Goal: Contribute content: Contribute content

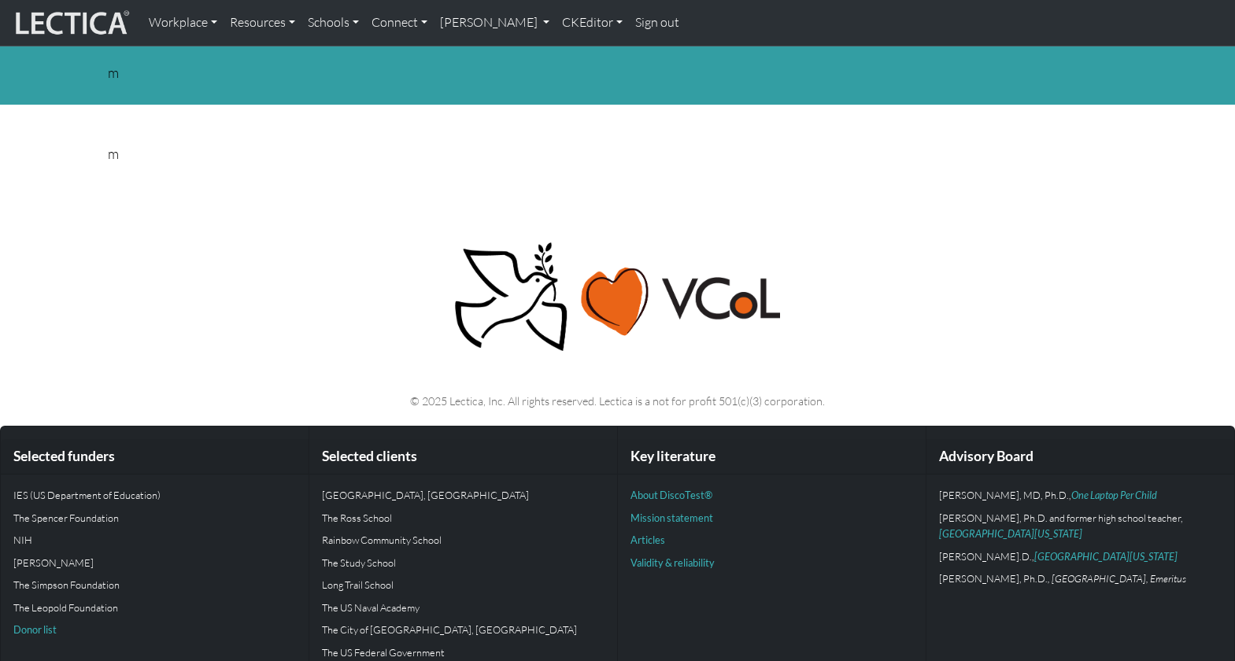
click at [112, 72] on div "m" at bounding box center [617, 72] width 1039 height 22
click at [556, 20] on link "CKEditor" at bounding box center [592, 22] width 73 height 33
click at [568, 48] on link "Edit" at bounding box center [583, 58] width 31 height 20
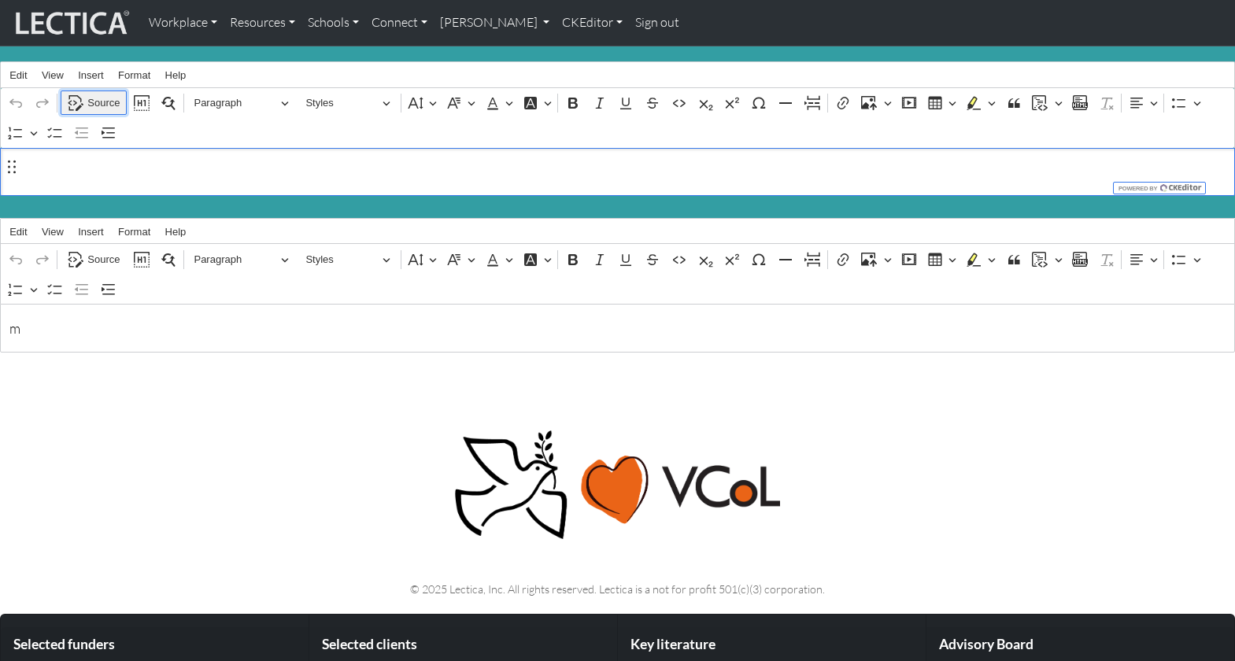
click at [97, 95] on span "Source" at bounding box center [103, 103] width 32 height 19
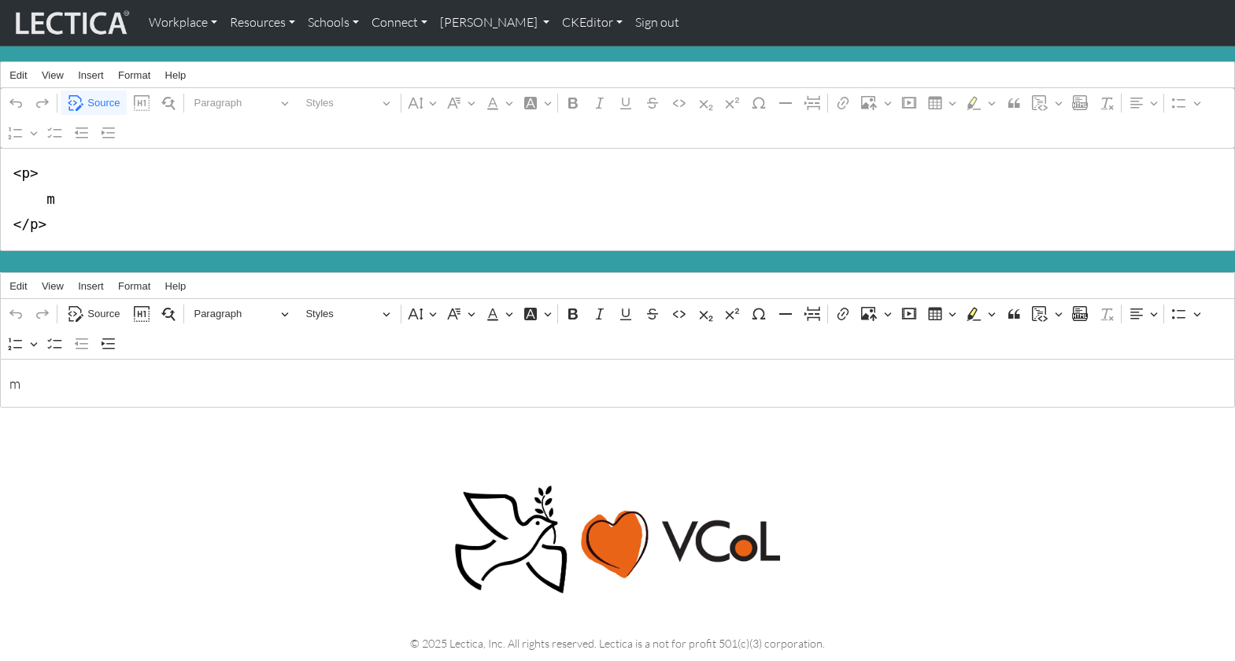
click at [49, 196] on textarea "<p> m </p>" at bounding box center [617, 199] width 1235 height 103
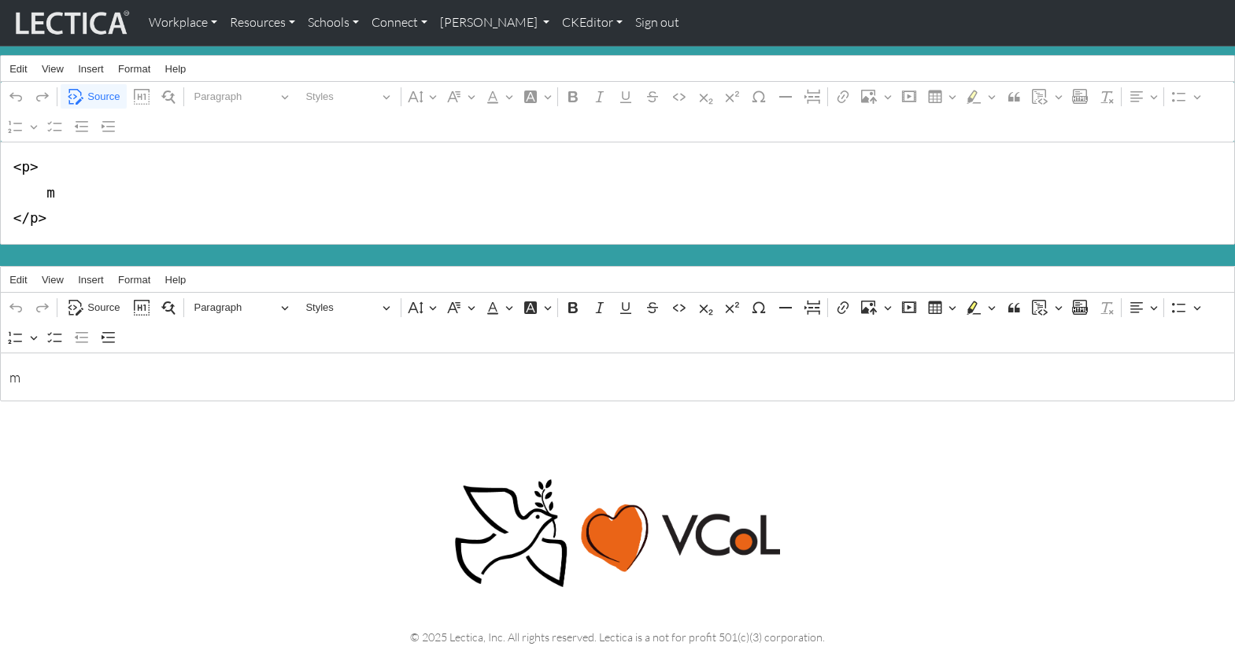
click at [24, 168] on textarea "<p> m </p>" at bounding box center [617, 193] width 1235 height 103
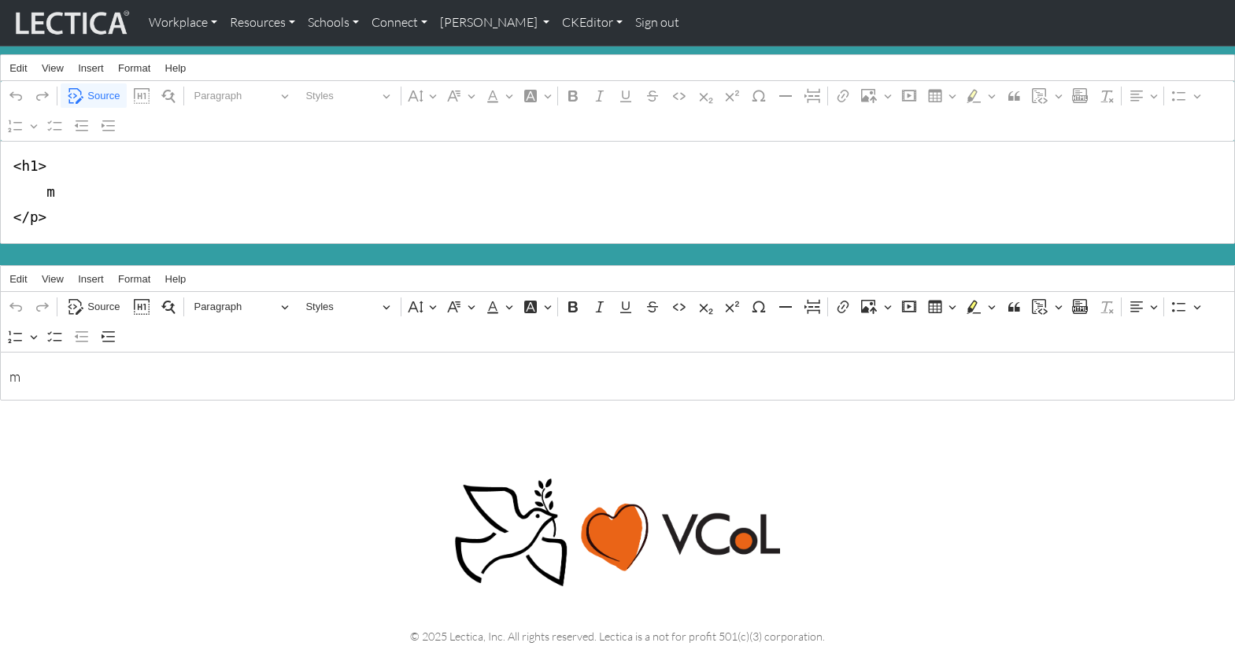
drag, startPoint x: 28, startPoint y: 211, endPoint x: 35, endPoint y: 212, distance: 8.0
click at [35, 212] on textarea "<h1> m </p>" at bounding box center [617, 192] width 1235 height 103
drag, startPoint x: 44, startPoint y: 186, endPoint x: 56, endPoint y: 187, distance: 11.9
click at [56, 187] on textarea "<h1> m </h1>" at bounding box center [617, 192] width 1235 height 103
click at [53, 192] on textarea "<h1> MondLog </h1>" at bounding box center [617, 192] width 1235 height 103
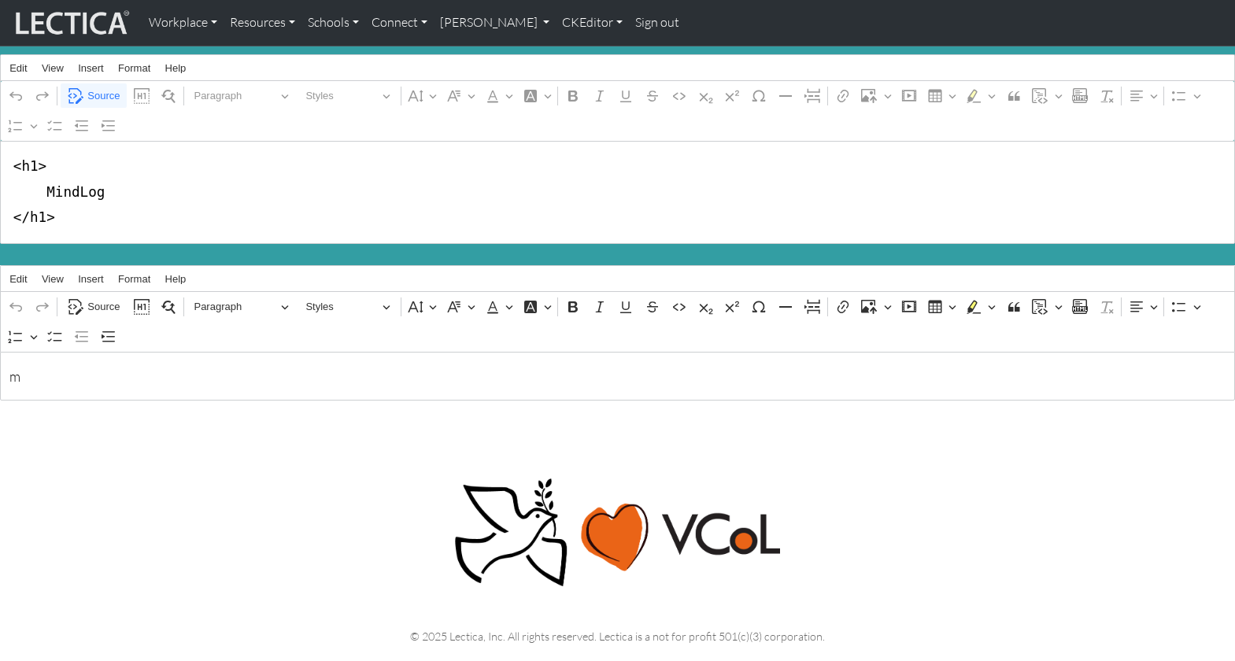
click at [117, 194] on textarea "<h1> MindLog </h1>" at bounding box center [617, 192] width 1235 height 103
type textarea "<h1> MindLog Prompts </h1>"
click at [100, 297] on span "Source" at bounding box center [103, 306] width 32 height 19
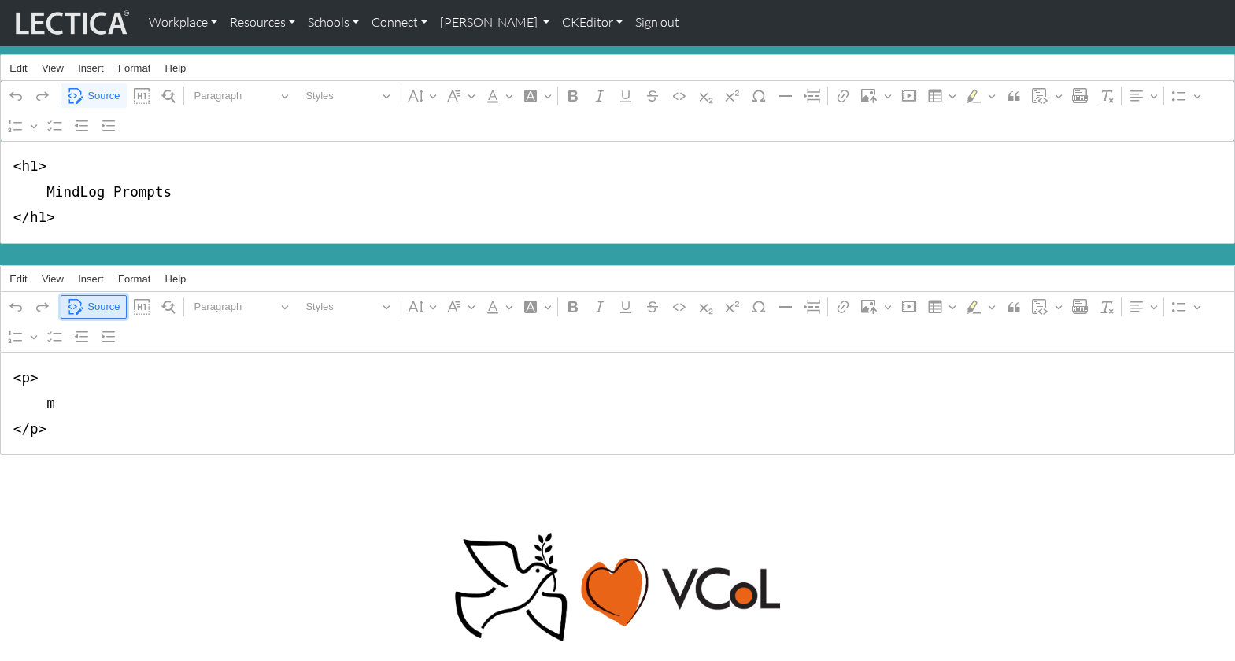
click at [98, 297] on span "Source" at bounding box center [103, 306] width 32 height 19
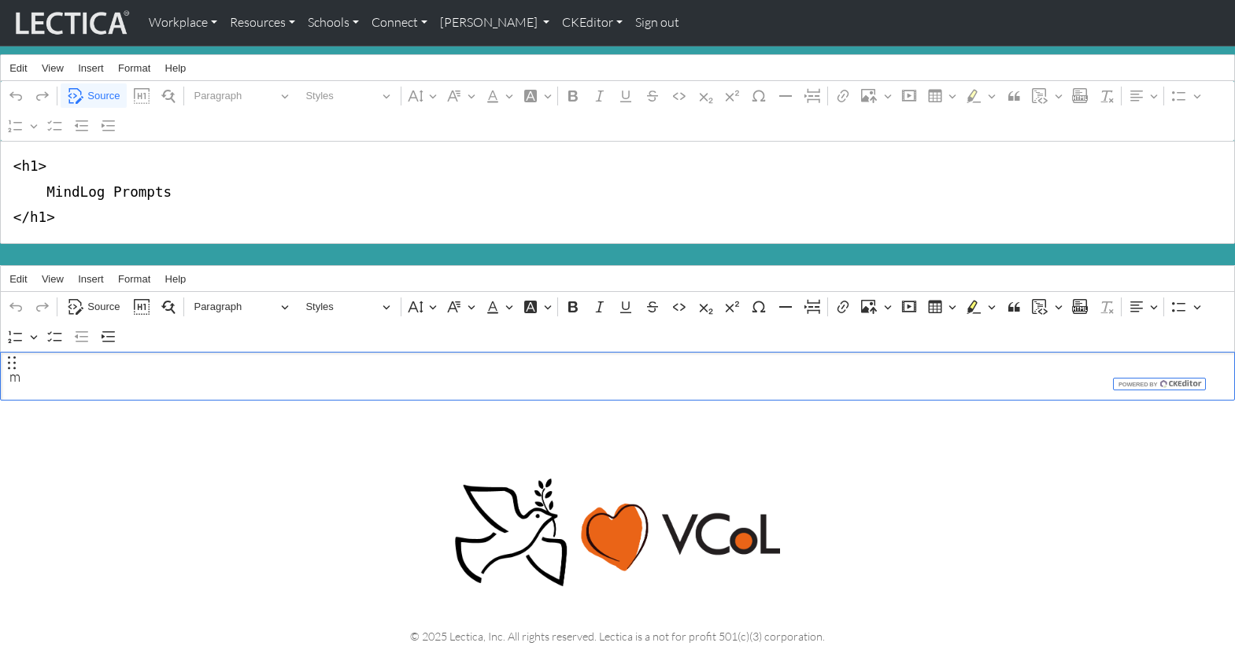
click at [24, 367] on p "m" at bounding box center [617, 376] width 1216 height 22
drag, startPoint x: 56, startPoint y: 354, endPoint x: -6, endPoint y: 356, distance: 61.4
click at [0, 356] on html "Workplace Assessments Why LectaTests? About LectaTests Leadership Leader develo…" at bounding box center [617, 454] width 1235 height 922
click at [33, 365] on p "m" at bounding box center [617, 376] width 1216 height 22
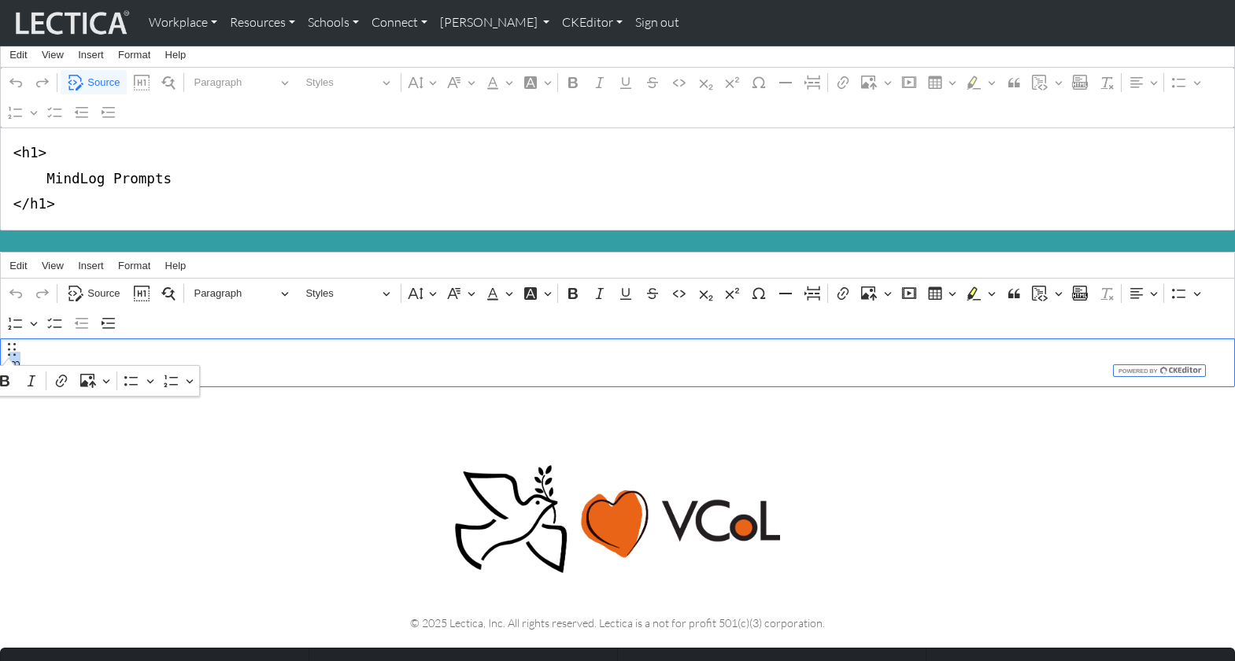
drag, startPoint x: 18, startPoint y: 349, endPoint x: -6, endPoint y: 348, distance: 23.6
click at [0, 348] on html "Workplace Assessments Why LectaTests? About LectaTests Leadership Leader develo…" at bounding box center [617, 441] width 1235 height 922
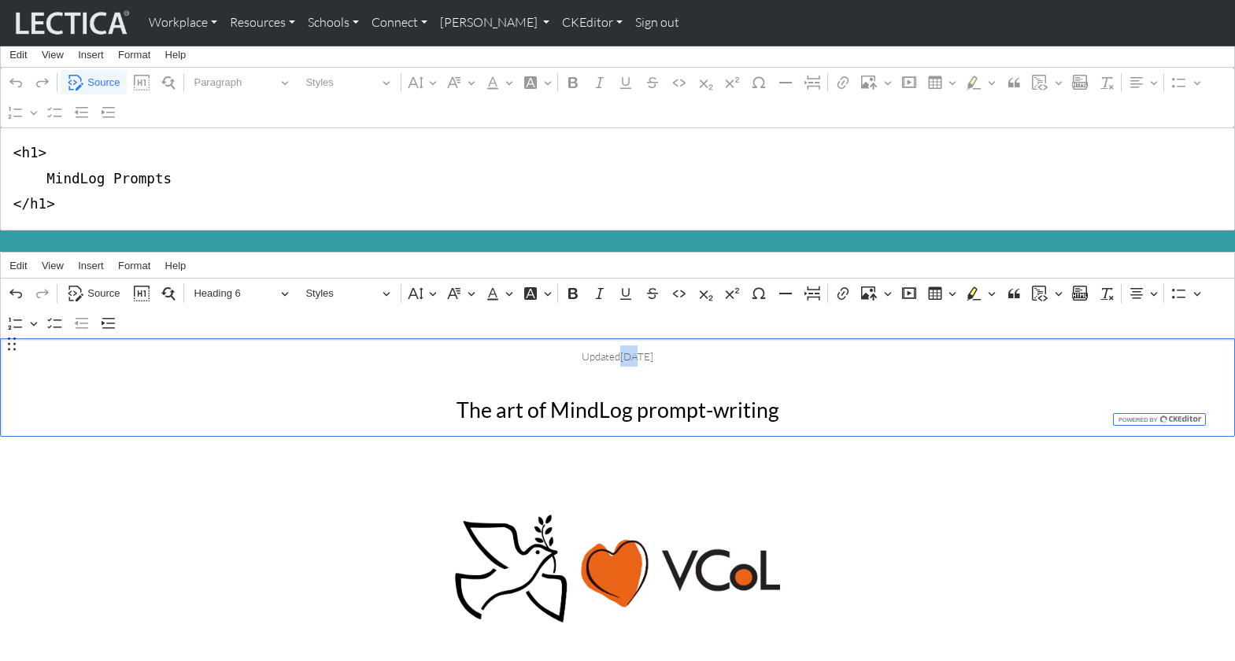
drag, startPoint x: 611, startPoint y: 346, endPoint x: 623, endPoint y: 347, distance: 11.8
click at [623, 350] on span "Jul 16, 2025" at bounding box center [636, 356] width 33 height 13
click at [641, 350] on span "16, 2025" at bounding box center [654, 356] width 42 height 13
click at [255, 434] on body "Workplace Assessments Why LectaTests? About LectaTests Leadership Leader develo…" at bounding box center [617, 466] width 1235 height 972
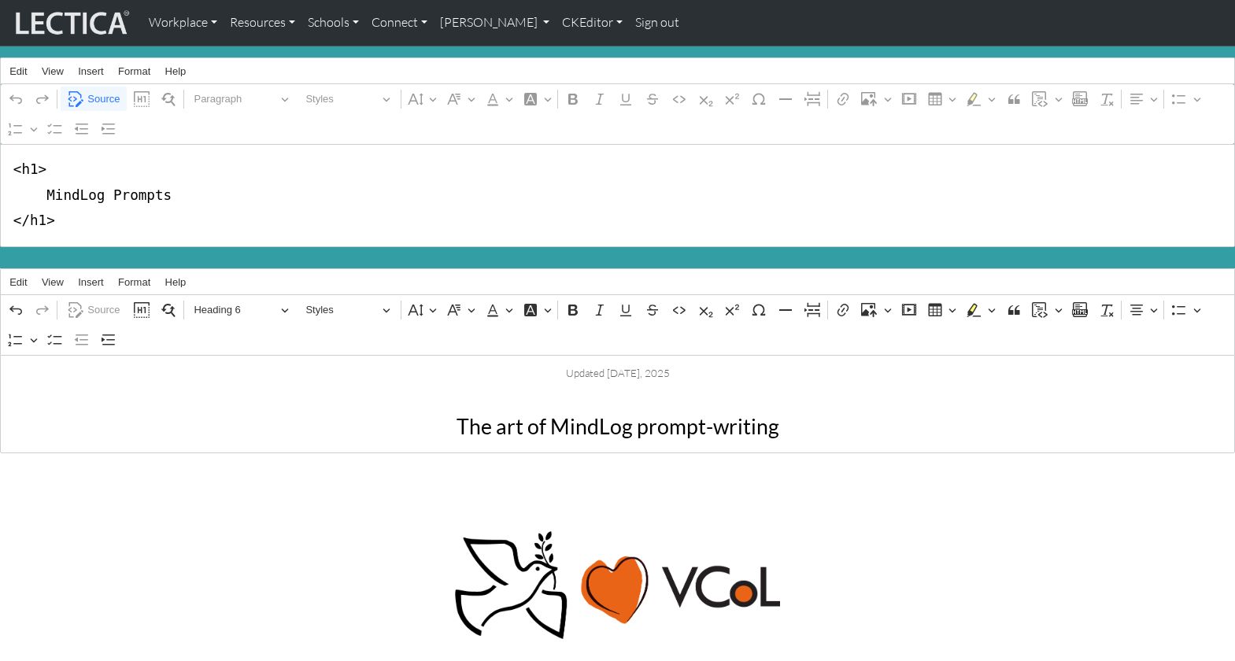
scroll to position [1, 0]
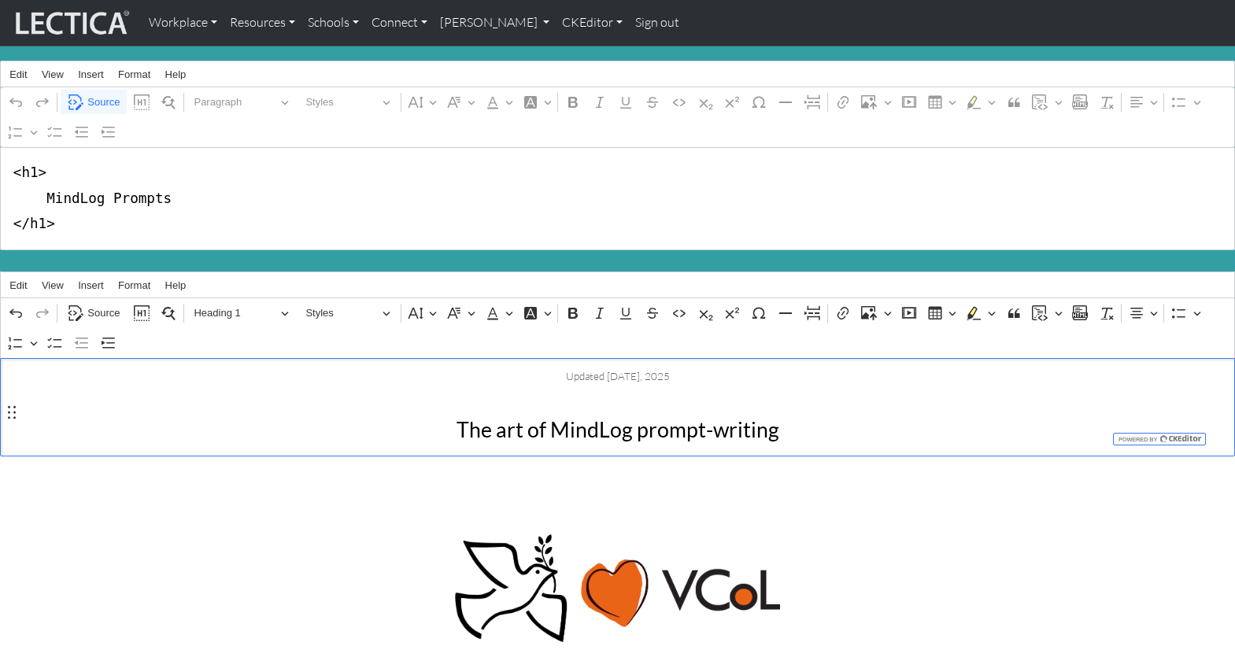
click at [788, 415] on h1 "The art of MindLog prompt-writing" at bounding box center [617, 426] width 1216 height 38
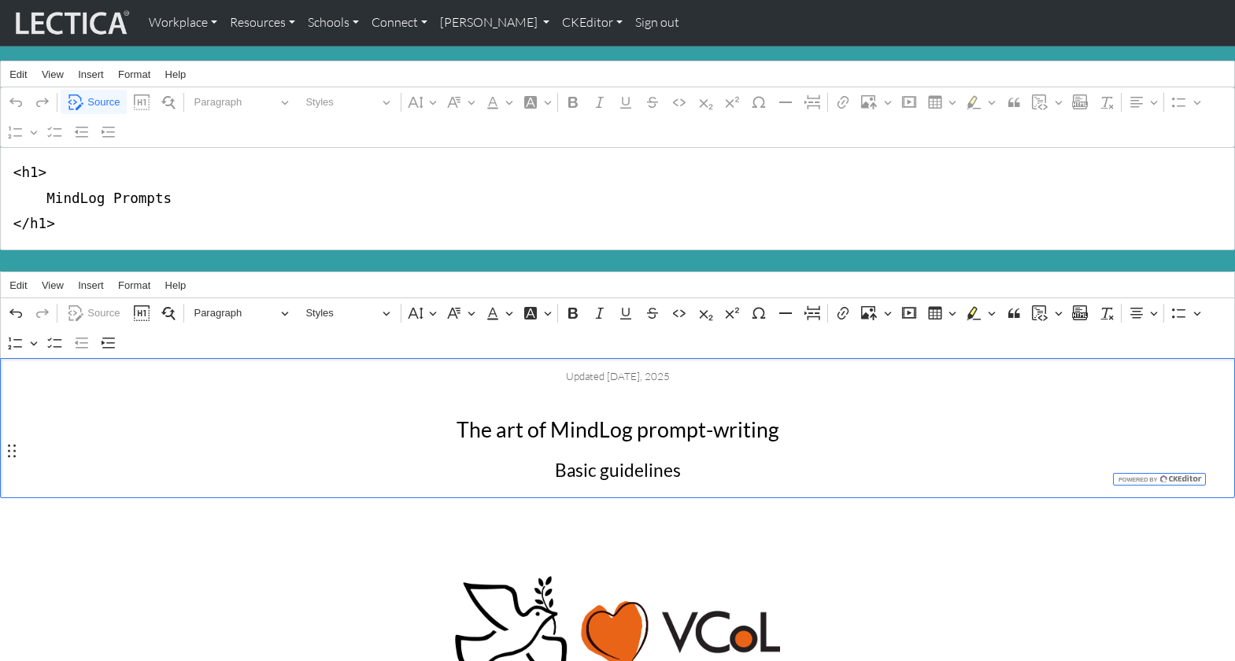
click at [553, 457] on p "Basic guidelines" at bounding box center [617, 470] width 1216 height 29
drag, startPoint x: 683, startPoint y: 460, endPoint x: 556, endPoint y: 463, distance: 127.5
click at [556, 463] on p "Basic guidelines" at bounding box center [617, 470] width 1216 height 29
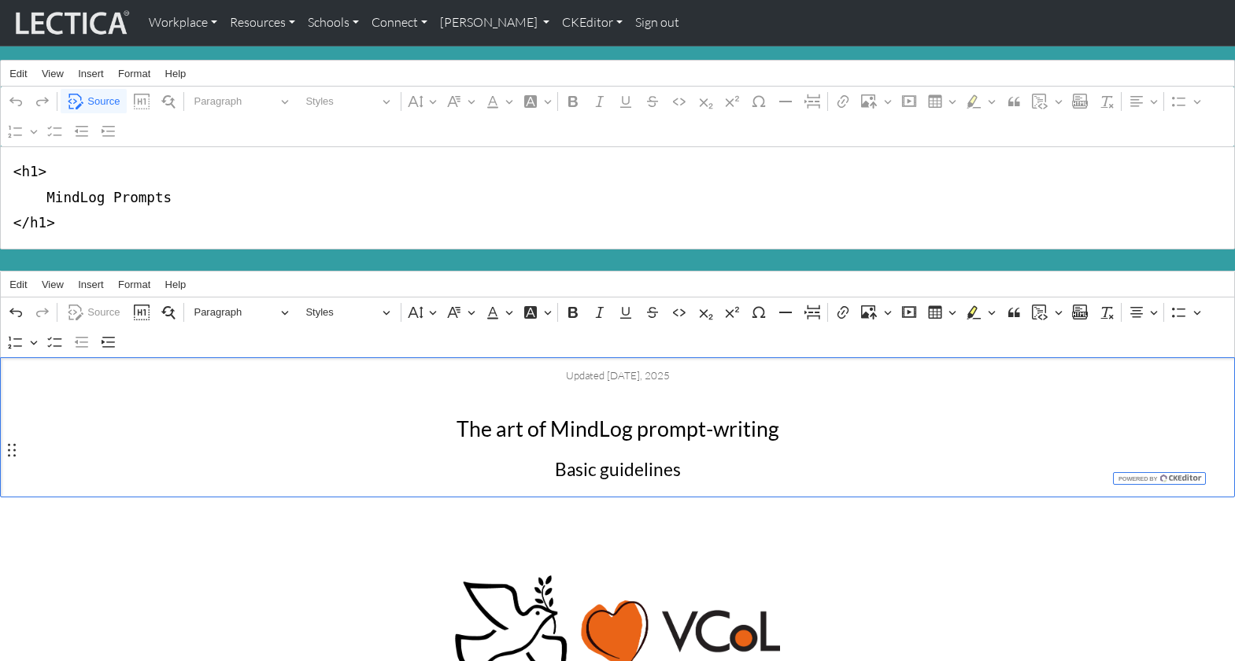
scroll to position [0, 0]
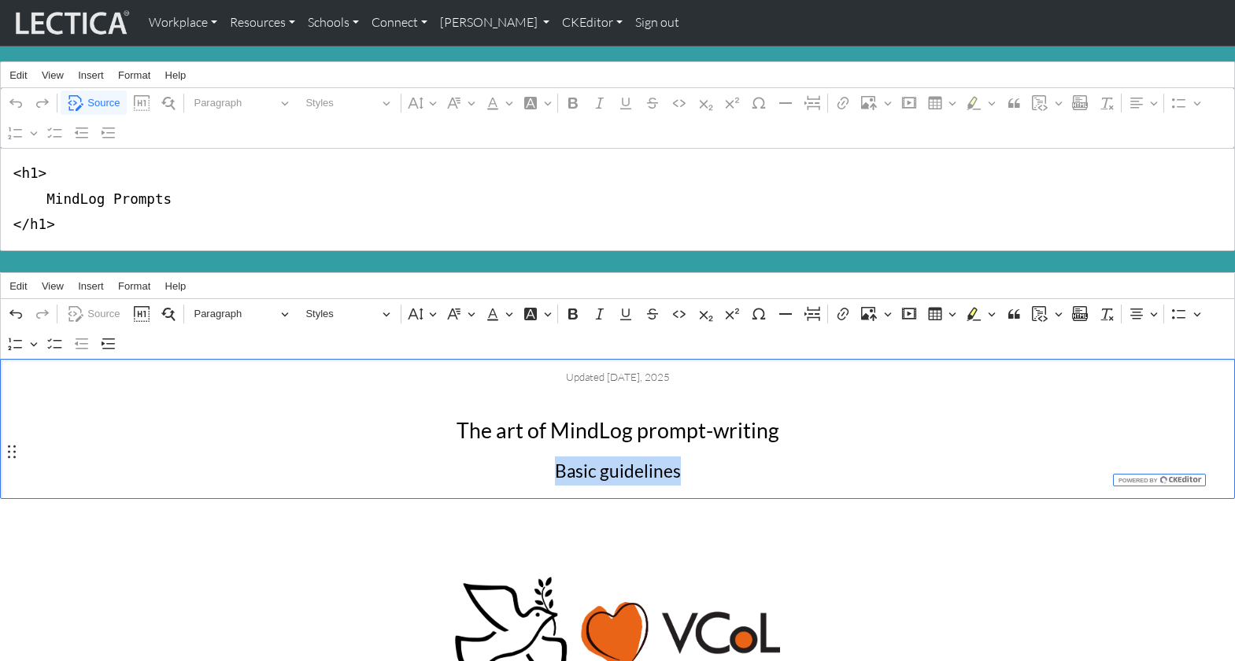
drag, startPoint x: 556, startPoint y: 453, endPoint x: 681, endPoint y: 457, distance: 124.4
click at [681, 458] on p "Basic guidelines" at bounding box center [617, 470] width 1216 height 29
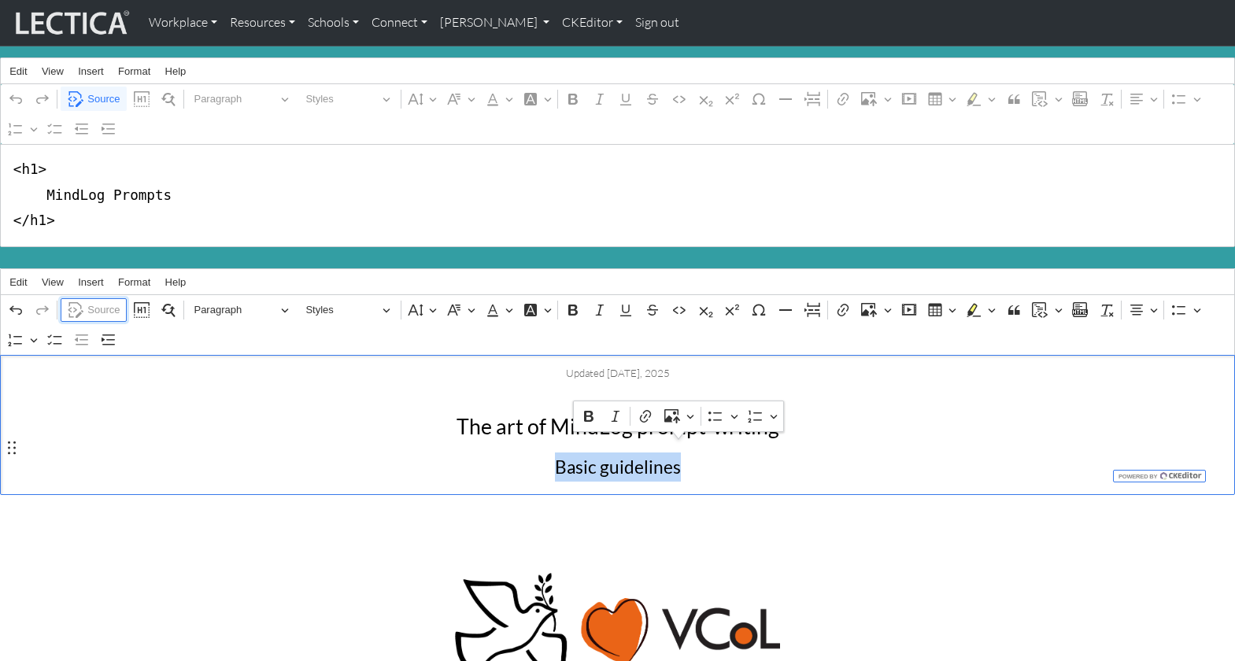
click at [98, 301] on span "Source" at bounding box center [103, 310] width 32 height 19
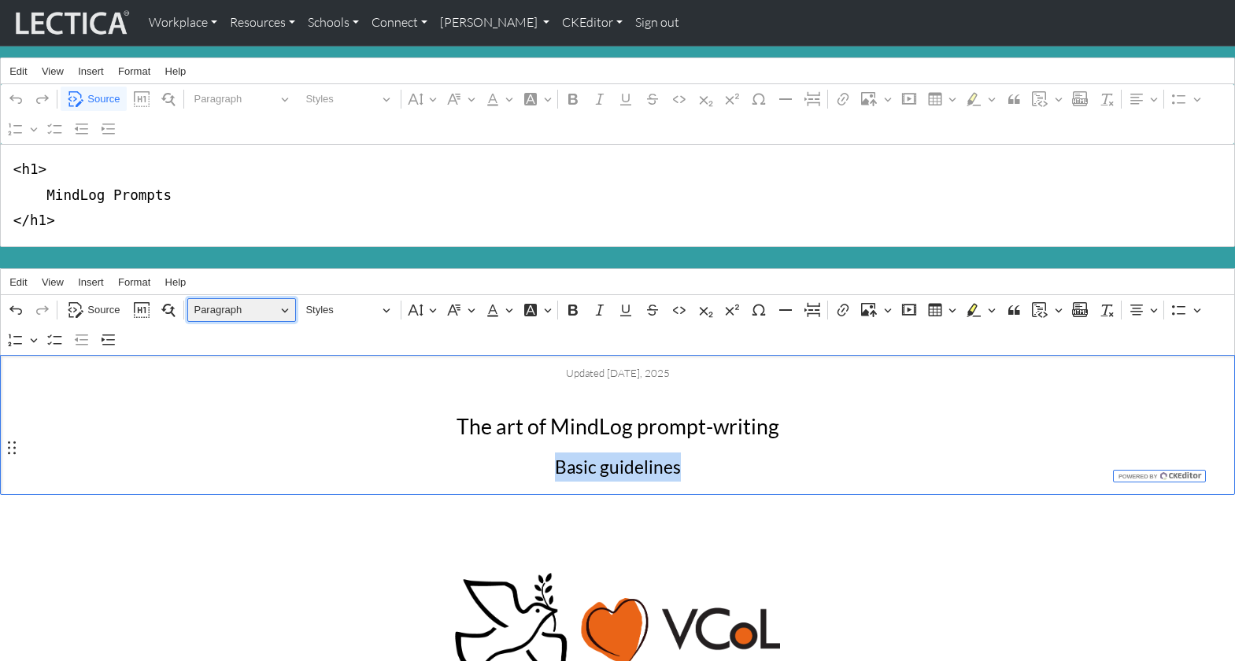
click at [282, 298] on button "Paragraph" at bounding box center [241, 310] width 109 height 24
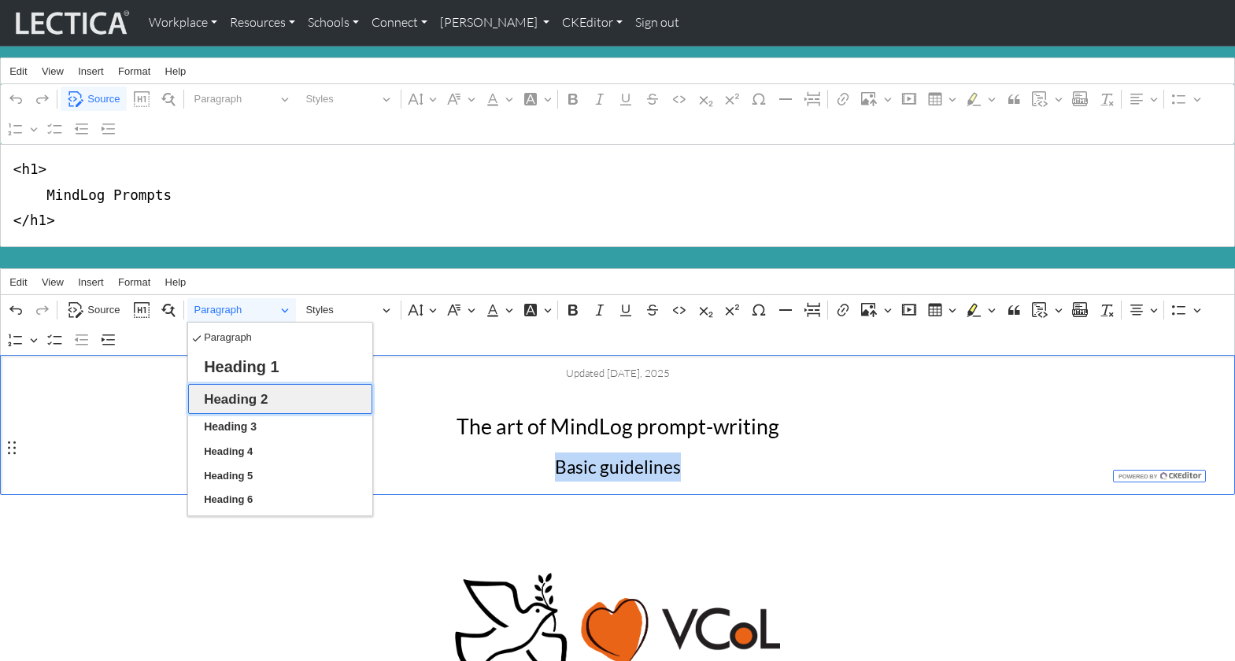
click at [228, 387] on span "Heading 2" at bounding box center [236, 399] width 64 height 24
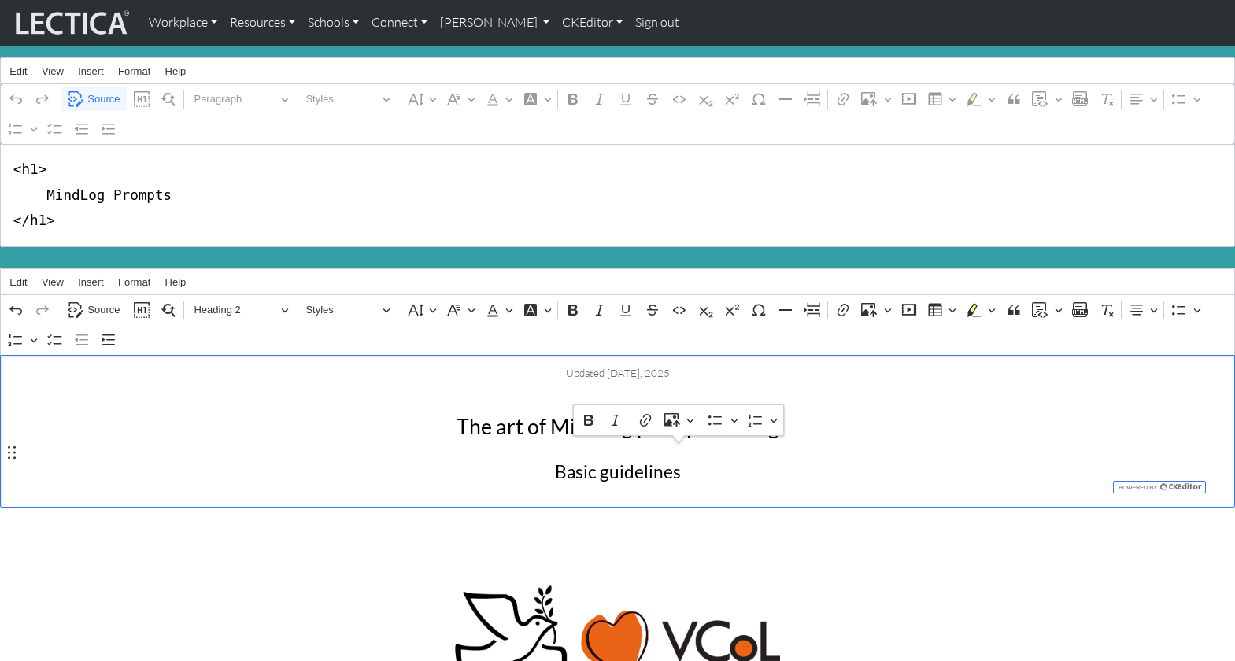
click at [356, 454] on h2 "Basic guidelines" at bounding box center [617, 469] width 1216 height 30
click at [102, 301] on span "Source" at bounding box center [103, 310] width 32 height 19
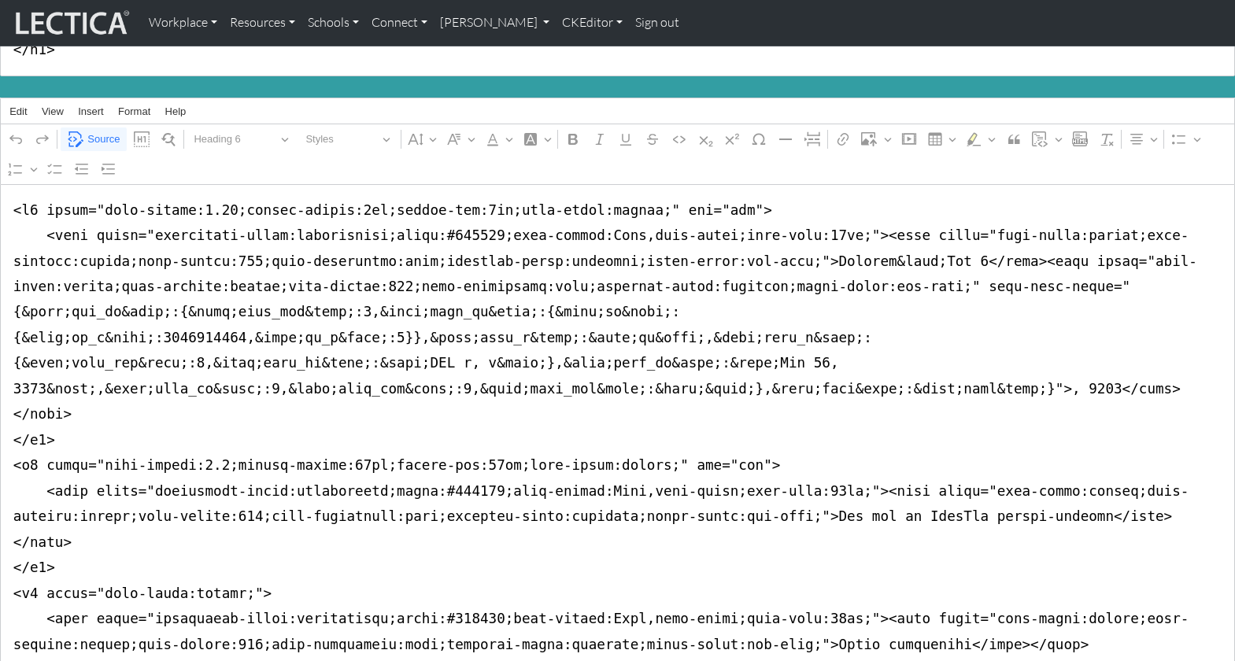
scroll to position [176, 0]
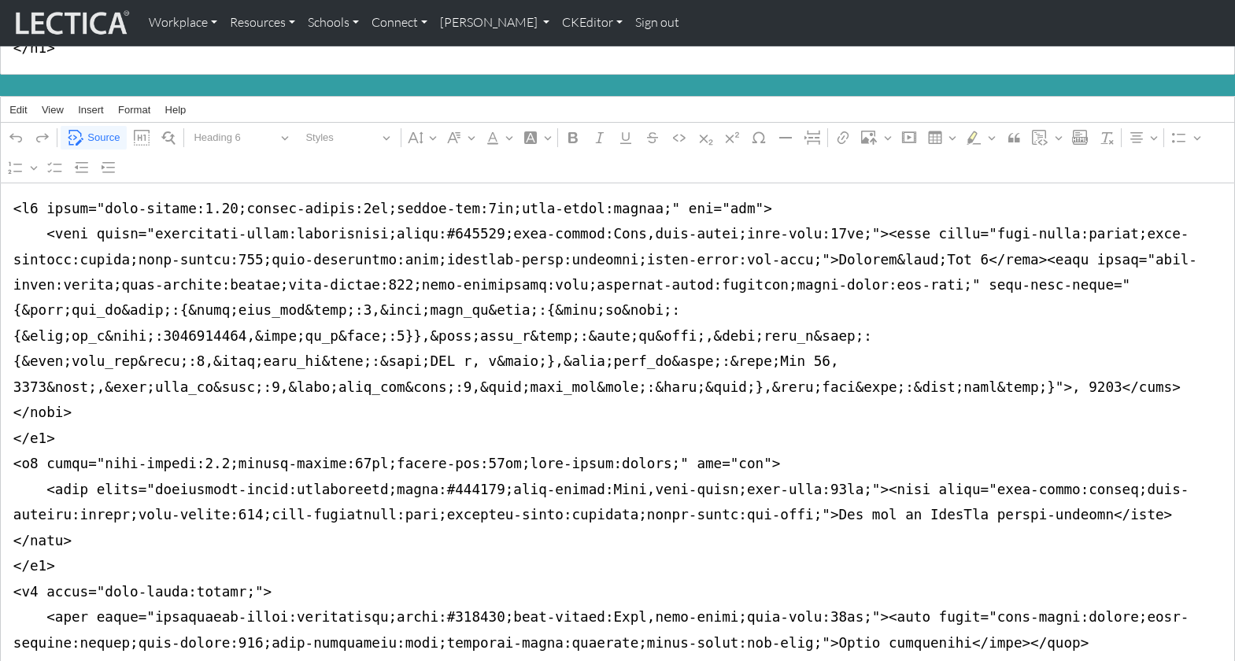
drag, startPoint x: 79, startPoint y: 581, endPoint x: -4, endPoint y: 184, distance: 405.2
click at [0, 184] on html "Workplace Assessments Why LectaTests? About LectaTests Leadership Leader develo…" at bounding box center [617, 517] width 1235 height 1386
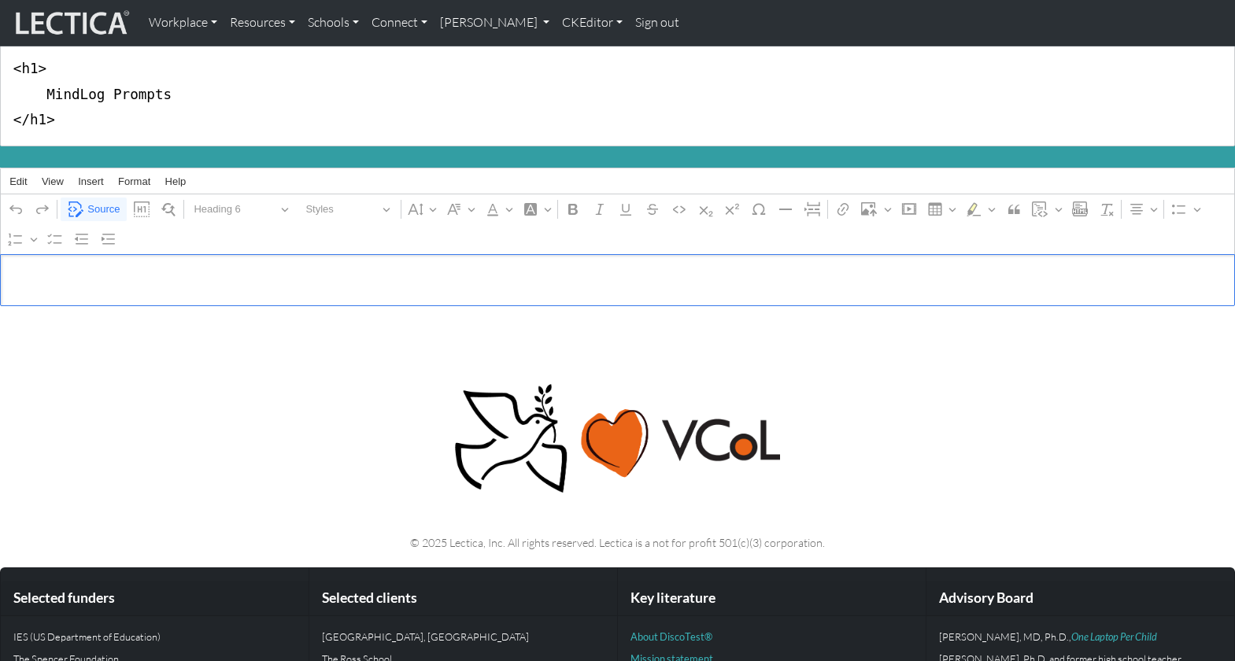
scroll to position [102, 0]
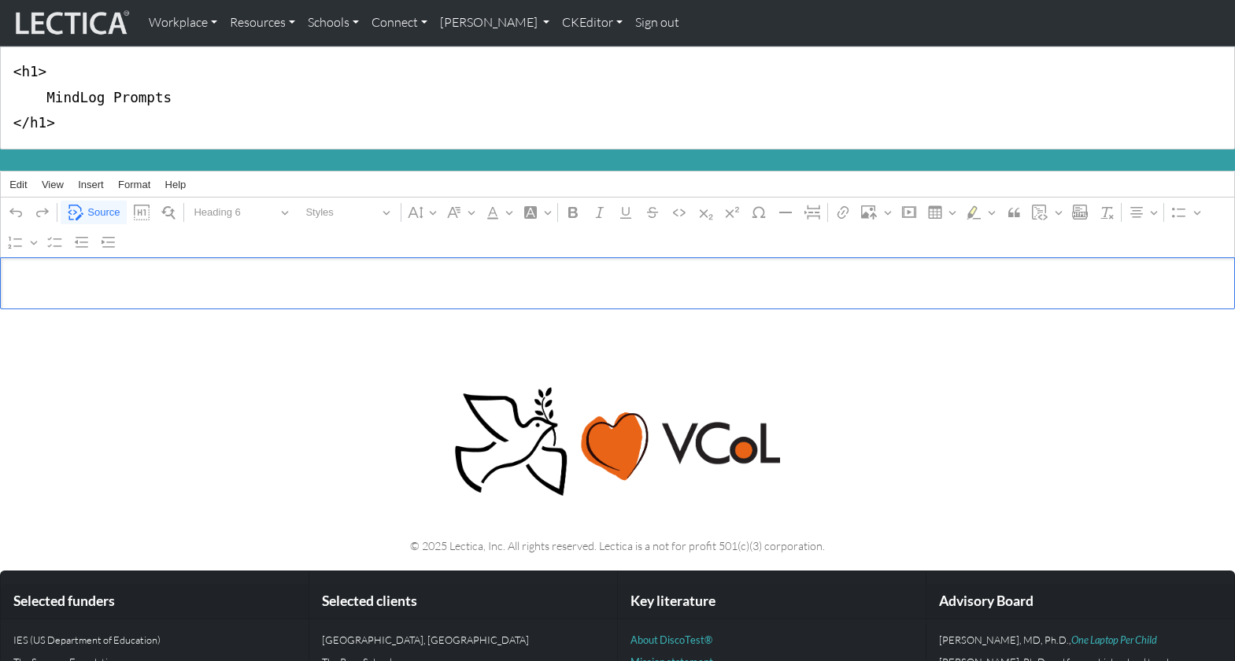
click at [20, 271] on textarea "Source code editing area" at bounding box center [617, 283] width 1235 height 52
paste textarea "The art of MindLog prompt-writing Please send us your favorite MindLog prompts.…"
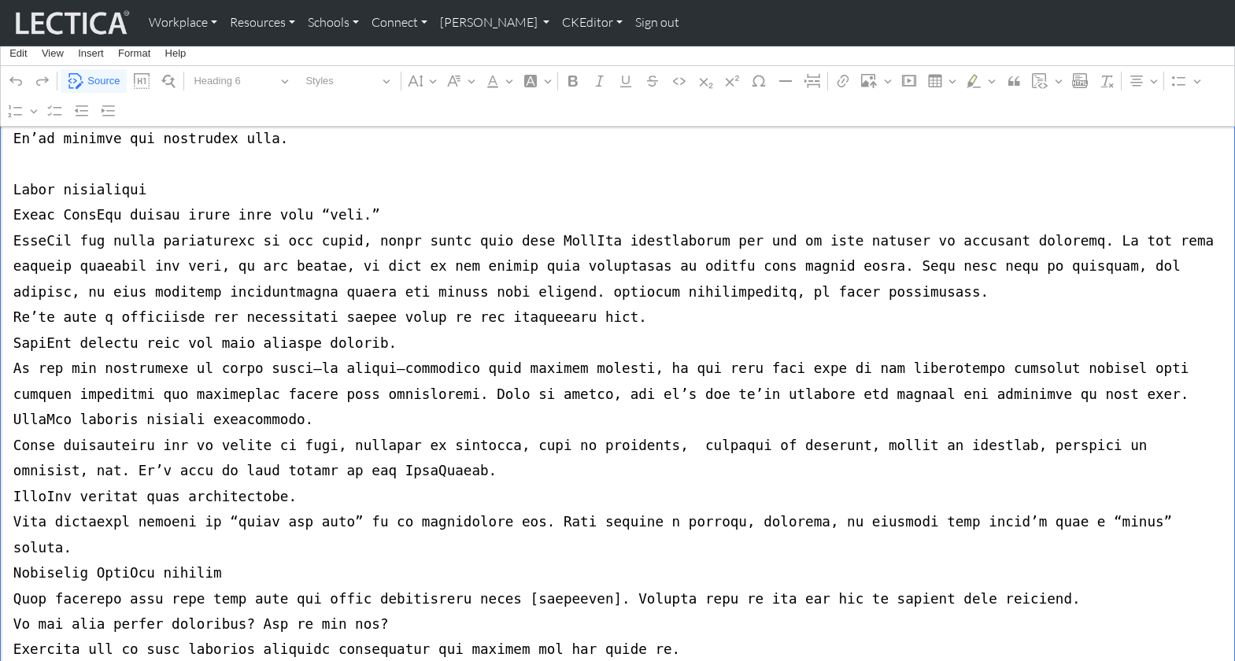
scroll to position [0, 0]
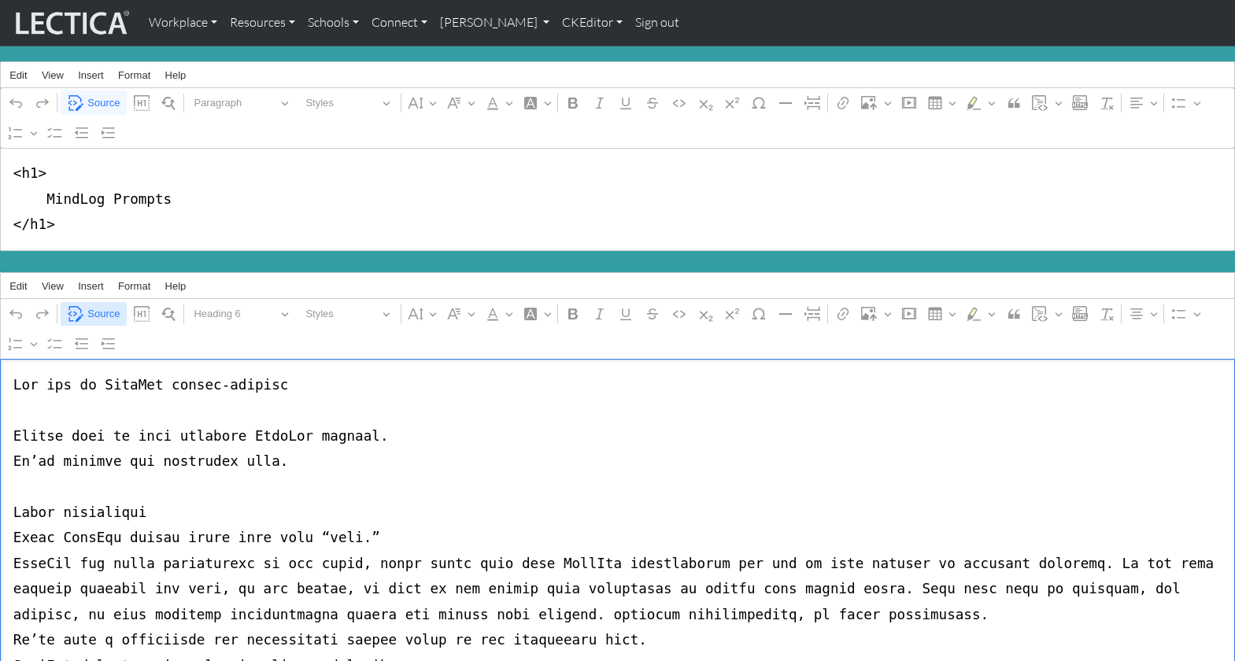
type textarea "The art of MindLog prompt-writing Please send us your favorite MindLog prompts.…"
click at [103, 305] on span "Source" at bounding box center [103, 314] width 32 height 19
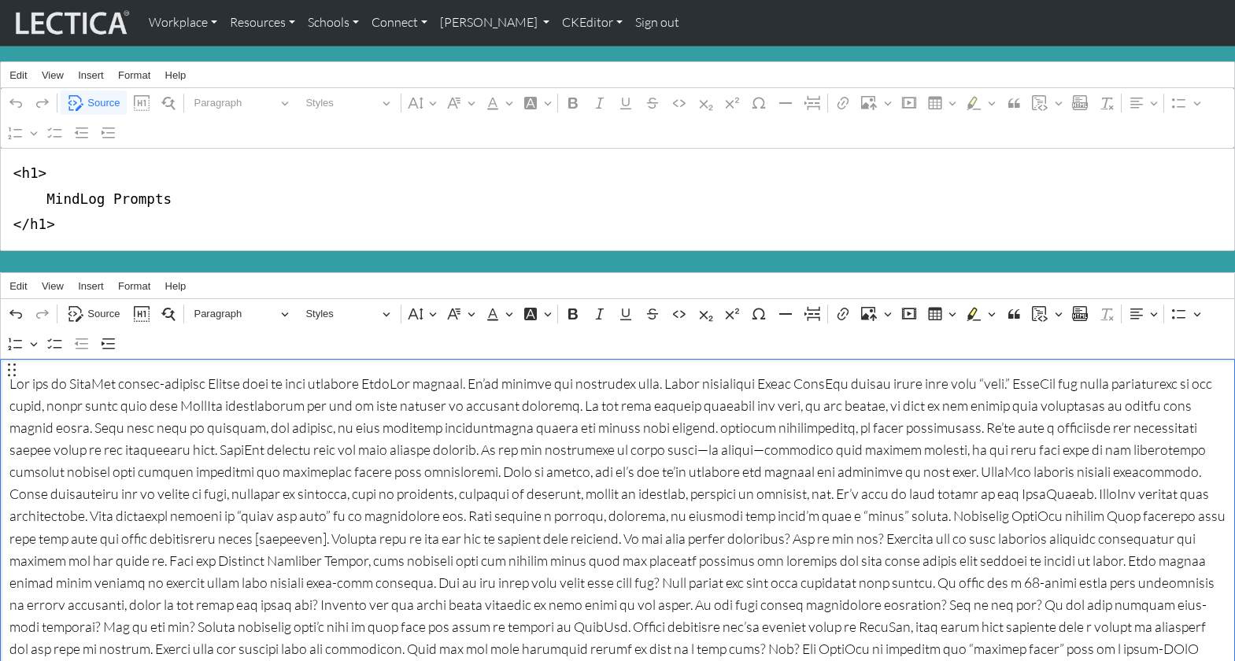
drag, startPoint x: 58, startPoint y: 368, endPoint x: 44, endPoint y: 367, distance: 14.2
drag, startPoint x: 36, startPoint y: 369, endPoint x: 2, endPoint y: 370, distance: 34.6
click at [13, 370] on icon "button" at bounding box center [12, 370] width 16 height 16
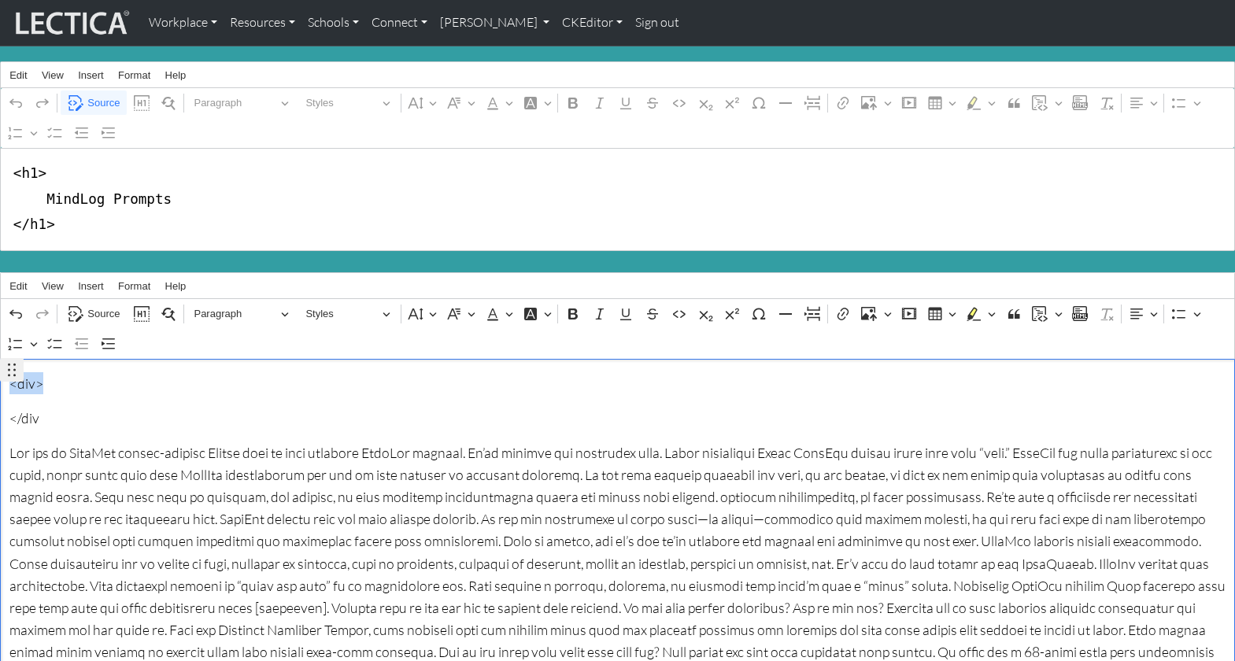
drag, startPoint x: 44, startPoint y: 371, endPoint x: -1, endPoint y: 368, distance: 45.0
copy p "<div>"
click at [44, 372] on p "<div>" at bounding box center [617, 383] width 1216 height 22
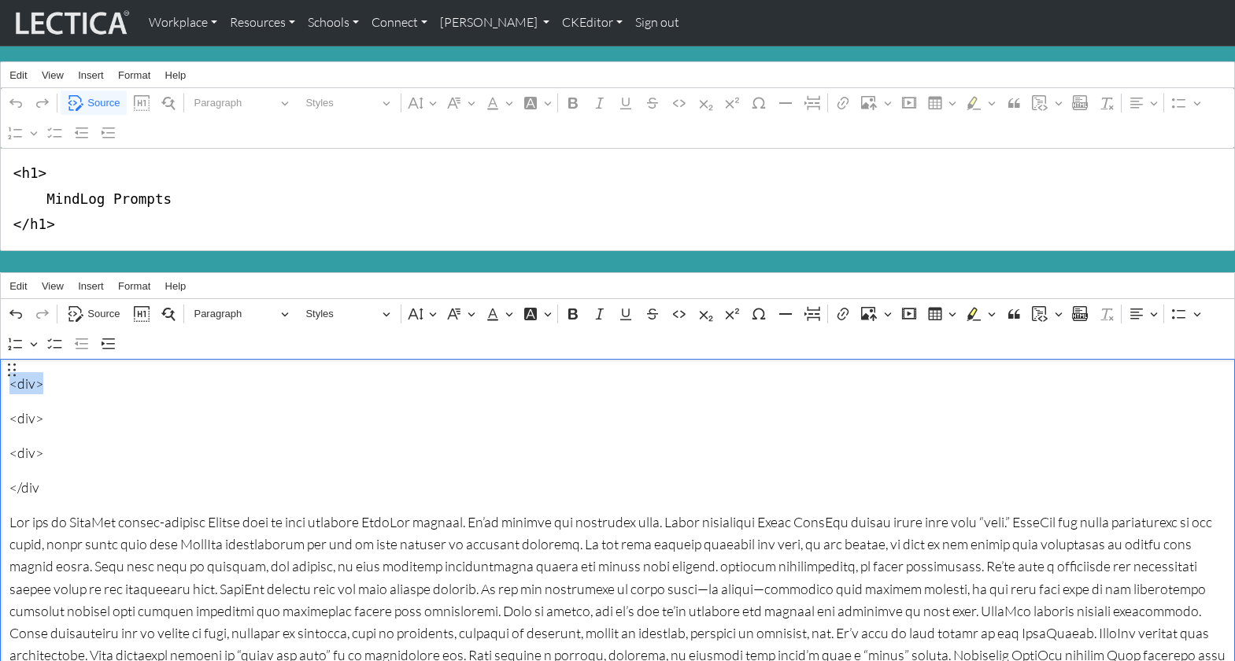
drag, startPoint x: 40, startPoint y: 374, endPoint x: -2, endPoint y: 371, distance: 41.8
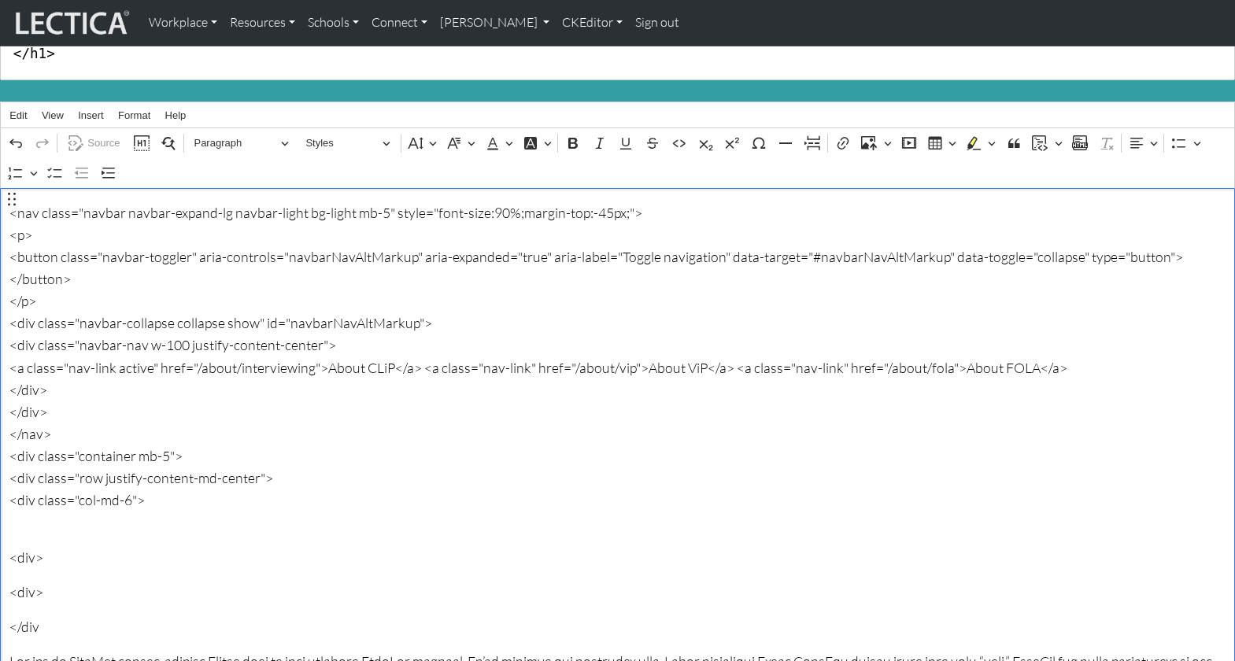
scroll to position [180, 0]
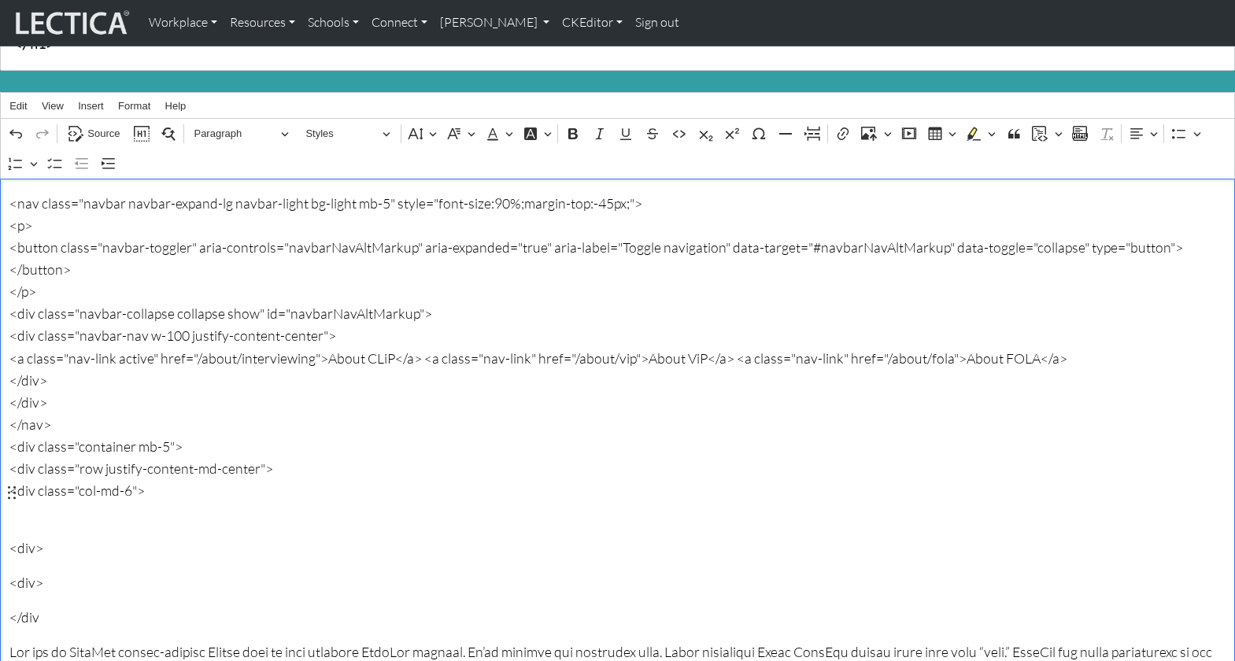
click at [113, 571] on p "</div>" at bounding box center [617, 582] width 1216 height 22
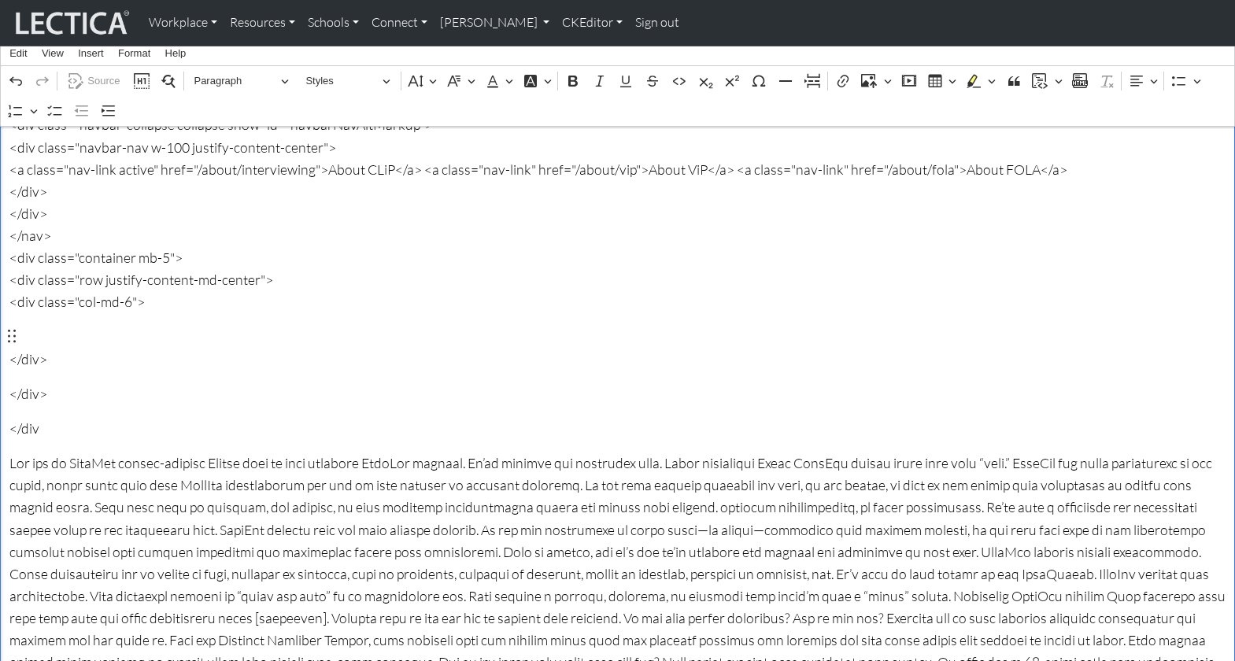
scroll to position [375, 0]
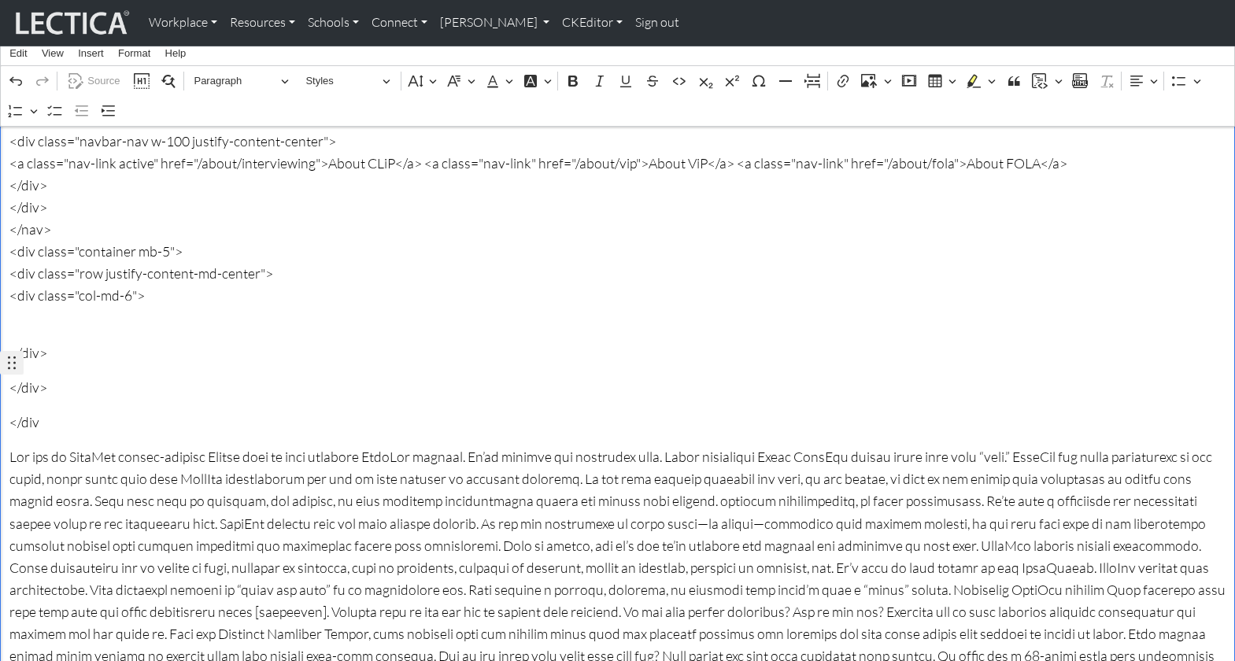
click at [17, 362] on body "Workplace Assessments Why LectaTests? About LectaTests Leadership Leader develo…" at bounding box center [617, 632] width 1235 height 2014
click at [114, 411] on p "</div" at bounding box center [617, 422] width 1216 height 22
drag, startPoint x: 7, startPoint y: 299, endPoint x: 5, endPoint y: 382, distance: 83.4
click at [5, 382] on div "<nav class="navbar navbar-expand-lg navbar-light bg-light mb-5" style="font-siz…" at bounding box center [617, 552] width 1235 height 1139
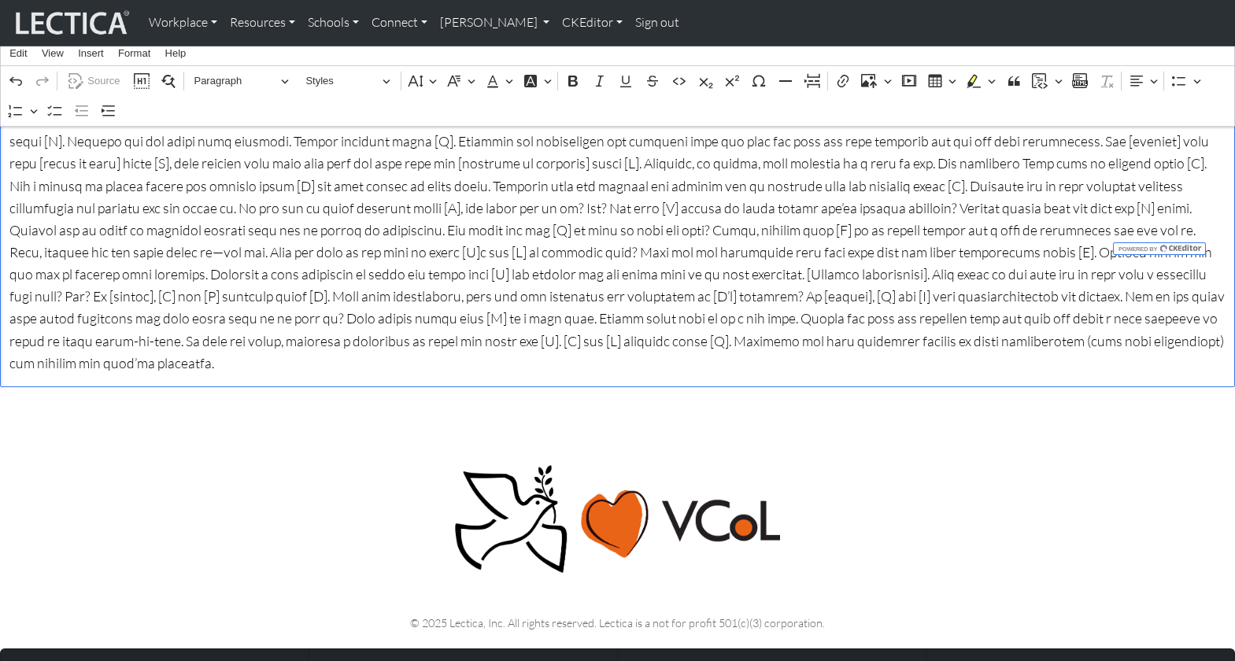
scroll to position [980, 0]
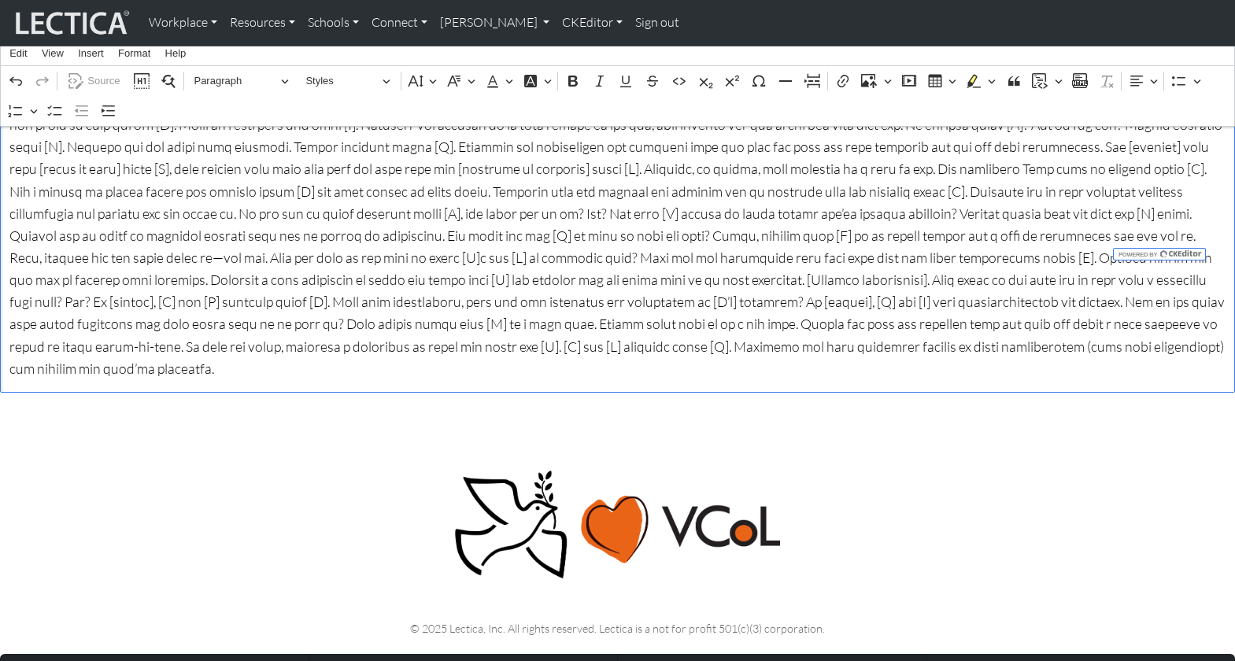
click at [719, 236] on p "Rich Text Editor. Editing area: main. Press ⌥0 for help." at bounding box center [617, 47] width 1216 height 664
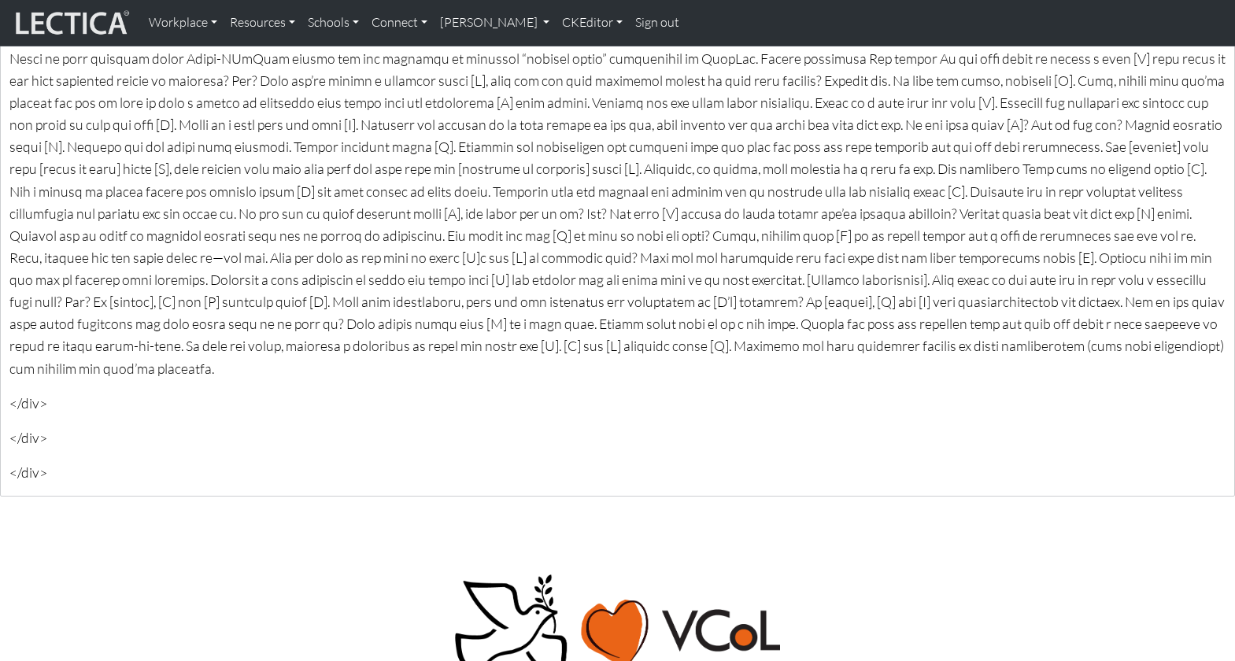
click at [267, 572] on p at bounding box center [618, 629] width 1020 height 114
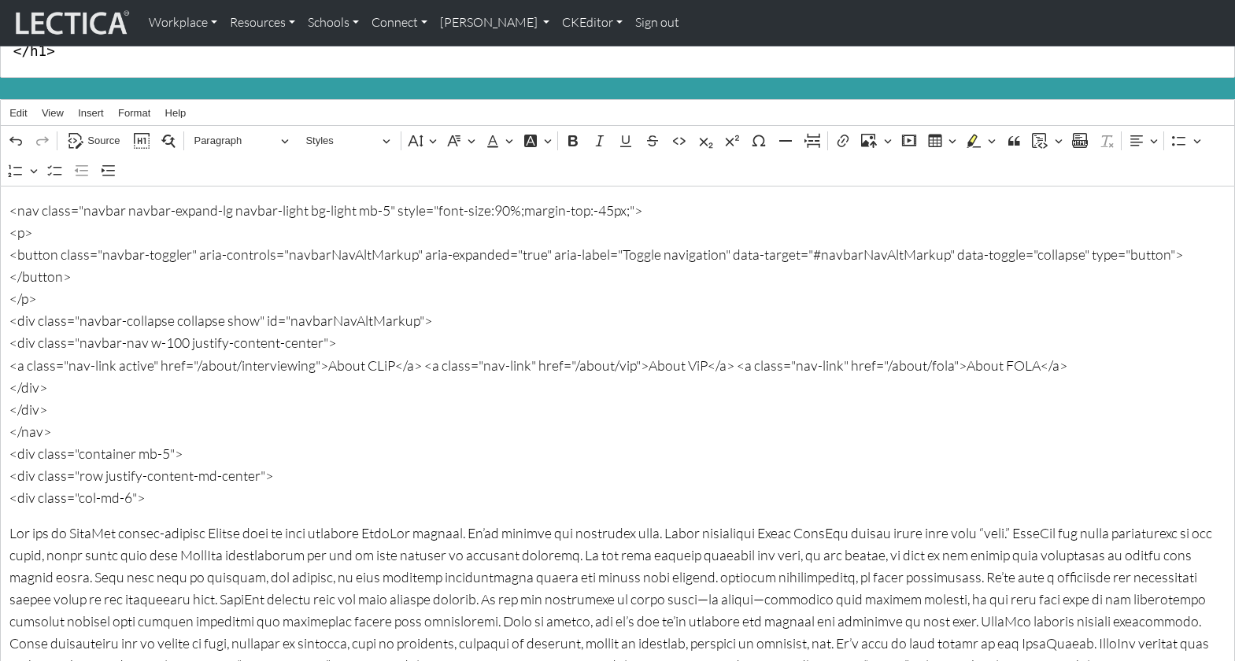
scroll to position [174, 0]
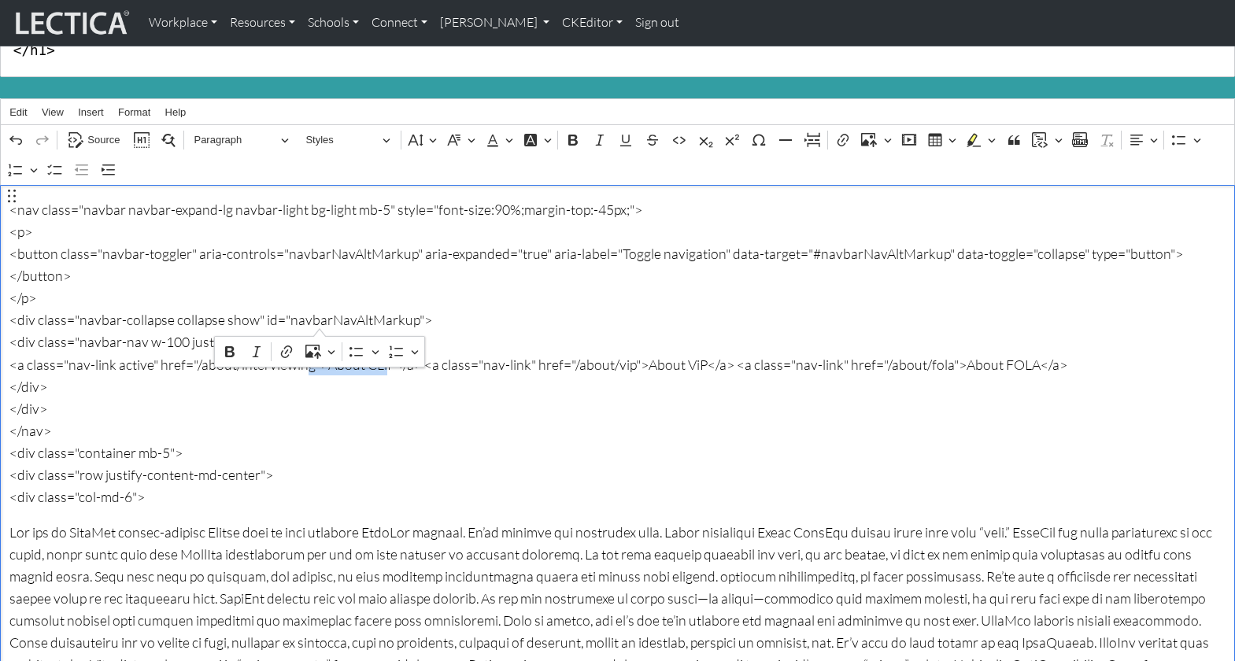
drag, startPoint x: 251, startPoint y: 323, endPoint x: 319, endPoint y: 323, distance: 67.7
click at [319, 323] on p "<nav class="navbar navbar-expand-lg navbar-light bg-light mb-5" style="font-siz…" at bounding box center [617, 353] width 1216 height 310
drag, startPoint x: 360, startPoint y: 322, endPoint x: 421, endPoint y: 322, distance: 60.6
click at [421, 322] on p "<nav class="navbar navbar-expand-lg navbar-light bg-light mb-5" style="font-siz…" at bounding box center [617, 353] width 1216 height 310
click at [407, 324] on p "<nav class="navbar navbar-expand-lg navbar-light bg-light mb-5" style="font-siz…" at bounding box center [617, 353] width 1216 height 310
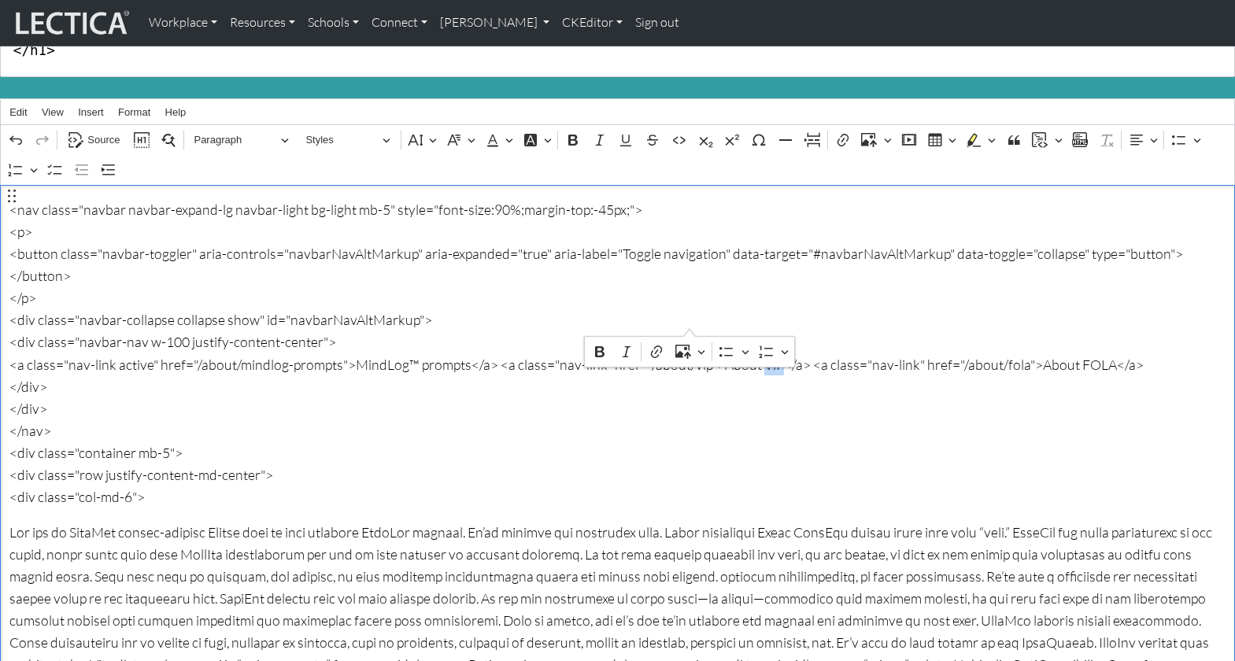
drag, startPoint x: 675, startPoint y: 321, endPoint x: 690, endPoint y: 321, distance: 15.0
click at [690, 321] on p "<nav class="navbar navbar-expand-lg navbar-light bg-light mb-5" style="font-siz…" at bounding box center [617, 353] width 1216 height 310
drag, startPoint x: 250, startPoint y: 319, endPoint x: 301, endPoint y: 321, distance: 51.2
click at [301, 321] on p "<nav class="navbar navbar-expand-lg navbar-light bg-light mb-5" style="font-siz…" at bounding box center [617, 353] width 1216 height 310
copy p "mindlog-"
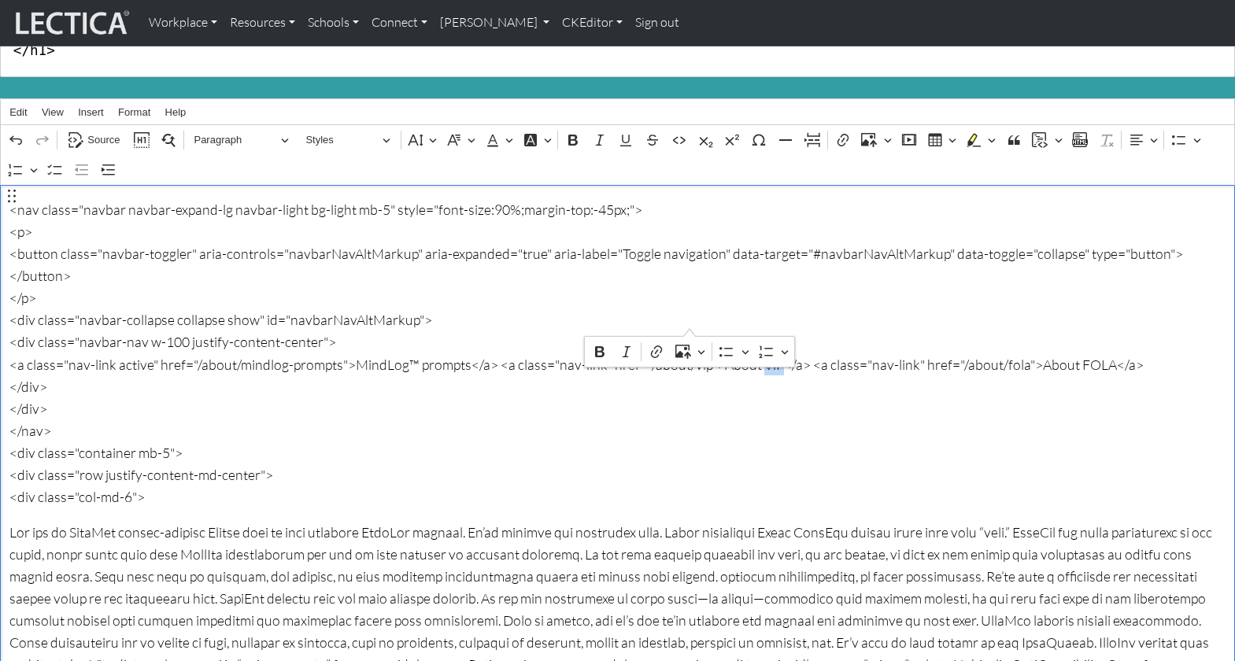
drag, startPoint x: 676, startPoint y: 324, endPoint x: 691, endPoint y: 323, distance: 15.0
click at [691, 323] on p "<nav class="navbar navbar-expand-lg navbar-light bg-light mb-5" style="font-siz…" at bounding box center [617, 353] width 1216 height 310
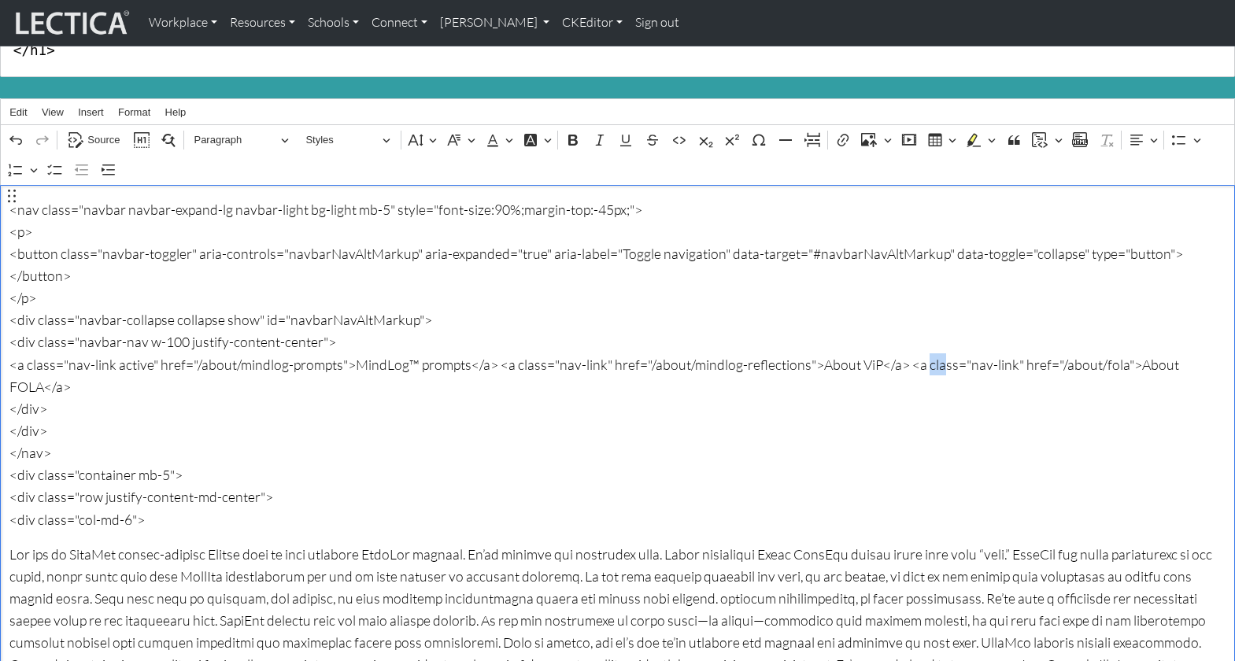
drag, startPoint x: 829, startPoint y: 323, endPoint x: 847, endPoint y: 323, distance: 18.1
click at [847, 323] on p "<nav class="navbar navbar-expand-lg navbar-light bg-light mb-5" style="font-siz…" at bounding box center [617, 364] width 1216 height 332
click at [426, 323] on p "<nav class="navbar navbar-expand-lg navbar-light bg-light mb-5" style="font-siz…" at bounding box center [617, 364] width 1216 height 332
click at [414, 320] on p "<nav class="navbar navbar-expand-lg navbar-light bg-light mb-5" style="font-siz…" at bounding box center [617, 364] width 1216 height 332
copy p "™"
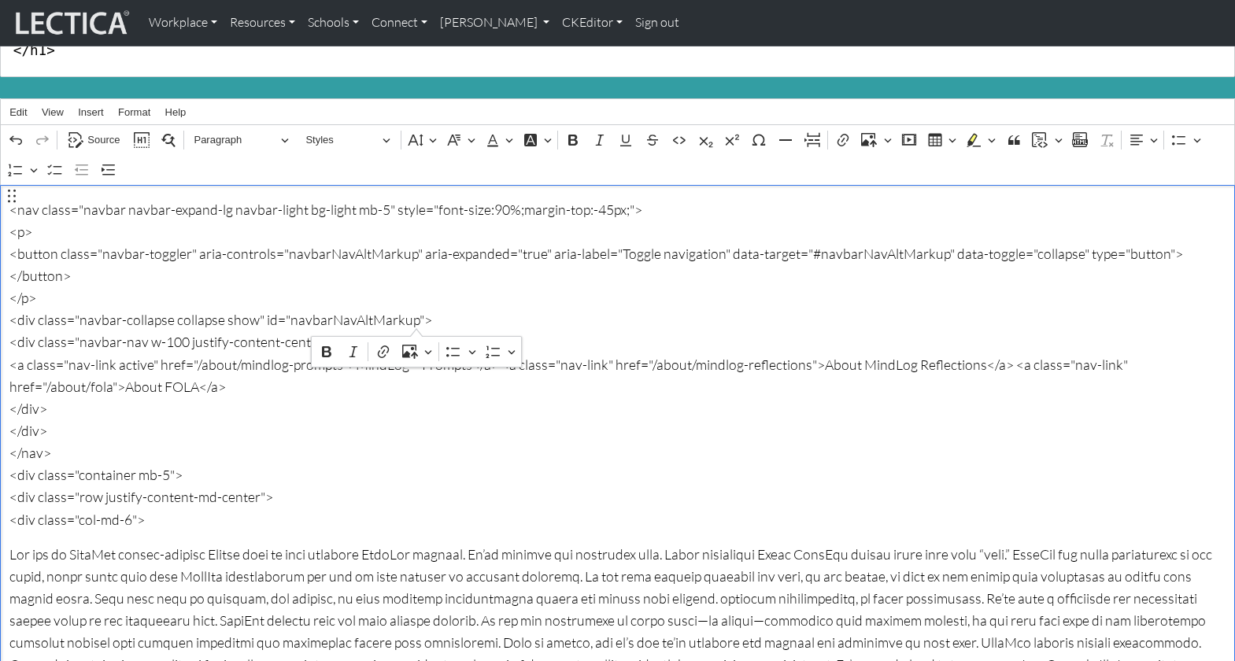
click at [878, 323] on p "<nav class="navbar navbar-expand-lg navbar-light bg-light mb-5" style="font-siz…" at bounding box center [617, 364] width 1216 height 332
drag, startPoint x: 674, startPoint y: 324, endPoint x: 781, endPoint y: 325, distance: 107.8
click at [781, 325] on p "<nav class="navbar navbar-expand-lg navbar-light bg-light mb-5" style="font-siz…" at bounding box center [617, 364] width 1216 height 332
copy p "mindlog-reflections"
drag, startPoint x: 83, startPoint y: 345, endPoint x: 103, endPoint y: 343, distance: 19.8
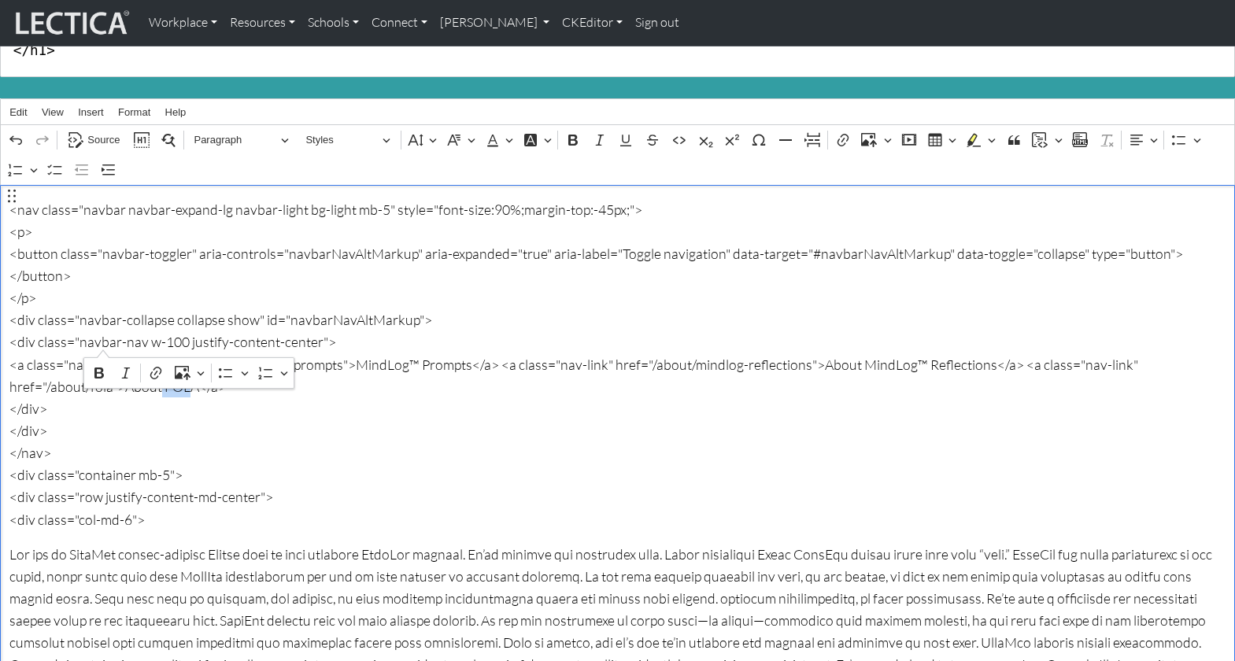
click at [103, 343] on p "<nav class="navbar navbar-expand-lg navbar-light bg-light mb-5" style="font-siz…" at bounding box center [617, 364] width 1216 height 332
click at [24, 344] on p "<nav class="navbar navbar-expand-lg navbar-light bg-light mb-5" style="font-siz…" at bounding box center [617, 364] width 1216 height 332
drag, startPoint x: 796, startPoint y: 319, endPoint x: 891, endPoint y: 320, distance: 95.2
click at [891, 320] on p "<nav class="navbar navbar-expand-lg navbar-light bg-light mb-5" style="font-siz…" at bounding box center [617, 364] width 1216 height 332
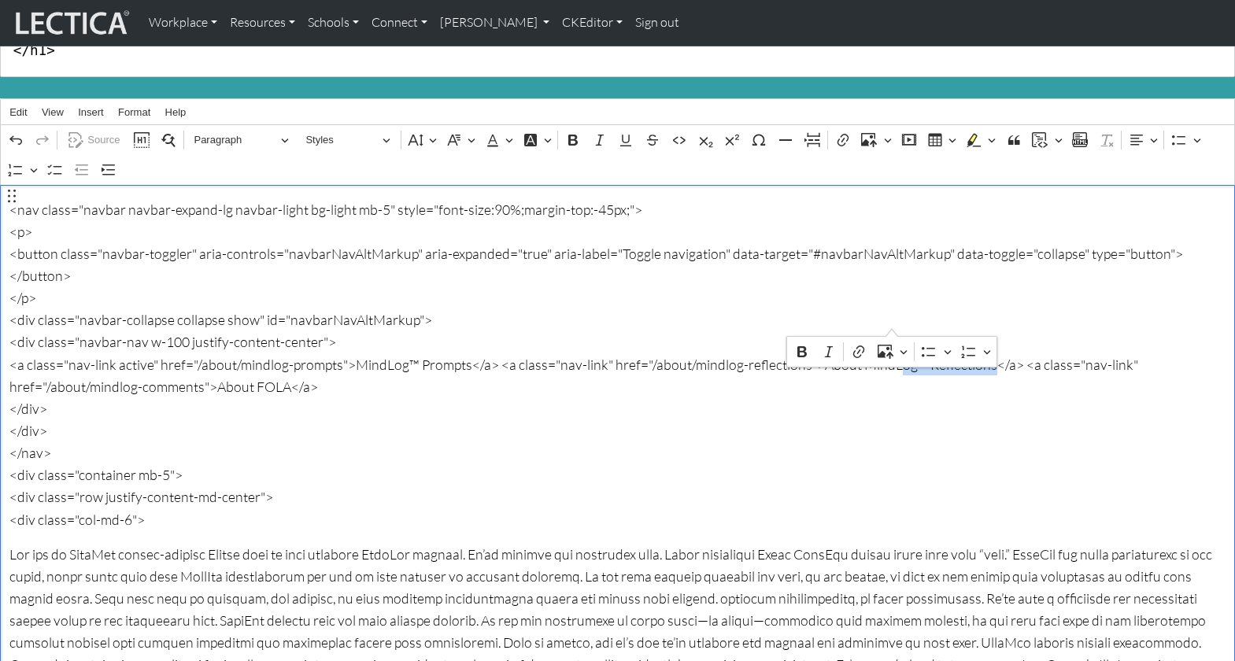
copy p "About MindLog™"
drag, startPoint x: 79, startPoint y: 342, endPoint x: 147, endPoint y: 341, distance: 67.7
click at [146, 341] on p "<nav class="navbar navbar-expand-lg navbar-light bg-light mb-5" style="font-siz…" at bounding box center [617, 364] width 1216 height 332
drag, startPoint x: 177, startPoint y: 340, endPoint x: 186, endPoint y: 341, distance: 9.6
click at [182, 341] on p "<nav class="navbar navbar-expand-lg navbar-light bg-light mb-5" style="font-siz…" at bounding box center [617, 364] width 1216 height 332
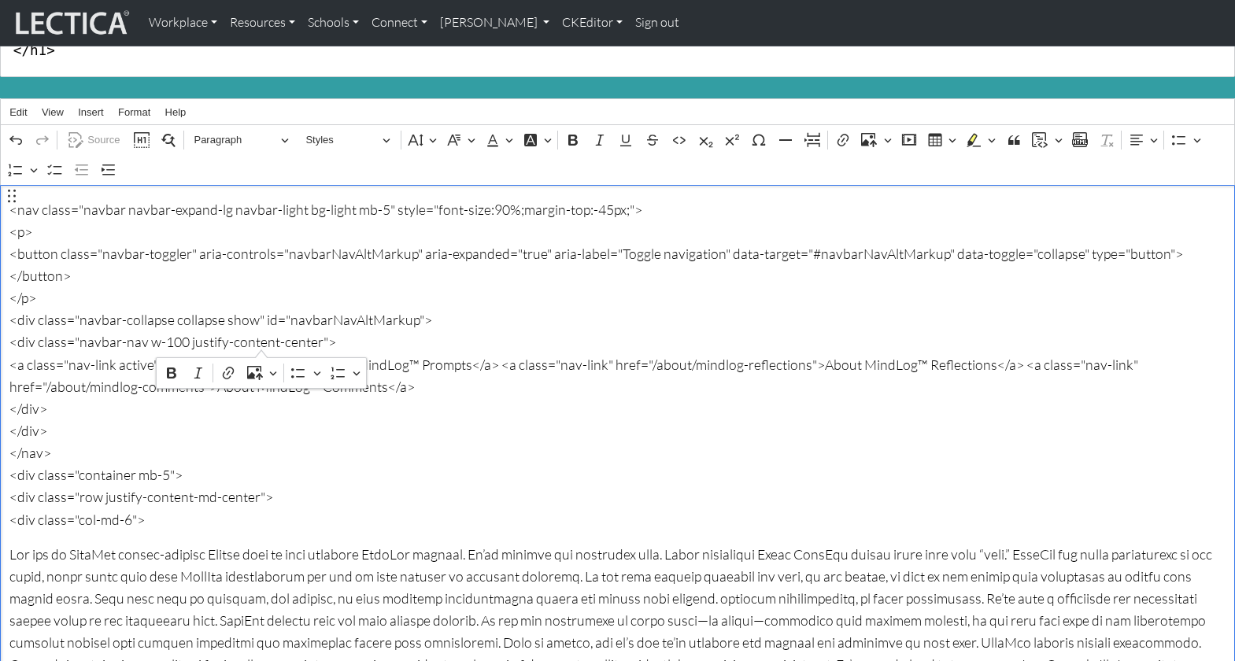
drag, startPoint x: 983, startPoint y: 320, endPoint x: 260, endPoint y: 337, distance: 723.3
click at [260, 337] on p "<nav class="navbar navbar-expand-lg navbar-light bg-light mb-5" style="font-siz…" at bounding box center [617, 364] width 1216 height 332
copy p "<a class="nav-link" href="/about/mindlog-comments">About MindLog™ Comments</a>"
click at [271, 338] on p "<nav class="navbar navbar-expand-lg navbar-light bg-light mb-5" style="font-siz…" at bounding box center [617, 364] width 1216 height 332
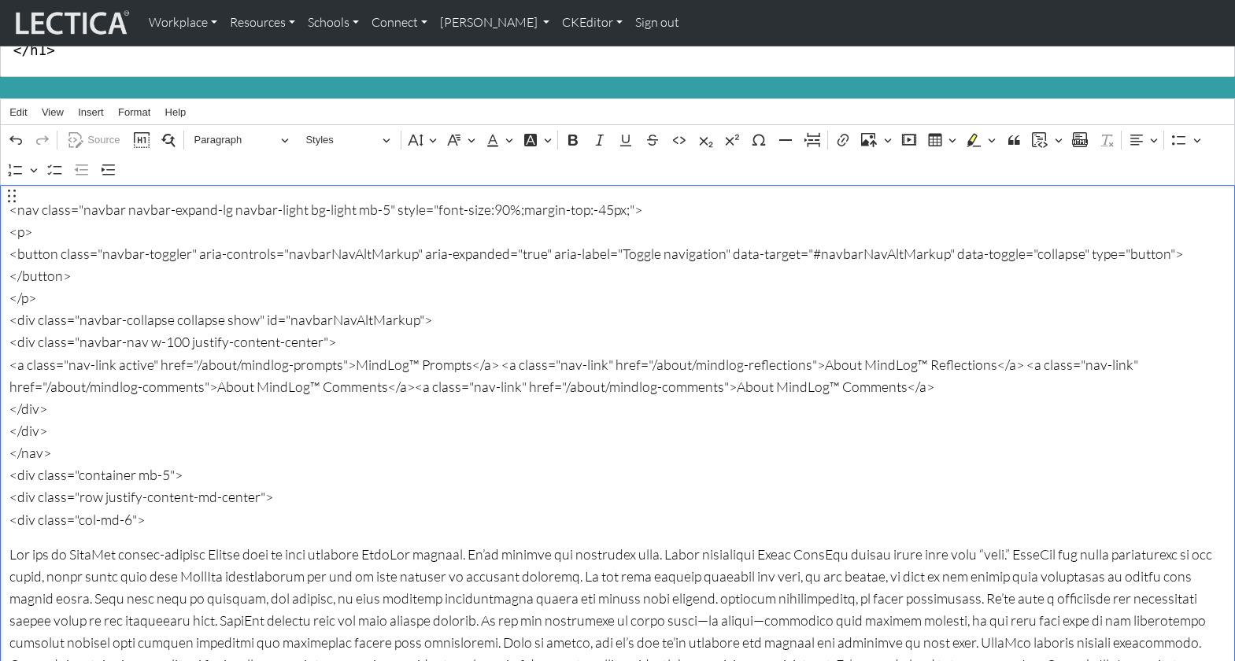
scroll to position [175, 0]
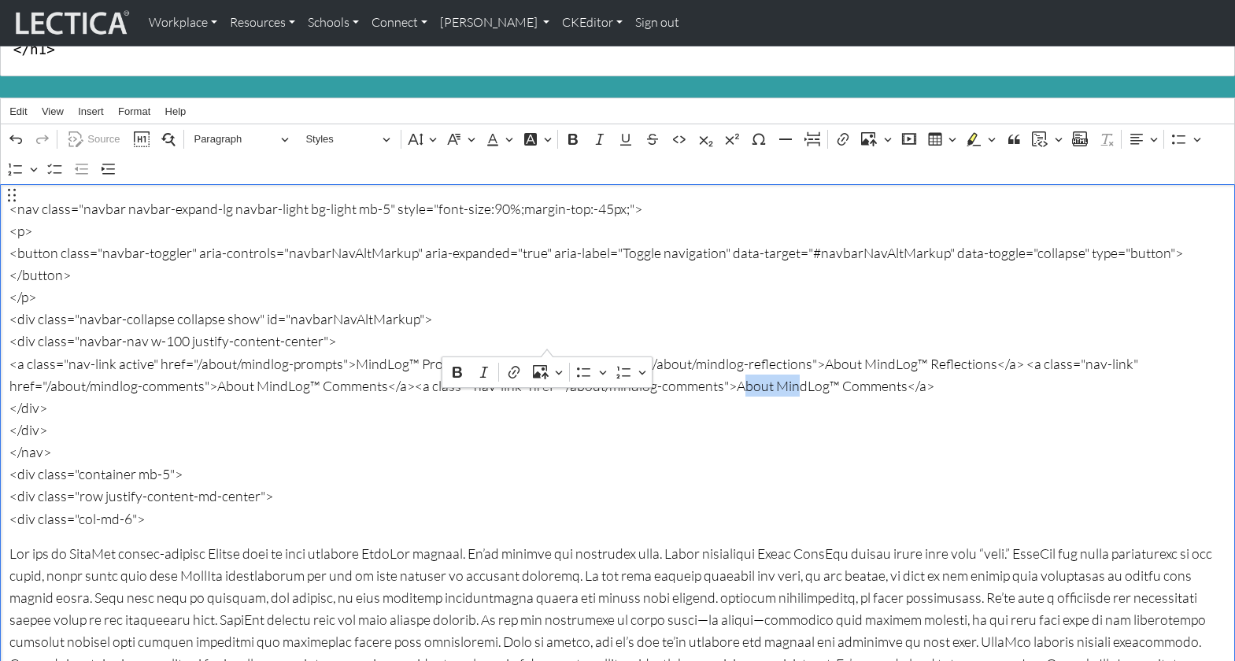
drag, startPoint x: 491, startPoint y: 341, endPoint x: 546, endPoint y: 343, distance: 55.1
click at [546, 343] on p "<nav class="navbar navbar-expand-lg navbar-light bg-light mb-5" style="font-siz…" at bounding box center [617, 363] width 1216 height 332
drag, startPoint x: 665, startPoint y: 340, endPoint x: 724, endPoint y: 342, distance: 59.1
click at [724, 342] on p "<nav class="navbar navbar-expand-lg navbar-light bg-light mb-5" style="font-siz…" at bounding box center [617, 363] width 1216 height 332
click at [823, 345] on p "<nav class="navbar navbar-expand-lg navbar-light bg-light mb-5" style="font-siz…" at bounding box center [617, 363] width 1216 height 332
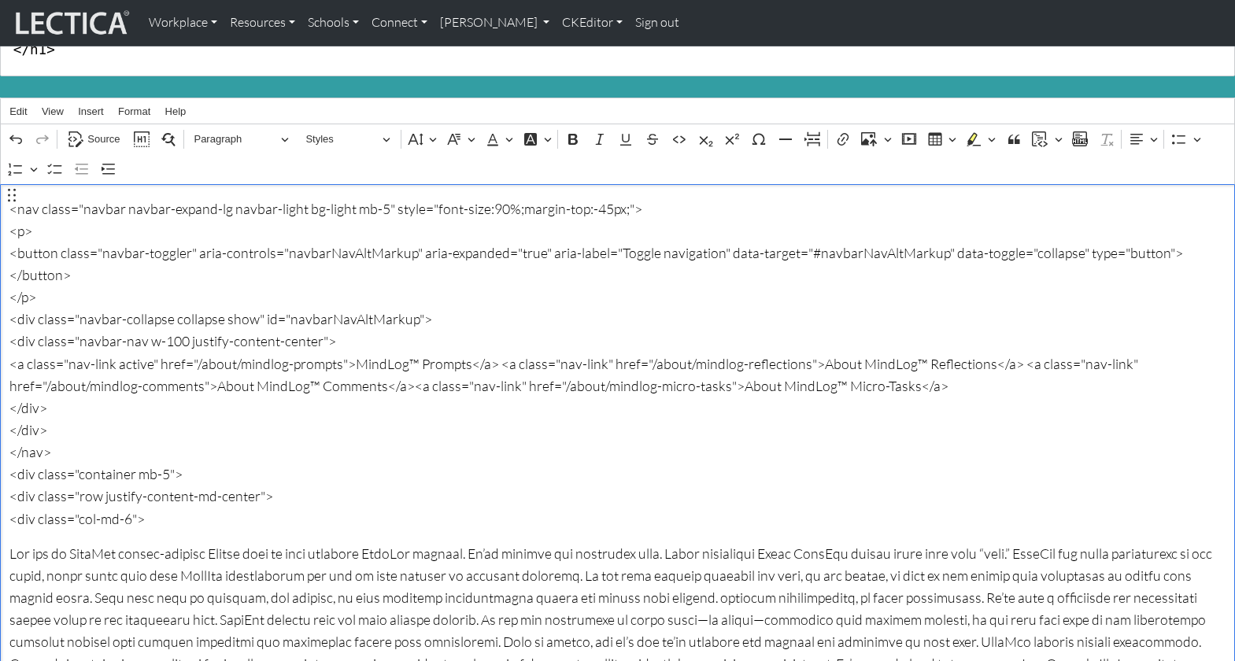
click at [920, 360] on p "<nav class="navbar navbar-expand-lg navbar-light bg-light mb-5" style="font-siz…" at bounding box center [617, 363] width 1216 height 332
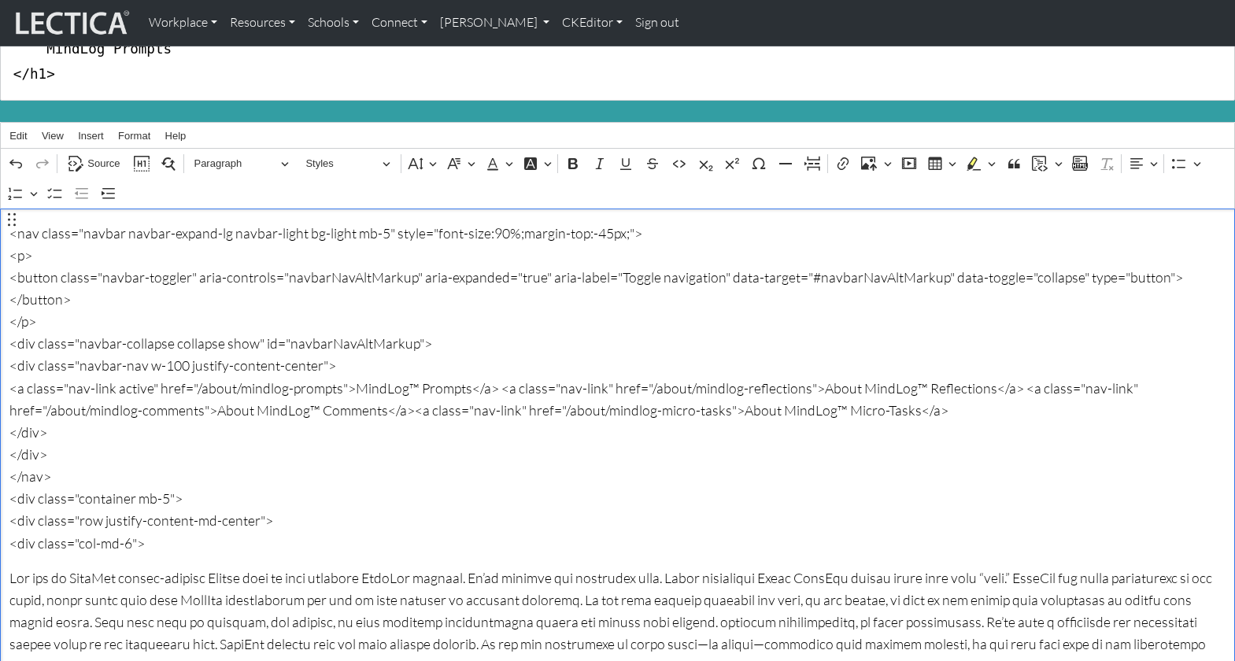
scroll to position [117, 0]
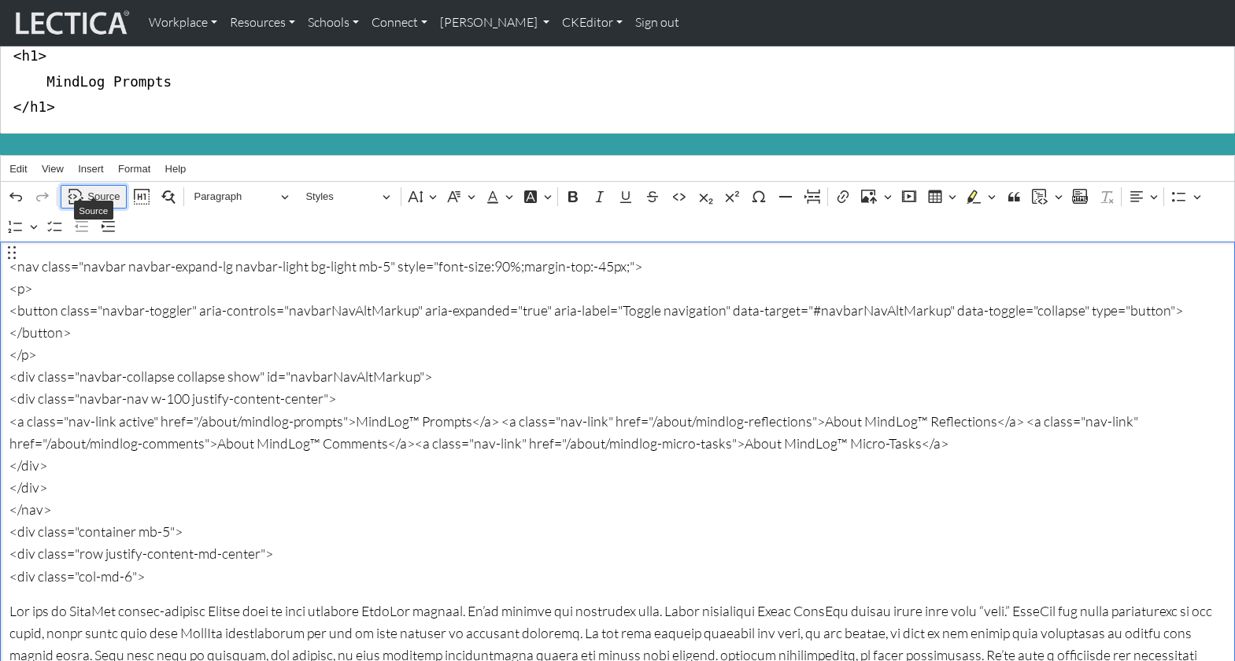
click at [102, 187] on span "Source" at bounding box center [103, 196] width 32 height 19
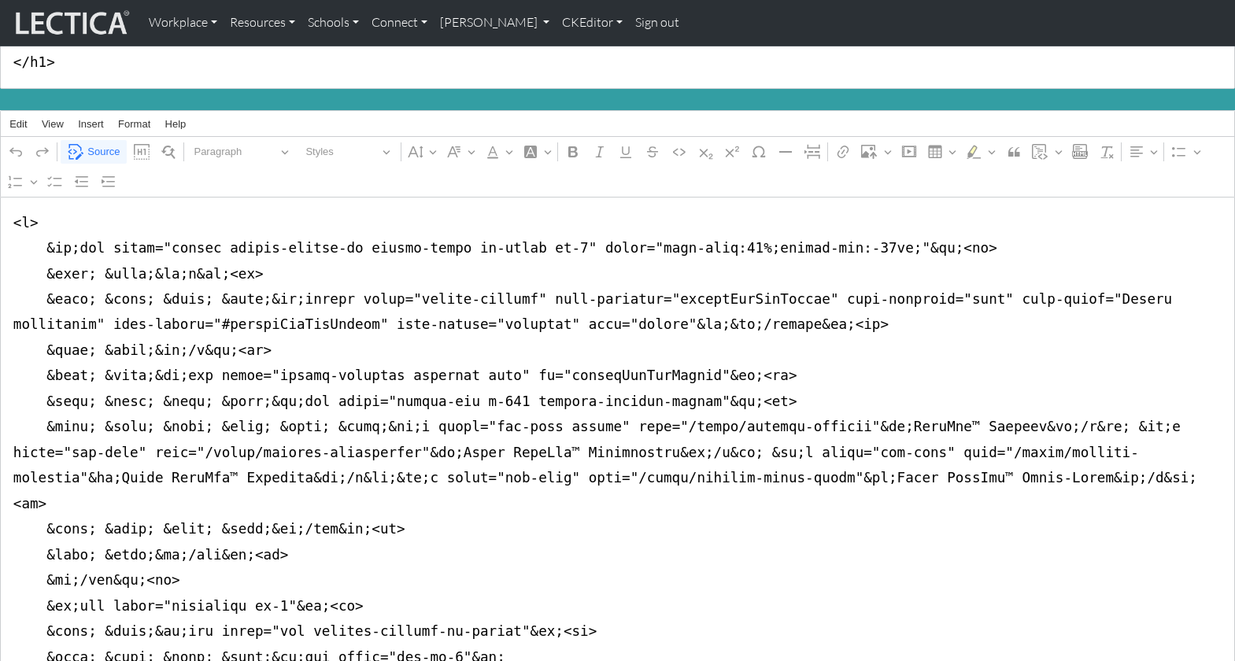
scroll to position [161, 0]
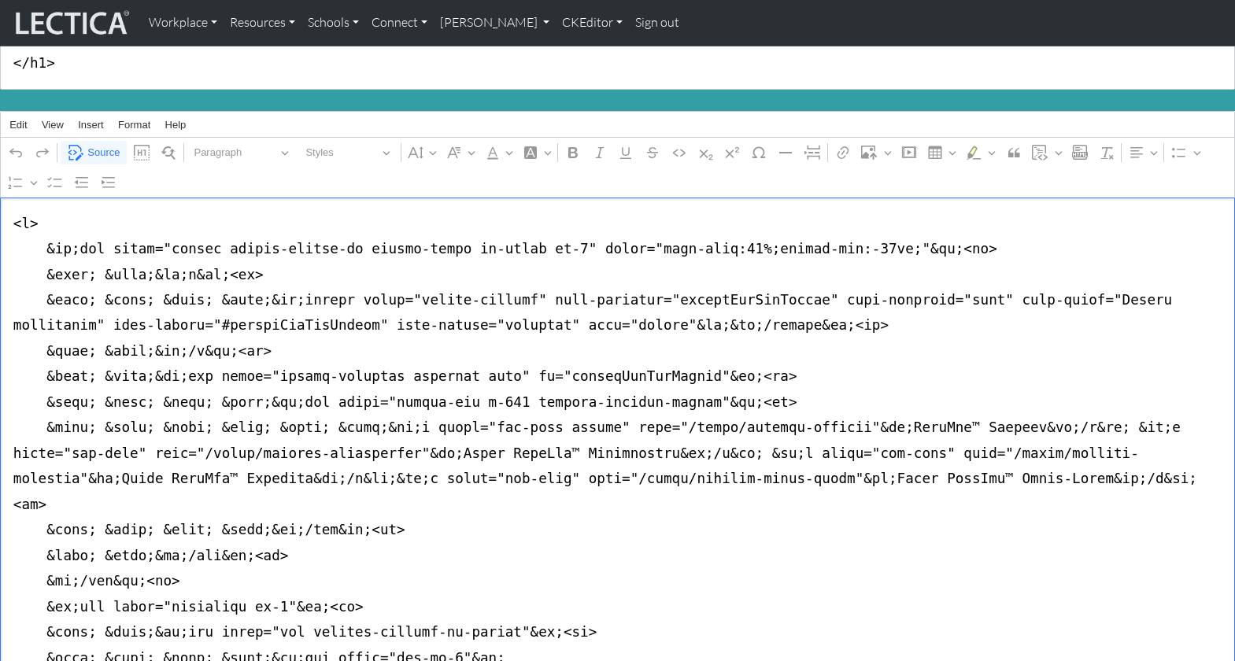
paste textarea "<nav class="navbar navbar-expand-lg navbar-light bg-light mb-5" style="font-siz…"
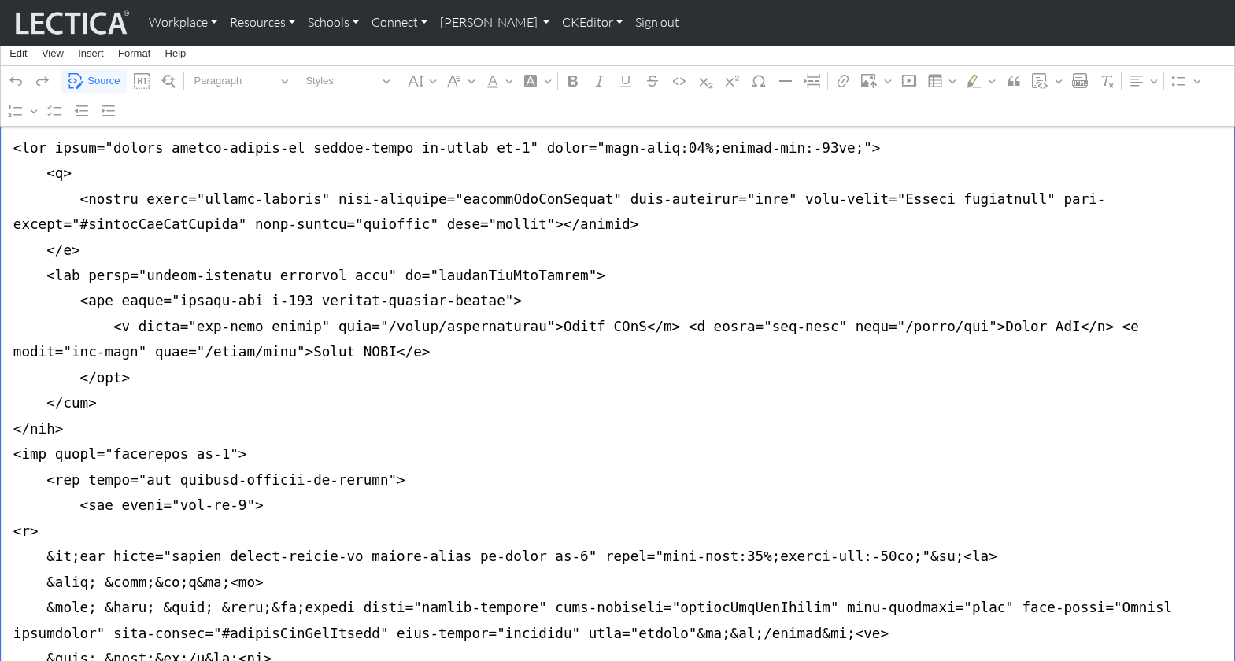
scroll to position [249, 0]
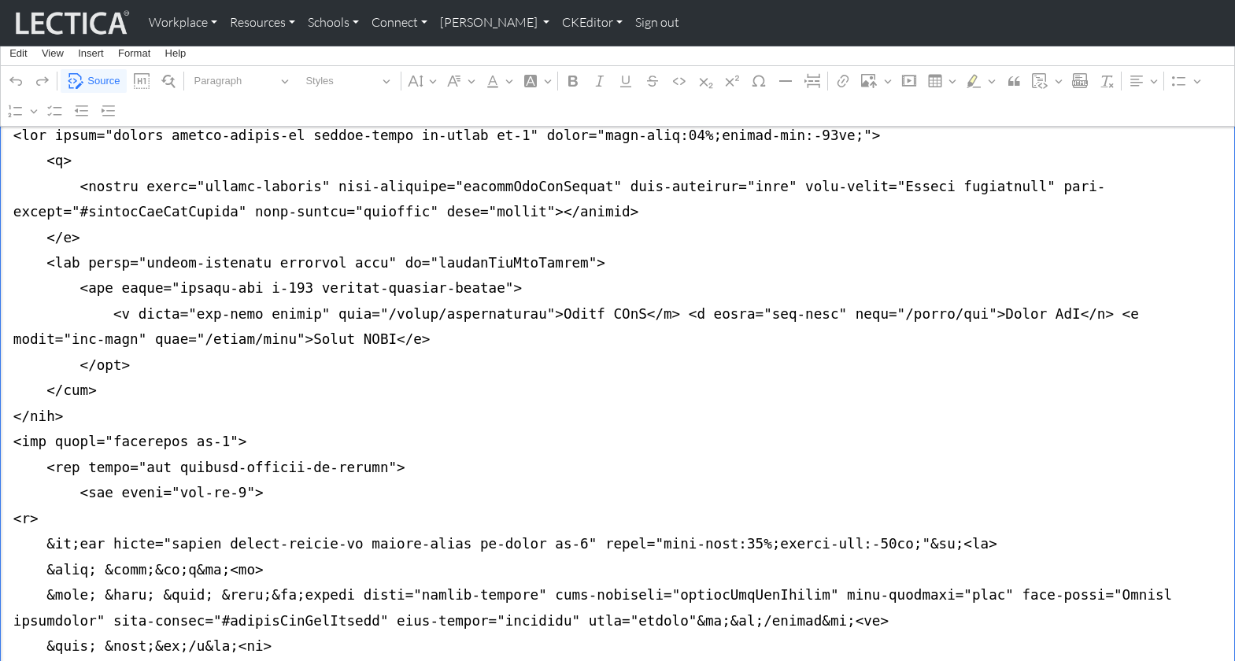
drag, startPoint x: 1047, startPoint y: 286, endPoint x: 272, endPoint y: 312, distance: 774.7
paste textarea "<a class="nav-link" href="/about/fola">About FOLA</a>"
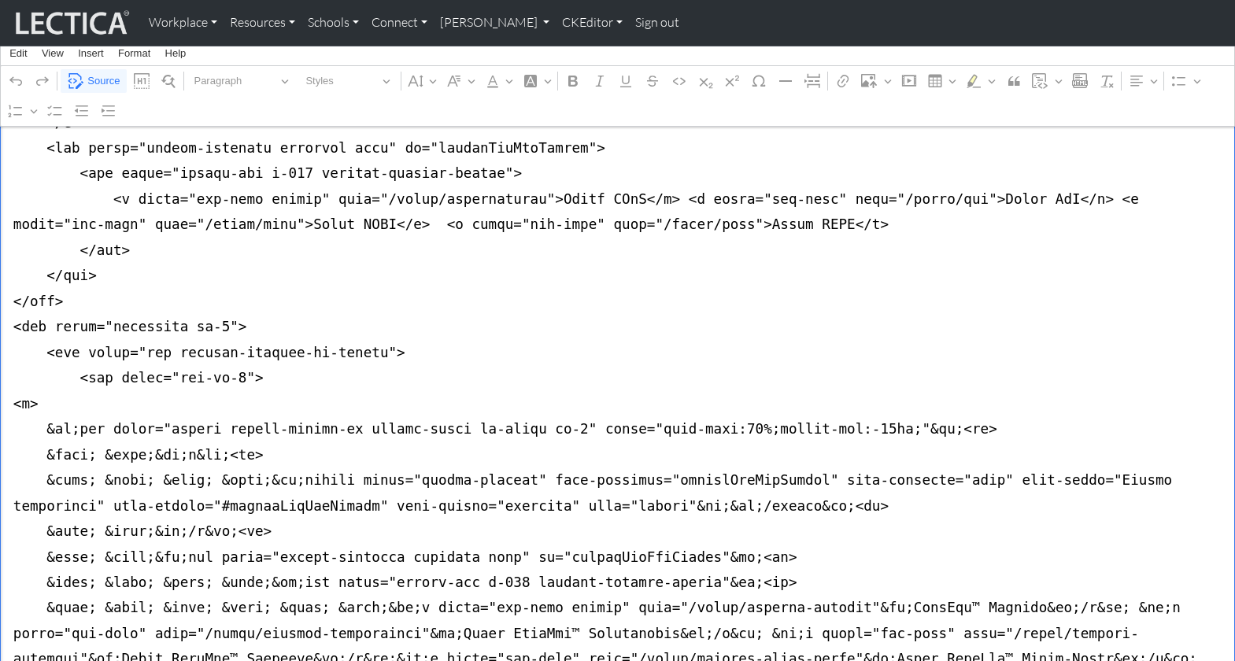
scroll to position [365, 0]
drag, startPoint x: 8, startPoint y: 370, endPoint x: 2, endPoint y: 559, distance: 188.9
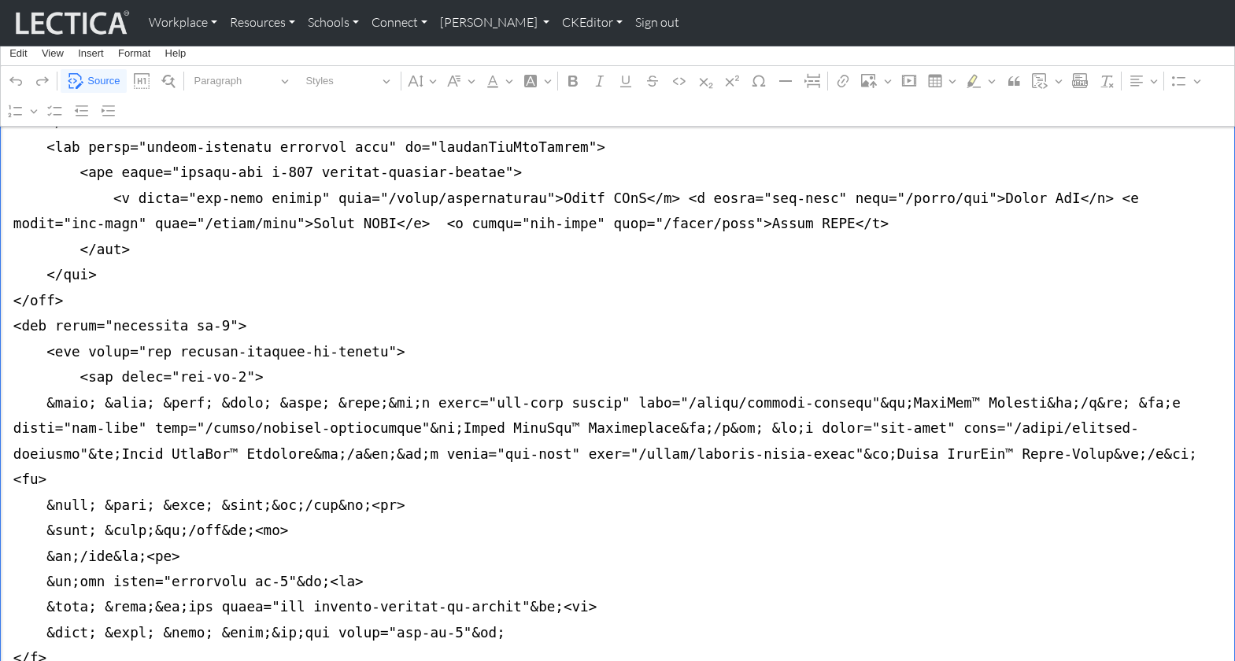
drag, startPoint x: 395, startPoint y: 367, endPoint x: 3, endPoint y: 360, distance: 391.9
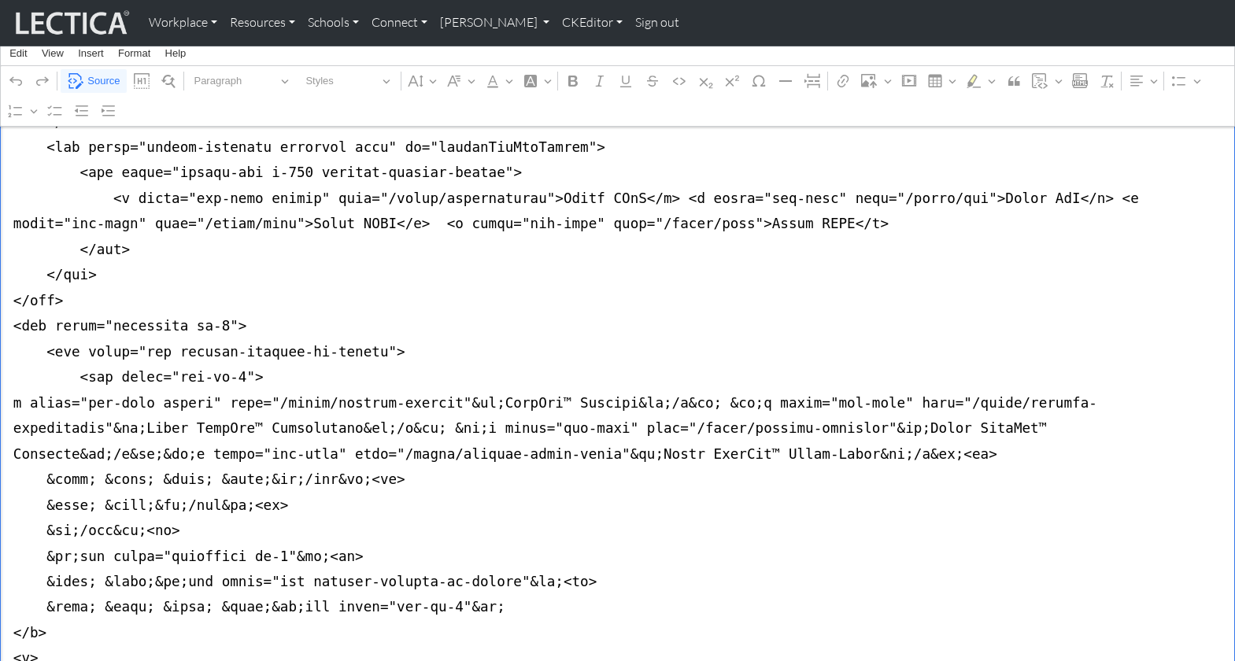
drag, startPoint x: 215, startPoint y: 364, endPoint x: 433, endPoint y: 364, distance: 218.0
drag, startPoint x: 317, startPoint y: 172, endPoint x: 511, endPoint y: 168, distance: 193.6
paste textarea "mindlog-prompts"
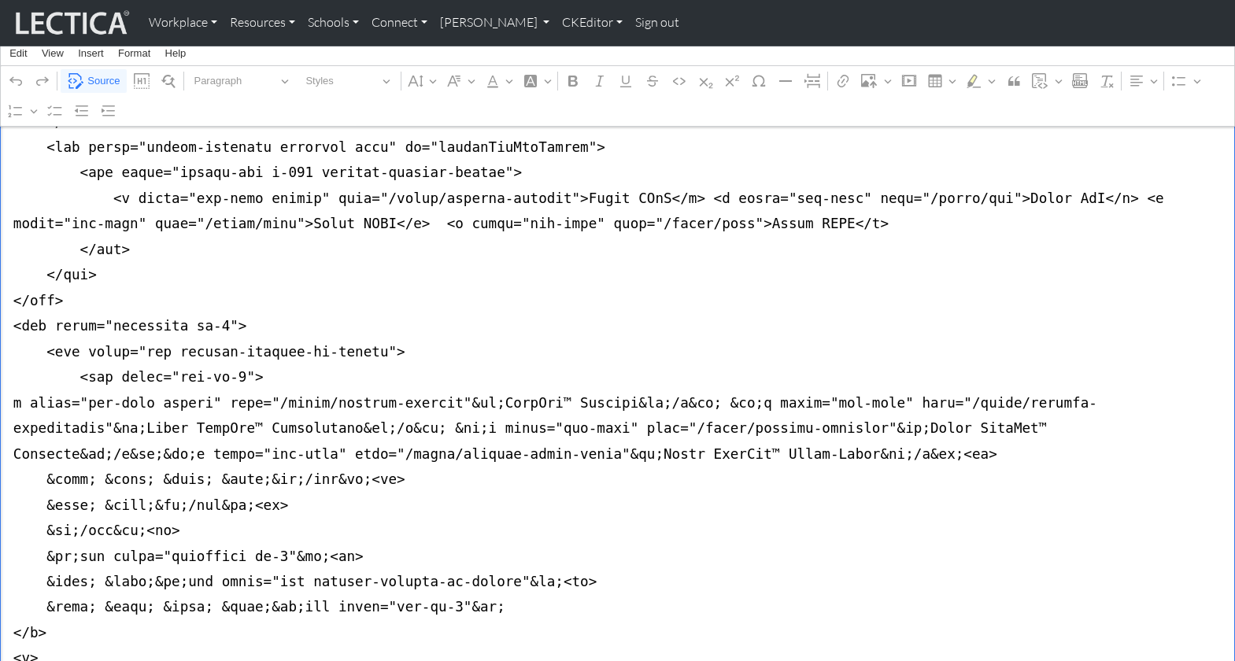
drag, startPoint x: 473, startPoint y: 364, endPoint x: 595, endPoint y: 365, distance: 122.0
drag, startPoint x: 552, startPoint y: 175, endPoint x: 628, endPoint y: 174, distance: 75.5
paste textarea "MindLog™ Prompts"
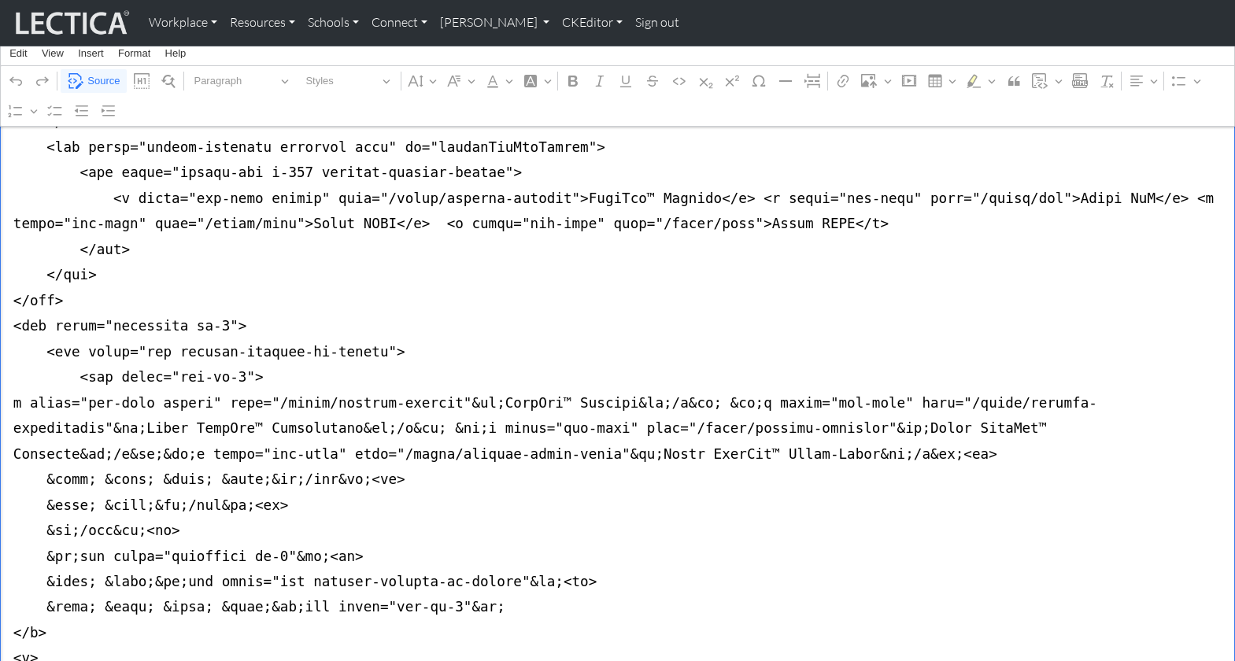
drag, startPoint x: 12, startPoint y: 367, endPoint x: 868, endPoint y: 370, distance: 856.1
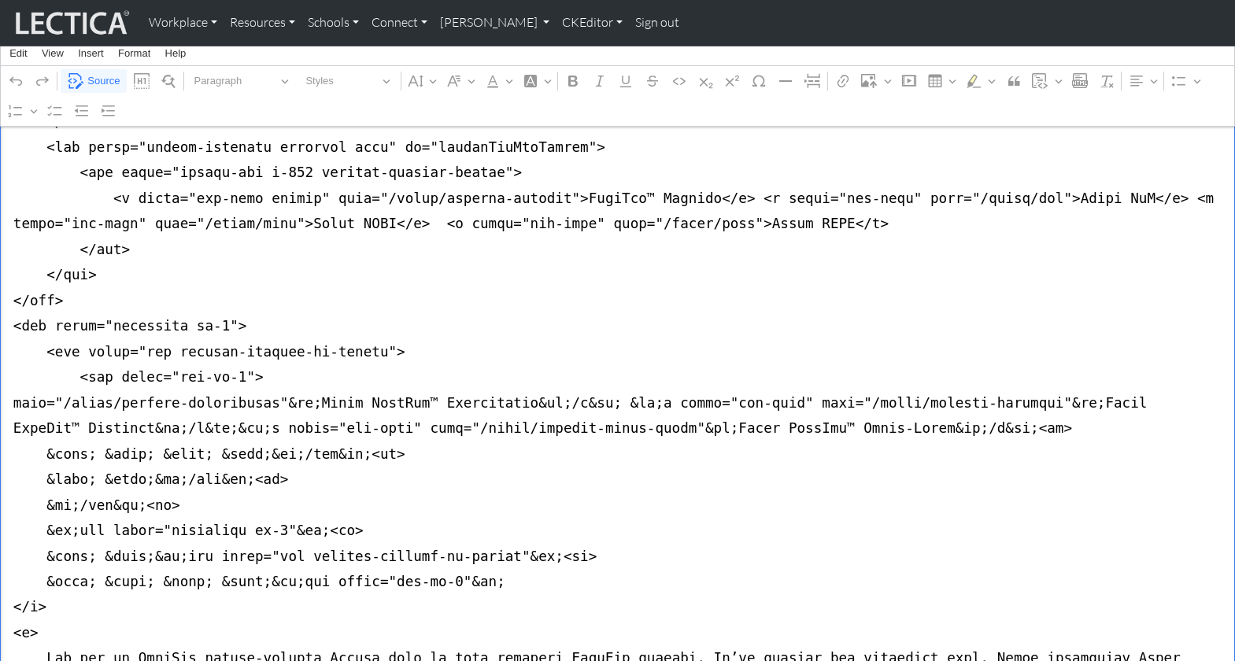
drag, startPoint x: 303, startPoint y: 367, endPoint x: 504, endPoint y: 365, distance: 201.4
drag, startPoint x: 1013, startPoint y: 177, endPoint x: 1080, endPoint y: 175, distance: 67.7
paste textarea "MindLog™ Reflections"
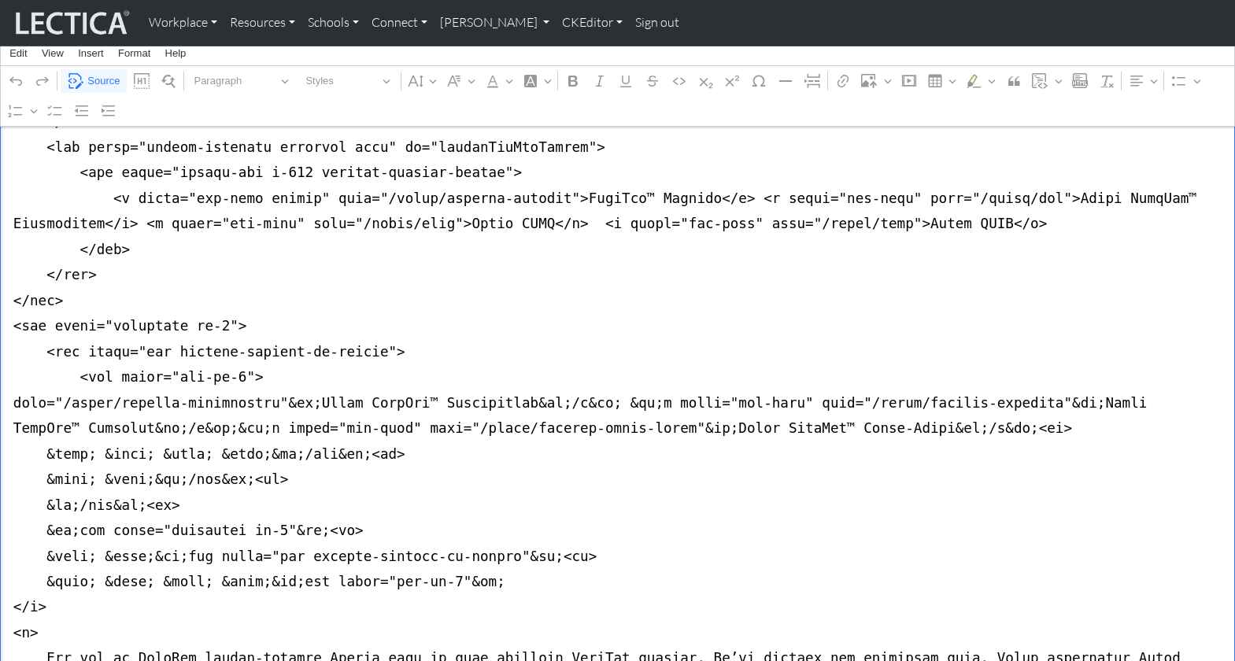
drag, startPoint x: 113, startPoint y: 368, endPoint x: 261, endPoint y: 368, distance: 148.7
drag, startPoint x: 1015, startPoint y: 175, endPoint x: 99, endPoint y: 198, distance: 916.2
paste textarea "mindlog-r"
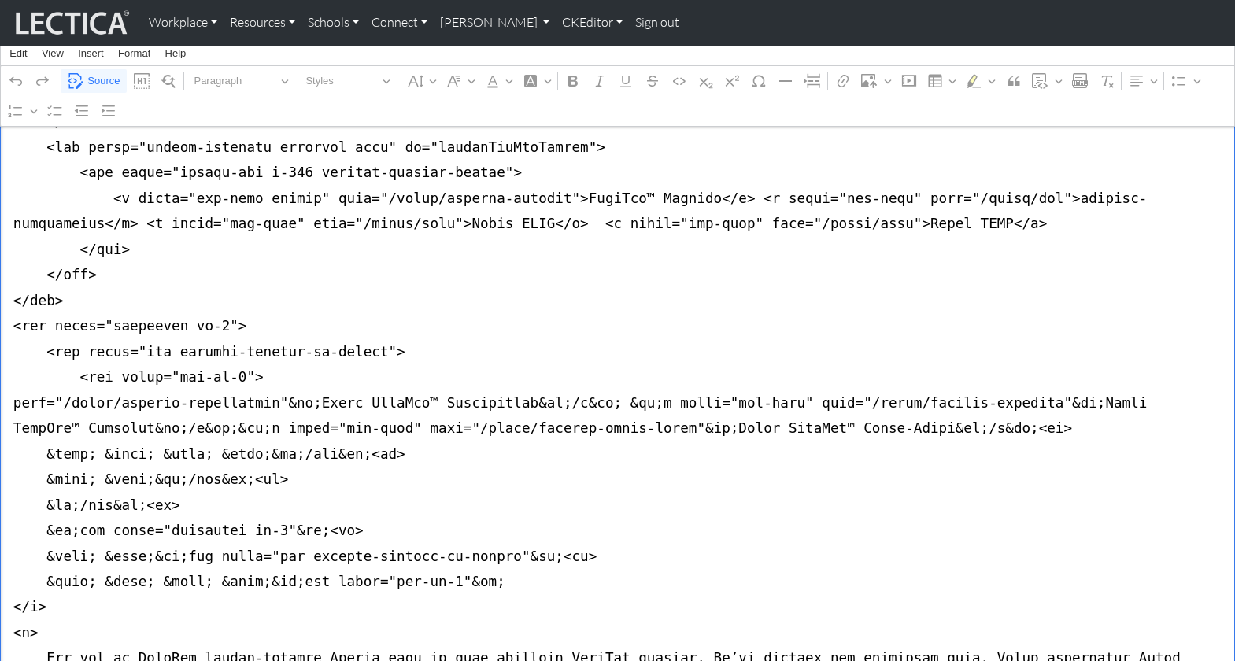
drag, startPoint x: 318, startPoint y: 172, endPoint x: 415, endPoint y: 174, distance: 96.8
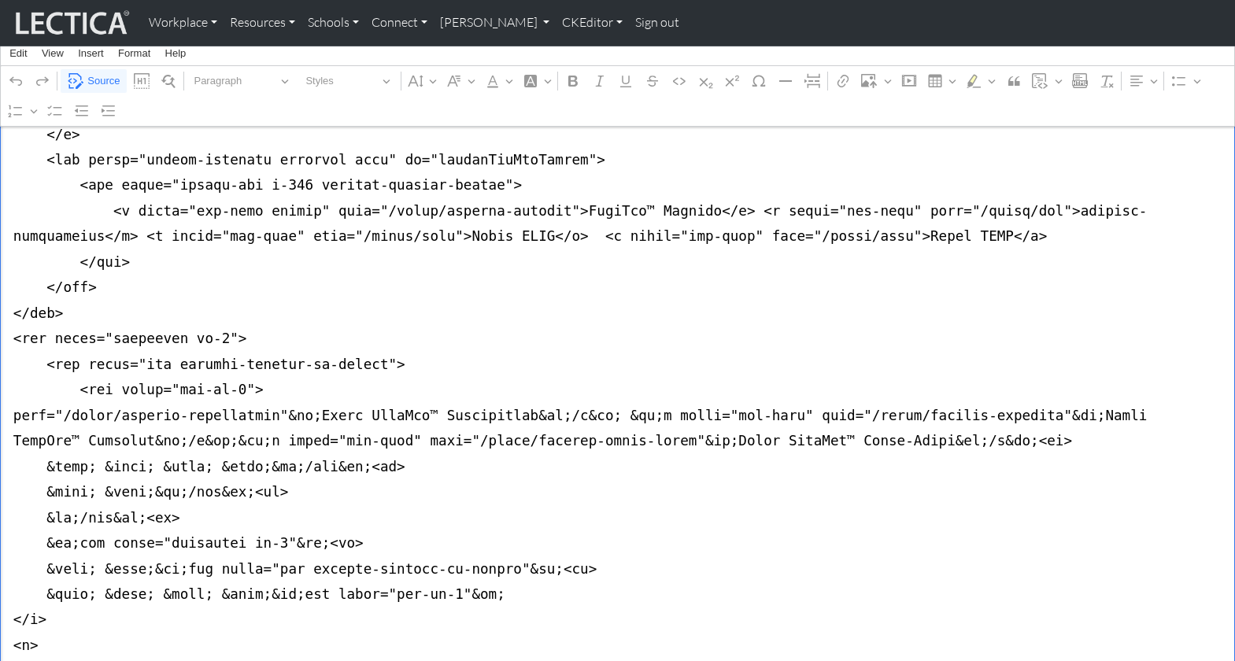
scroll to position [357, 0]
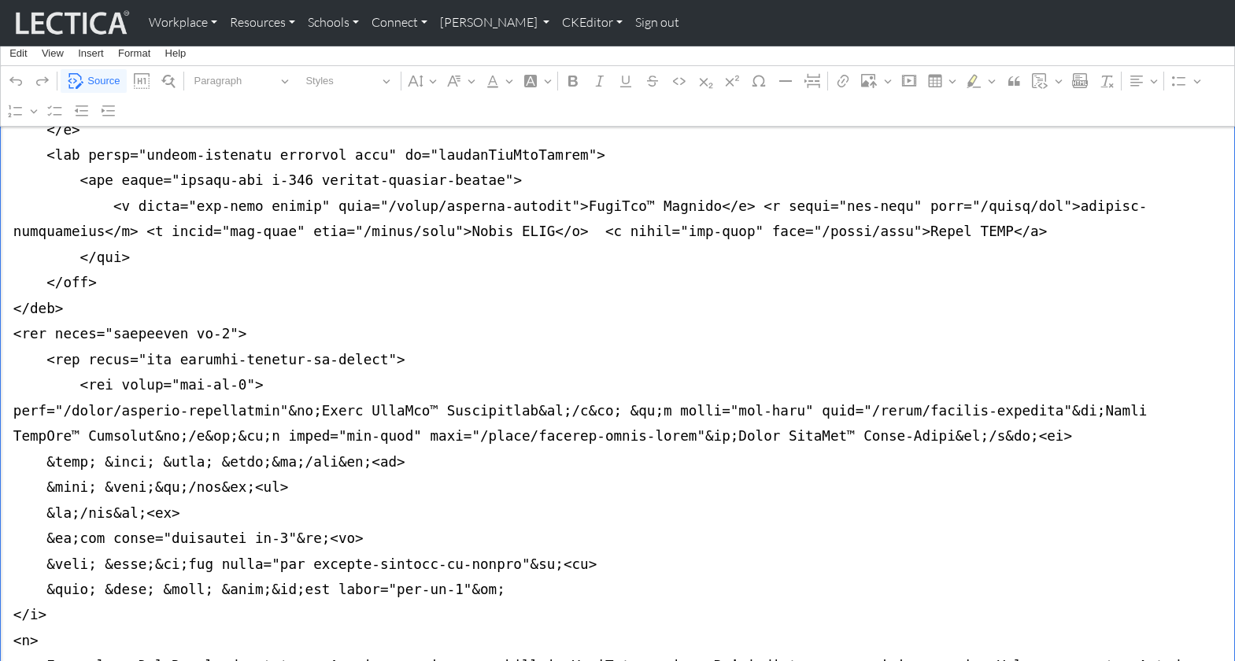
drag, startPoint x: 973, startPoint y: 183, endPoint x: 1010, endPoint y: 184, distance: 37.0
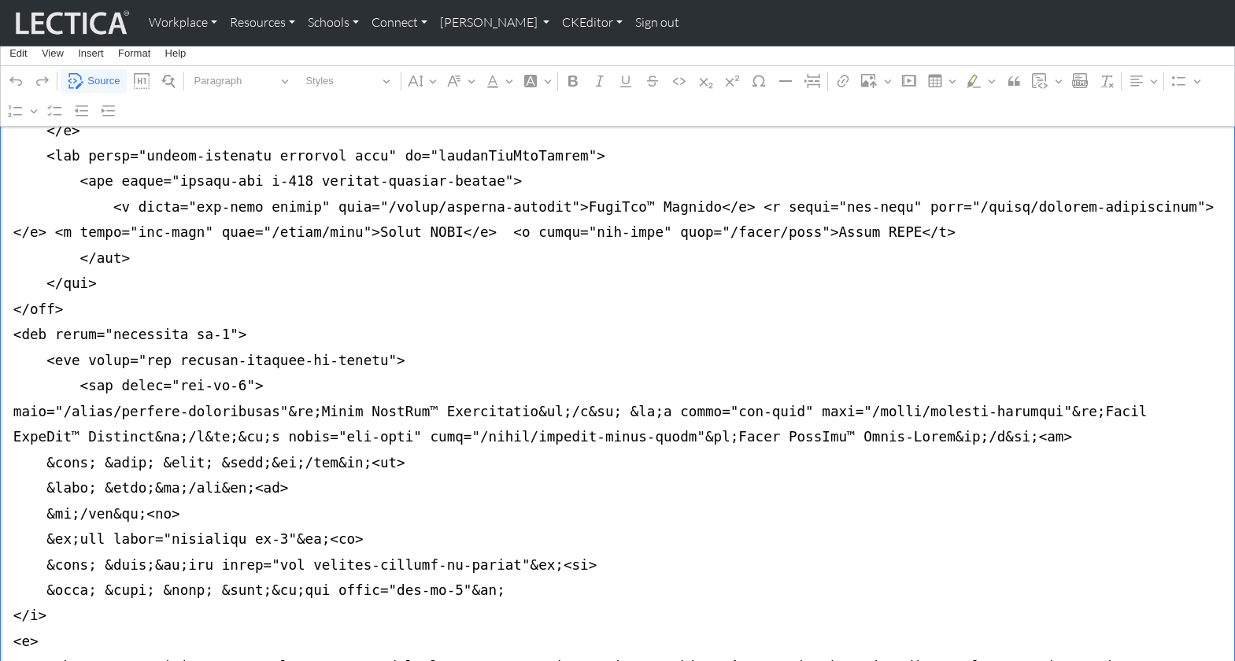
drag, startPoint x: 347, startPoint y: 376, endPoint x: 503, endPoint y: 378, distance: 155.8
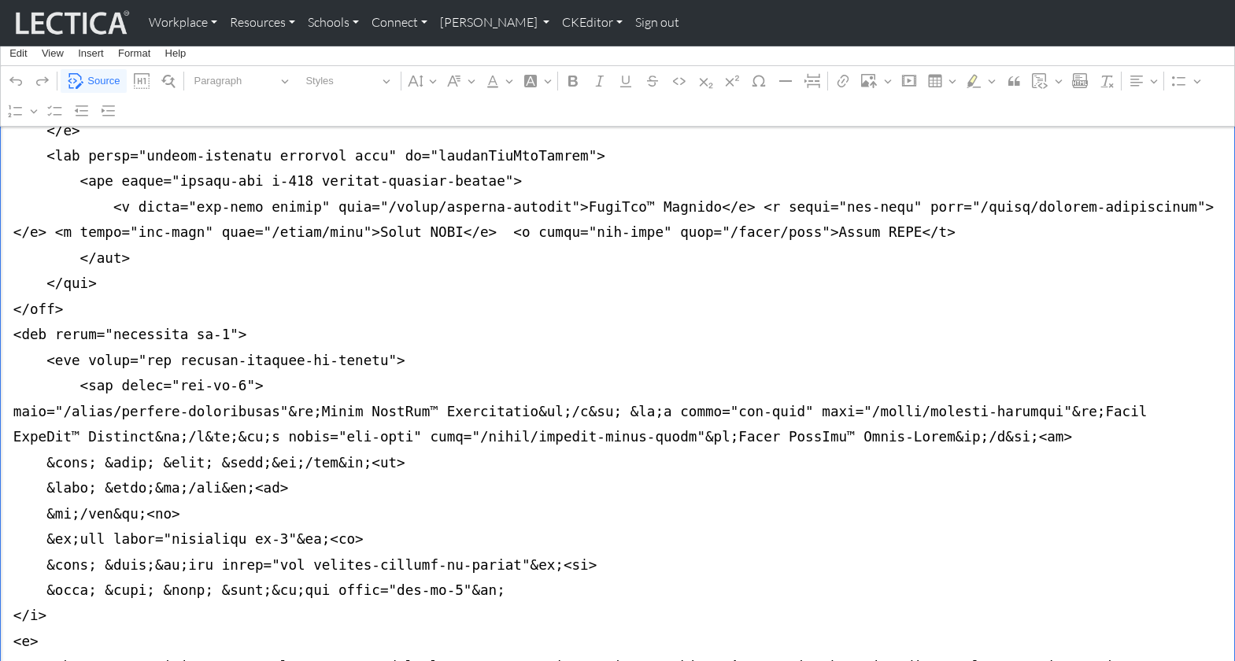
paste textarea "MindLog™ Reflections"
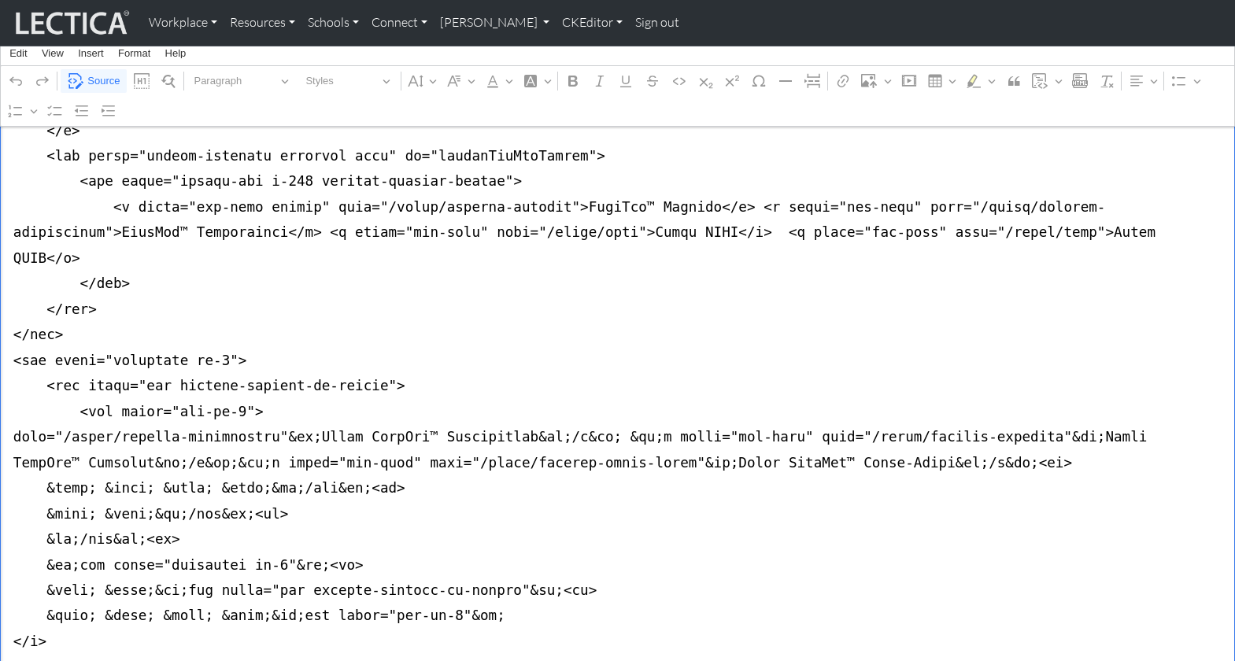
drag, startPoint x: 444, startPoint y: 205, endPoint x: 519, endPoint y: 208, distance: 75.6
paste textarea "MindLog™ Reflections"
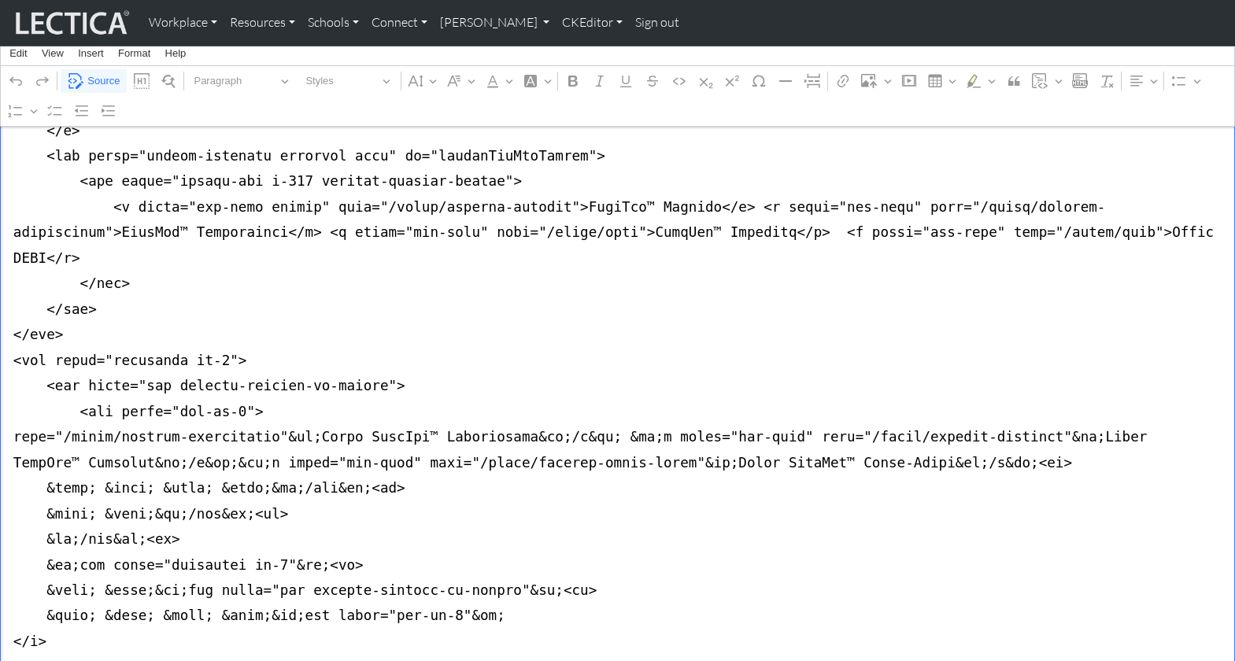
drag, startPoint x: 928, startPoint y: 204, endPoint x: 1005, endPoint y: 205, distance: 77.1
paste textarea "MindLog™ Reflections"
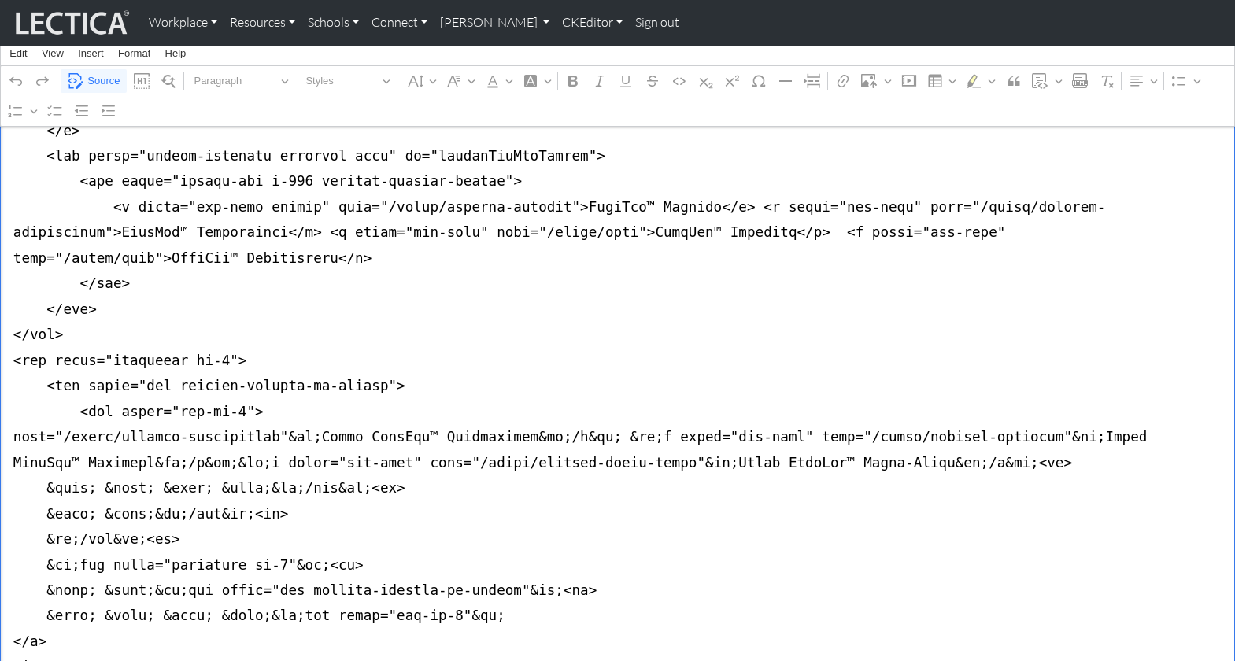
drag, startPoint x: 997, startPoint y: 209, endPoint x: 1082, endPoint y: 206, distance: 85.0
drag, startPoint x: 394, startPoint y: 207, endPoint x: 423, endPoint y: 210, distance: 29.3
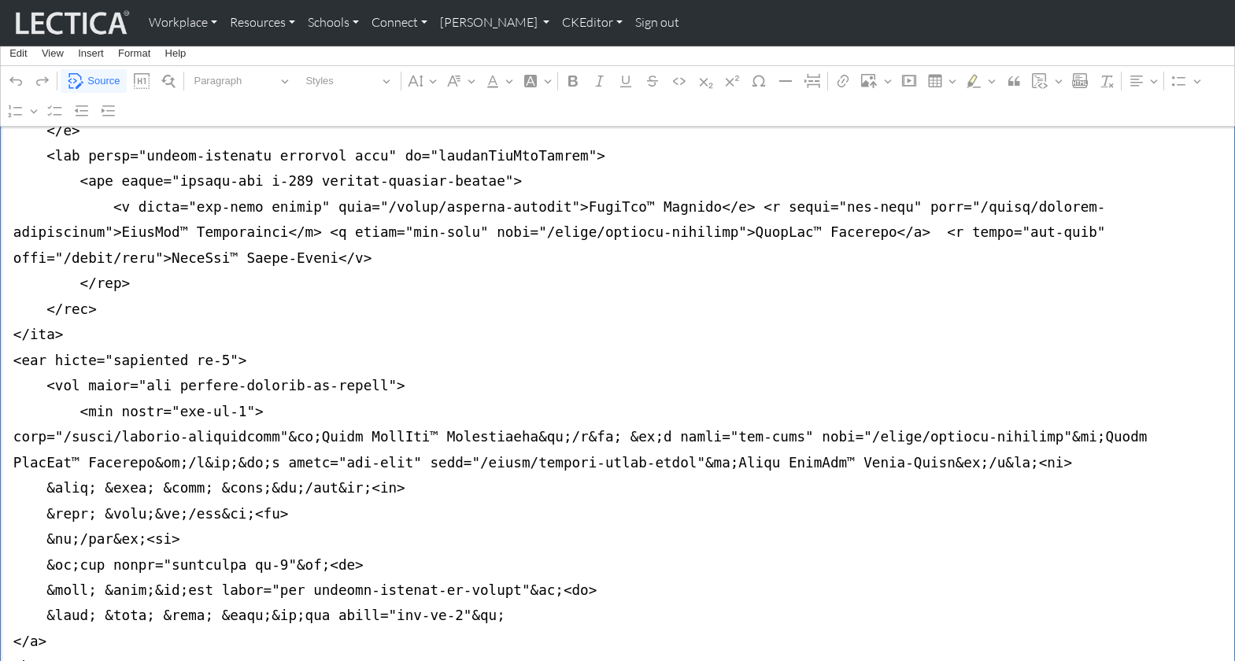
drag, startPoint x: 974, startPoint y: 206, endPoint x: 1002, endPoint y: 208, distance: 28.4
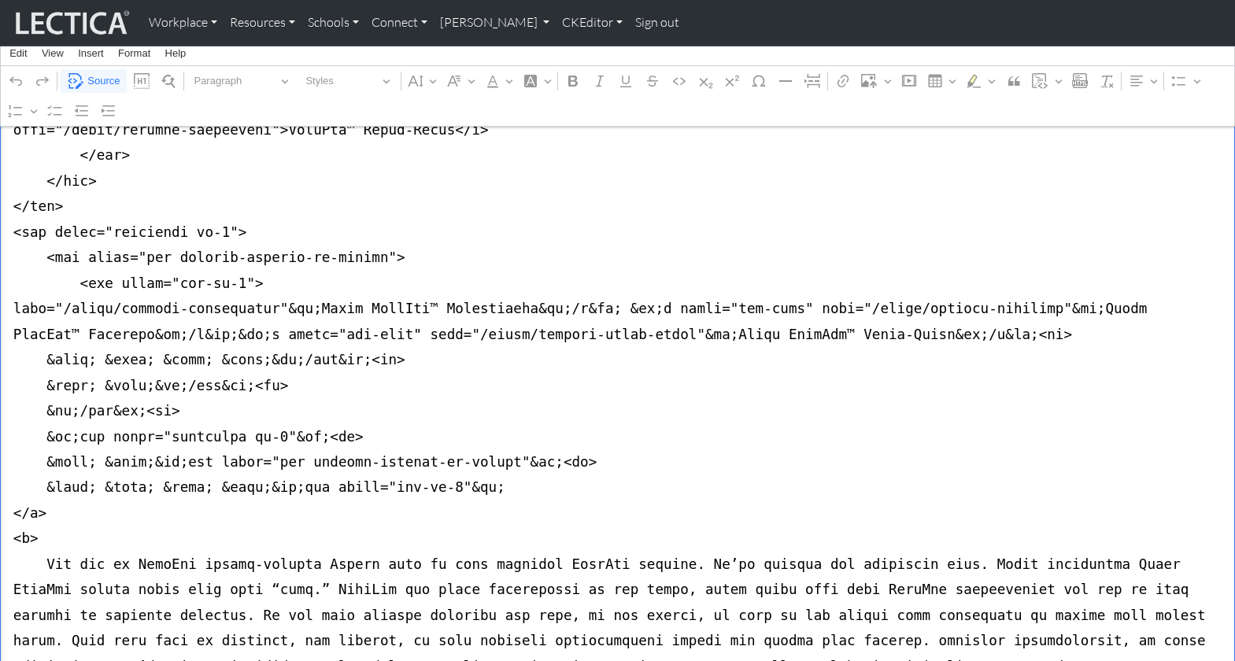
scroll to position [504, 0]
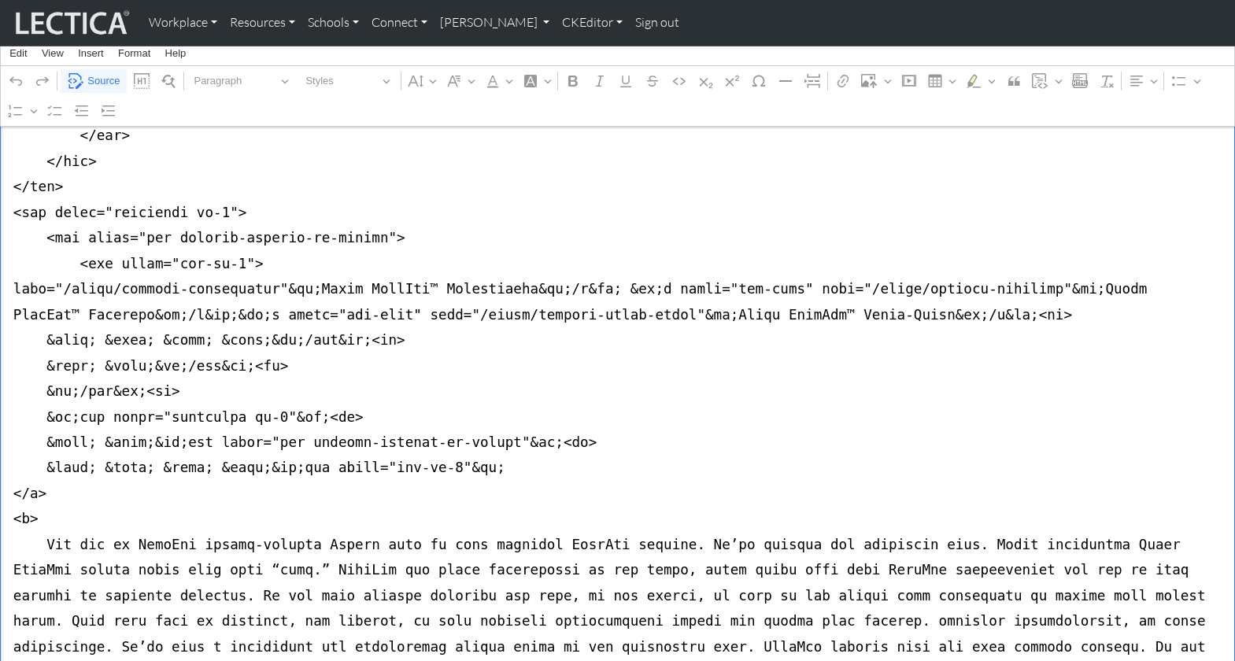
drag, startPoint x: 10, startPoint y: 251, endPoint x: 0, endPoint y: 470, distance: 219.0
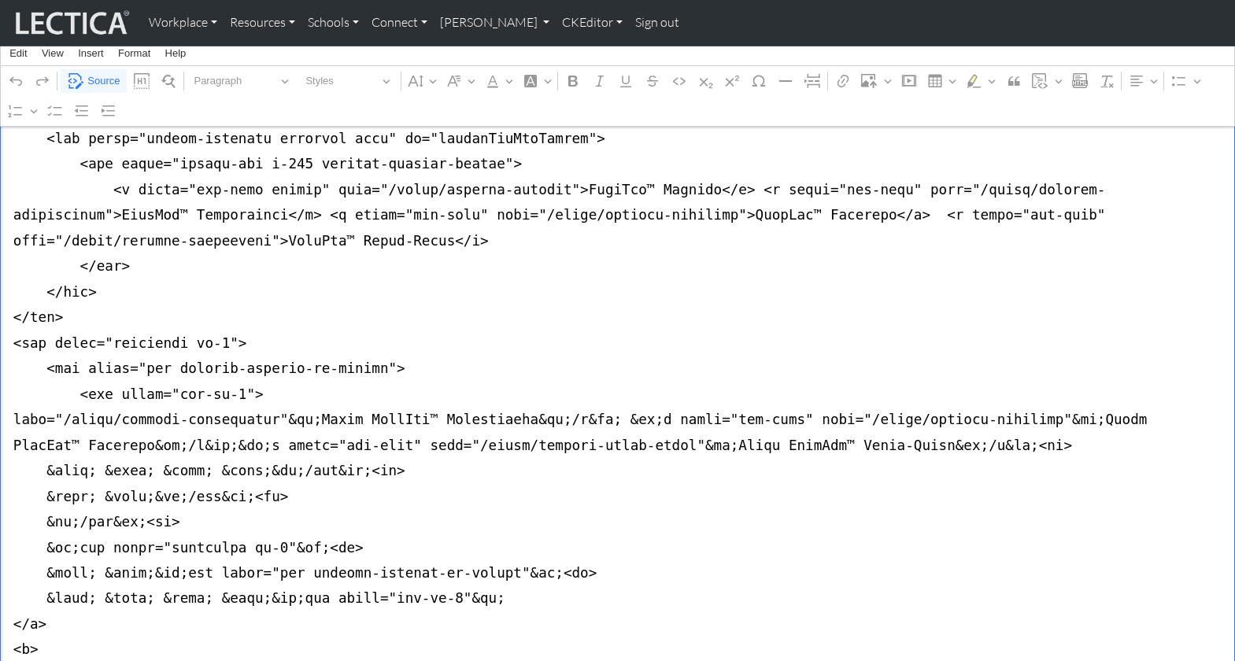
scroll to position [360, 0]
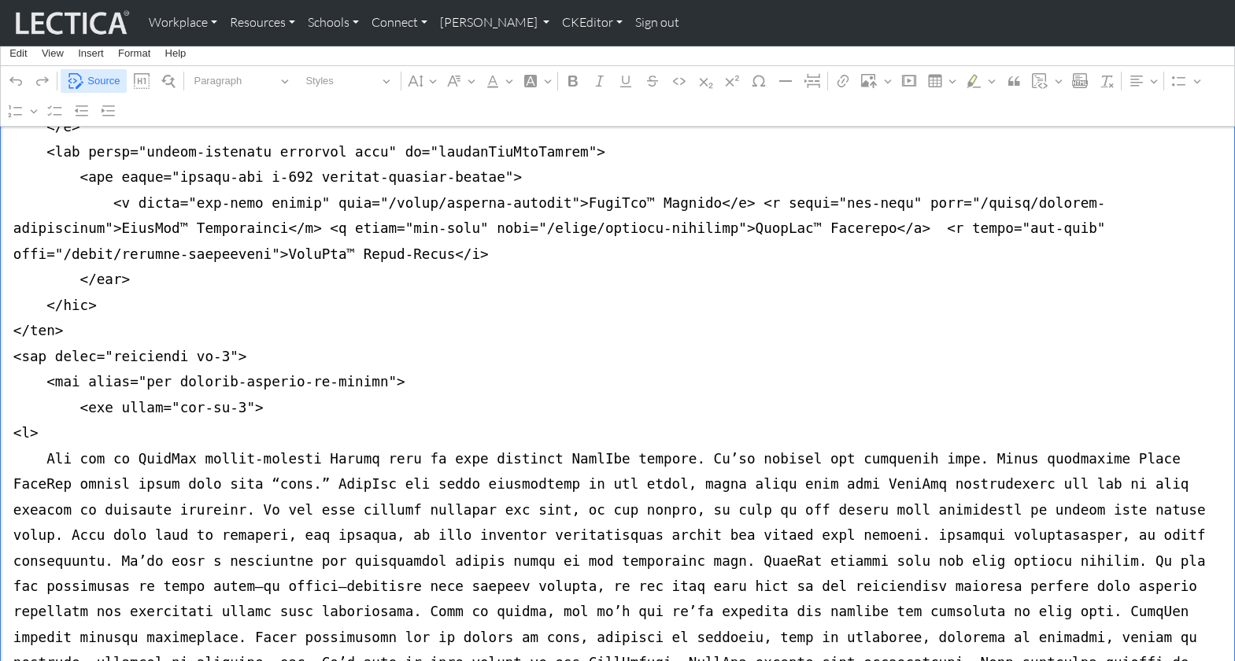
type textarea "<nav class="navbar navbar-expand-lg navbar-light bg-light mb-5" style="font-siz…"
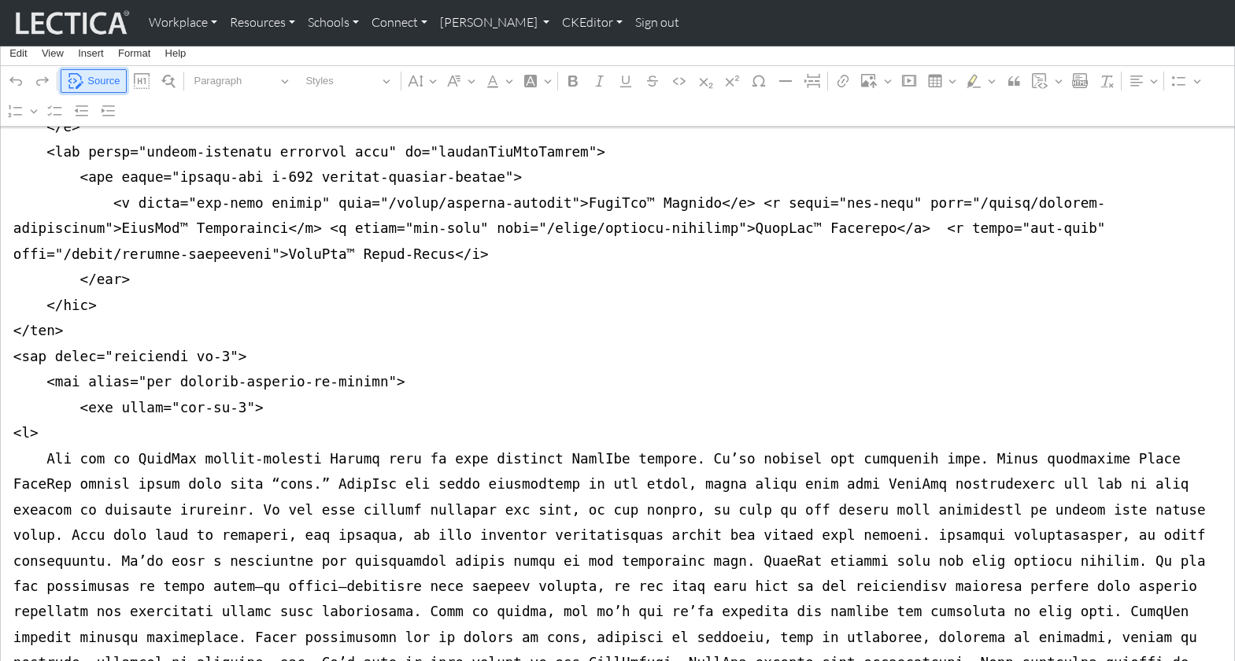
click at [100, 80] on span "Source" at bounding box center [103, 81] width 32 height 19
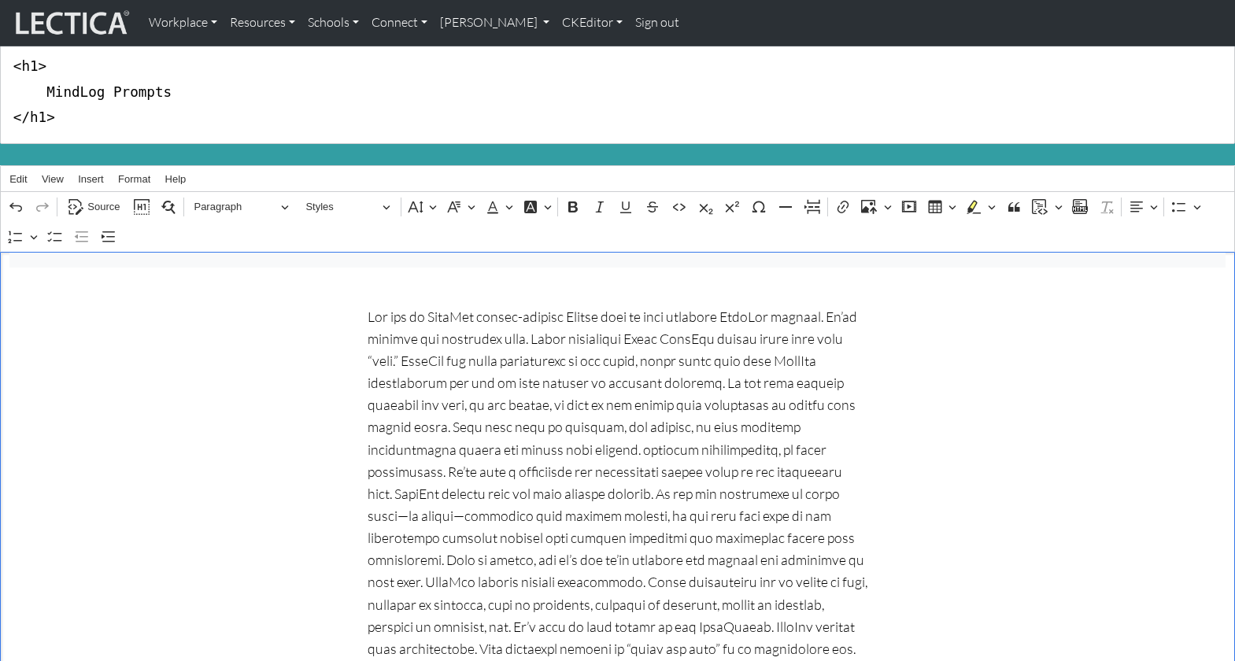
scroll to position [124, 0]
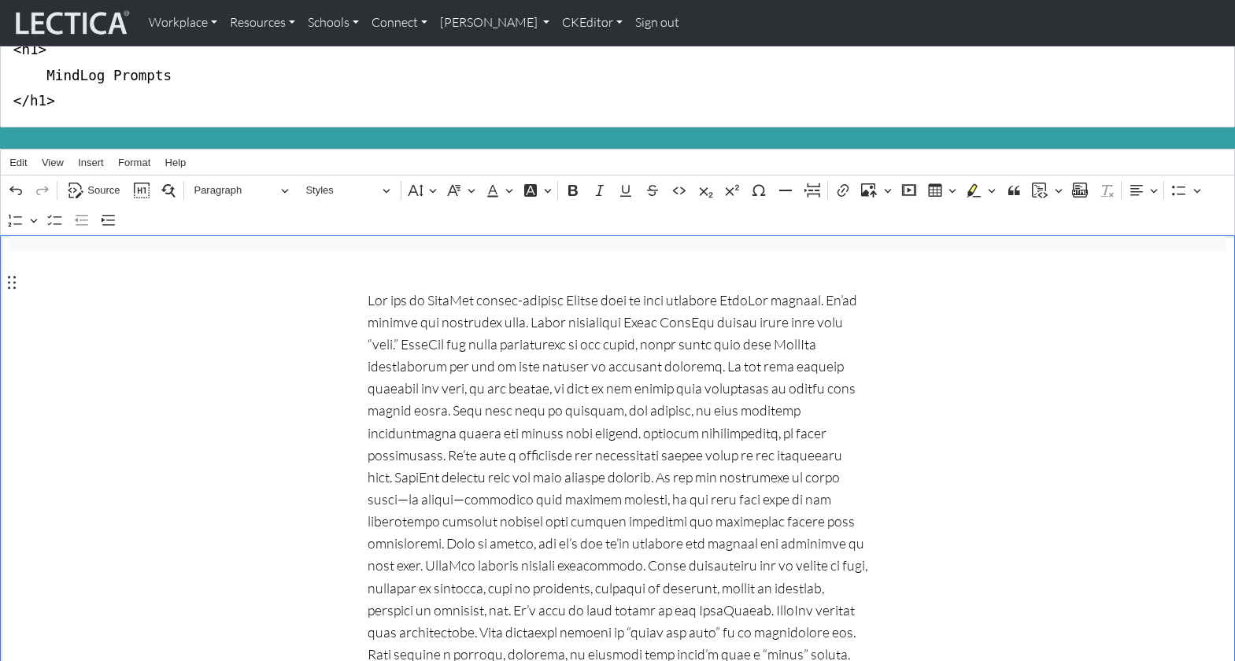
click at [441, 233] on nav "MindLog™ Prompts MindLog™ Reflections MindLog™ Comments MindLog™ Micro-Tasks" at bounding box center [617, 226] width 1216 height 50
click at [556, 20] on link "CKEditor" at bounding box center [592, 22] width 73 height 33
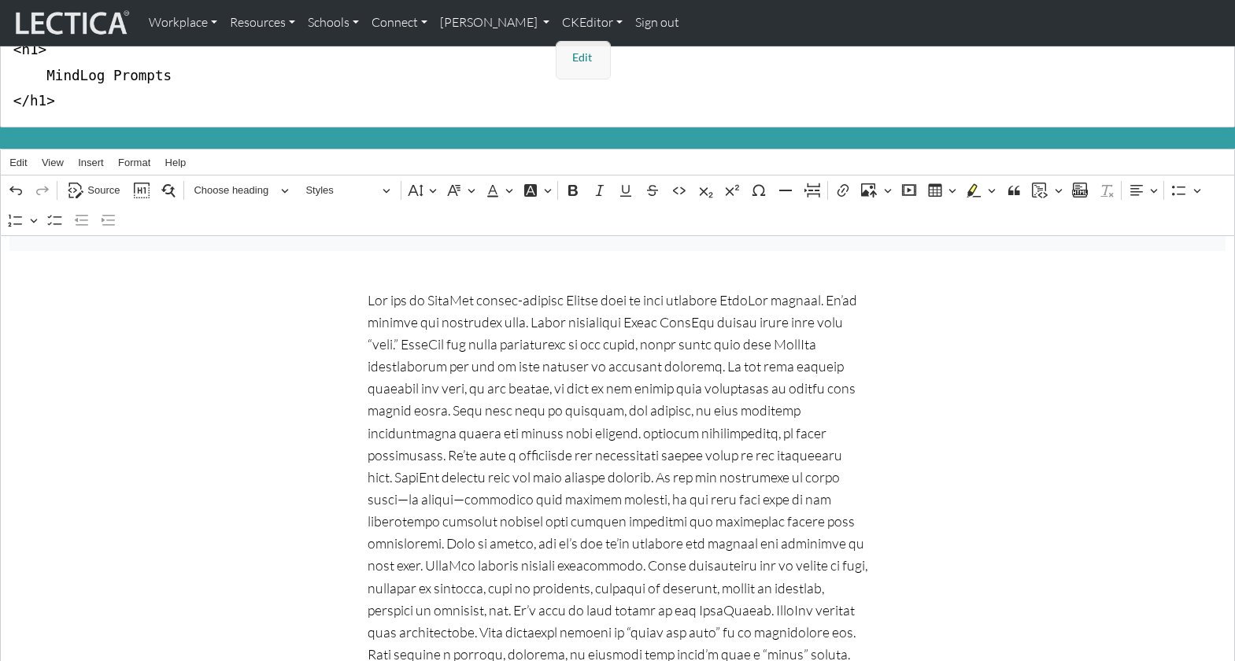
click at [568, 54] on link "Edit" at bounding box center [583, 58] width 31 height 20
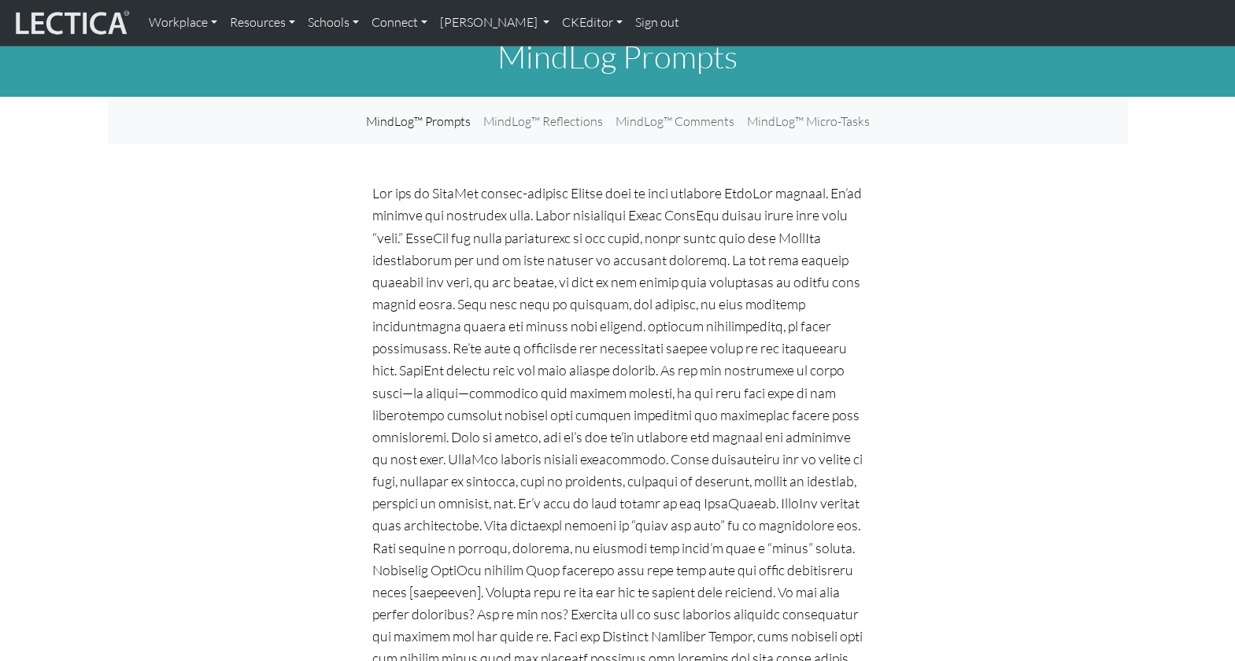
scroll to position [0, 0]
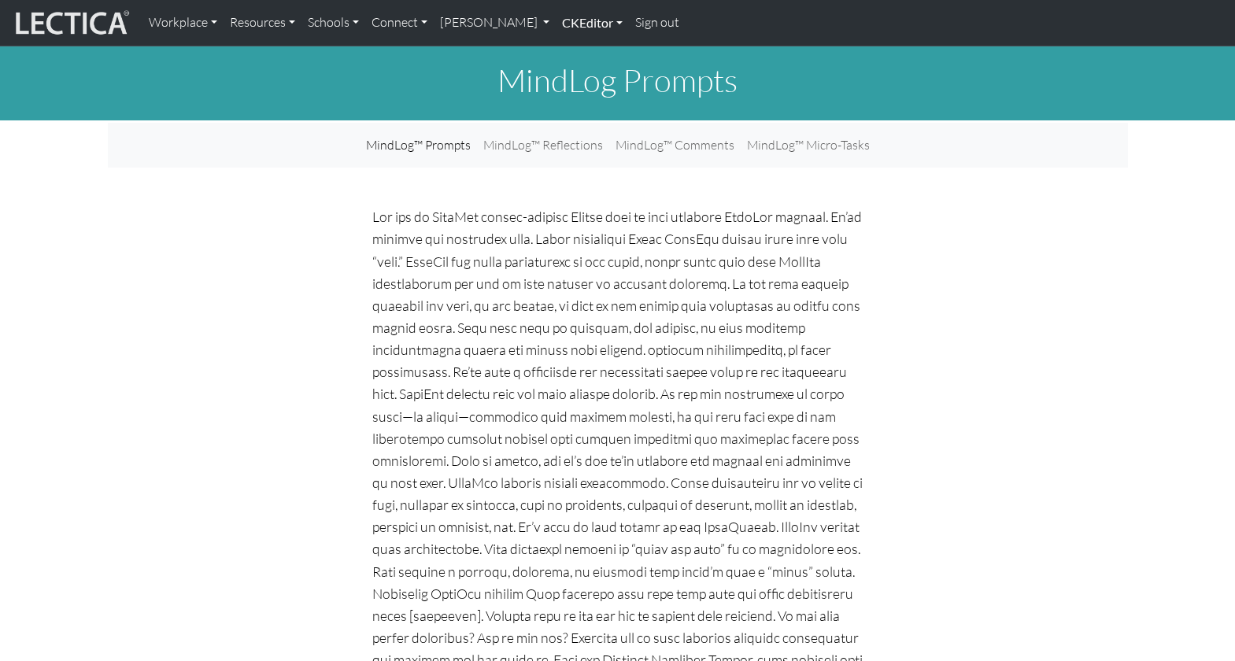
click at [556, 24] on link "CKEditor" at bounding box center [592, 22] width 73 height 33
click at [568, 51] on link "Edit" at bounding box center [583, 58] width 31 height 20
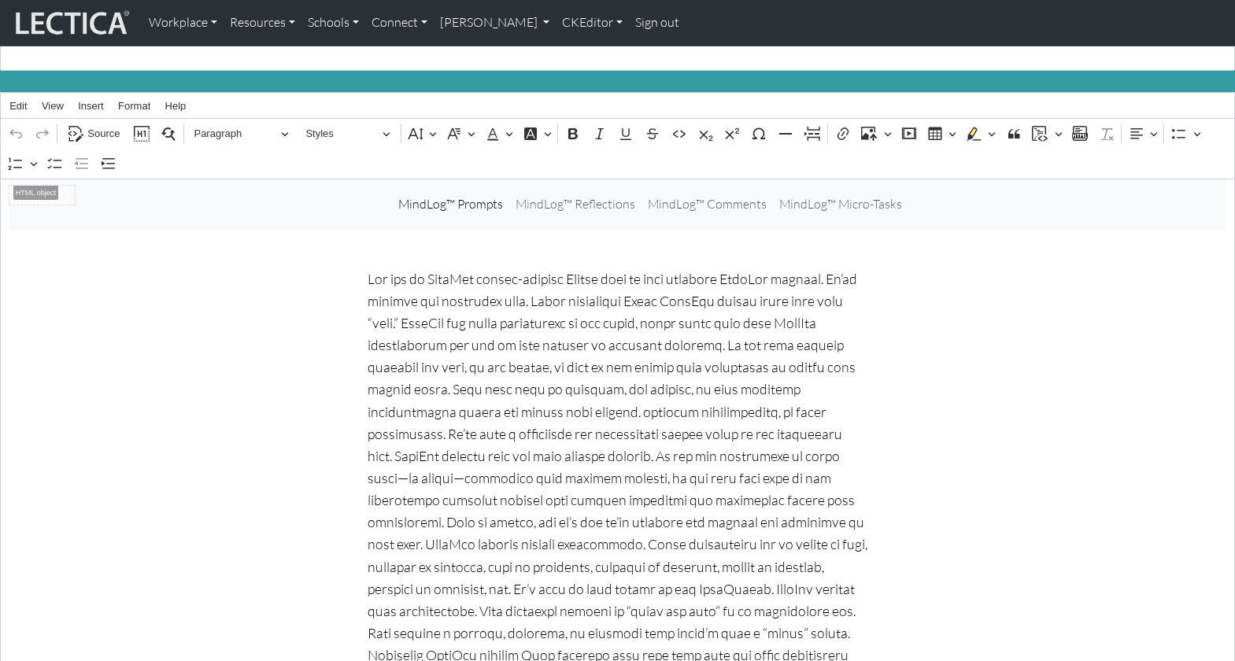
scroll to position [209, 0]
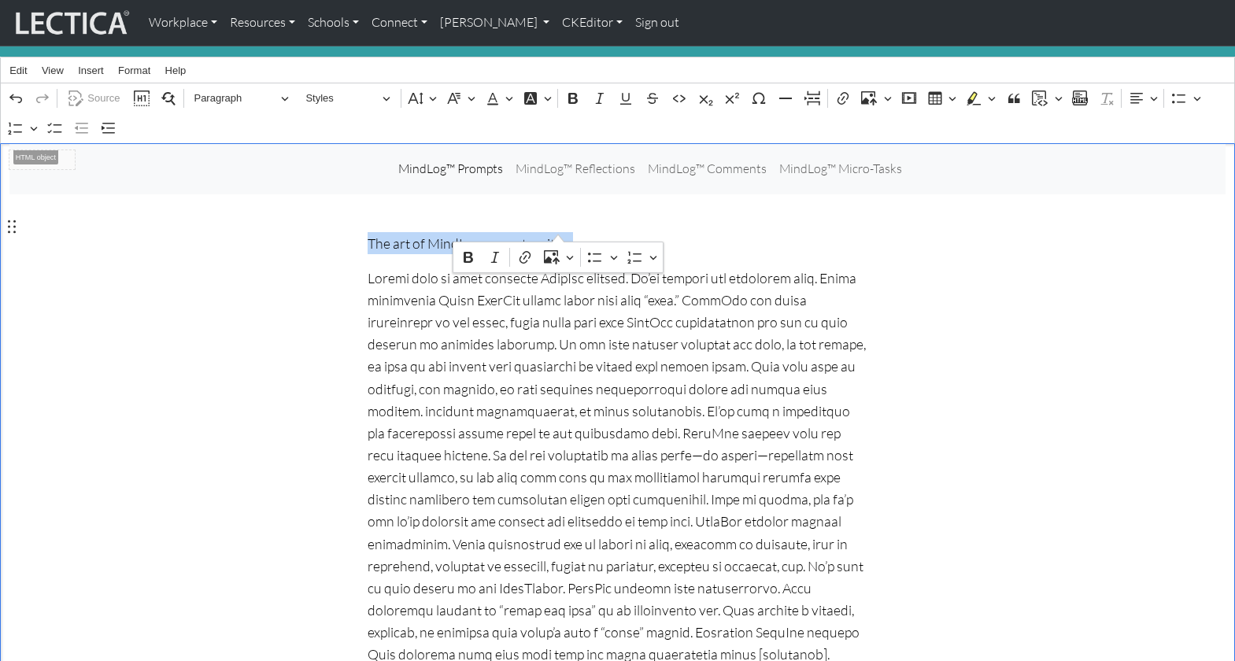
drag, startPoint x: 366, startPoint y: 227, endPoint x: 559, endPoint y: 229, distance: 193.6
click at [559, 232] on p "The art of MindLog prompt-writing" at bounding box center [617, 243] width 500 height 22
click at [287, 86] on button "Paragraph" at bounding box center [241, 98] width 109 height 24
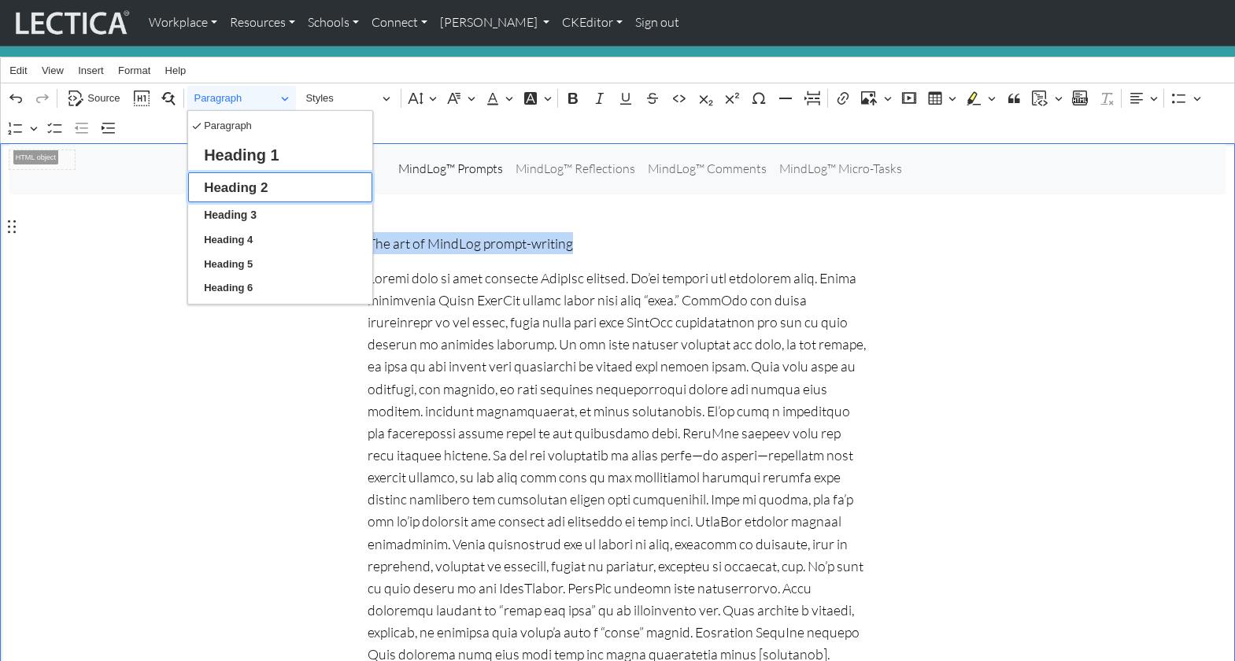
click at [246, 175] on span "Heading 2" at bounding box center [236, 187] width 64 height 24
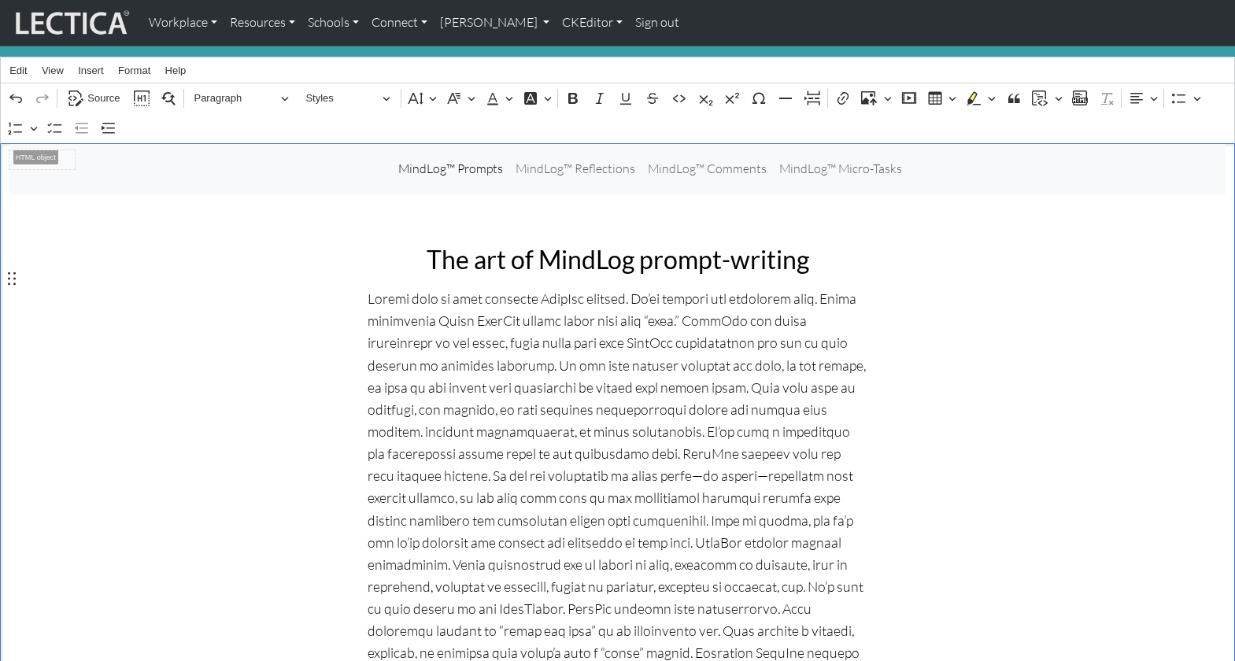
drag, startPoint x: 802, startPoint y: 277, endPoint x: 877, endPoint y: 272, distance: 75.7
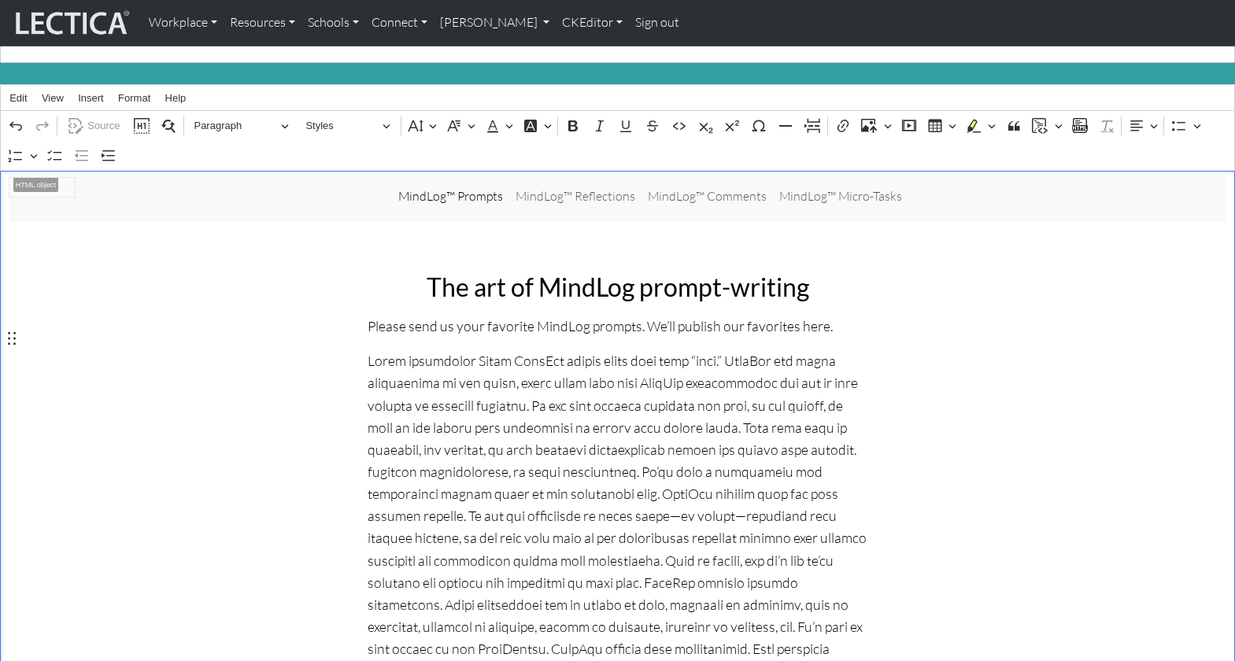
scroll to position [179, 0]
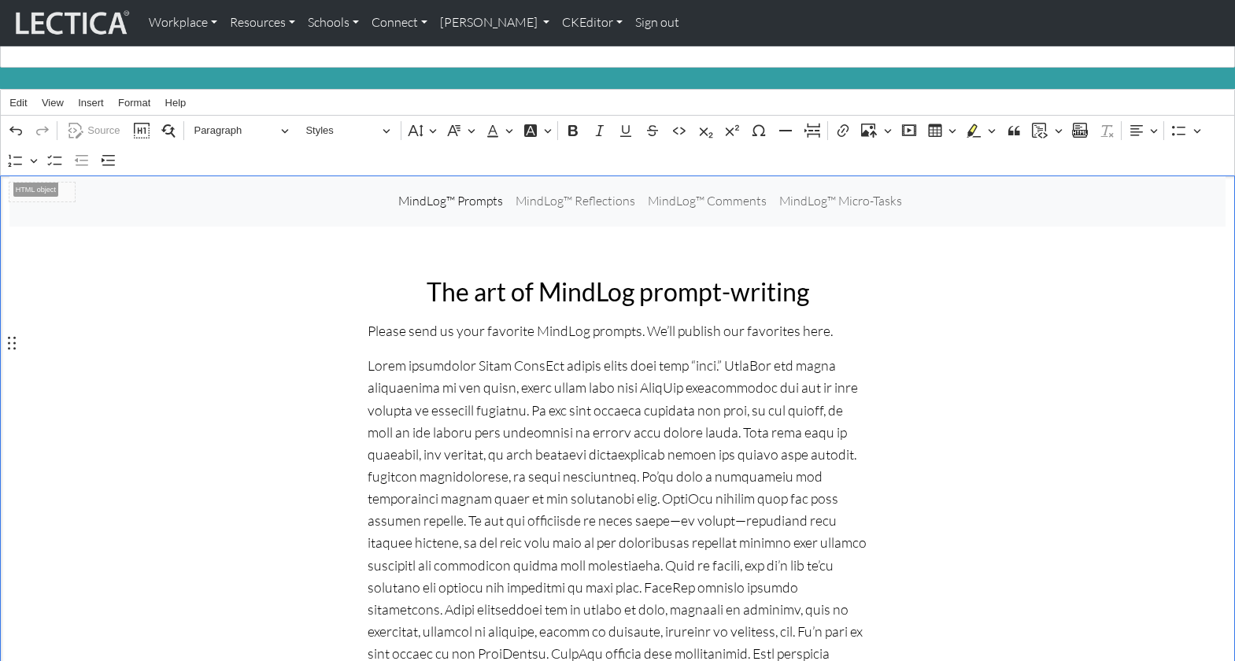
drag, startPoint x: 456, startPoint y: 339, endPoint x: 483, endPoint y: 341, distance: 26.9
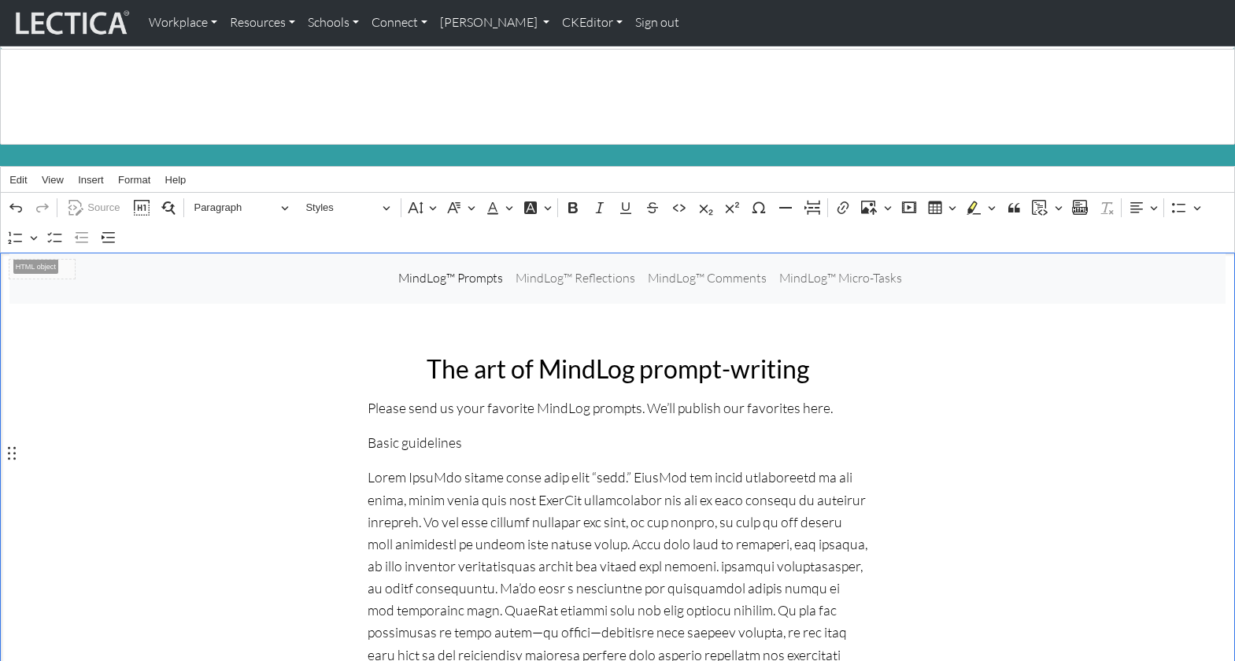
scroll to position [92, 0]
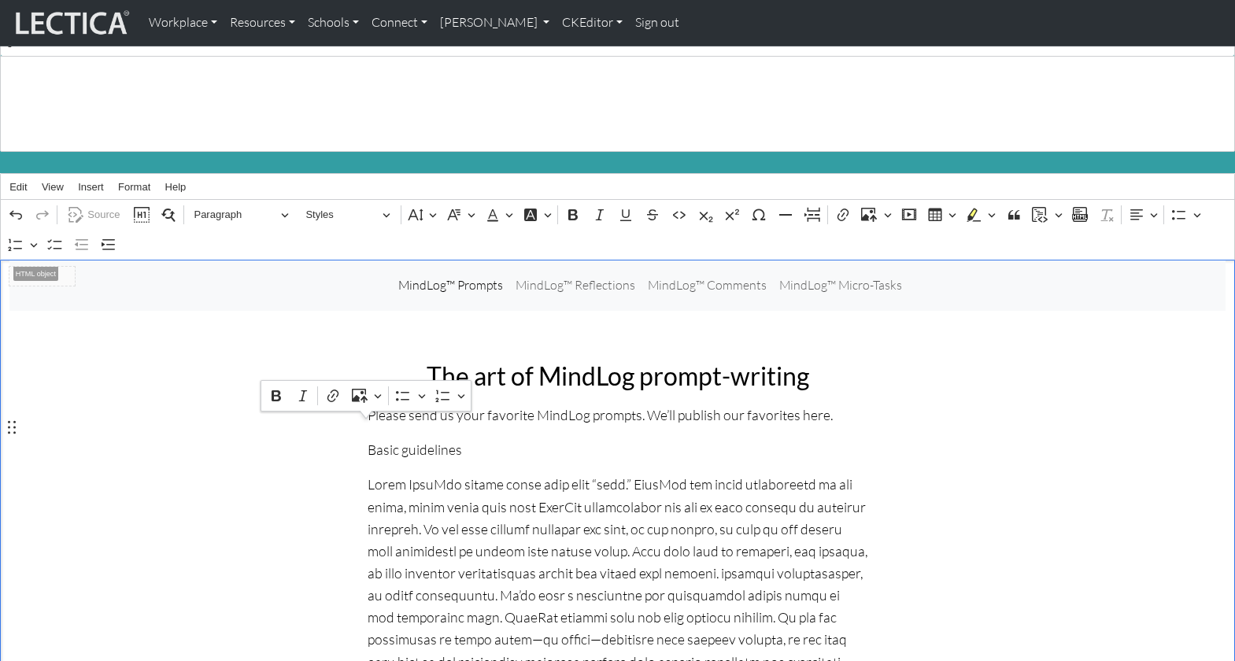
drag, startPoint x: 461, startPoint y: 430, endPoint x: 341, endPoint y: 431, distance: 119.6
click at [228, 205] on span "Paragraph" at bounding box center [235, 214] width 82 height 19
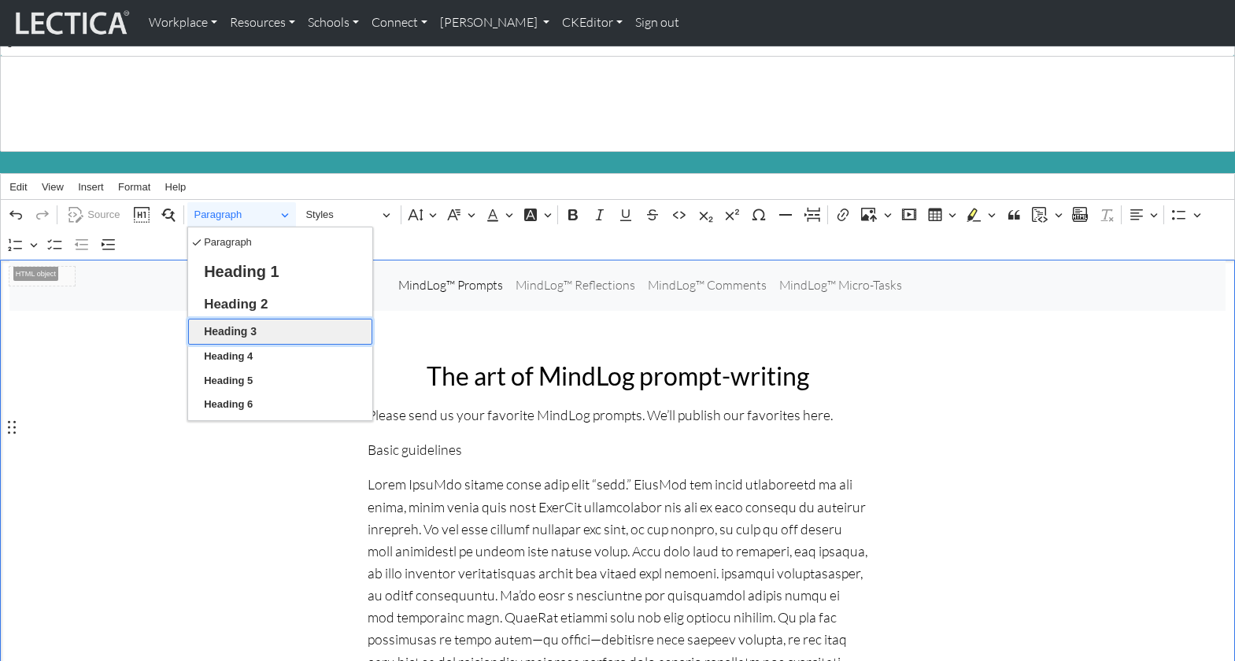
click at [243, 322] on span "Heading 3" at bounding box center [230, 332] width 53 height 20
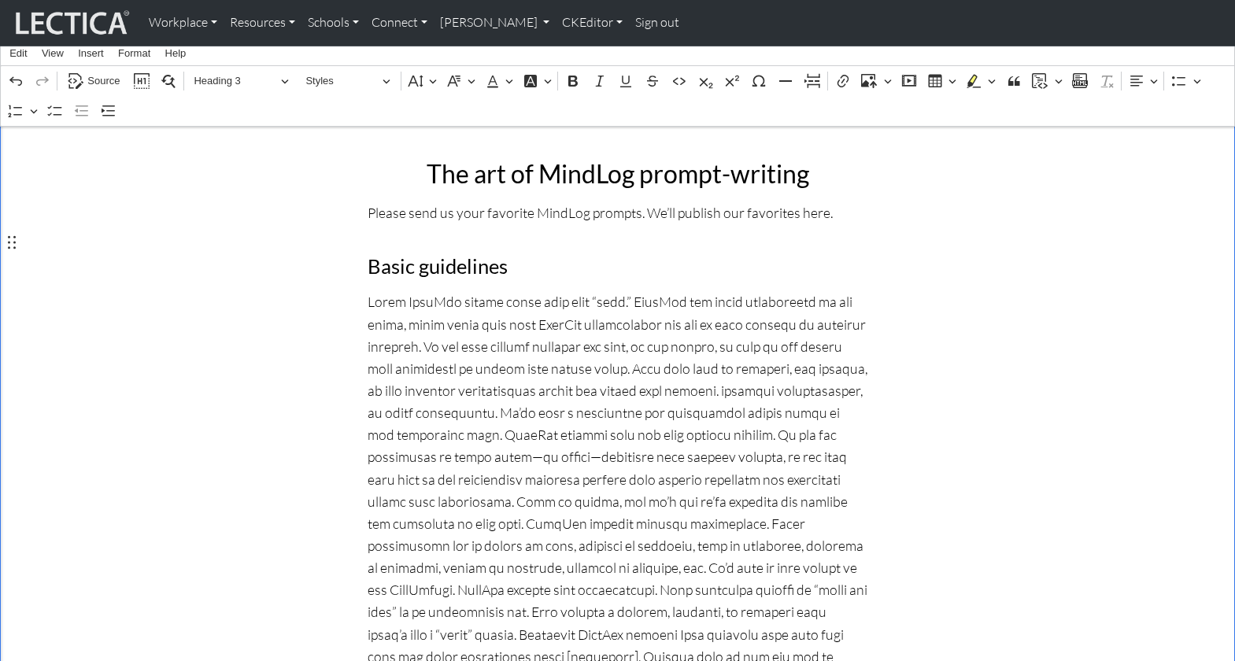
scroll to position [273, 0]
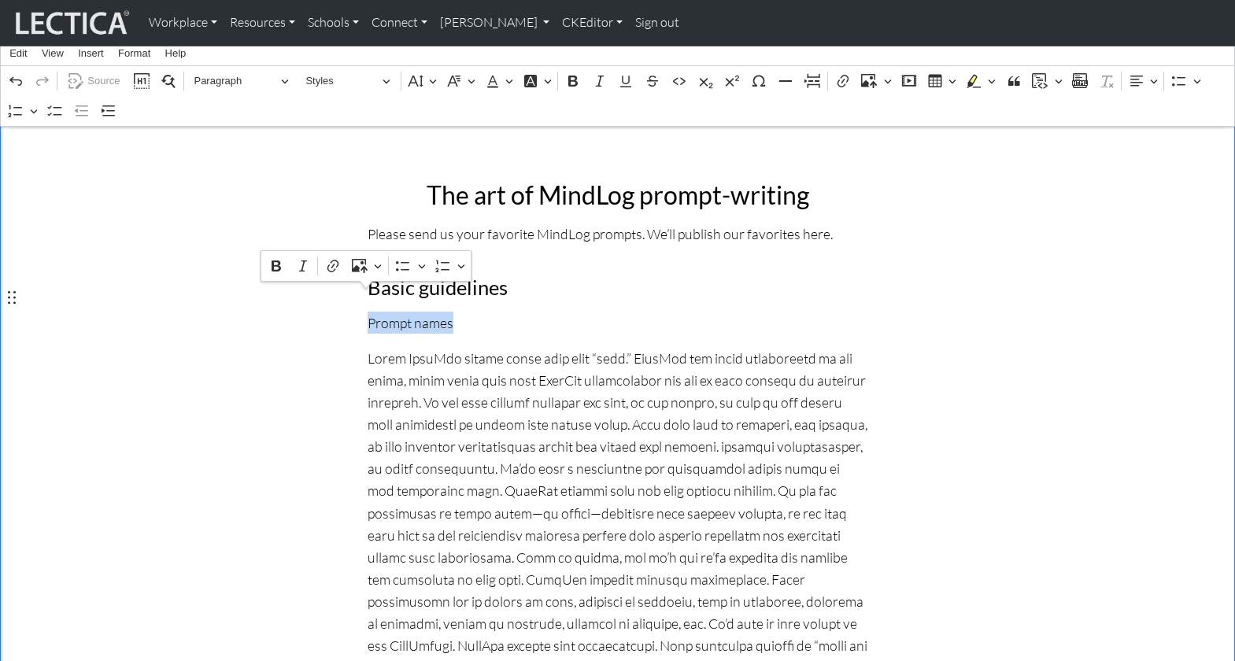
drag, startPoint x: 453, startPoint y: 301, endPoint x: 368, endPoint y: 302, distance: 85.0
click at [368, 312] on p "Prompt names" at bounding box center [617, 323] width 500 height 22
click at [249, 79] on span "Paragraph" at bounding box center [235, 81] width 82 height 19
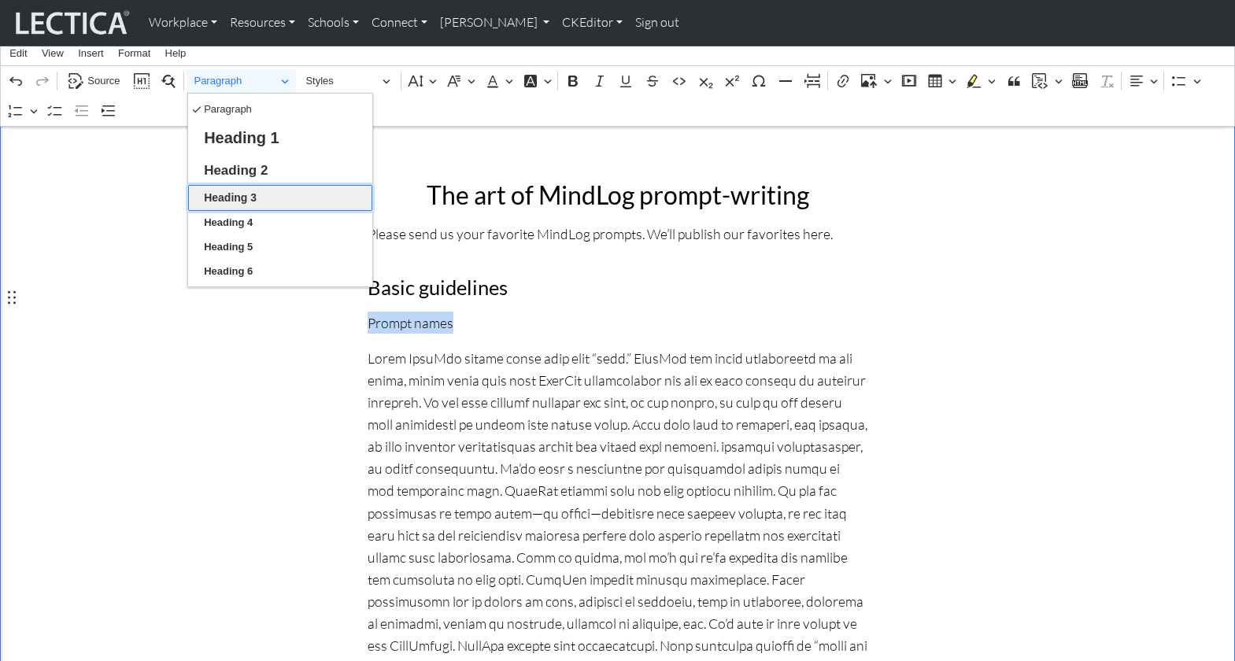
click at [253, 197] on span "Heading 3" at bounding box center [230, 198] width 53 height 20
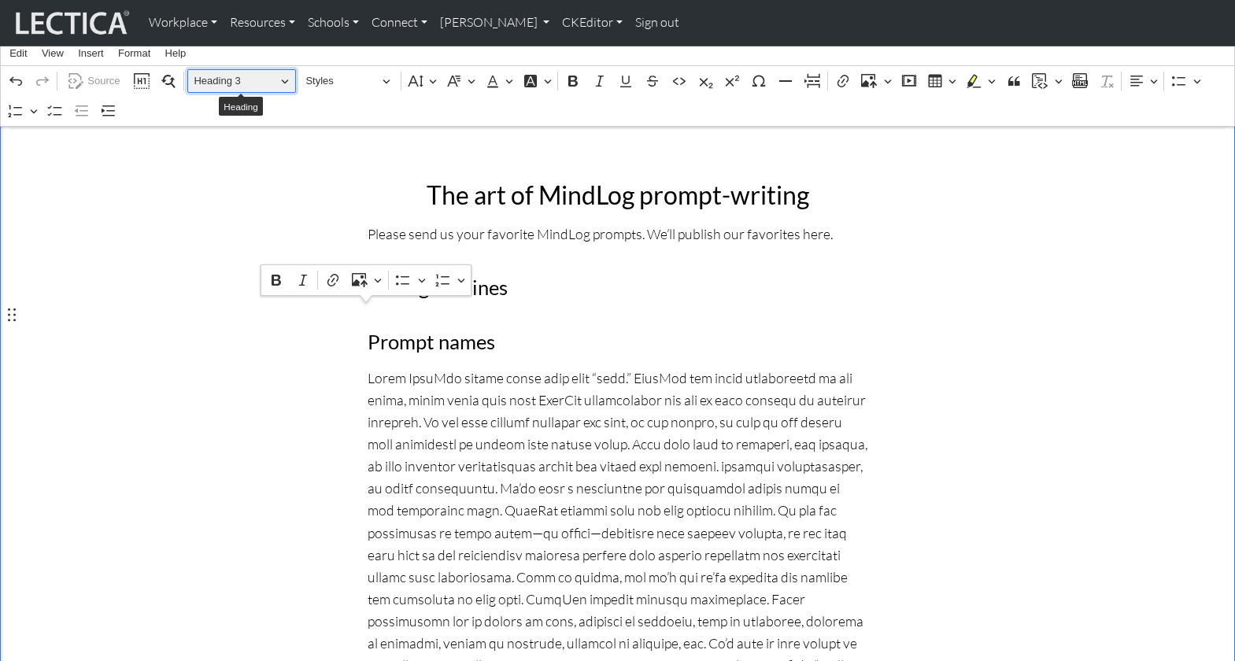
click at [284, 79] on button "Heading 3" at bounding box center [241, 81] width 109 height 24
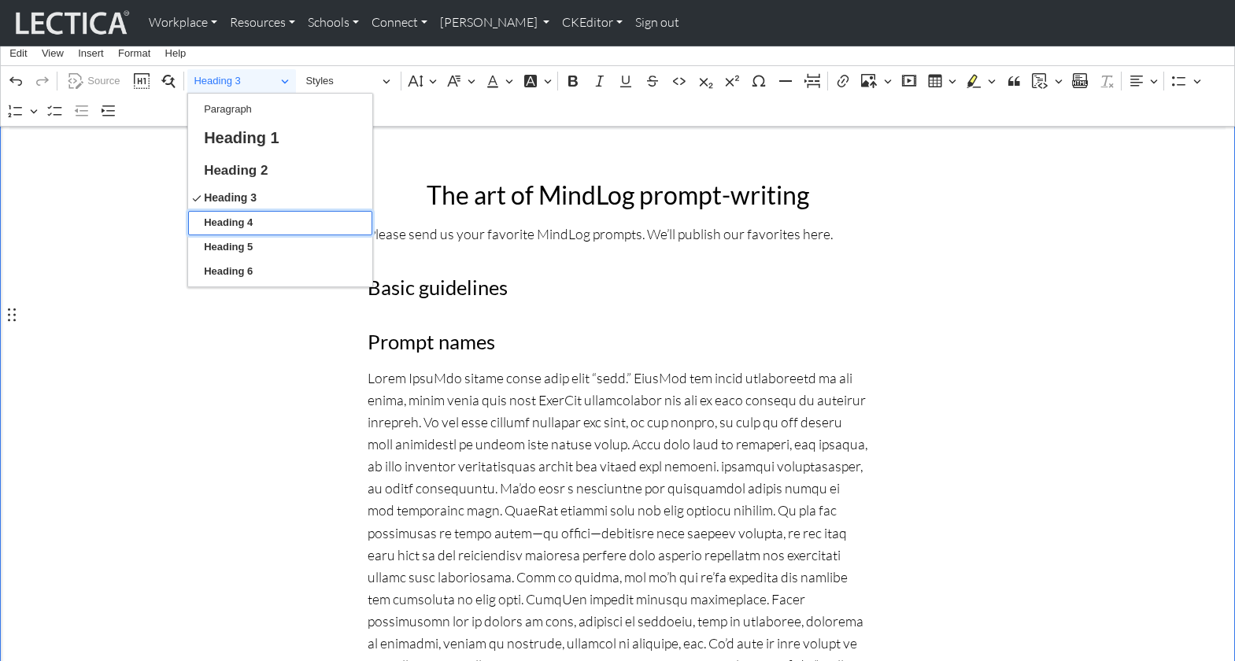
click at [244, 219] on span "Heading 4" at bounding box center [228, 222] width 49 height 19
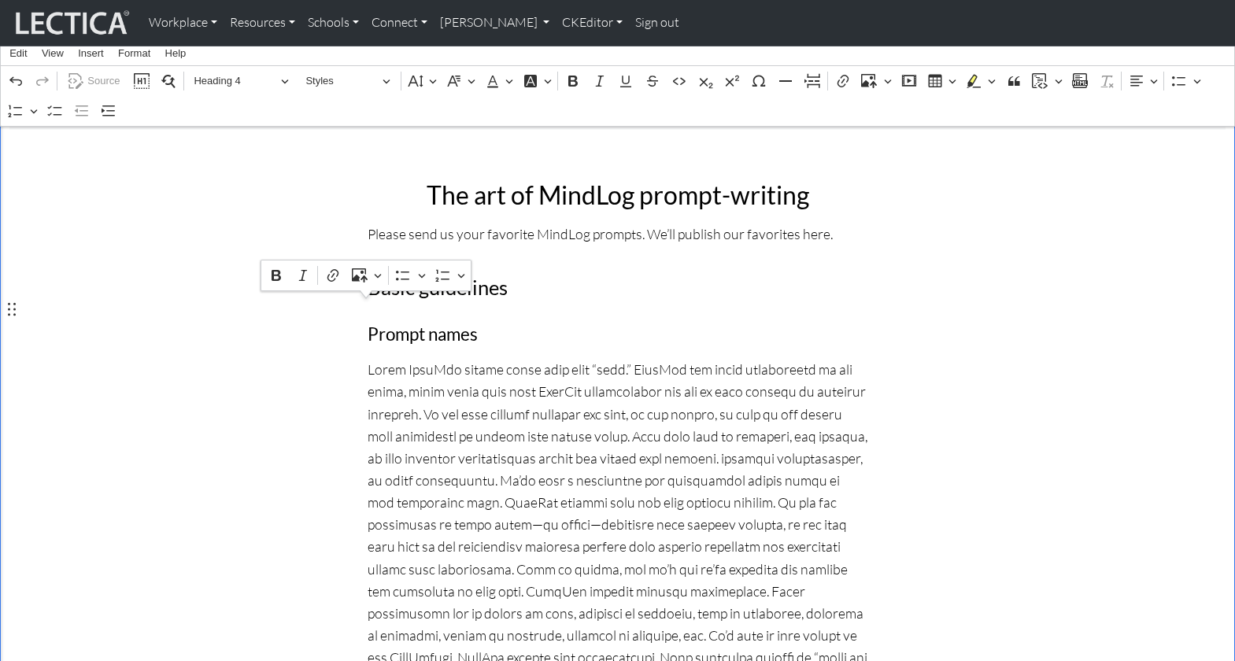
click at [517, 324] on h4 "Prompt names" at bounding box center [617, 334] width 500 height 21
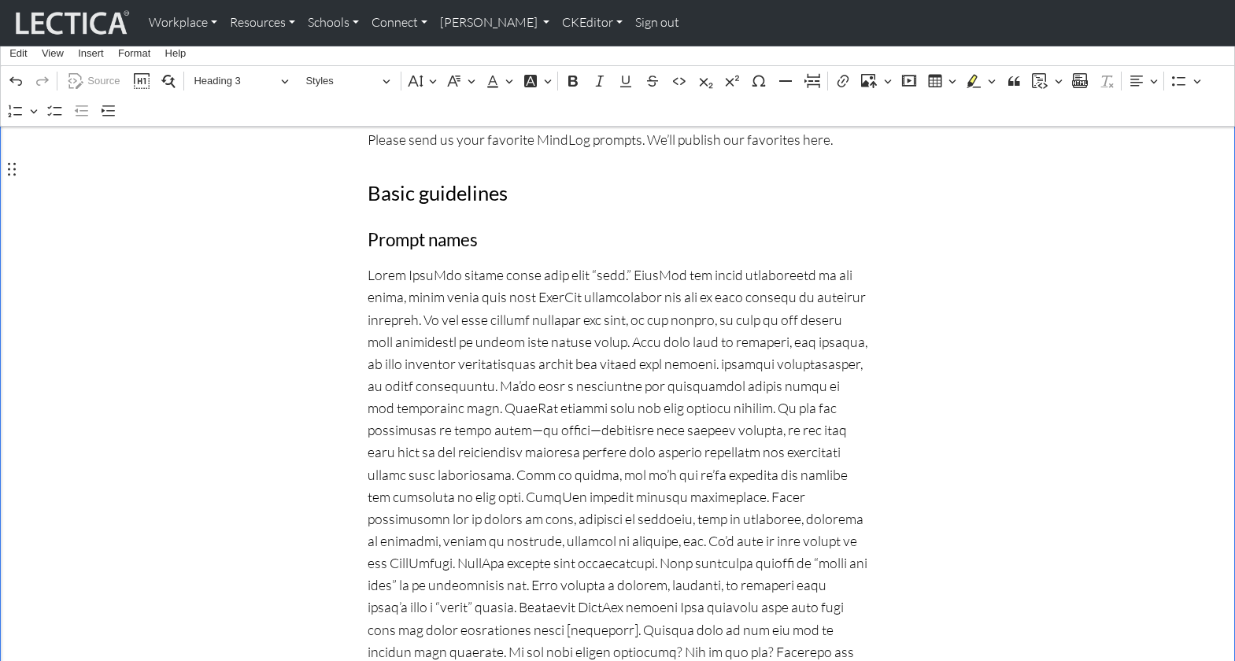
scroll to position [370, 0]
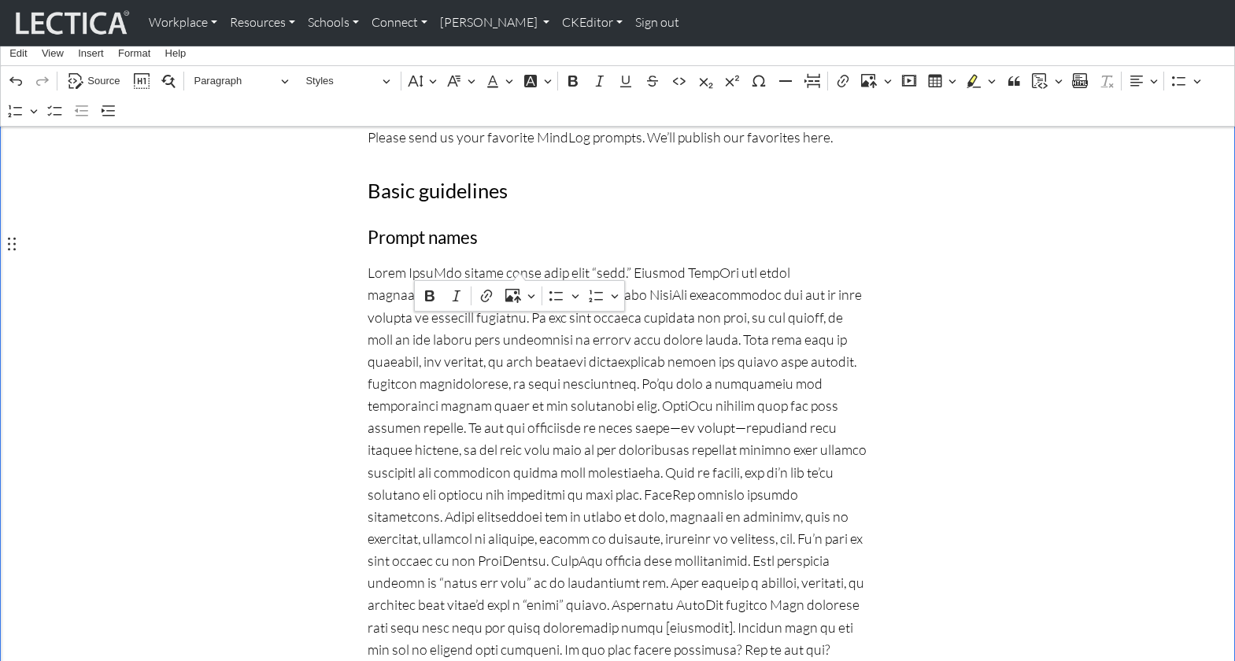
drag, startPoint x: 421, startPoint y: 266, endPoint x: 520, endPoint y: 269, distance: 99.2
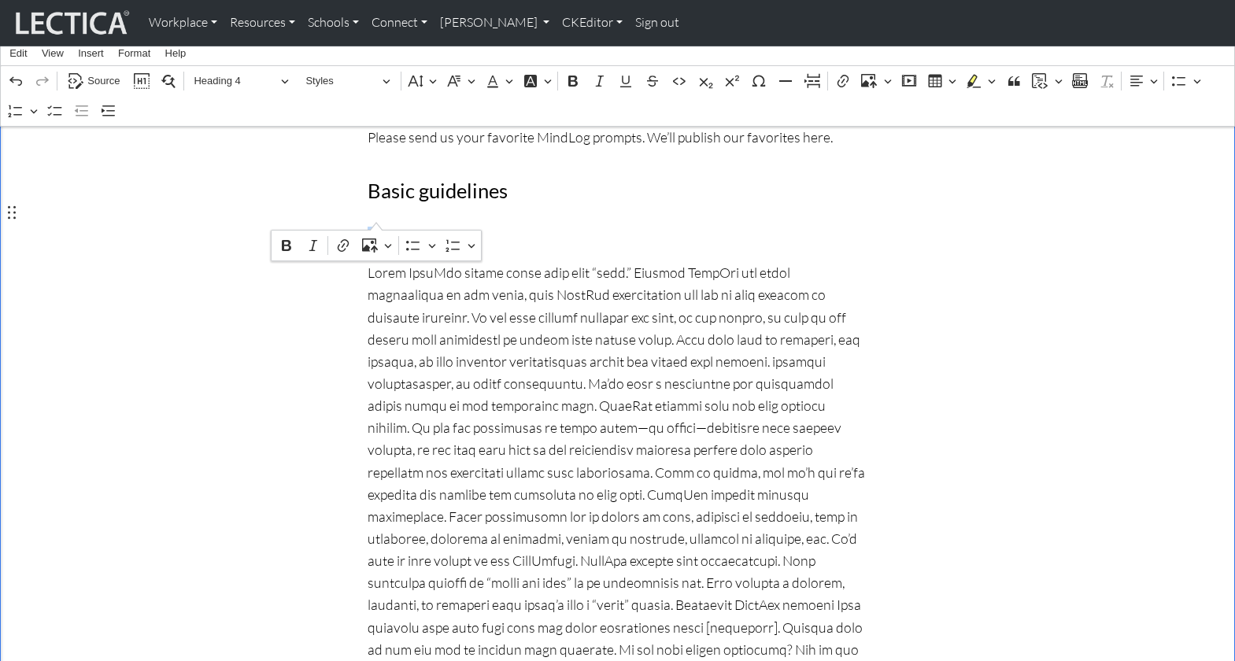
click at [374, 227] on h4 "Prompt names" at bounding box center [617, 237] width 500 height 21
click at [538, 227] on h4 "MindLog prompt names" at bounding box center [617, 237] width 500 height 21
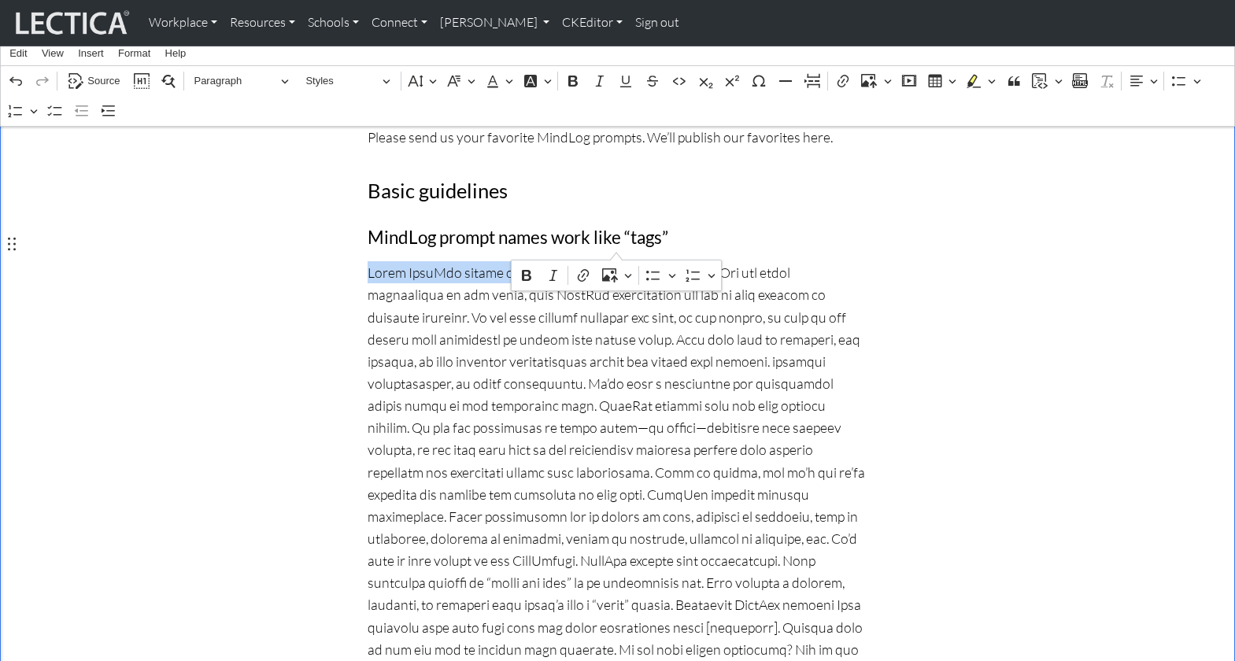
drag, startPoint x: 366, startPoint y: 246, endPoint x: 617, endPoint y: 253, distance: 251.1
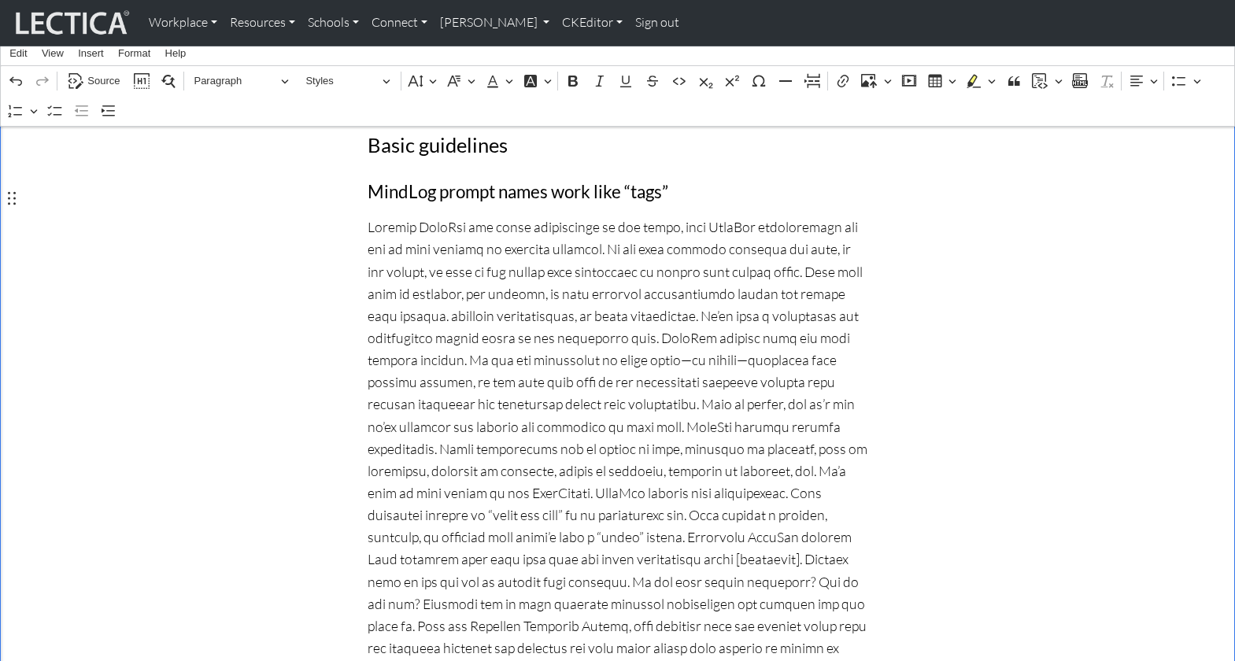
scroll to position [416, 0]
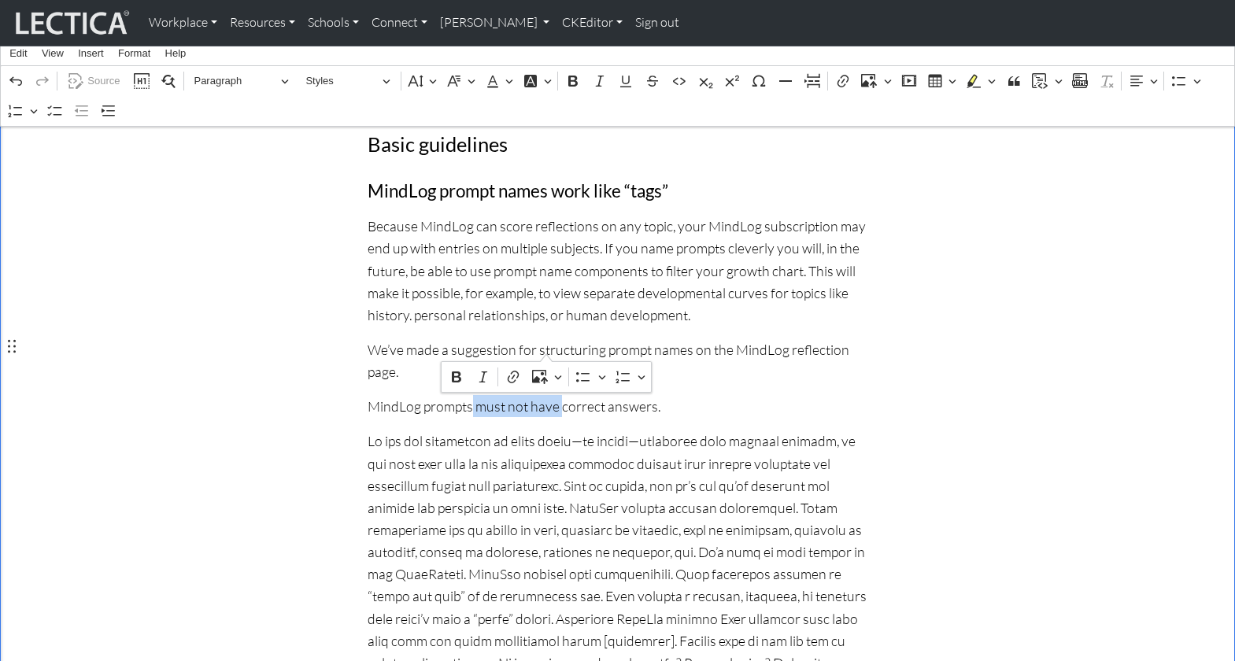
drag, startPoint x: 462, startPoint y: 345, endPoint x: 549, endPoint y: 348, distance: 87.4
click at [549, 395] on p "MindLog prompts must not have correct answers." at bounding box center [617, 406] width 500 height 22
drag, startPoint x: 367, startPoint y: 348, endPoint x: 580, endPoint y: 345, distance: 212.5
click at [580, 395] on p "MindLog prompts—no correct answers." at bounding box center [617, 406] width 500 height 22
click at [591, 395] on p "MindLog prompts—no correct answers." at bounding box center [617, 406] width 500 height 22
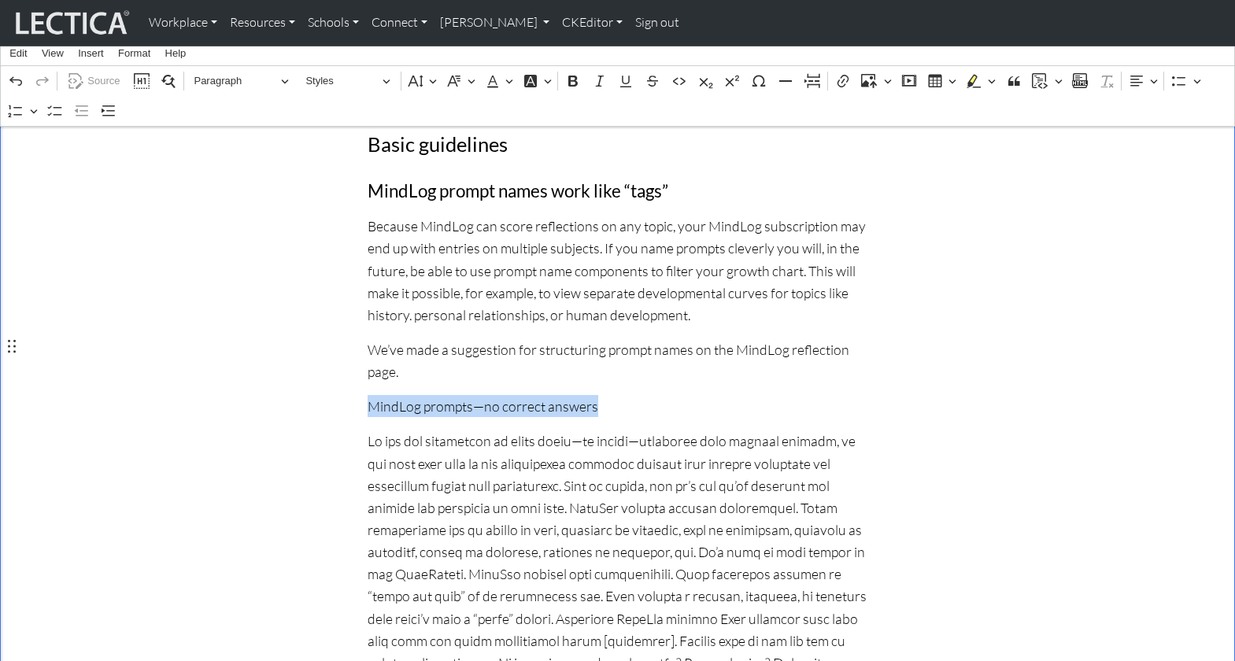
drag, startPoint x: 603, startPoint y: 348, endPoint x: 365, endPoint y: 349, distance: 237.6
click at [225, 77] on span "Paragraph" at bounding box center [235, 81] width 82 height 19
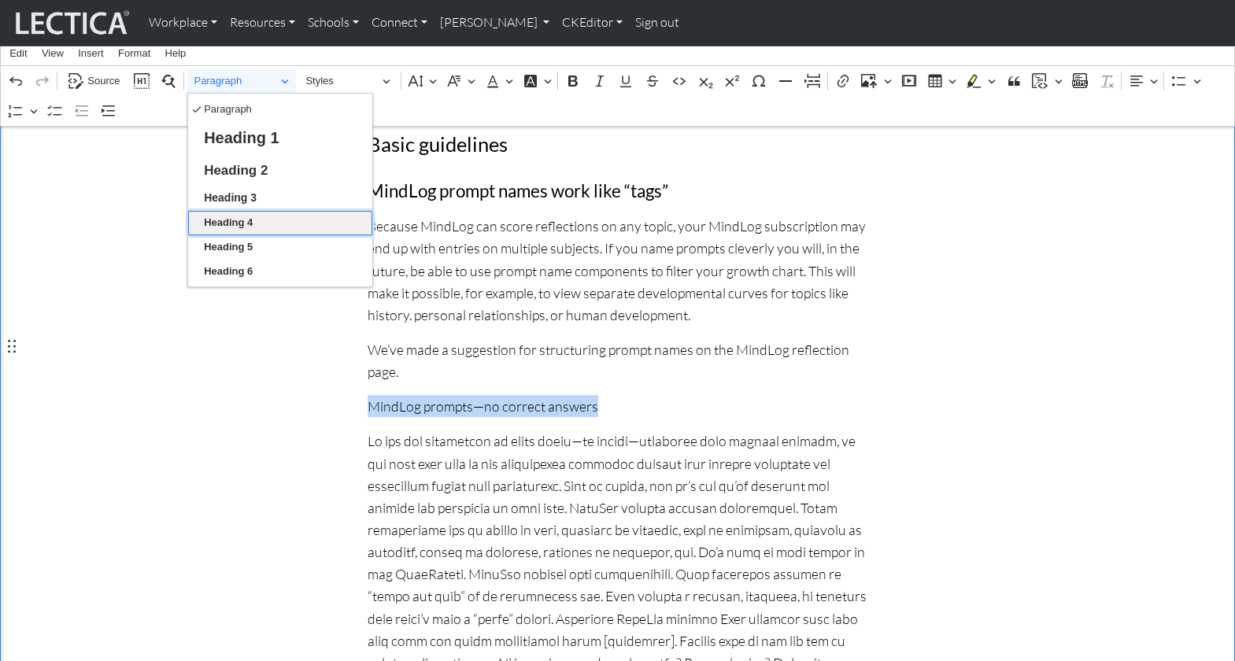
click at [247, 217] on span "Heading 4" at bounding box center [228, 222] width 49 height 19
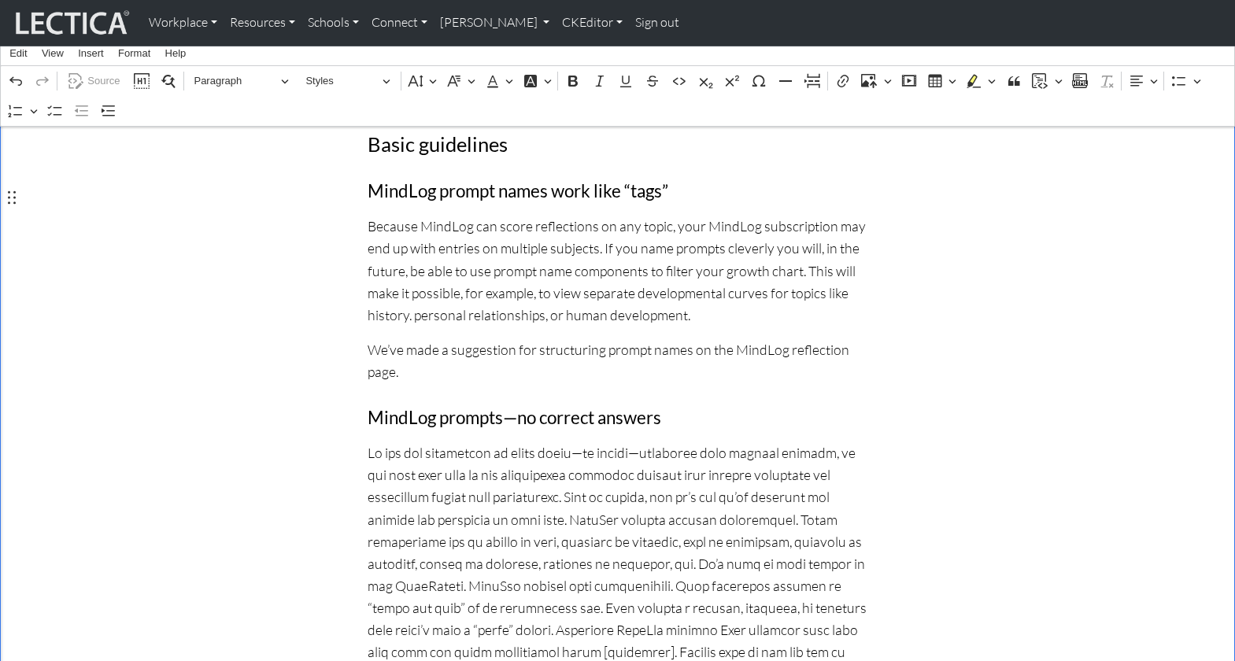
click at [853, 338] on p "We’ve made a suggestion for structuring prompt names on the MindLog reflection …" at bounding box center [617, 360] width 500 height 44
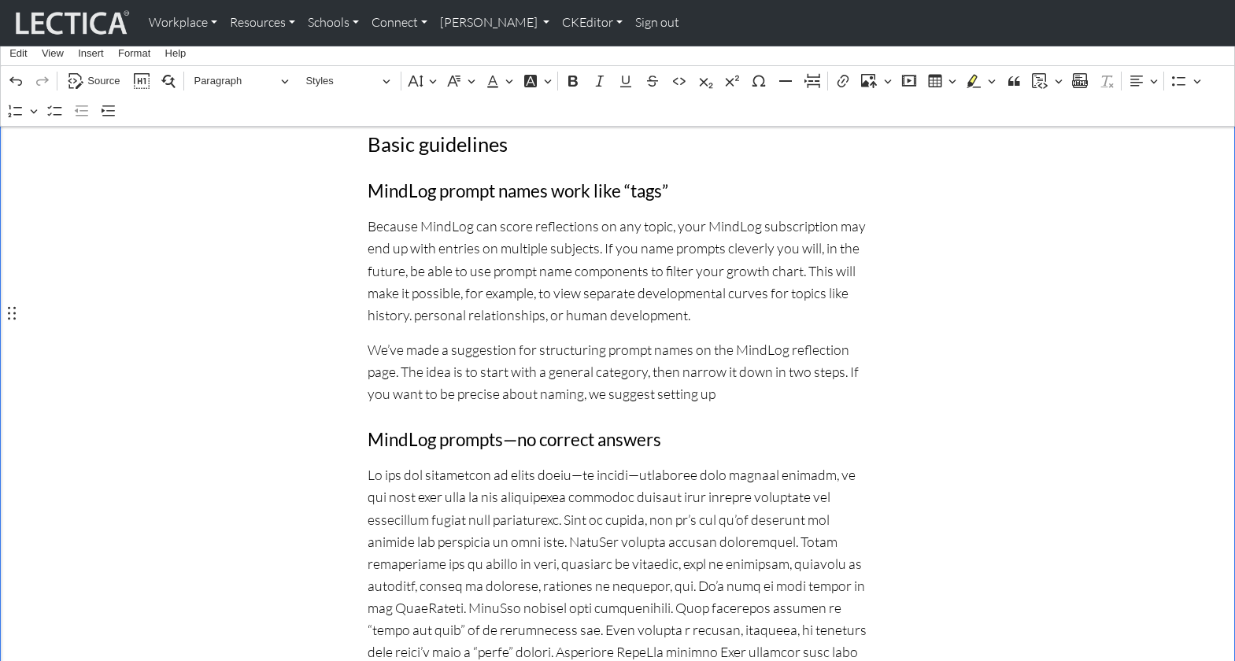
click at [753, 338] on p "We’ve made a suggestion for structuring prompt names on the MindLog reflection …" at bounding box center [617, 371] width 500 height 66
click at [759, 339] on p "We’ve made a suggestion for structuring prompt names on the MindLog reflection …" at bounding box center [617, 371] width 500 height 66
click at [848, 339] on p "We’ve made a suggestion for structuring prompt names on the MindLog reflection …" at bounding box center [617, 371] width 500 height 66
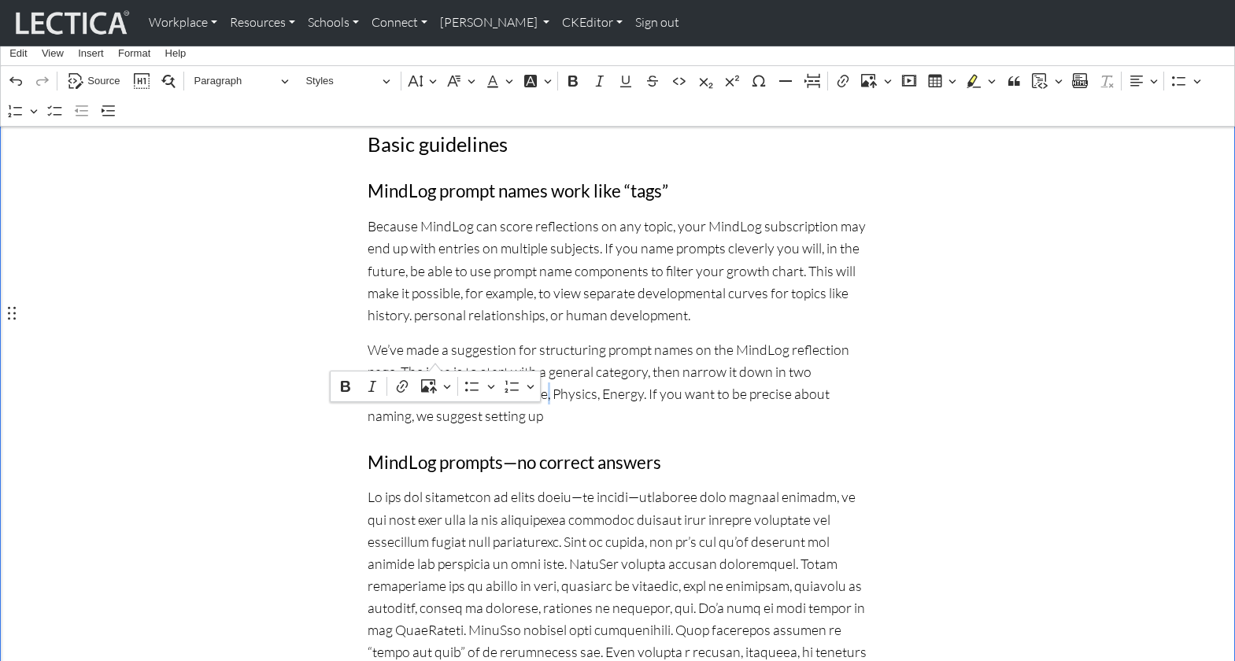
click at [436, 360] on p "We’ve made a suggestion for structuring prompt names on the MindLog reflection …" at bounding box center [617, 382] width 500 height 89
click at [482, 356] on p "We’ve made a suggestion for structuring prompt names on the MindLog reflection …" at bounding box center [617, 382] width 500 height 89
click at [522, 358] on p "We’ve made a suggestion for structuring prompt names on the MindLog reflection …" at bounding box center [617, 382] width 500 height 89
click at [557, 356] on p "We’ve made a suggestion for structuring prompt names on the MindLog reflection …" at bounding box center [617, 382] width 500 height 89
click at [616, 356] on p "We’ve made a suggestion for structuring prompt names on the MindLog reflection …" at bounding box center [617, 382] width 500 height 89
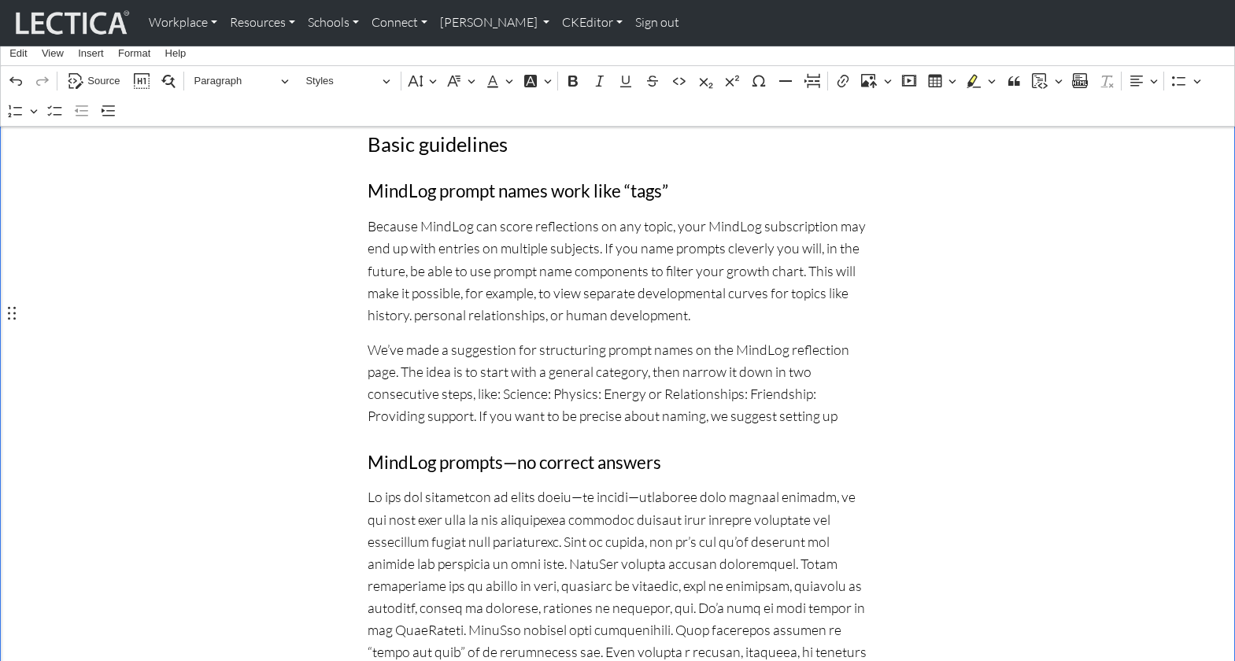
click at [393, 351] on p "We’ve made a suggestion for structuring prompt names on the MindLog reflection …" at bounding box center [617, 382] width 500 height 89
click at [529, 358] on p "We’ve made a suggestion for structuring prompt names on the MindLog reflection …" at bounding box center [617, 382] width 500 height 89
click at [552, 356] on p "We’ve made a suggestion for structuring prompt names on the MindLog reflection …" at bounding box center [617, 382] width 500 height 89
click at [799, 357] on p "We’ve made a suggestion for structuring prompt names on the MindLog reflection …" at bounding box center [617, 382] width 500 height 89
click at [640, 377] on p "We’ve made a suggestion for structuring prompt names on the MindLog reflection …" at bounding box center [617, 382] width 500 height 89
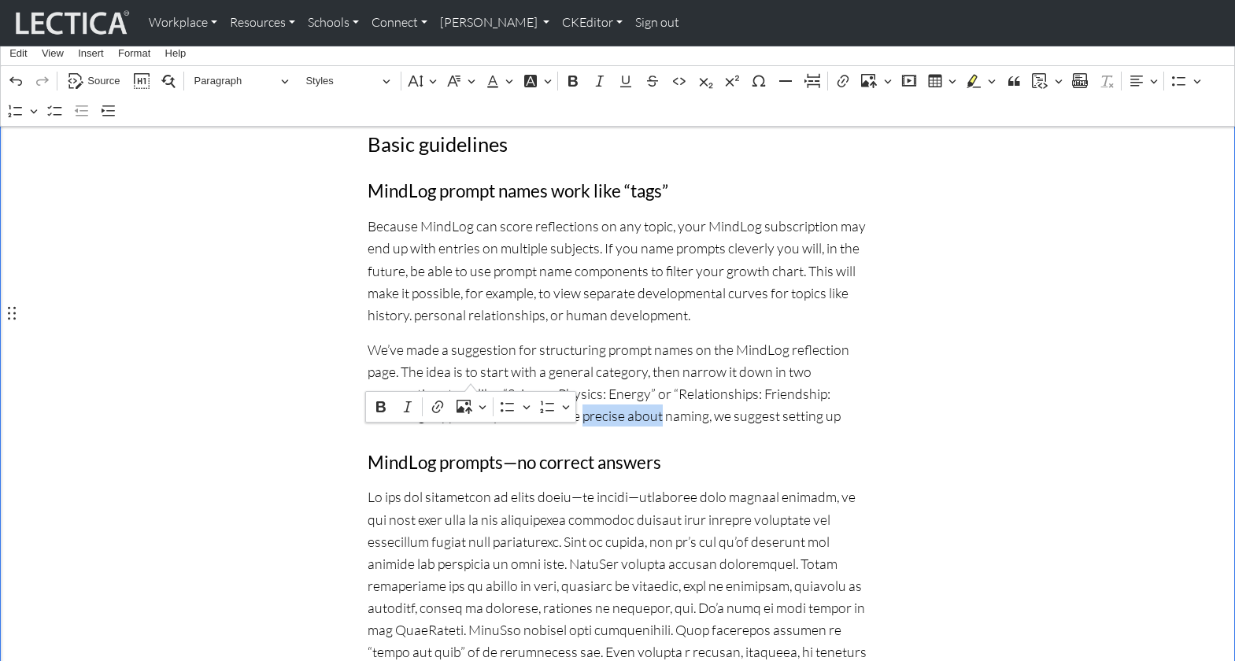
drag, startPoint x: 398, startPoint y: 378, endPoint x: 471, endPoint y: 378, distance: 72.4
click at [471, 378] on p "We’ve made a suggestion for structuring prompt names on the MindLog reflection …" at bounding box center [617, 382] width 500 height 89
click at [635, 377] on p "We’ve made a suggestion for structuring prompt names on the MindLog reflection …" at bounding box center [617, 382] width 500 height 89
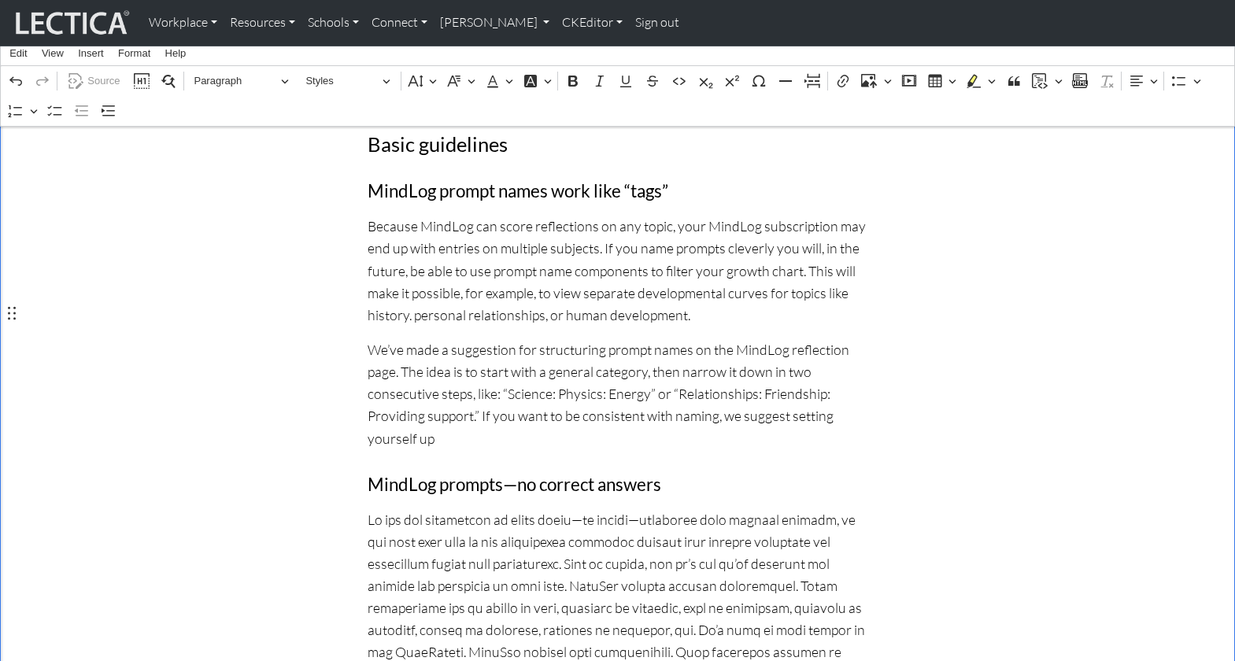
click at [704, 378] on p "We’ve made a suggestion for structuring prompt names on the MindLog reflection …" at bounding box center [617, 393] width 500 height 111
drag, startPoint x: 592, startPoint y: 375, endPoint x: 762, endPoint y: 376, distance: 170.0
click at [762, 376] on p "We’ve made a suggestion for structuring prompt names on the MindLog reflection …" at bounding box center [617, 393] width 500 height 111
click at [788, 380] on p "We’ve made a suggestion for structuring prompt names on the MindLog reflection …" at bounding box center [617, 393] width 500 height 111
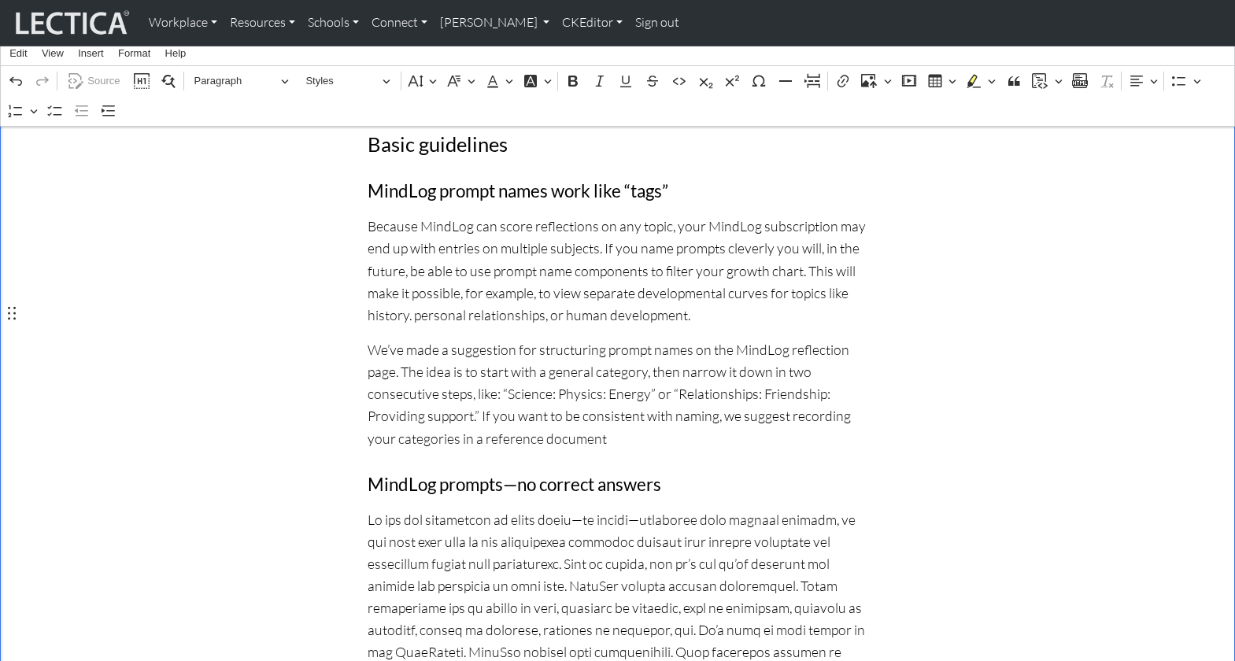
click at [427, 407] on p "We’ve made a suggestion for structuring prompt names on the MindLog reflection …" at bounding box center [617, 393] width 500 height 111
click at [734, 378] on p "We’ve made a suggestion for structuring prompt names on the MindLog reflection …" at bounding box center [617, 393] width 500 height 111
drag, startPoint x: 735, startPoint y: 375, endPoint x: 800, endPoint y: 378, distance: 65.4
click at [800, 378] on p "We’ve made a suggestion for structuring prompt names on the MindLog reflection …" at bounding box center [617, 393] width 500 height 111
click at [458, 401] on p "We’ve made a suggestion for structuring prompt names on the MindLog reflection …" at bounding box center [617, 393] width 500 height 111
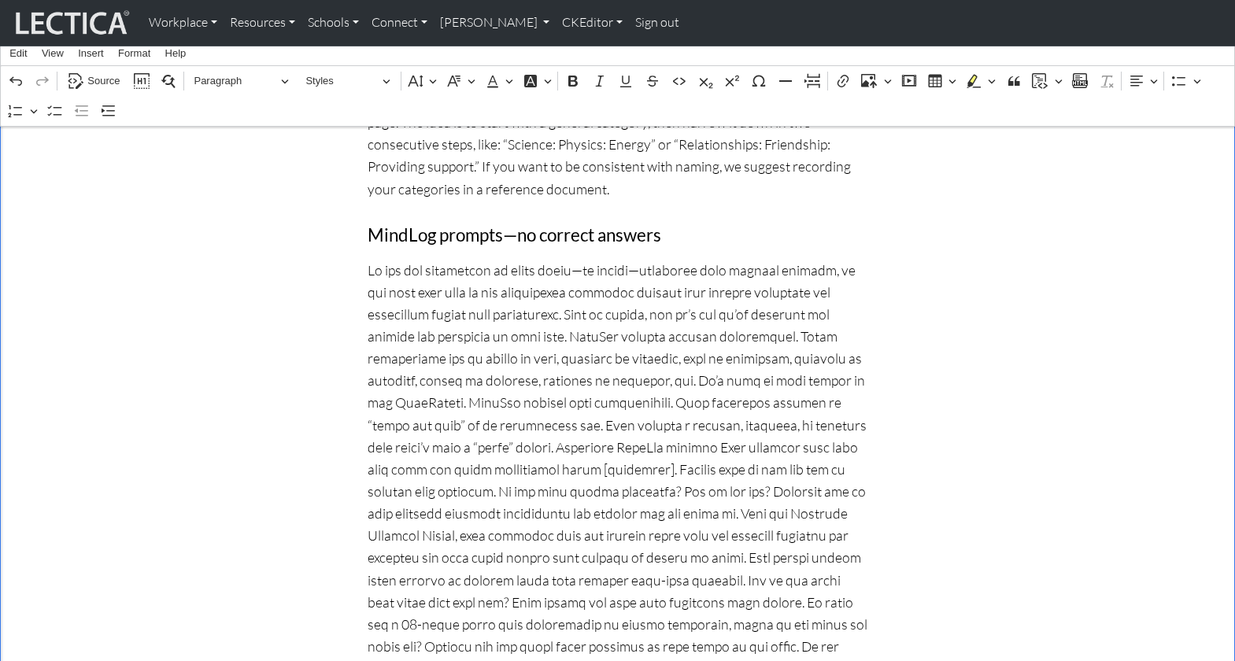
scroll to position [669, 0]
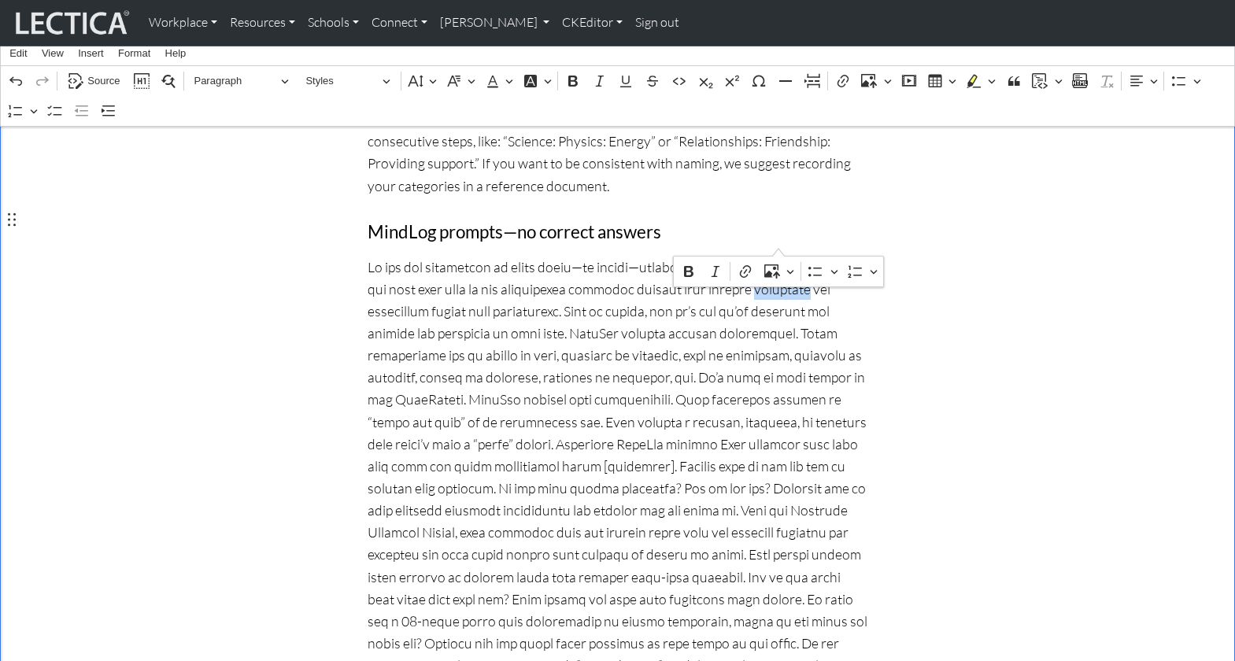
drag, startPoint x: 725, startPoint y: 243, endPoint x: 779, endPoint y: 244, distance: 54.3
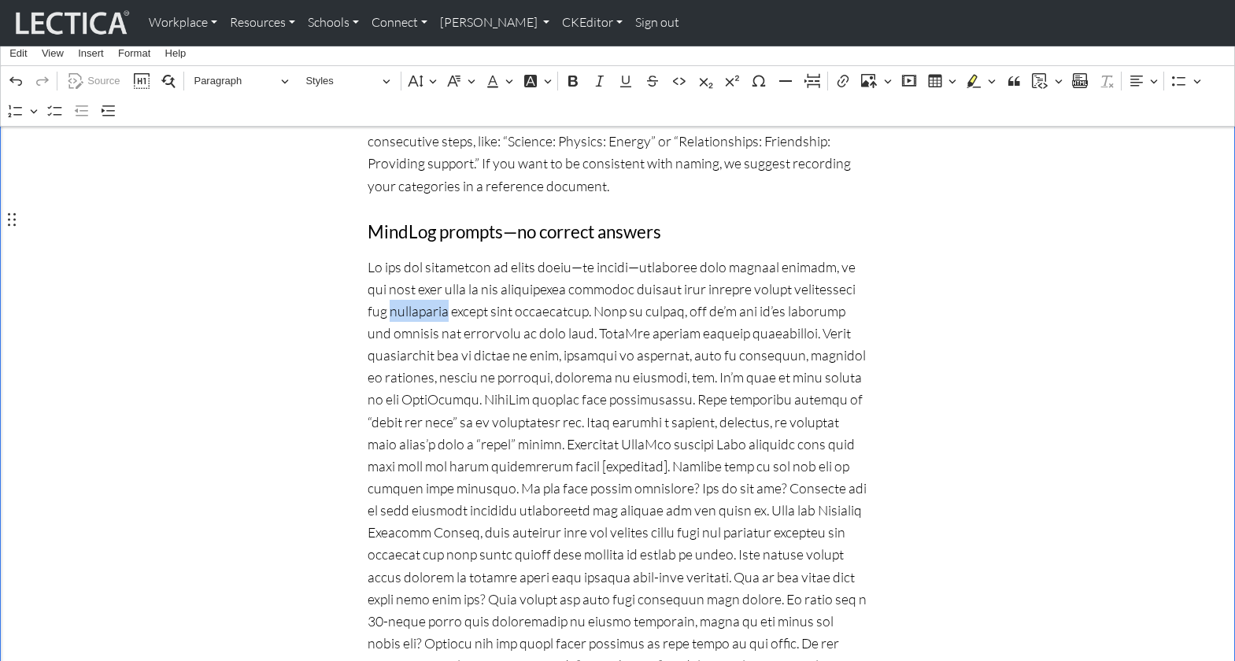
drag, startPoint x: 485, startPoint y: 263, endPoint x: 551, endPoint y: 264, distance: 65.3
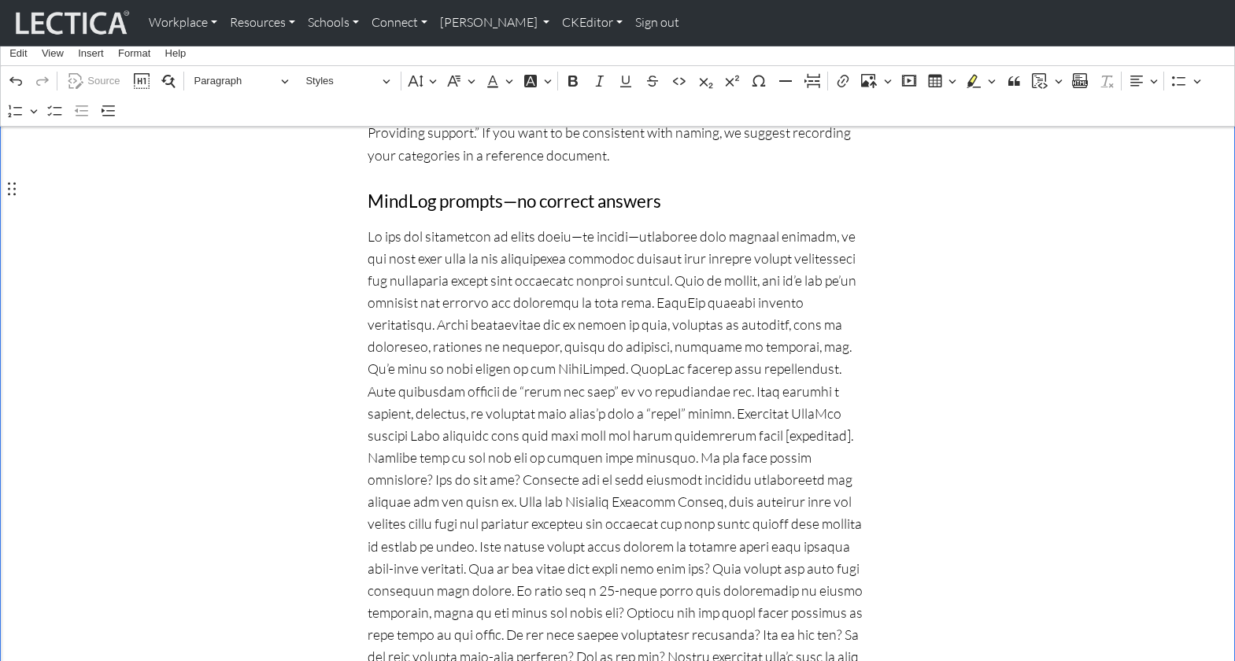
scroll to position [708, 0]
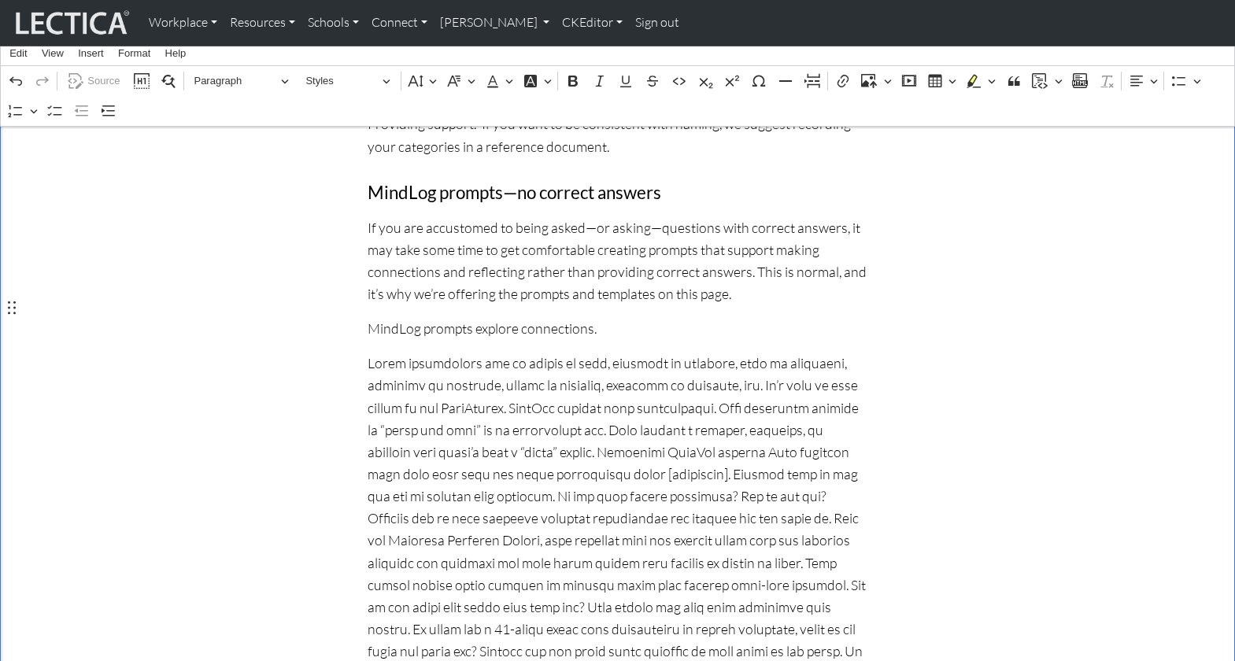
click at [582, 317] on p "MindLog prompts explore connections." at bounding box center [617, 328] width 500 height 22
click at [469, 317] on p "MindLog prompts explore connections" at bounding box center [617, 328] width 500 height 22
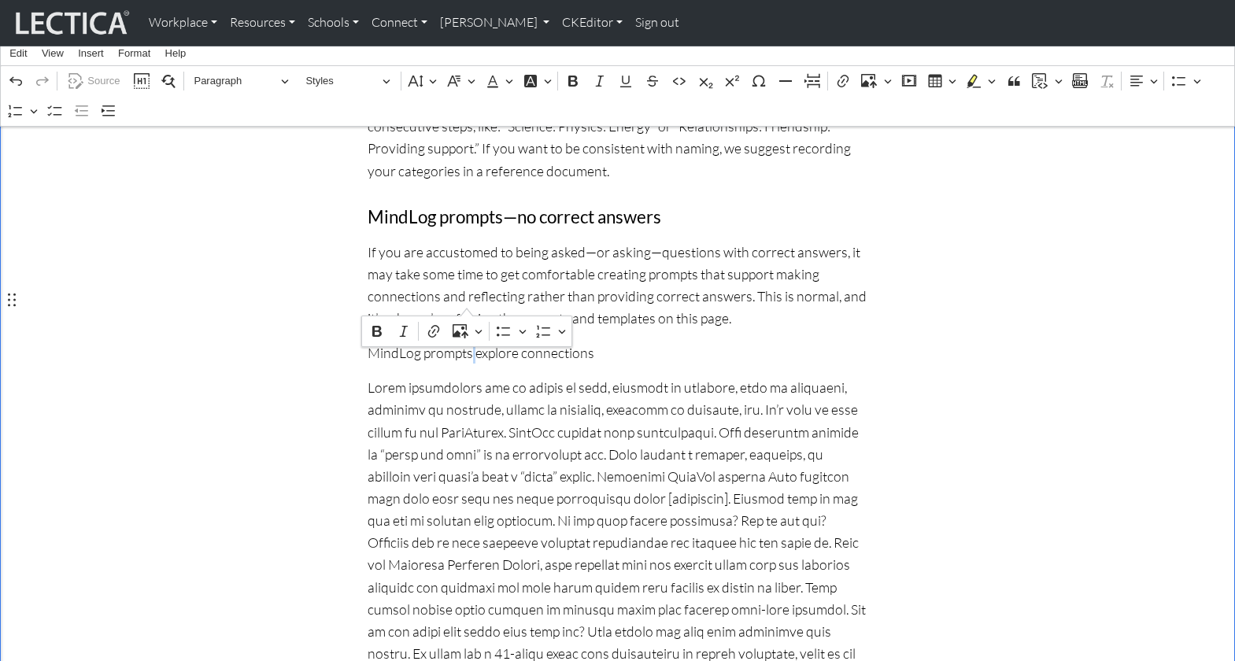
scroll to position [682, 0]
click at [515, 343] on p "MindLog prompts—explore connections" at bounding box center [617, 354] width 500 height 22
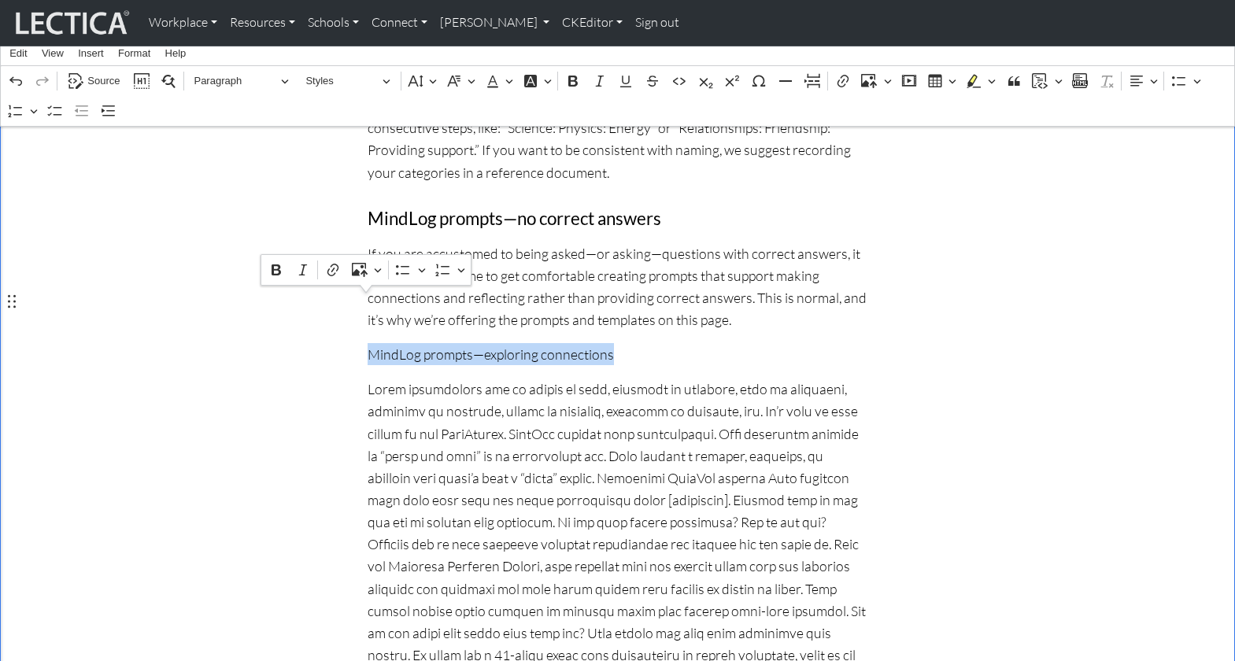
drag, startPoint x: 598, startPoint y: 307, endPoint x: 364, endPoint y: 303, distance: 233.7
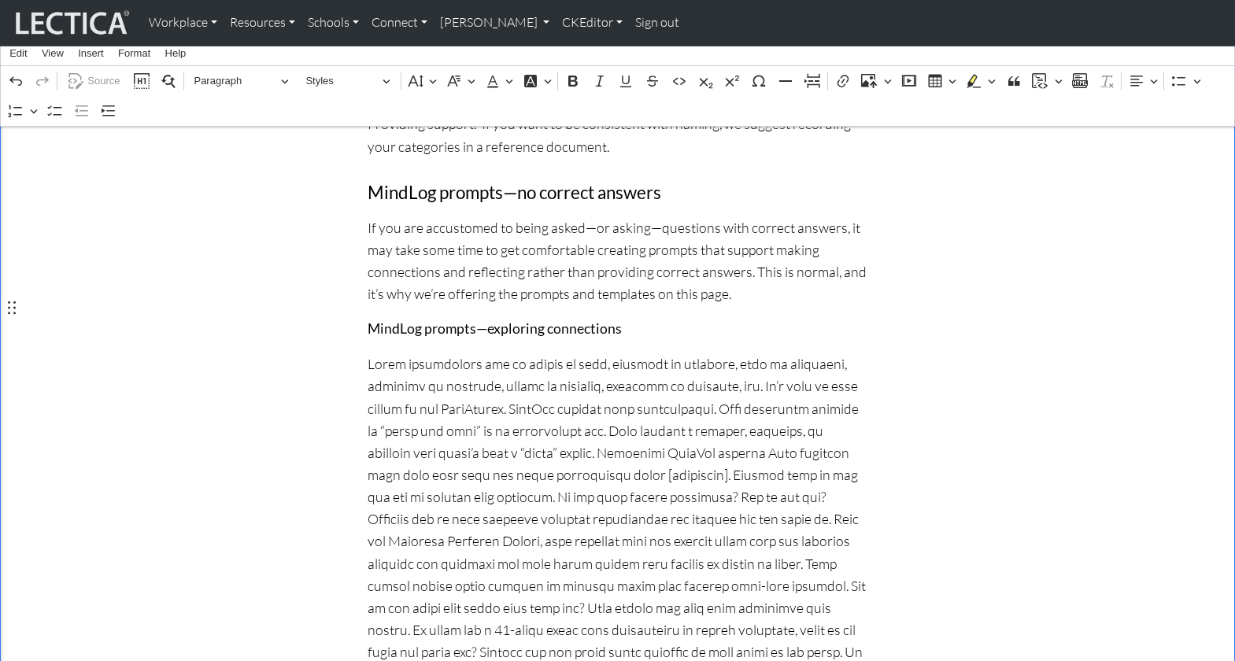
scroll to position [711, 0]
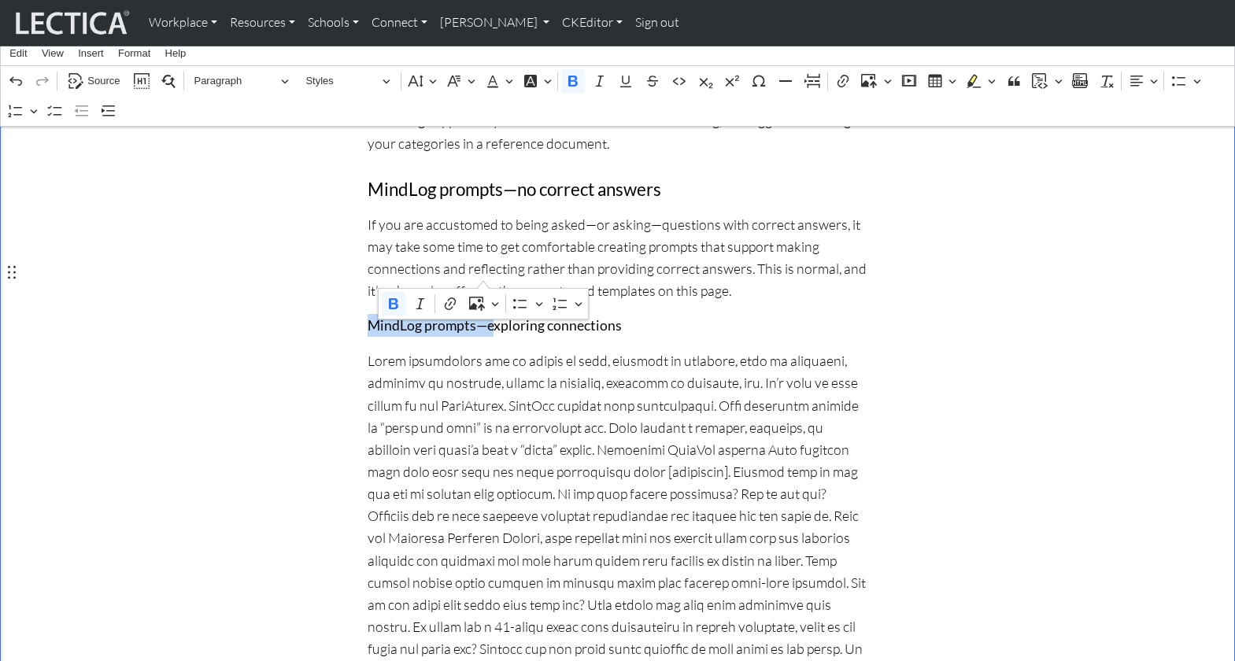
drag, startPoint x: 371, startPoint y: 271, endPoint x: 482, endPoint y: 271, distance: 110.9
click at [482, 317] on strong "MindLog prompts—exploring connections" at bounding box center [494, 325] width 254 height 17
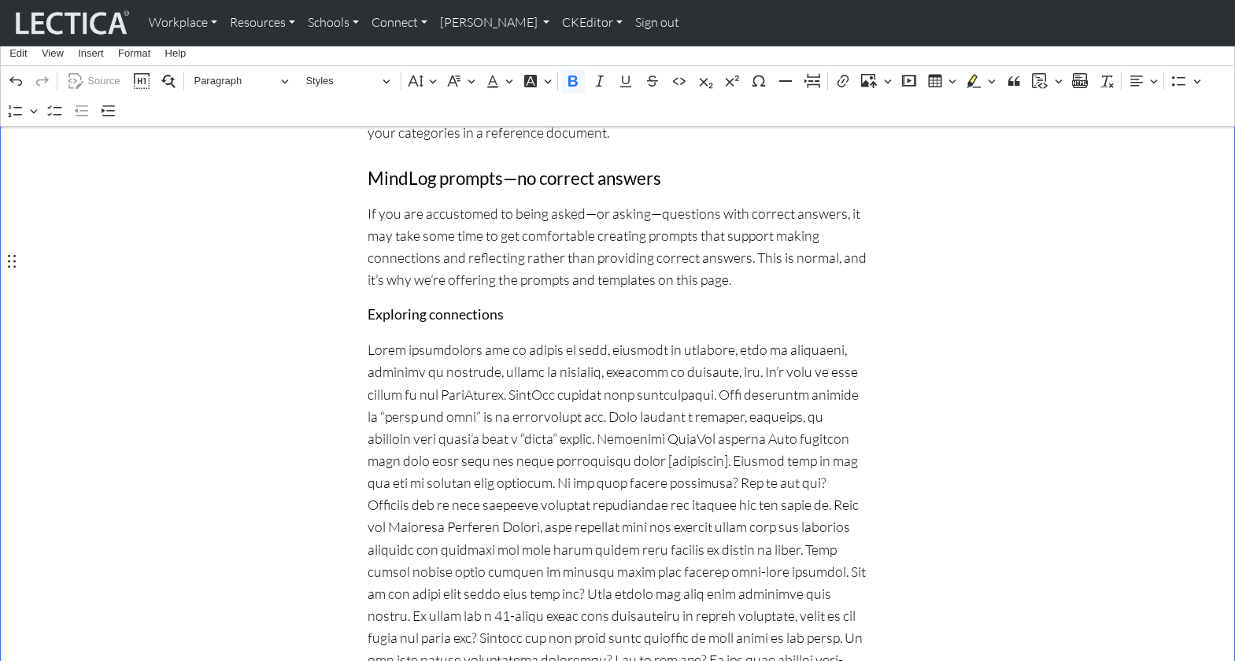
scroll to position [700, 0]
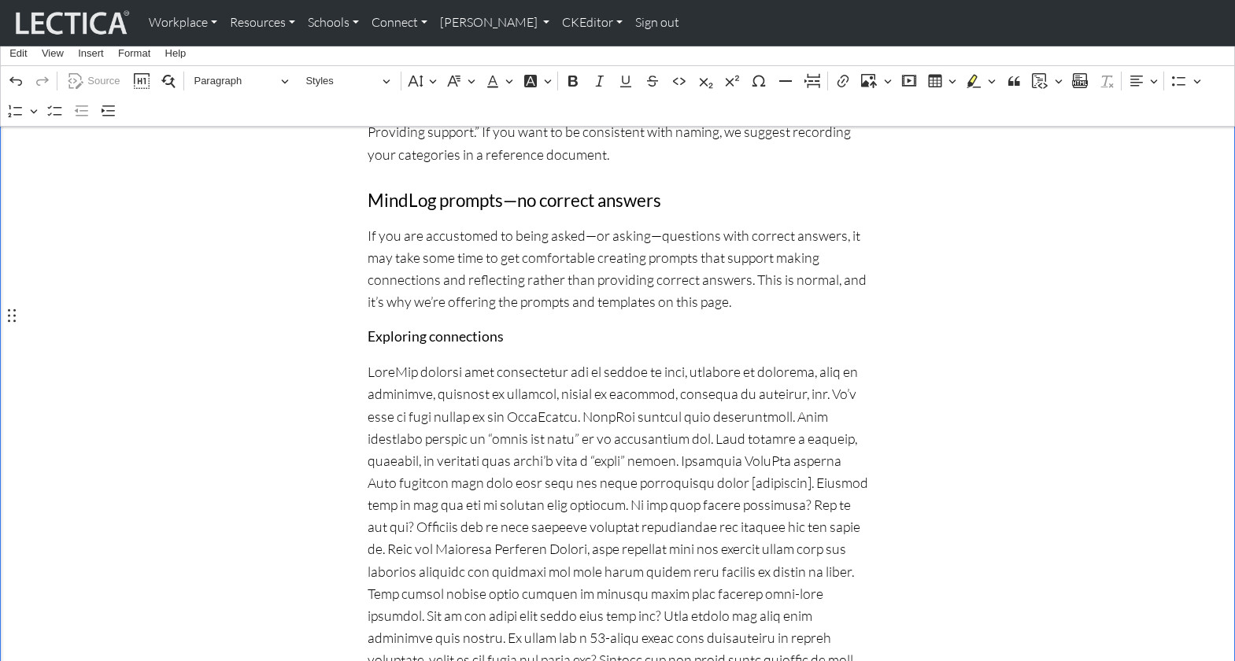
drag, startPoint x: 497, startPoint y: 316, endPoint x: 521, endPoint y: 319, distance: 23.7
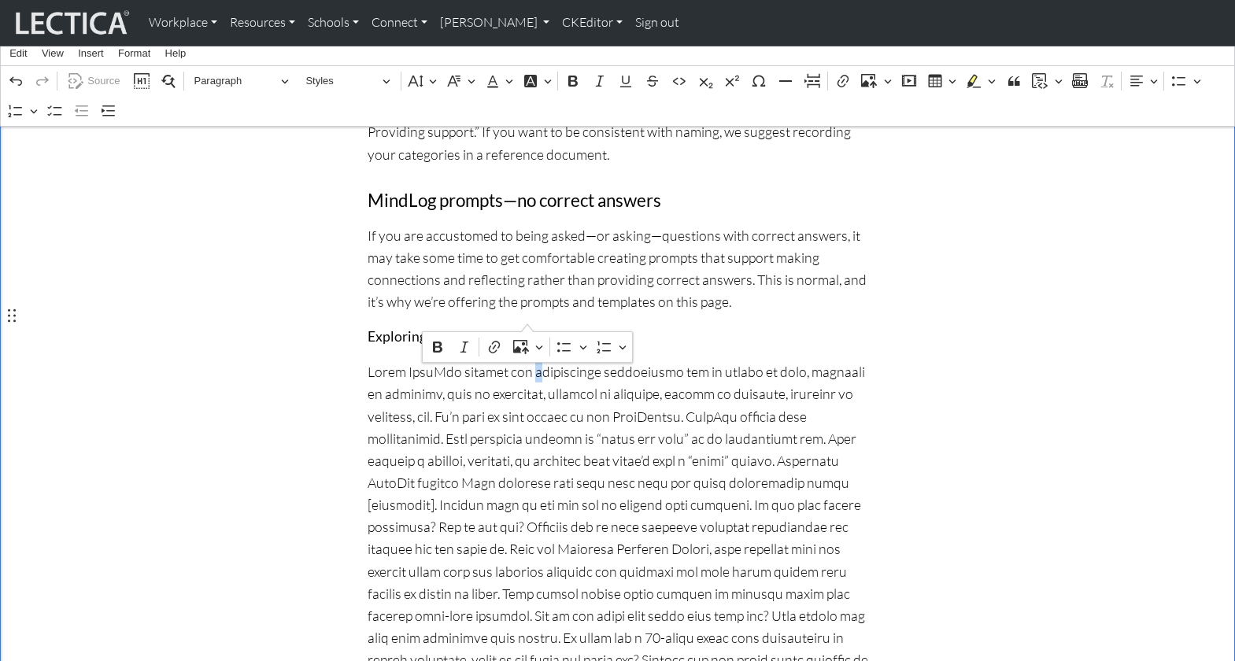
drag, startPoint x: 715, startPoint y: 321, endPoint x: 725, endPoint y: 322, distance: 10.3
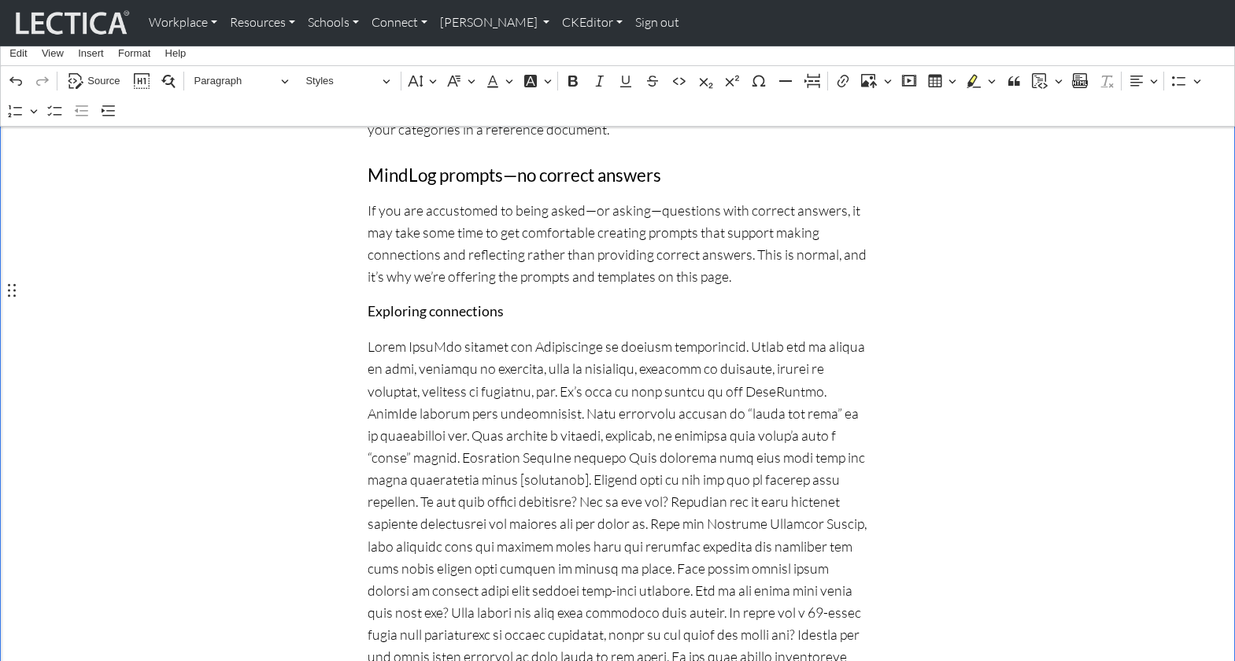
scroll to position [752, 0]
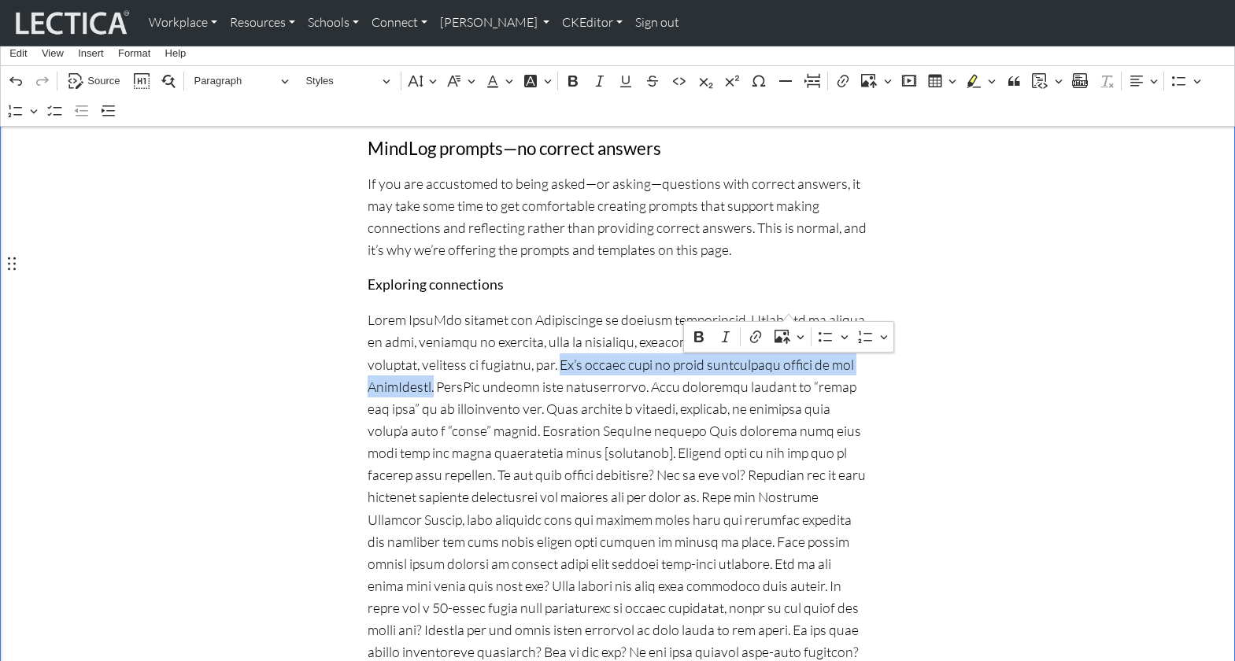
drag, startPoint x: 449, startPoint y: 306, endPoint x: 789, endPoint y: 308, distance: 340.7
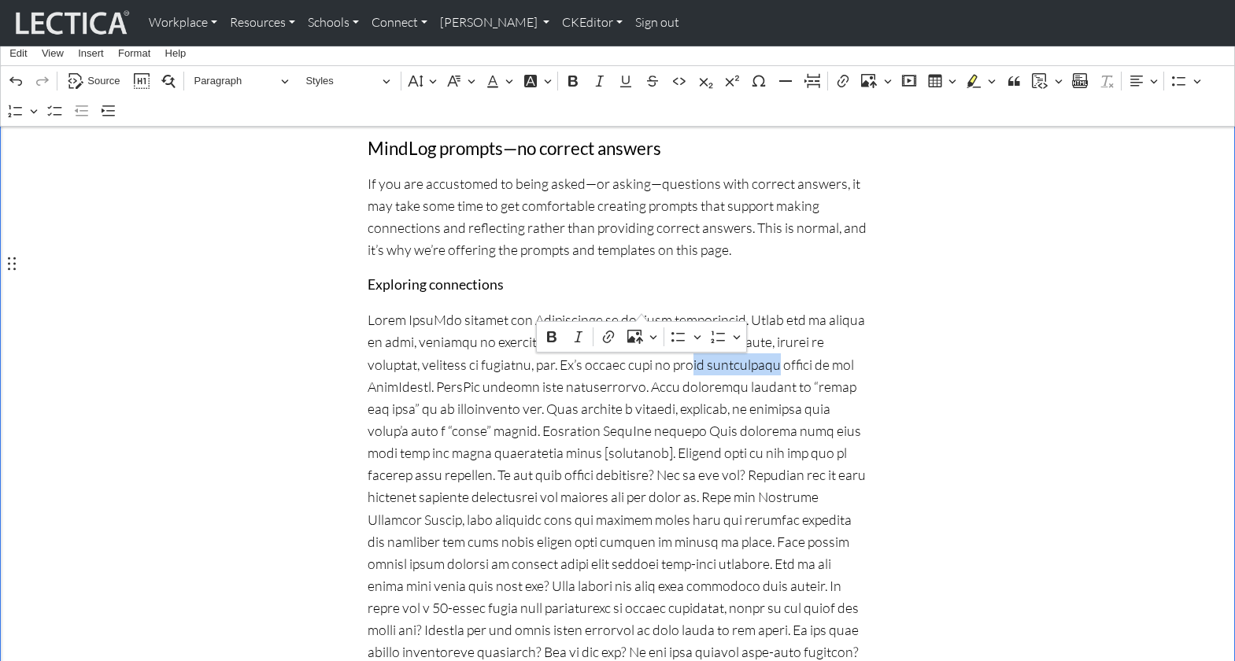
drag, startPoint x: 561, startPoint y: 306, endPoint x: 643, endPoint y: 307, distance: 81.8
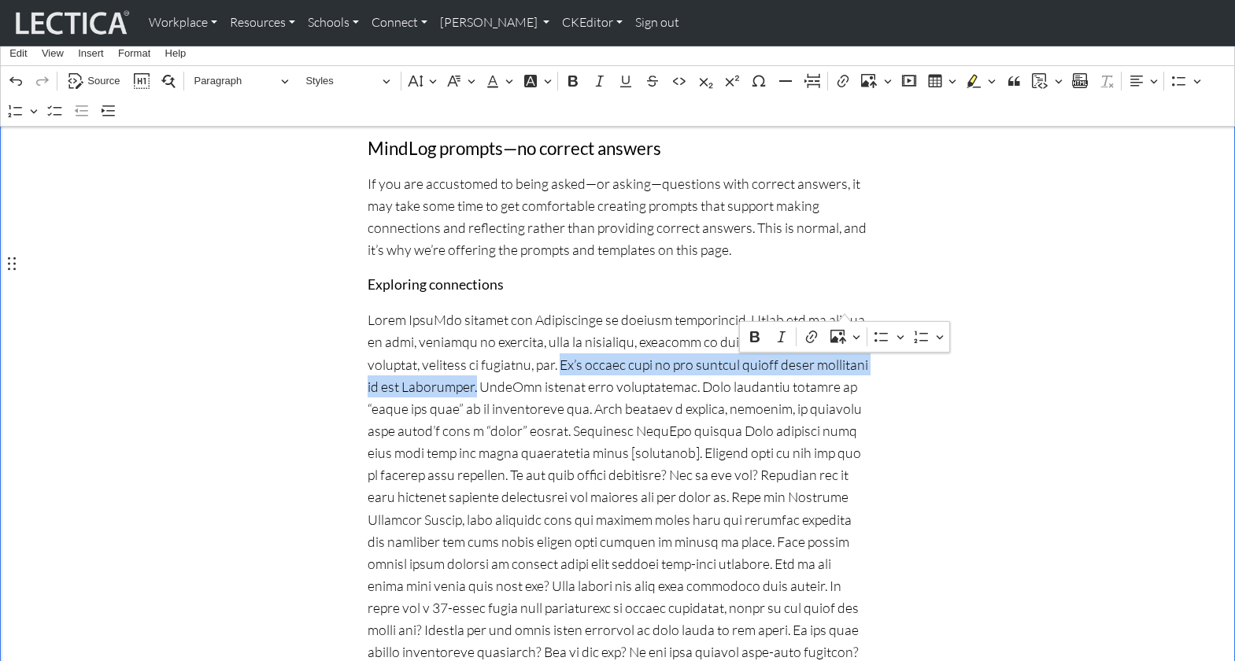
drag, startPoint x: 448, startPoint y: 303, endPoint x: 845, endPoint y: 308, distance: 397.4
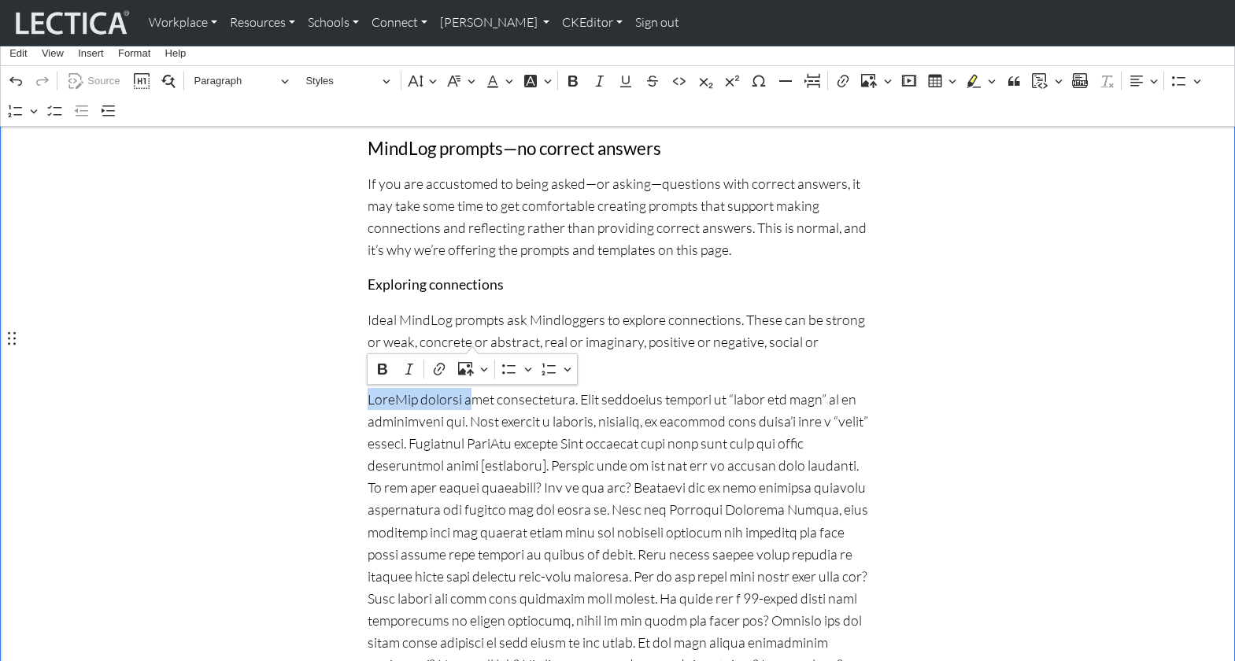
drag, startPoint x: 368, startPoint y: 337, endPoint x: 472, endPoint y: 340, distance: 103.9
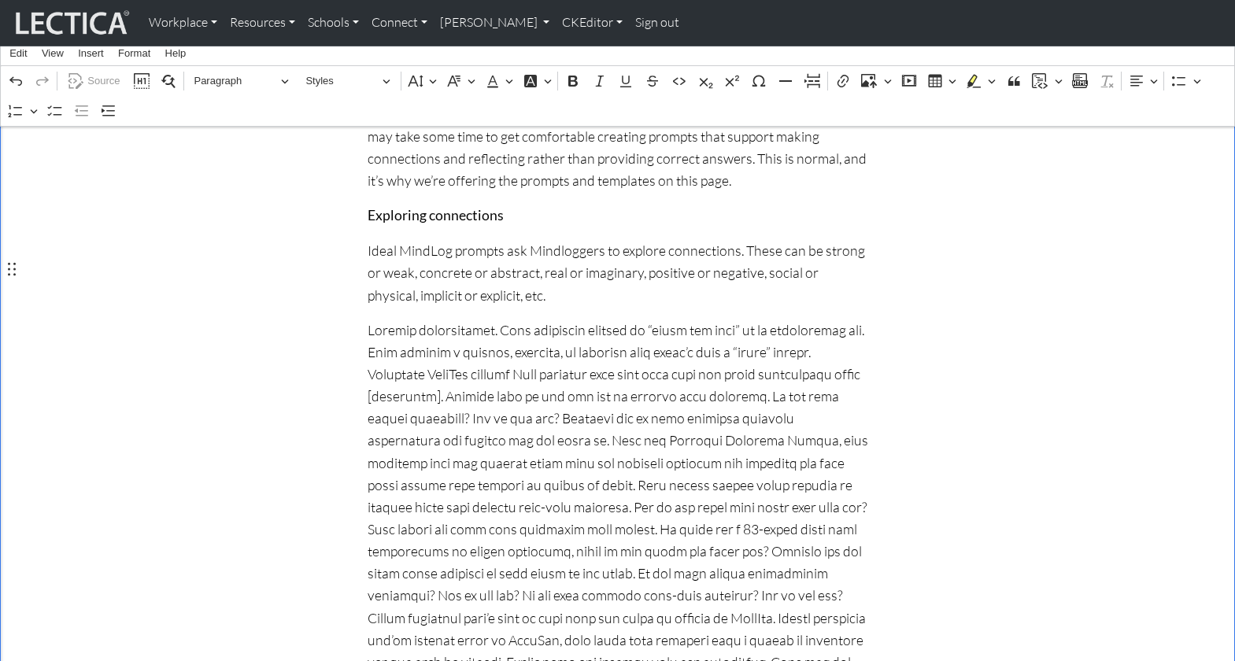
scroll to position [829, 0]
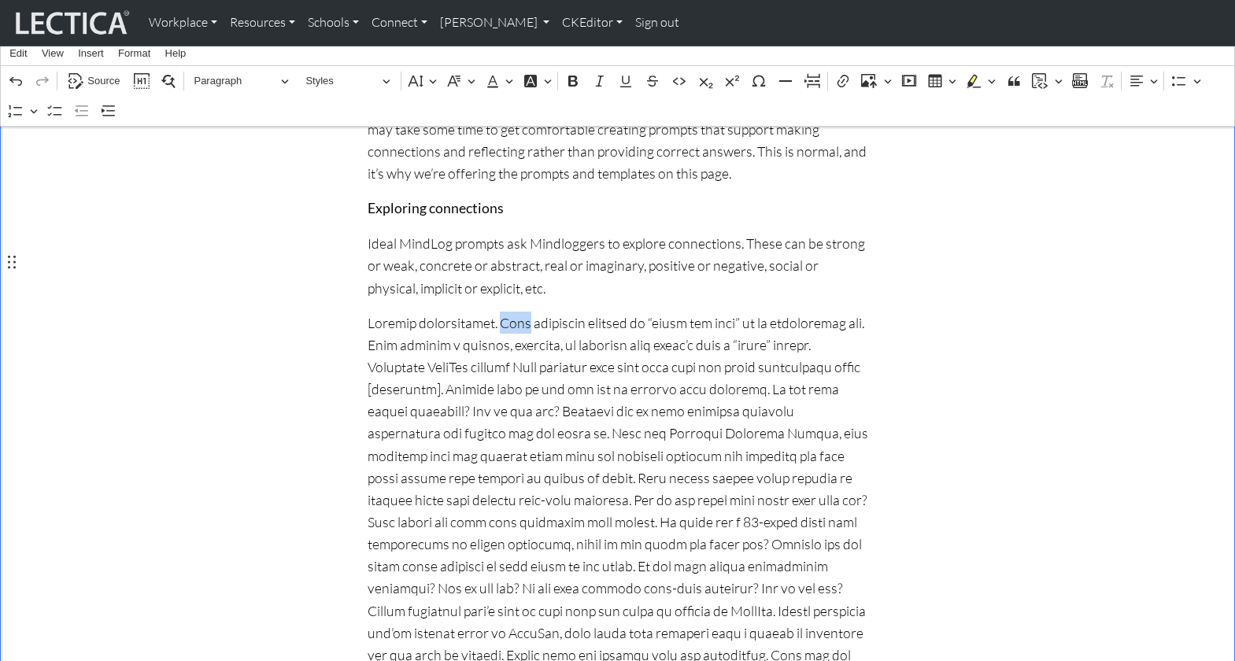
drag, startPoint x: 487, startPoint y: 261, endPoint x: 513, endPoint y: 264, distance: 26.1
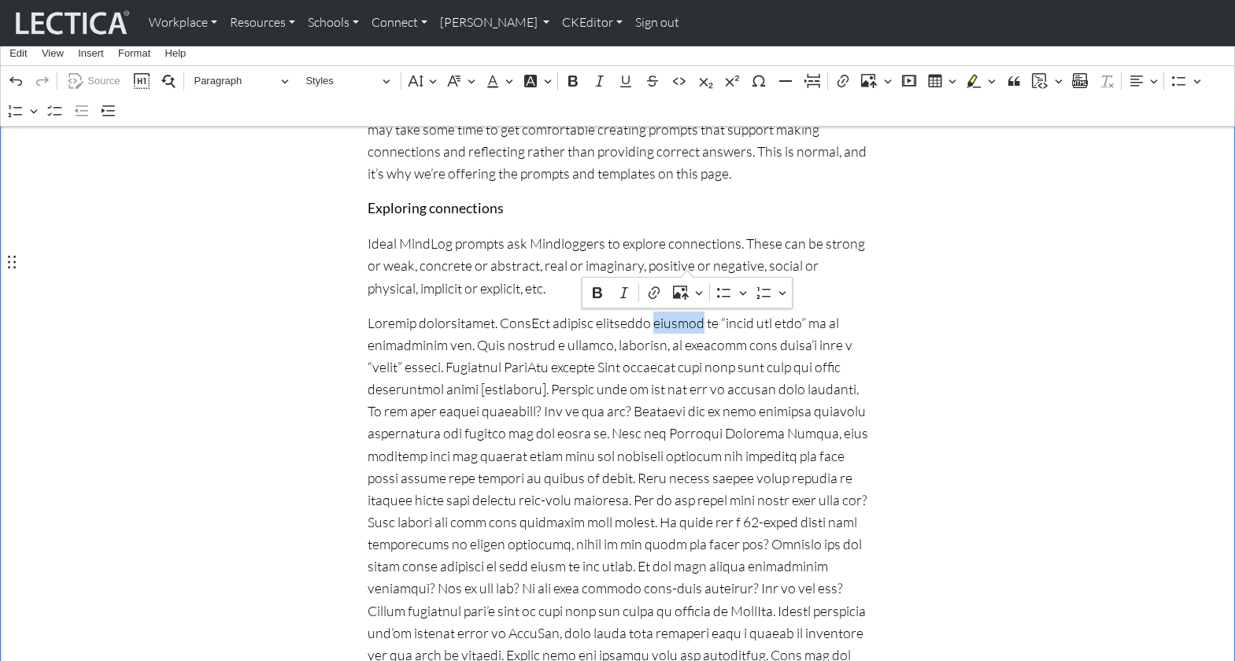
drag, startPoint x: 648, startPoint y: 265, endPoint x: 687, endPoint y: 265, distance: 39.3
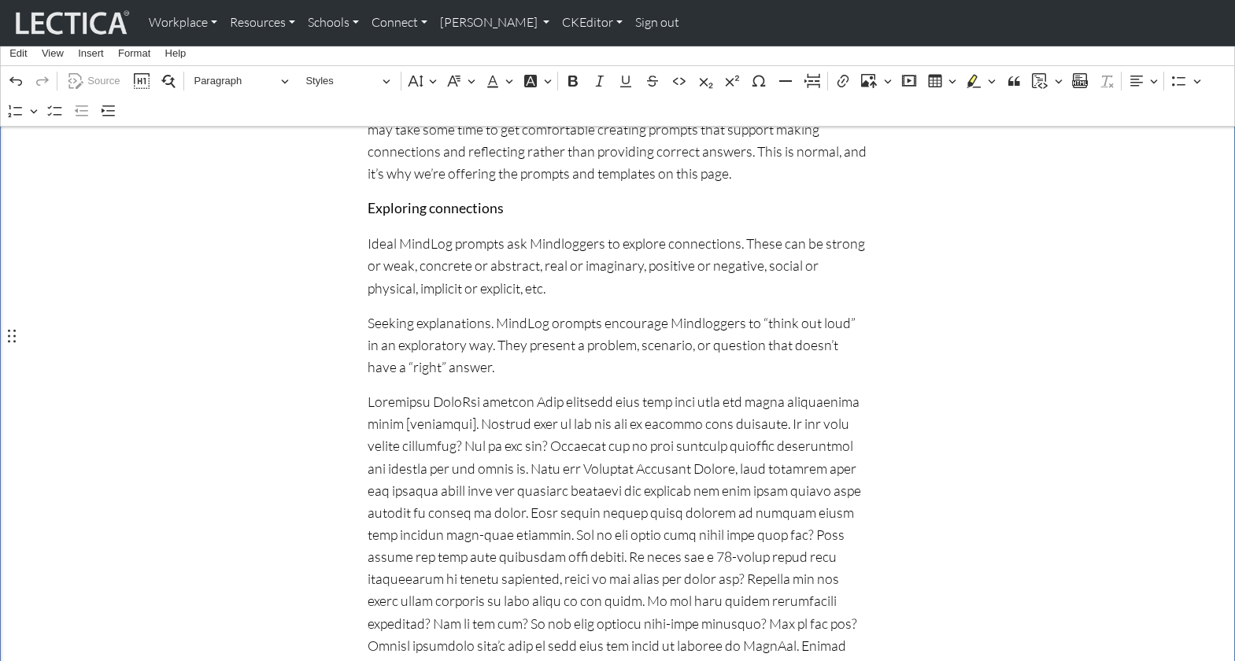
click at [488, 312] on p "Seeking explanations. MindLog orompts encourage Mindloggers to “think out loud”…" at bounding box center [617, 345] width 500 height 66
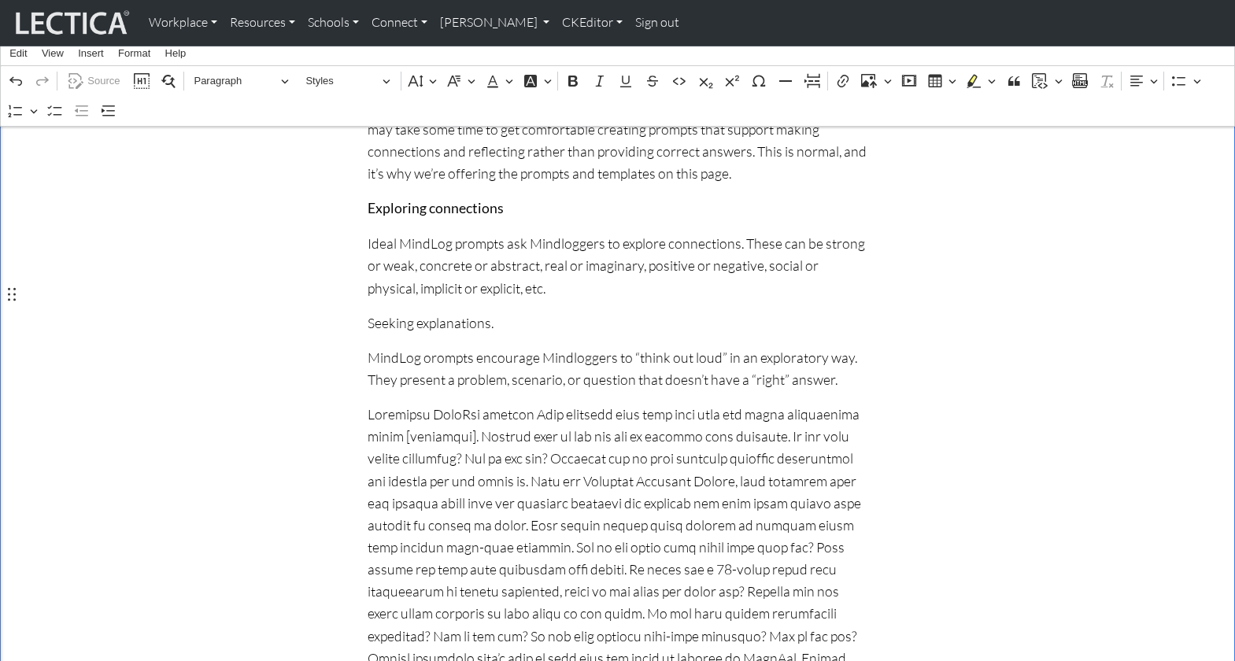
click at [482, 312] on p "Seeking explanations." at bounding box center [617, 323] width 500 height 22
drag, startPoint x: 489, startPoint y: 262, endPoint x: 361, endPoint y: 264, distance: 128.3
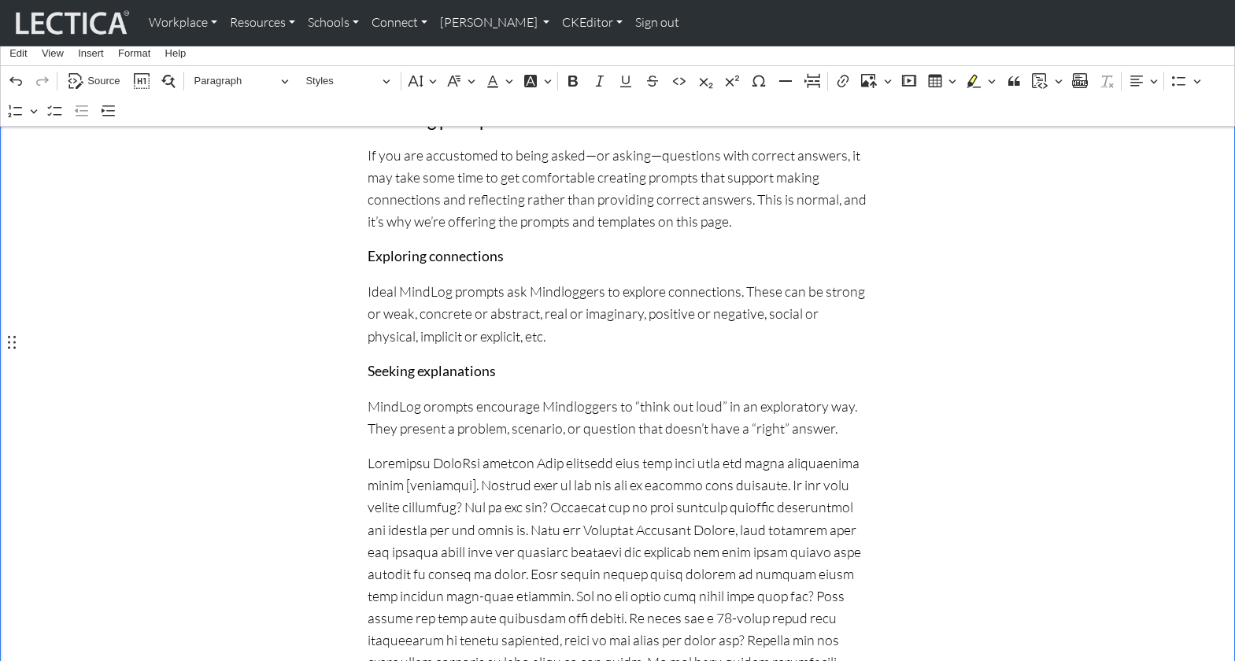
scroll to position [783, 0]
click at [466, 278] on p "Ideal MindLog prompts ask Mindloggers to explore connections. These can be stro…" at bounding box center [617, 311] width 500 height 66
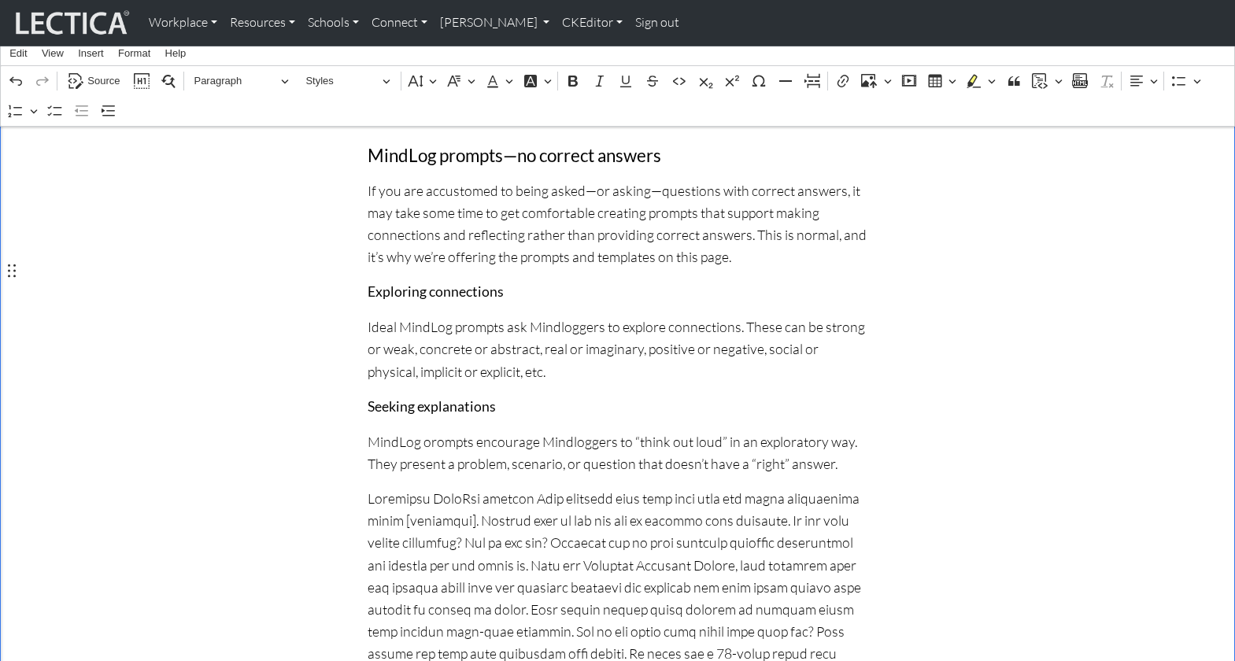
scroll to position [736, 0]
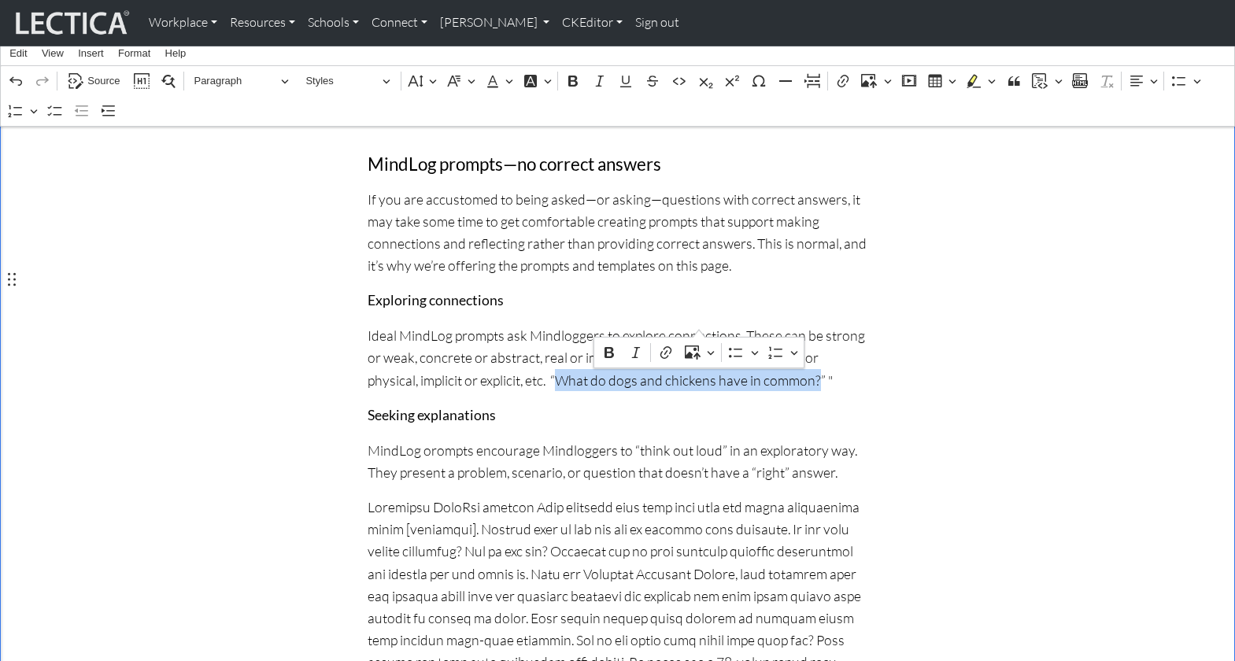
drag, startPoint x: 455, startPoint y: 319, endPoint x: 700, endPoint y: 324, distance: 244.8
click at [700, 324] on p "Ideal MindLog prompts ask Mindloggers to explore connections. These can be stro…" at bounding box center [617, 357] width 500 height 66
drag, startPoint x: 647, startPoint y: 322, endPoint x: 696, endPoint y: 323, distance: 49.6
click at [696, 324] on p "Ideal MindLog prompts ask Mindloggers to explore connections. These can be stro…" at bounding box center [617, 357] width 500 height 66
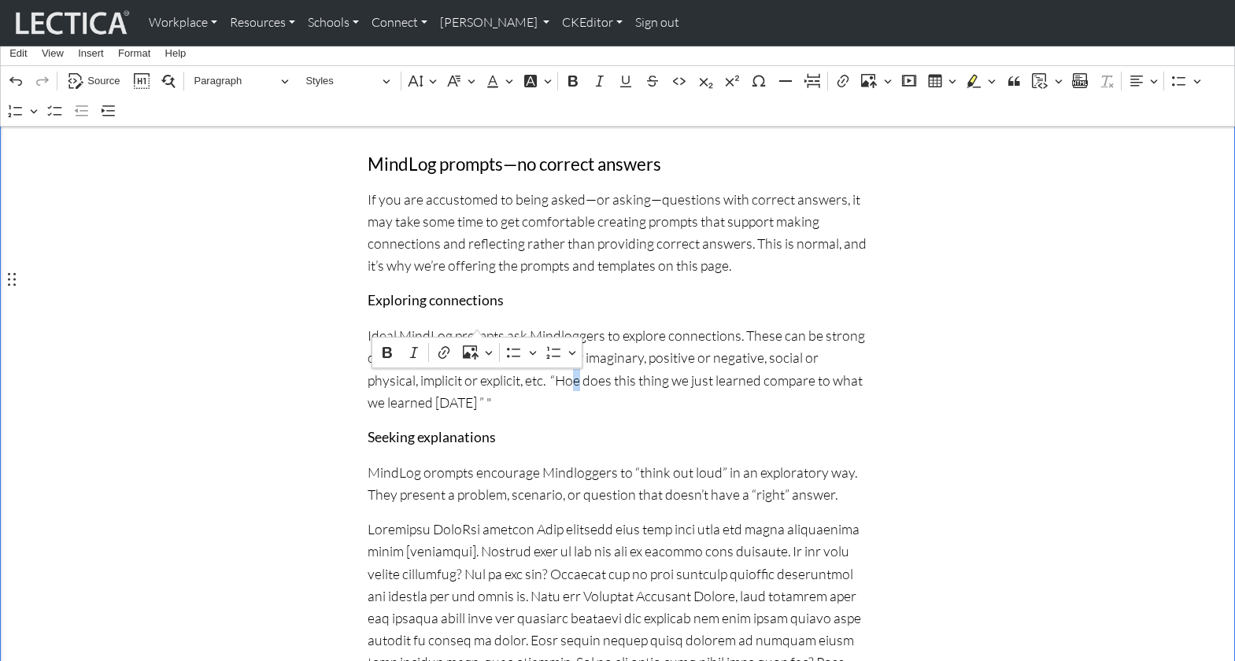
click at [476, 325] on p "Ideal MindLog prompts ask Mindloggers to explore connections. These can be stro…" at bounding box center [617, 368] width 500 height 89
click at [491, 324] on p "Ideal MindLog prompts ask Mindloggers to explore connections. These can be stro…" at bounding box center [617, 368] width 500 height 89
drag, startPoint x: 636, startPoint y: 320, endPoint x: 696, endPoint y: 321, distance: 59.8
click at [696, 324] on p "Ideal MindLog prompts ask Mindloggers to explore connections. These can be stro…" at bounding box center [617, 368] width 500 height 89
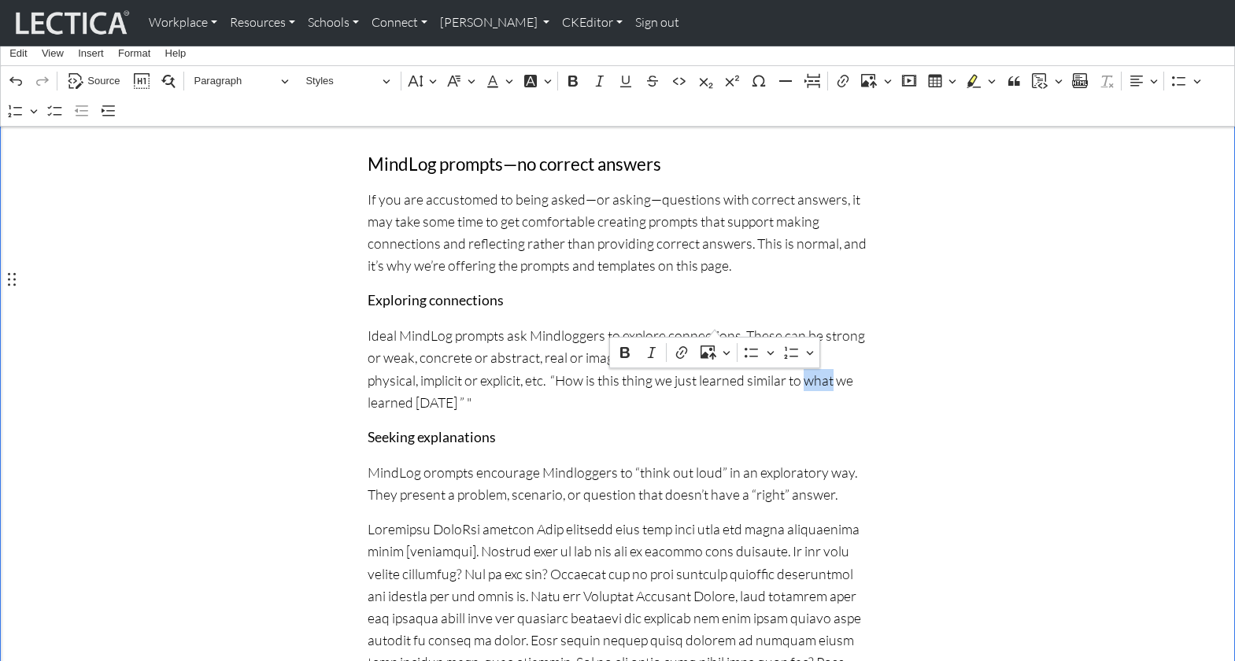
drag, startPoint x: 688, startPoint y: 322, endPoint x: 714, endPoint y: 324, distance: 26.9
click at [714, 324] on p "Ideal MindLog prompts ask Mindloggers to explore connections. These can be stro…" at bounding box center [617, 368] width 500 height 89
click at [857, 324] on p "Ideal MindLog prompts ask Mindloggers to explore connections. These can be stro…" at bounding box center [617, 368] width 500 height 89
click at [381, 341] on p "Ideal MindLog prompts ask Mindloggers to explore connections. These can be stro…" at bounding box center [617, 368] width 500 height 89
drag, startPoint x: 400, startPoint y: 341, endPoint x: 425, endPoint y: 341, distance: 25.2
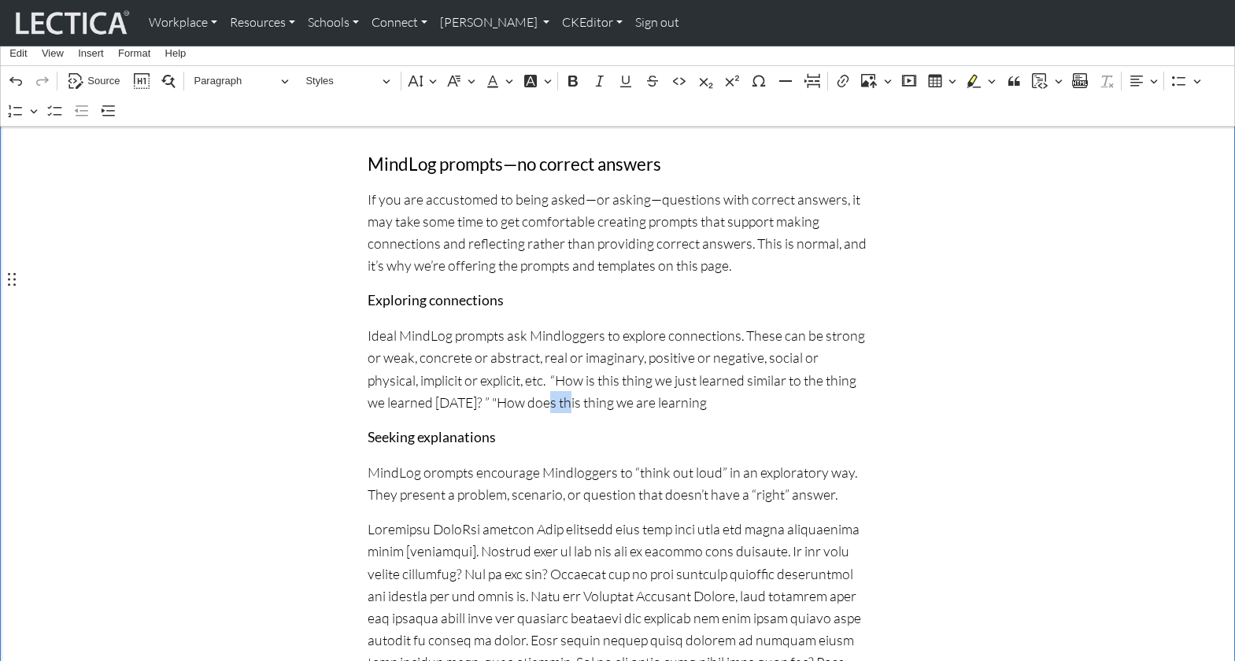
click at [425, 341] on p "Ideal MindLog prompts ask Mindloggers to explore connections. These can be stro…" at bounding box center [617, 368] width 500 height 89
click at [552, 346] on p "Ideal MindLog prompts ask Mindloggers to explore connections. These can be stro…" at bounding box center [617, 368] width 500 height 89
drag, startPoint x: 401, startPoint y: 345, endPoint x: 581, endPoint y: 345, distance: 180.2
click at [581, 345] on p "Ideal MindLog prompts ask Mindloggers to explore connections. These can be stro…" at bounding box center [617, 368] width 500 height 89
drag, startPoint x: 581, startPoint y: 345, endPoint x: 401, endPoint y: 348, distance: 180.2
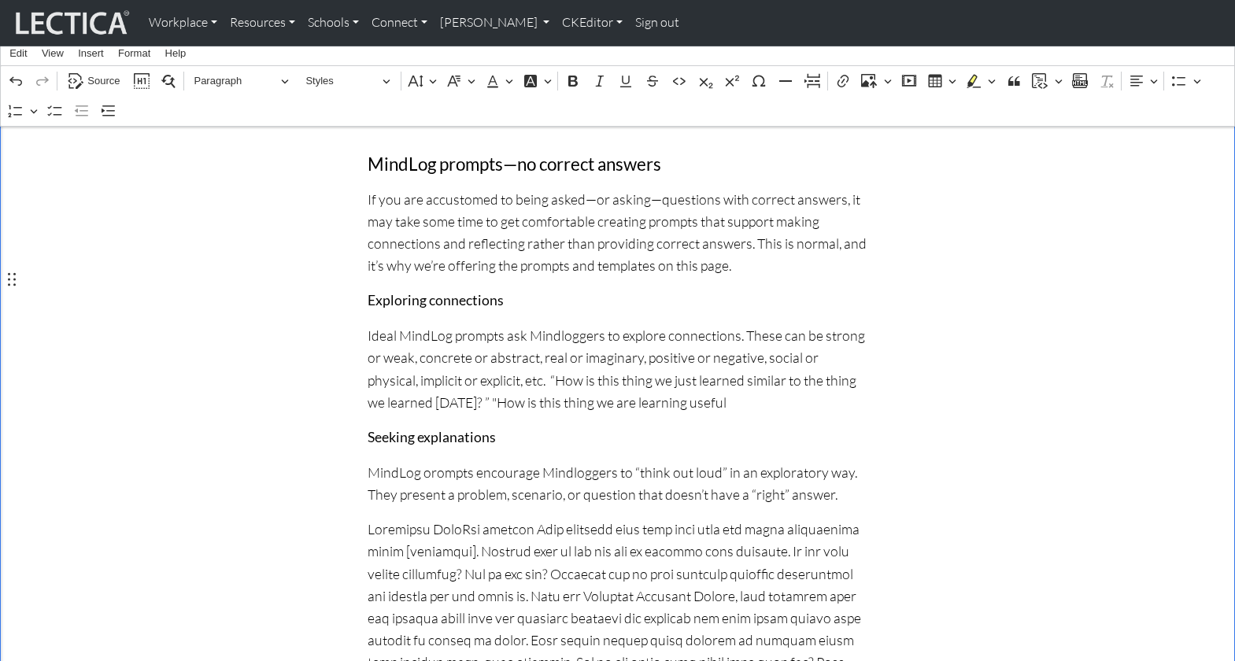
click at [401, 348] on p "Ideal MindLog prompts ask Mindloggers to explore connections. These can be stro…" at bounding box center [617, 368] width 500 height 89
click at [404, 345] on p "Ideal MindLog prompts ask Mindloggers to explore connections. These can be stro…" at bounding box center [617, 368] width 500 height 89
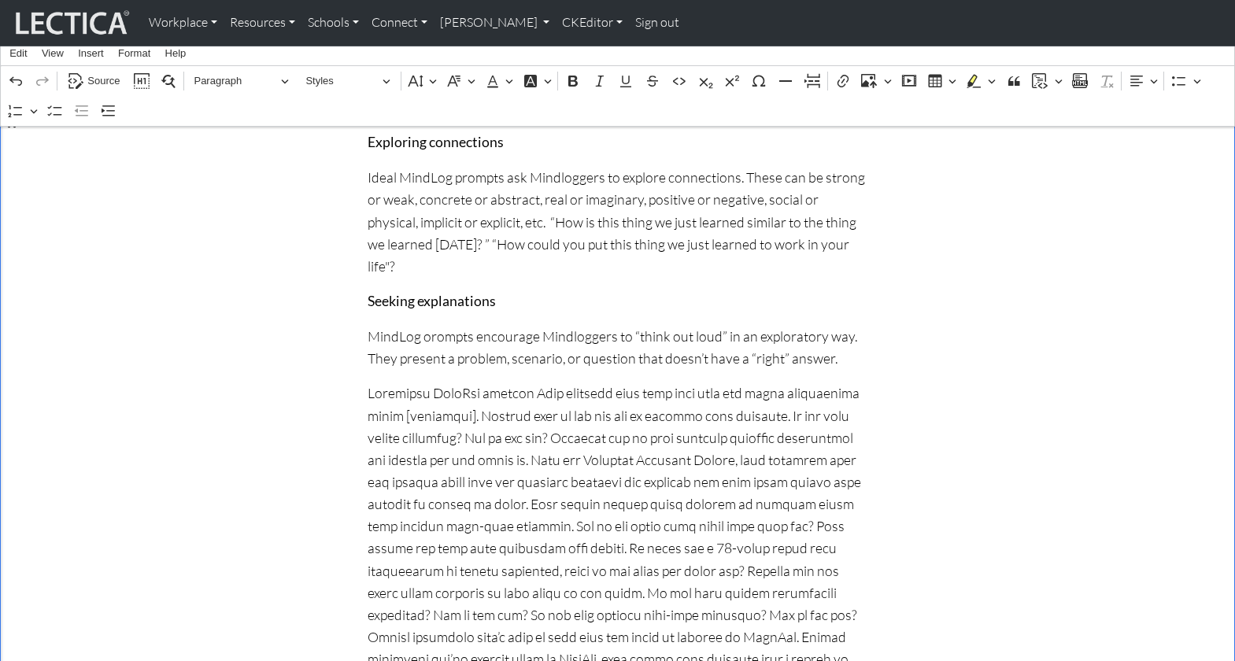
scroll to position [878, 0]
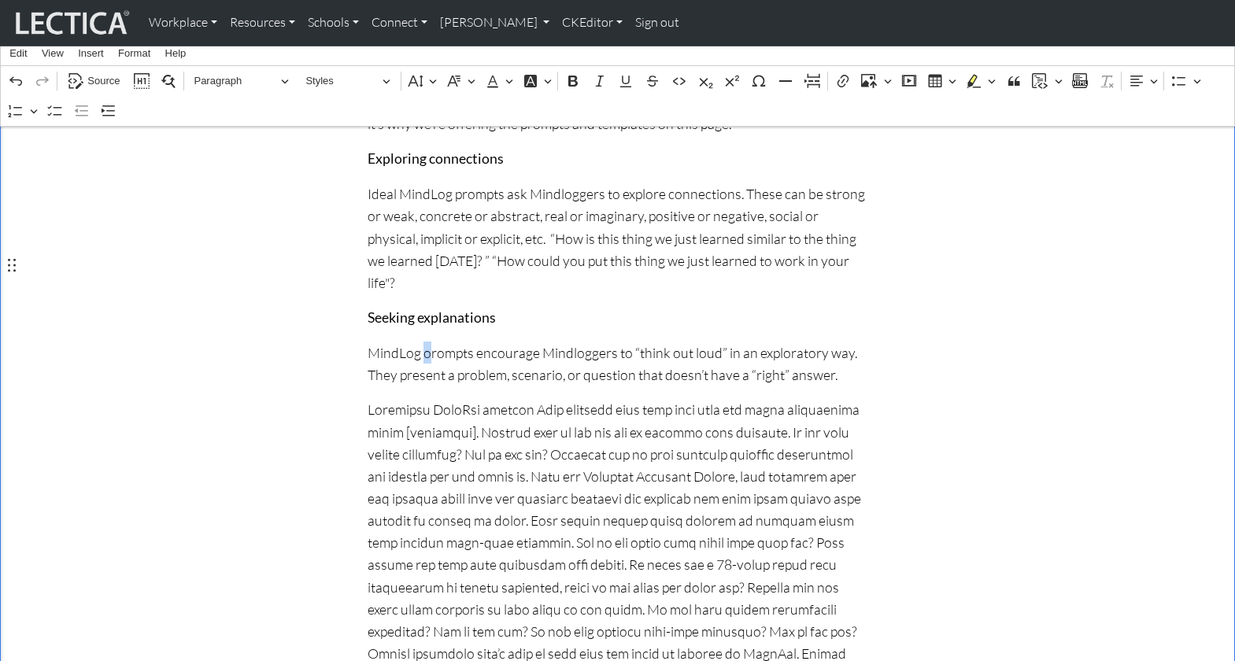
click at [423, 341] on p "MindLog orompts encourage Mindloggers to “think out loud” in an exploratory way…" at bounding box center [617, 363] width 500 height 44
drag, startPoint x: 532, startPoint y: 323, endPoint x: 368, endPoint y: 326, distance: 163.7
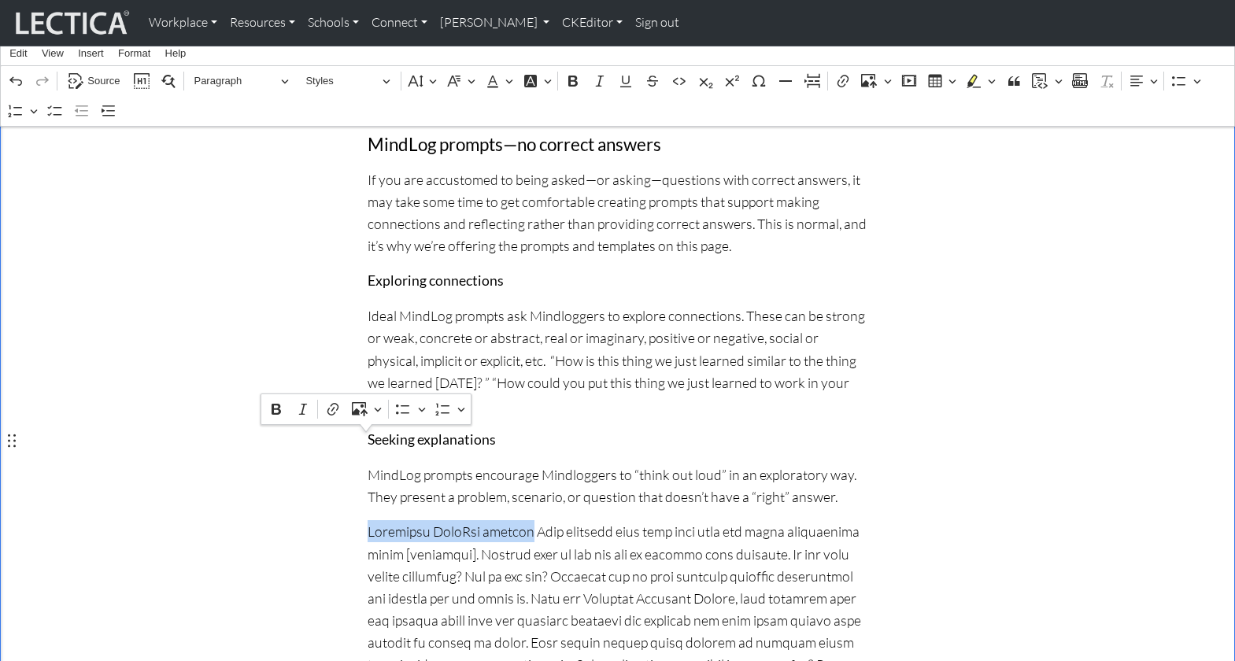
scroll to position [755, 0]
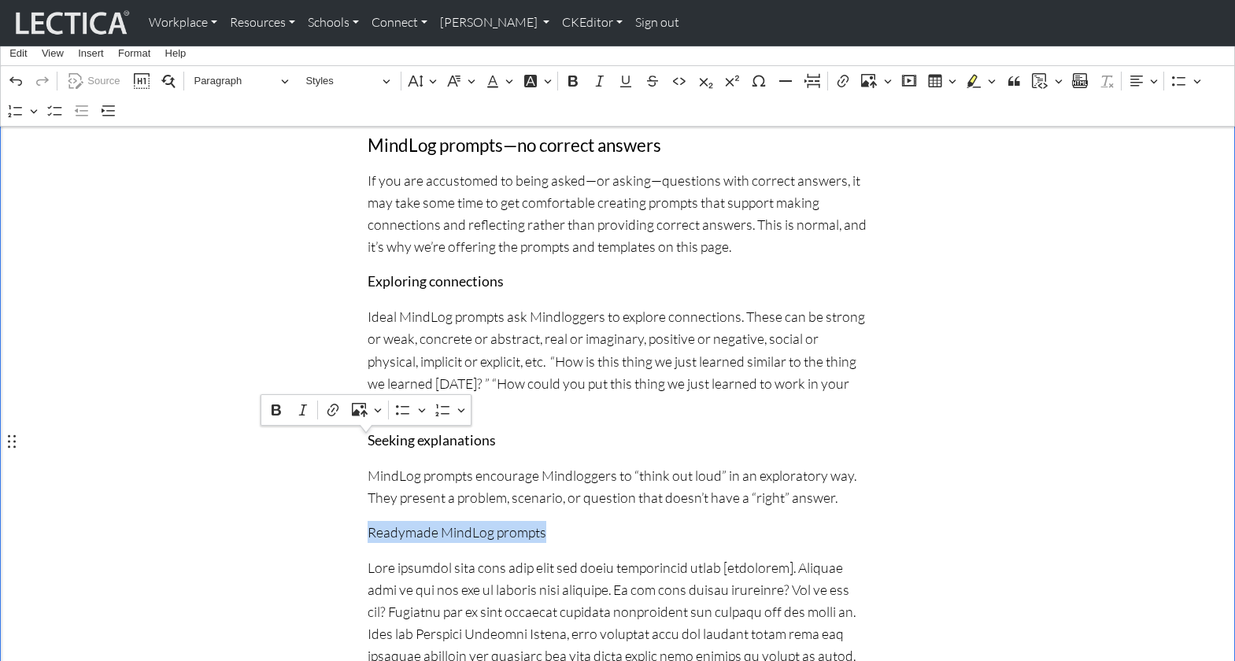
drag, startPoint x: 533, startPoint y: 441, endPoint x: 369, endPoint y: 441, distance: 163.7
click at [369, 521] on p "Readymade MindLog prompts" at bounding box center [617, 532] width 500 height 22
click at [231, 72] on span "Paragraph" at bounding box center [235, 81] width 82 height 19
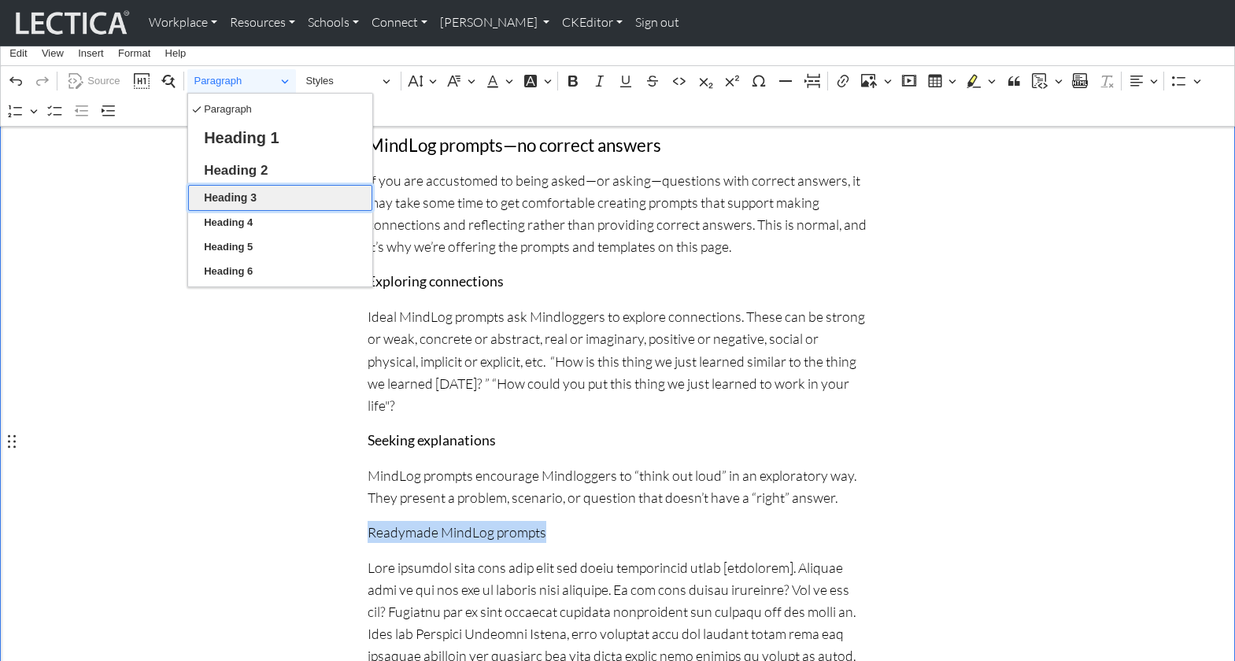
click at [245, 196] on span "Heading 3" at bounding box center [230, 198] width 53 height 20
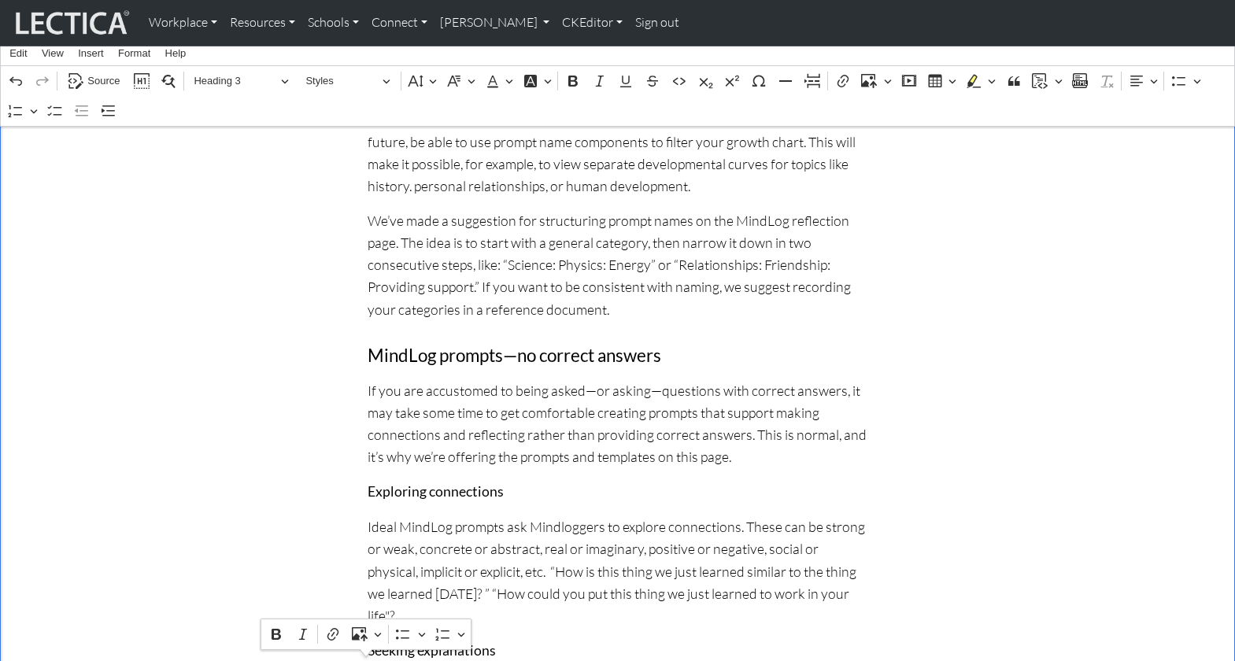
scroll to position [535, 0]
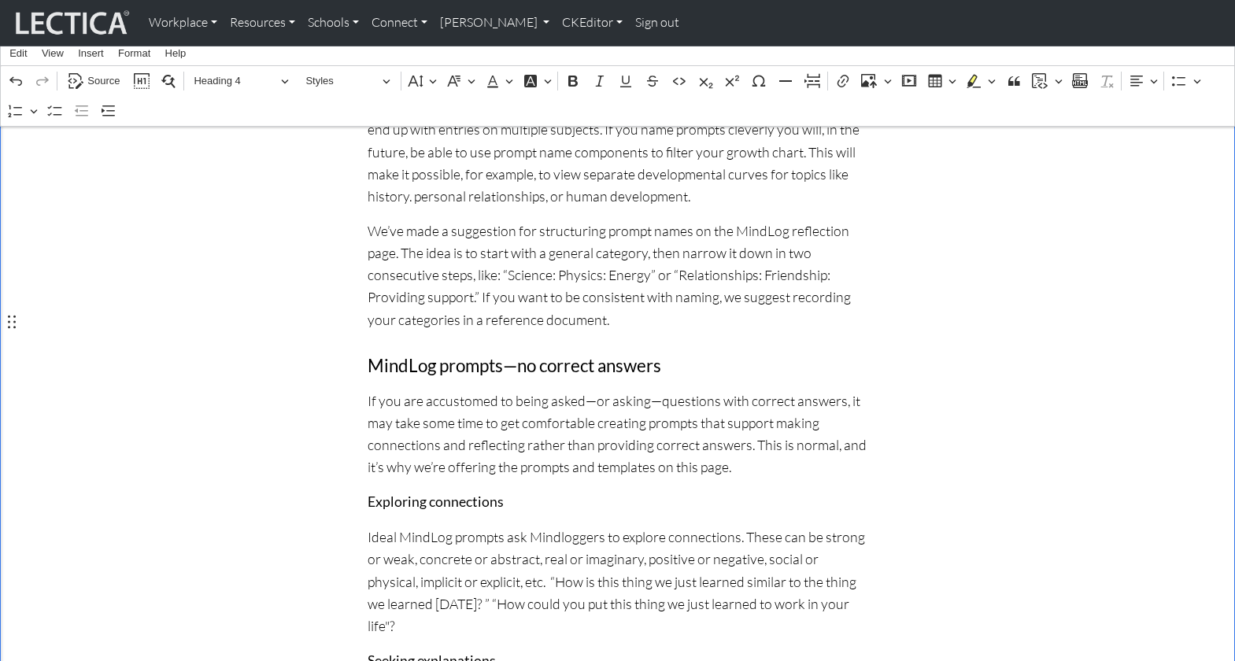
click at [477, 356] on h4 "MindLog prompts—no correct answers" at bounding box center [617, 366] width 500 height 21
drag, startPoint x: 438, startPoint y: 331, endPoint x: 486, endPoint y: 332, distance: 48.0
drag, startPoint x: 408, startPoint y: 322, endPoint x: 465, endPoint y: 323, distance: 57.4
click at [465, 356] on h4 "MindLog prompts—no correct answers" at bounding box center [617, 366] width 500 height 21
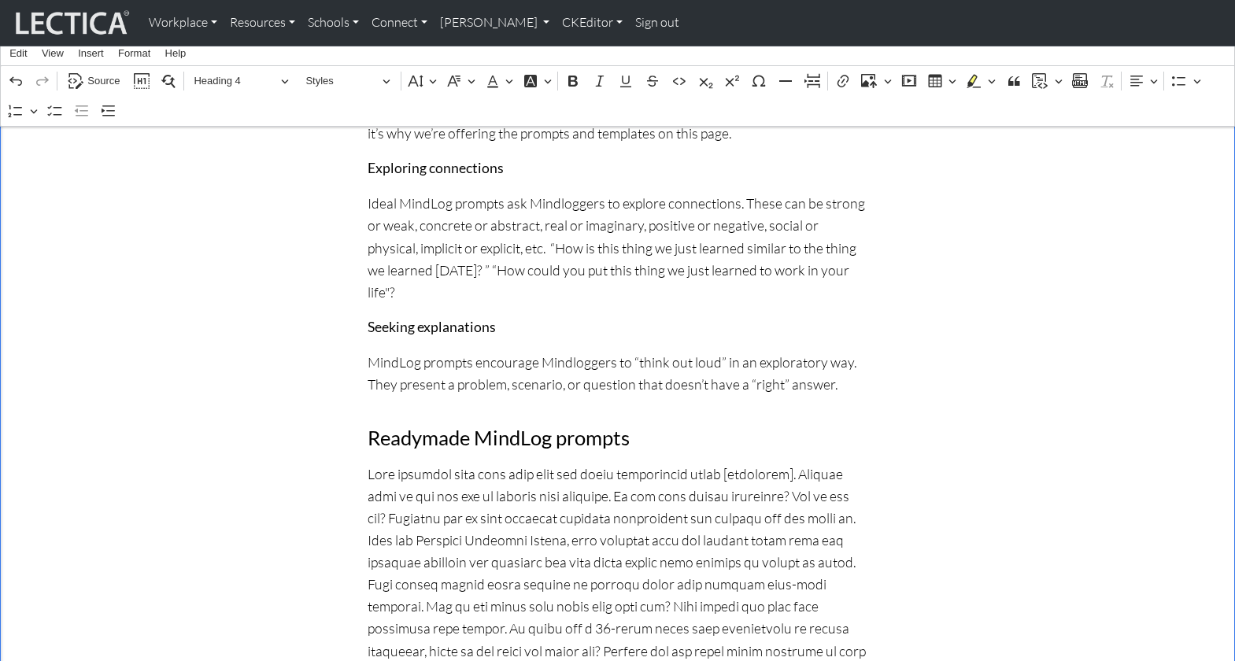
scroll to position [875, 0]
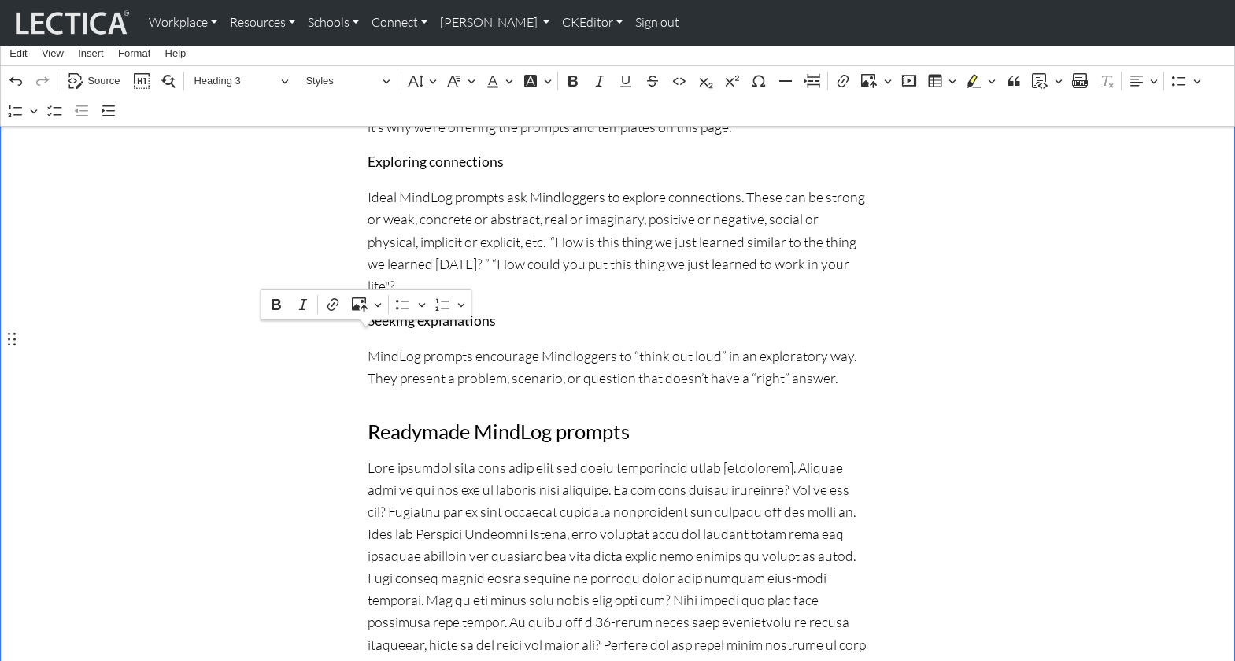
drag, startPoint x: 619, startPoint y: 345, endPoint x: 368, endPoint y: 349, distance: 251.0
click at [368, 419] on h3 "Readymade MindLog prompts" at bounding box center [617, 431] width 500 height 24
click at [285, 76] on button "Heading 3" at bounding box center [241, 81] width 109 height 24
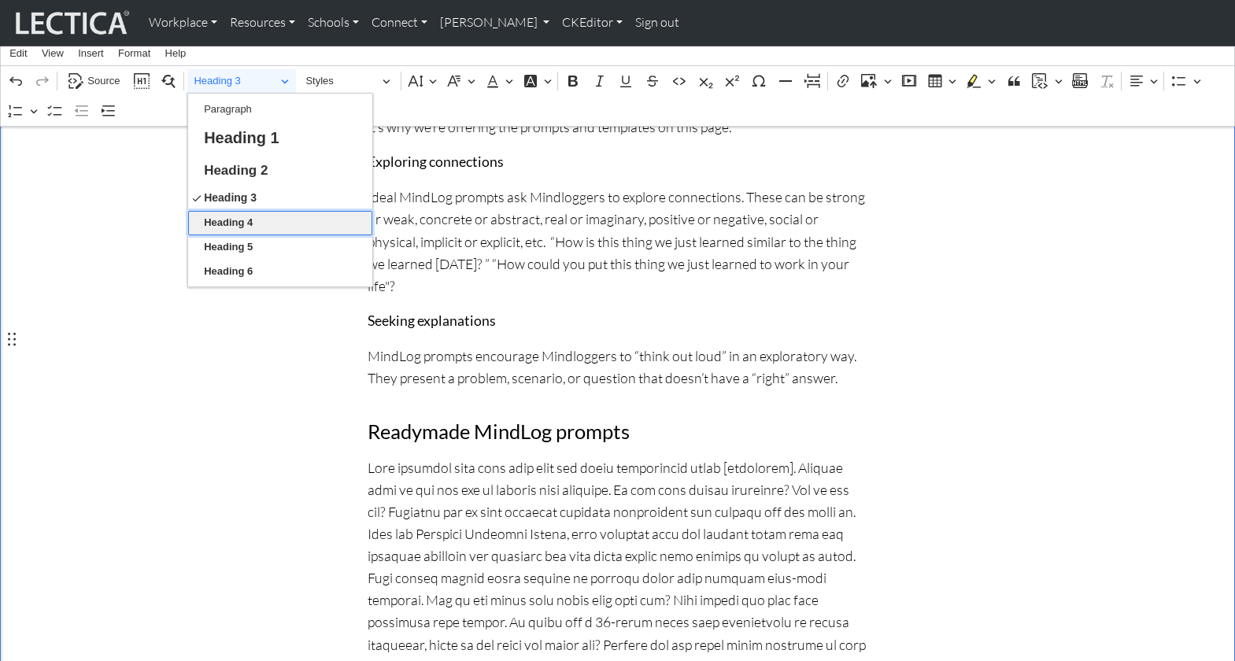
click at [251, 222] on span "Heading 4" at bounding box center [228, 222] width 49 height 19
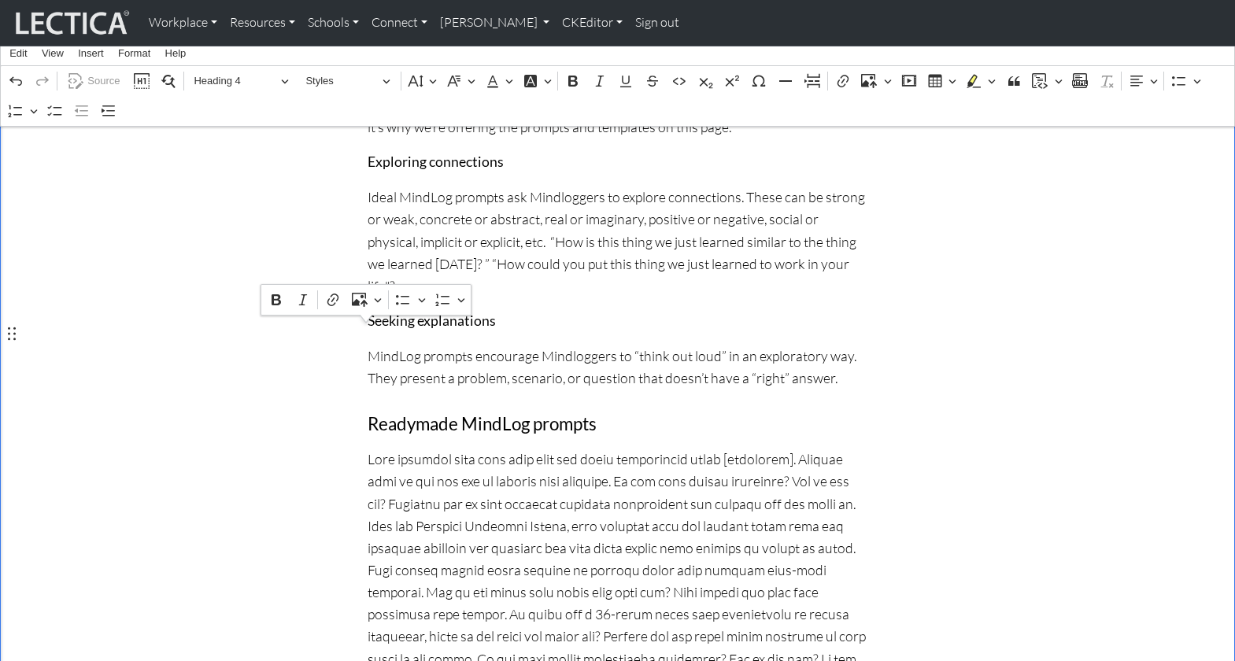
scroll to position [876, 0]
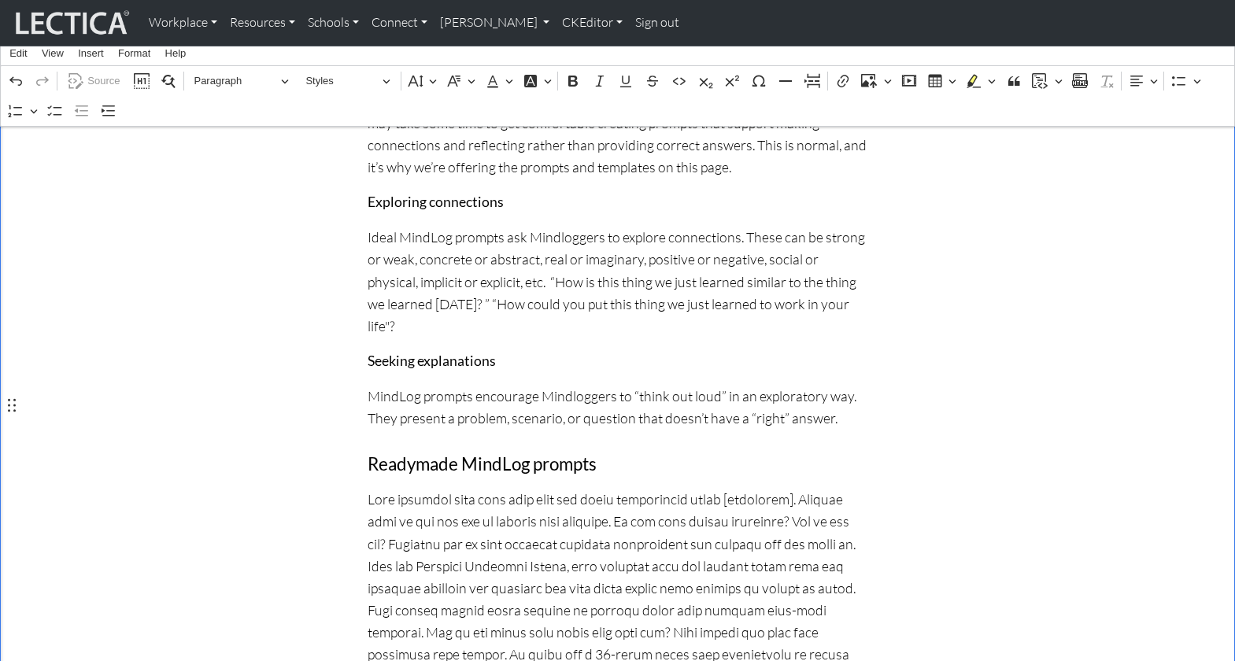
scroll to position [836, 0]
click at [367, 224] on p "Ideal MindLog prompts ask Mindloggers to explore connections. These can be stro…" at bounding box center [617, 279] width 500 height 111
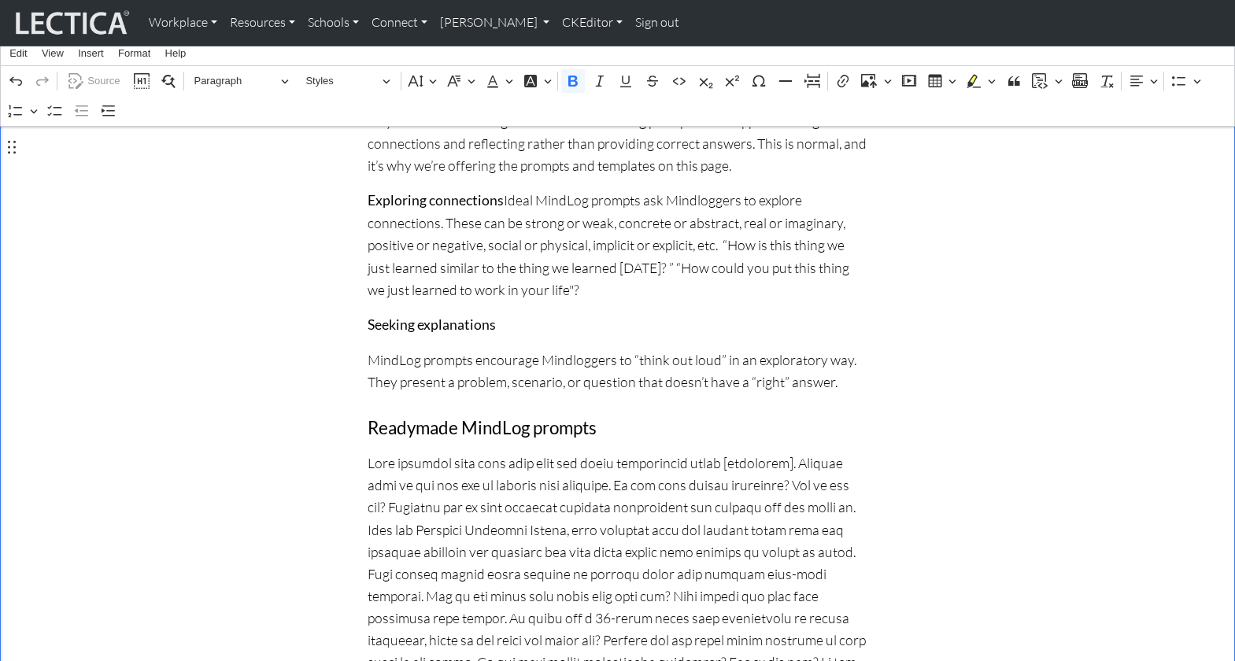
scroll to position [834, 0]
click at [368, 351] on p "MindLog prompts encourage Mindloggers to “think out loud” in an exploratory way…" at bounding box center [617, 373] width 500 height 44
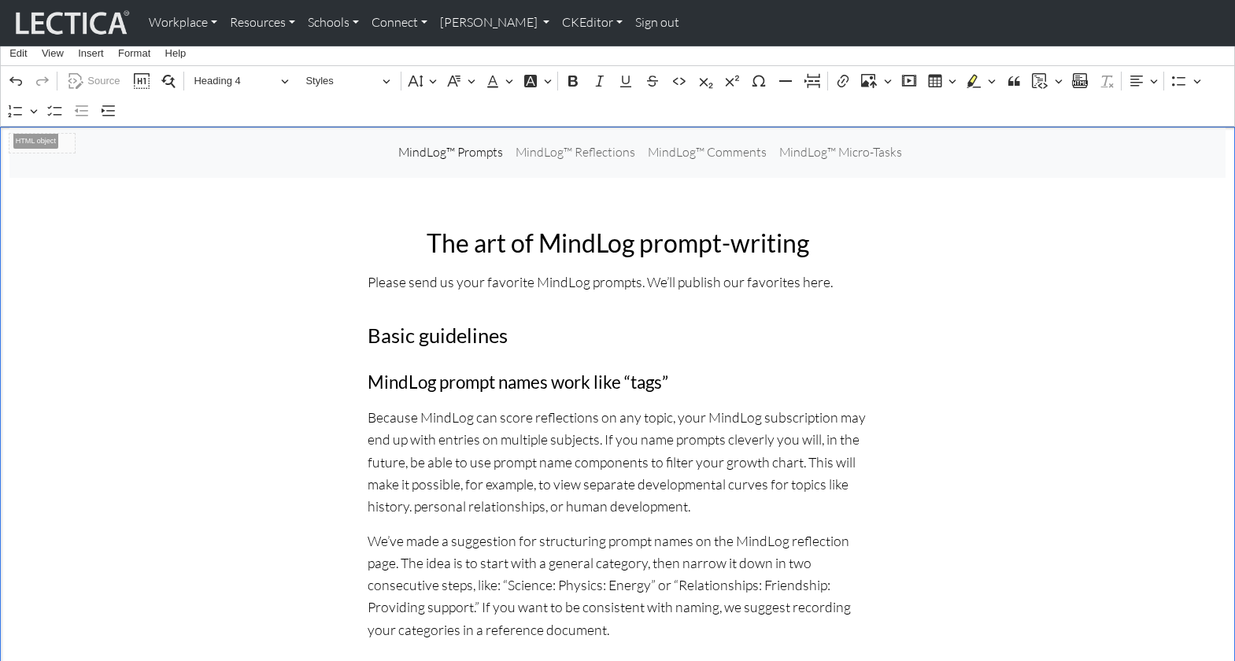
scroll to position [0, 0]
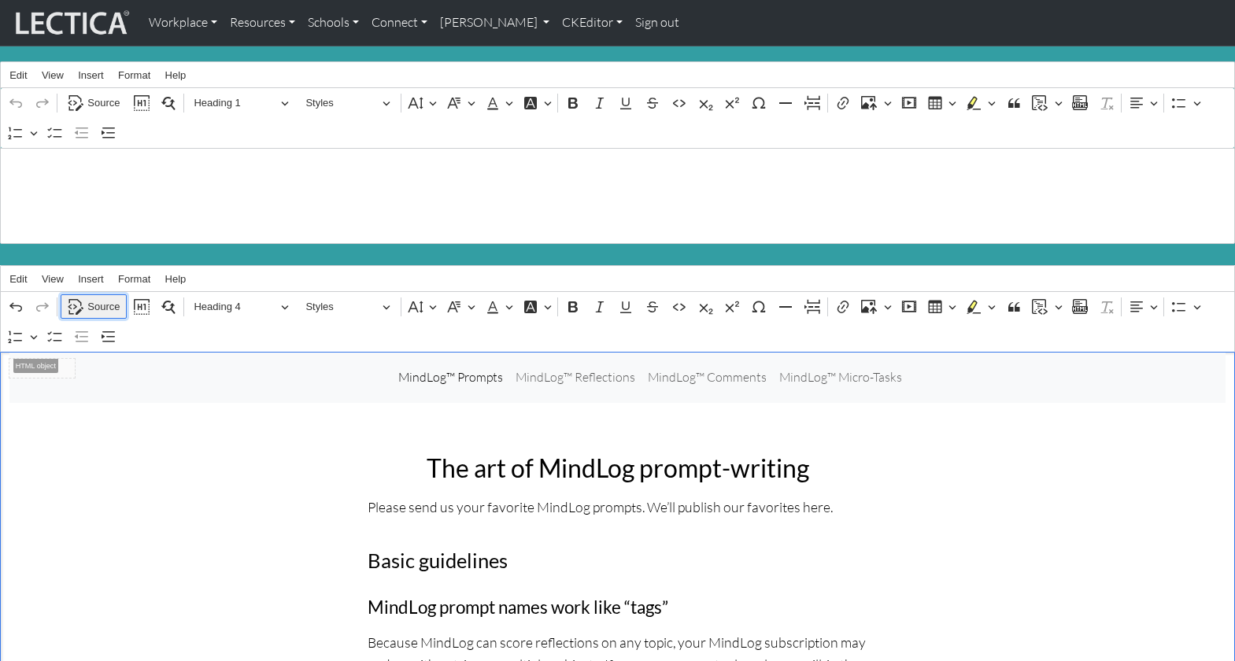
click at [101, 297] on span "Source" at bounding box center [103, 306] width 32 height 19
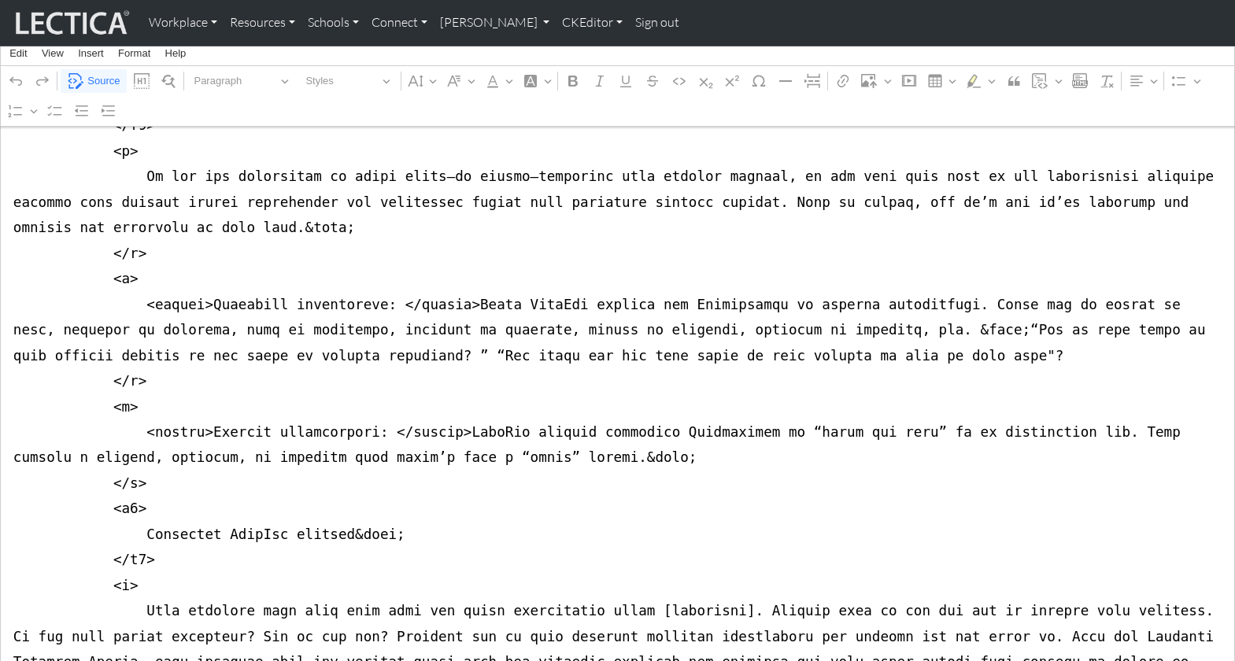
scroll to position [1308, 0]
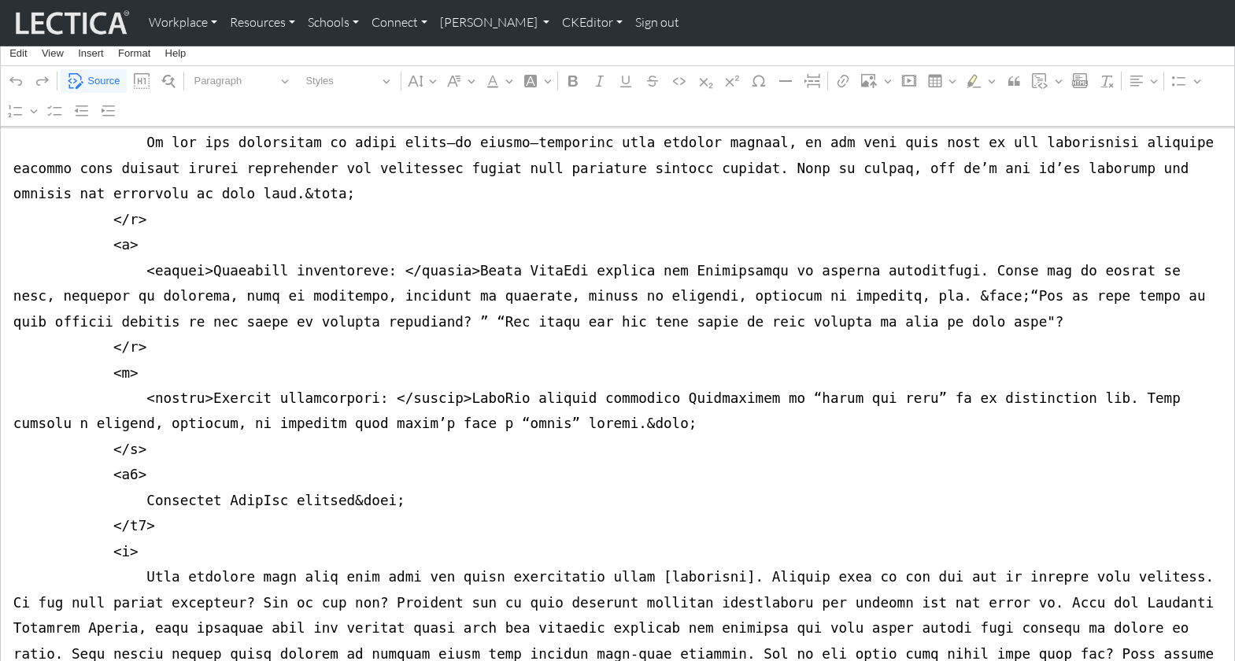
drag, startPoint x: 529, startPoint y: 325, endPoint x: 574, endPoint y: 326, distance: 44.9
click at [574, 326] on textarea "Source code editing area" at bounding box center [617, 398] width 1235 height 2709
drag, startPoint x: 334, startPoint y: 401, endPoint x: 376, endPoint y: 403, distance: 42.5
click at [376, 403] on textarea "Source code editing area" at bounding box center [617, 398] width 1235 height 2709
click at [382, 378] on textarea "Source code editing area" at bounding box center [617, 398] width 1235 height 2709
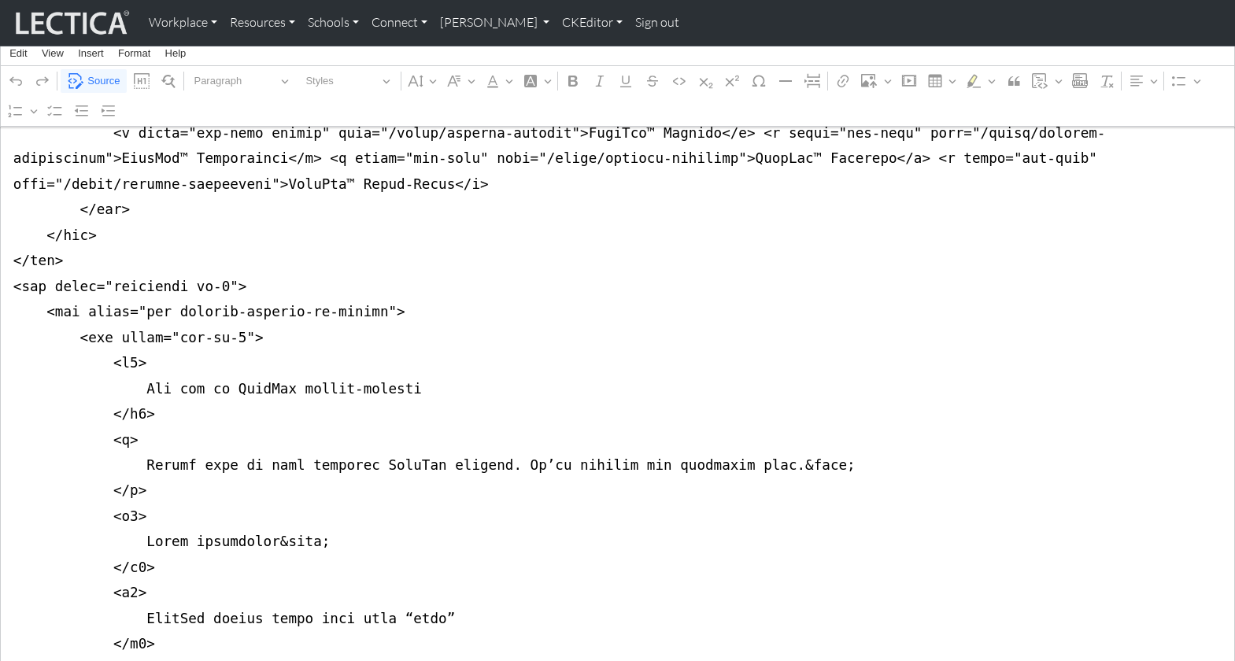
scroll to position [424, 0]
drag, startPoint x: 223, startPoint y: 302, endPoint x: 231, endPoint y: 305, distance: 8.2
type textarea "<nav class="navbar navbar-expand-lg navbar-light bg-light mb-5" style="font-siz…"
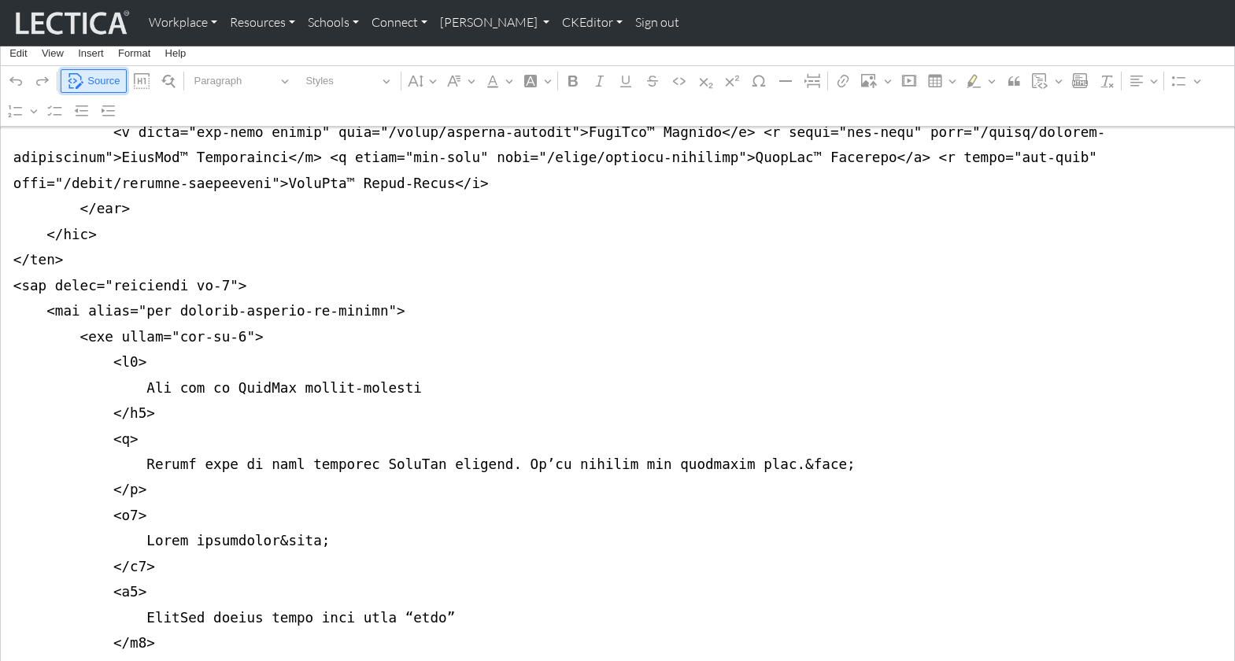
click at [93, 78] on span "Source" at bounding box center [103, 81] width 32 height 19
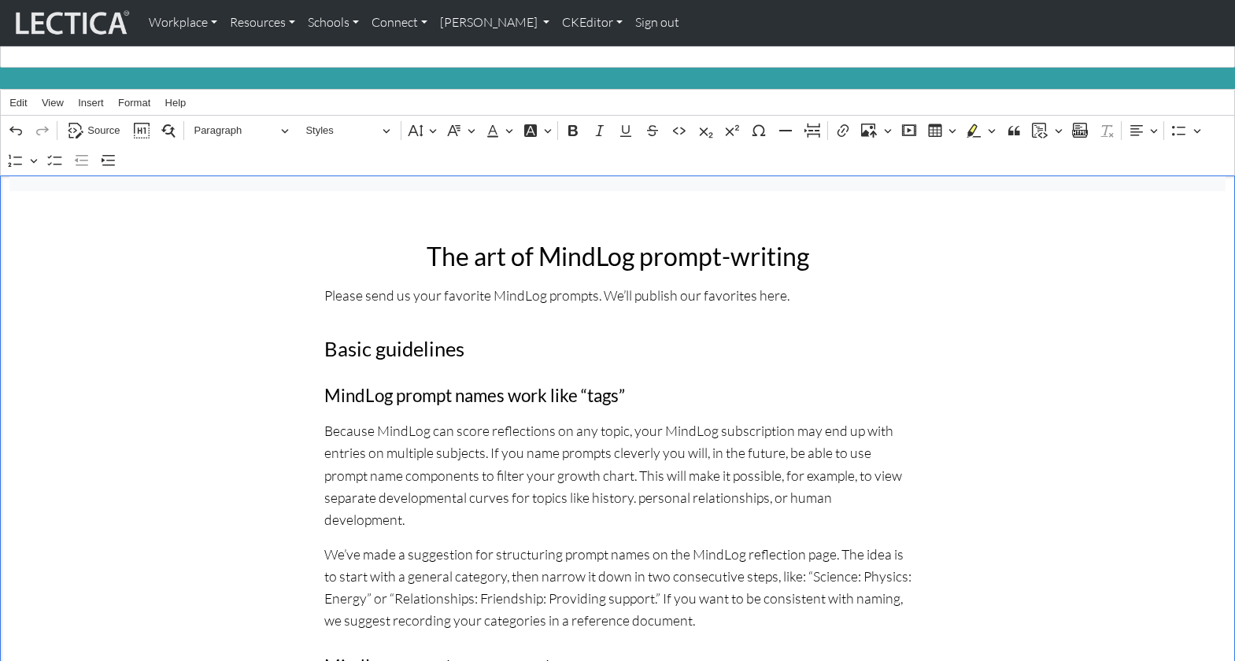
scroll to position [127, 0]
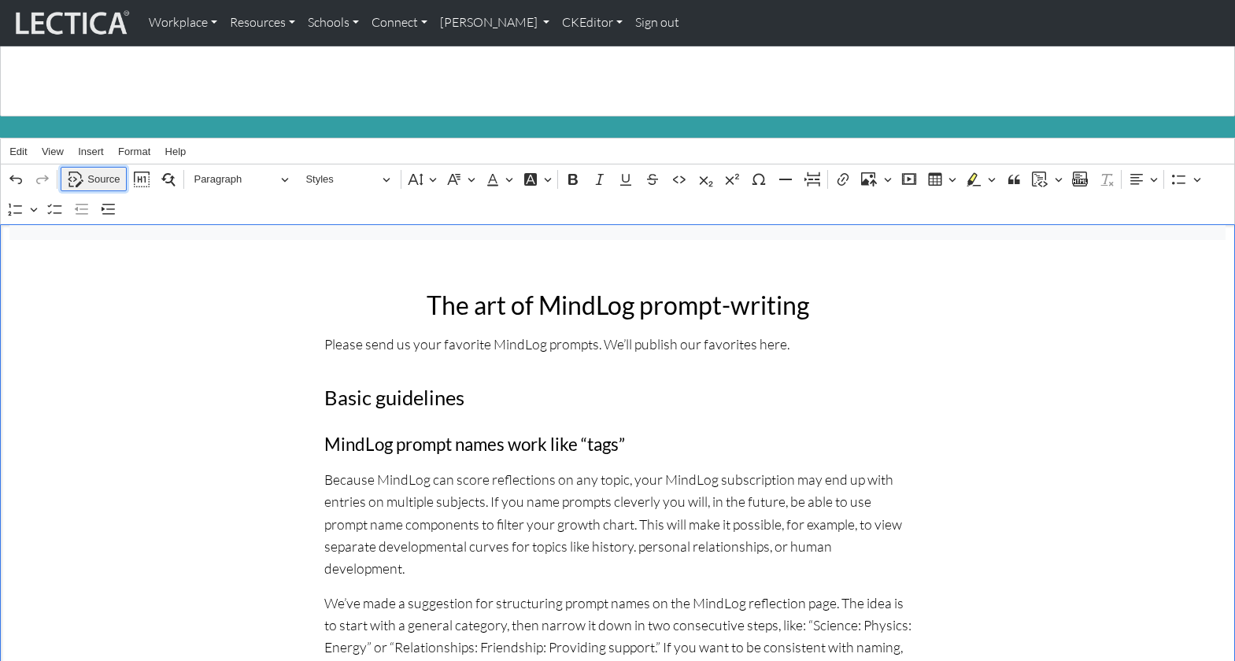
click at [102, 170] on span "Source" at bounding box center [103, 179] width 32 height 19
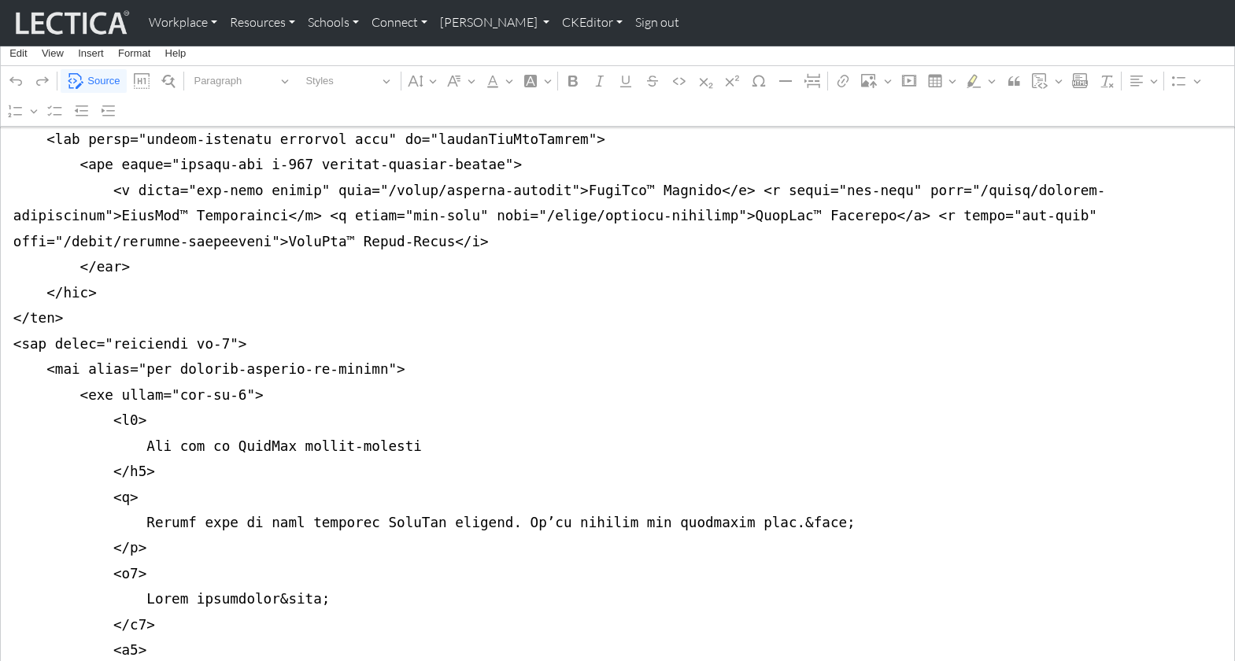
scroll to position [379, 0]
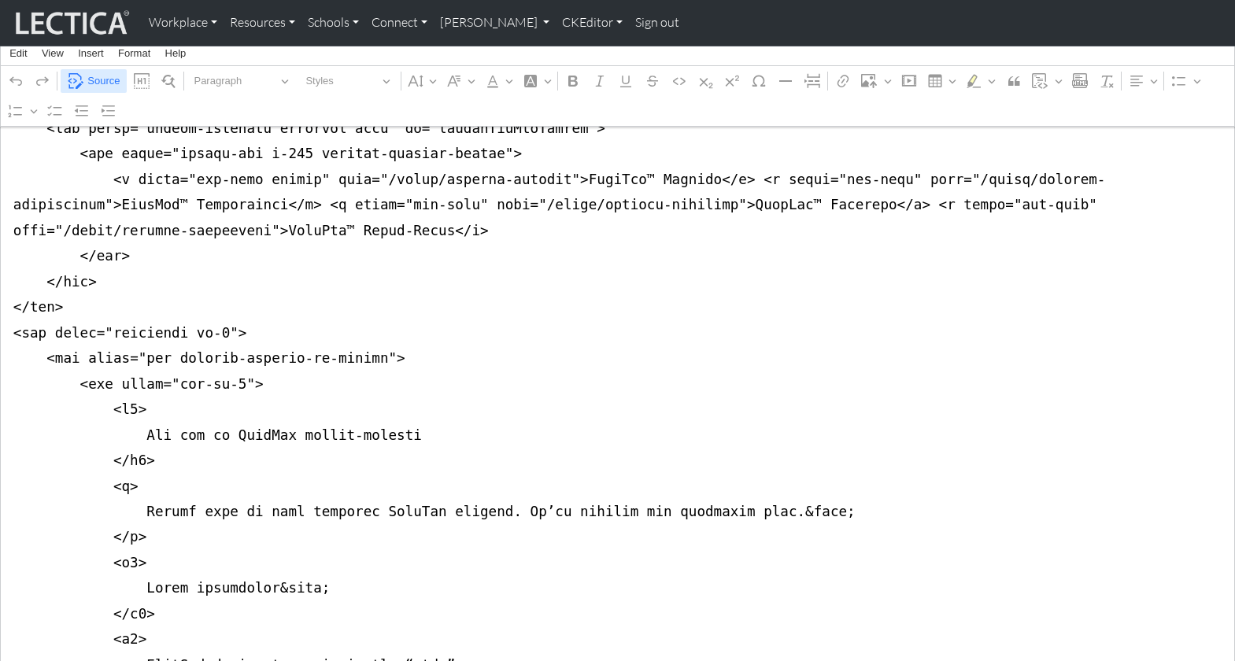
type textarea "<nav class="navbar navbar-expand-lg navbar-light bg-light mb-5" style="font-siz…"
click at [95, 80] on span "Source" at bounding box center [103, 81] width 32 height 19
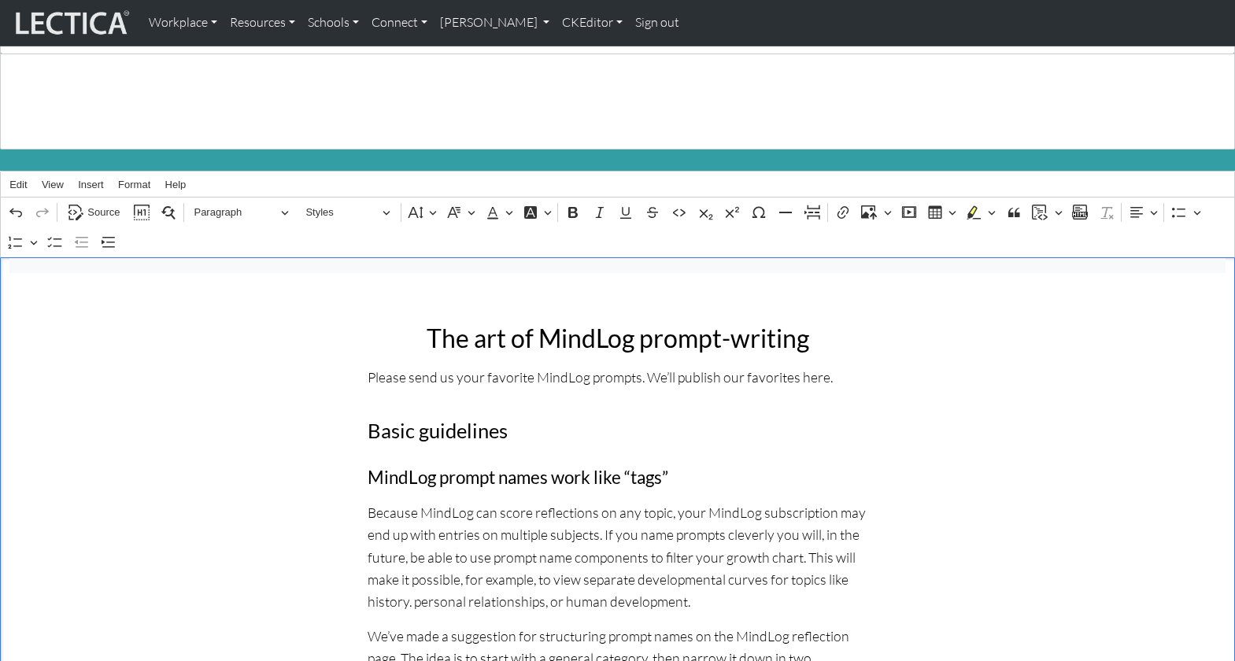
scroll to position [84, 0]
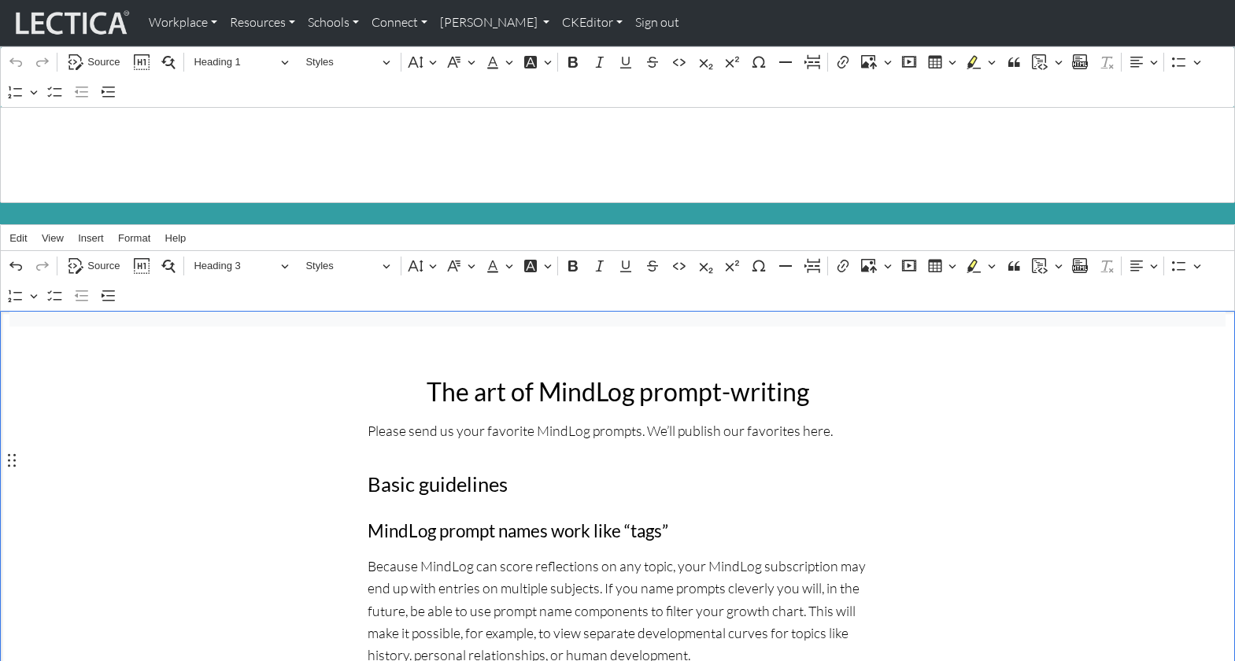
scroll to position [42, 0]
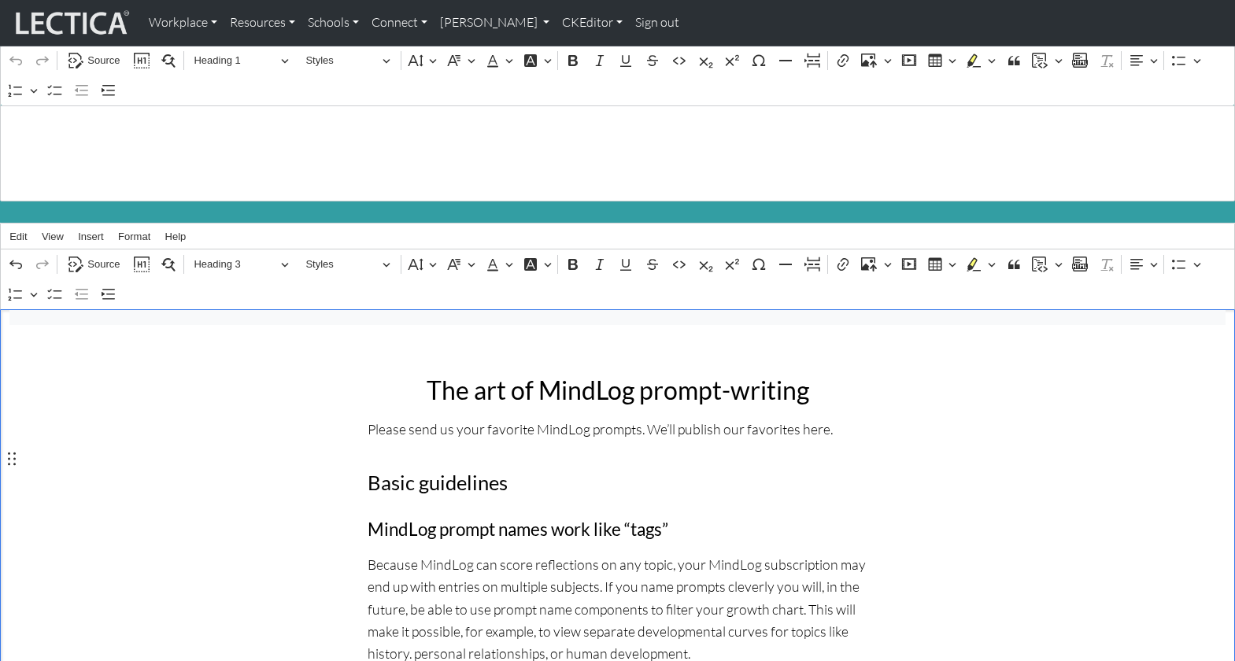
click at [419, 375] on h2 "The art of MindLog prompt-writing" at bounding box center [617, 390] width 500 height 30
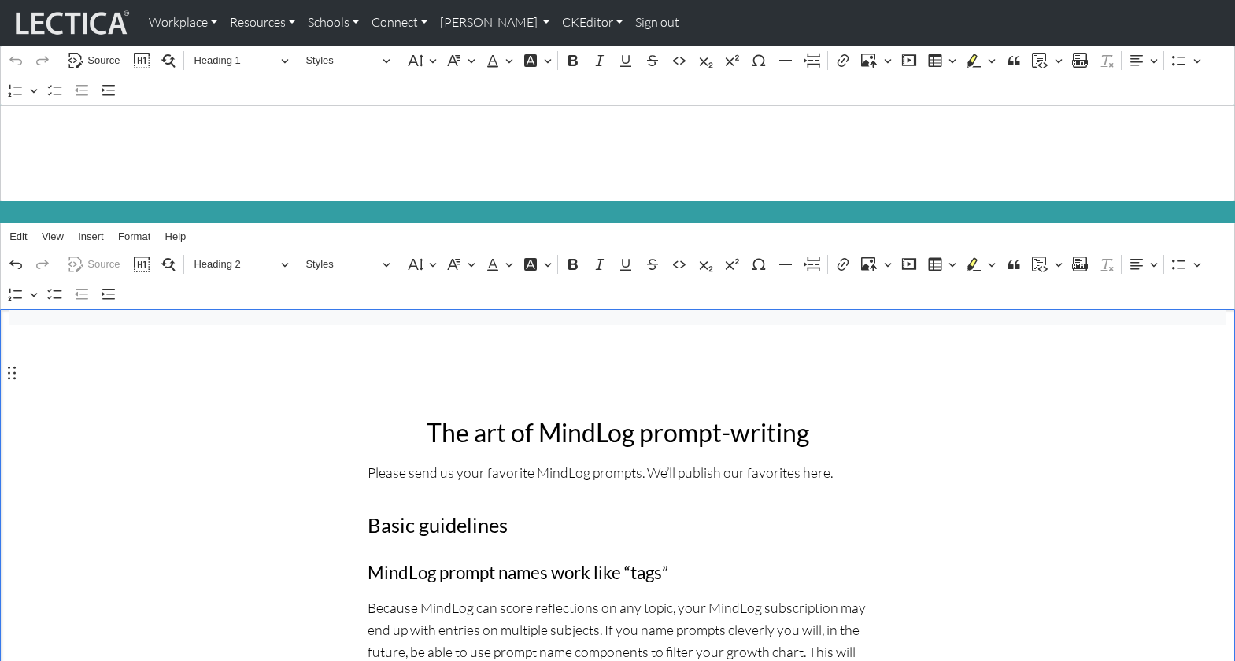
click at [446, 375] on h2 "Rich Text Editor. Editing area: main. Press ⌥0 for help." at bounding box center [617, 390] width 500 height 30
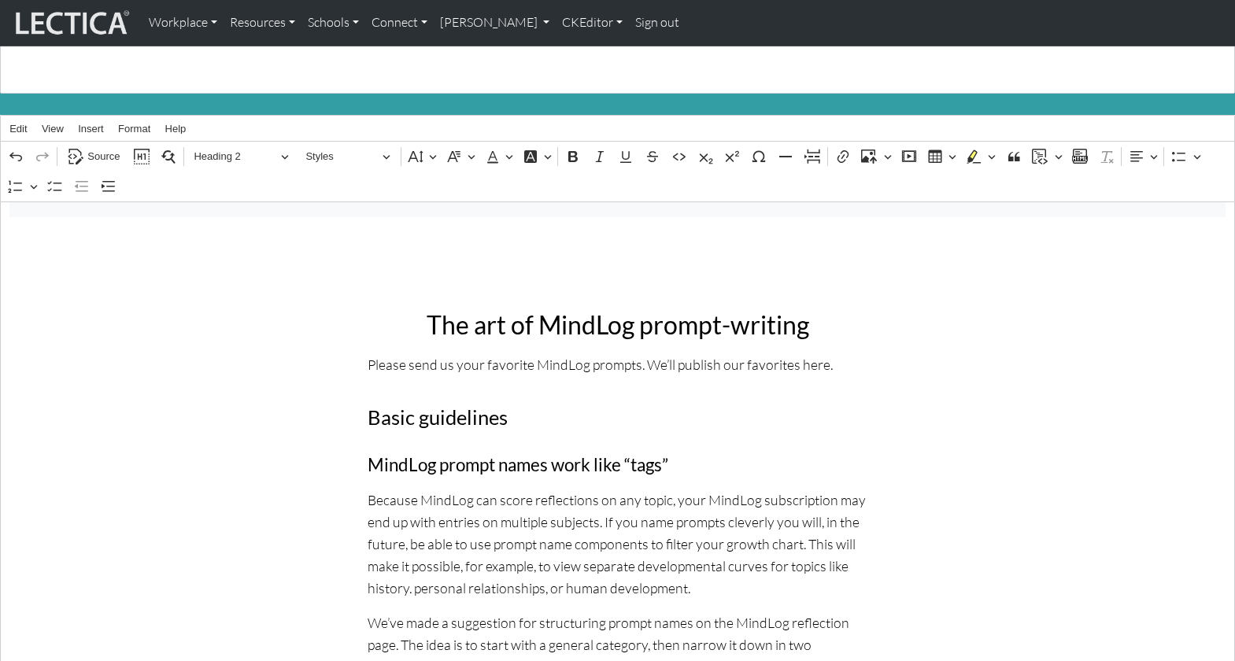
scroll to position [162, 0]
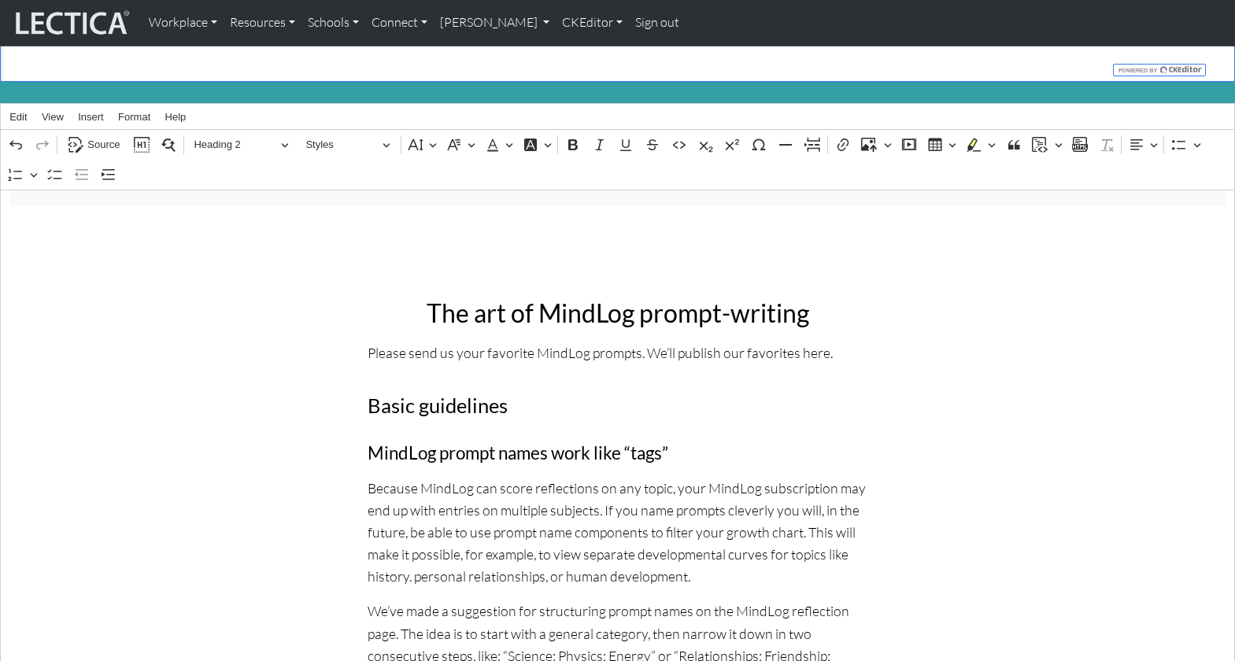
click at [804, 341] on p "Please send us your favorite MindLog prompts. We’ll publish our favorites here." at bounding box center [617, 352] width 500 height 22
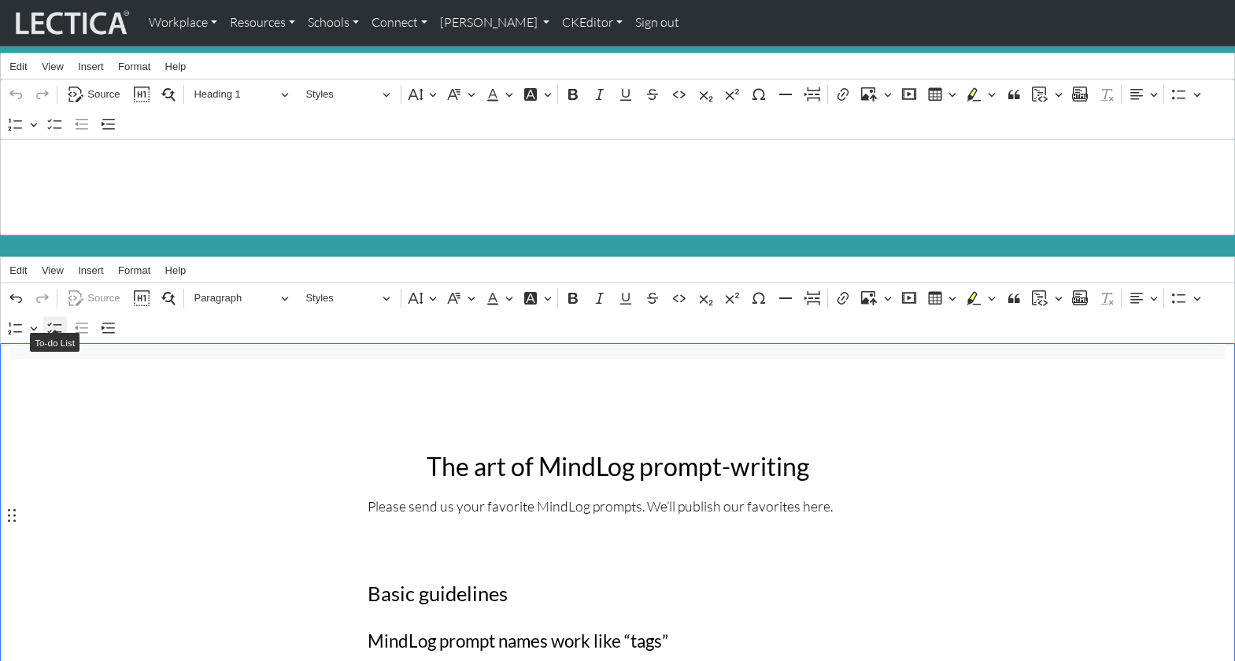
scroll to position [0, 0]
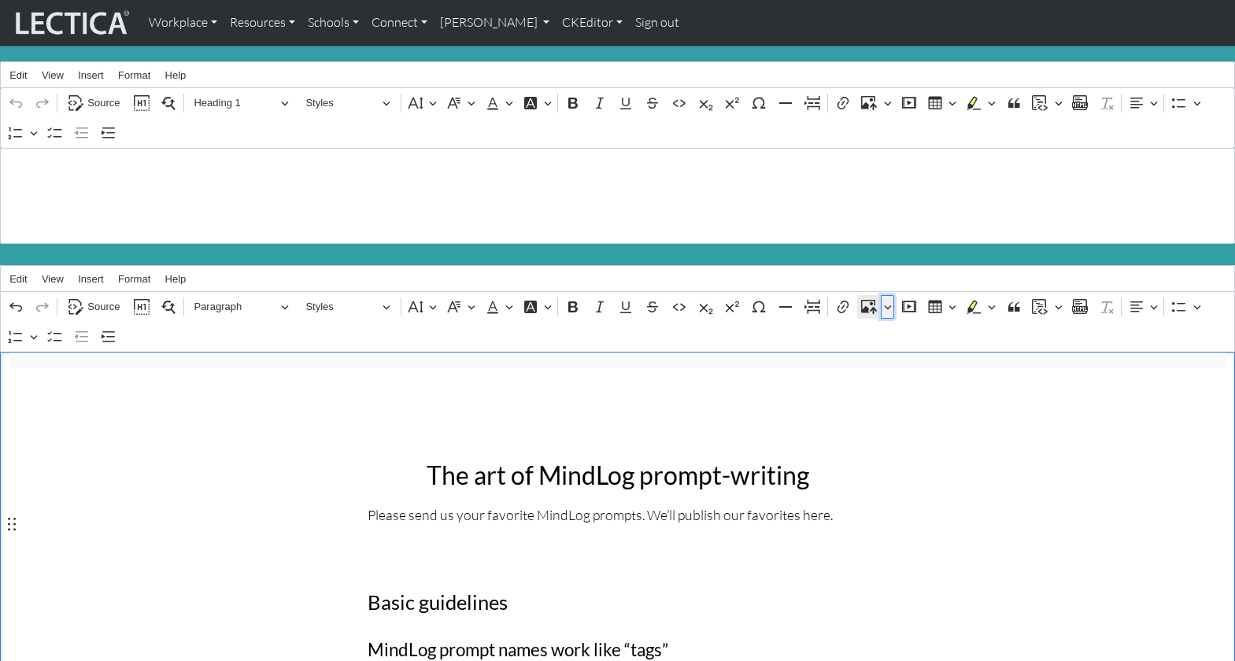
click at [887, 299] on icon "Editor toolbar" at bounding box center [888, 307] width 8 height 16
click at [906, 346] on span "Insert via URL" at bounding box center [916, 355] width 65 height 19
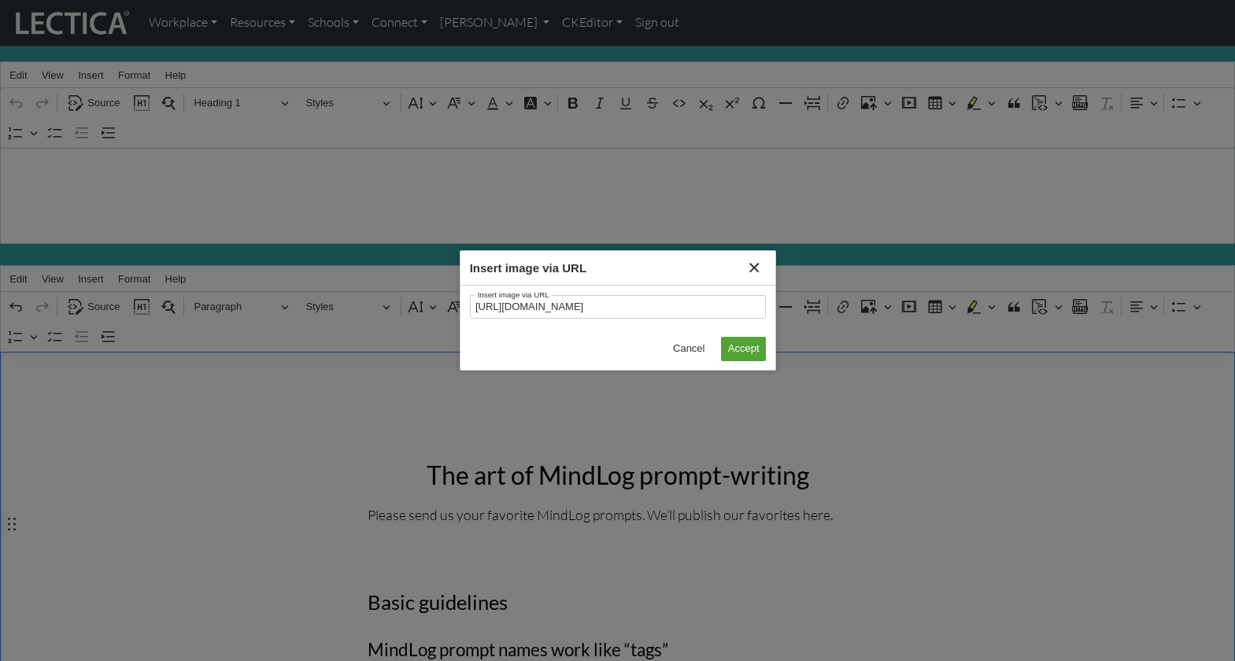
scroll to position [0, 135]
type input "https://lecticalive.s3.us-east-1.amazonaws.com/assets/images/mindlog/goth+and+h…"
click at [745, 349] on span "Accept" at bounding box center [743, 348] width 31 height 19
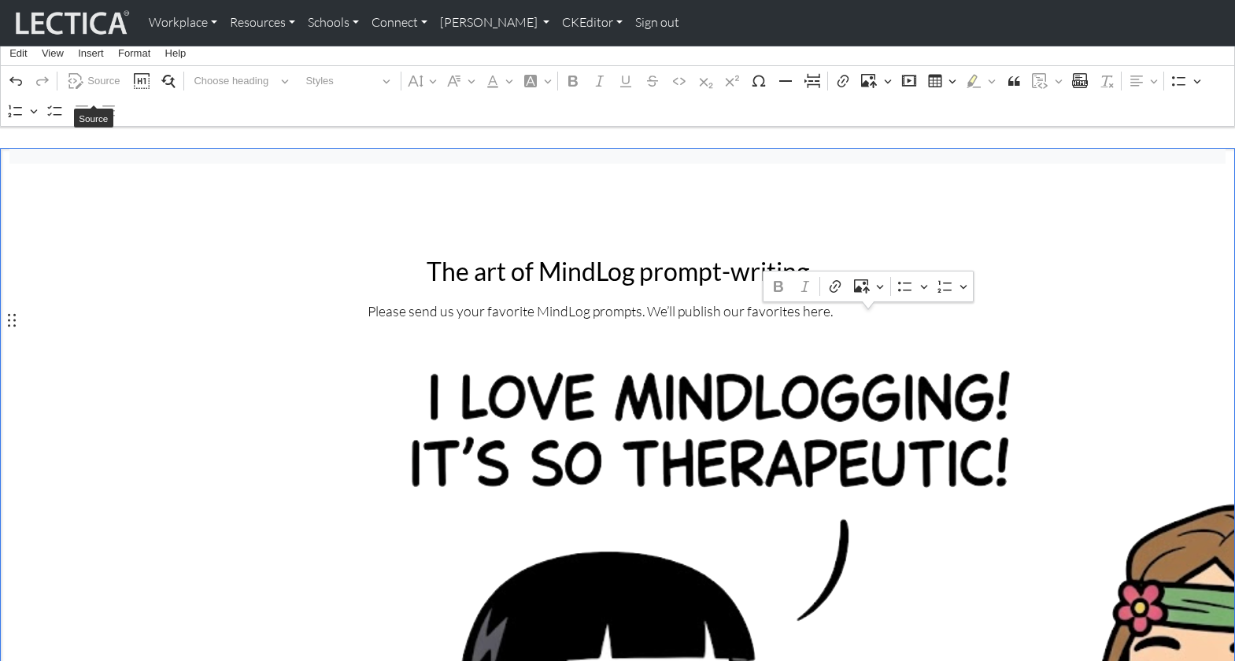
scroll to position [202, 0]
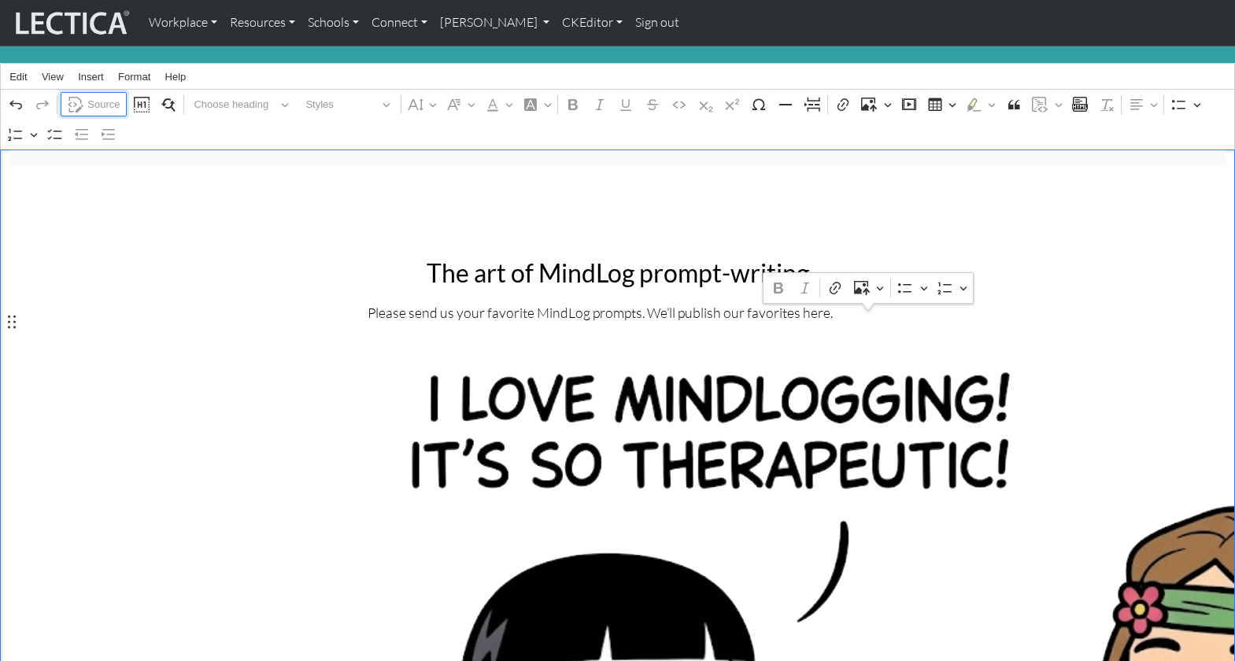
click at [98, 95] on span "Source" at bounding box center [103, 104] width 32 height 19
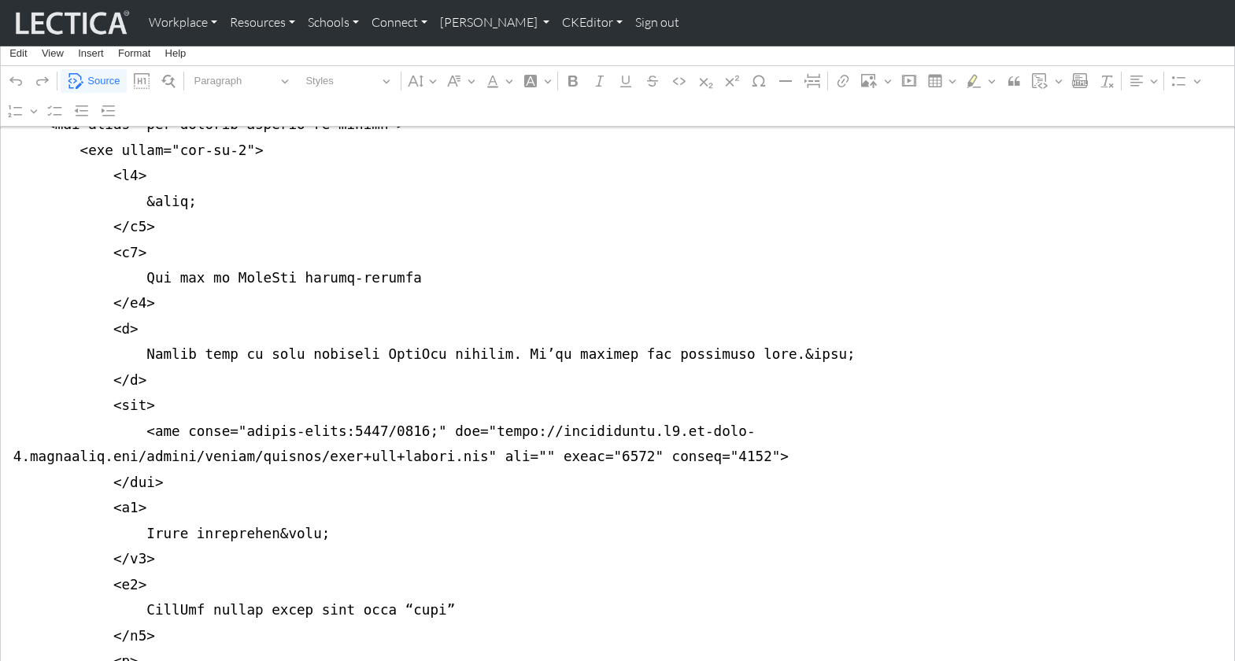
scroll to position [670, 0]
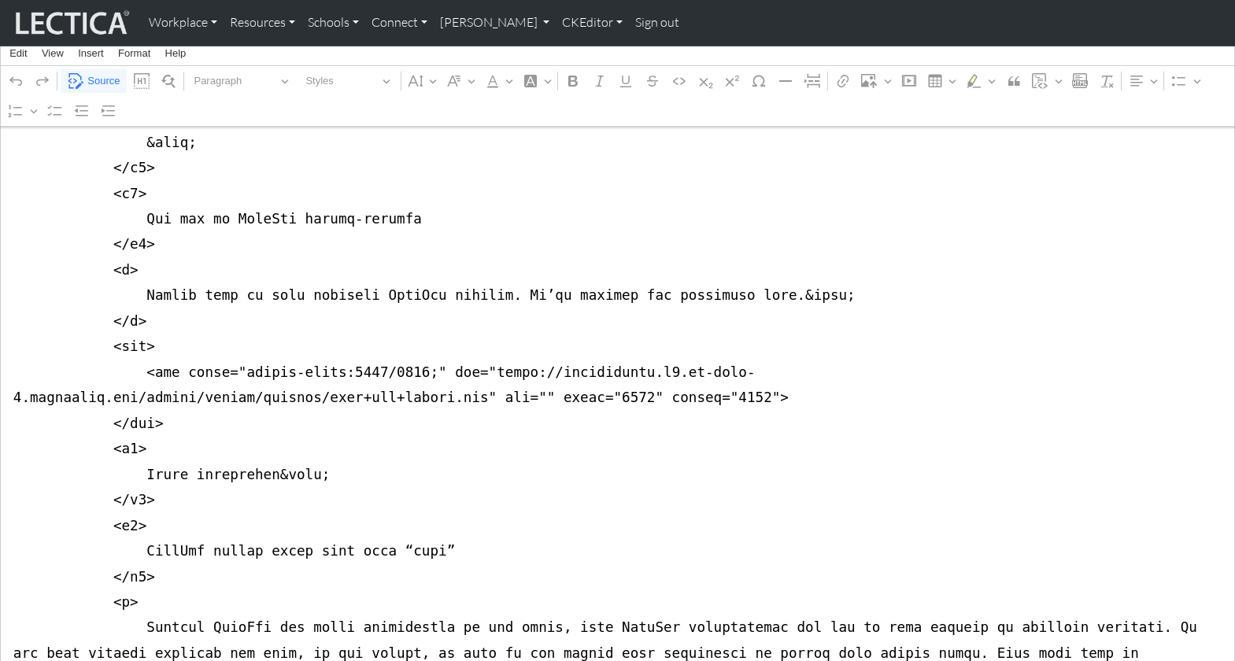
drag, startPoint x: 10, startPoint y: 343, endPoint x: 214, endPoint y: 345, distance: 203.8
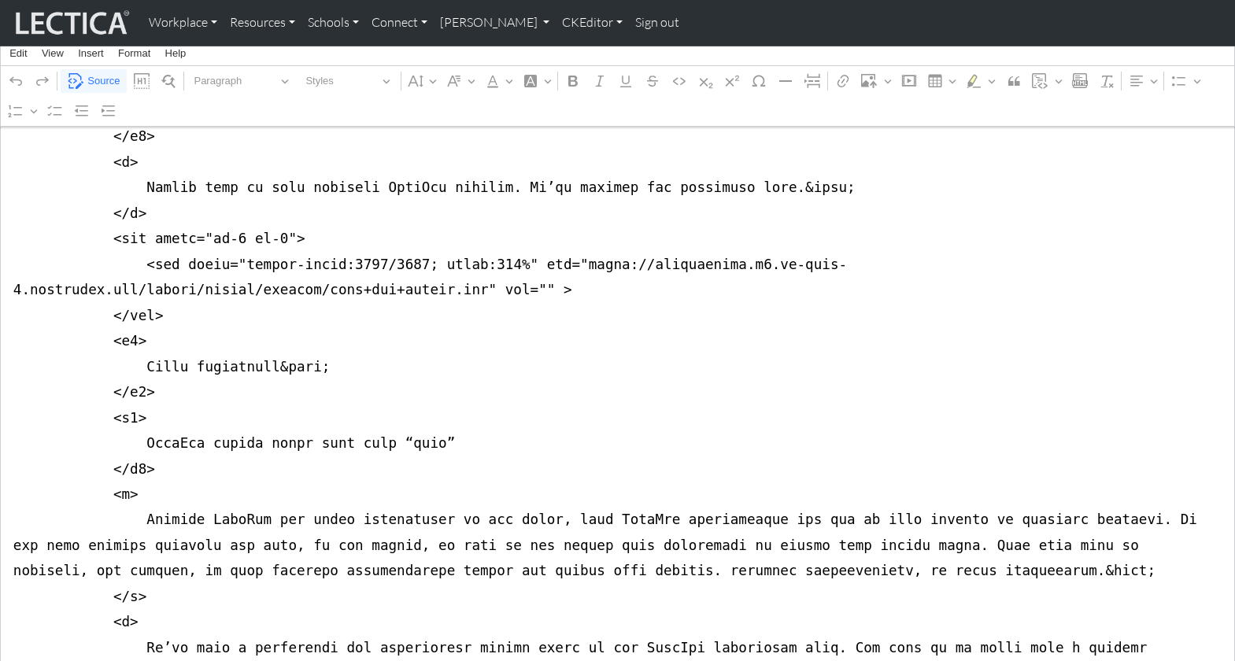
scroll to position [780, 0]
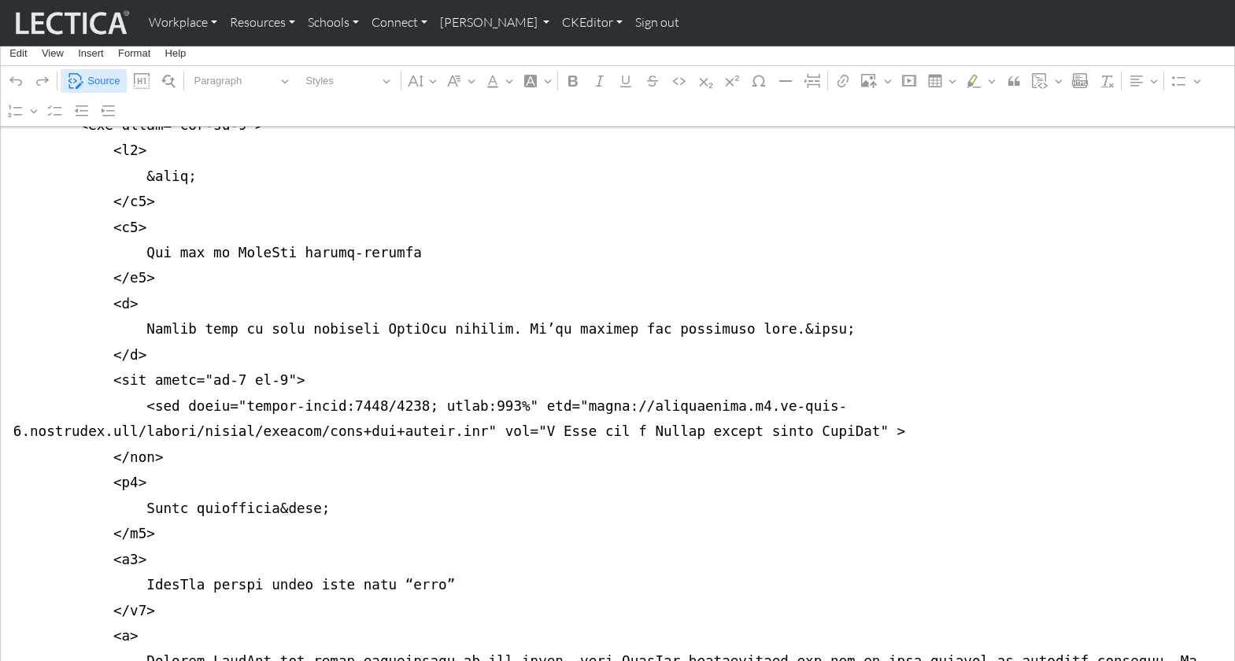
scroll to position [619, 0]
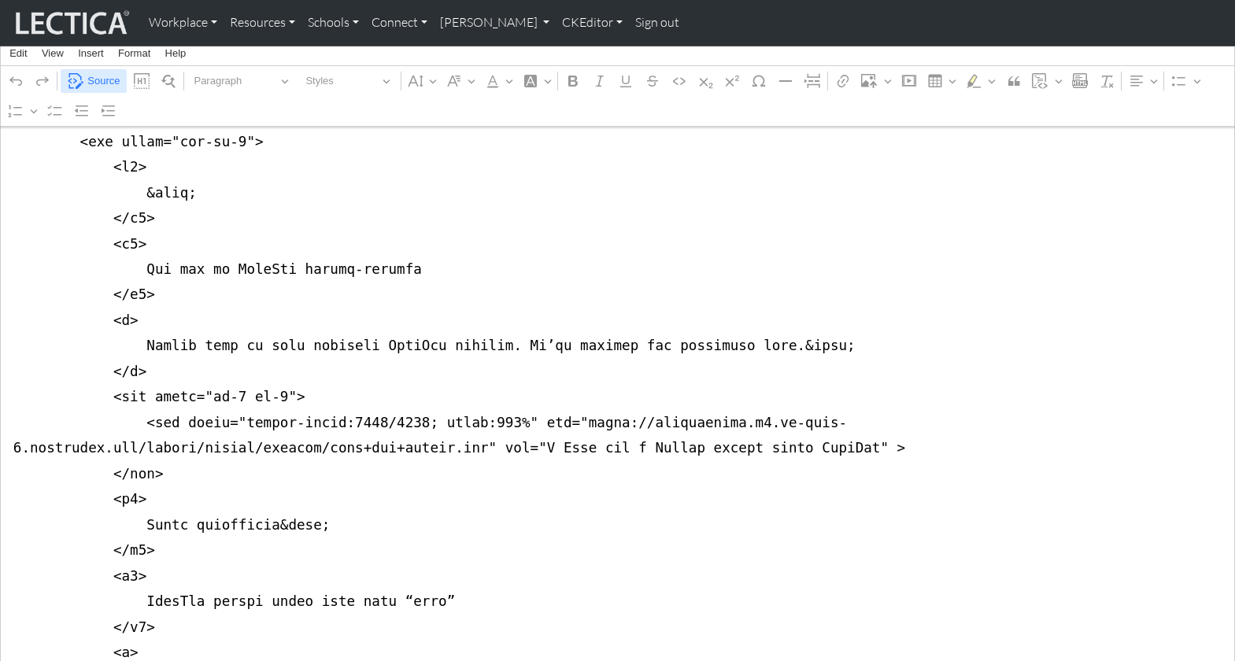
type textarea "<nav class="navbar navbar-expand-lg navbar-light bg-light mb-5" style="font-siz…"
click at [98, 83] on span "Source" at bounding box center [103, 81] width 32 height 19
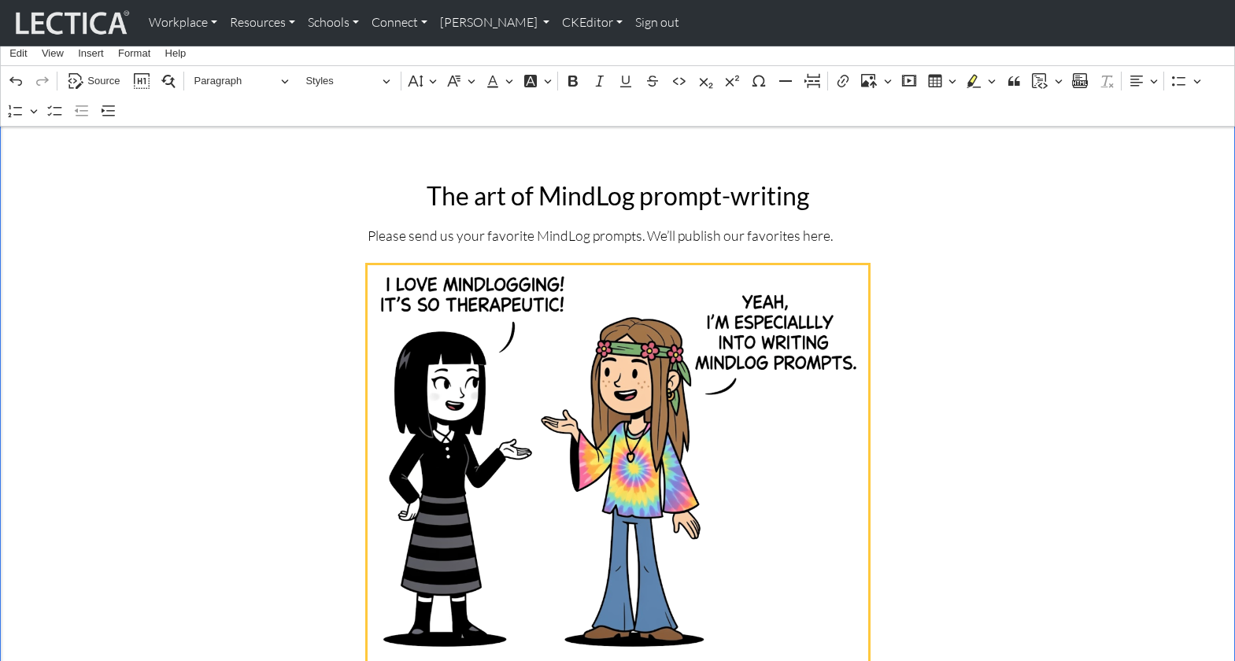
scroll to position [257, 0]
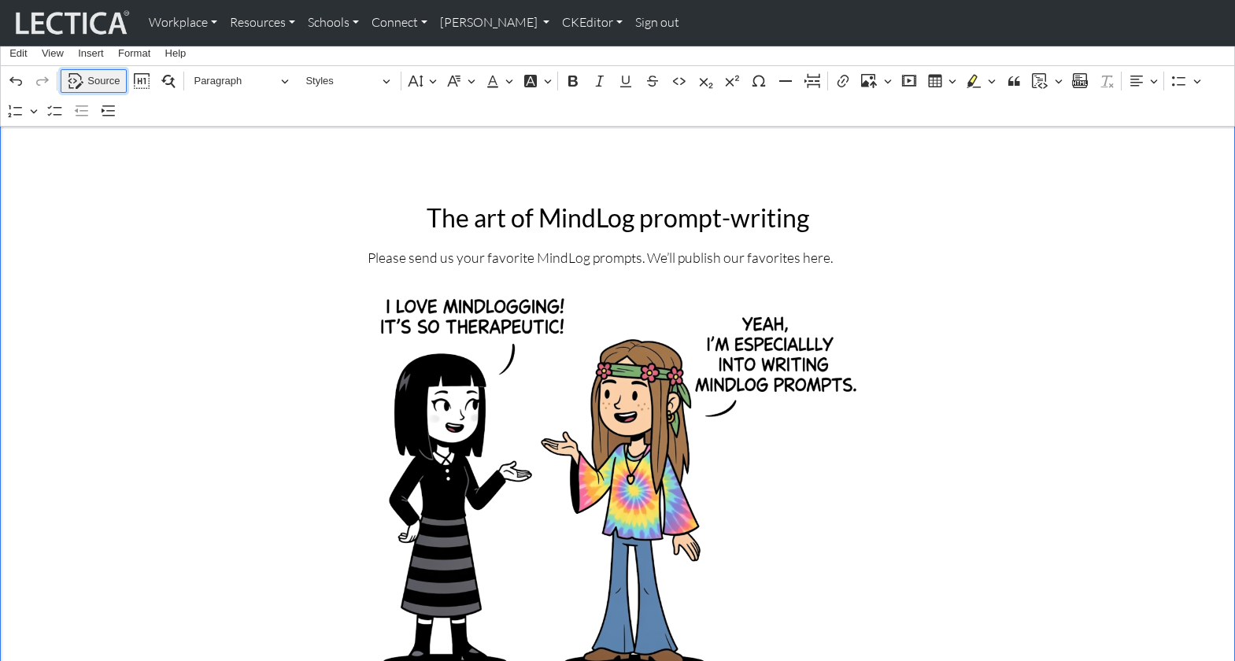
click at [106, 76] on span "Source" at bounding box center [103, 81] width 32 height 19
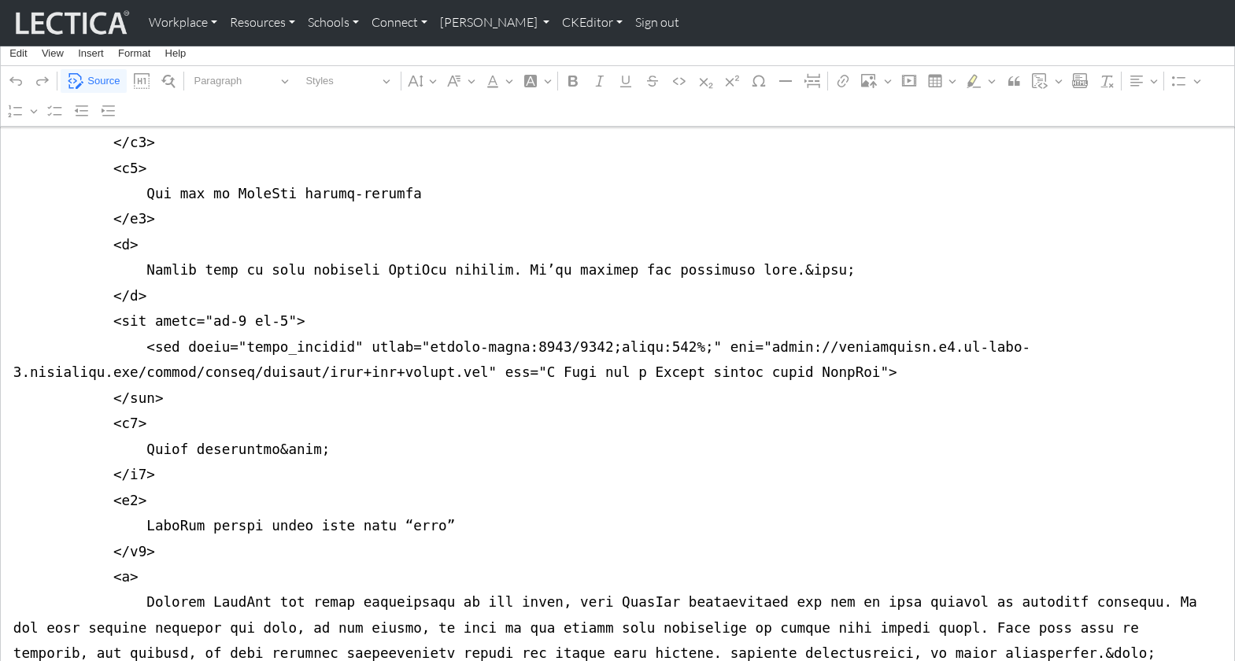
scroll to position [729, 0]
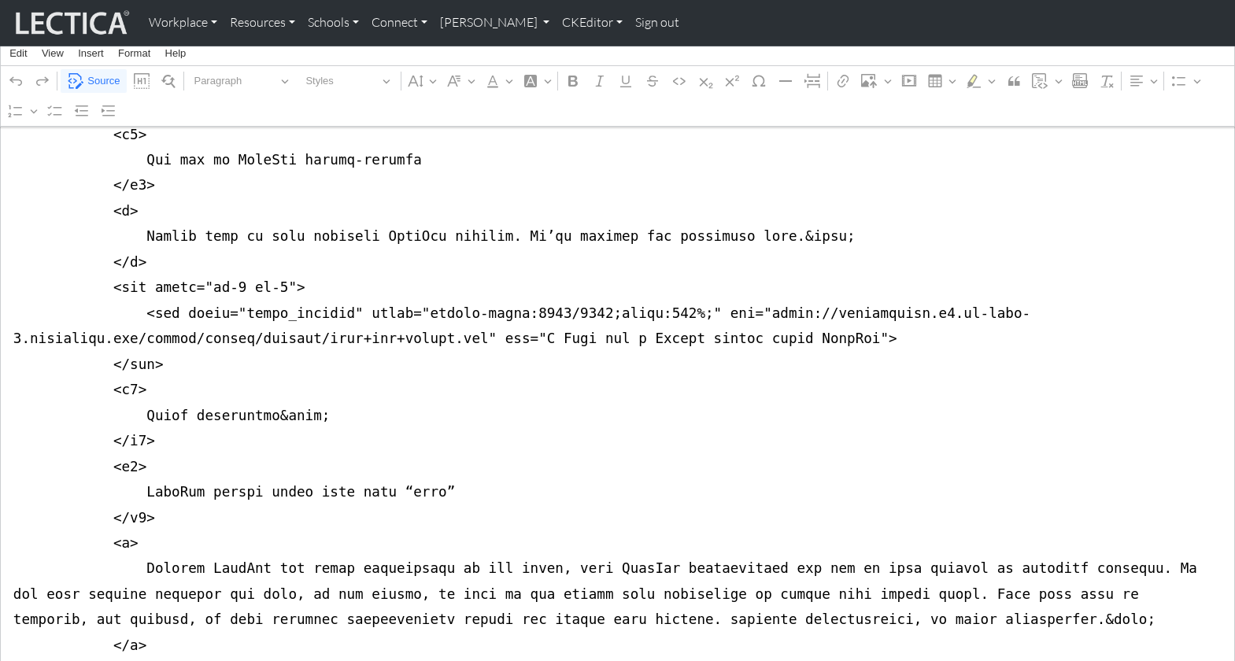
drag, startPoint x: 631, startPoint y: 257, endPoint x: 644, endPoint y: 259, distance: 12.7
type textarea "<nav class="navbar navbar-expand-lg navbar-light bg-light mb-5" style="font-siz…"
click at [101, 78] on span "Source" at bounding box center [103, 81] width 32 height 19
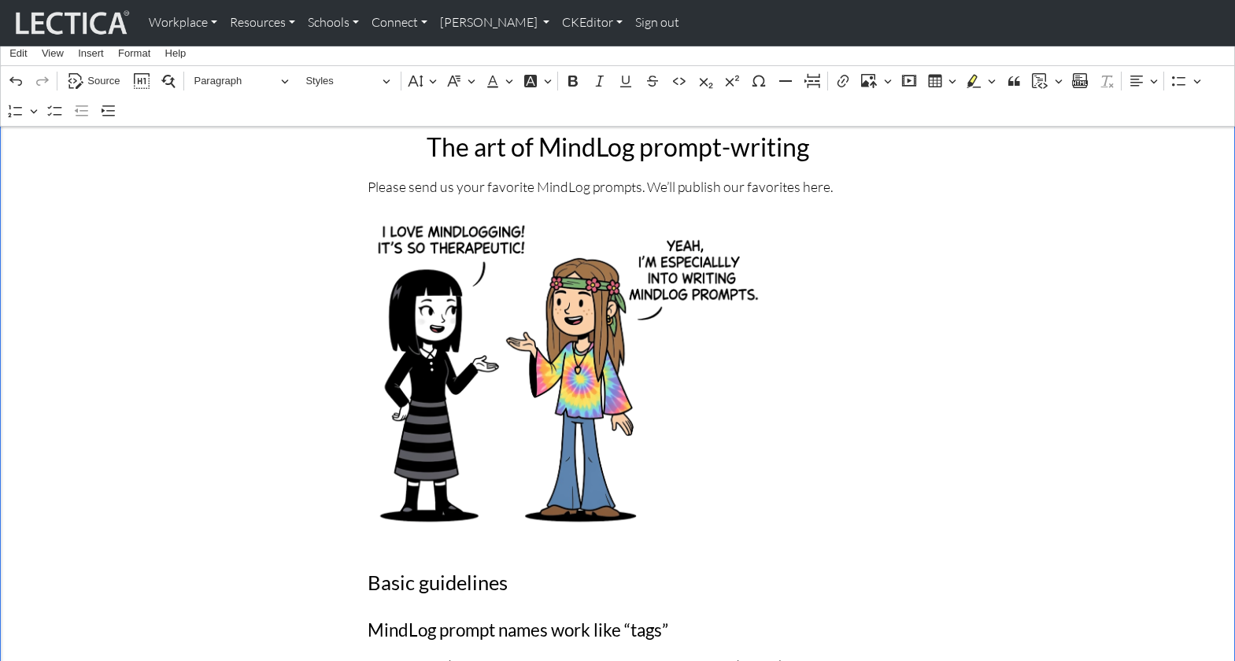
scroll to position [307, 0]
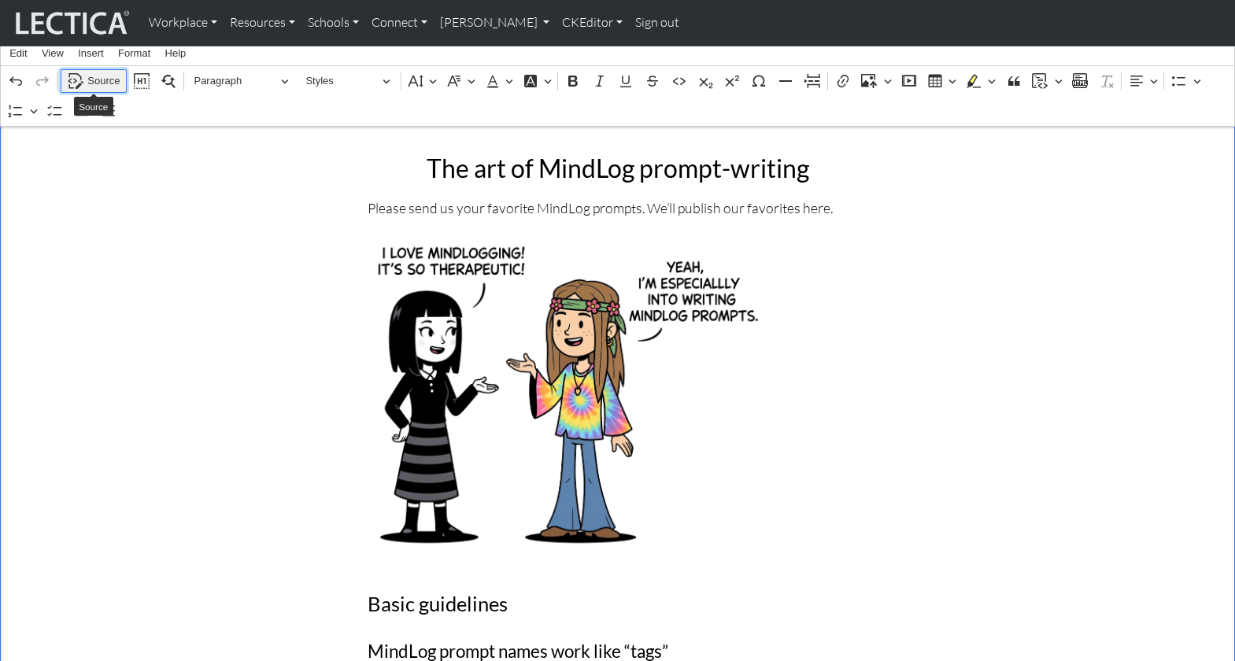
click at [103, 79] on span "Source" at bounding box center [103, 81] width 32 height 19
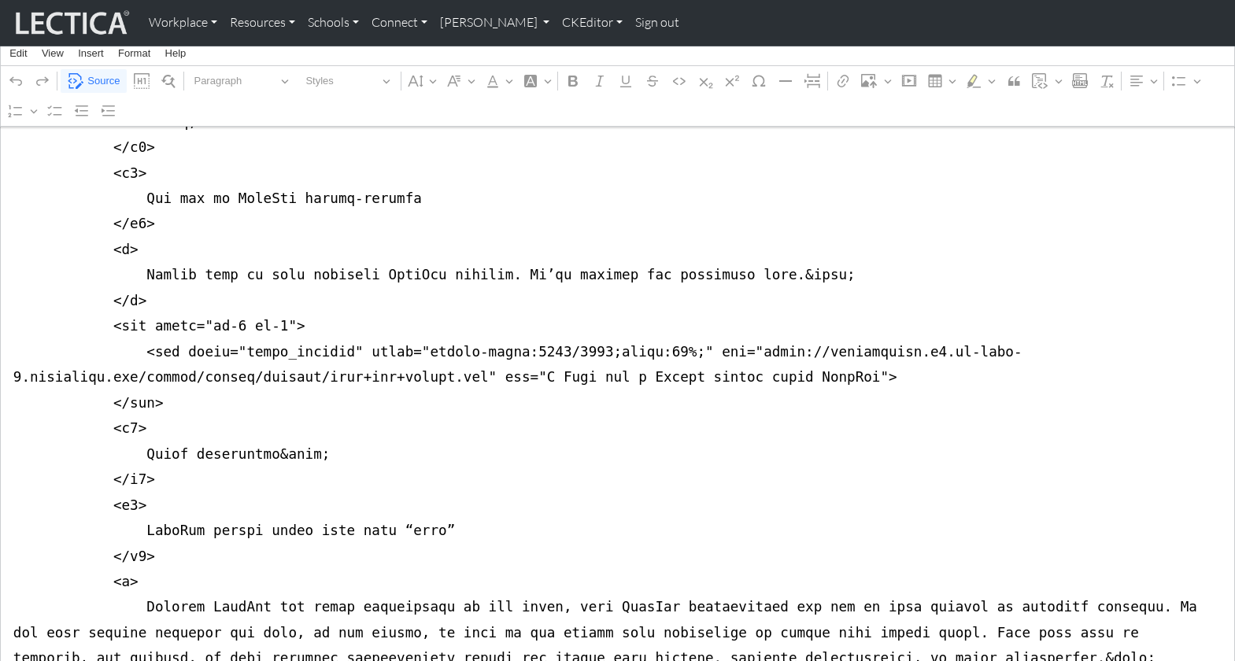
scroll to position [704, 0]
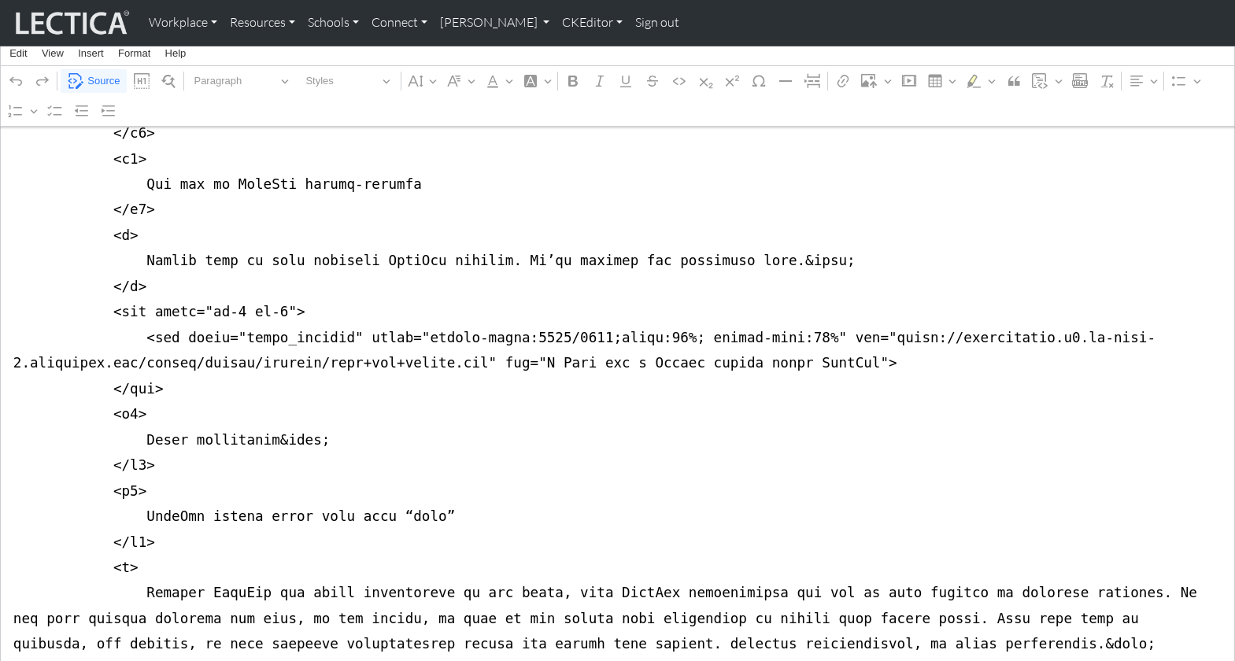
type textarea "<nav class="navbar navbar-expand-lg navbar-light bg-light mb-5" style="font-siz…"
click at [100, 79] on span "Source" at bounding box center [103, 81] width 32 height 19
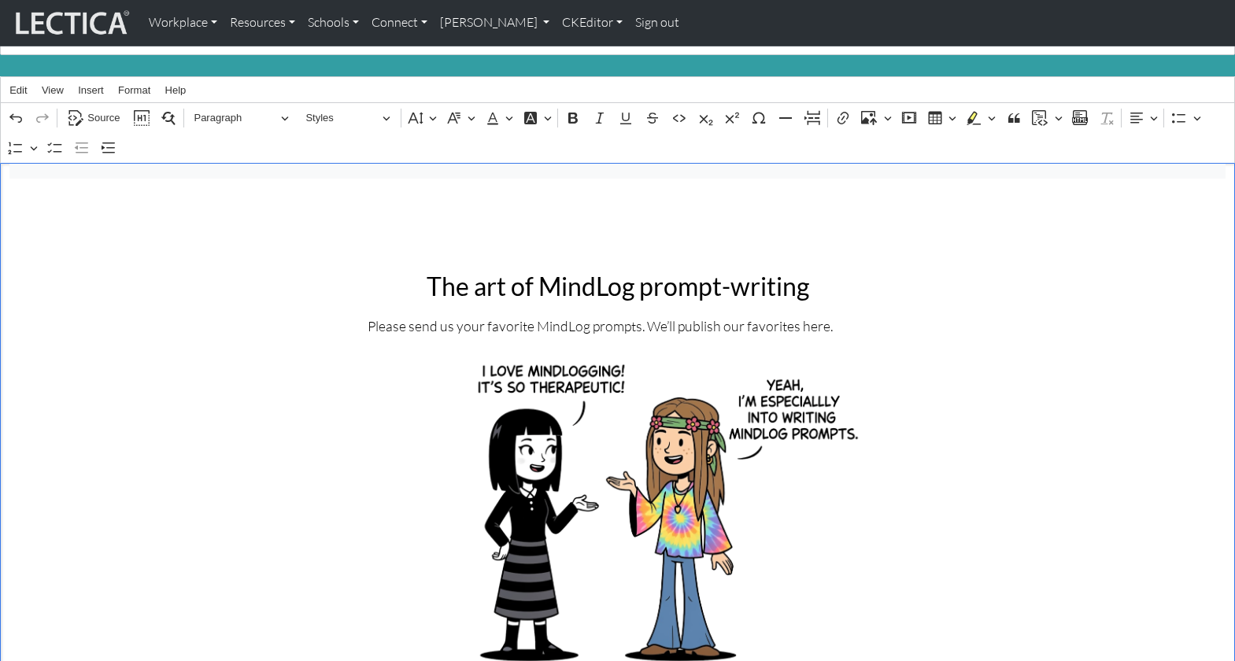
scroll to position [190, 0]
click at [98, 108] on span "Source" at bounding box center [103, 117] width 32 height 19
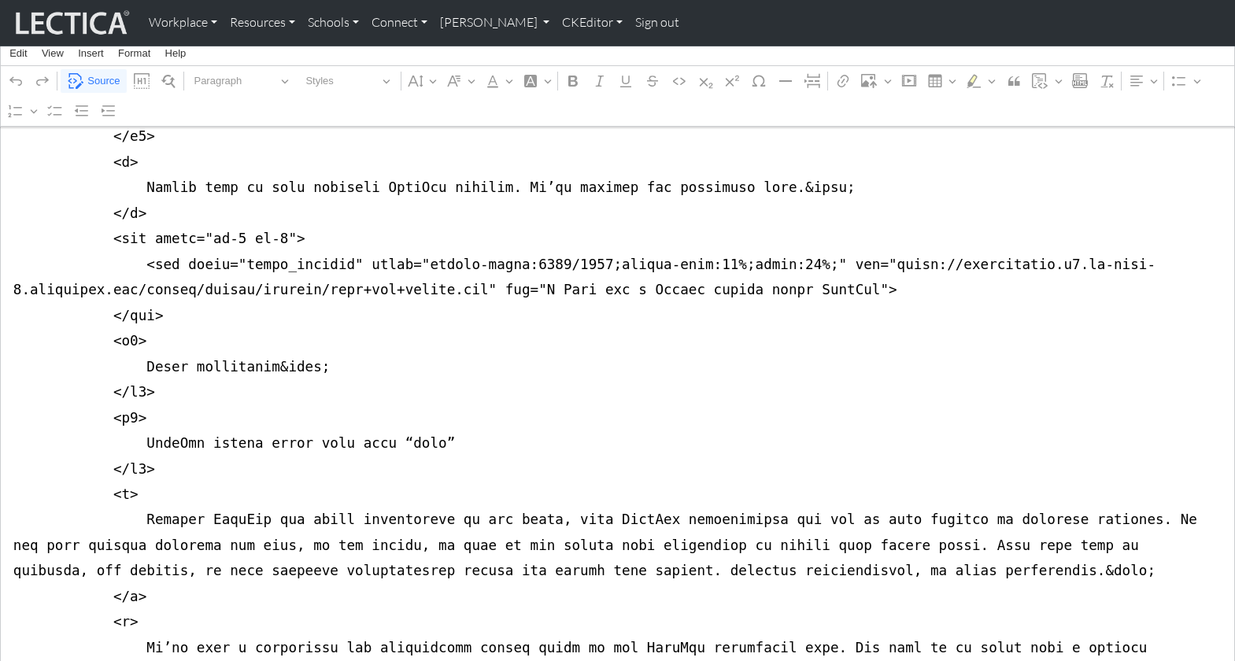
scroll to position [766, 0]
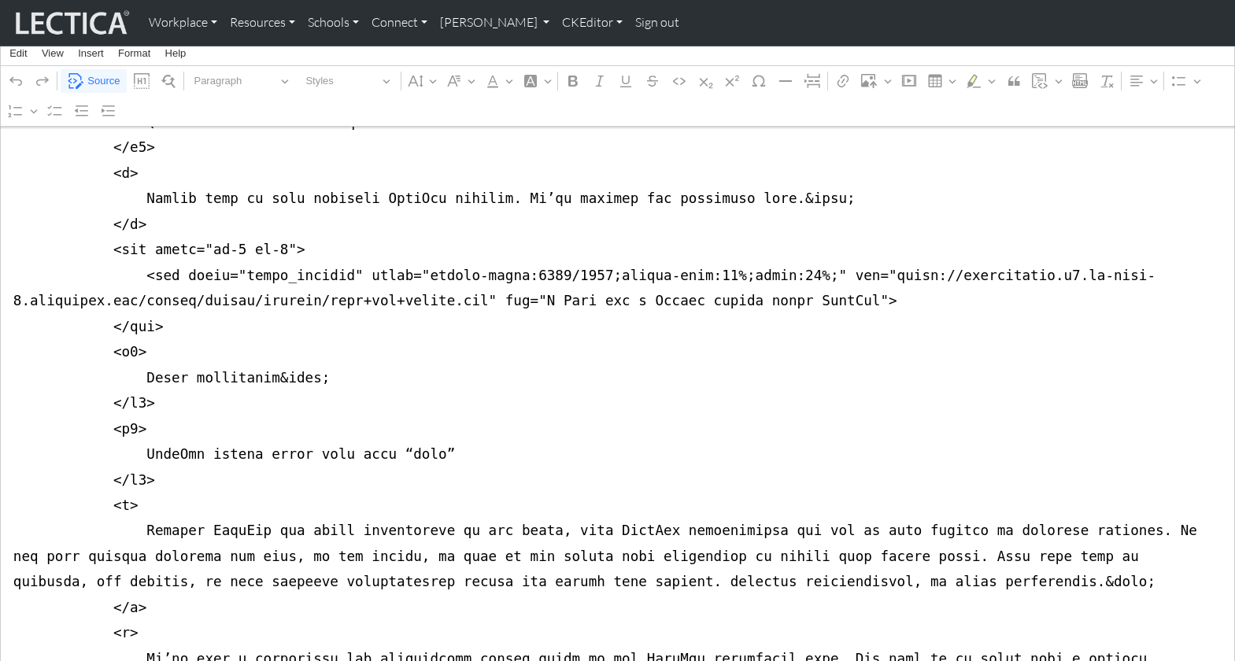
drag, startPoint x: 680, startPoint y: 216, endPoint x: 692, endPoint y: 220, distance: 12.4
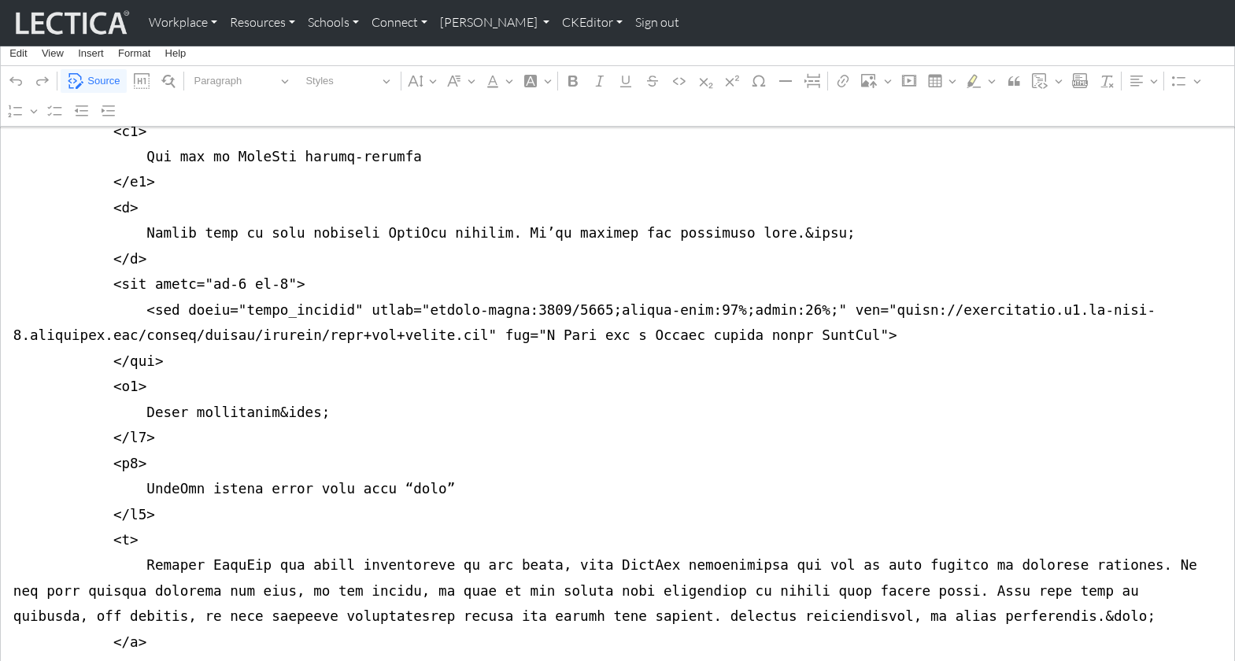
scroll to position [726, 0]
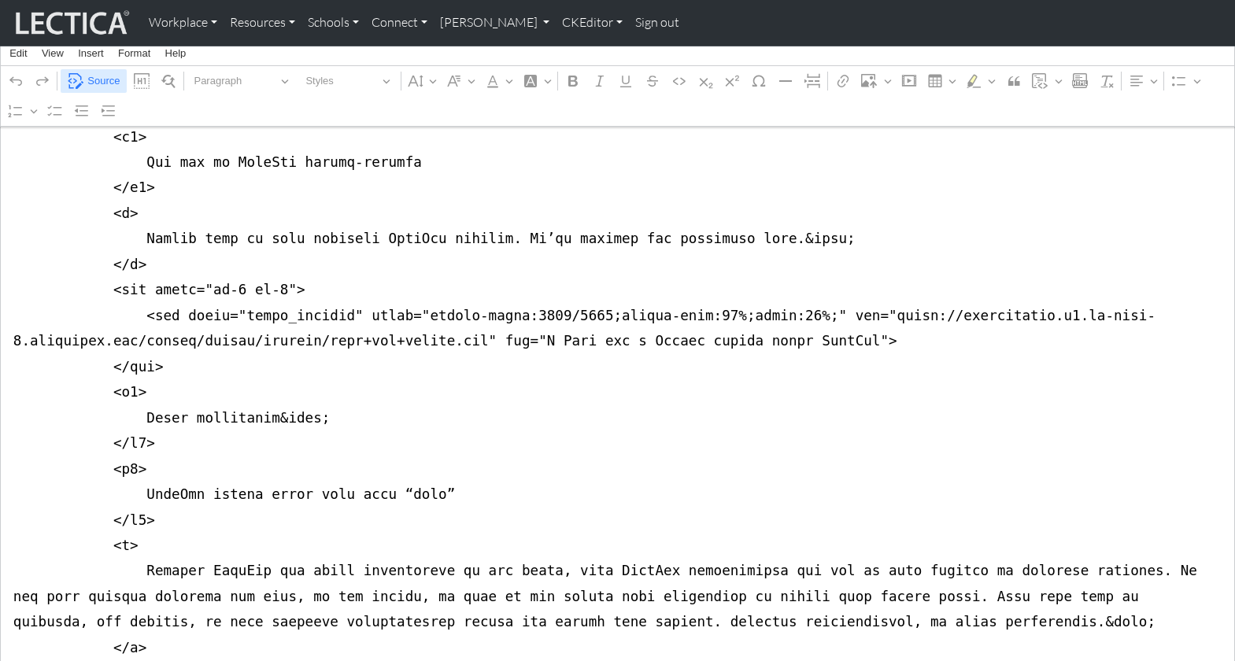
type textarea "<nav class="navbar navbar-expand-lg navbar-light bg-light mb-5" style="font-siz…"
click at [99, 81] on span "Source" at bounding box center [103, 81] width 32 height 19
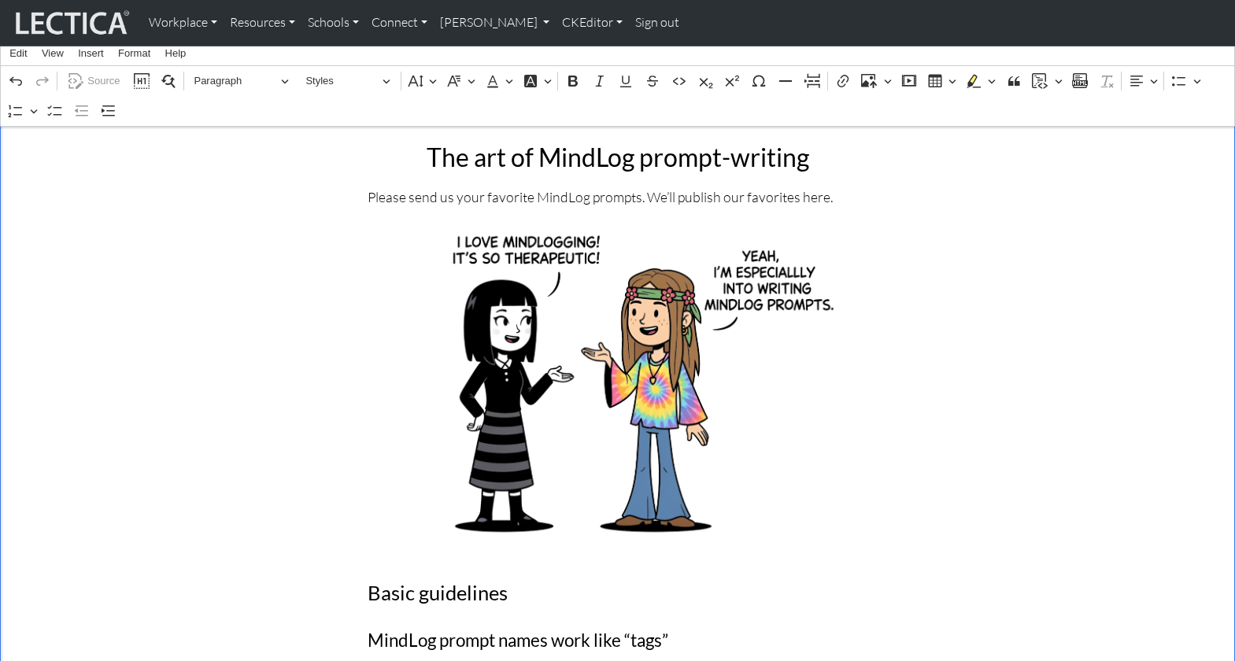
scroll to position [319, 0]
click at [103, 75] on span "Source" at bounding box center [103, 81] width 32 height 19
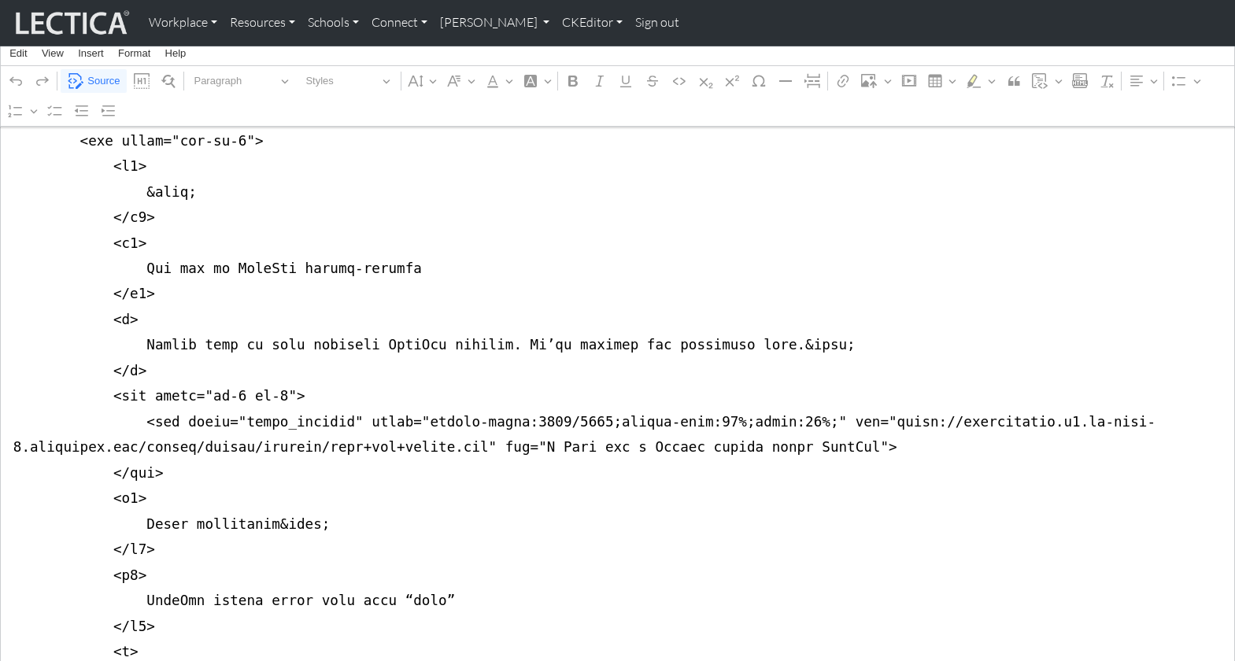
scroll to position [622, 0]
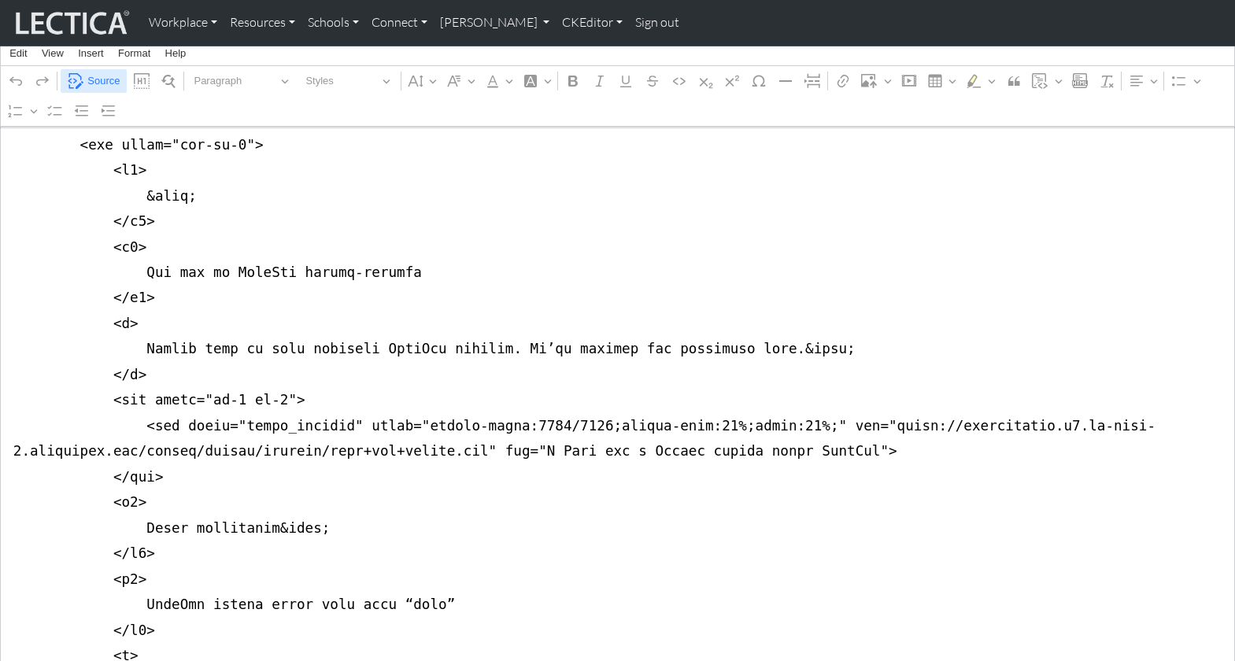
type textarea "<nav class="navbar navbar-expand-lg navbar-light bg-light mb-5" style="font-siz…"
click at [98, 80] on span "Source" at bounding box center [103, 81] width 32 height 19
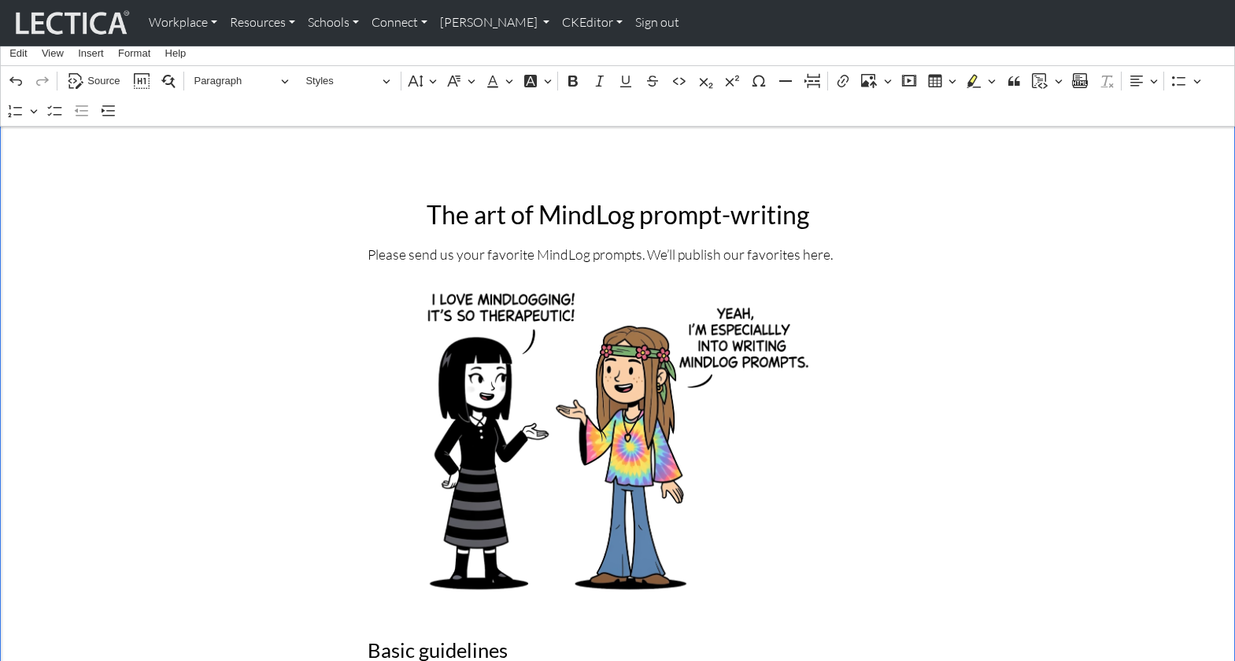
scroll to position [264, 0]
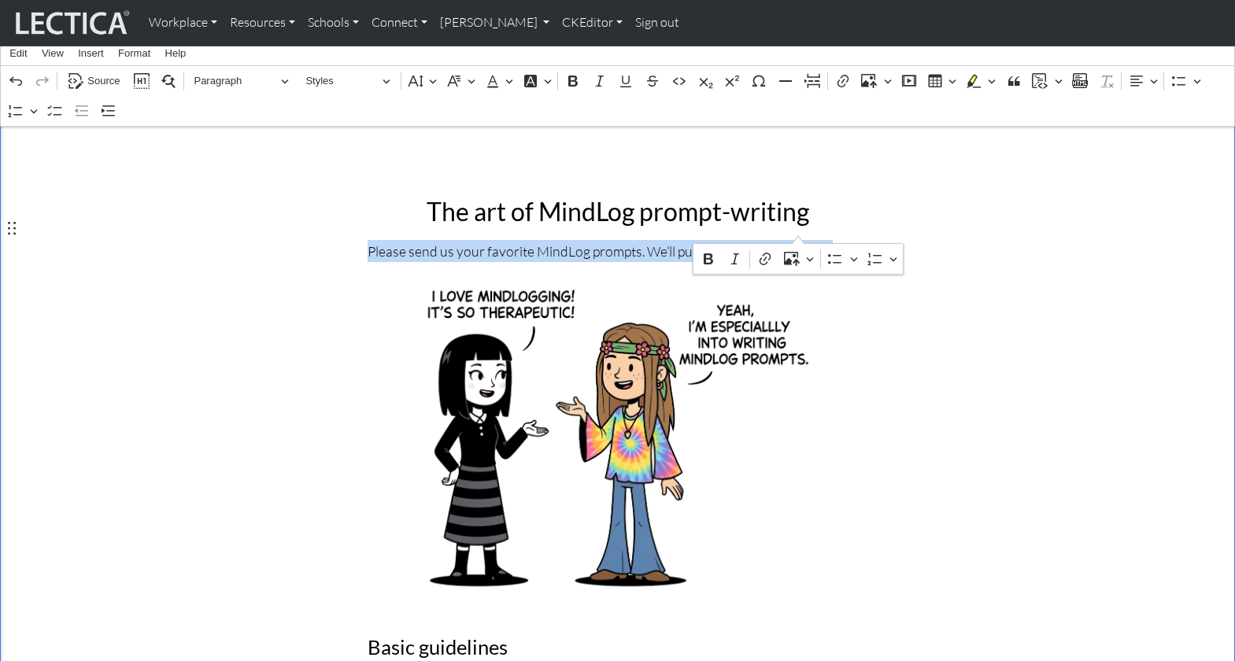
drag, startPoint x: 367, startPoint y: 227, endPoint x: 798, endPoint y: 231, distance: 430.4
click at [798, 240] on p "Please send us your favorite MindLog prompts. We’ll publish our favorites here." at bounding box center [617, 251] width 500 height 22
click at [98, 76] on span "Source" at bounding box center [103, 81] width 32 height 19
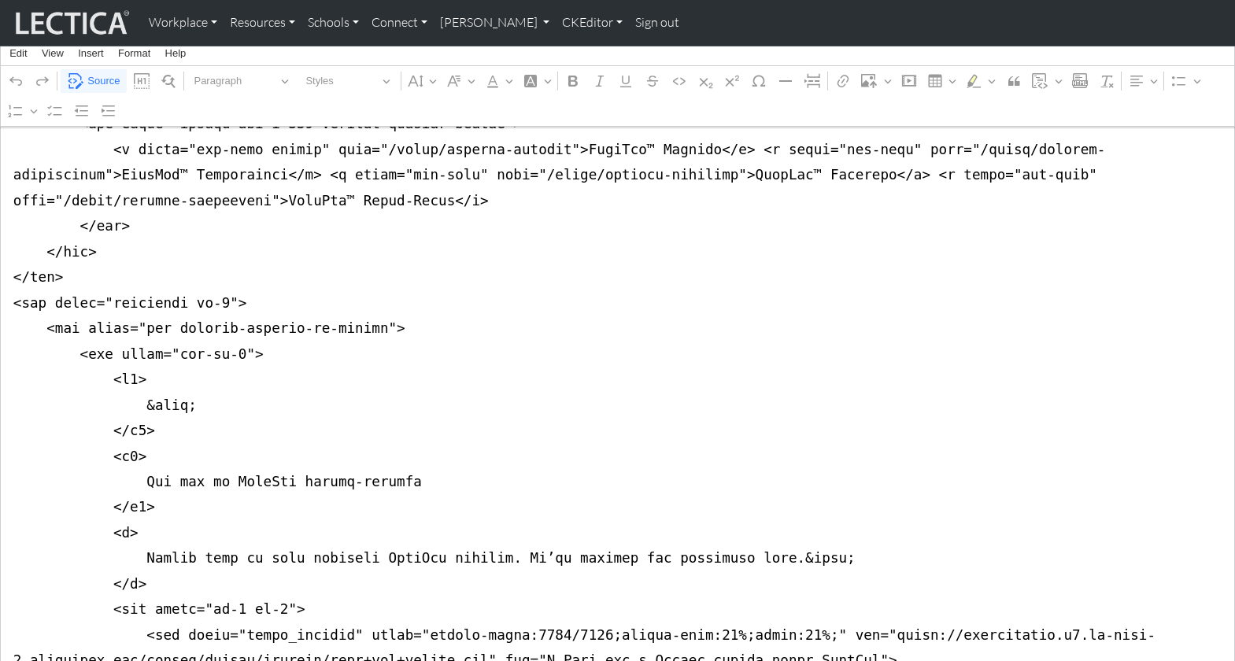
scroll to position [410, 0]
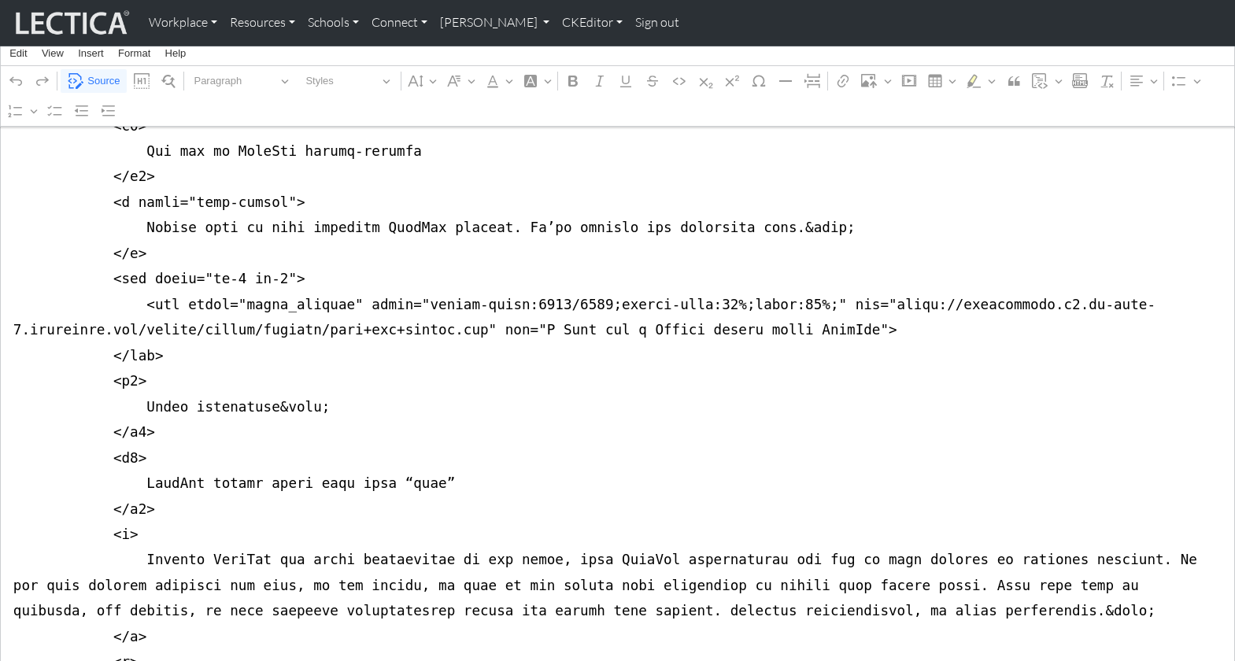
scroll to position [743, 0]
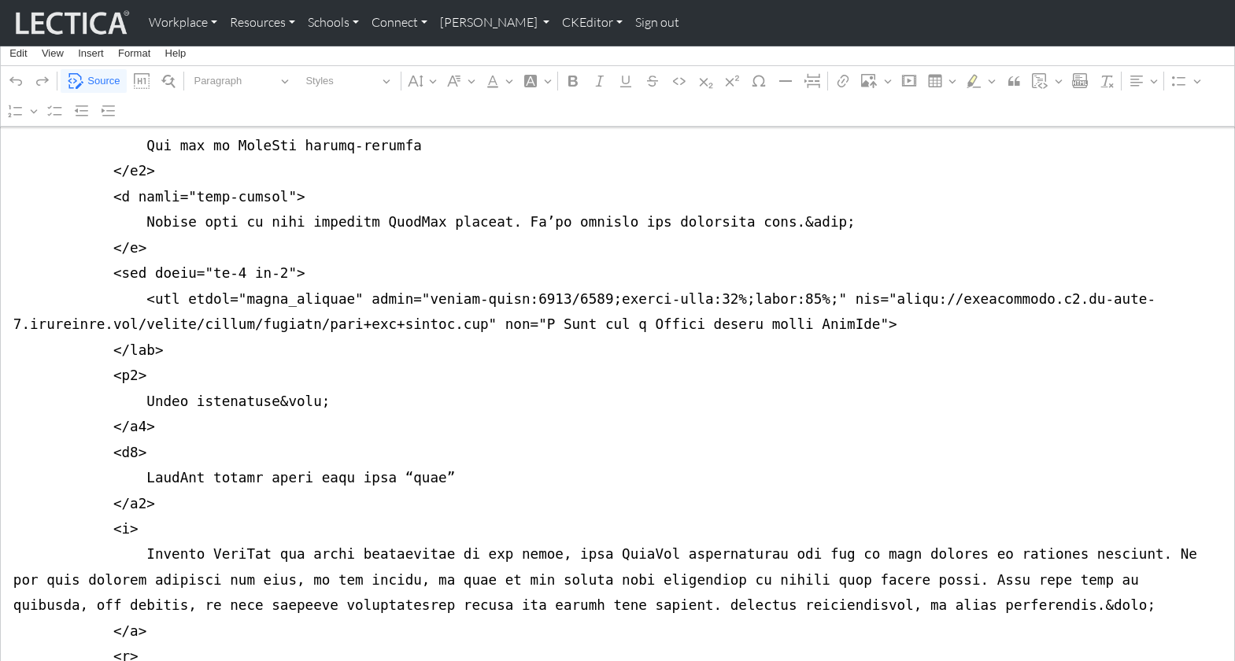
drag, startPoint x: 261, startPoint y: 344, endPoint x: 309, endPoint y: 343, distance: 48.0
type textarea "<nav class="navbar navbar-expand-lg navbar-light bg-light mb-5" style="font-siz…"
click at [87, 83] on span "Source" at bounding box center [103, 81] width 32 height 19
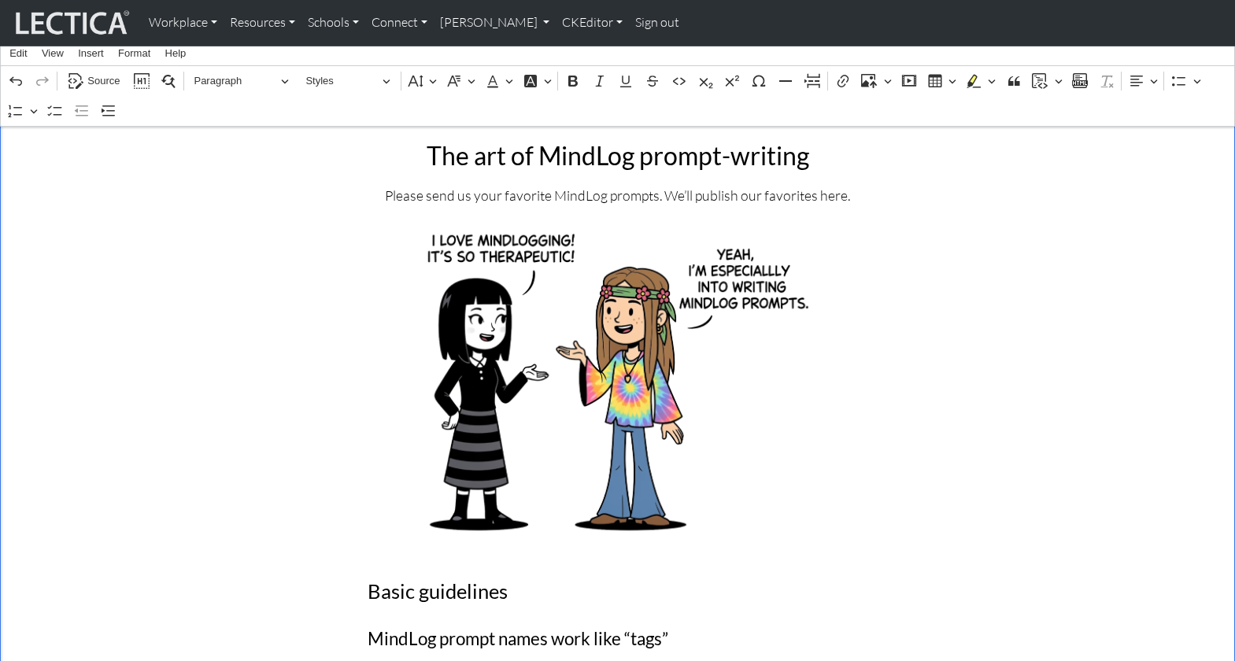
scroll to position [296, 0]
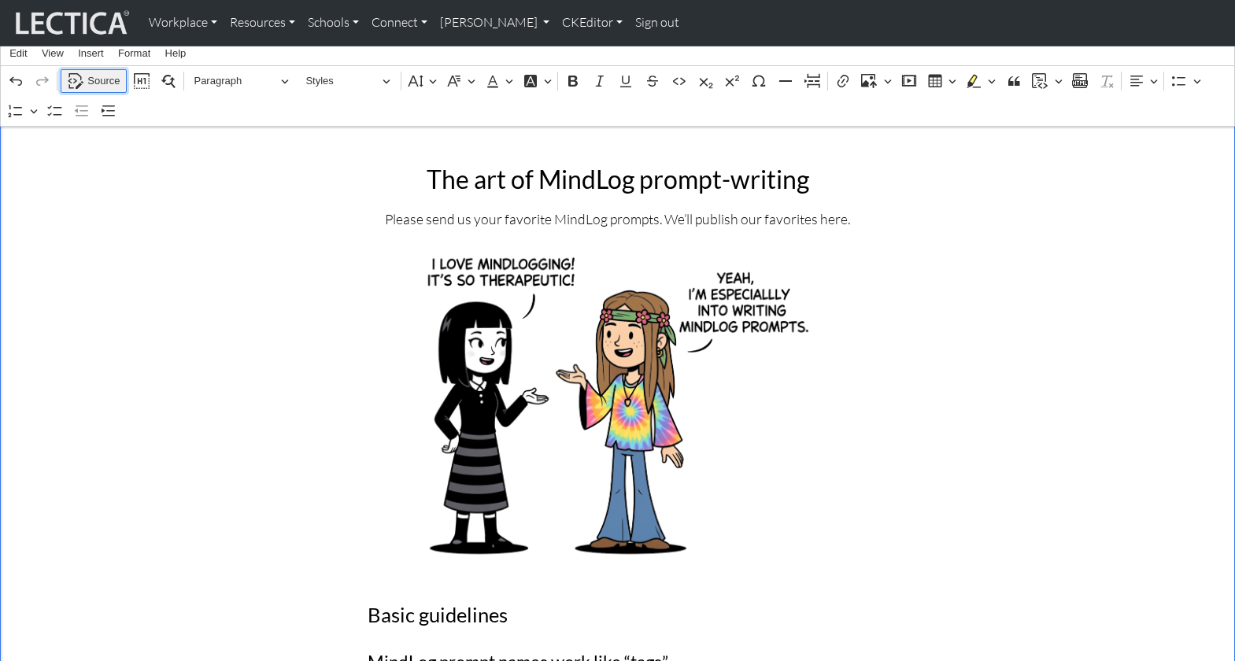
click at [94, 80] on span "Source" at bounding box center [103, 81] width 32 height 19
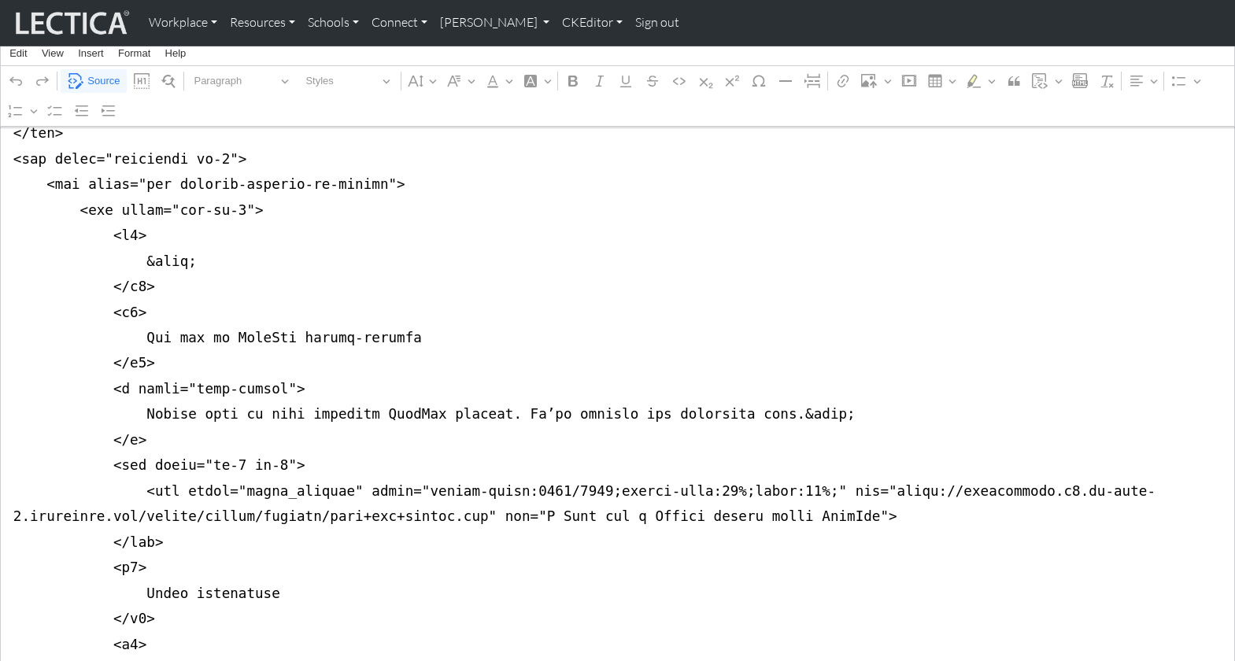
scroll to position [604, 0]
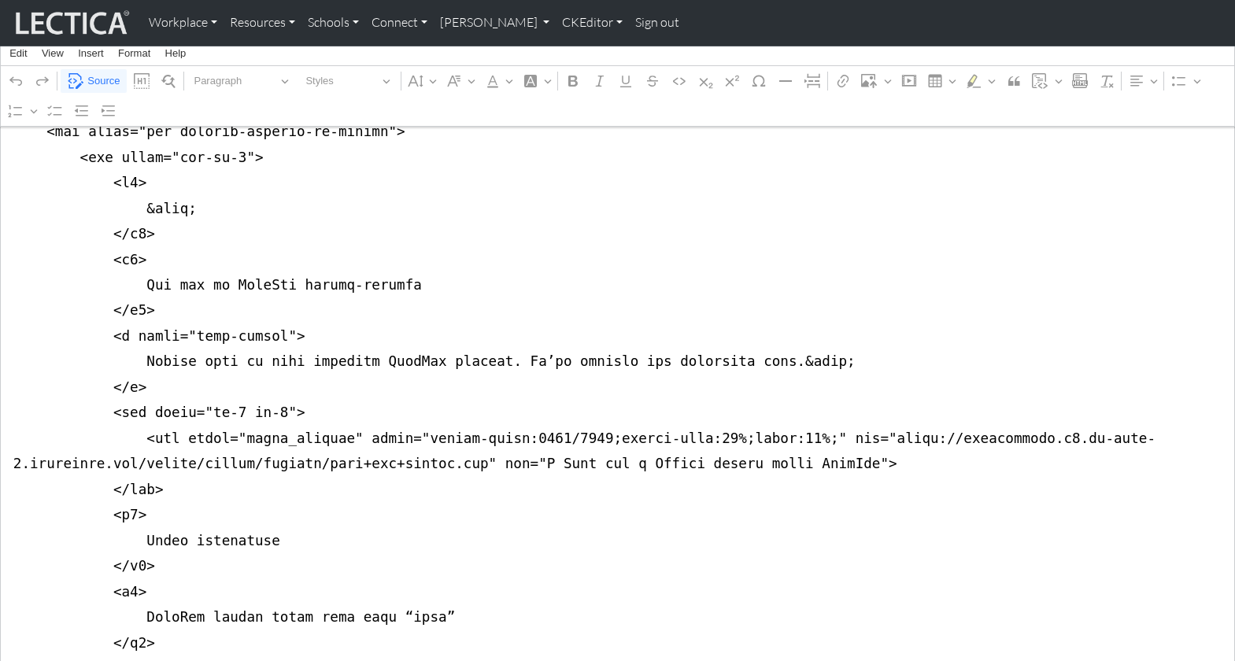
drag, startPoint x: 9, startPoint y: 367, endPoint x: 3, endPoint y: 453, distance: 86.8
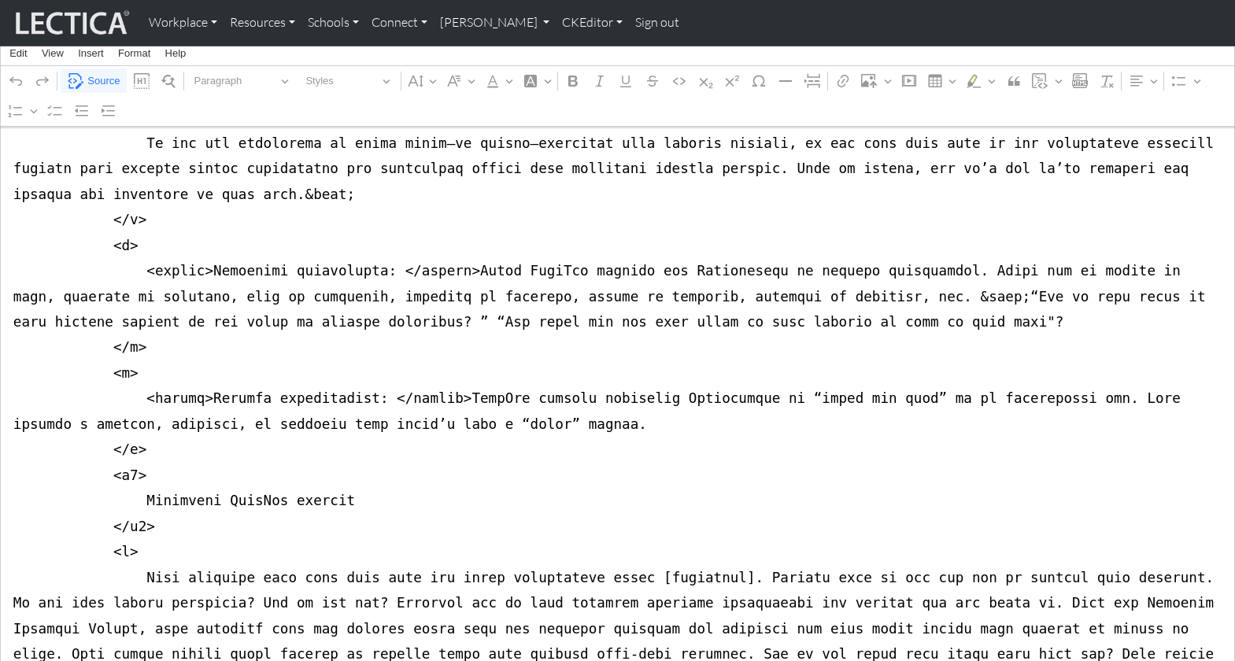
scroll to position [1405, 0]
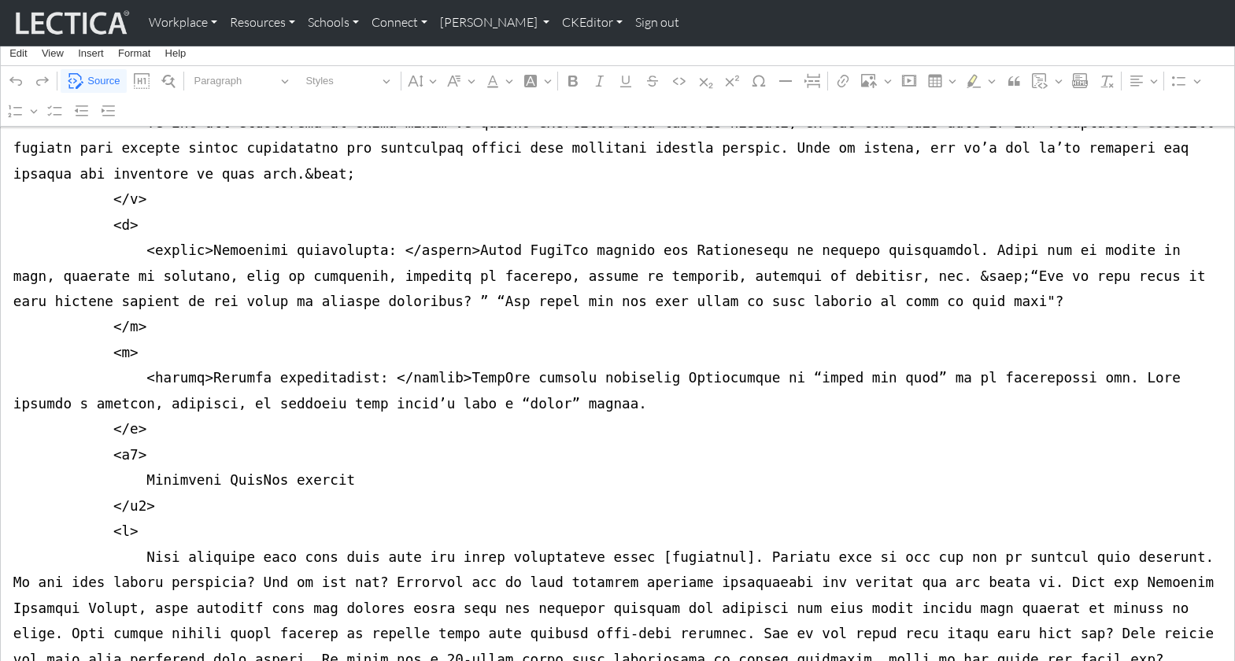
drag, startPoint x: 9, startPoint y: 377, endPoint x: 20, endPoint y: 379, distance: 10.5
click at [9, 377] on textarea "Source code editing area" at bounding box center [617, 339] width 1235 height 2785
click at [17, 357] on textarea "Source code editing area" at bounding box center [617, 339] width 1235 height 2785
click at [14, 356] on textarea "Source code editing area" at bounding box center [617, 339] width 1235 height 2785
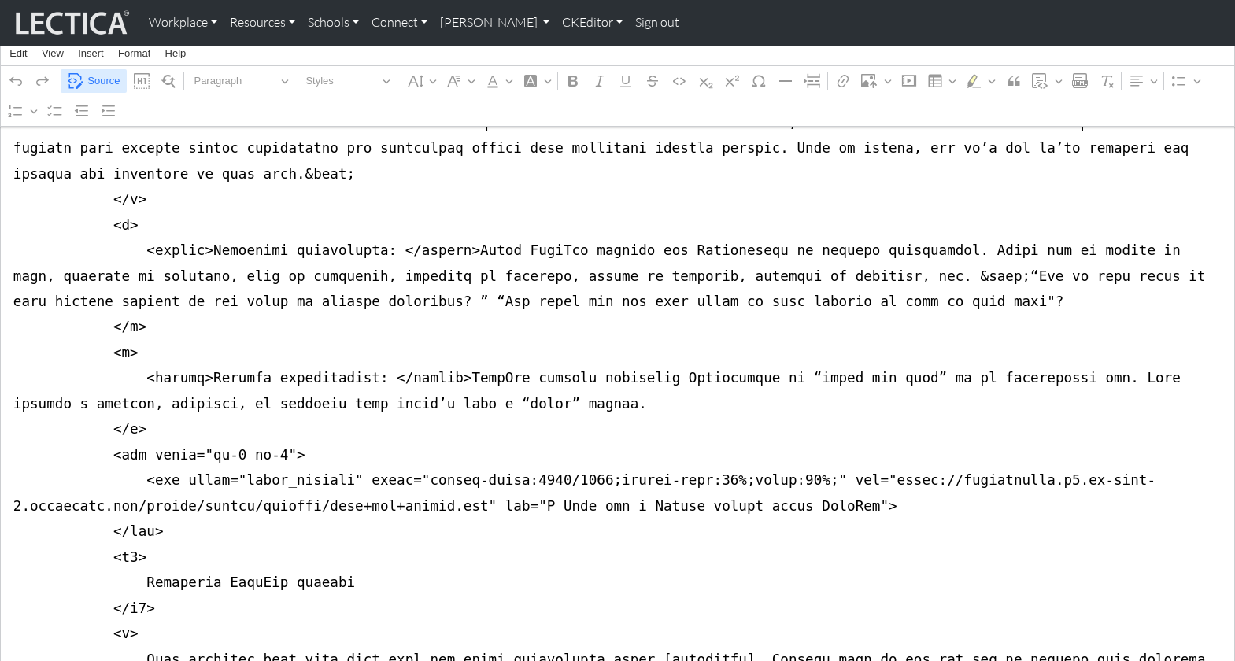
type textarea "<nav class="navbar navbar-expand-lg navbar-light bg-light mb-5" style="font-siz…"
click at [102, 77] on span "Source" at bounding box center [103, 81] width 32 height 19
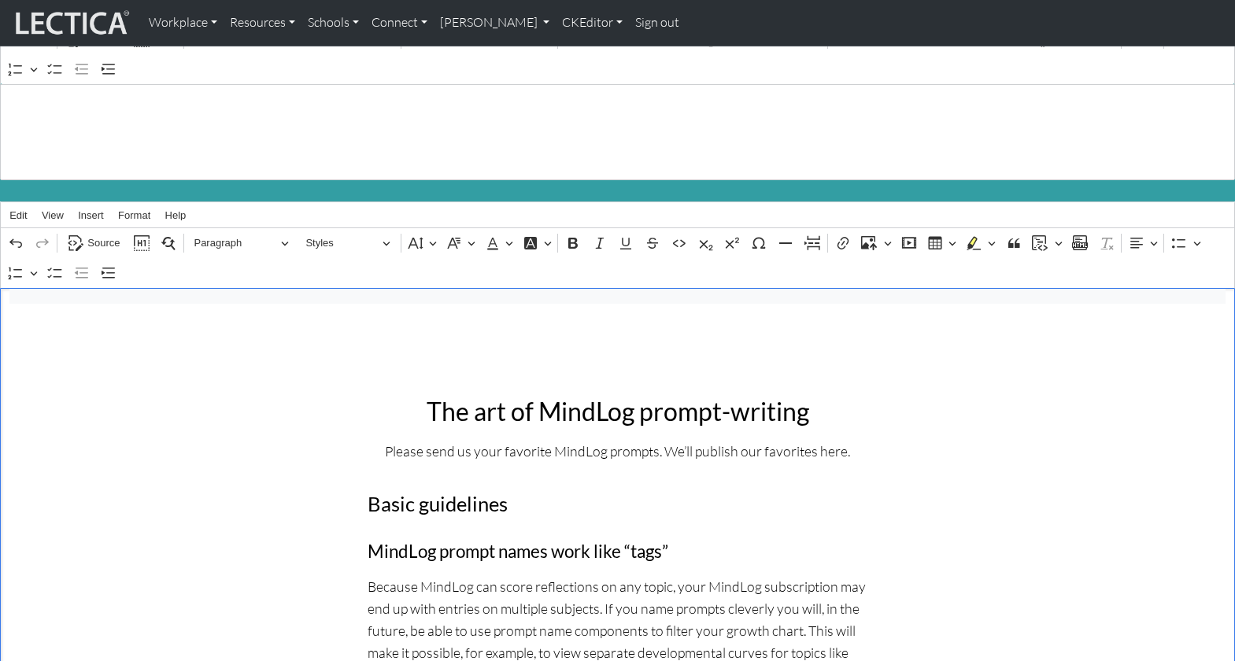
scroll to position [0, 0]
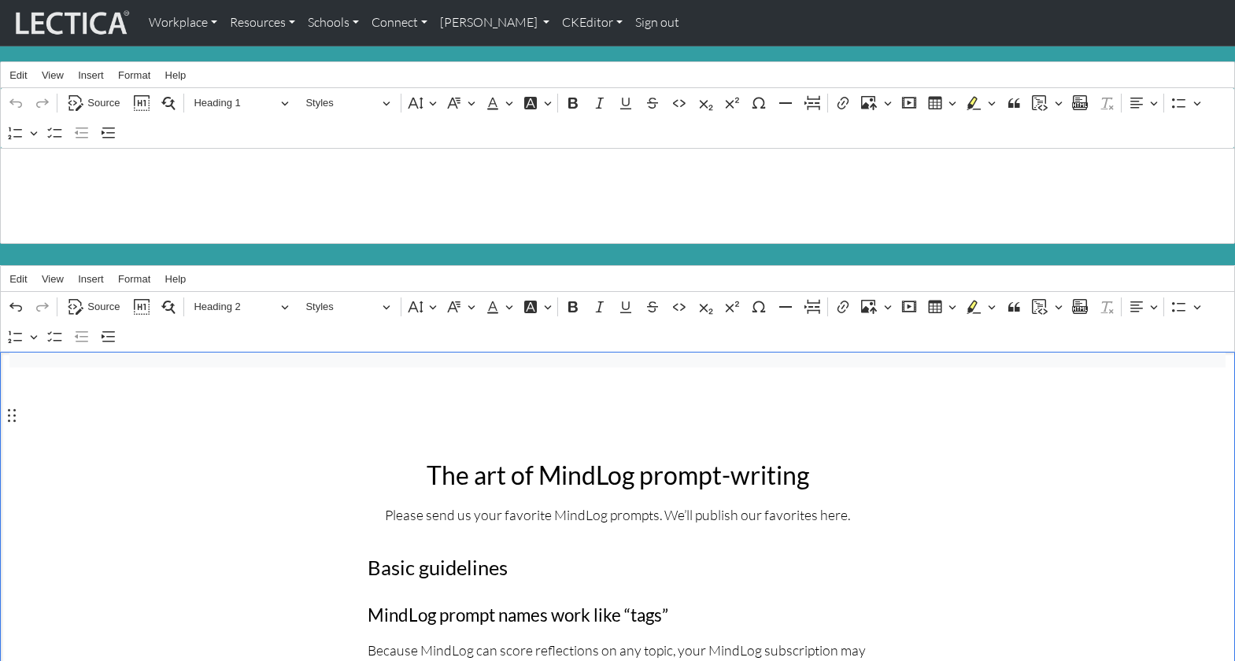
click at [504, 418] on h2 "Rich Text Editor. Editing area: main. Press ⌥0 for help." at bounding box center [617, 433] width 500 height 30
click at [428, 460] on h2 "The art of MindLog prompt-writing" at bounding box center [617, 475] width 500 height 30
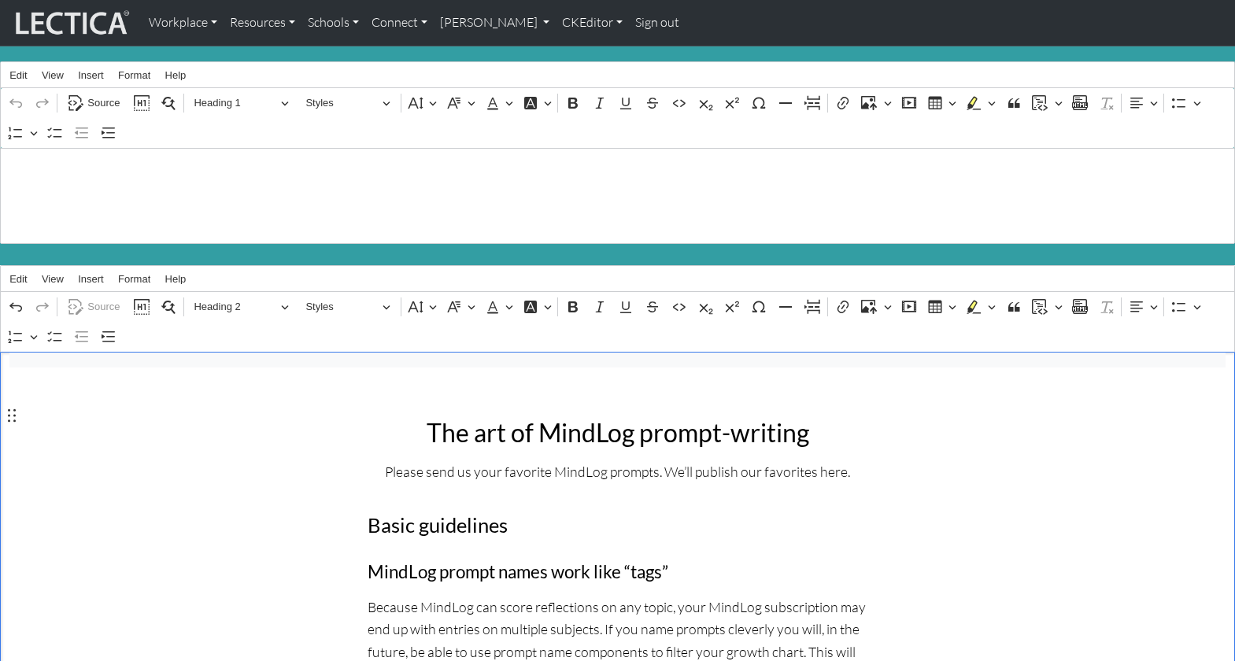
click at [441, 418] on h2 "The art of MindLog prompt-writing" at bounding box center [617, 433] width 500 height 30
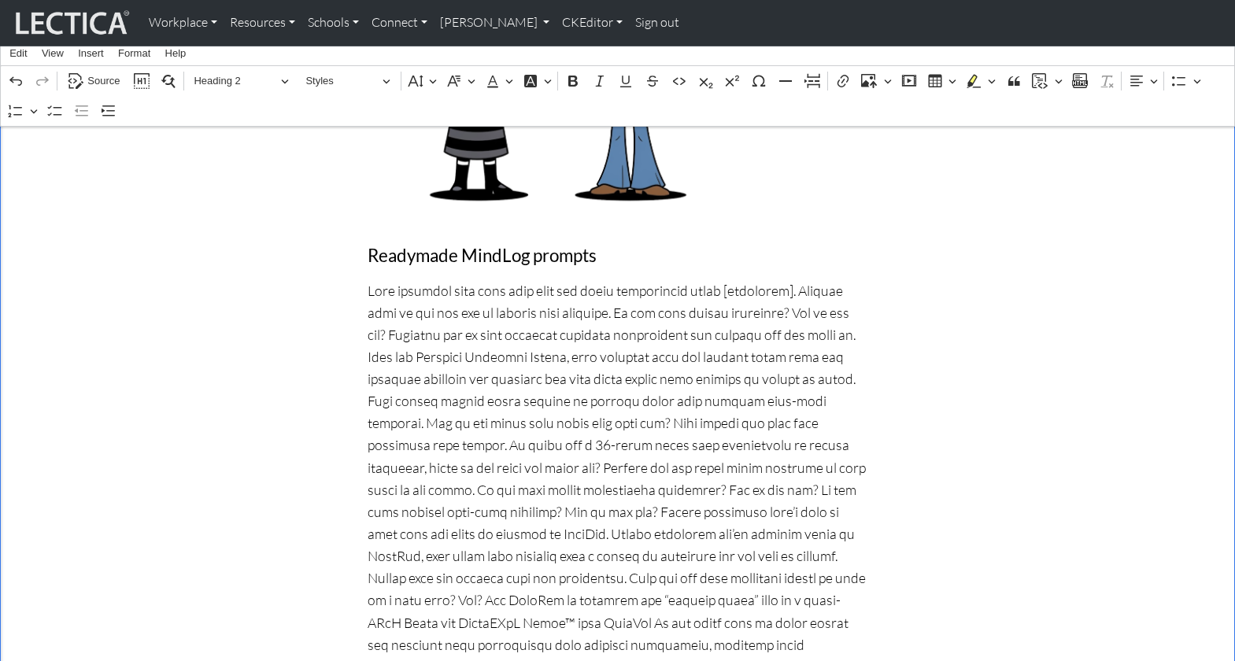
scroll to position [1298, 0]
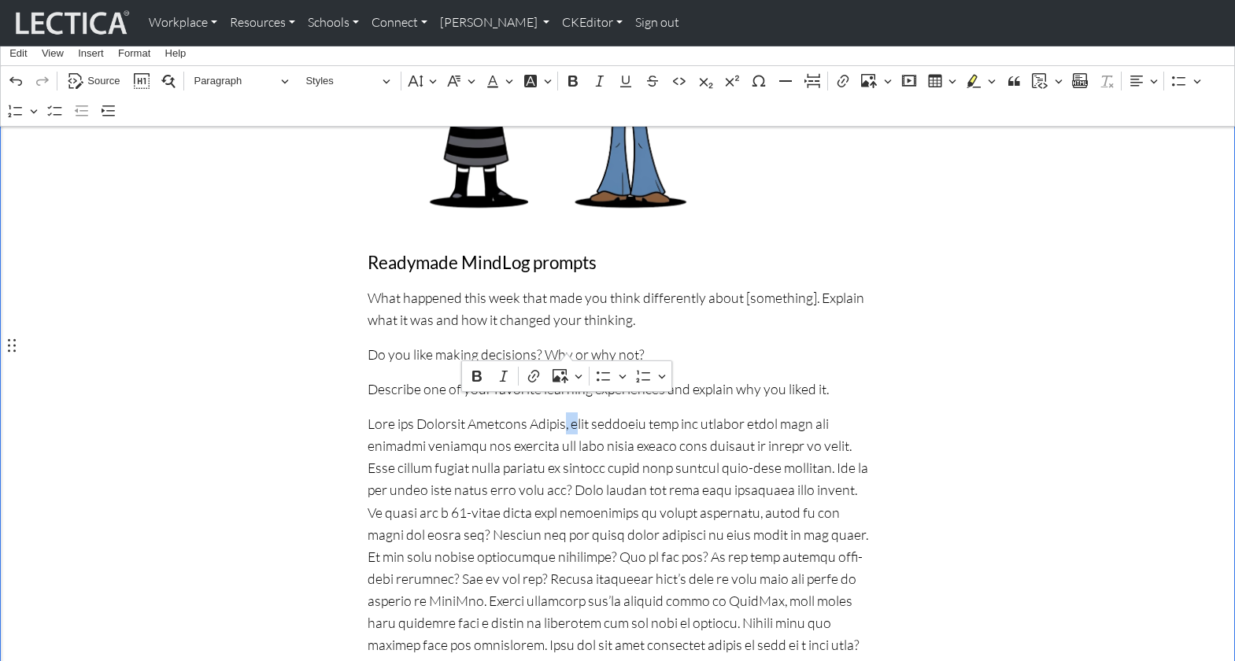
drag, startPoint x: 556, startPoint y: 348, endPoint x: 568, endPoint y: 349, distance: 11.8
drag, startPoint x: 415, startPoint y: 343, endPoint x: 559, endPoint y: 346, distance: 144.0
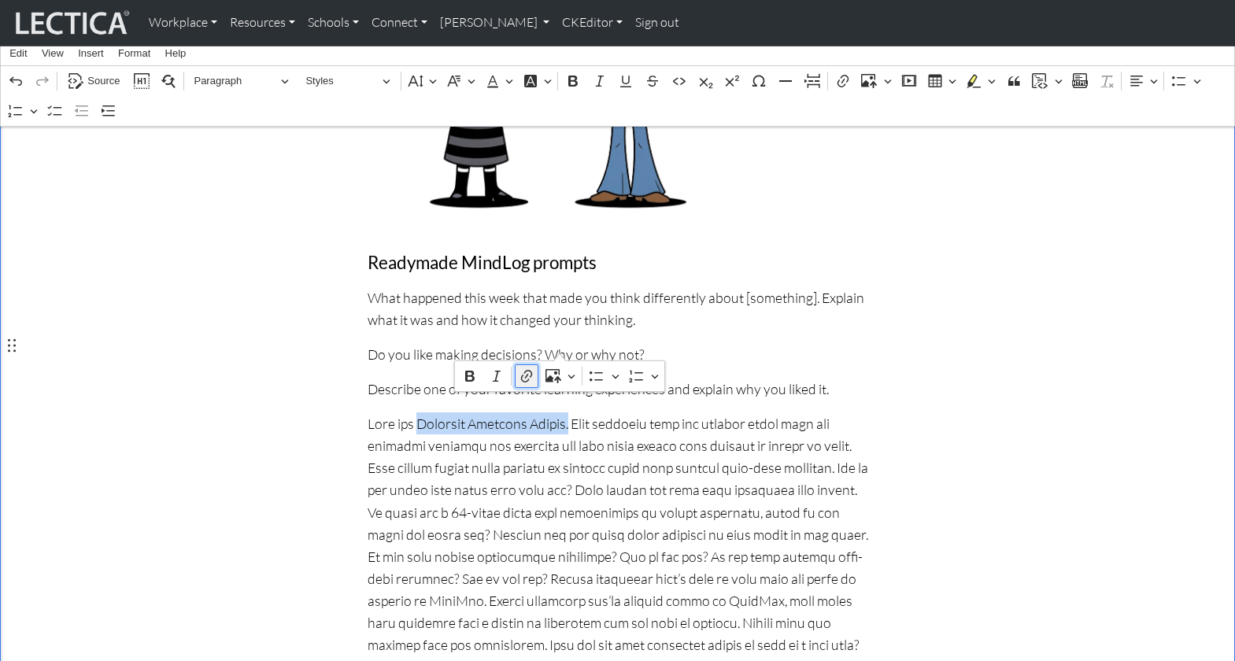
click at [524, 373] on icon "Editor contextual toolbar" at bounding box center [527, 376] width 16 height 16
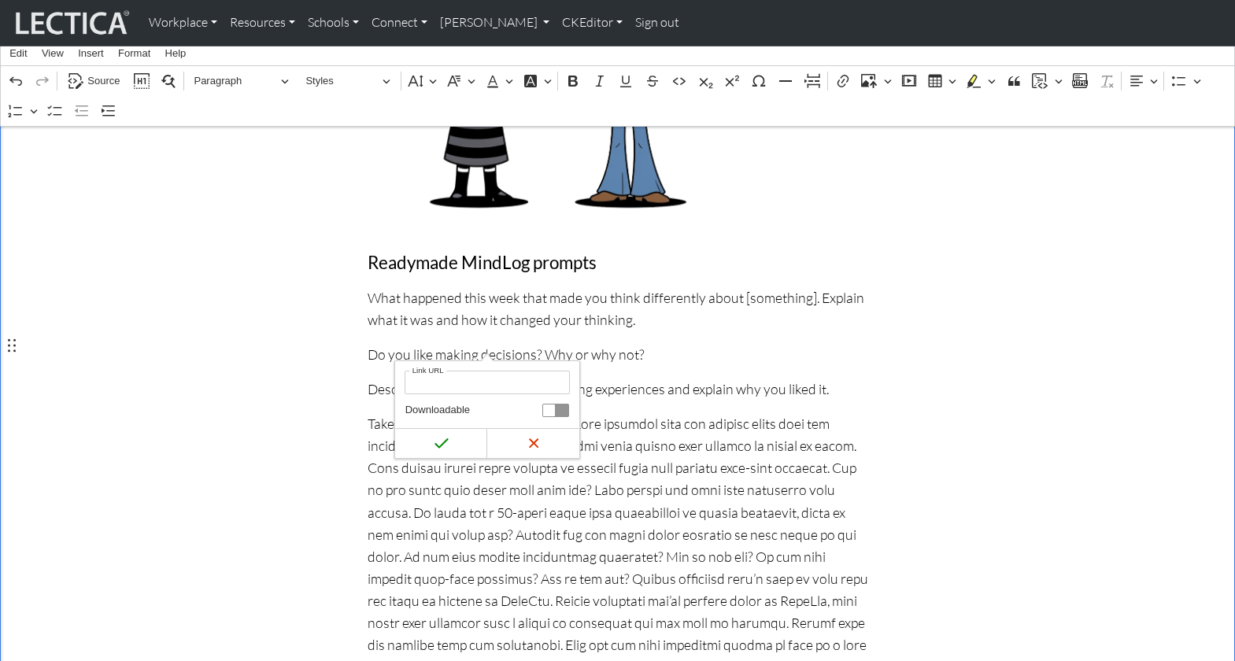
type input "https://docs.google.com/forms/d/e/1FAIpQLScdr__A4LSTq8cjKNtTJs2O0fhvJUyVb7_CstG…"
click button "Save" at bounding box center [441, 443] width 92 height 30
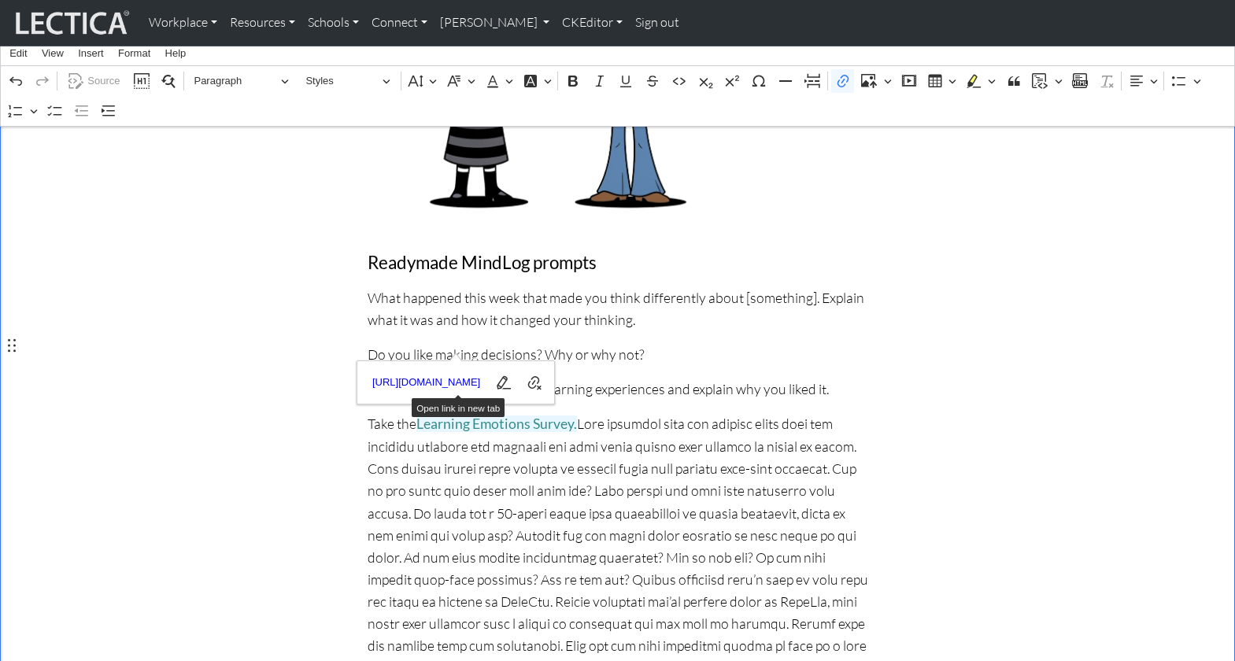
click at [245, 340] on div "The art of MindLog prompt-writing Please send us your favorite MindLog prompts.…" at bounding box center [617, 406] width 1039 height 2596
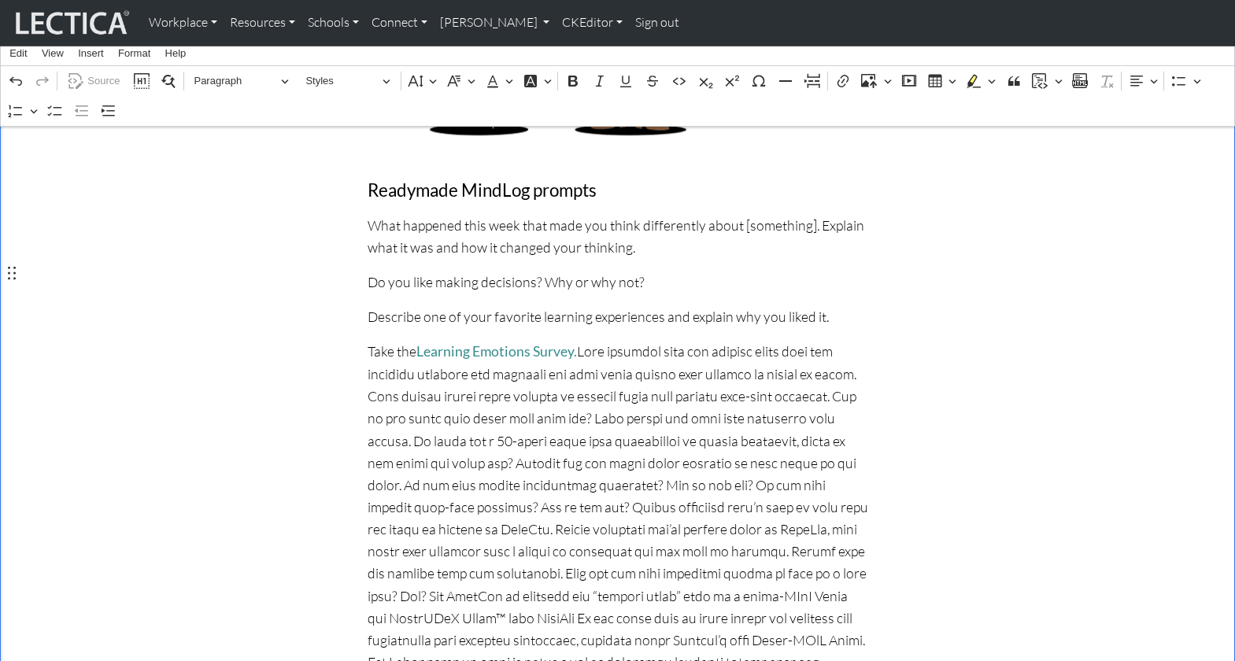
scroll to position [1377, 0]
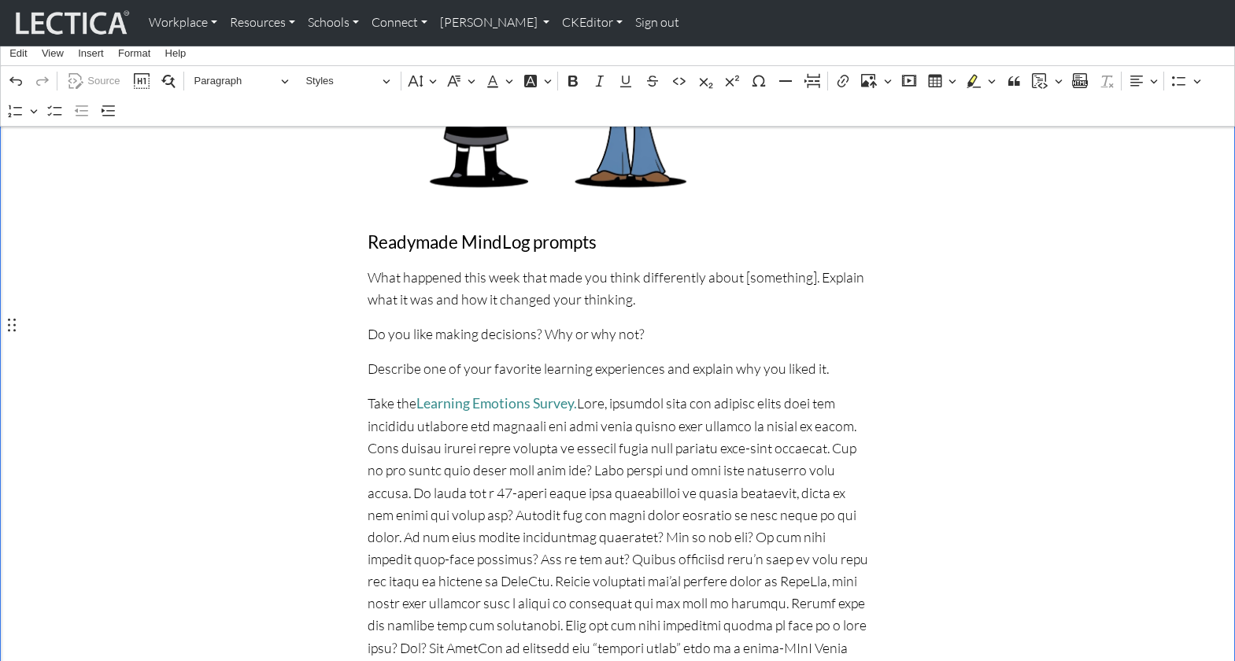
scroll to position [1313, 0]
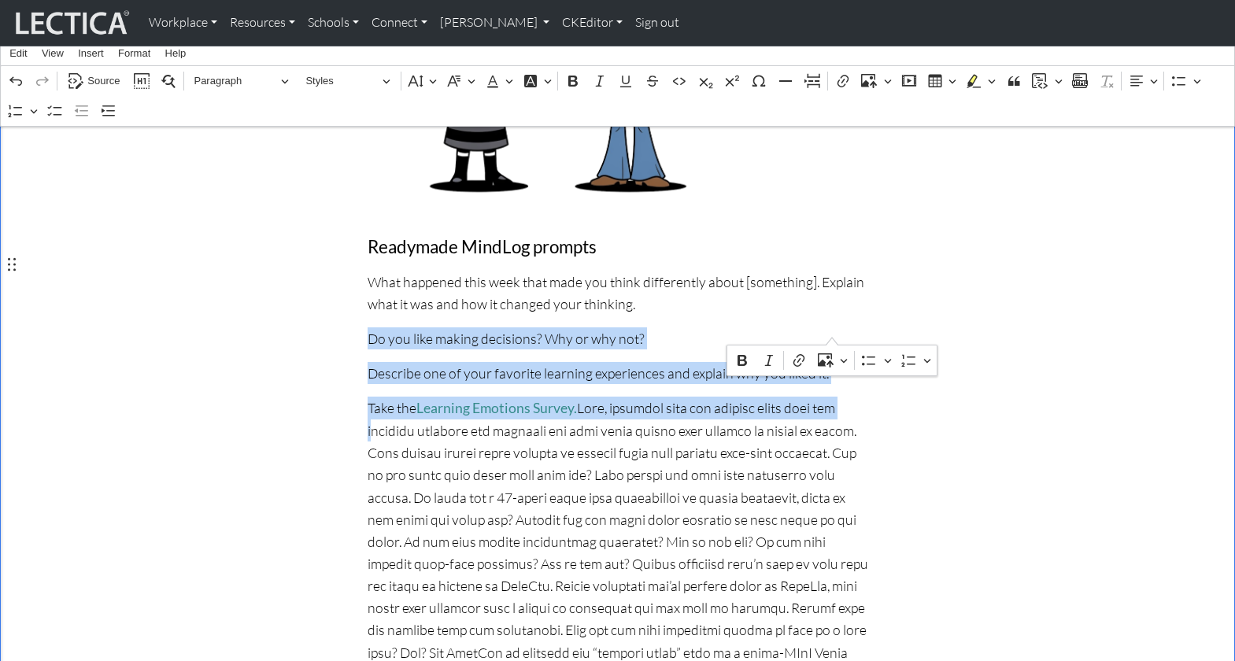
drag, startPoint x: 367, startPoint y: 266, endPoint x: 351, endPoint y: 339, distance: 74.8
click at [351, 339] on div "The art of MindLog prompt-writing Please send us your favorite MindLog prompts.…" at bounding box center [617, 390] width 1039 height 2596
click at [907, 359] on icon "Editor contextual toolbar" at bounding box center [909, 361] width 16 height 16
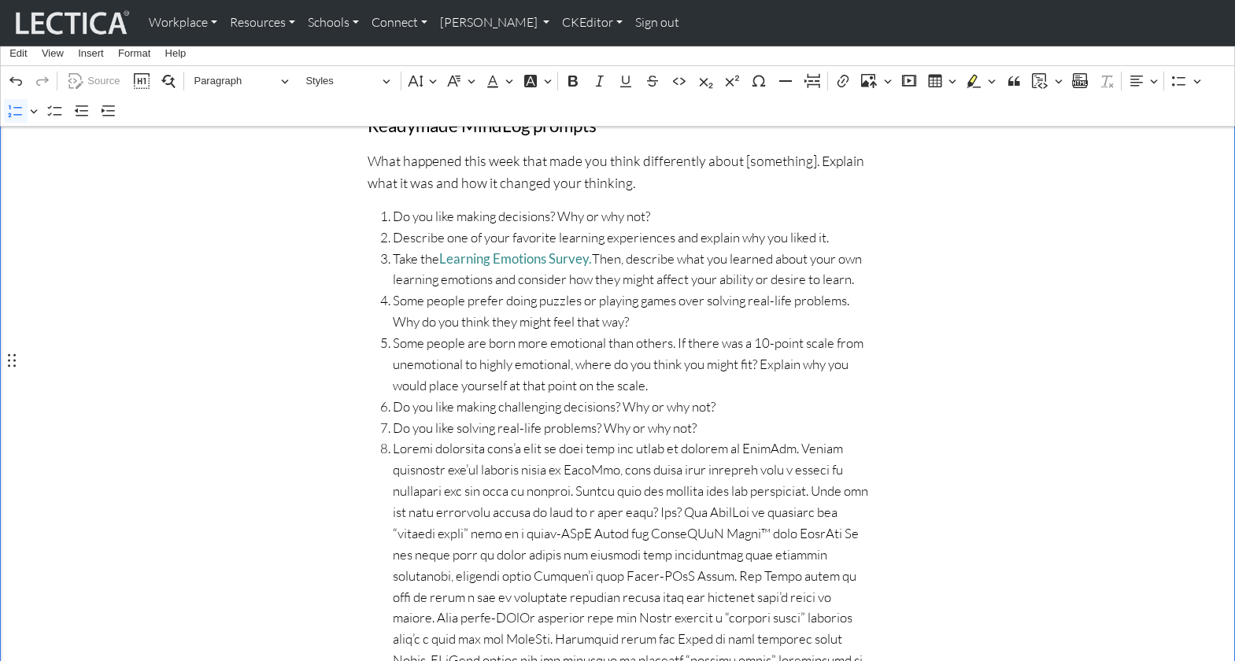
scroll to position [1446, 0]
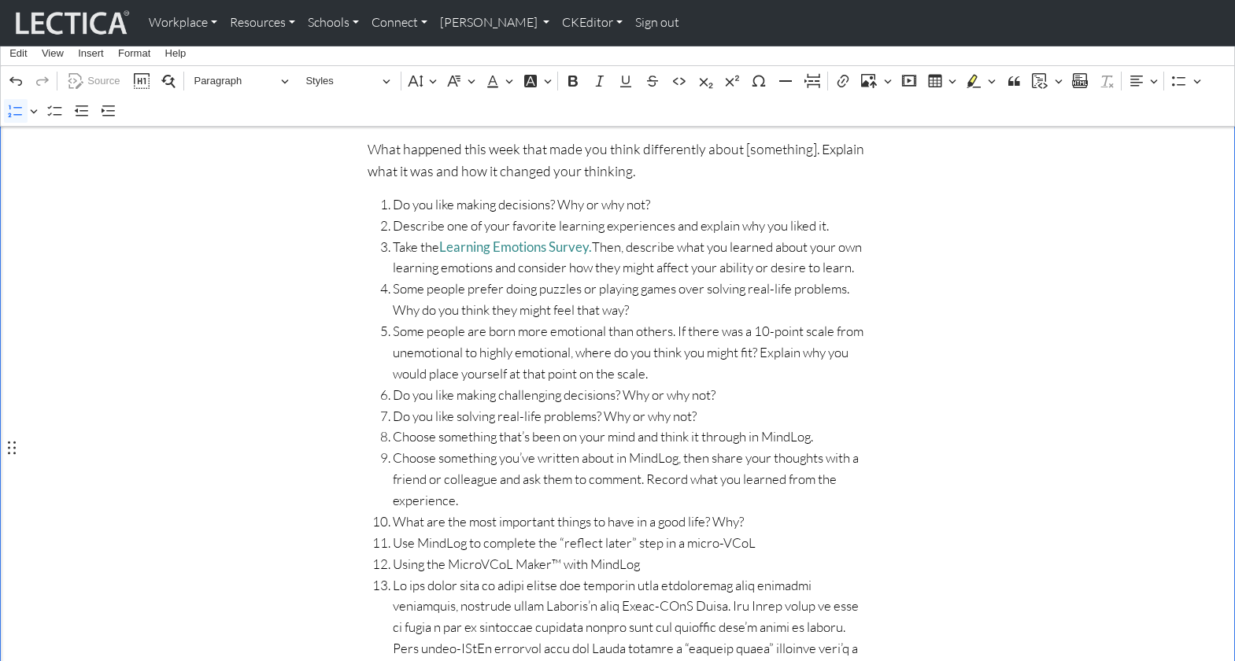
drag, startPoint x: 629, startPoint y: 447, endPoint x: 393, endPoint y: 450, distance: 236.1
click at [393, 554] on span "Using the MicroVCoL Maker™ with MindLog" at bounding box center [630, 564] width 475 height 21
click at [18, 110] on icon "Editor toolbar" at bounding box center [16, 111] width 16 height 16
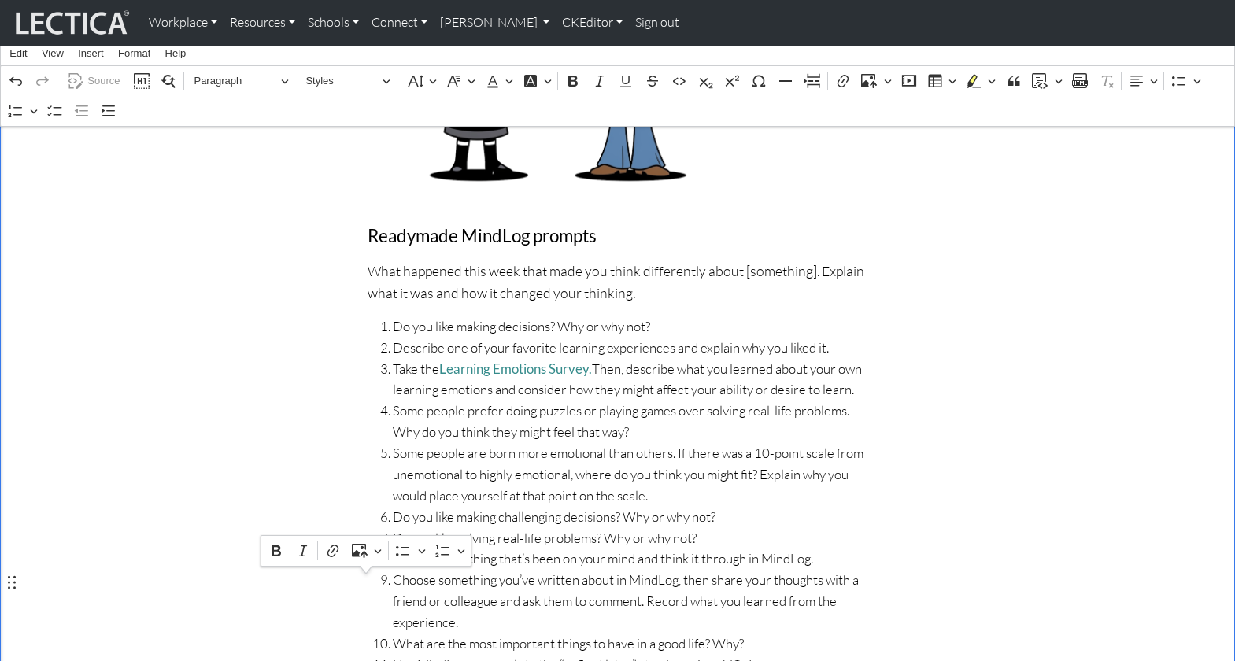
scroll to position [1328, 0]
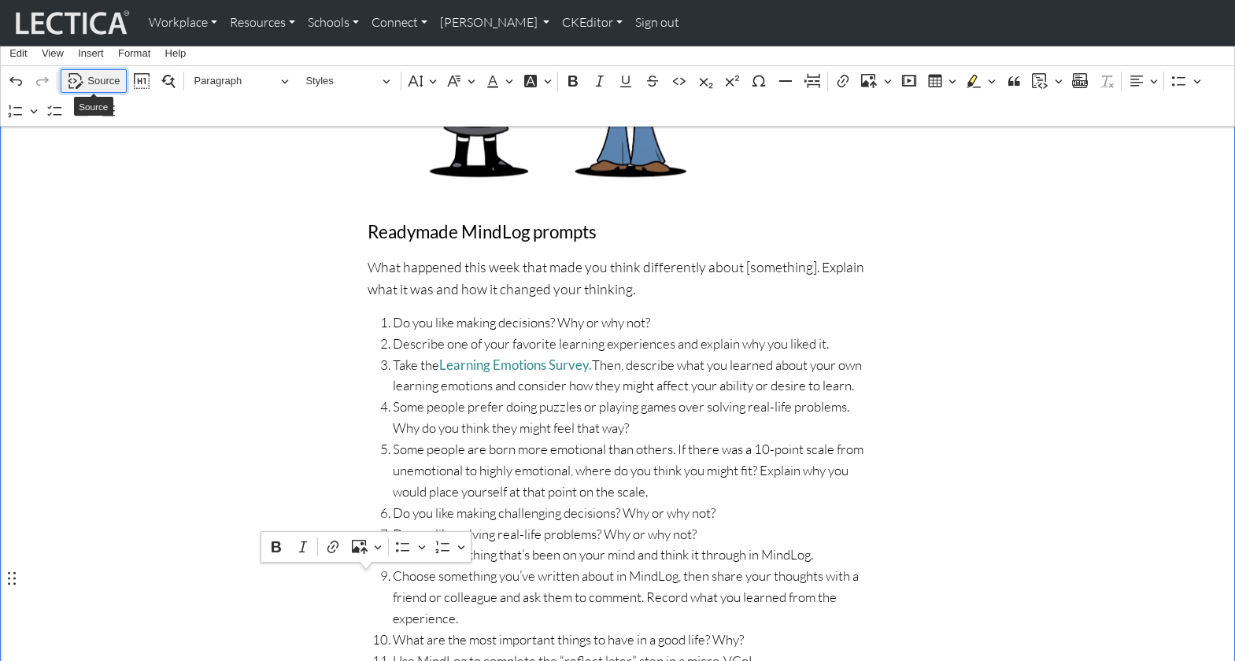
click at [110, 79] on span "Source" at bounding box center [103, 81] width 32 height 19
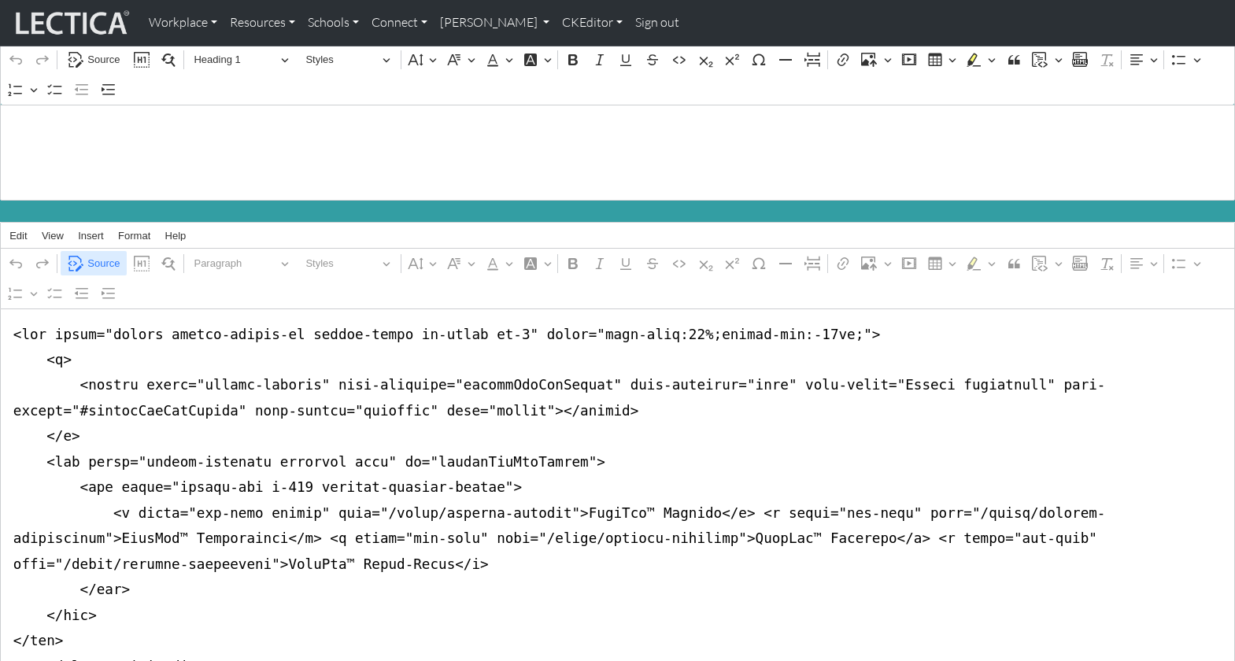
scroll to position [34, 0]
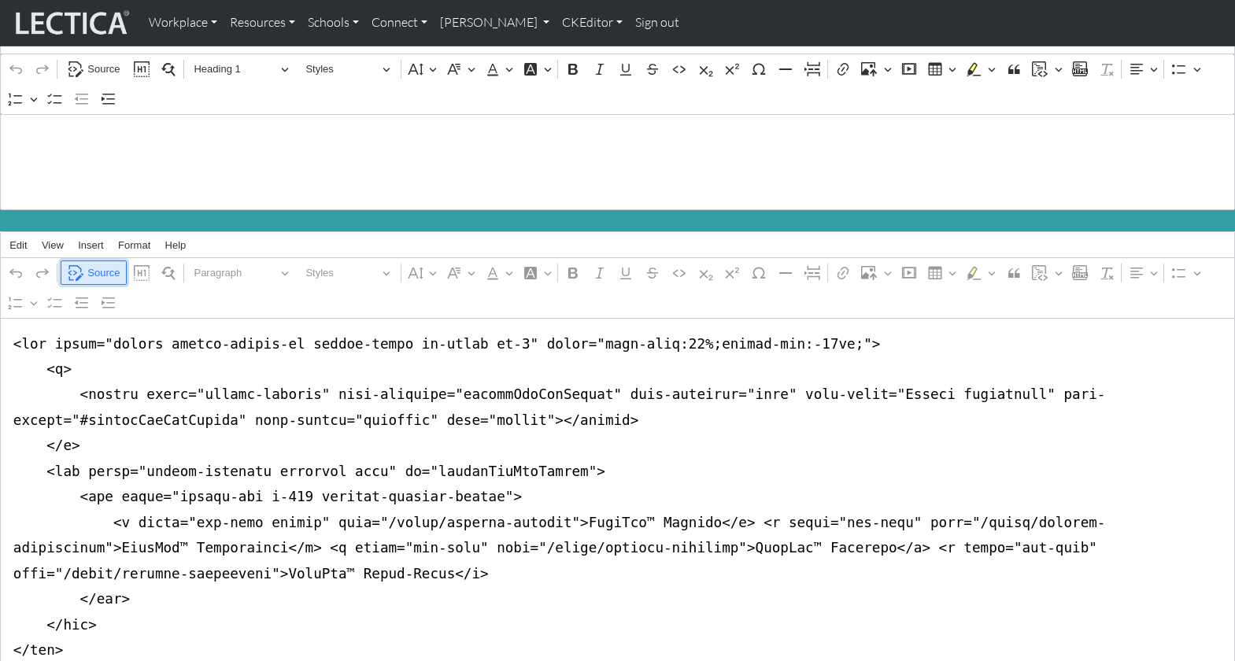
click at [105, 264] on span "Source" at bounding box center [103, 273] width 32 height 19
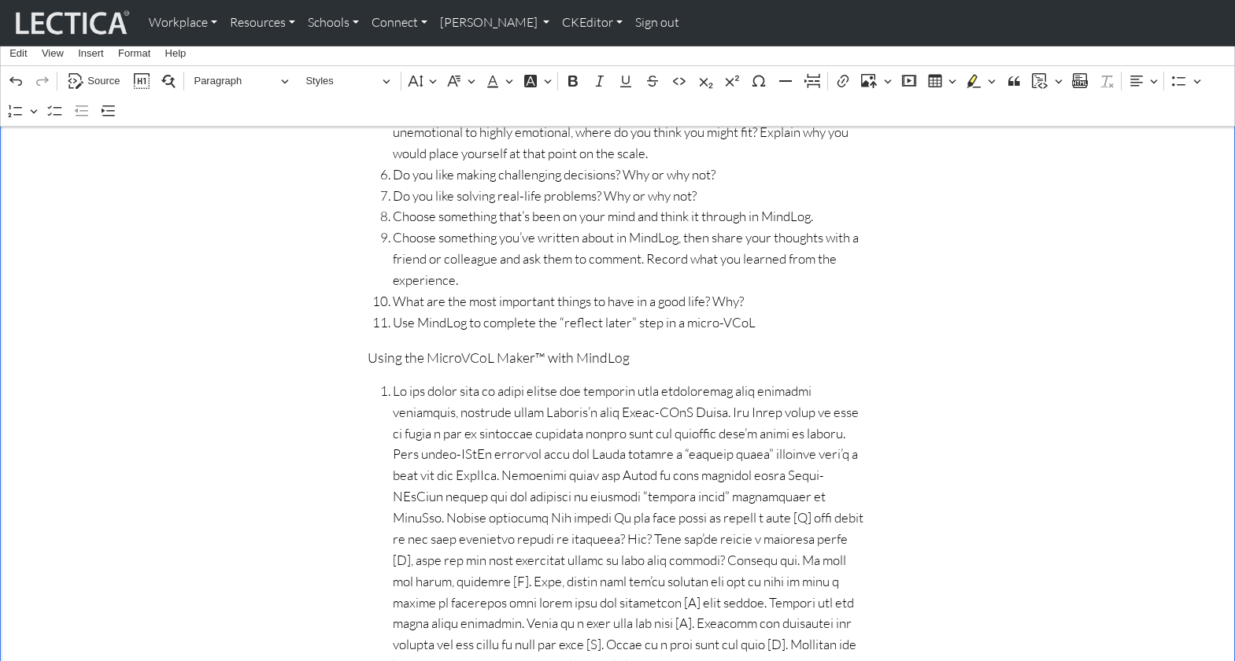
scroll to position [1664, 0]
drag, startPoint x: 612, startPoint y: 247, endPoint x: 369, endPoint y: 248, distance: 243.1
click at [369, 349] on p "Using the MicroVCoL Maker™ with MindLog" at bounding box center [617, 360] width 500 height 22
click at [276, 76] on button "Paragraph" at bounding box center [241, 81] width 109 height 24
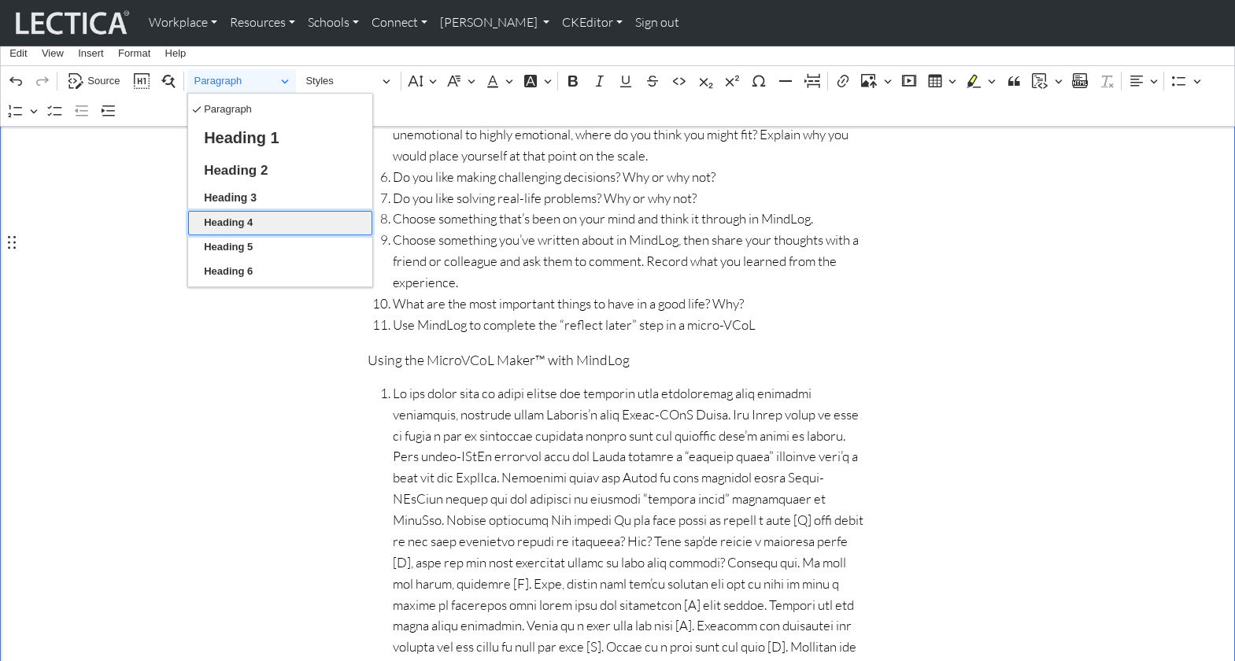
click at [251, 215] on span "Heading 4" at bounding box center [228, 222] width 49 height 19
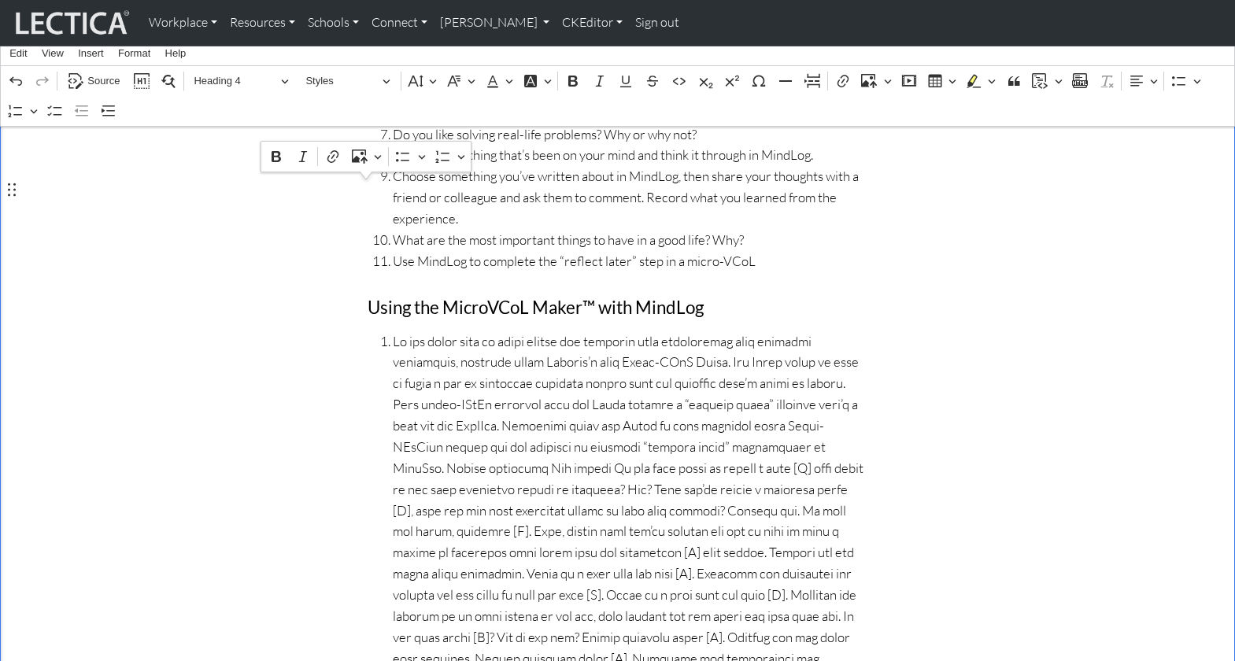
scroll to position [1756, 0]
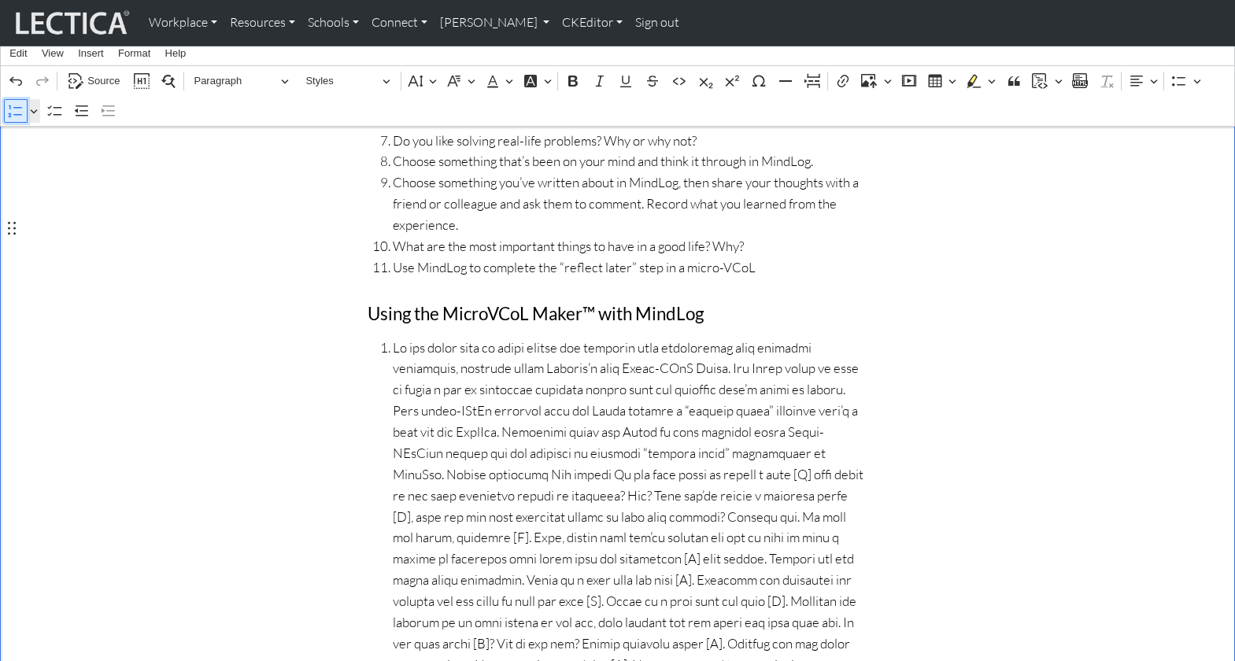
scroll to position [1721, 0]
click at [10, 112] on icon "Editor toolbar" at bounding box center [16, 111] width 16 height 16
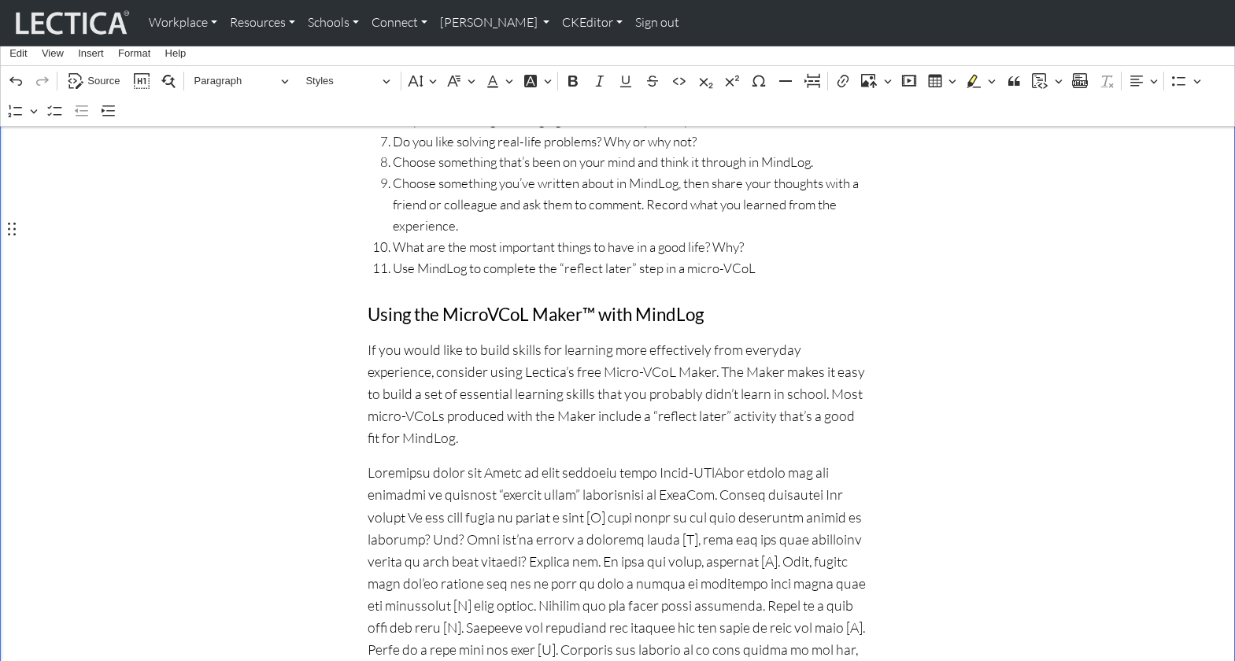
click at [712, 338] on p "If you would like to build skills for learning more effectively from everyday e…" at bounding box center [617, 393] width 500 height 111
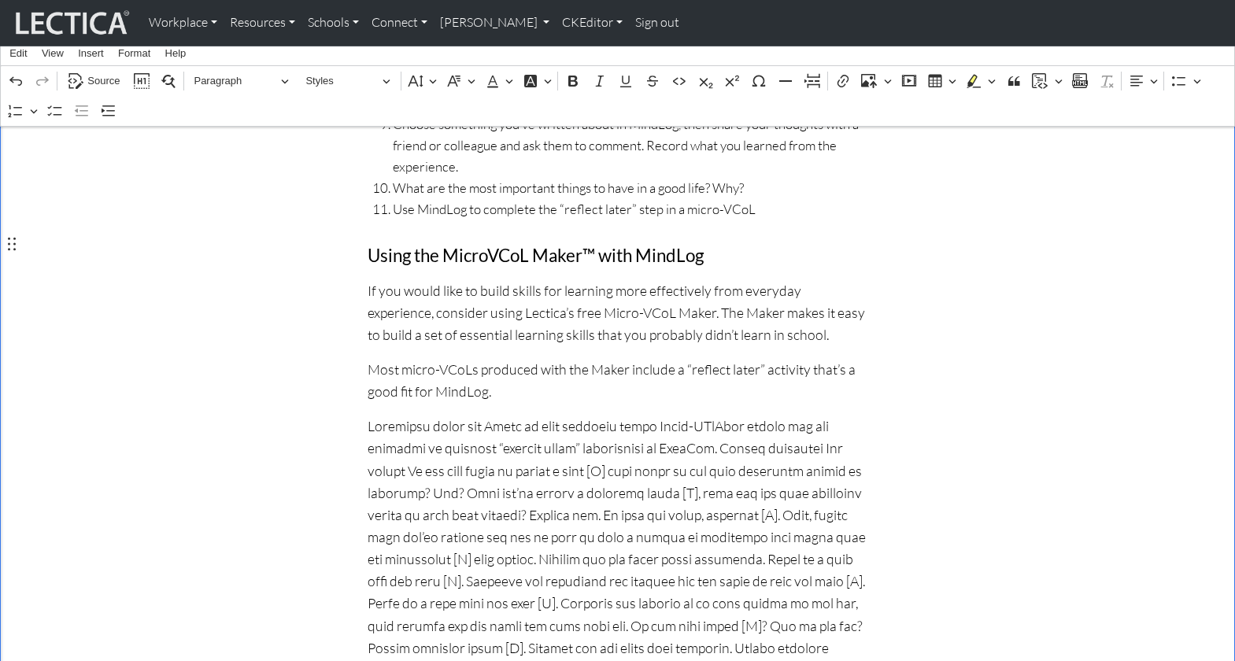
scroll to position [1766, 0]
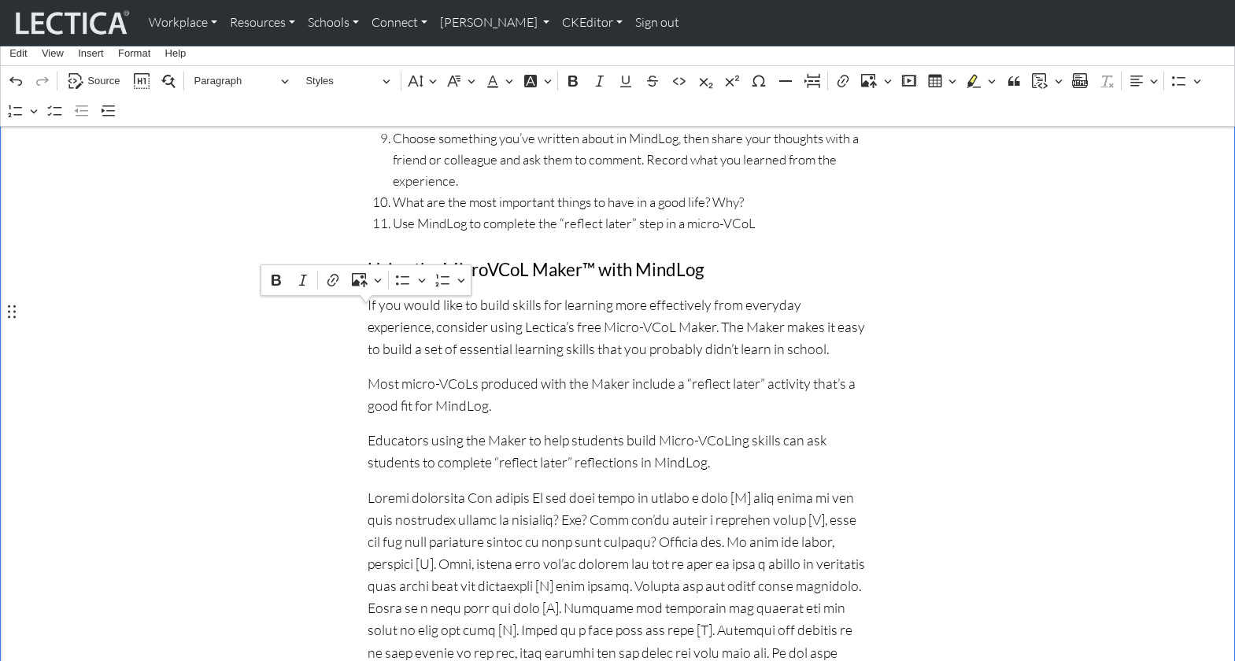
drag, startPoint x: 640, startPoint y: 334, endPoint x: 364, endPoint y: 316, distance: 275.9
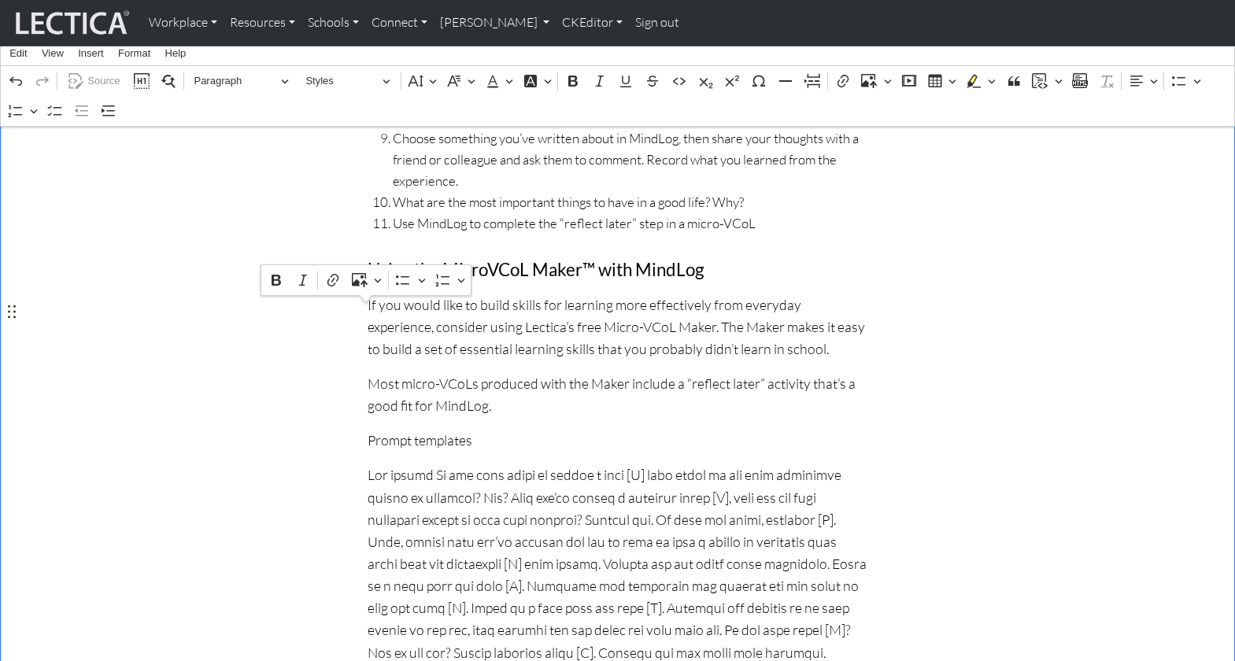
drag, startPoint x: 485, startPoint y: 314, endPoint x: 369, endPoint y: 311, distance: 116.5
click at [369, 429] on p "Prompt templates" at bounding box center [617, 440] width 500 height 22
click at [228, 78] on span "Paragraph" at bounding box center [235, 81] width 82 height 19
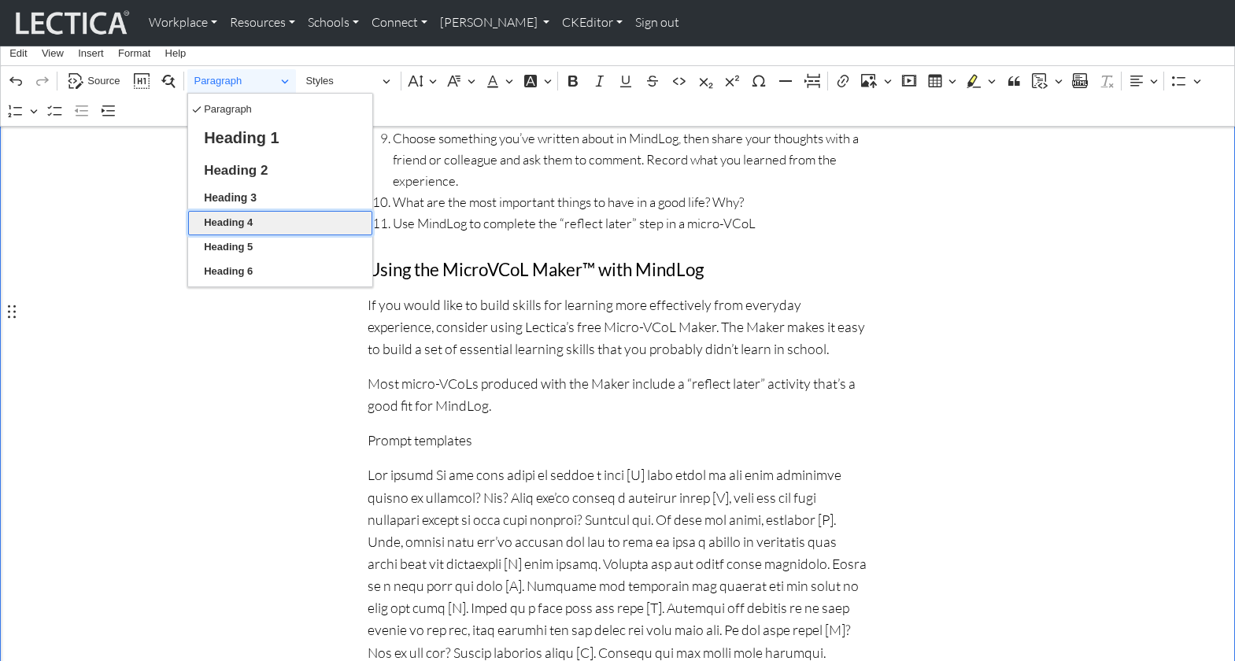
click at [249, 222] on span "Heading 4" at bounding box center [228, 222] width 49 height 19
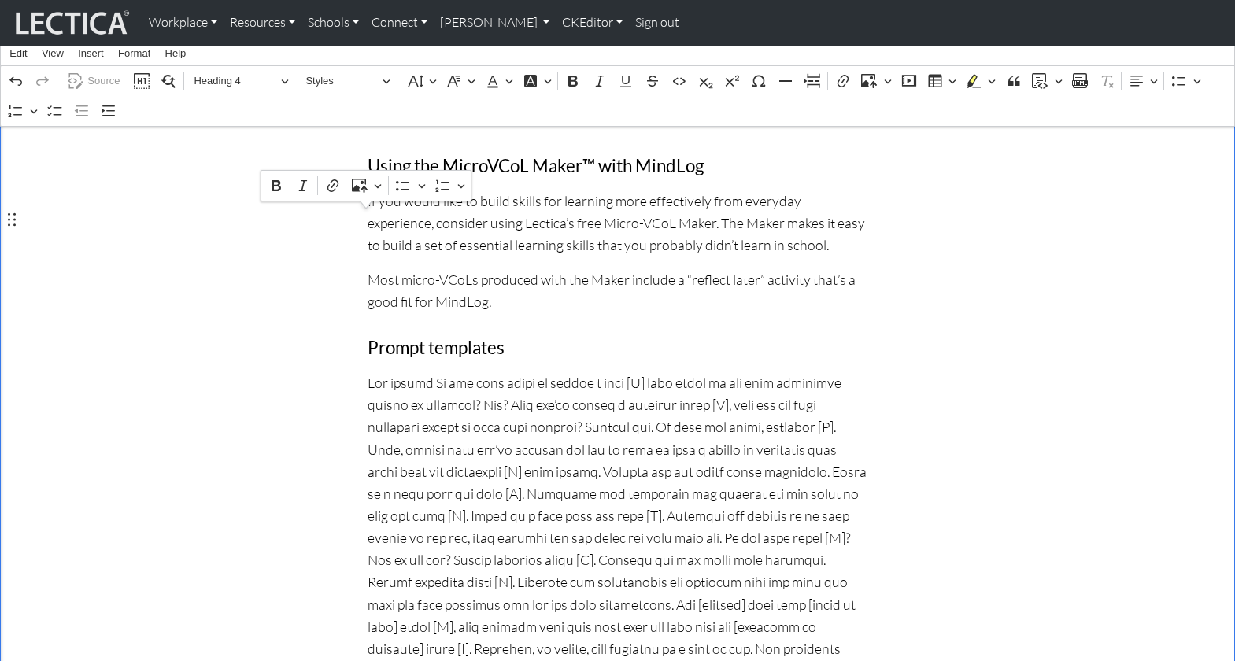
scroll to position [1873, 0]
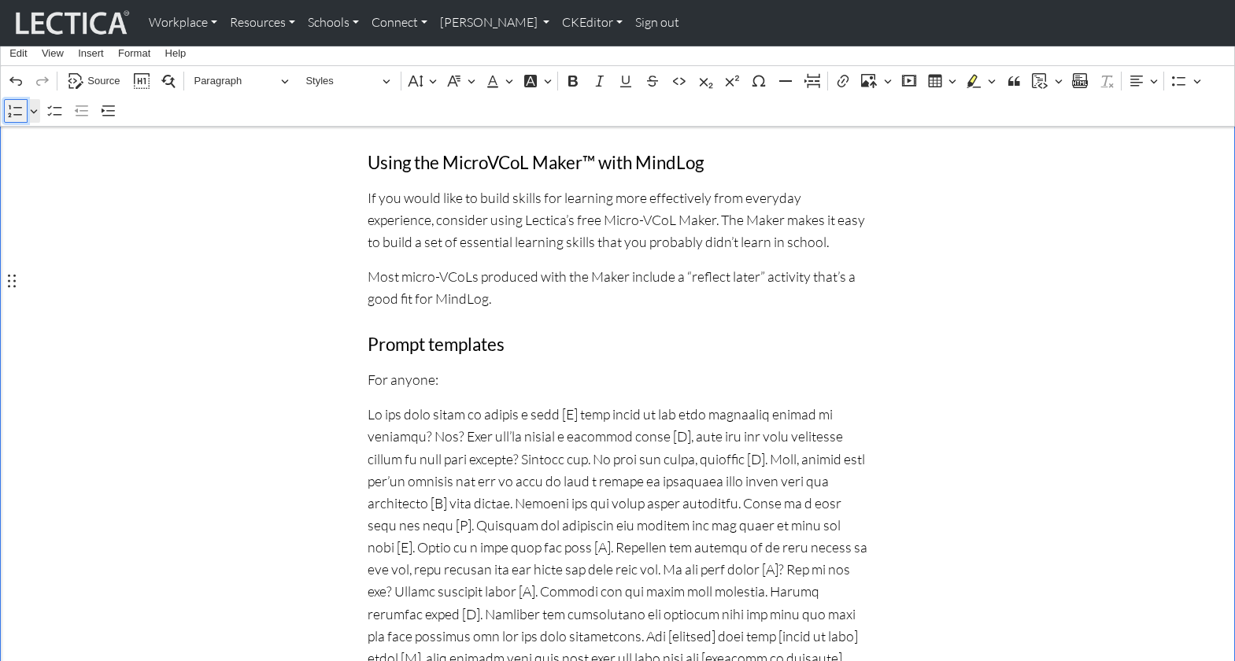
click at [16, 107] on icon "Editor toolbar" at bounding box center [15, 111] width 14 height 12
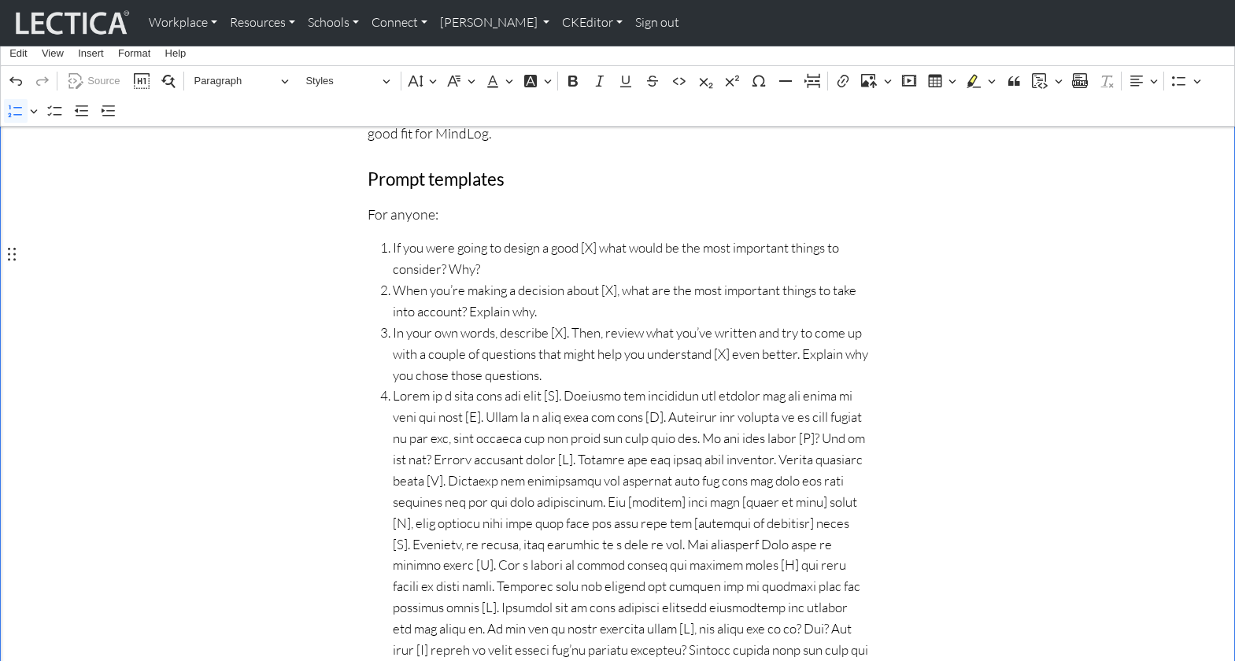
scroll to position [2039, 0]
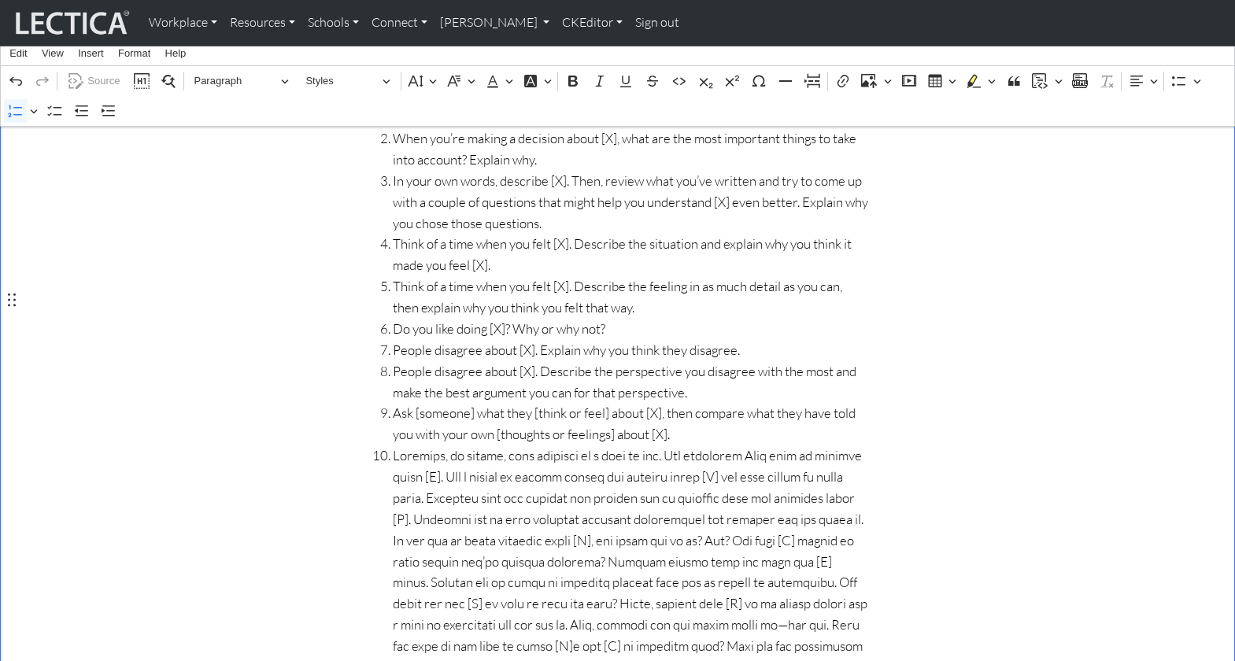
scroll to position [2195, 0]
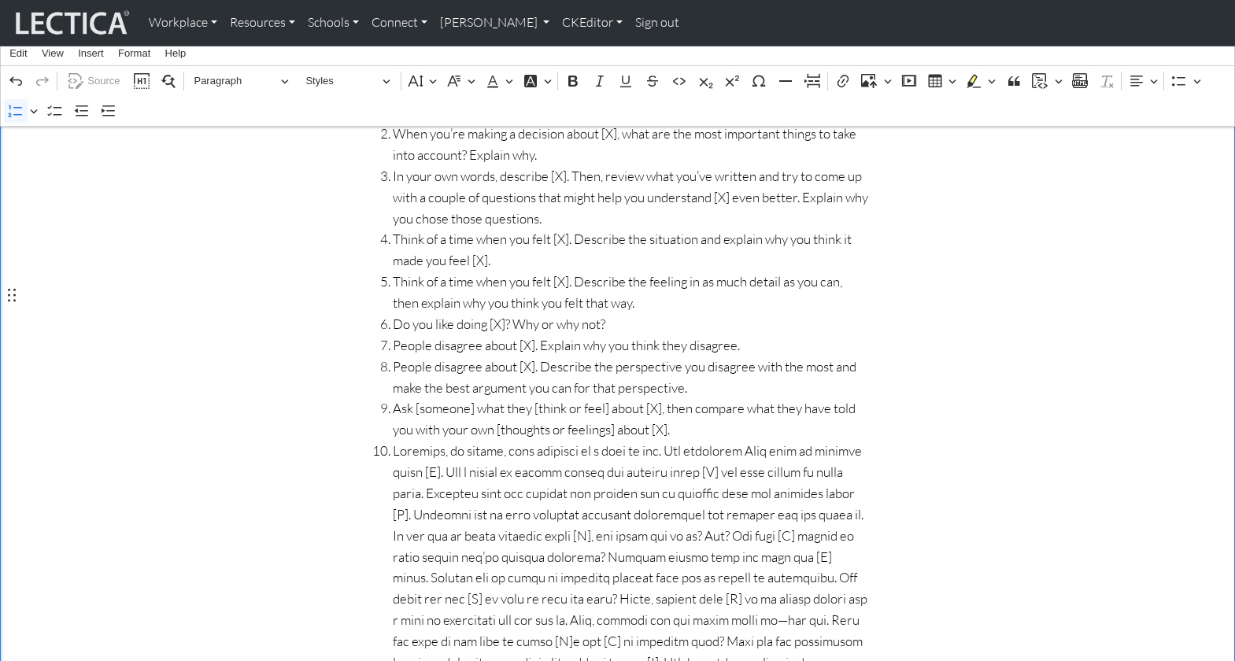
click at [648, 441] on span "Rich Text Editor. Editing area: main. Press ⌥0 for help." at bounding box center [630, 673] width 475 height 465
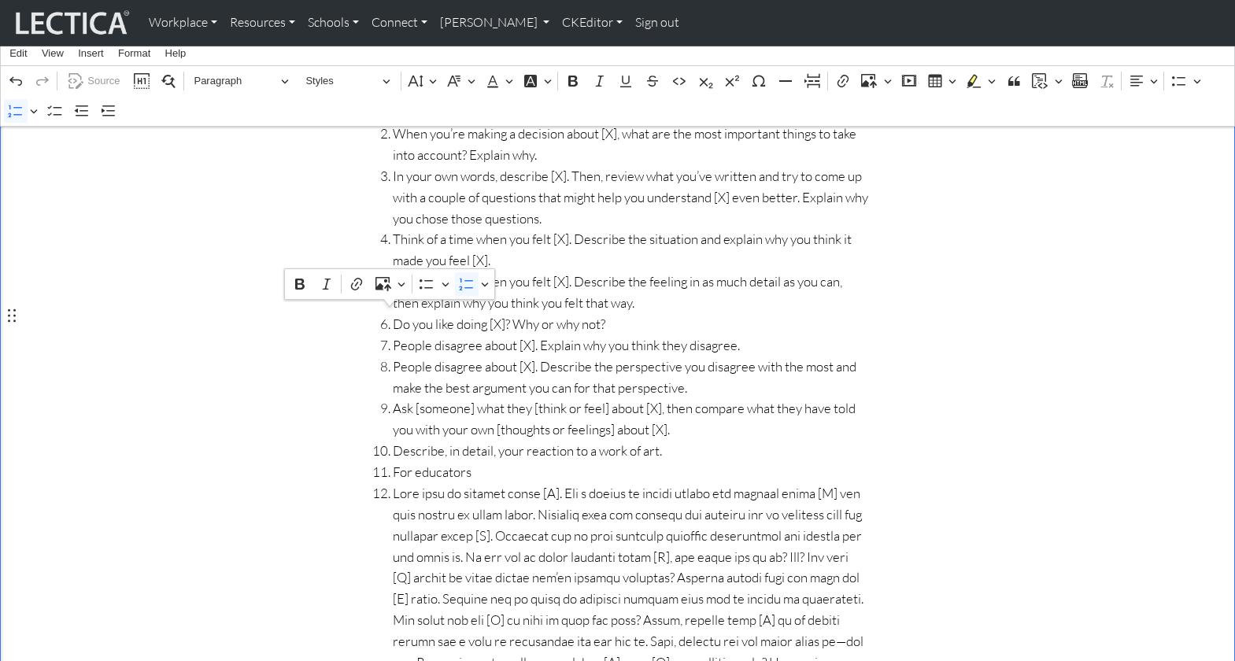
drag, startPoint x: 468, startPoint y: 317, endPoint x: 371, endPoint y: 320, distance: 97.6
click at [393, 462] on li "For educators" at bounding box center [630, 472] width 475 height 21
click at [9, 109] on icon "Editor toolbar" at bounding box center [16, 111] width 16 height 16
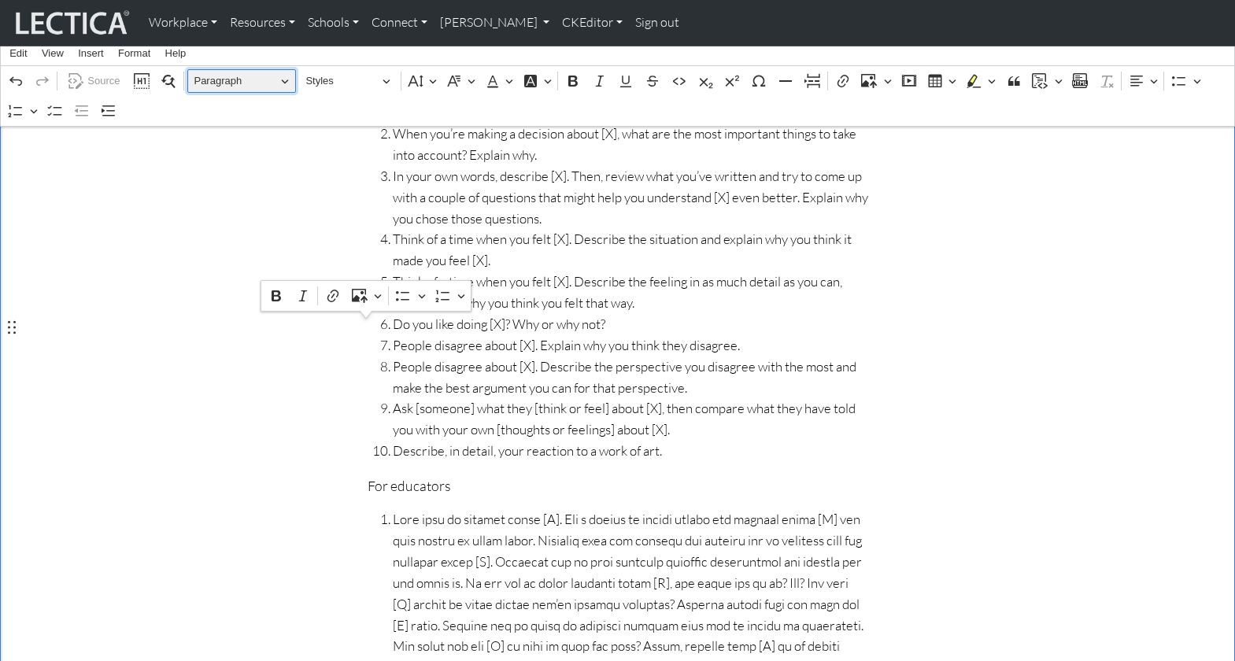
click at [223, 79] on span "Paragraph" at bounding box center [235, 81] width 82 height 19
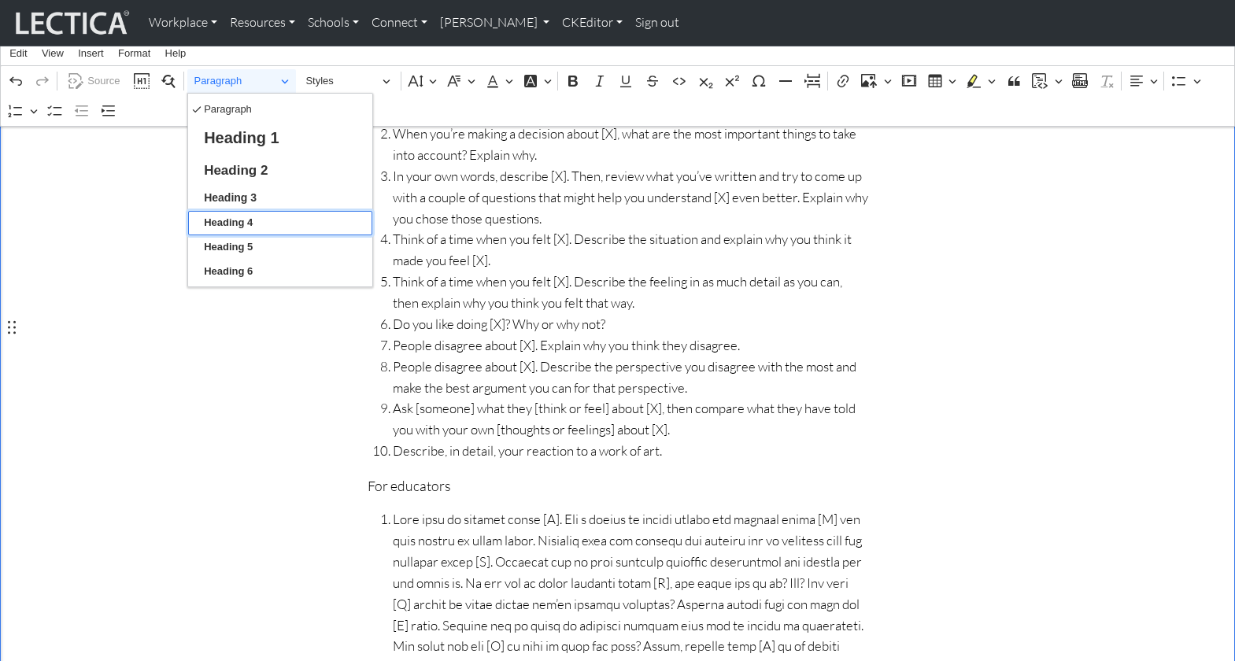
click at [227, 219] on span "Heading 4" at bounding box center [228, 222] width 49 height 19
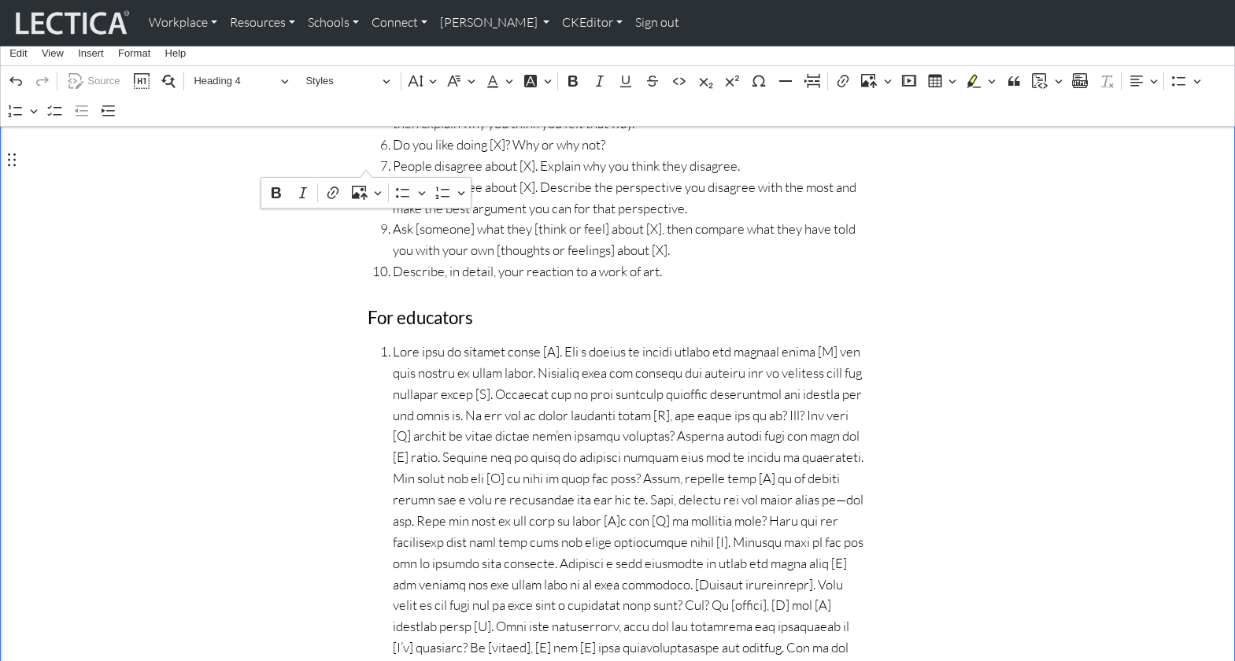
scroll to position [2375, 0]
click at [489, 338] on span "Rich Text Editor. Editing area: main. Press ⌥0 for help." at bounding box center [630, 560] width 475 height 444
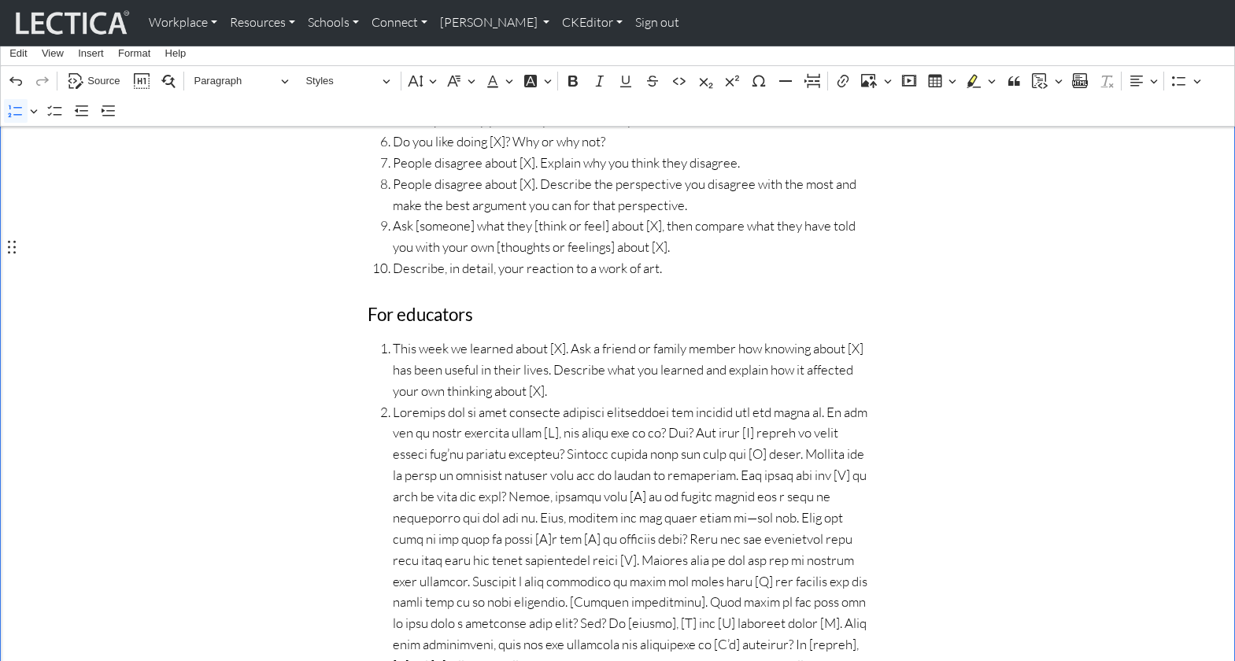
click at [802, 402] on span "Rich Text Editor. Editing area: main. Press ⌥0 for help." at bounding box center [630, 592] width 475 height 381
click at [734, 423] on span "Rich Text Editor. Editing area: main. Press ⌥0 for help." at bounding box center [630, 613] width 475 height 381
click at [706, 444] on span "Rich Text Editor. Editing area: main. Press ⌥0 for help." at bounding box center [630, 624] width 475 height 360
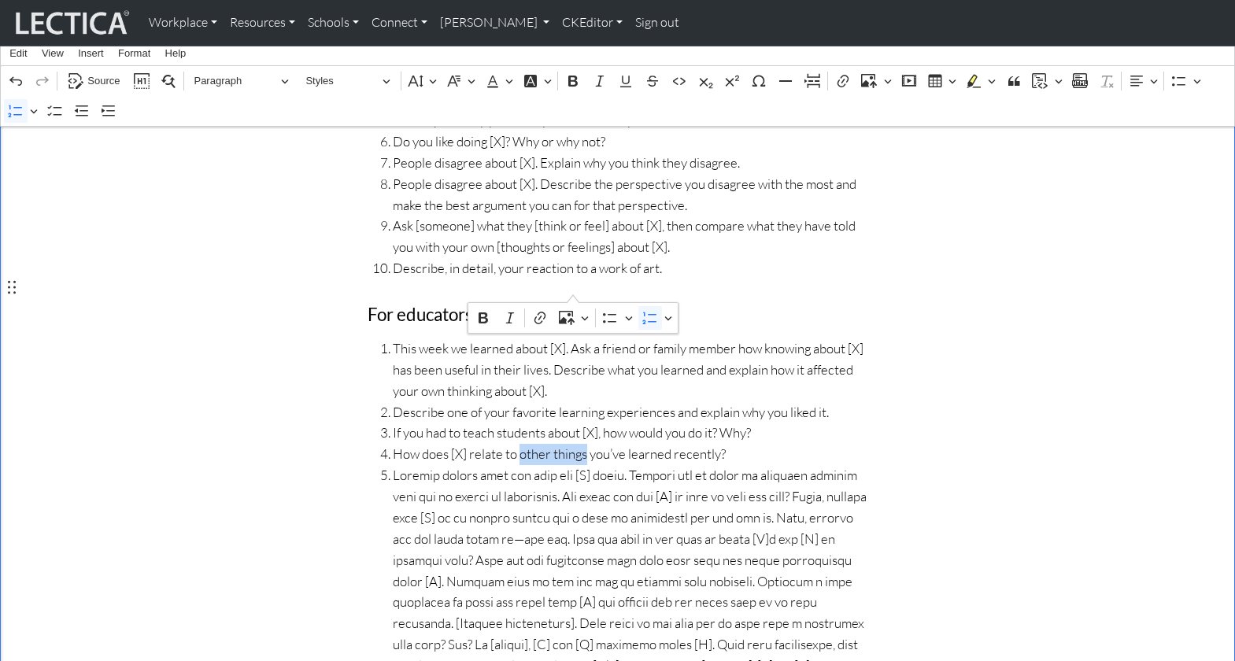
drag, startPoint x: 509, startPoint y: 287, endPoint x: 572, endPoint y: 286, distance: 63.0
click at [572, 444] on span "How does [X] relate to other things you’ve learned recently?" at bounding box center [630, 454] width 475 height 21
click at [511, 444] on span "How does [X] relate to other things you’ve learned recently?" at bounding box center [630, 454] width 475 height 21
drag, startPoint x: 515, startPoint y: 284, endPoint x: 575, endPoint y: 287, distance: 60.7
click at [575, 444] on span "How does [X] relate to [other things you’ve learned recently?" at bounding box center [630, 454] width 475 height 21
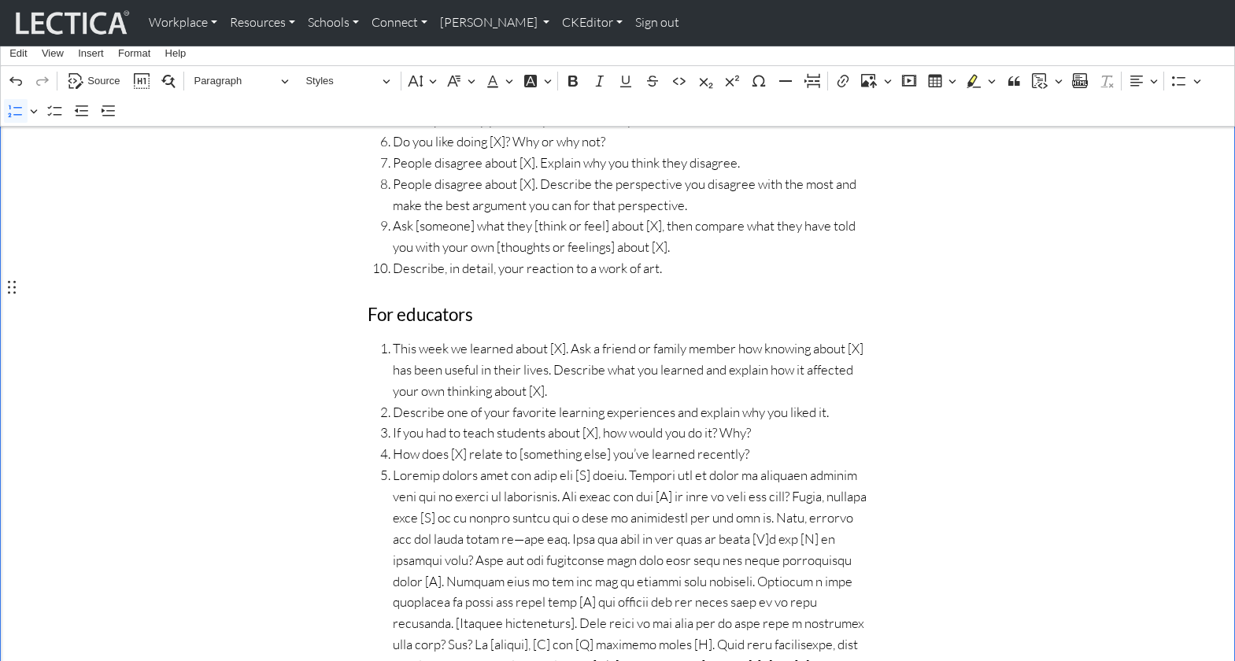
click at [556, 465] on span "Rich Text Editor. Editing area: main. Press ⌥0 for help." at bounding box center [630, 634] width 475 height 338
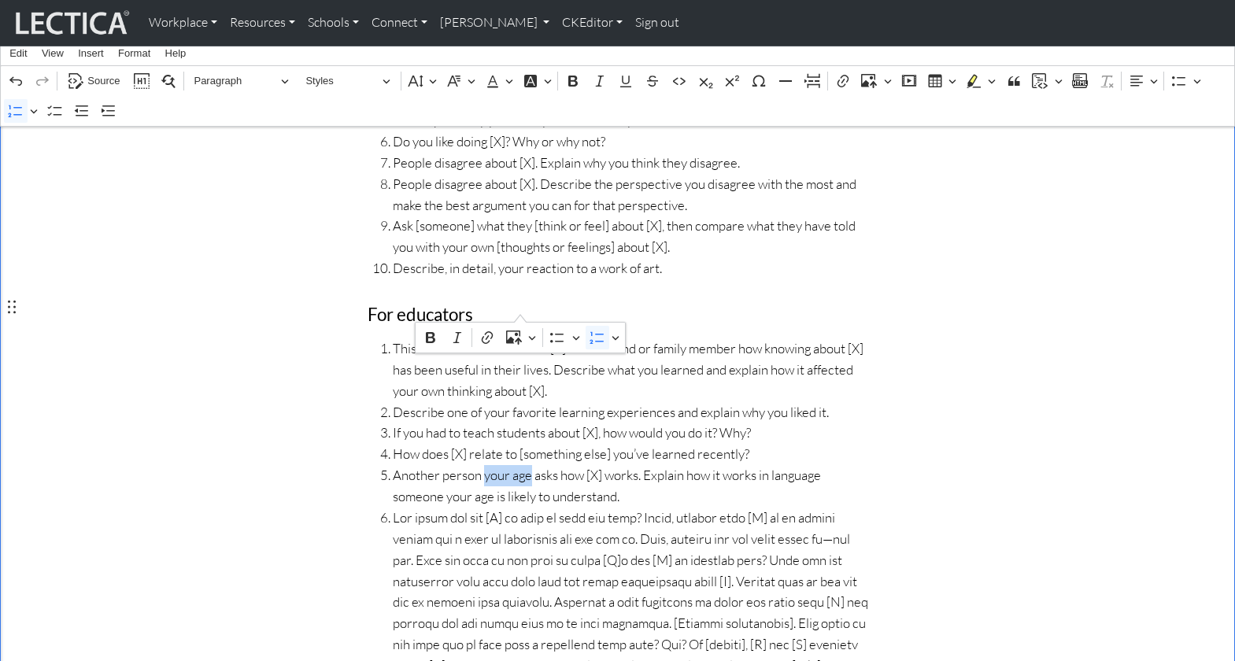
drag, startPoint x: 476, startPoint y: 305, endPoint x: 520, endPoint y: 306, distance: 44.1
click at [520, 465] on span "Another person your age asks how [X] works. Explain how it works in language so…" at bounding box center [630, 486] width 475 height 42
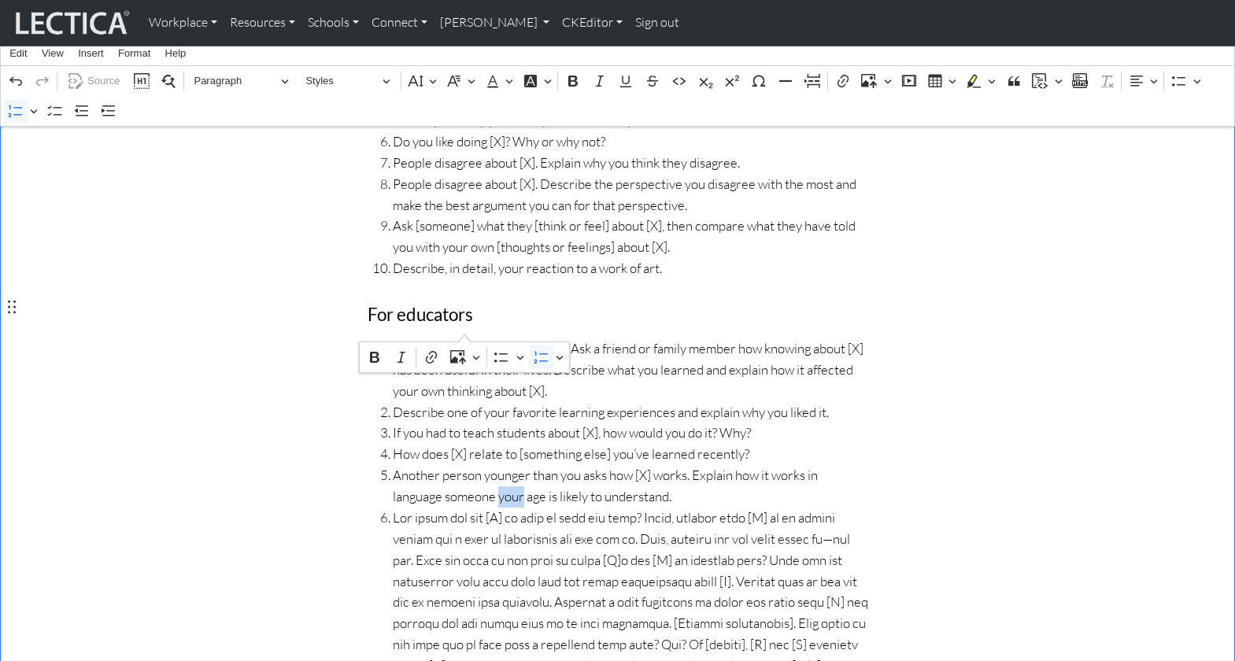
drag, startPoint x: 440, startPoint y: 327, endPoint x: 463, endPoint y: 328, distance: 23.6
click at [463, 465] on span "Another person younger than you asks how [X] works. Explain how it works in lan…" at bounding box center [630, 486] width 475 height 42
click at [639, 508] on span "Rich Text Editor. Editing area: main. Press ⌥0 for help." at bounding box center [630, 666] width 475 height 317
click at [828, 508] on span "Rich Text Editor. Editing area: main. Press ⌥0 for help." at bounding box center [630, 666] width 475 height 317
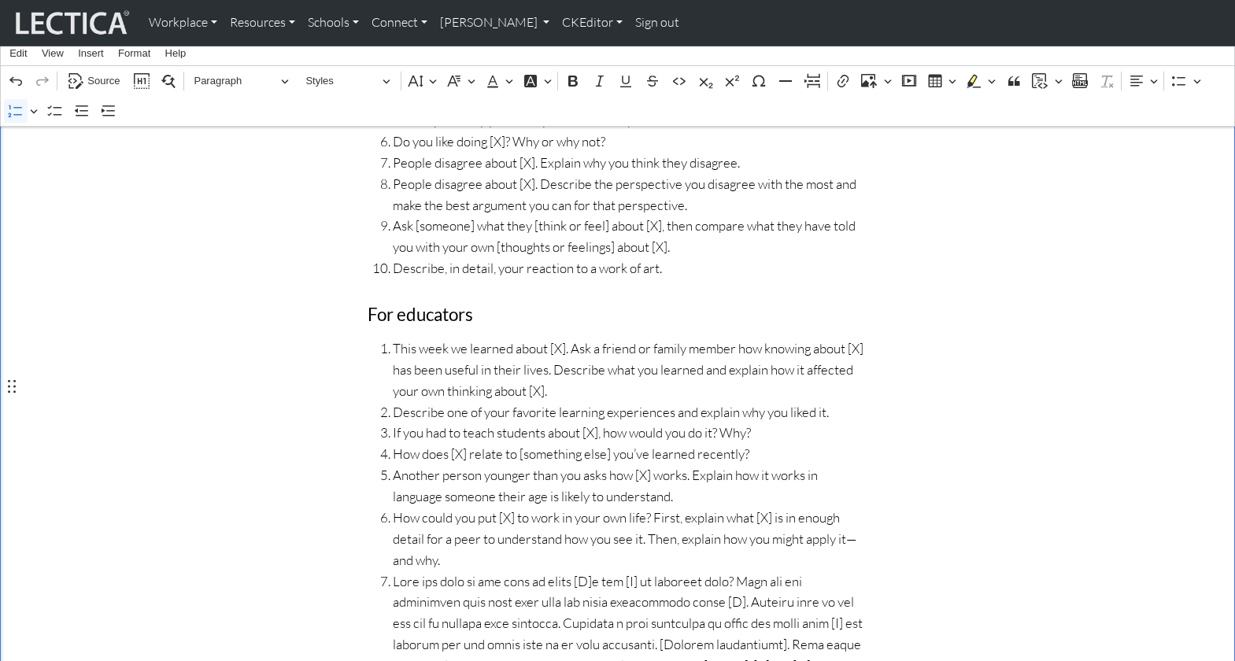
click at [389, 505] on ol "This week we learned about [X]. Ask a friend or family member how knowing about…" at bounding box center [617, 602] width 500 height 529
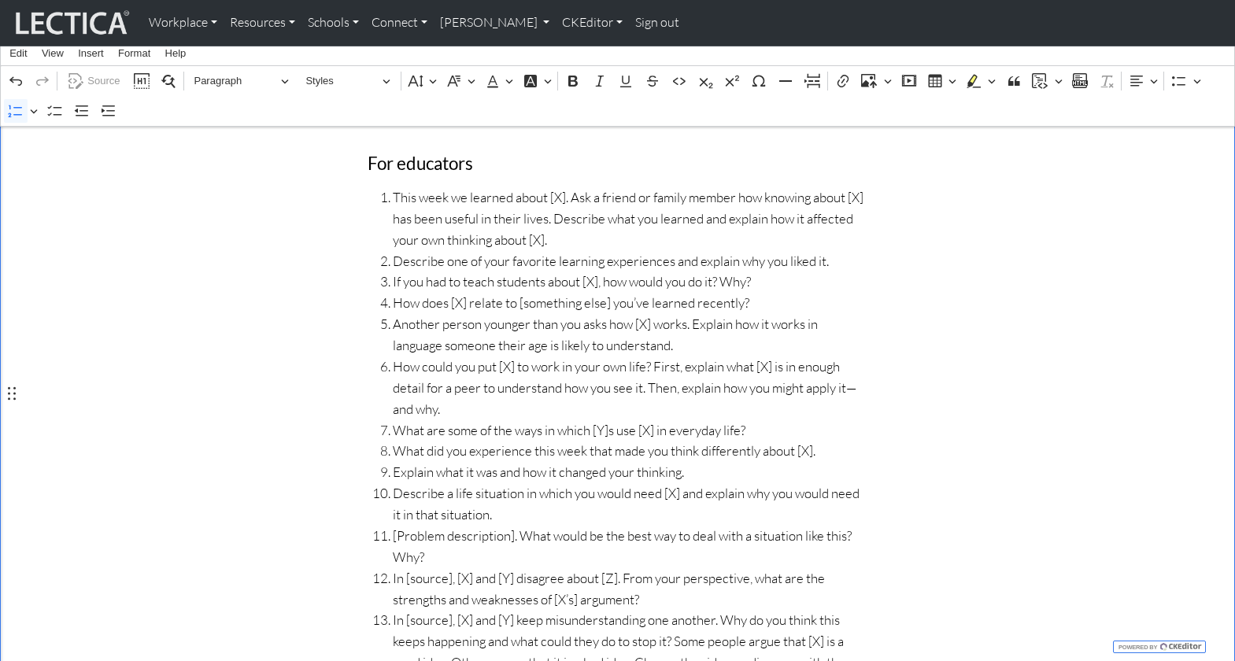
scroll to position [2538, 0]
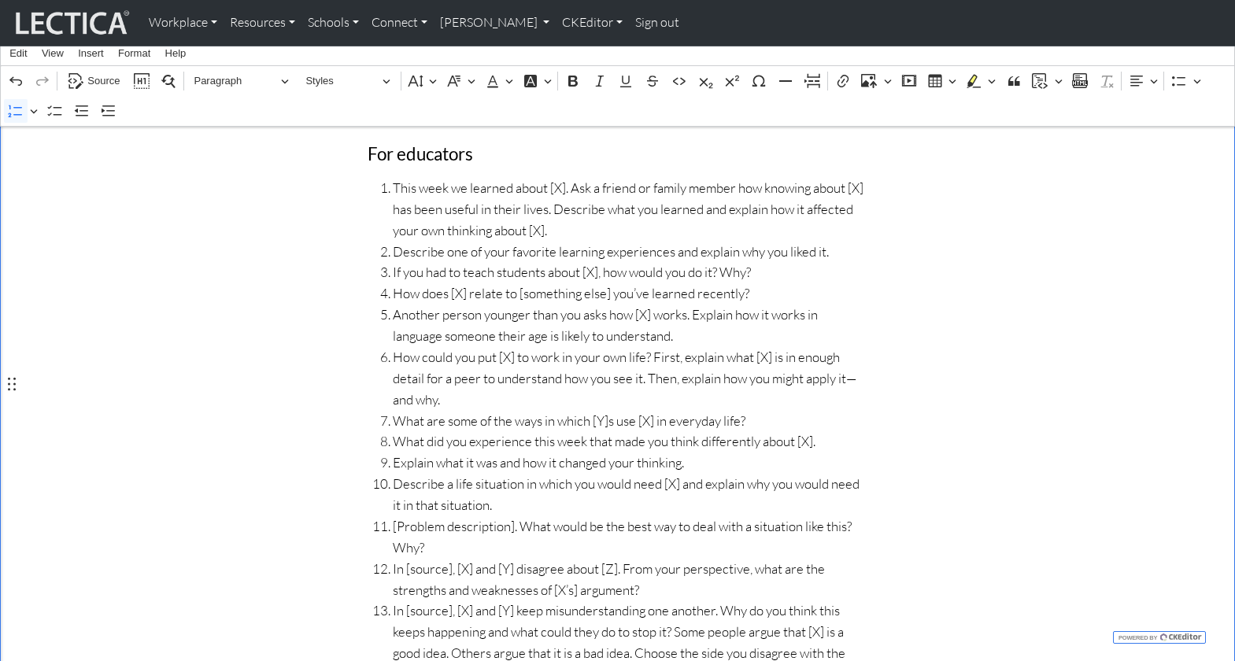
click at [626, 600] on span "In [source], [X] and [Y] keep misunderstanding one another. Why do you think th…" at bounding box center [630, 674] width 475 height 148
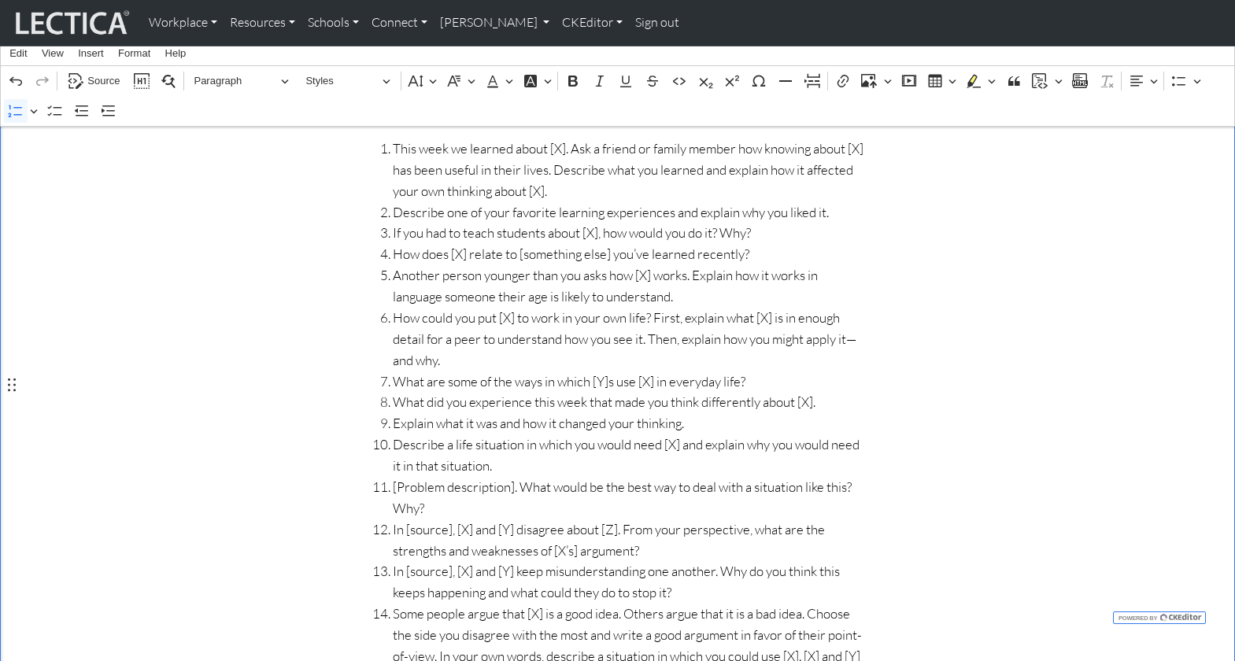
scroll to position [2585, 0]
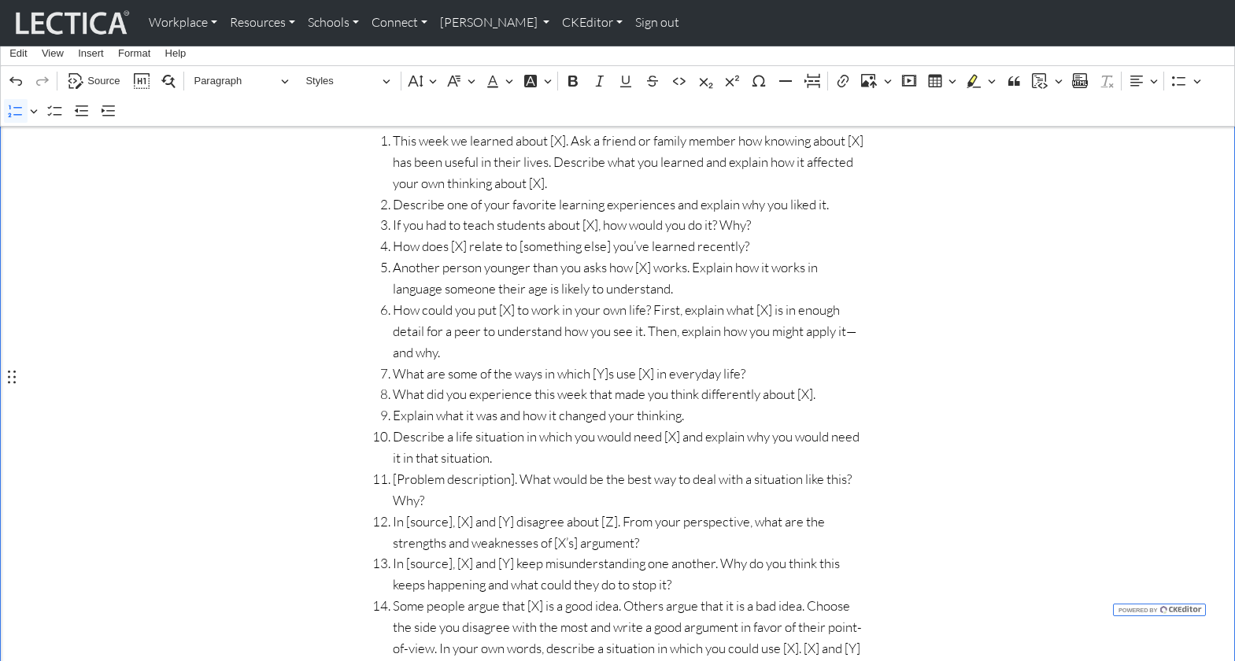
click at [834, 596] on span "Some people argue that [X] is a good idea. Others argue that it is a bad idea. …" at bounding box center [630, 648] width 475 height 105
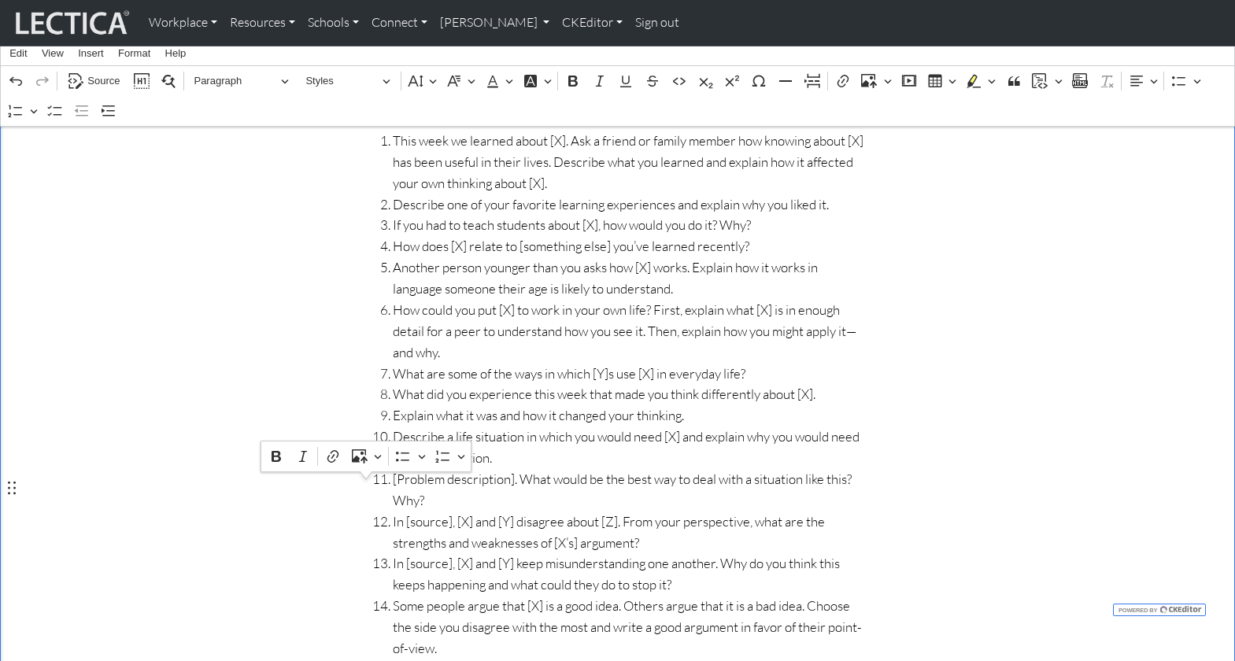
drag, startPoint x: 405, startPoint y: 556, endPoint x: 360, endPoint y: 493, distance: 76.7
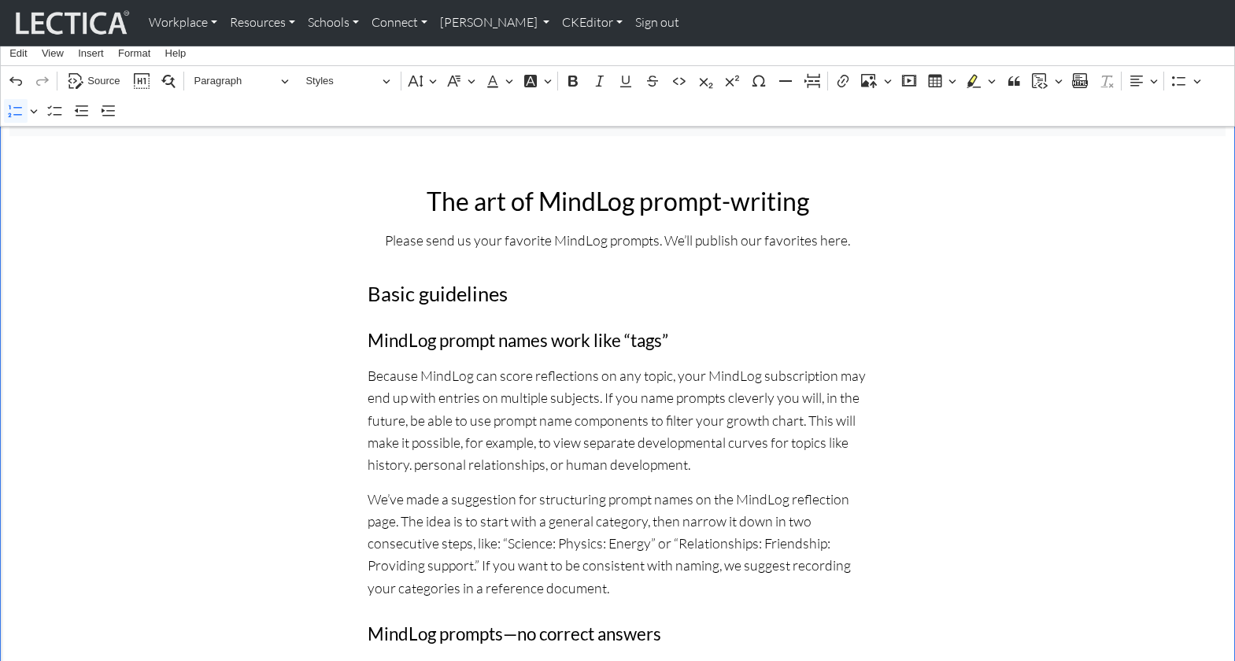
scroll to position [0, 0]
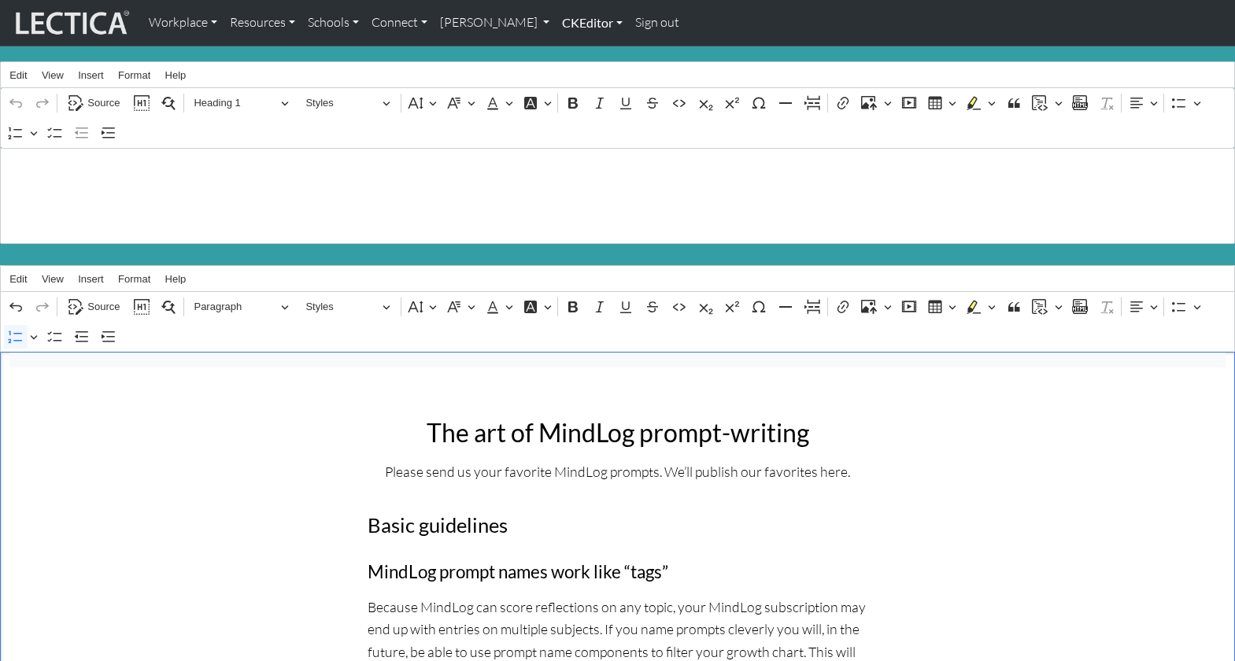
click at [556, 25] on link "CKEditor" at bounding box center [592, 22] width 73 height 33
click at [568, 50] on link "Edit" at bounding box center [583, 58] width 31 height 20
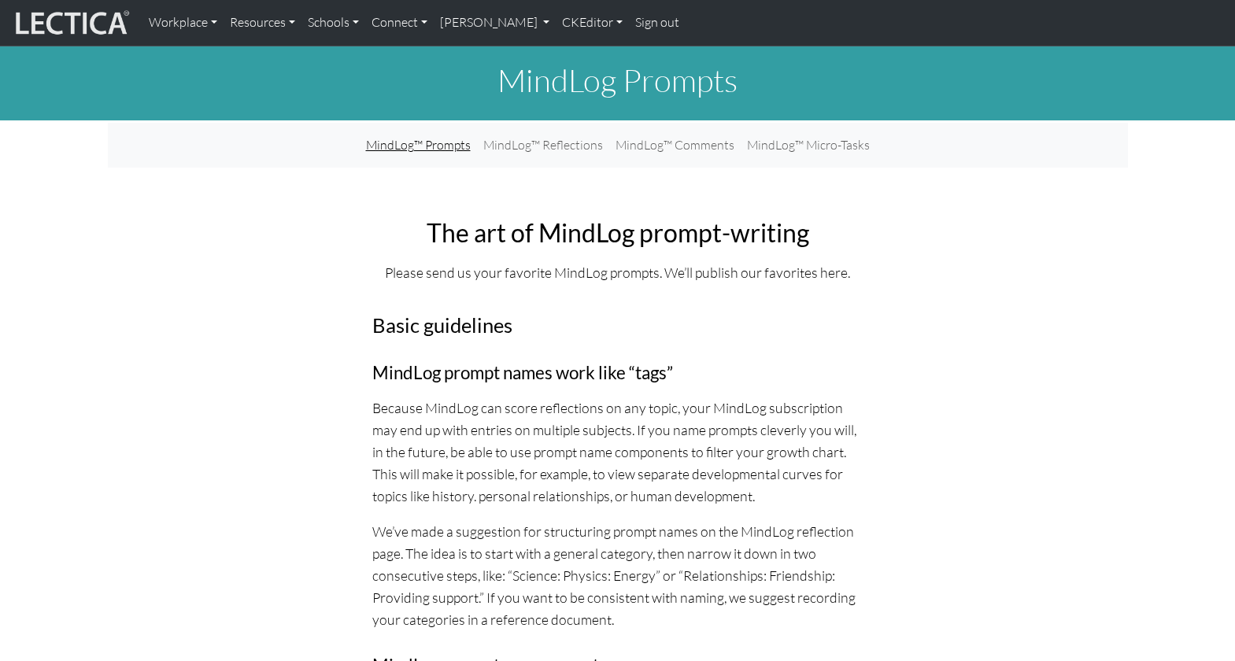
click at [418, 135] on link "MindLog™ Prompts" at bounding box center [418, 145] width 117 height 32
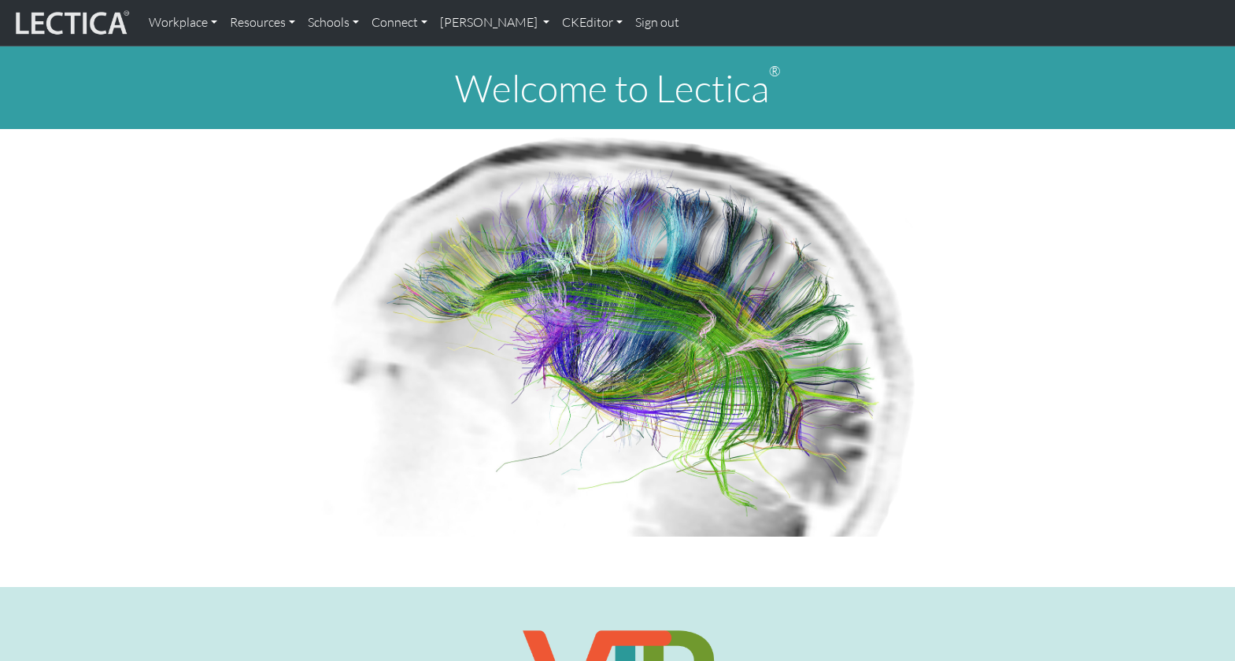
scroll to position [9, 0]
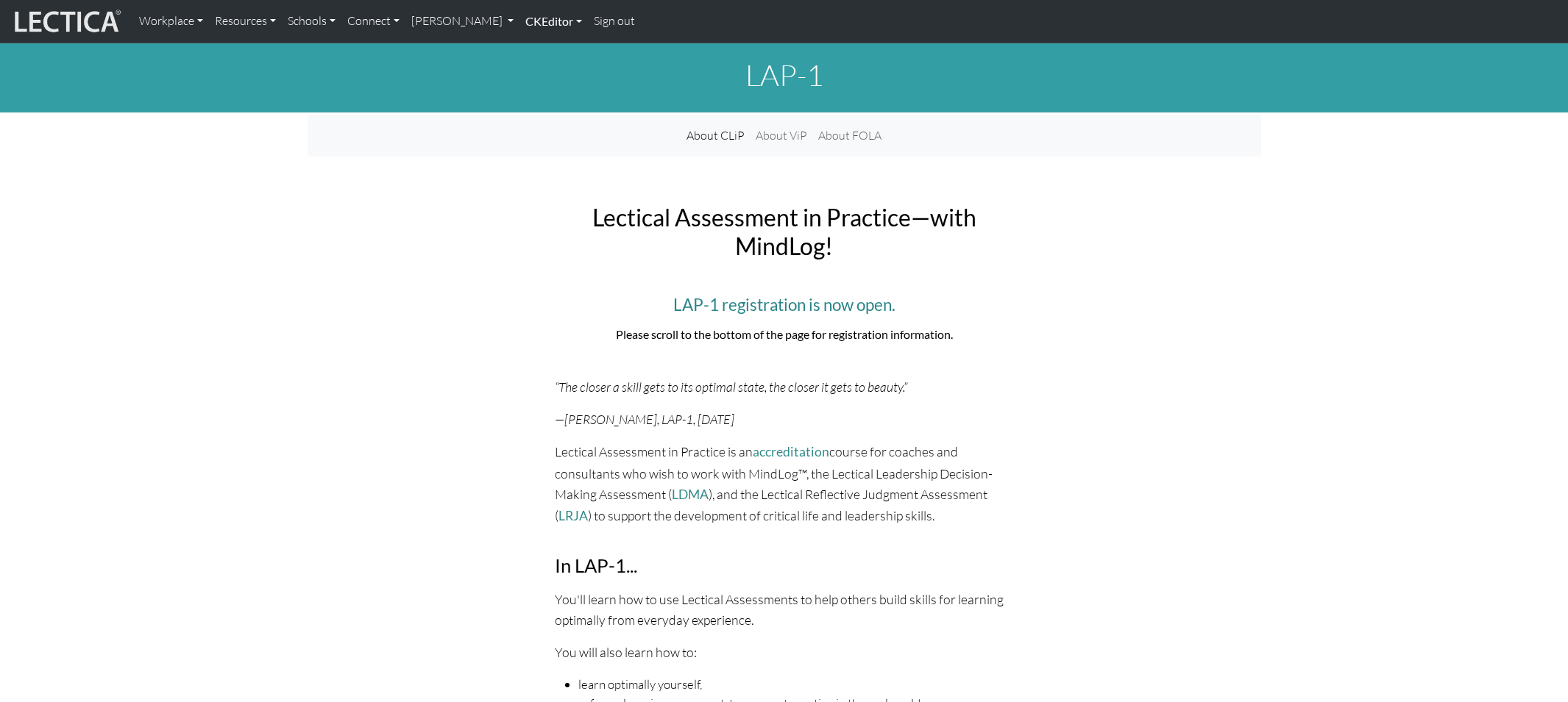
click at [520, 18] on link "CKEditor" at bounding box center [554, 21] width 68 height 31
click at [531, 47] on link "Edit" at bounding box center [545, 54] width 29 height 19
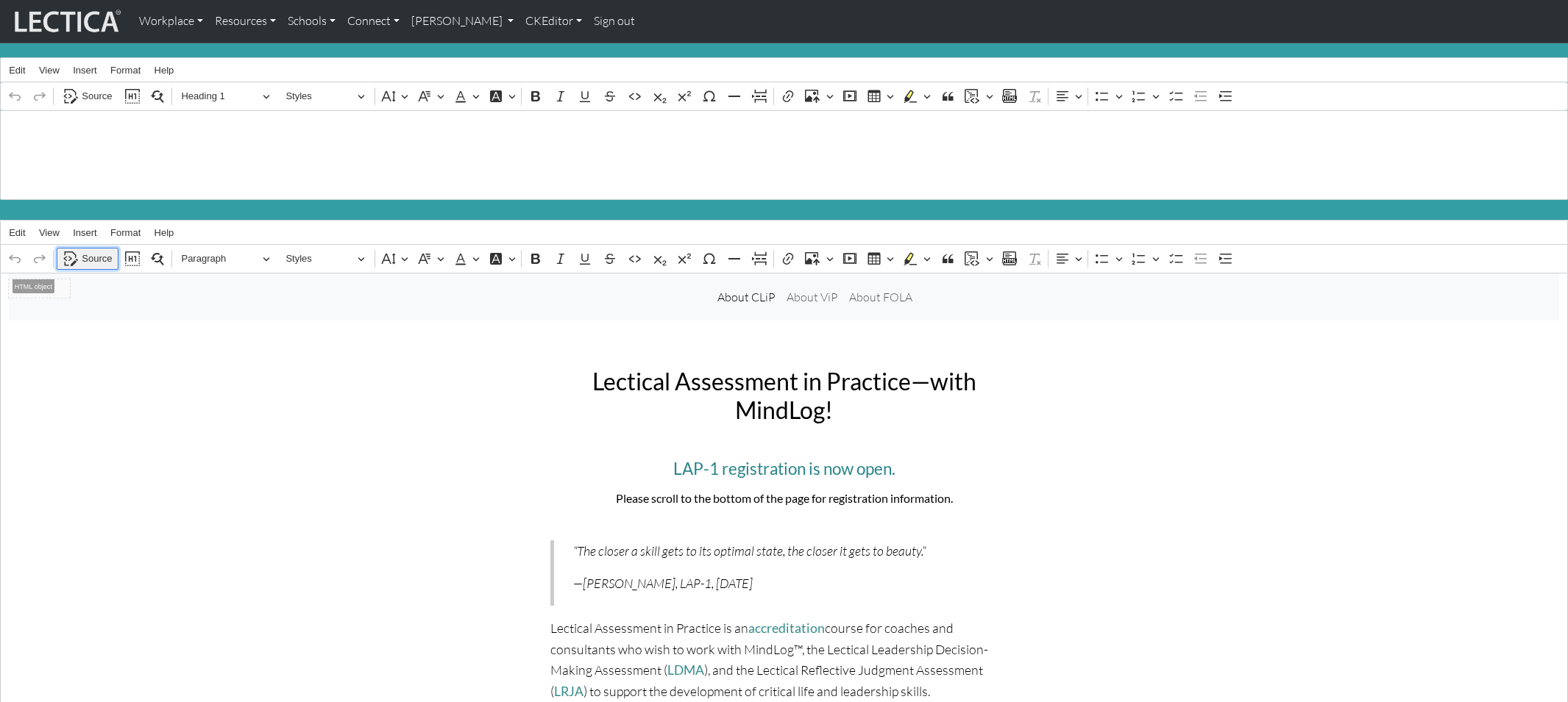
click at [94, 251] on span "Source" at bounding box center [96, 259] width 30 height 18
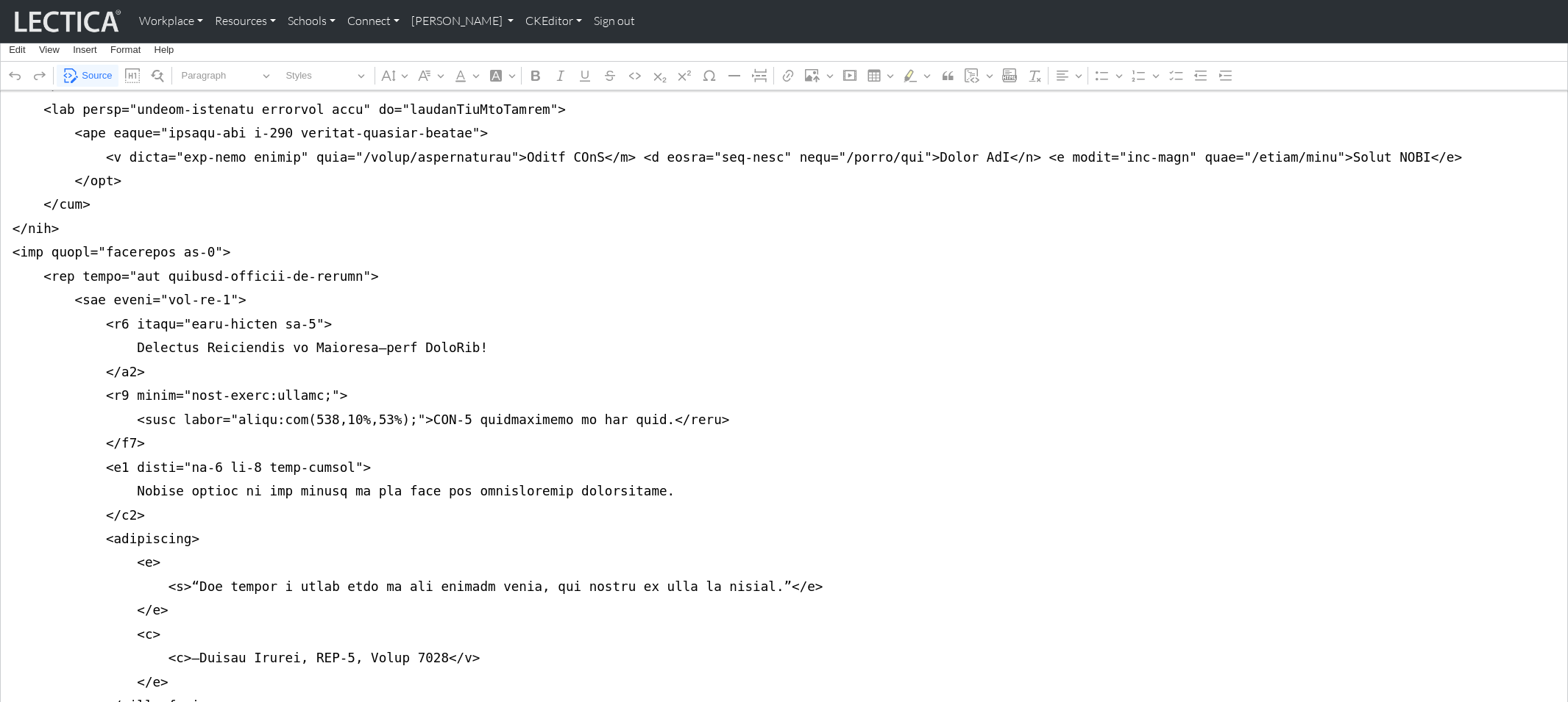
scroll to position [309, 0]
drag, startPoint x: 8, startPoint y: 198, endPoint x: -4, endPoint y: 266, distance: 69.1
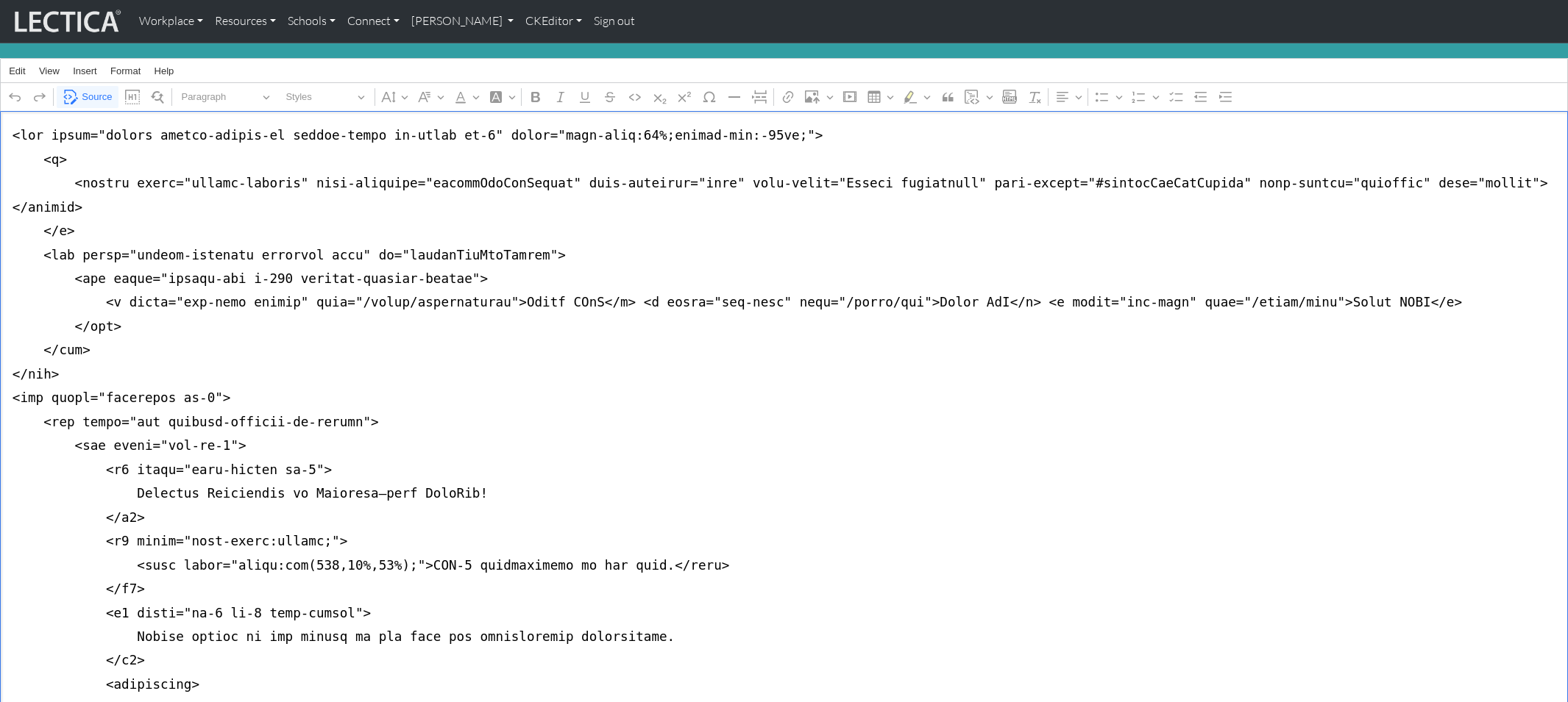
scroll to position [123, 0]
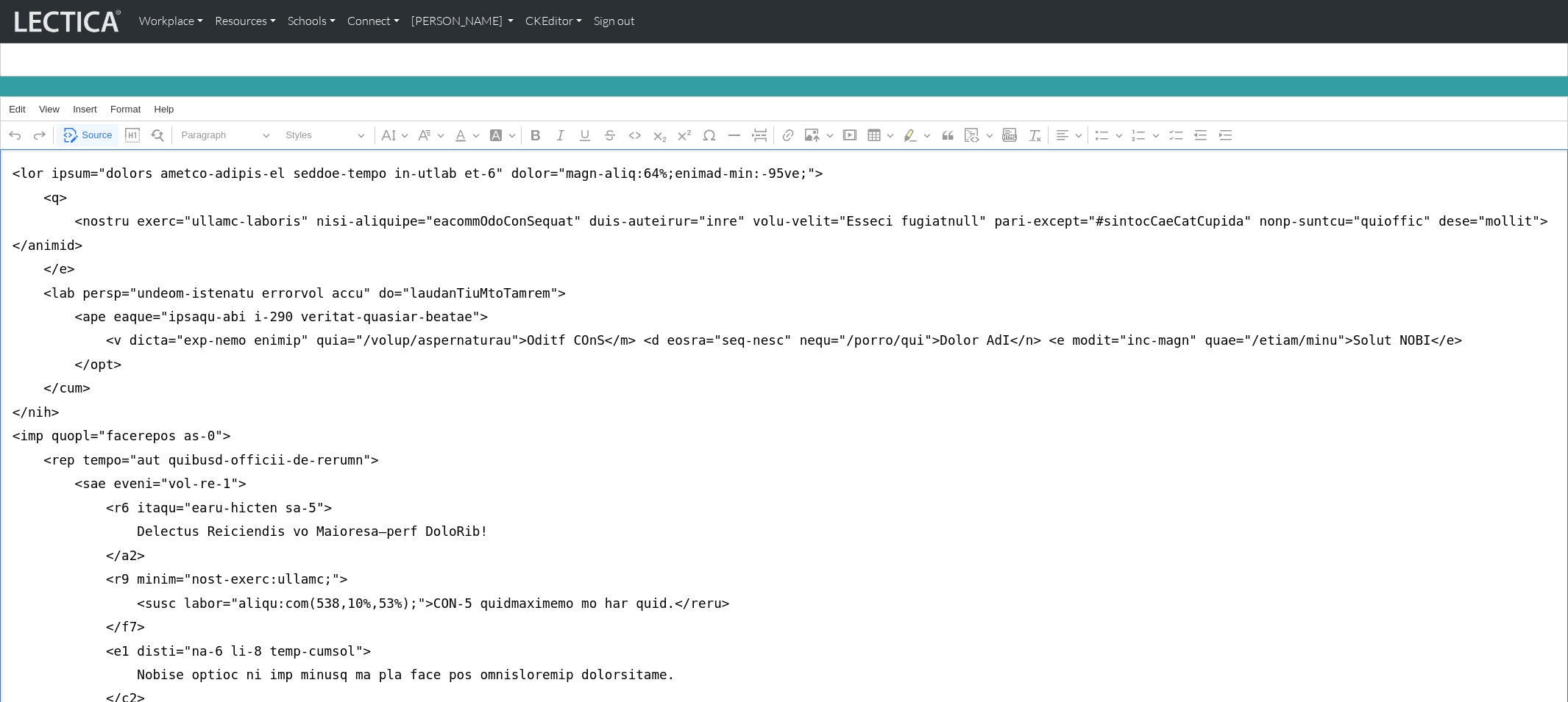
drag, startPoint x: 247, startPoint y: 244, endPoint x: -1, endPoint y: 166, distance: 260.0
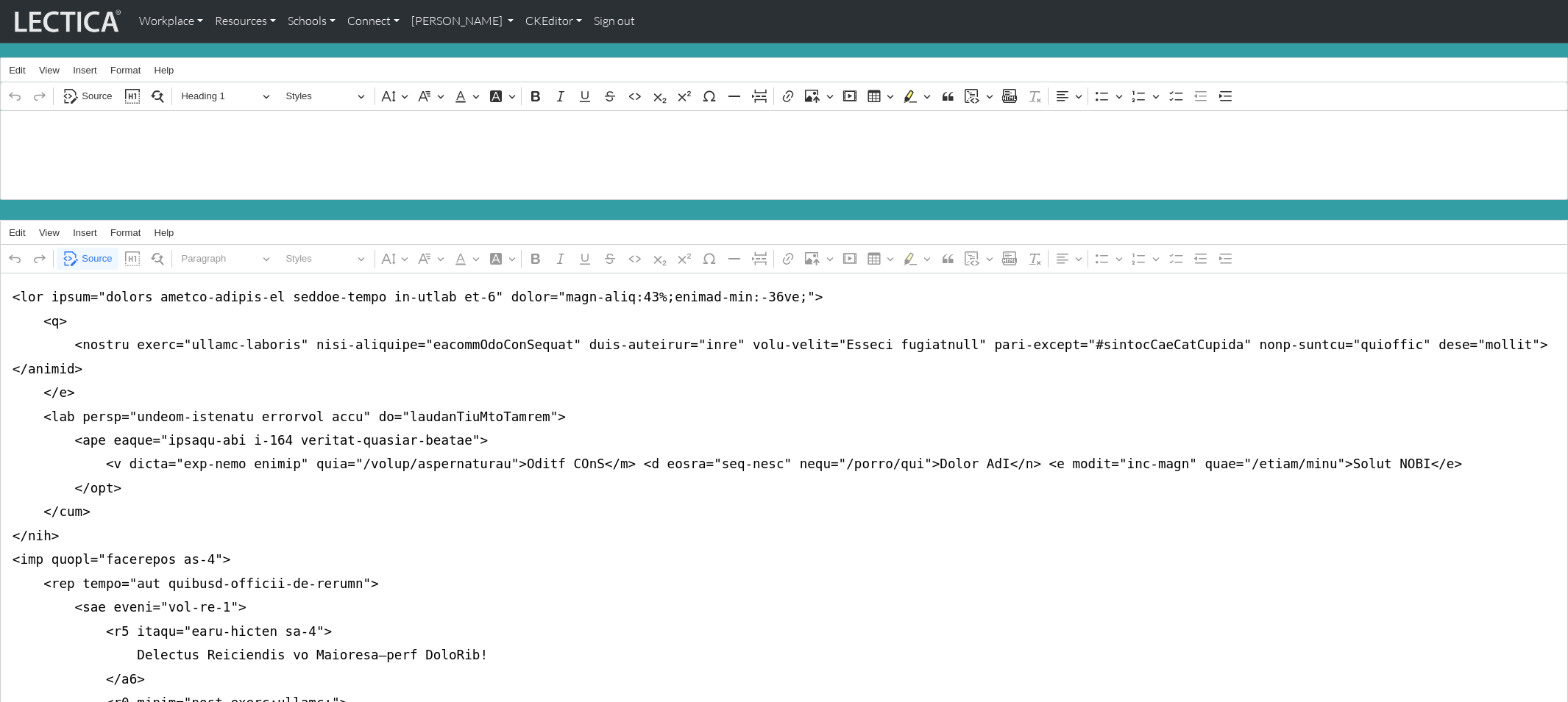
scroll to position [123, 0]
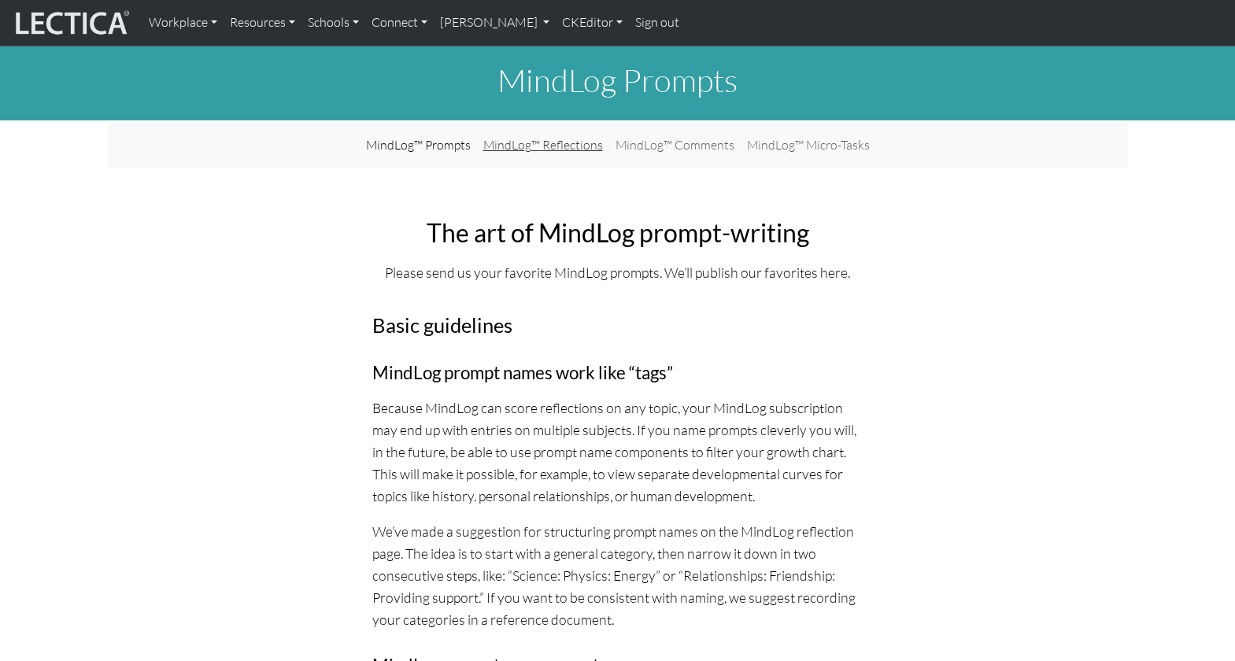
click at [527, 133] on link "MindLog™ Reflections" at bounding box center [543, 145] width 132 height 32
click at [556, 19] on link "CKEditor" at bounding box center [592, 22] width 73 height 33
click at [568, 50] on link "Edit" at bounding box center [583, 58] width 31 height 20
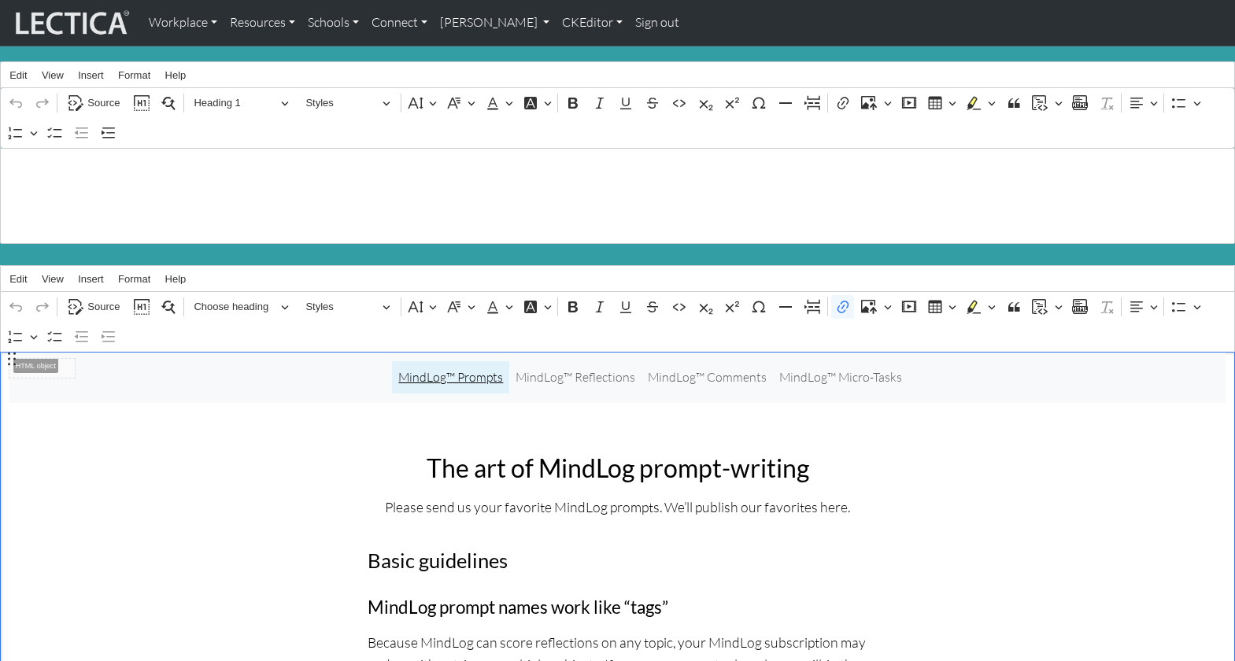
click at [467, 365] on link "MindLog™ Prompts" at bounding box center [450, 377] width 117 height 32
click at [573, 364] on link "MindLog™ Reflections" at bounding box center [571, 377] width 132 height 32
drag, startPoint x: 574, startPoint y: 365, endPoint x: 627, endPoint y: 365, distance: 53.5
click at [627, 365] on link "MindLog Reflections" at bounding box center [571, 377] width 124 height 32
click at [682, 364] on link "MindLog™ Comments" at bounding box center [687, 377] width 131 height 32
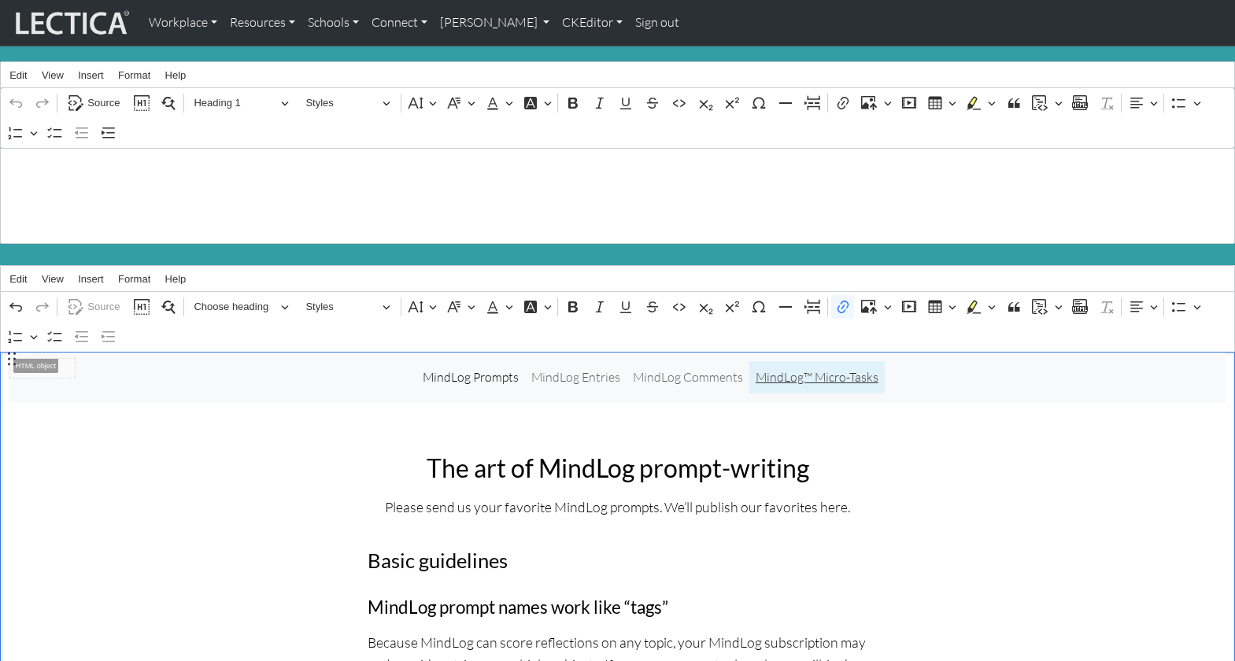
click at [798, 364] on link "MindLog™ Micro-Tasks" at bounding box center [816, 377] width 135 height 32
drag, startPoint x: 264, startPoint y: 416, endPoint x: 233, endPoint y: 402, distance: 34.5
click at [98, 297] on span "Source" at bounding box center [103, 306] width 32 height 19
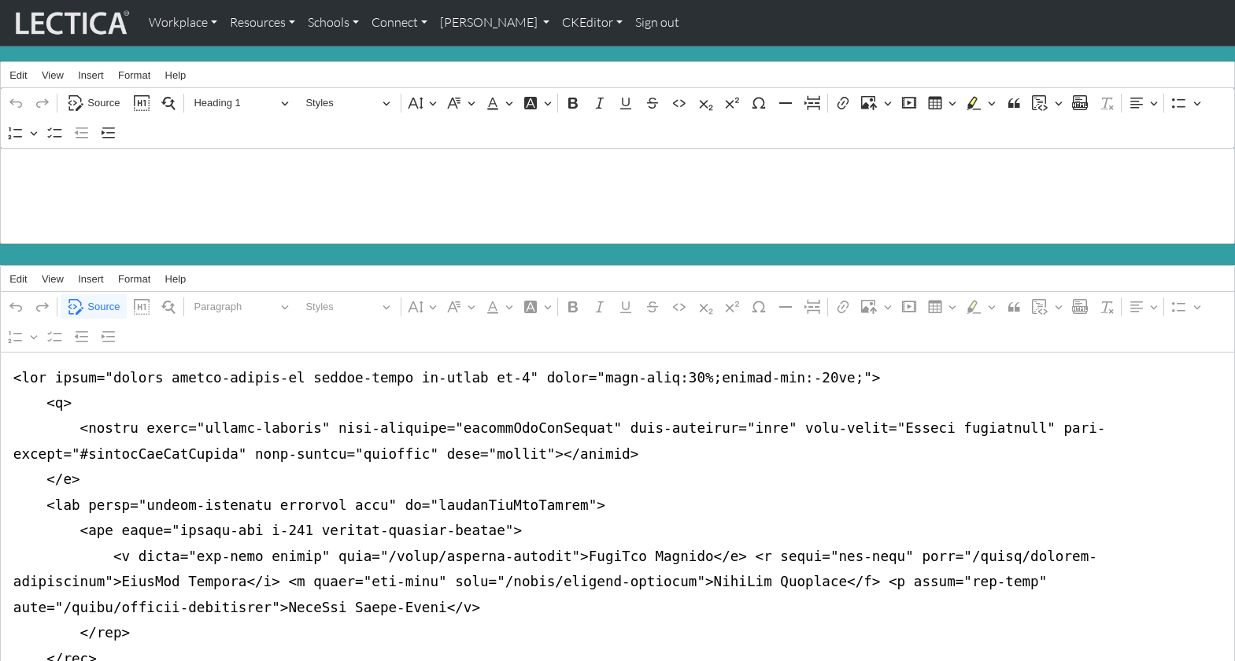
drag, startPoint x: 1028, startPoint y: 531, endPoint x: 1113, endPoint y: 531, distance: 84.2
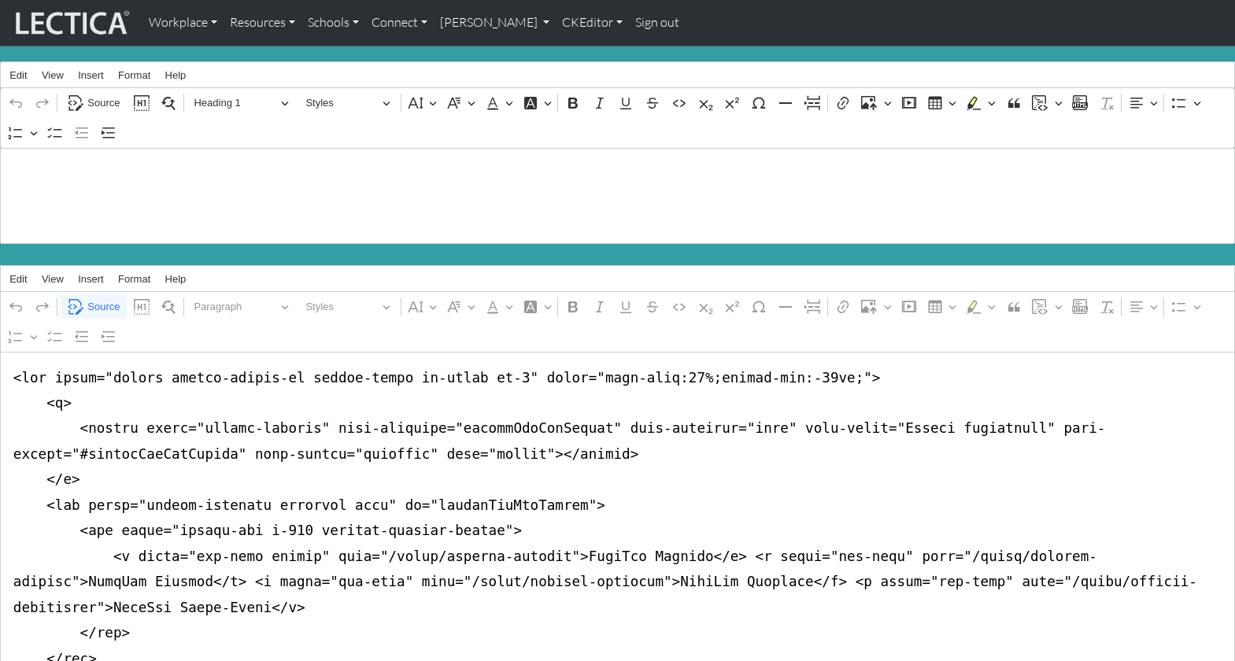
drag, startPoint x: 428, startPoint y: 560, endPoint x: 488, endPoint y: 561, distance: 59.8
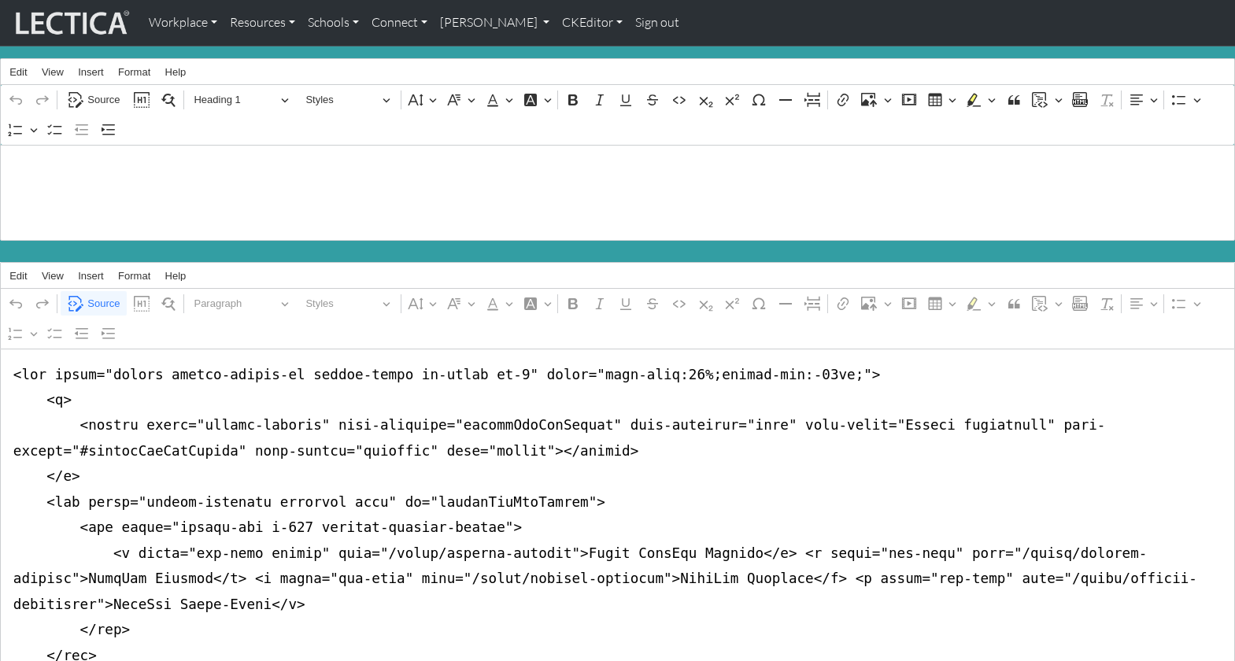
drag, startPoint x: 554, startPoint y: 530, endPoint x: 596, endPoint y: 530, distance: 42.5
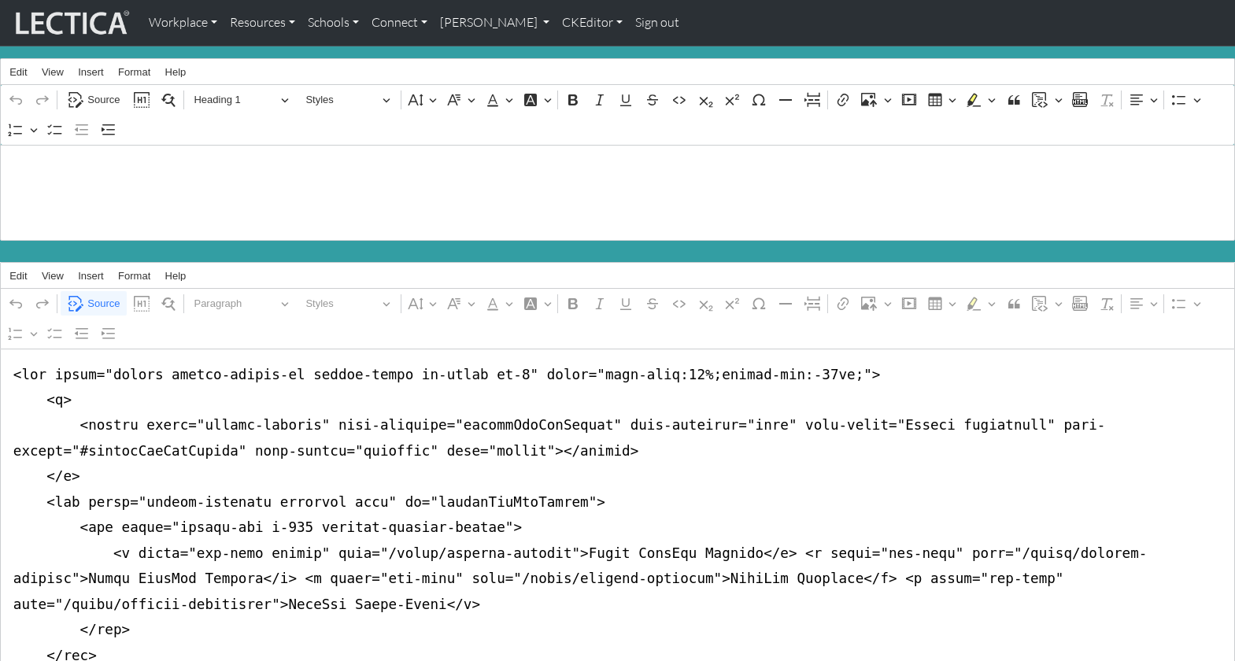
drag, startPoint x: 1143, startPoint y: 552, endPoint x: 1152, endPoint y: 550, distance: 9.0
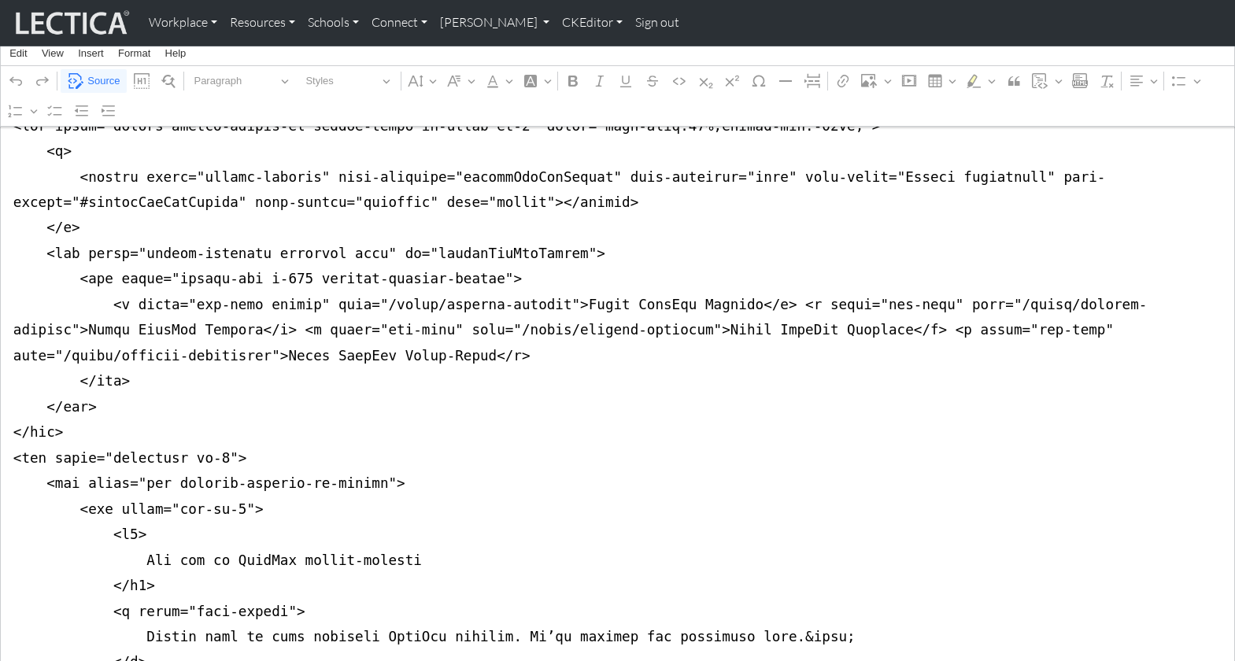
scroll to position [268, 0]
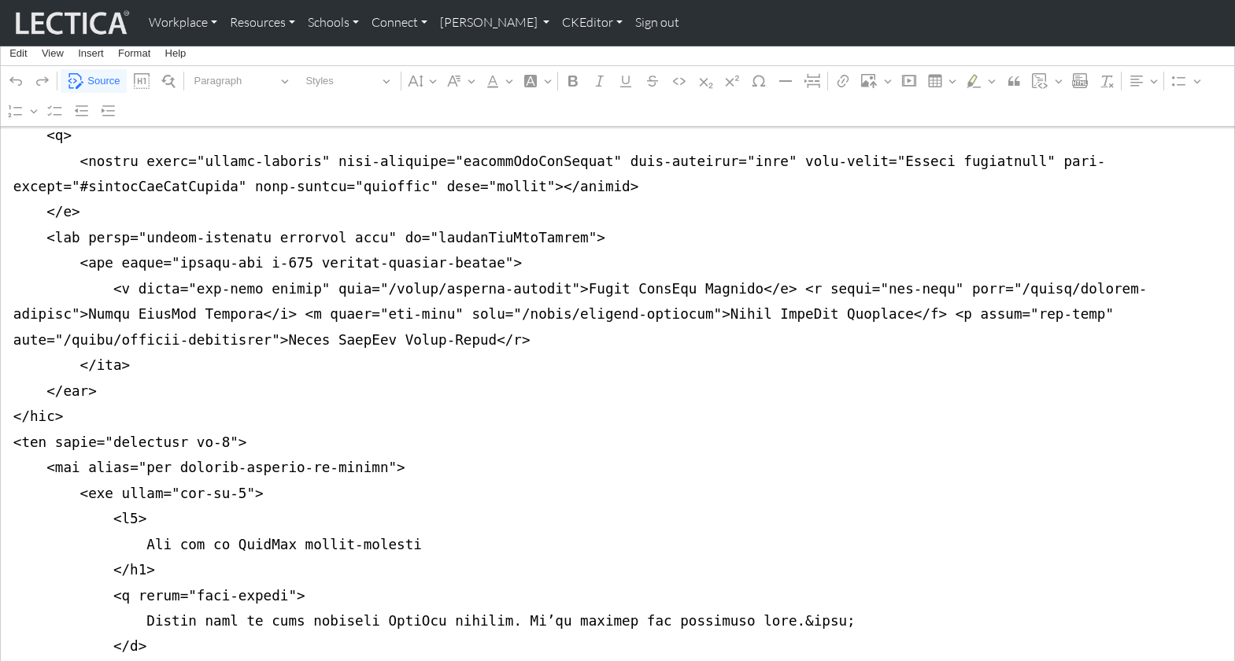
drag, startPoint x: 9, startPoint y: 364, endPoint x: -6, endPoint y: 440, distance: 77.0
type textarea "<nav class="navbar navbar-expand-lg navbar-light bg-light mb-5" style="font-siz…"
click at [104, 77] on span "Source" at bounding box center [103, 81] width 32 height 19
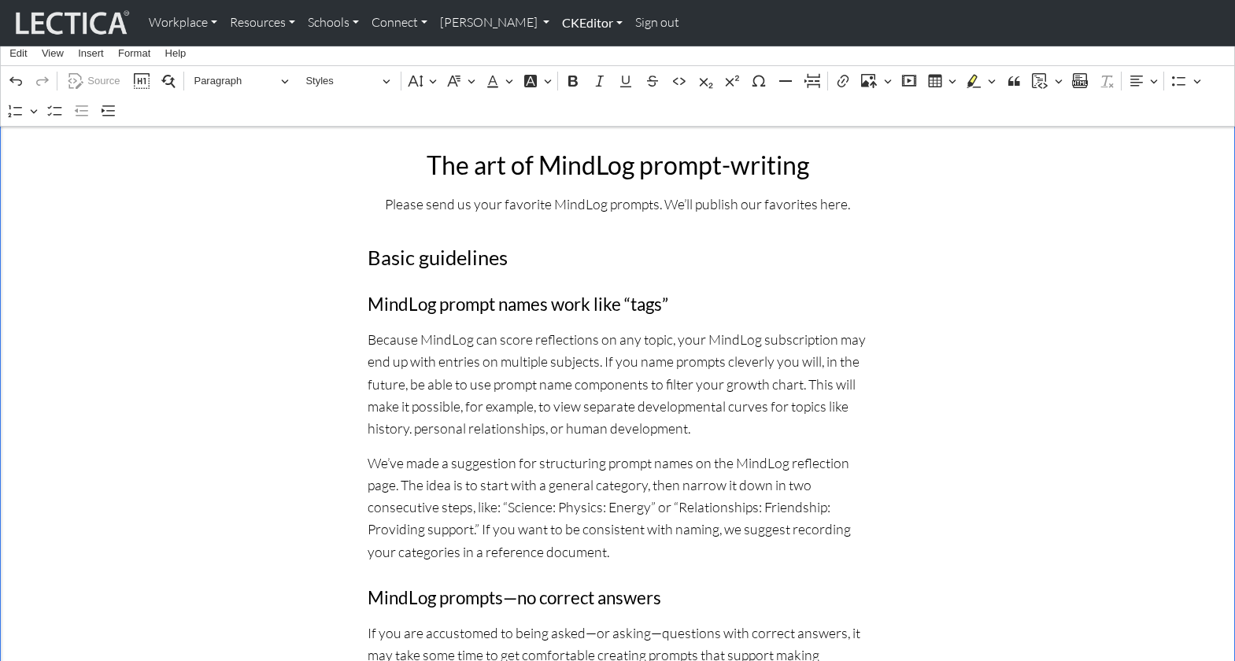
click at [556, 25] on link "CKEditor" at bounding box center [592, 22] width 73 height 33
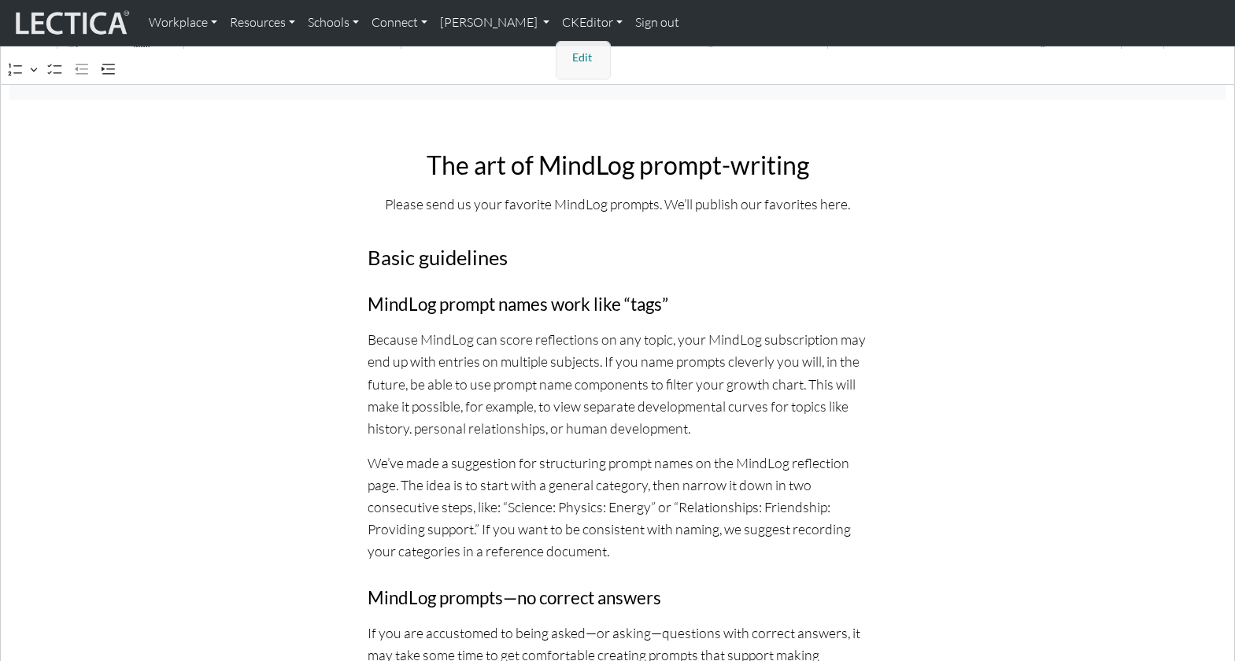
click at [568, 49] on link "Edit" at bounding box center [583, 58] width 31 height 20
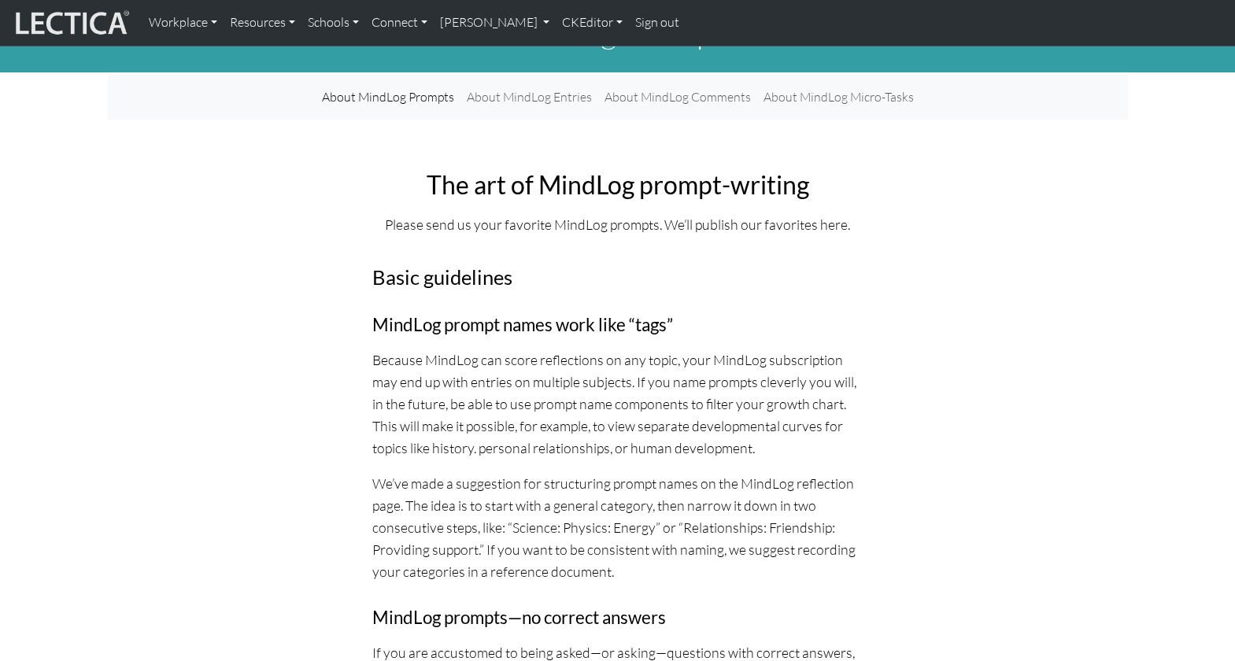
scroll to position [0, 0]
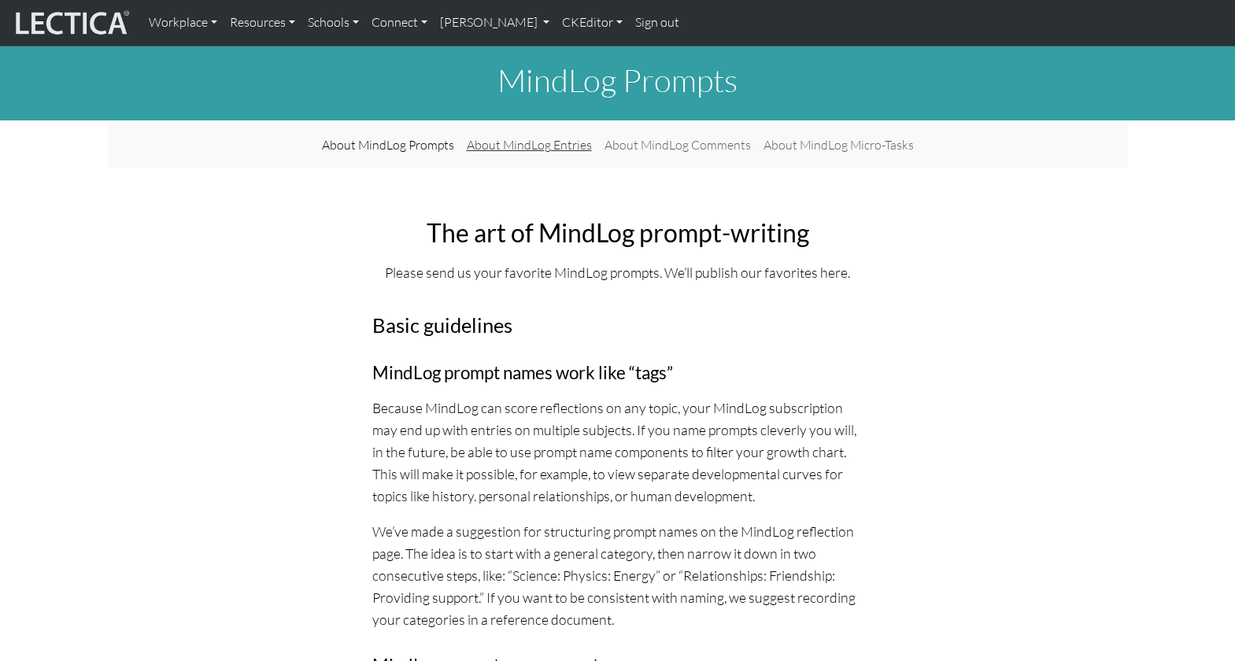
click at [531, 135] on link "About MindLog Entries" at bounding box center [529, 145] width 138 height 32
click at [509, 75] on h1 "MindLog Prompts" at bounding box center [618, 80] width 1020 height 38
click at [556, 22] on link "CKEditor" at bounding box center [592, 22] width 73 height 33
click at [568, 54] on link "Edit" at bounding box center [583, 58] width 31 height 20
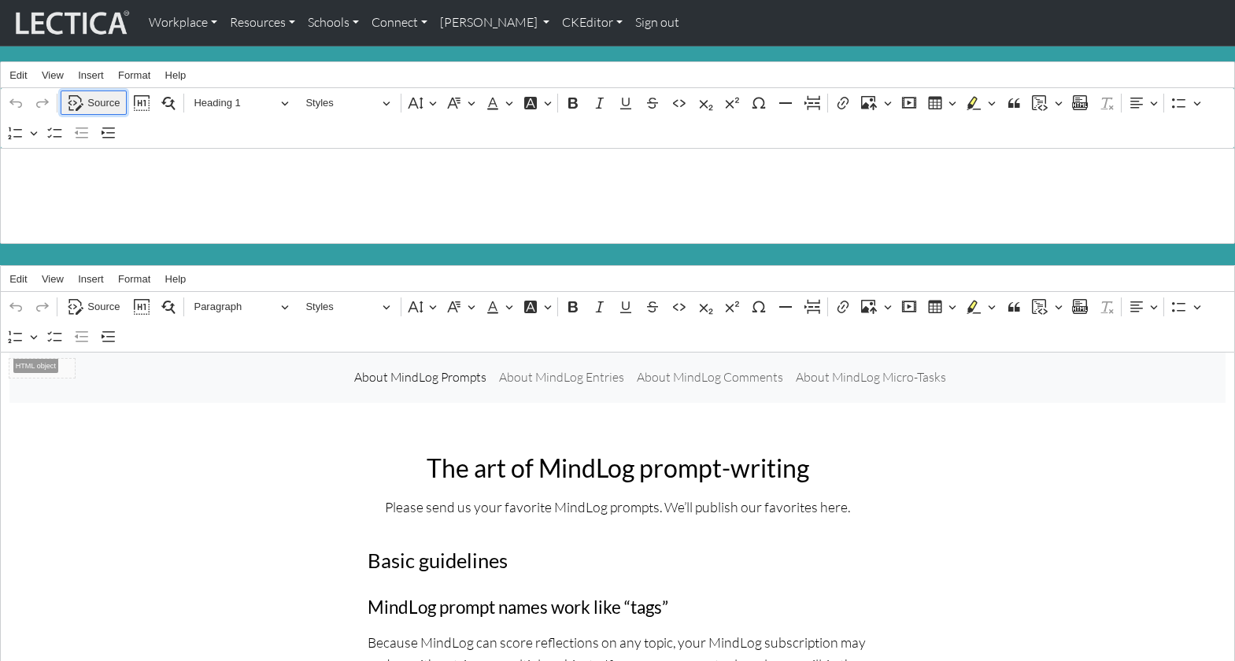
click at [98, 97] on span "Source" at bounding box center [103, 103] width 32 height 19
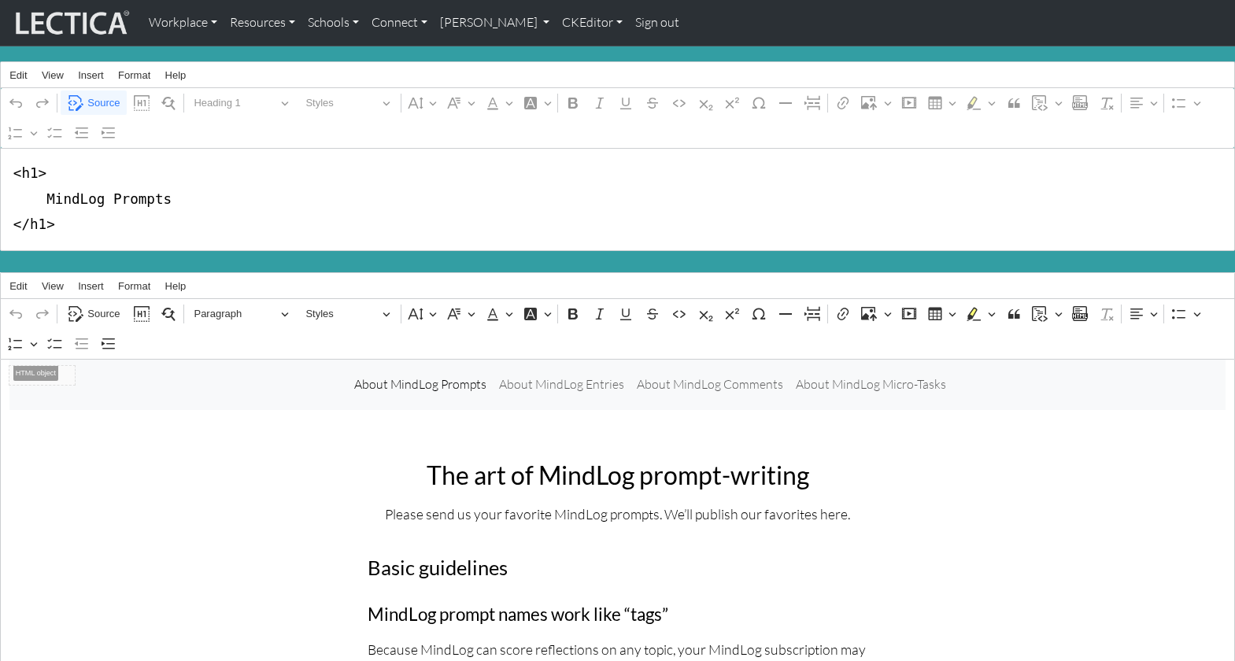
click at [44, 193] on textarea "<h1> MindLog Prompts </h1>" at bounding box center [617, 199] width 1235 height 103
drag, startPoint x: 46, startPoint y: 193, endPoint x: 88, endPoint y: 194, distance: 41.7
click at [88, 194] on textarea "<h1> About MindLog Prompts </h1>" at bounding box center [617, 199] width 1235 height 103
type textarea "<h1> About MindLog Prompts </h1>"
click at [544, 50] on div "MindLog Prompts Rich Text Editor Edit View Insert Format Help Undo Redo Source …" at bounding box center [617, 159] width 1235 height 226
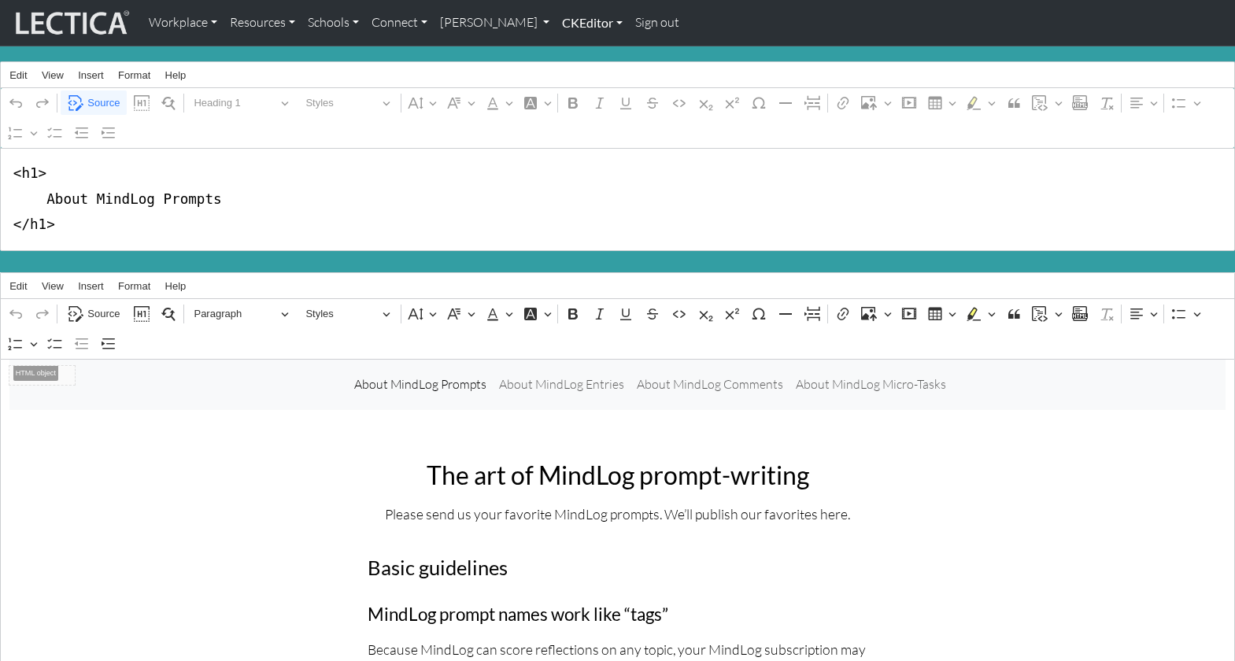
click at [556, 20] on link "CKEditor" at bounding box center [592, 22] width 73 height 33
click at [568, 50] on link "Edit" at bounding box center [583, 58] width 31 height 20
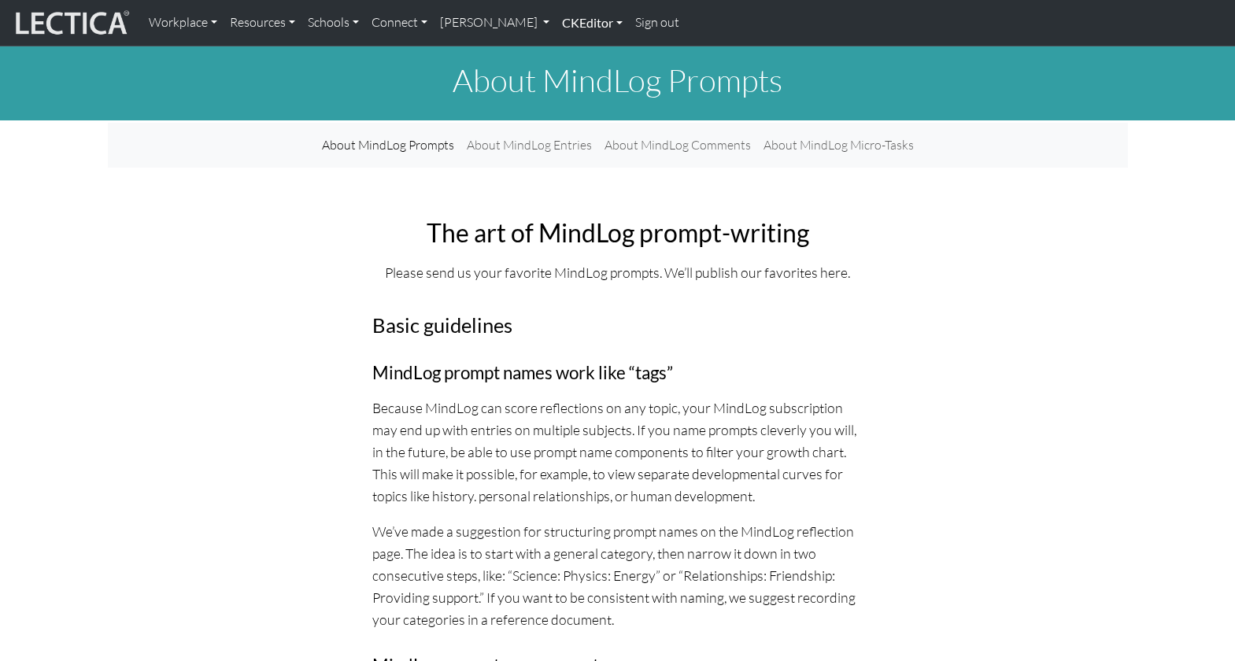
click at [556, 24] on link "CKEditor" at bounding box center [592, 22] width 73 height 33
click at [568, 50] on link "Edit" at bounding box center [583, 58] width 31 height 20
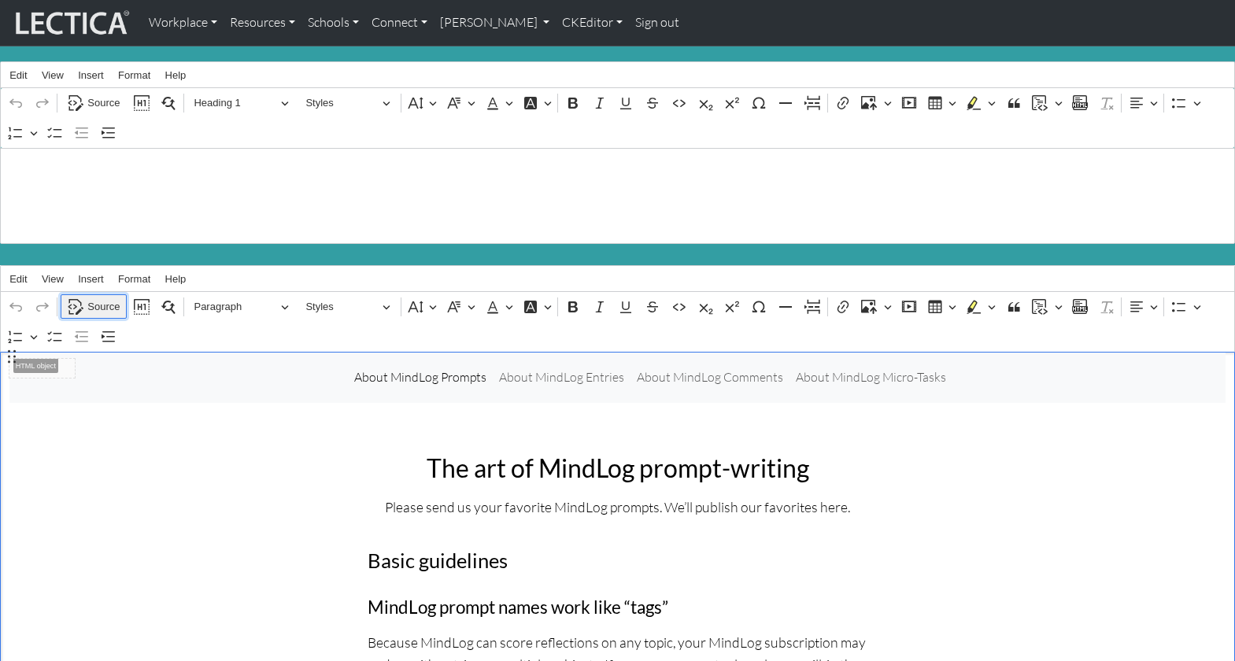
click at [103, 297] on span "Source" at bounding box center [103, 306] width 32 height 19
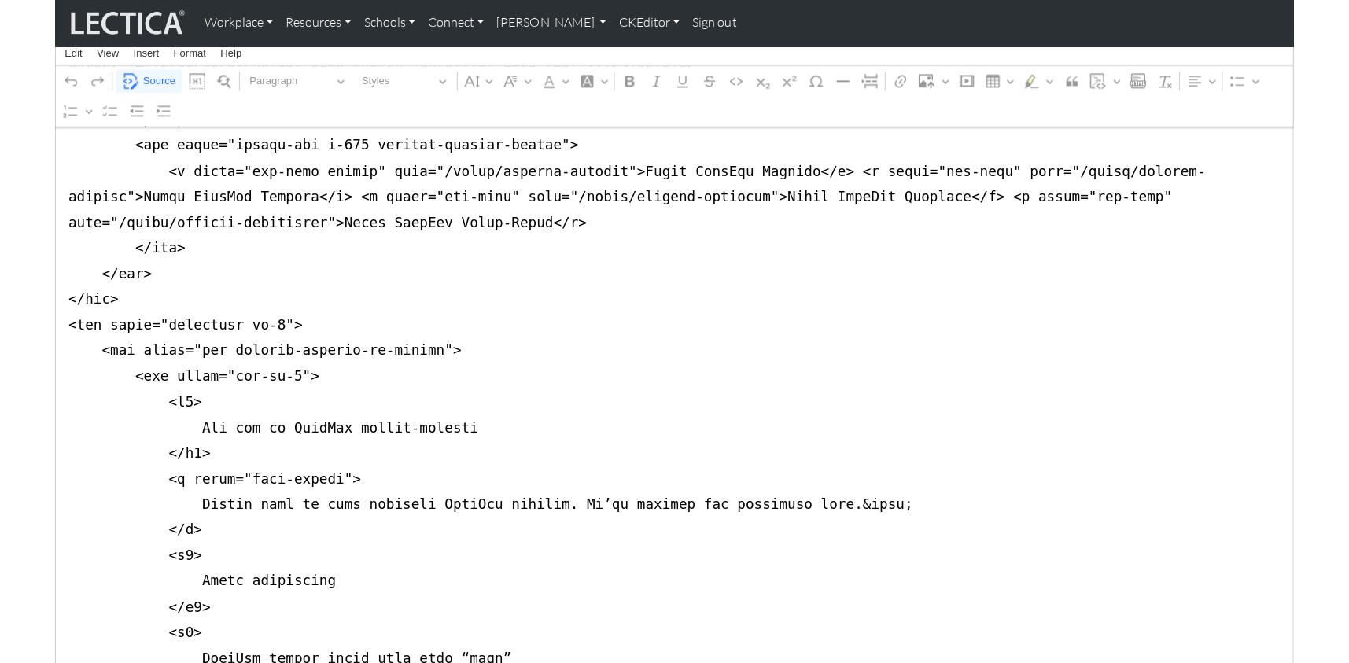
scroll to position [414, 0]
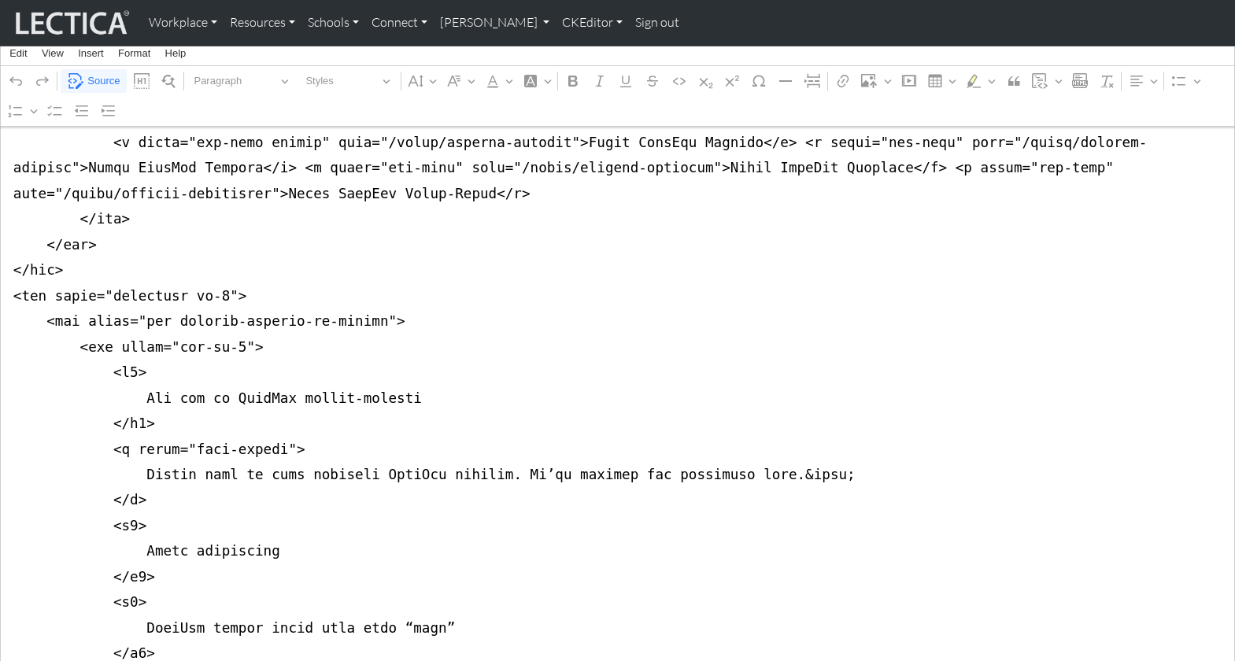
drag, startPoint x: 12, startPoint y: 262, endPoint x: 13, endPoint y: 397, distance: 135.3
click at [556, 22] on link "CKEditor" at bounding box center [592, 22] width 73 height 33
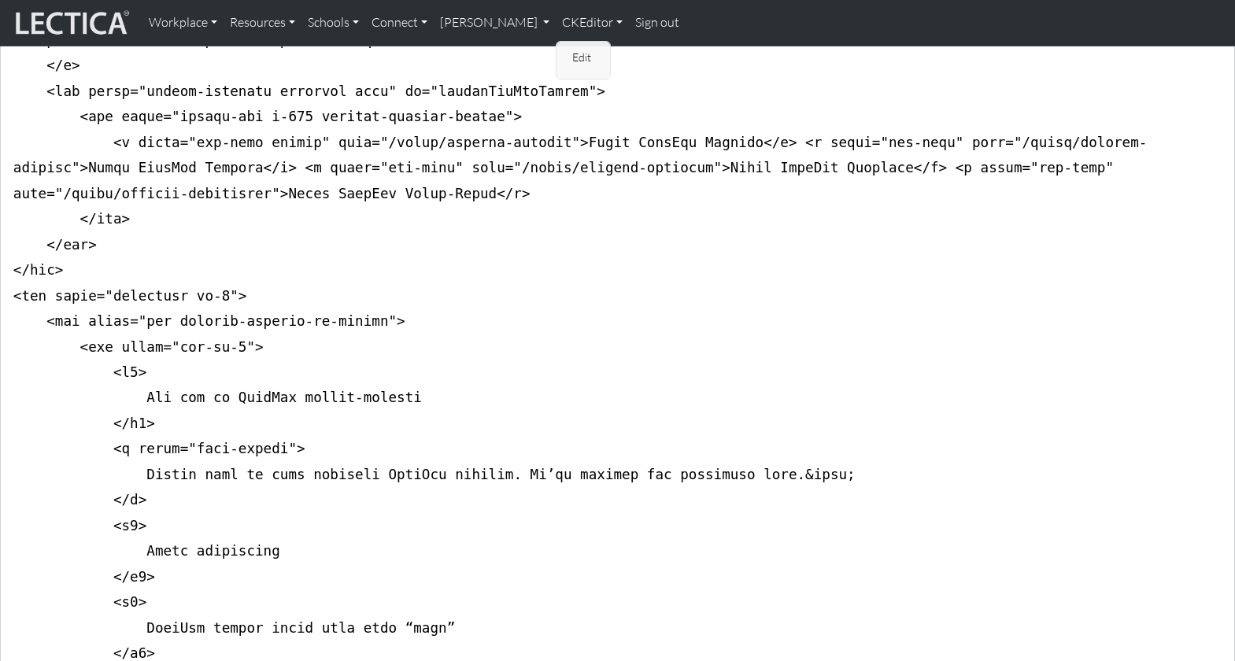
drag, startPoint x: 533, startPoint y: 50, endPoint x: 639, endPoint y: 37, distance: 106.2
click at [568, 50] on link "Edit" at bounding box center [583, 58] width 31 height 20
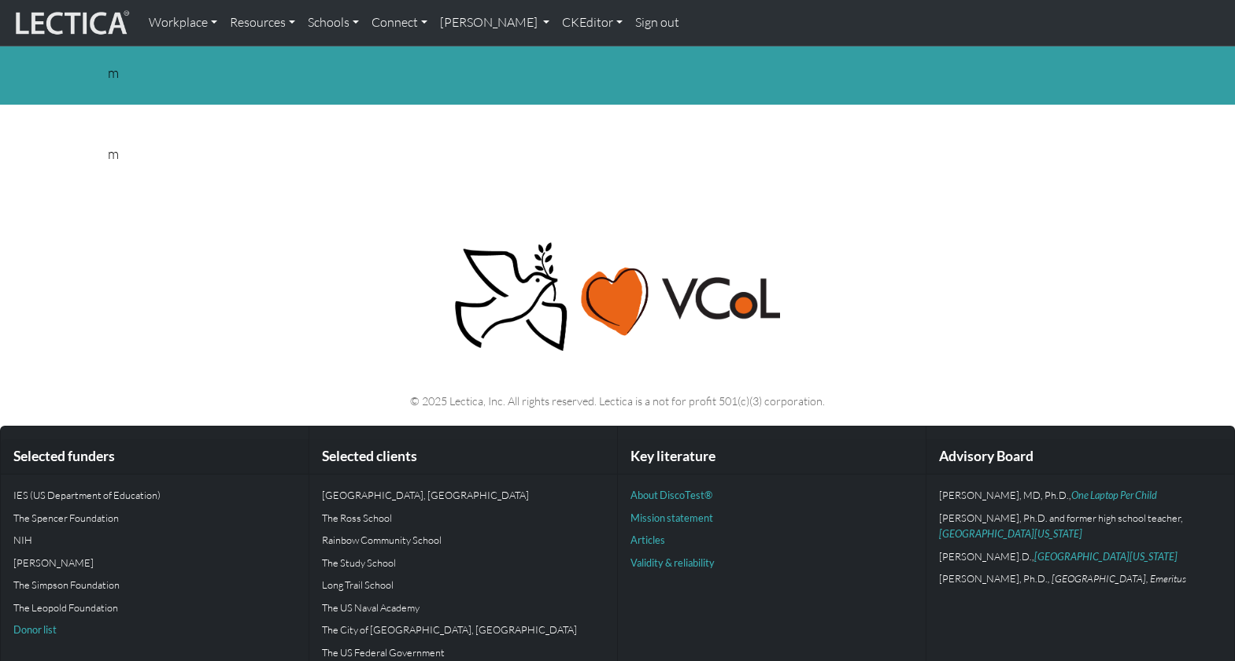
click at [158, 156] on body "Workplace Assessments Why LectaTests? About LectaTests Leadership Leader develo…" at bounding box center [617, 340] width 1235 height 680
click at [556, 24] on link "CKEditor" at bounding box center [592, 22] width 73 height 33
click at [568, 50] on link "Edit" at bounding box center [583, 58] width 31 height 20
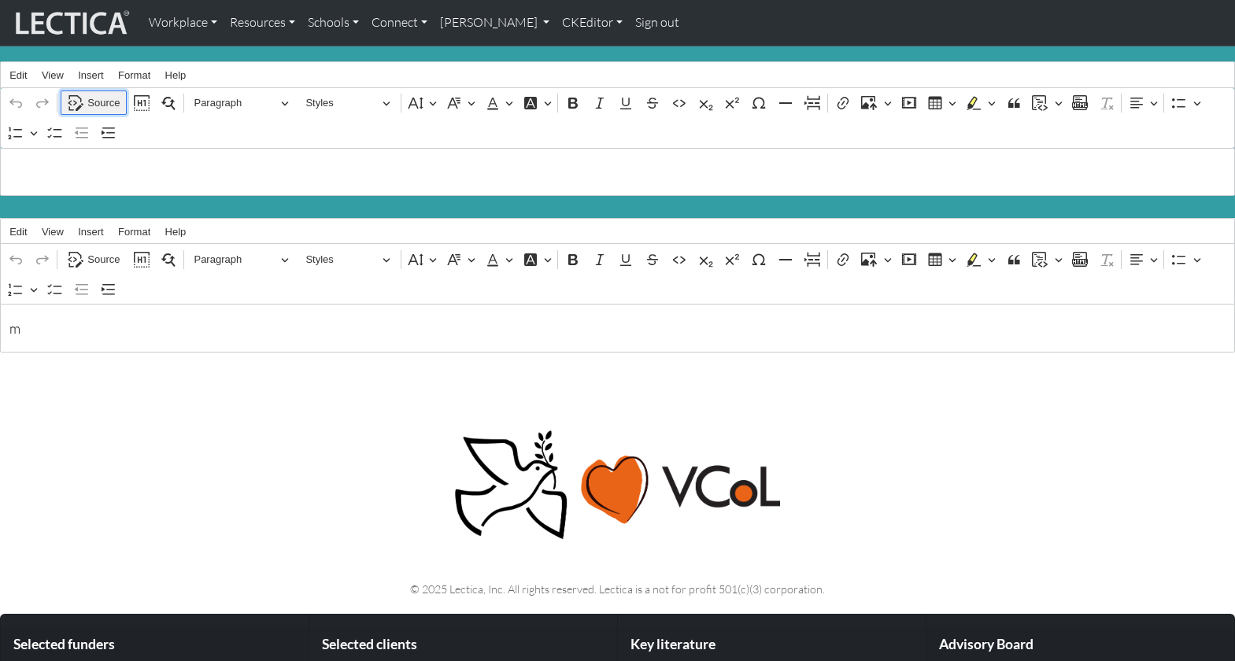
click at [98, 97] on span "Source" at bounding box center [103, 103] width 32 height 19
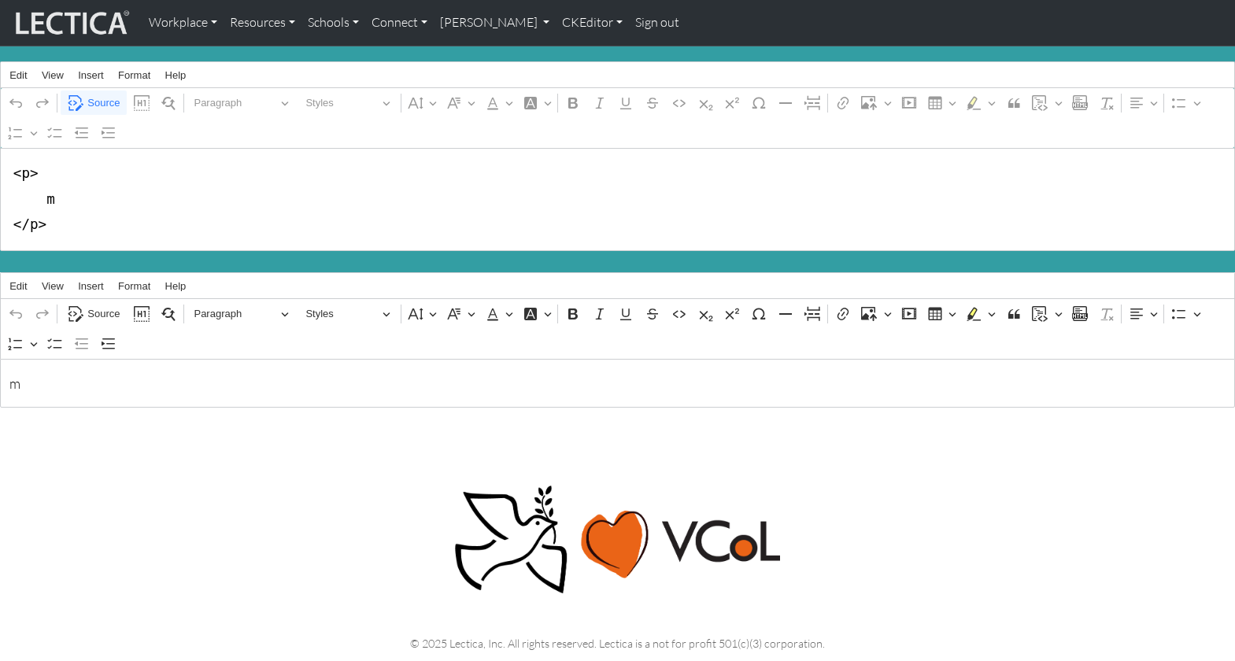
click at [24, 171] on textarea "<p> m </p>" at bounding box center [617, 199] width 1235 height 103
click at [34, 216] on textarea "<h1> m </p>" at bounding box center [617, 199] width 1235 height 103
drag, startPoint x: 44, startPoint y: 191, endPoint x: 54, endPoint y: 193, distance: 9.6
click at [54, 193] on textarea "<h1> m </h1>" at bounding box center [617, 199] width 1235 height 103
type textarea "<h1> MindLog Entries </h1>"
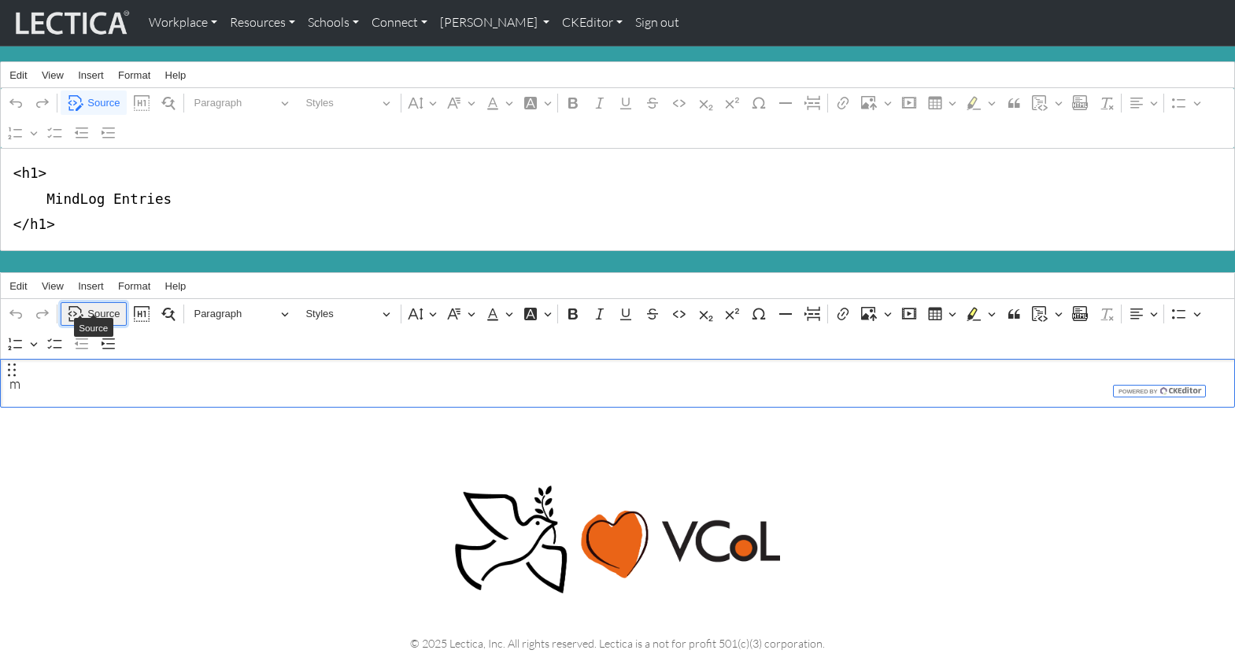
click at [98, 305] on span "Source" at bounding box center [103, 314] width 32 height 19
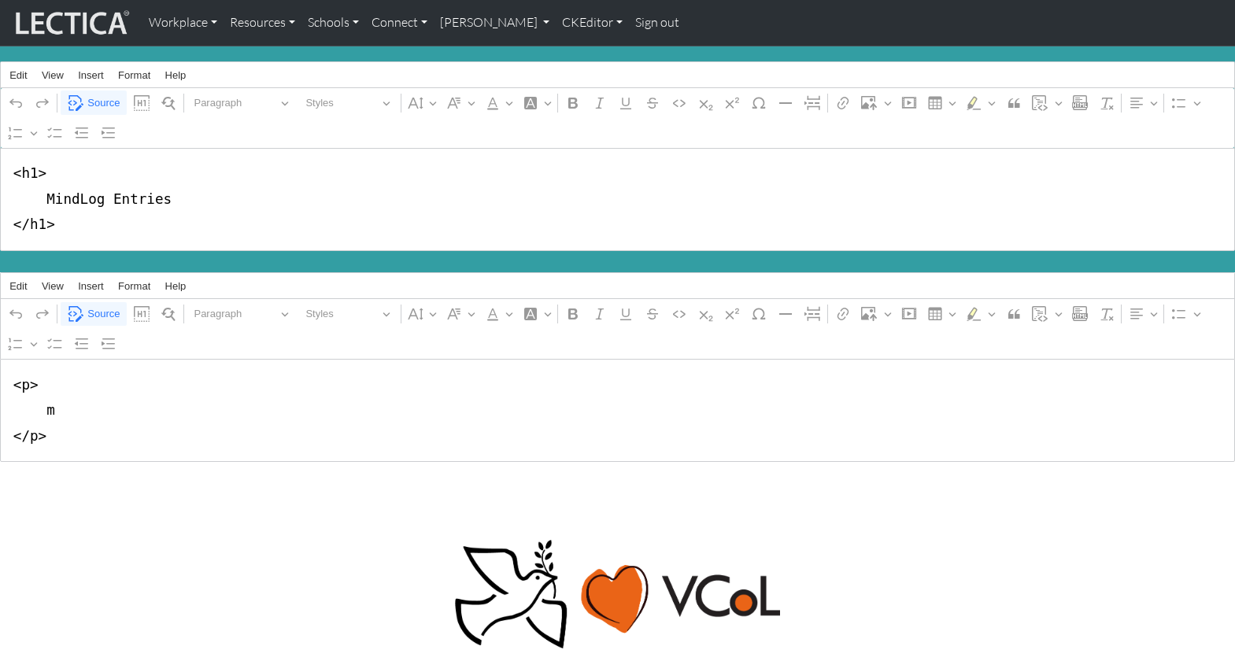
drag, startPoint x: 11, startPoint y: 375, endPoint x: 46, endPoint y: 423, distance: 59.6
click at [46, 423] on textarea "<p> m </p>" at bounding box center [617, 410] width 1235 height 103
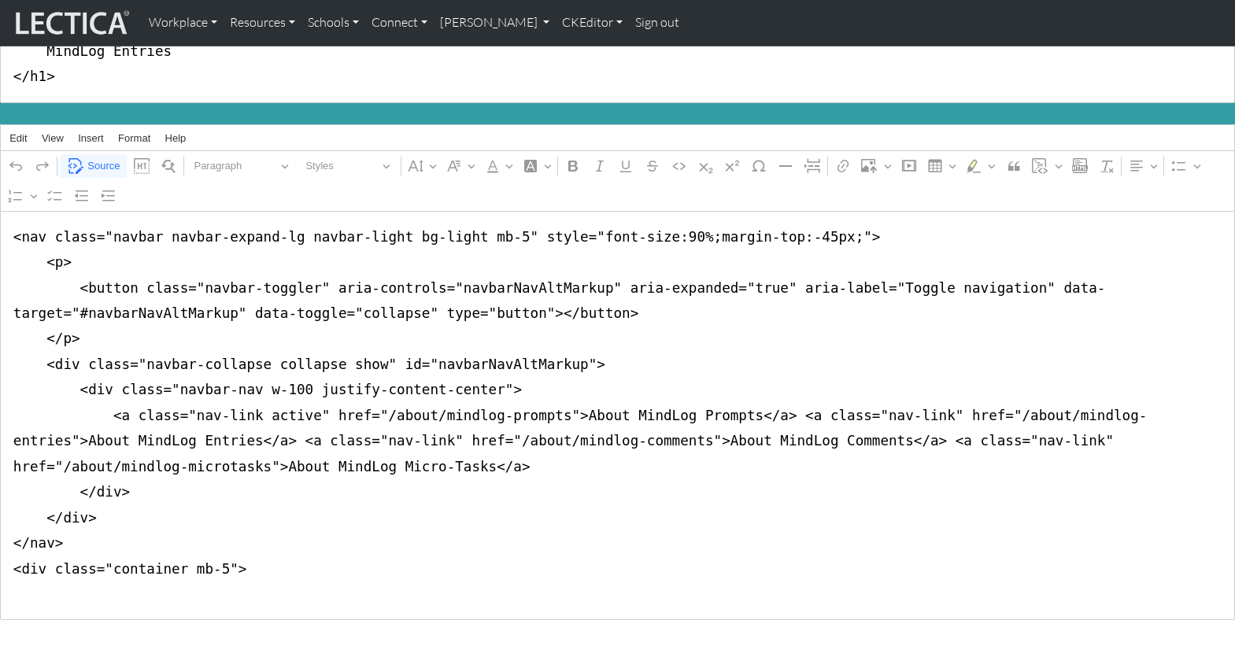
scroll to position [208, 0]
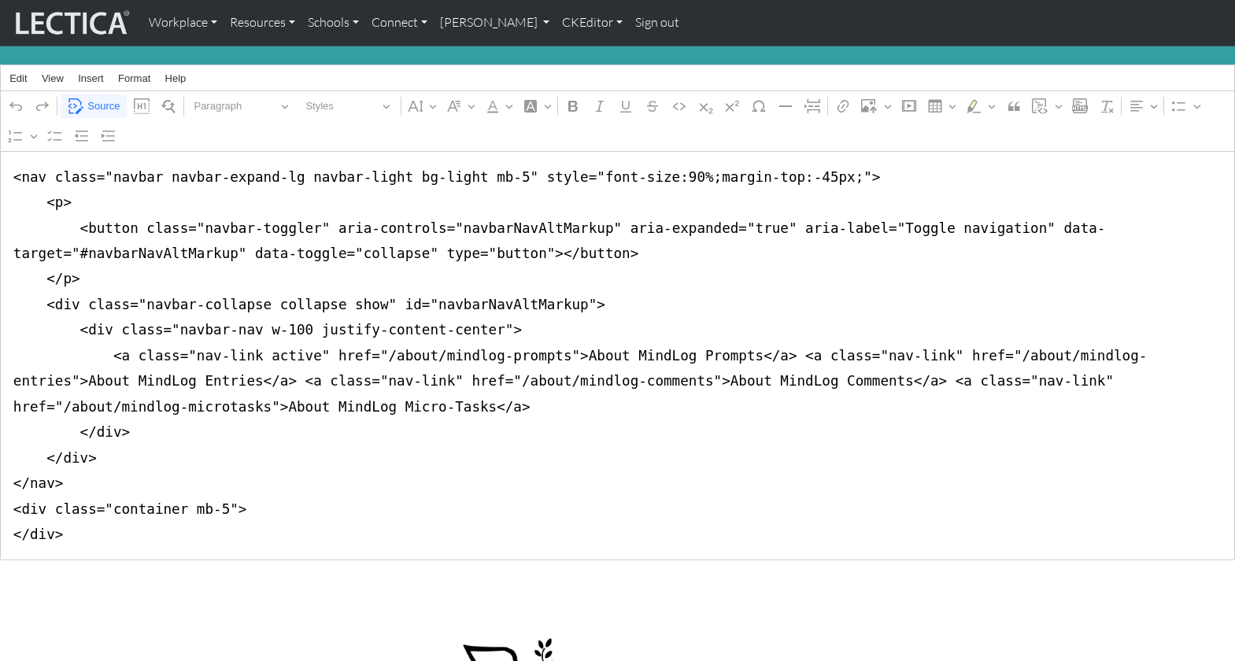
drag, startPoint x: 72, startPoint y: 500, endPoint x: 9, endPoint y: 502, distance: 63.0
click at [9, 502] on textarea "<nav class="navbar navbar-expand-lg navbar-light bg-light mb-5" style="font-siz…" at bounding box center [617, 356] width 1235 height 410
click at [61, 502] on textarea "<nav class="navbar navbar-expand-lg navbar-light bg-light mb-5" style="font-siz…" at bounding box center [617, 356] width 1235 height 410
click at [384, 481] on textarea "<nav class="navbar navbar-expand-lg navbar-light bg-light mb-5" style="font-siz…" at bounding box center [617, 381] width 1235 height 461
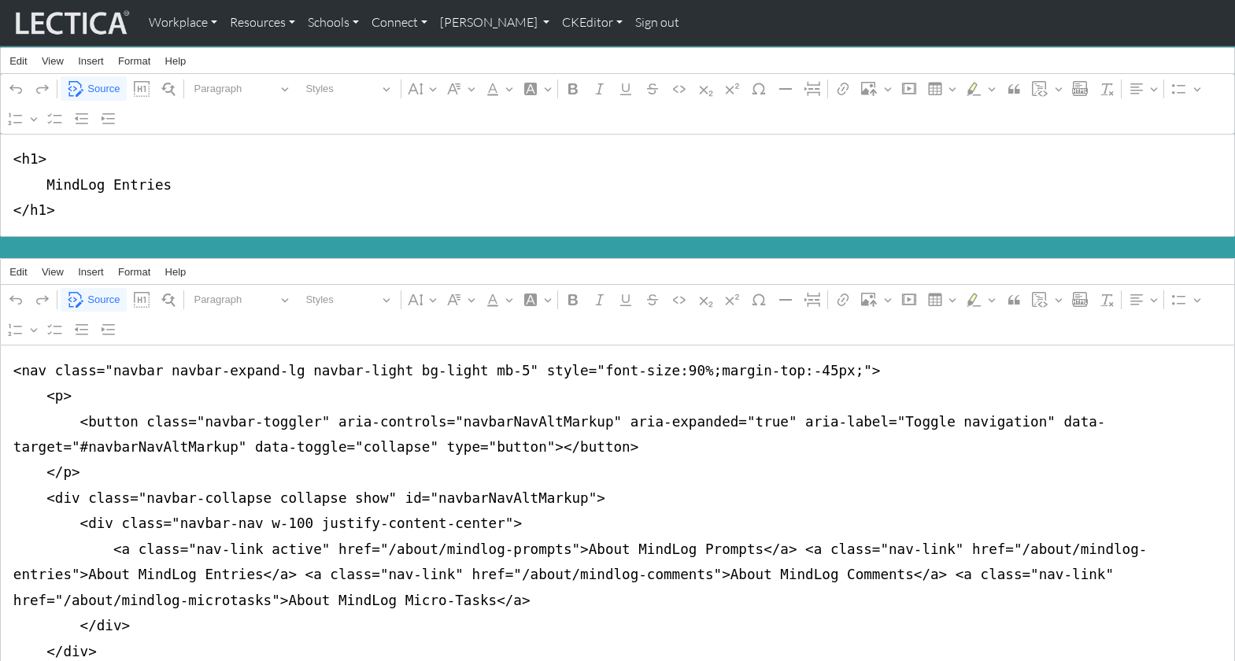
scroll to position [18, 0]
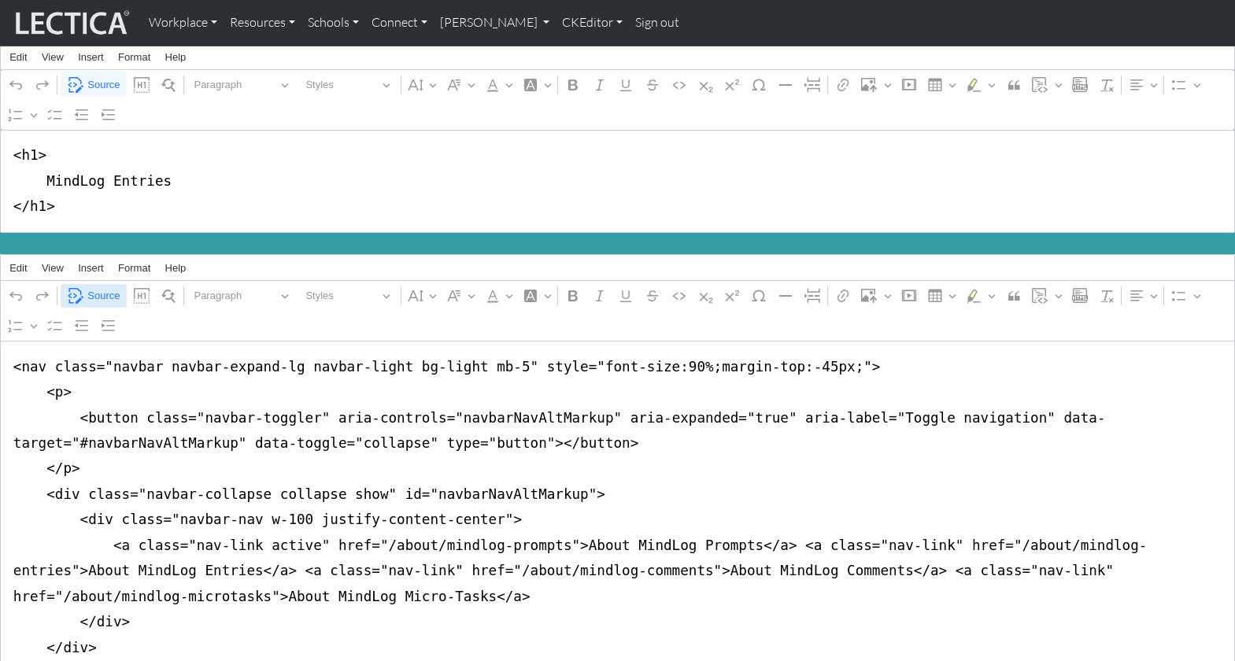
type textarea "<nav class="navbar navbar-expand-lg navbar-light bg-light mb-5" style="font-siz…"
click at [102, 286] on span "Source" at bounding box center [103, 295] width 32 height 19
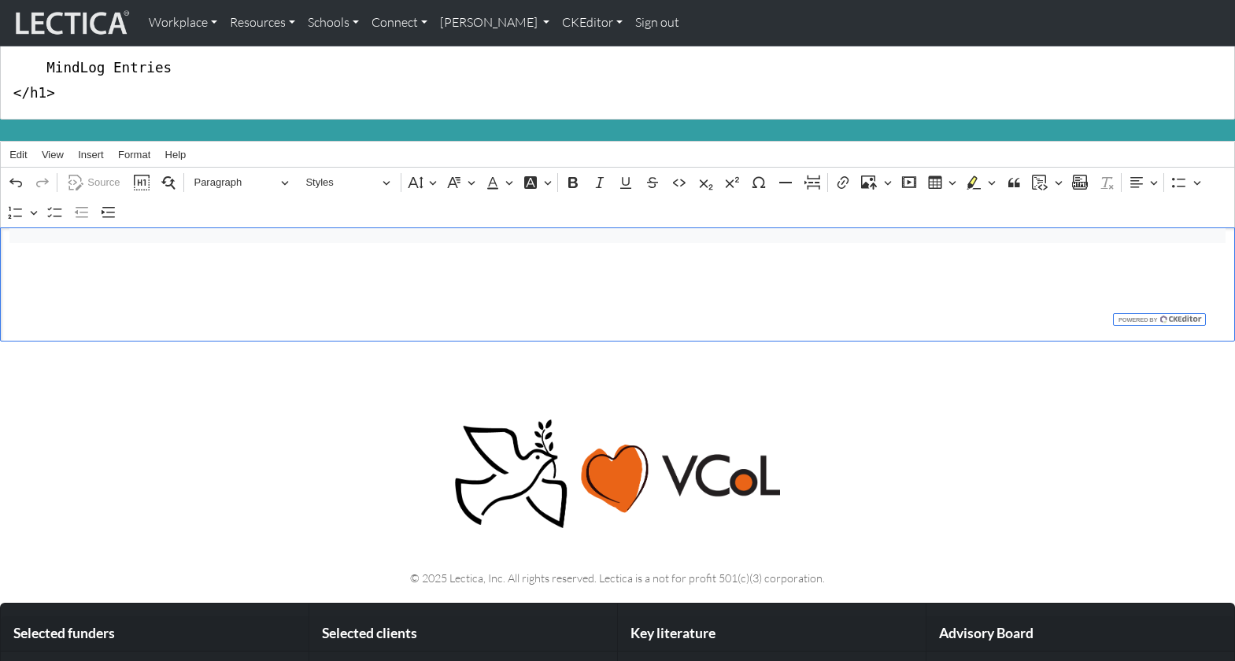
scroll to position [124, 0]
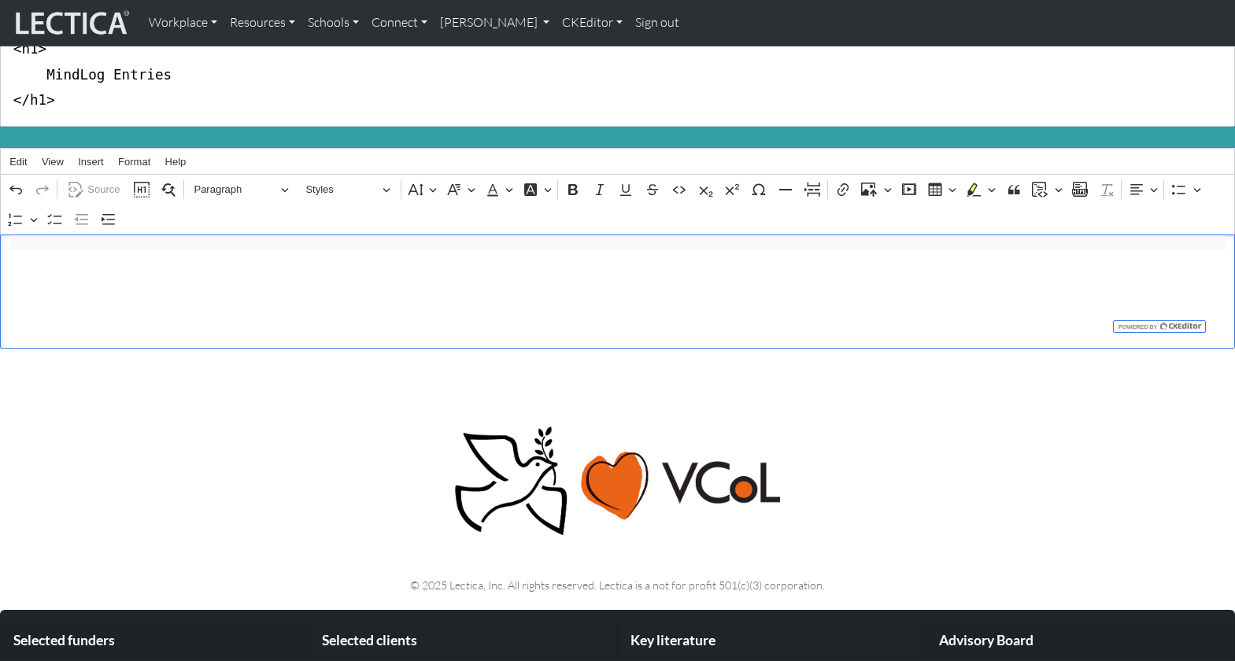
click at [164, 270] on div "⁠⁠⁠⁠⁠⁠⁠ About MindLog Prompts About MindLog Entries About MindLog Comments Abou…" at bounding box center [617, 291] width 1235 height 114
click at [151, 386] on div "© 2025 Lectica, Inc. All rights reserved. Lectica is a not for profit 501(c)(3)…" at bounding box center [617, 496] width 1039 height 220
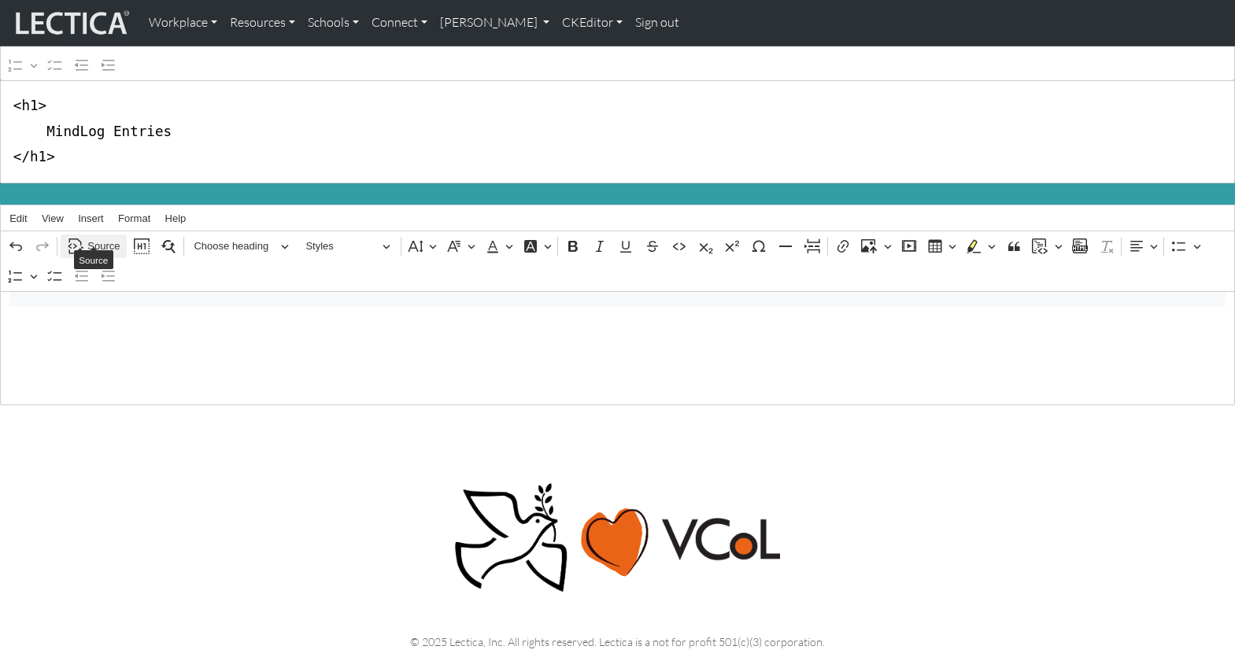
scroll to position [62, 0]
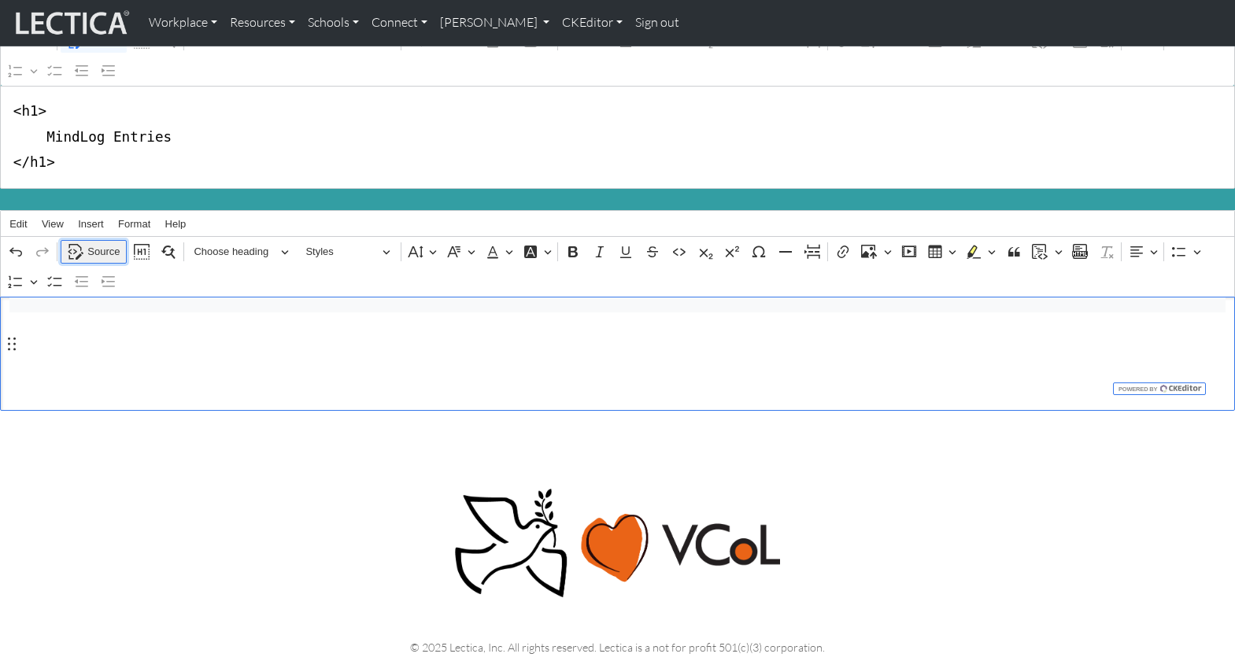
click at [105, 242] on span "Source" at bounding box center [103, 251] width 32 height 19
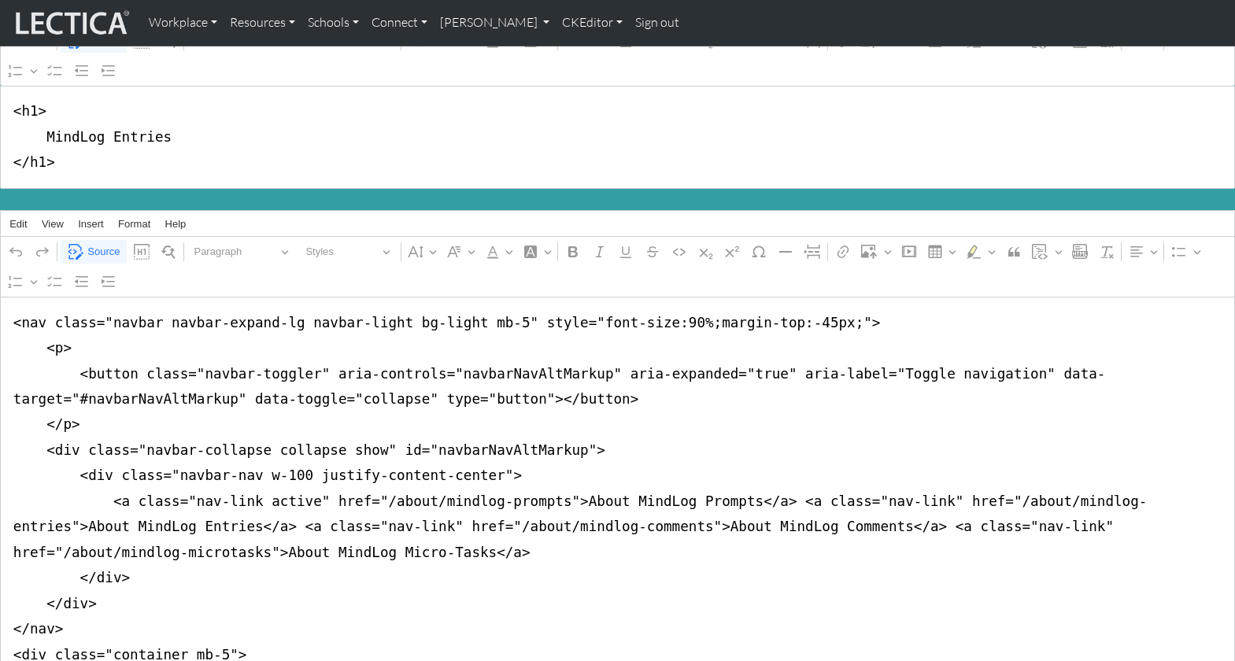
click at [365, 339] on textarea "<nav class="navbar navbar-expand-lg navbar-light bg-light mb-5" style="font-siz…" at bounding box center [617, 514] width 1235 height 435
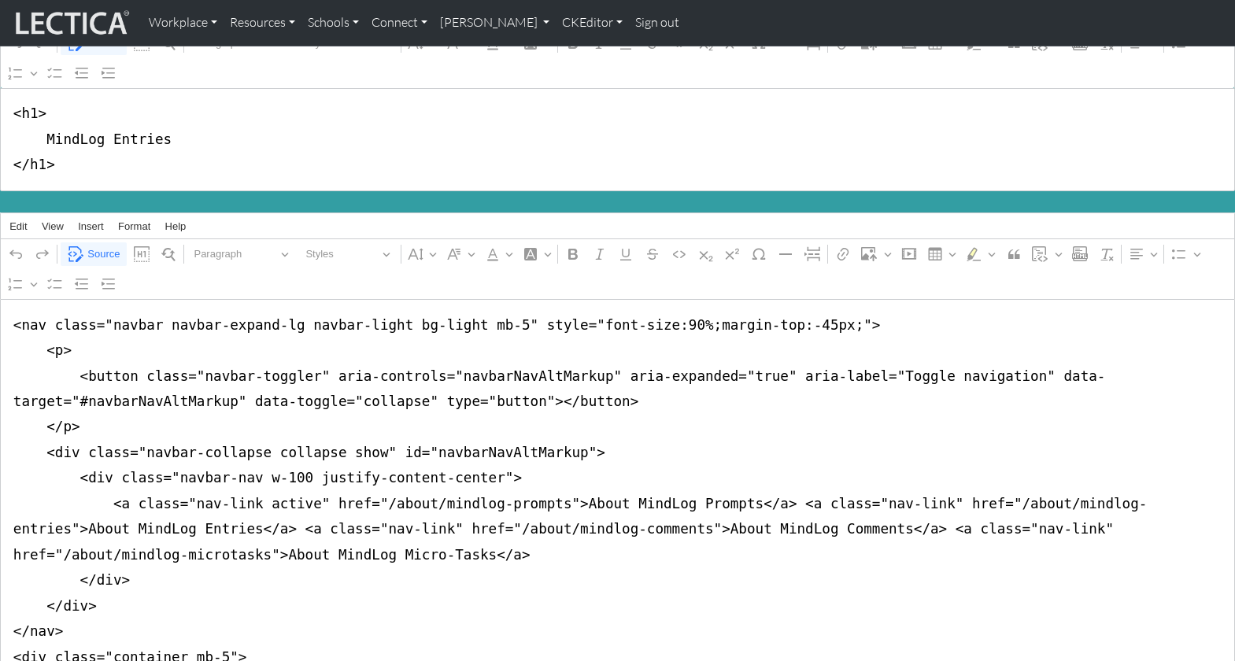
scroll to position [0, 0]
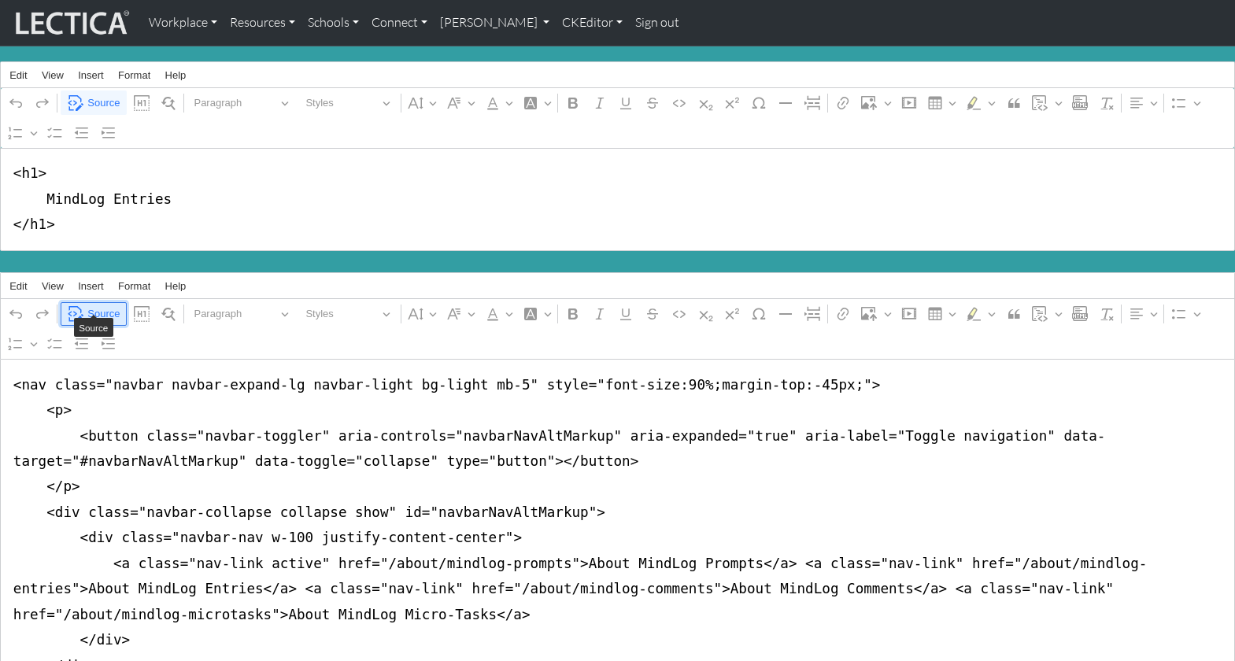
click at [102, 305] on span "Source" at bounding box center [103, 314] width 32 height 19
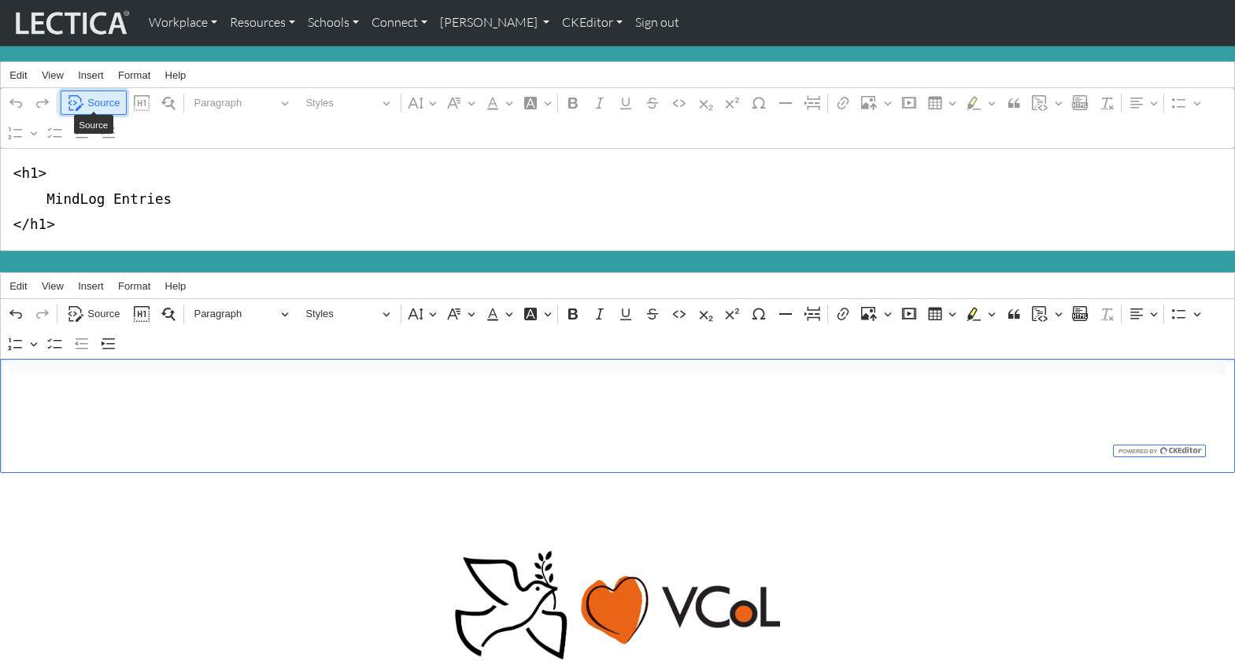
click at [104, 95] on span "Source" at bounding box center [103, 103] width 32 height 19
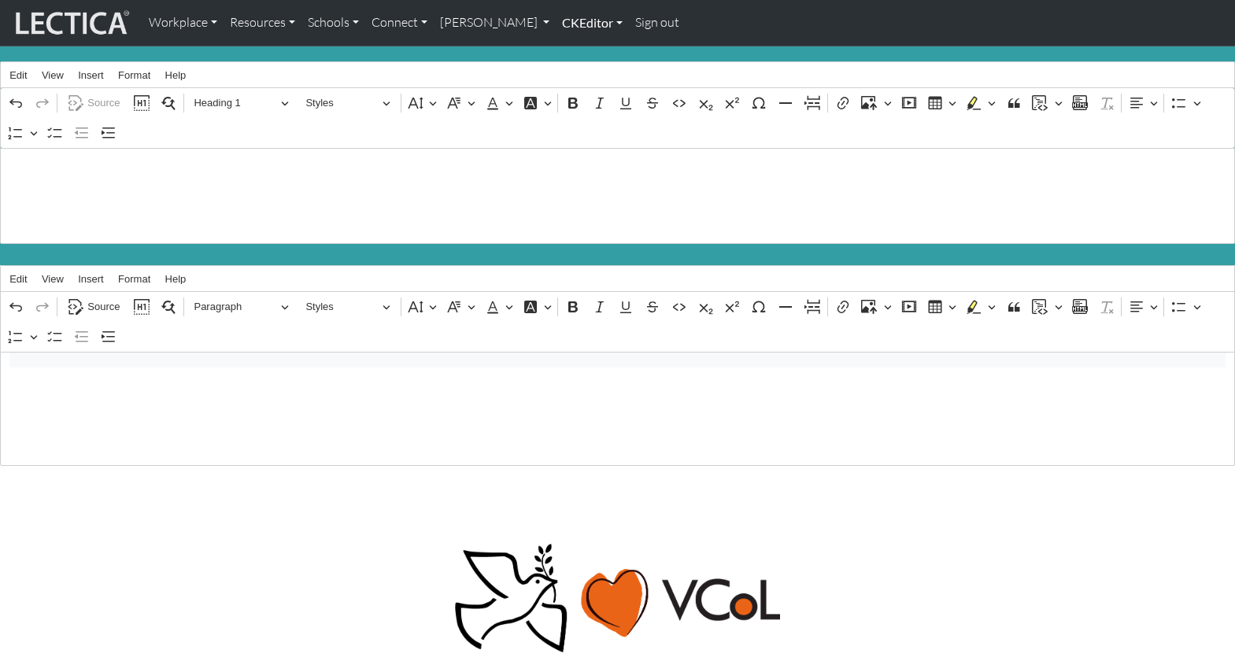
click at [556, 21] on link "CKEditor" at bounding box center [592, 22] width 73 height 33
click at [568, 48] on link "Edit" at bounding box center [583, 58] width 31 height 20
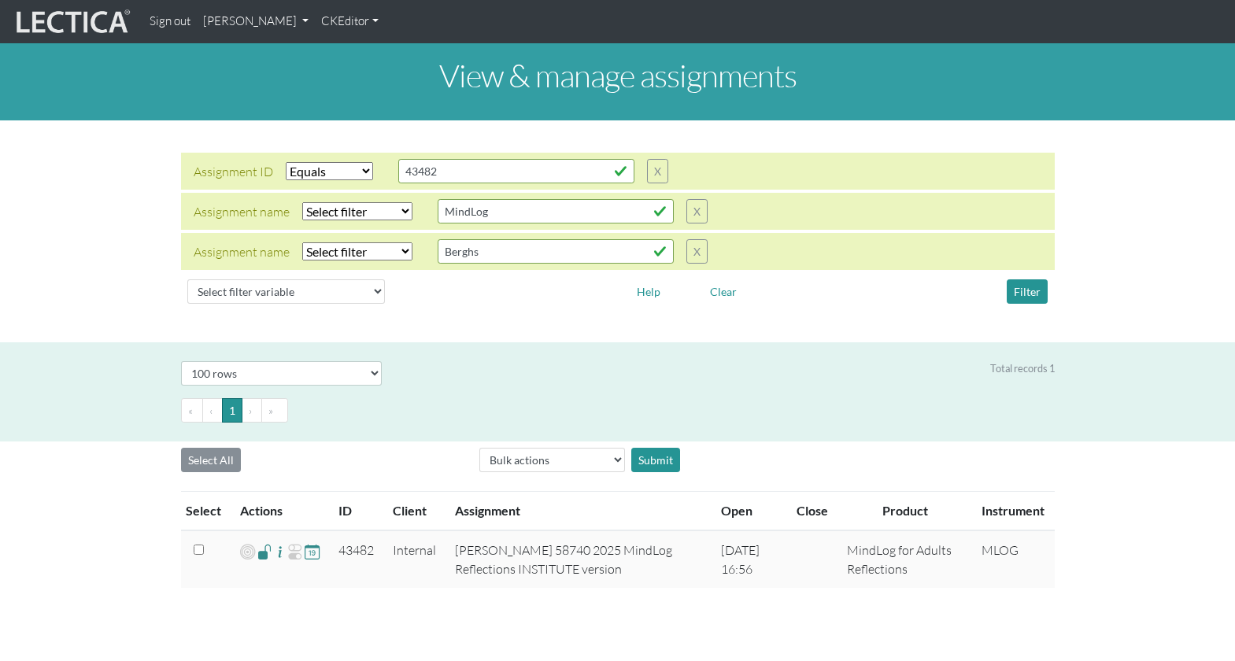
select select "equal"
select select "100"
click at [1153, 227] on div "Assignment ID Select filter Equals List Greater than Less than Search string 43…" at bounding box center [617, 231] width 1209 height 157
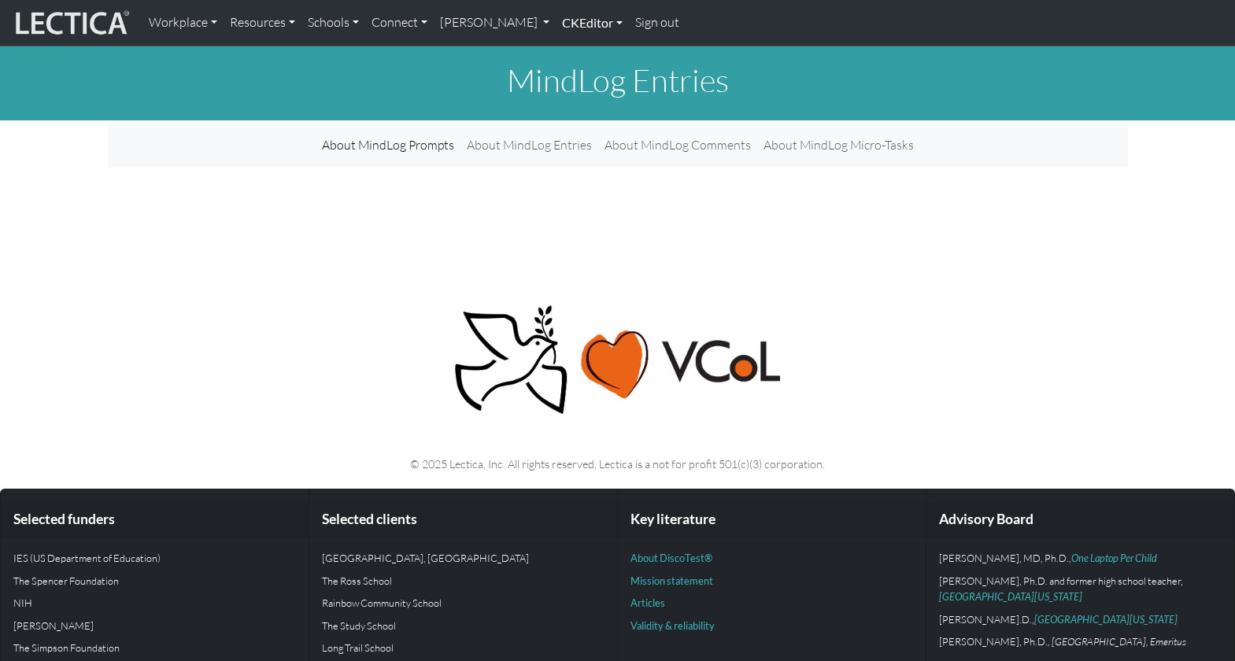
click at [556, 26] on link "CKEditor" at bounding box center [592, 22] width 73 height 33
click at [568, 49] on link "Edit" at bounding box center [583, 58] width 31 height 20
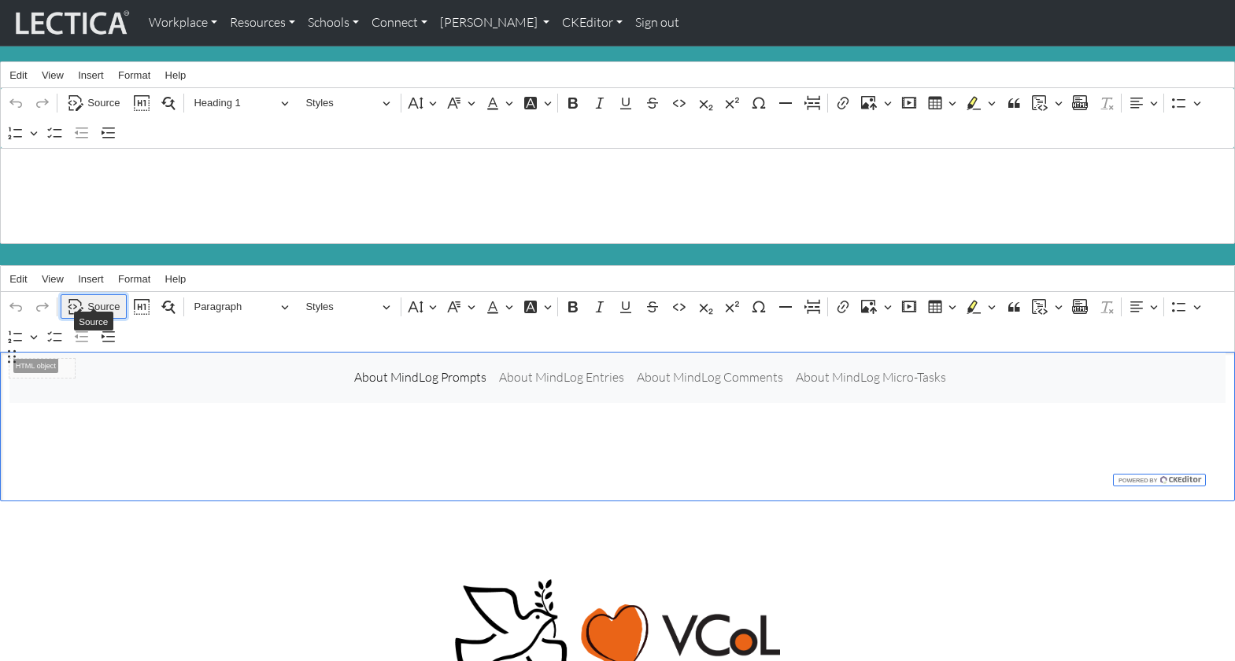
click at [100, 297] on span "Source" at bounding box center [103, 306] width 32 height 19
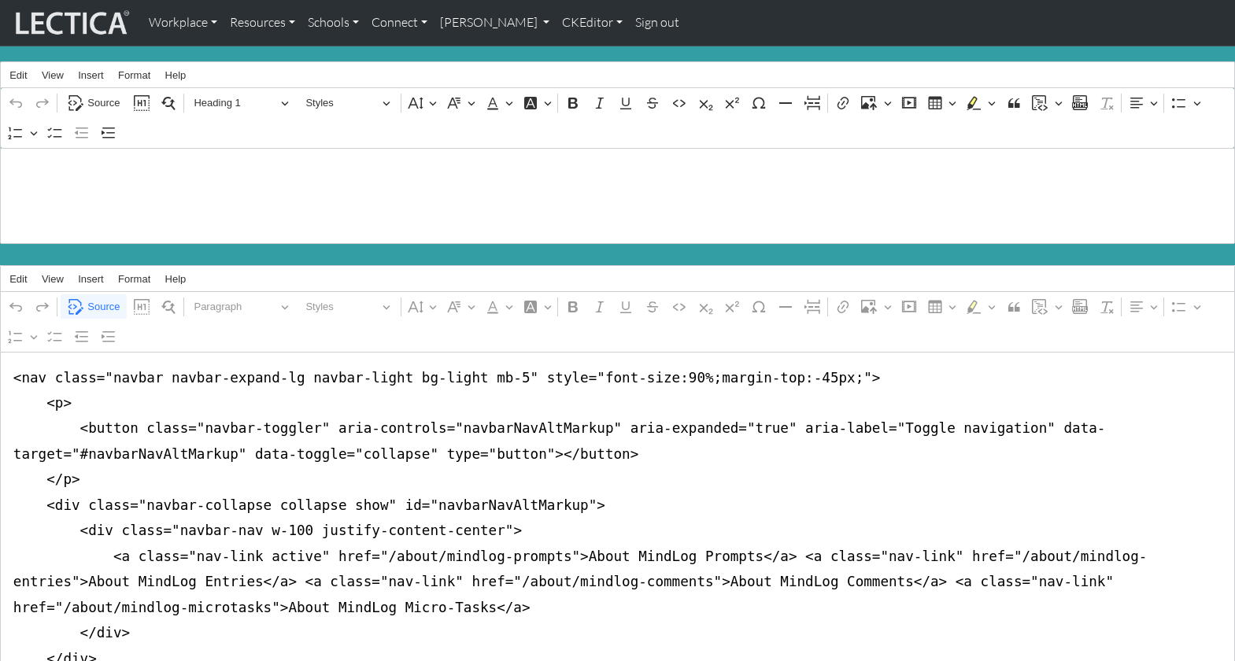
click at [382, 411] on textarea "<nav class="navbar navbar-expand-lg navbar-light bg-light mb-5" style="font-siz…" at bounding box center [617, 569] width 1235 height 435
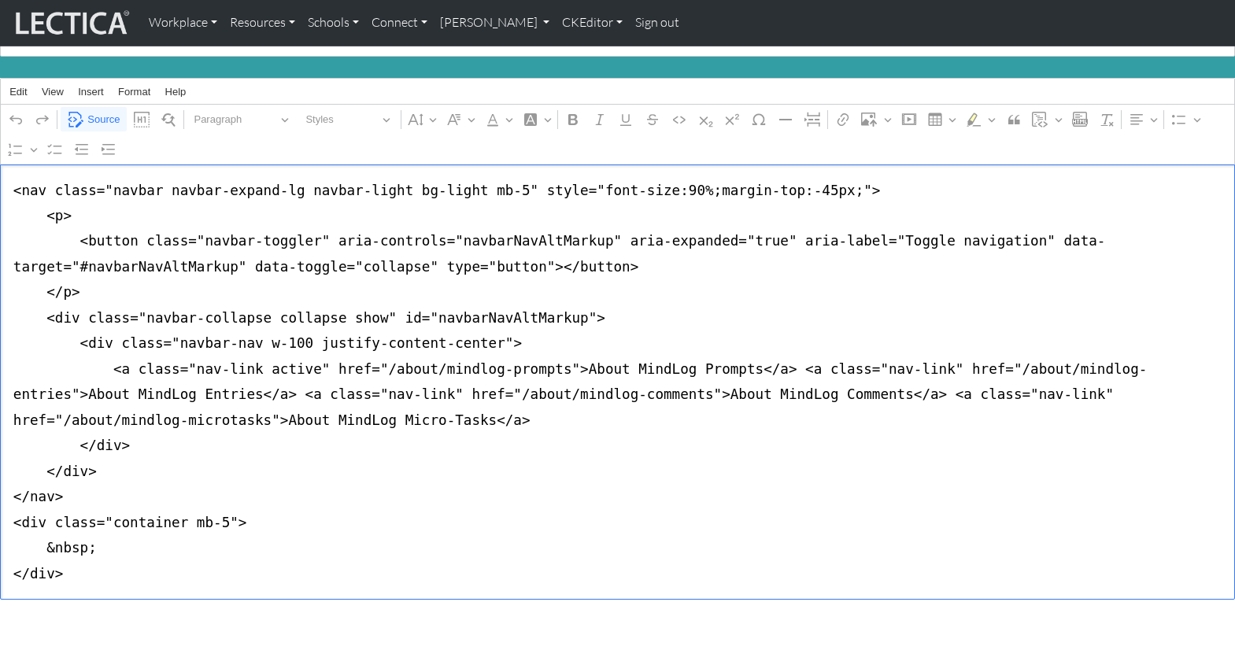
scroll to position [188, 0]
paste textarea "div class="container mb-5"> <div class="row justify-content-md-center"> <div cl…"
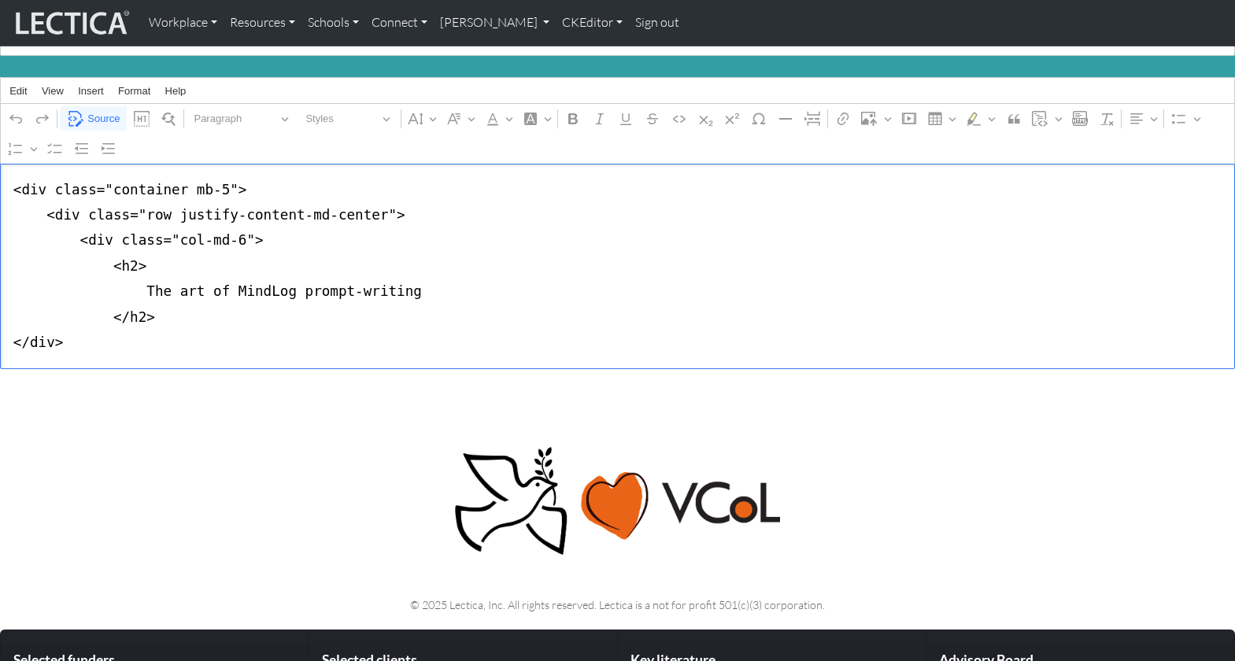
drag, startPoint x: 64, startPoint y: 318, endPoint x: -6, endPoint y: 314, distance: 69.4
click at [0, 314] on html "Workplace Assessments Why LectaTests? About LectaTests Leadership Leader develo…" at bounding box center [617, 348] width 1235 height 1072
click at [77, 323] on textarea "<div class="container mb-5"> <div class="row justify-content-md-center"> <div c…" at bounding box center [617, 266] width 1235 height 205
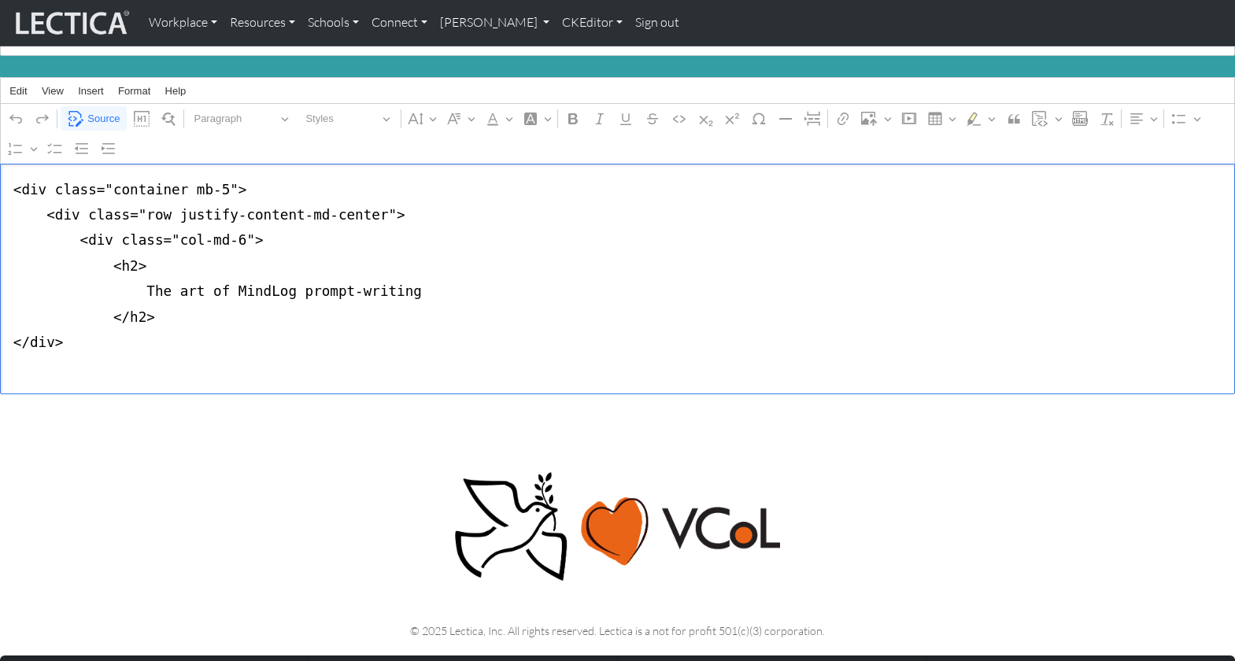
paste textarea "</div>"
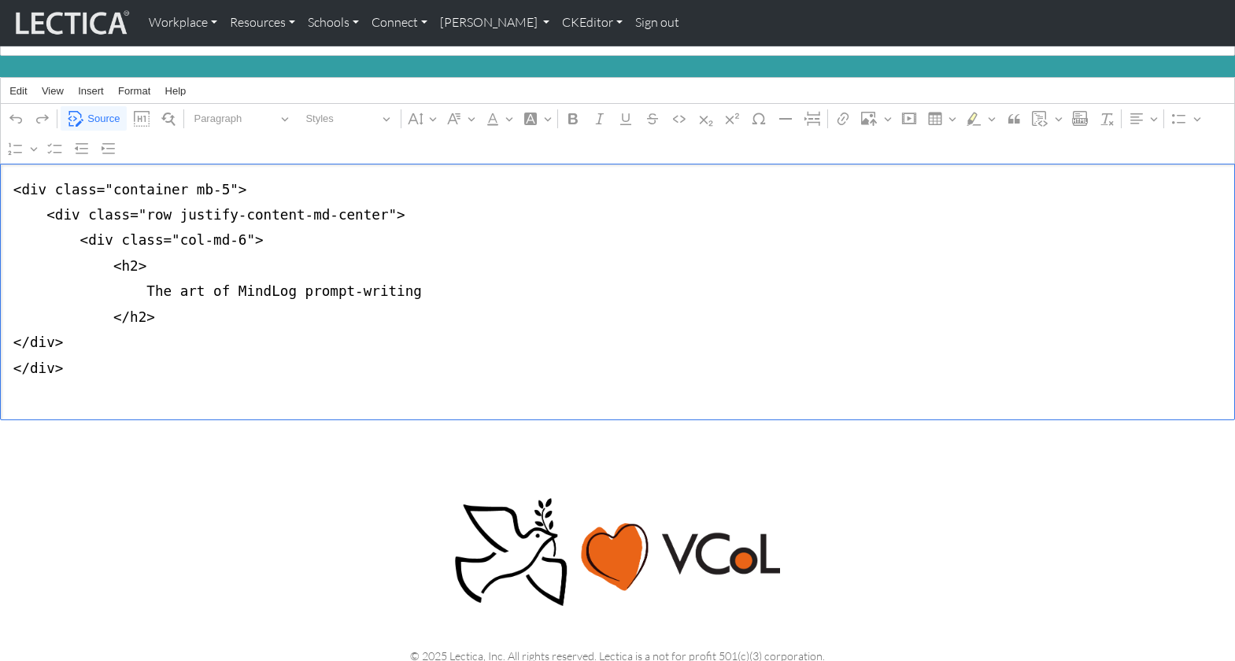
paste textarea "</div>"
click at [7, 172] on textarea "<div class="container mb-5"> <div class="row justify-content-md-center"> <div c…" at bounding box center [617, 292] width 1235 height 257
drag, startPoint x: 75, startPoint y: 372, endPoint x: 0, endPoint y: 182, distance: 204.6
click at [0, 182] on textarea "<div class="container mb-5"> <div class="row justify-content-md-center"> <div c…" at bounding box center [617, 292] width 1235 height 257
type textarea "<div class="container mb-5"> <div class="row justify-content-md-center"> <div c…"
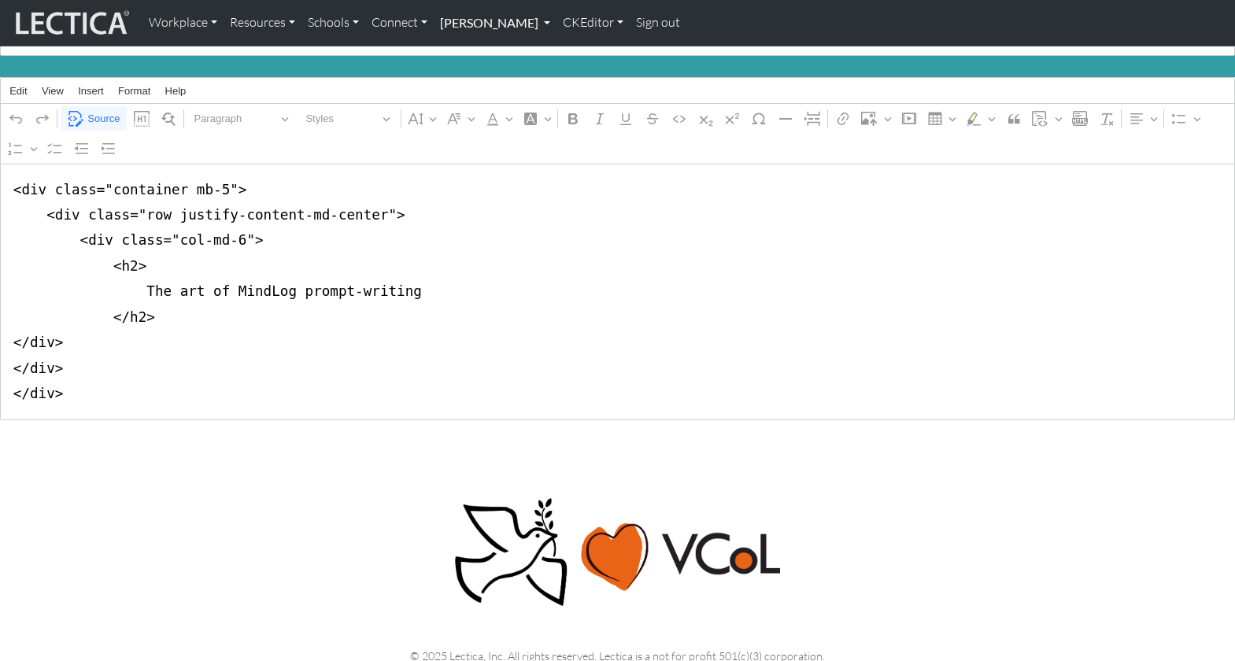
click at [464, 25] on link "[PERSON_NAME]" at bounding box center [495, 22] width 123 height 33
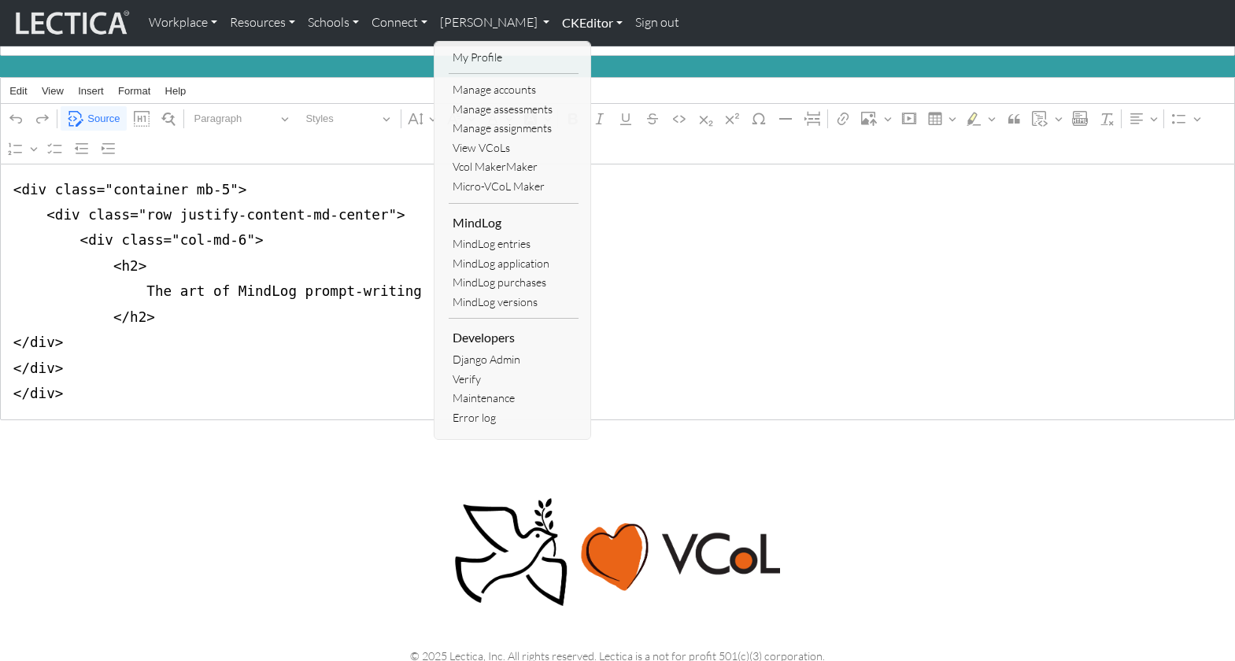
click at [556, 25] on link "CKEditor" at bounding box center [592, 22] width 73 height 33
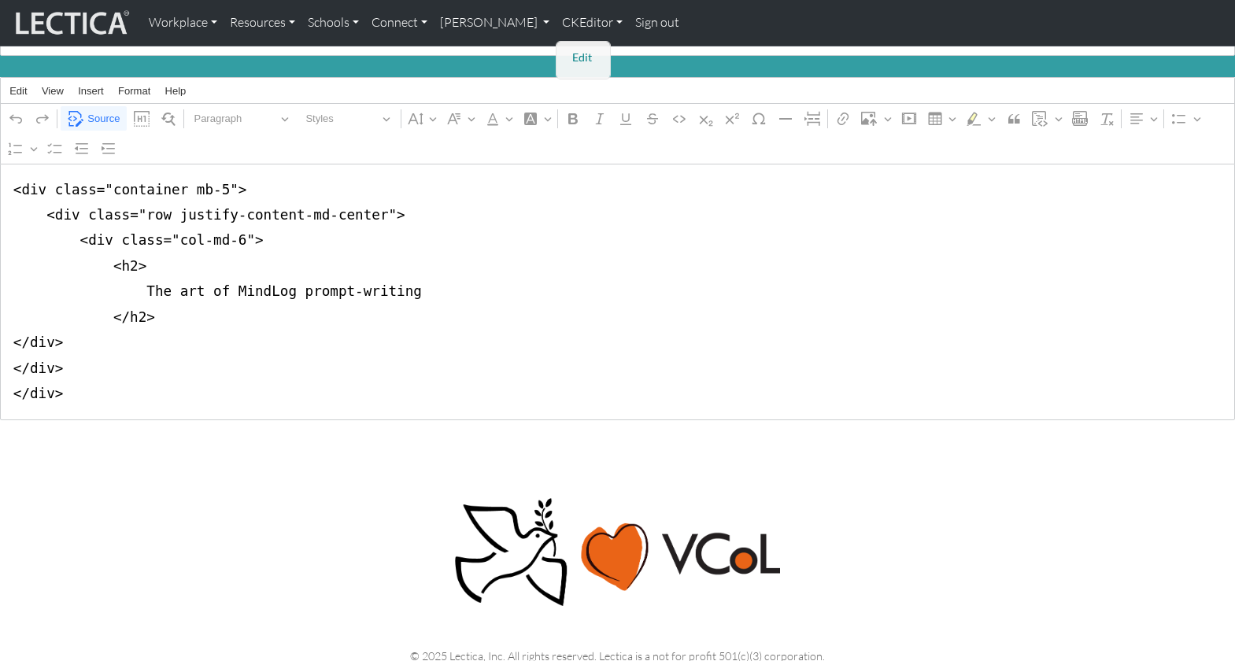
click at [568, 54] on link "Edit" at bounding box center [583, 58] width 31 height 20
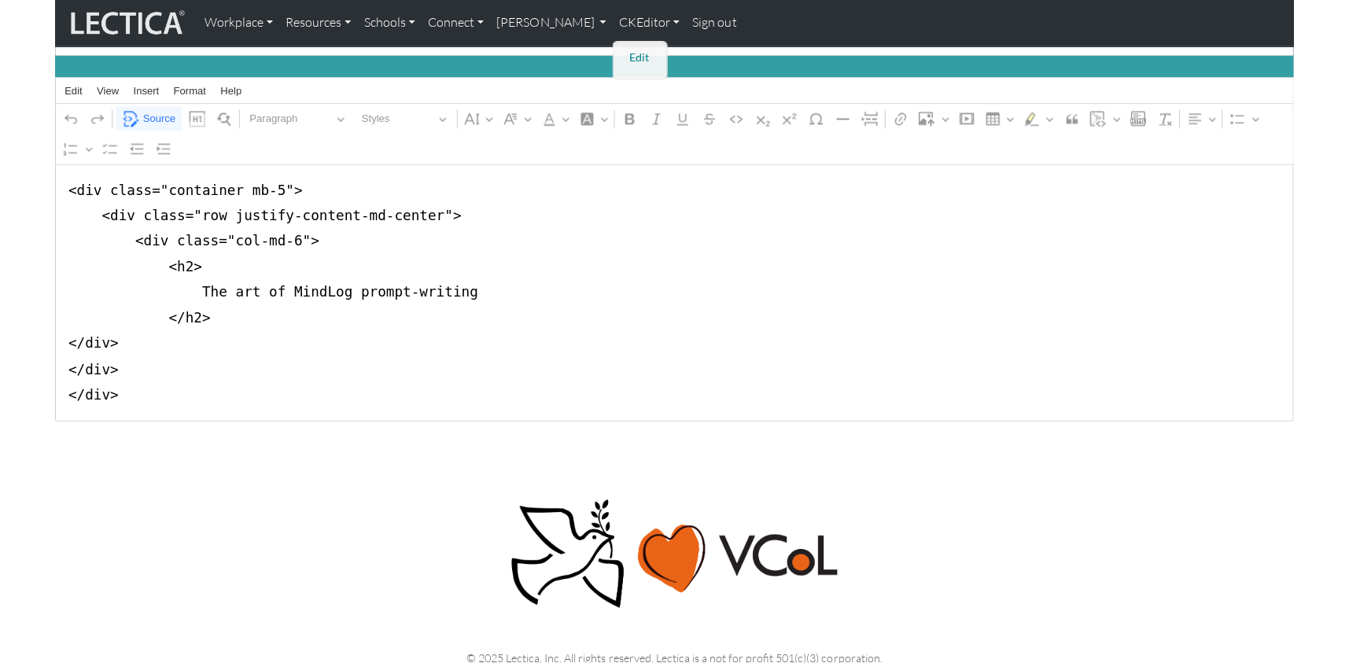
scroll to position [0, 0]
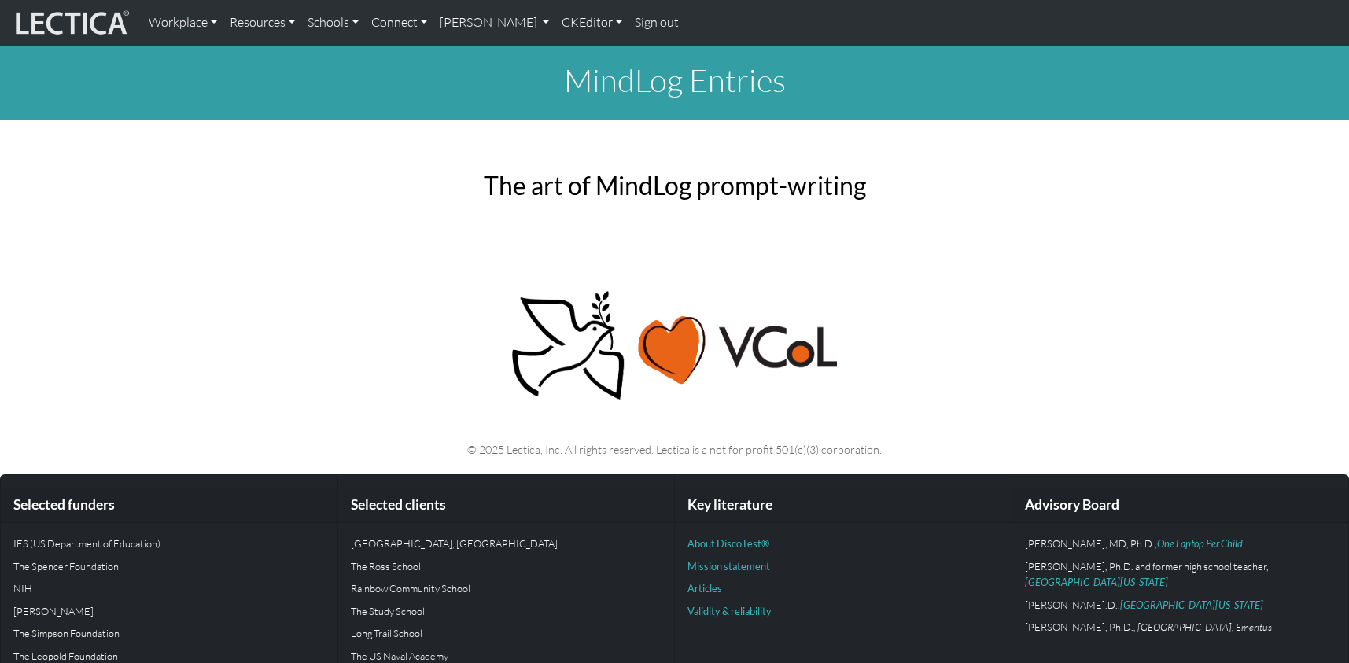
click at [545, 175] on h2 "The art of MindLog prompt-writing" at bounding box center [675, 186] width 491 height 30
drag, startPoint x: 569, startPoint y: 179, endPoint x: 615, endPoint y: 177, distance: 46.5
click at [615, 177] on h2 "The art of MindLog prompt-writing" at bounding box center [675, 186] width 491 height 30
click at [556, 24] on link "CKEditor" at bounding box center [592, 22] width 73 height 33
click at [568, 55] on link "Edit" at bounding box center [583, 58] width 31 height 20
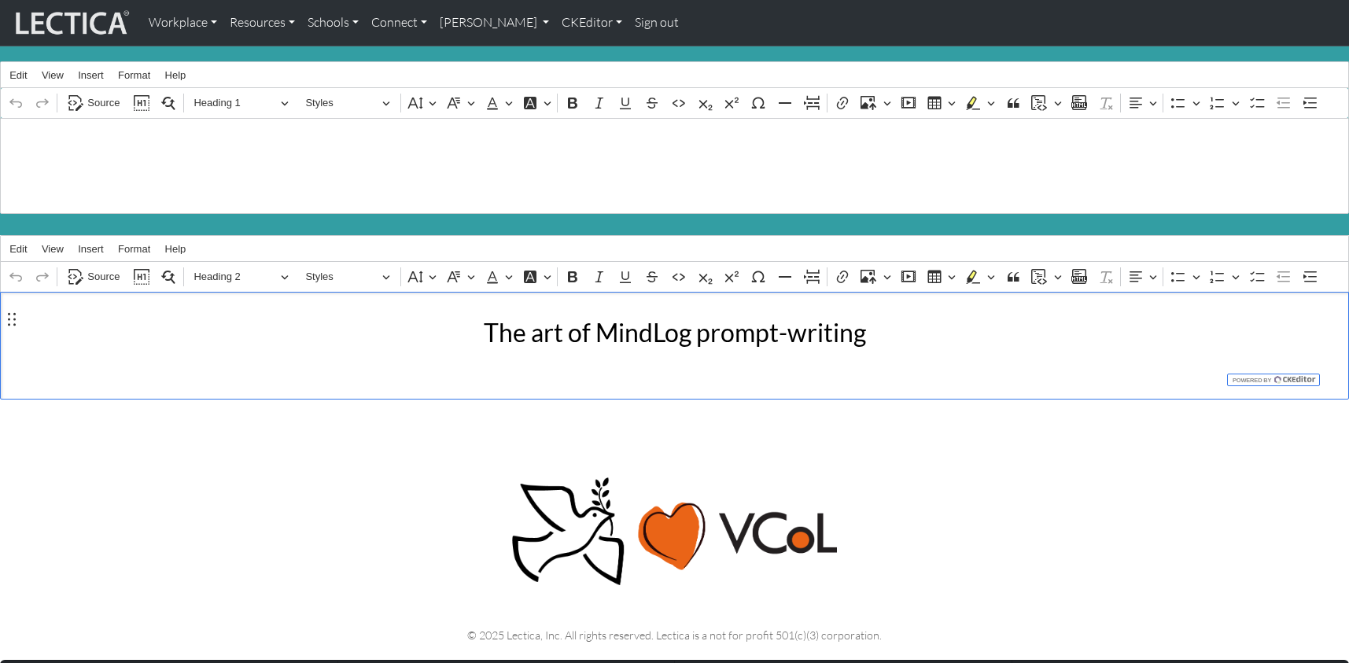
click at [875, 329] on h2 "The art of MindLog prompt-writing" at bounding box center [675, 333] width 500 height 30
drag, startPoint x: 496, startPoint y: 316, endPoint x: 592, endPoint y: 325, distance: 96.5
click at [592, 325] on h2 "The art of MindLog prompt-writing" at bounding box center [675, 333] width 500 height 30
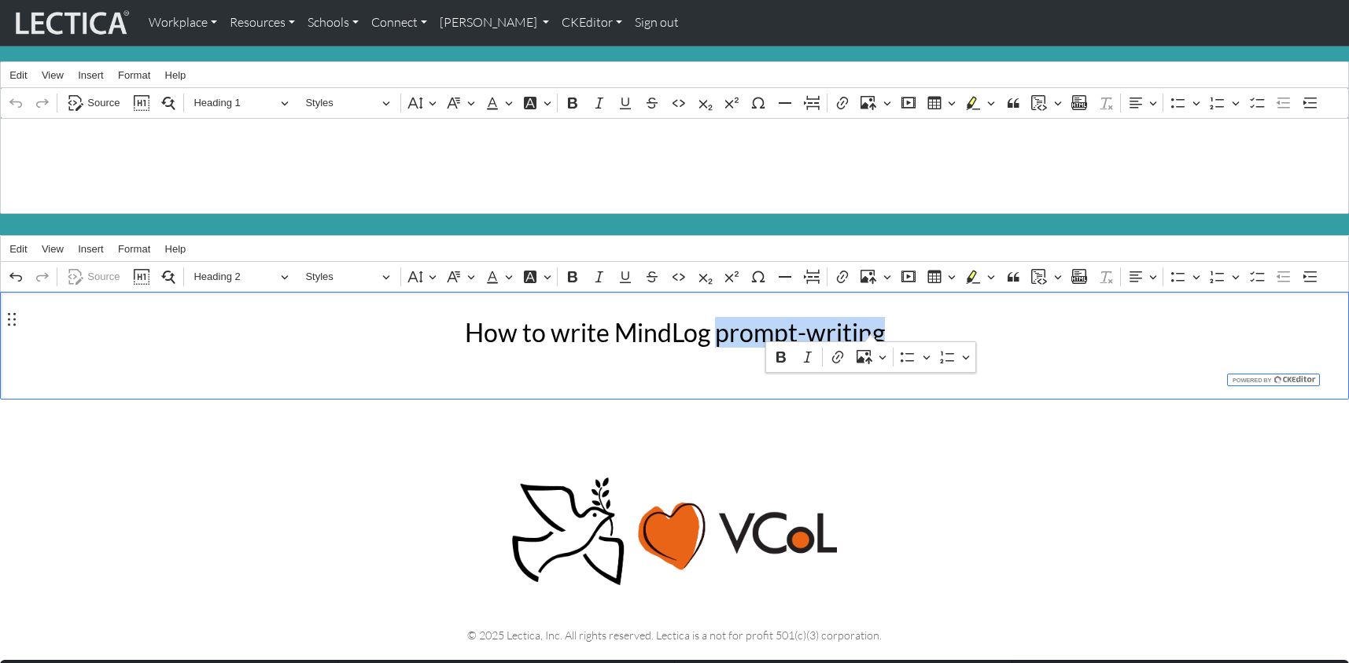
drag, startPoint x: 715, startPoint y: 328, endPoint x: 869, endPoint y: 326, distance: 154.2
click at [869, 326] on h2 "How to write MindLog prompt-writing" at bounding box center [675, 333] width 500 height 30
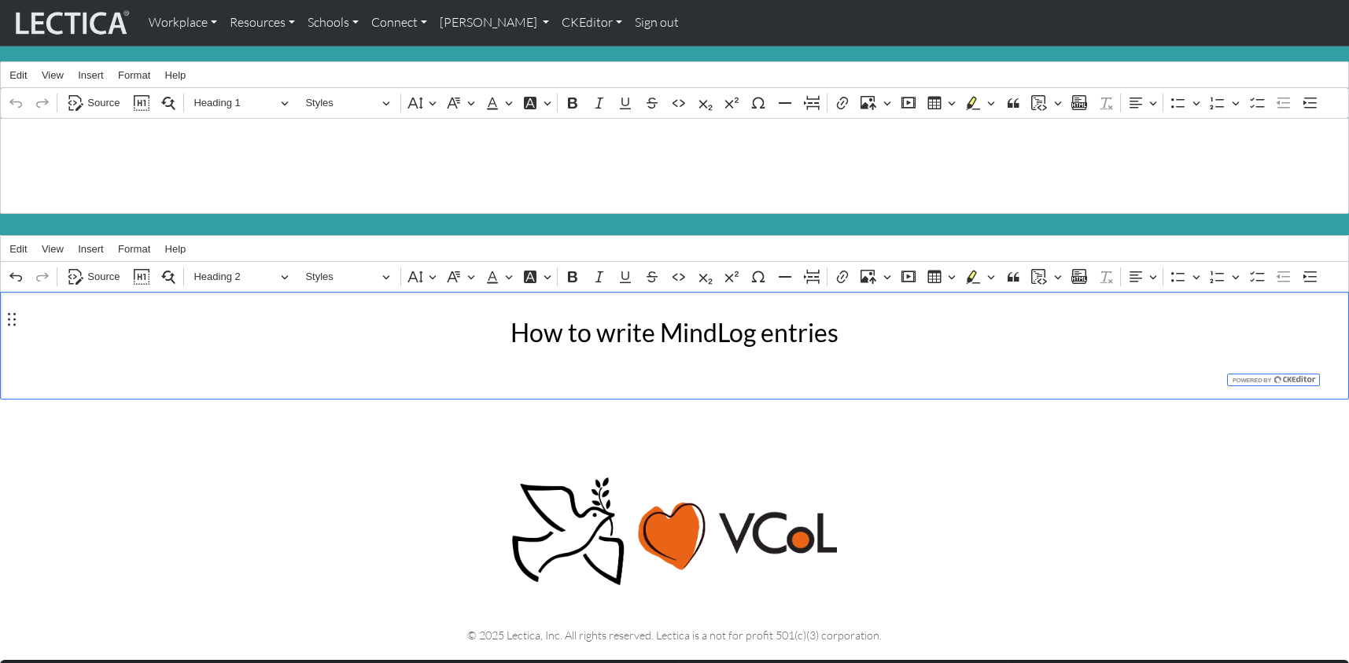
click at [832, 321] on h2 "How to write MindLog entries" at bounding box center [675, 333] width 500 height 30
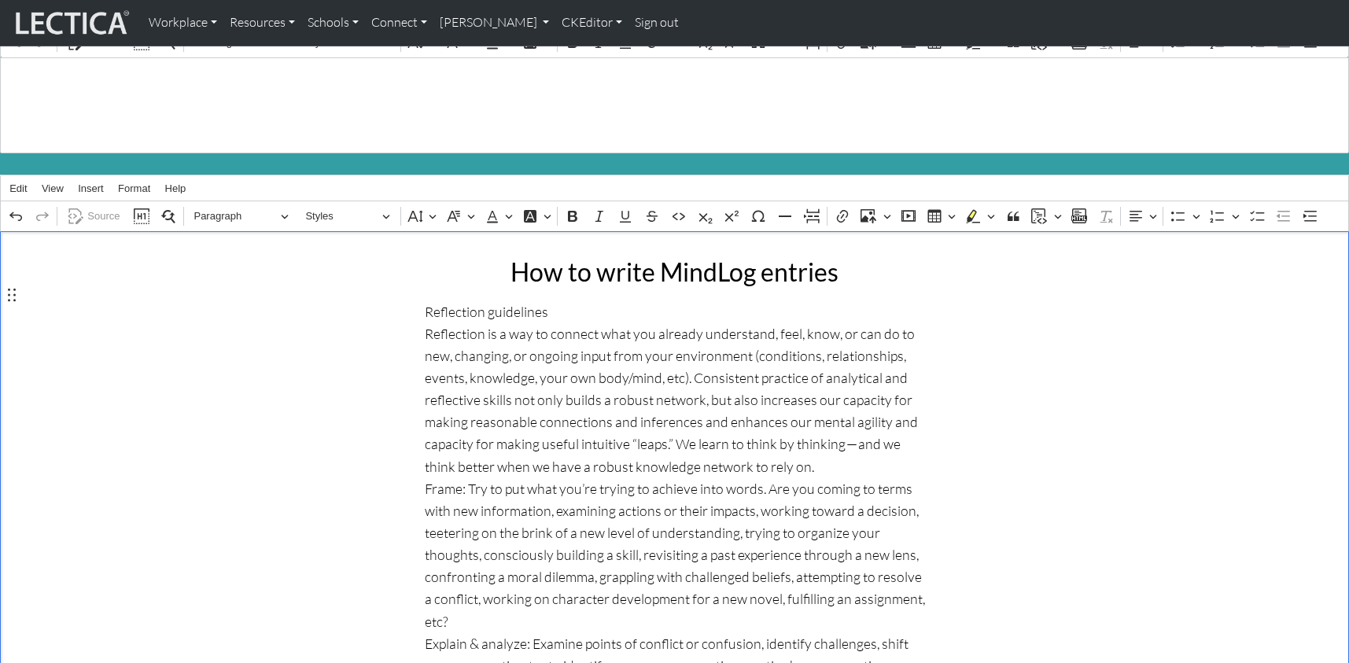
scroll to position [59, 0]
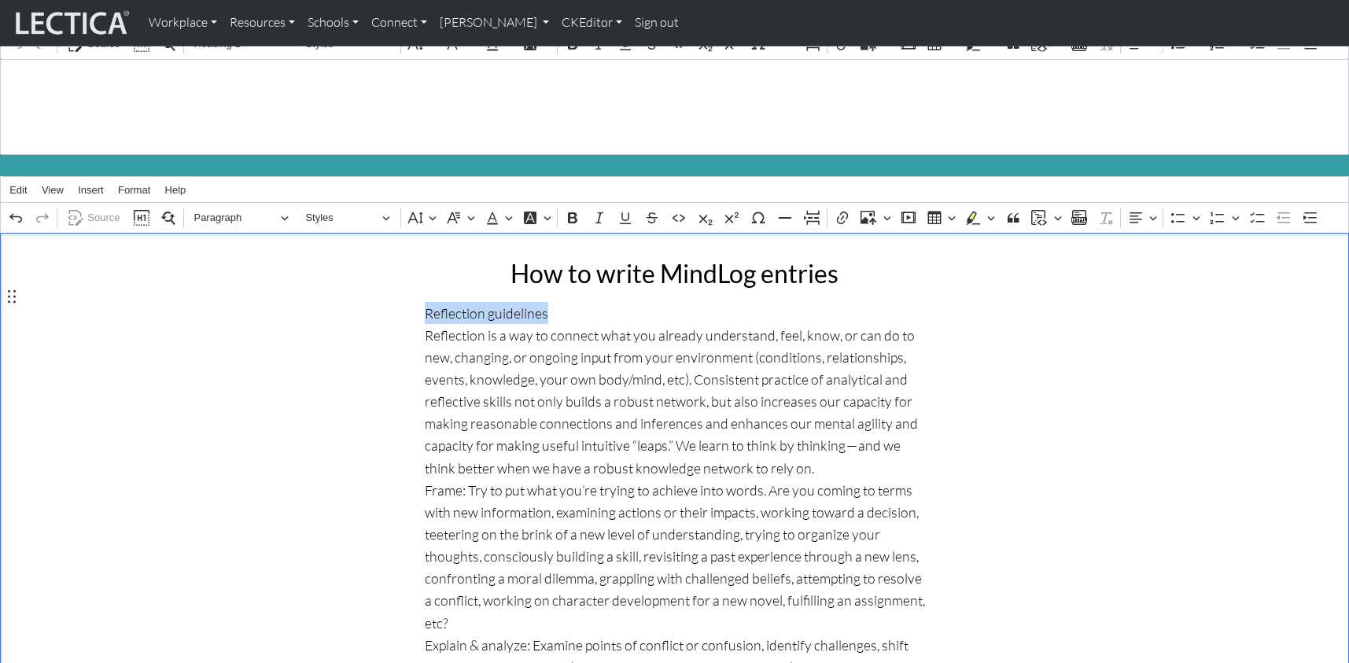
drag, startPoint x: 544, startPoint y: 297, endPoint x: 413, endPoint y: 301, distance: 131.5
click at [413, 301] on div "How to write MindLog entries Reflection guidelines Reflection is a way to conne…" at bounding box center [675, 623] width 1039 height 755
click at [214, 209] on span "Paragraph" at bounding box center [235, 218] width 82 height 19
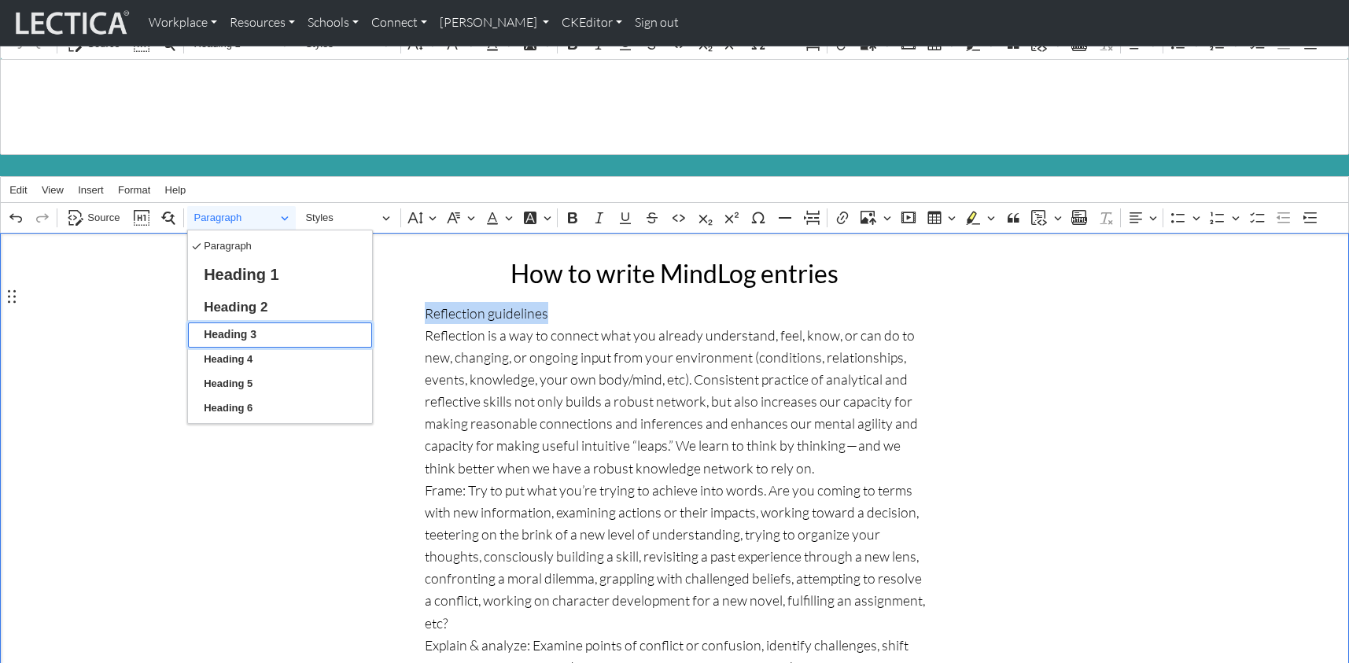
click at [223, 325] on span "Heading 3" at bounding box center [230, 335] width 53 height 20
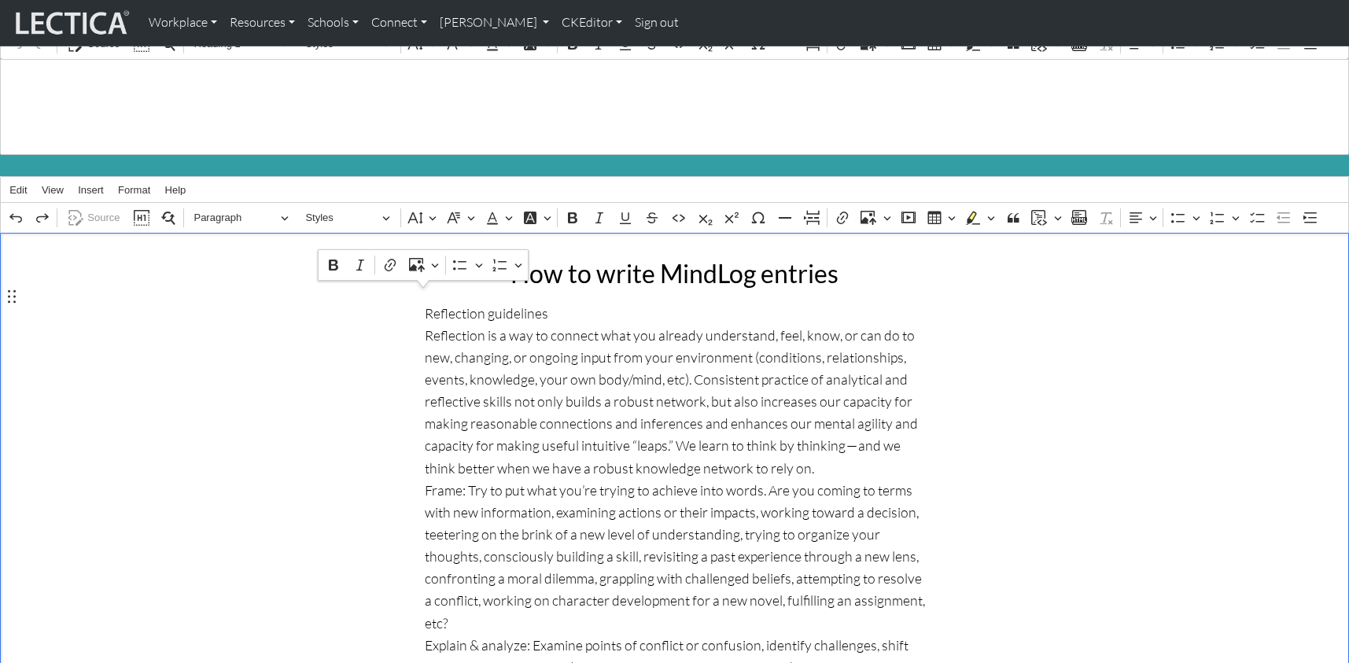
click at [546, 302] on p "Reflection guidelines Reflection is a way to connect what you already understan…" at bounding box center [675, 645] width 500 height 686
click at [418, 322] on div "How to write MindLog entries Reflection guidelines Reflection is a way to conne…" at bounding box center [674, 623] width 519 height 755
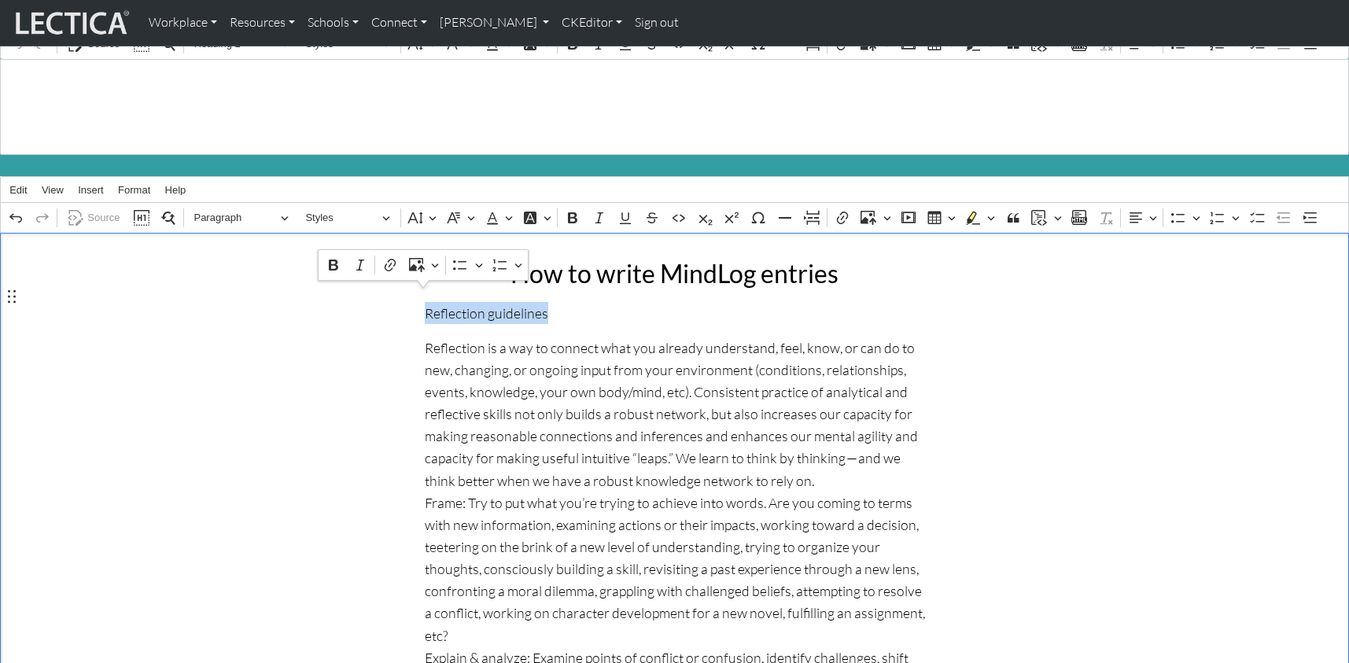
drag, startPoint x: 541, startPoint y: 300, endPoint x: 426, endPoint y: 299, distance: 114.1
click at [426, 302] on p "Reflection guidelines" at bounding box center [675, 313] width 500 height 22
click at [231, 209] on span "Paragraph" at bounding box center [235, 218] width 82 height 19
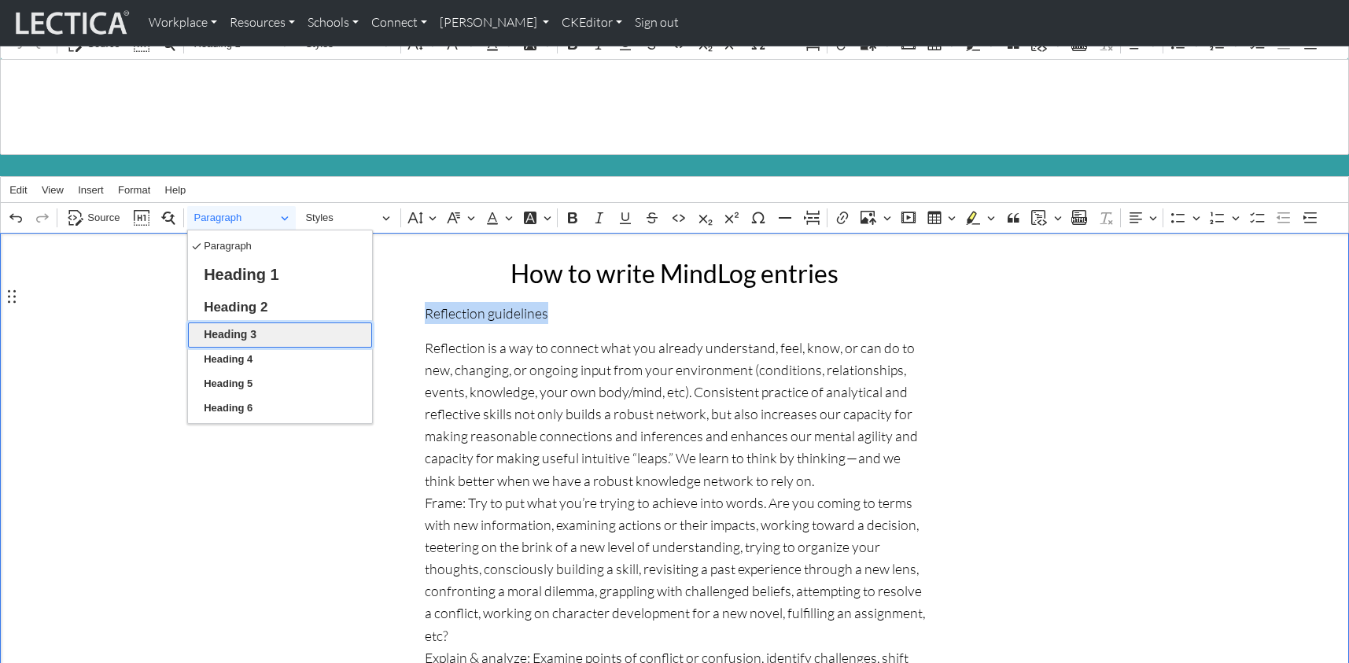
click at [241, 325] on span "Heading 3" at bounding box center [230, 335] width 53 height 20
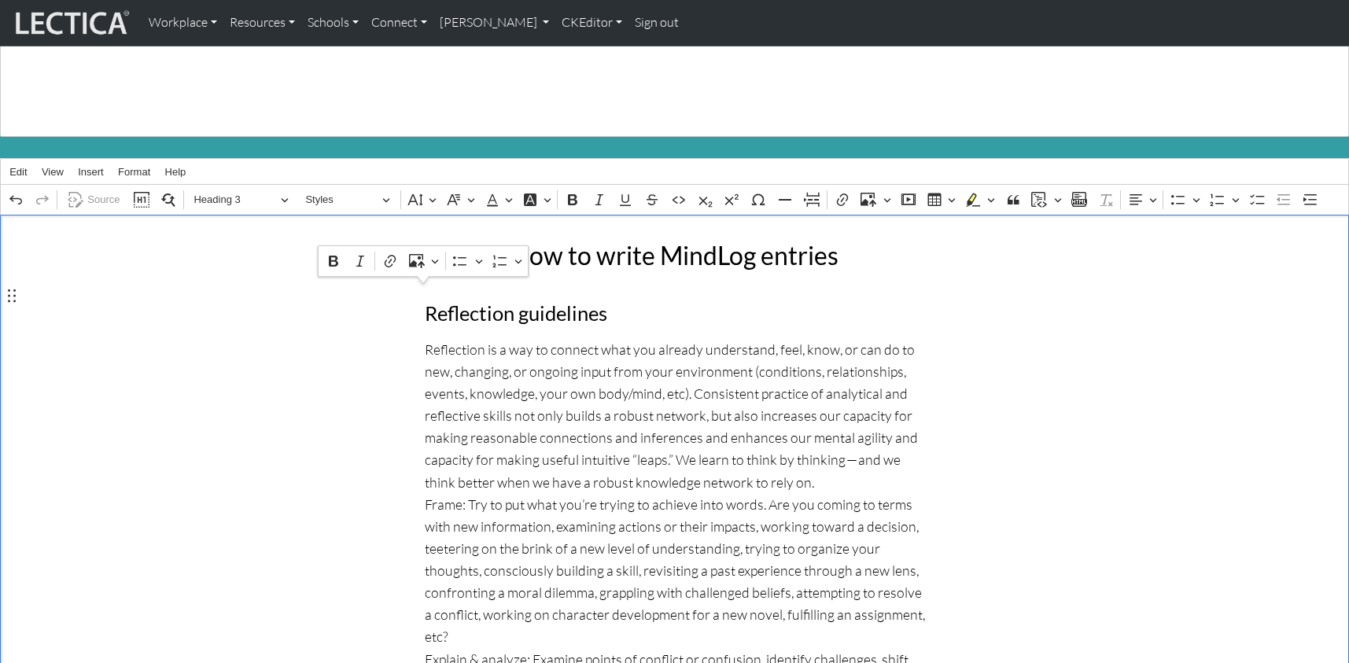
scroll to position [54, 0]
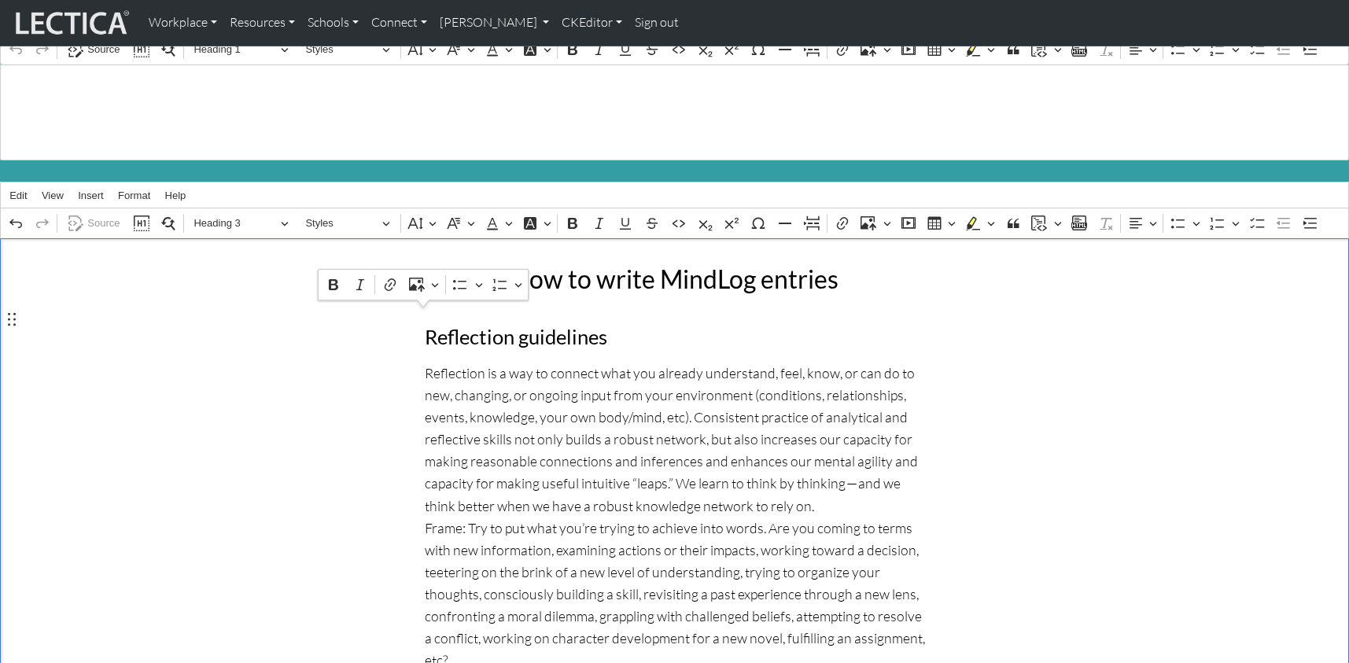
click at [722, 326] on h3 "Reflection guidelines" at bounding box center [675, 337] width 500 height 24
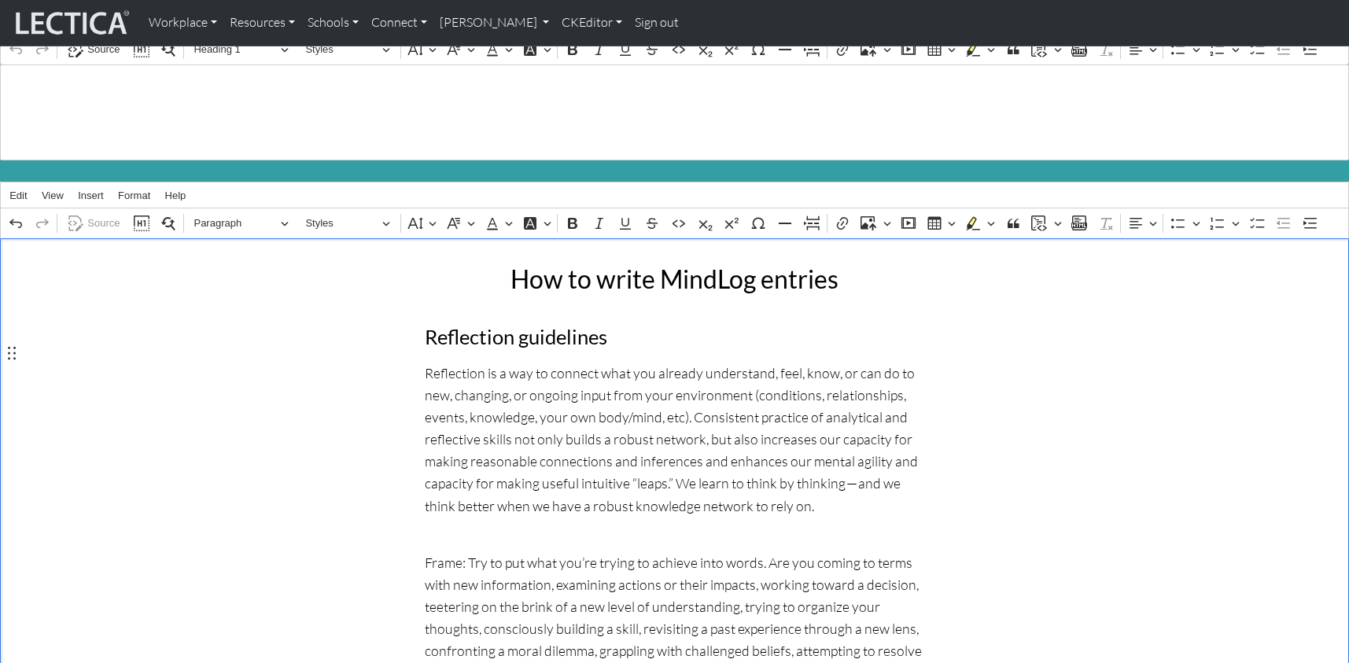
click at [443, 500] on p "Reflection is a way to connect what you already understand, feel, know, or can …" at bounding box center [675, 450] width 500 height 177
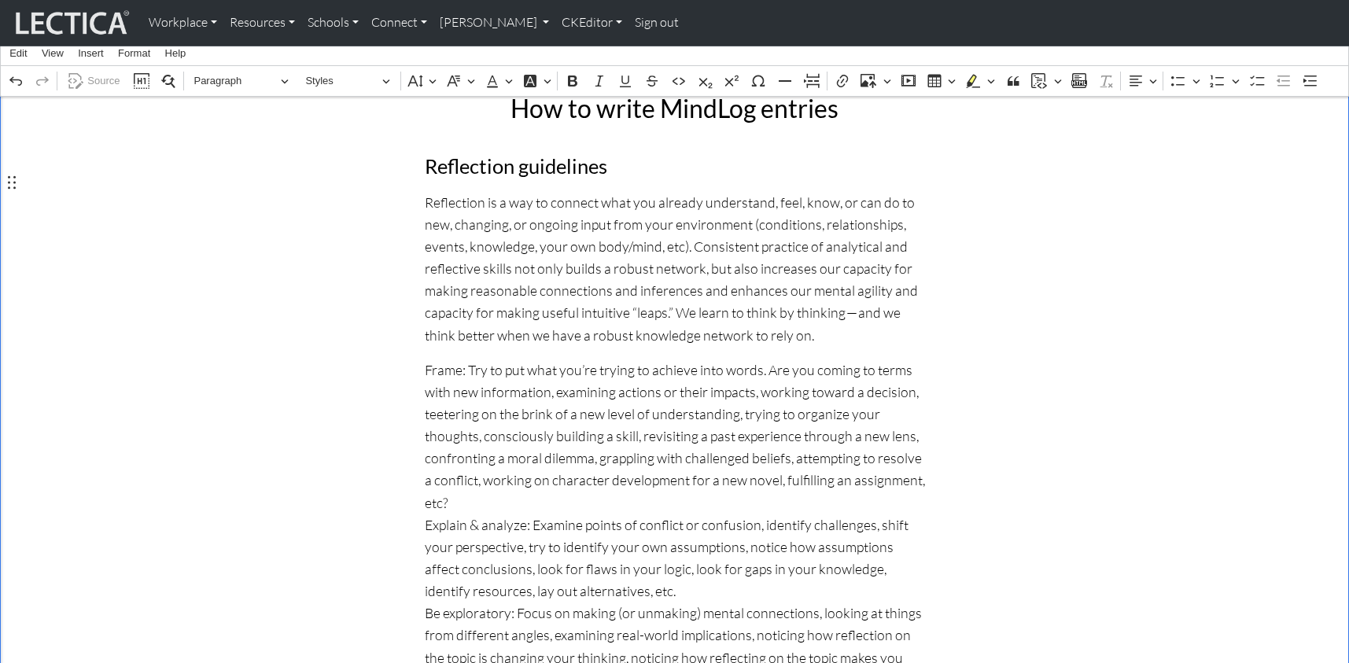
scroll to position [234, 0]
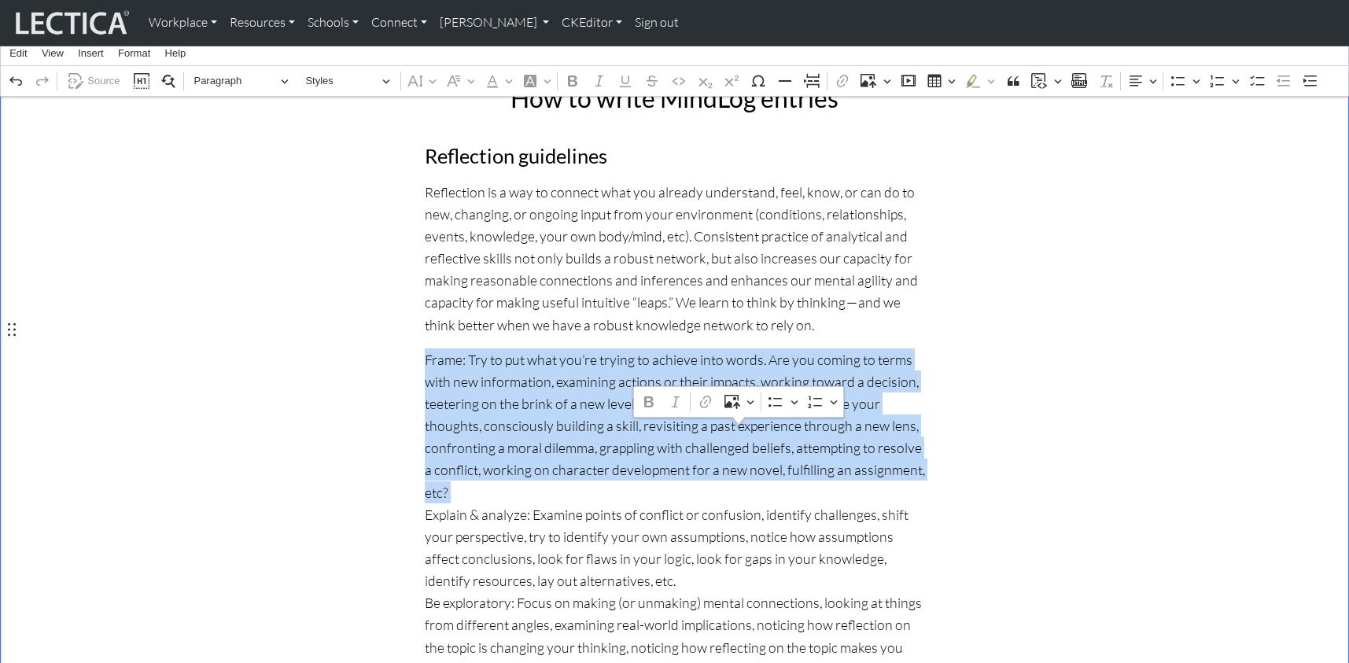
drag, startPoint x: 423, startPoint y: 460, endPoint x: 745, endPoint y: 438, distance: 322.5
click at [745, 438] on p "Frame: Try to put what you’re trying to achieve into words. Are you coming to t…" at bounding box center [675, 603] width 500 height 509
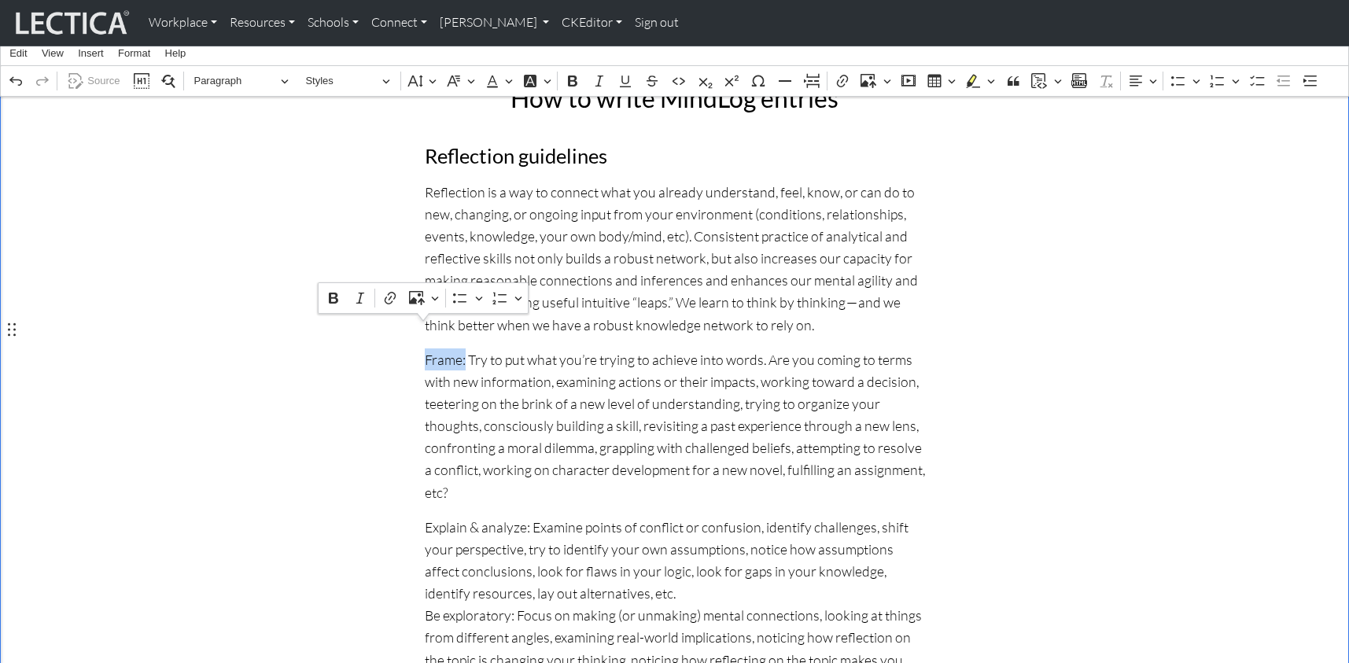
drag, startPoint x: 463, startPoint y: 335, endPoint x: 425, endPoint y: 331, distance: 38.0
click at [425, 349] on p "Frame: Try to put what you’re trying to achieve into words. Are you coming to t…" at bounding box center [675, 426] width 500 height 155
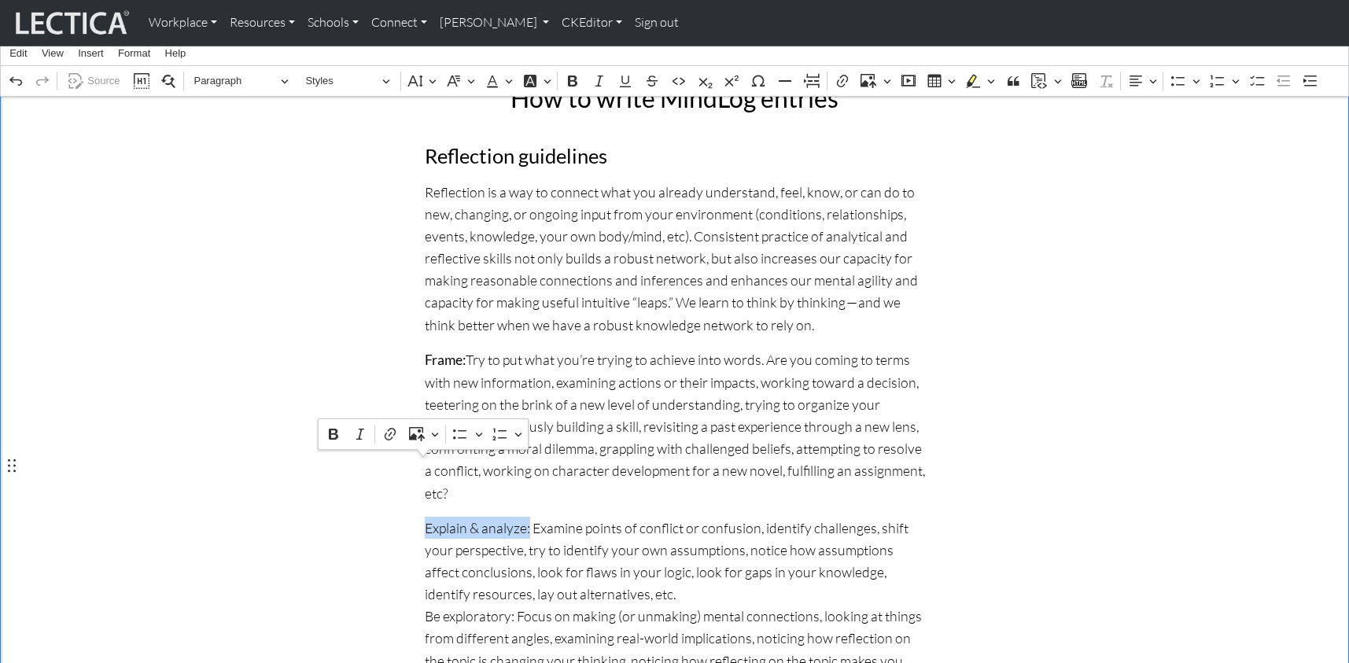
drag, startPoint x: 523, startPoint y: 470, endPoint x: 427, endPoint y: 471, distance: 96.0
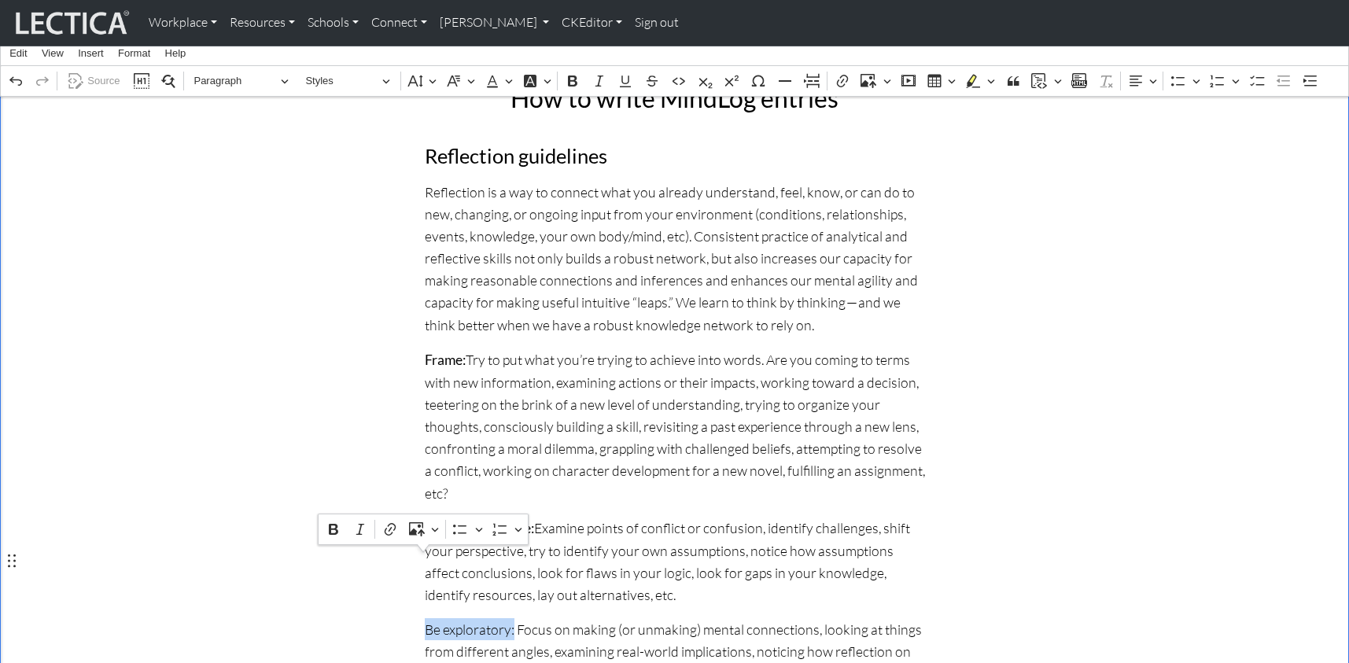
drag, startPoint x: 508, startPoint y: 563, endPoint x: 425, endPoint y: 565, distance: 83.4
drag, startPoint x: 424, startPoint y: 565, endPoint x: 502, endPoint y: 564, distance: 77.9
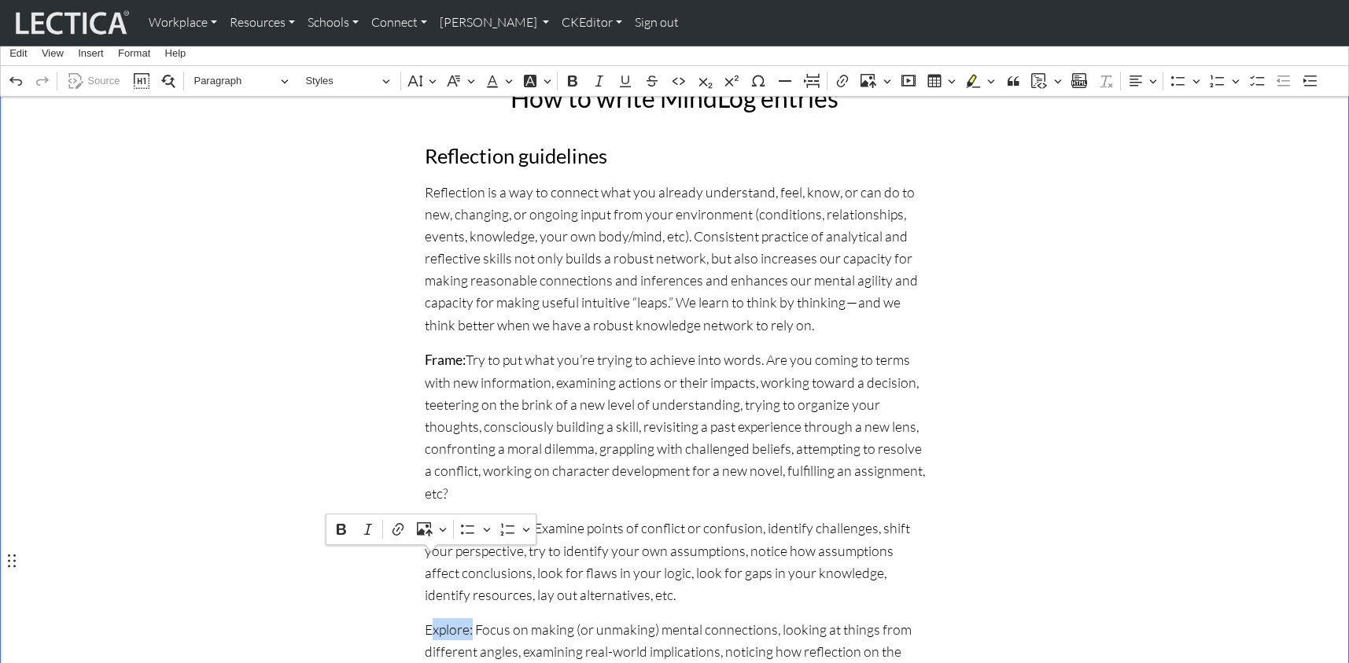
drag, startPoint x: 471, startPoint y: 565, endPoint x: 428, endPoint y: 564, distance: 42.5
drag, startPoint x: 426, startPoint y: 567, endPoint x: 471, endPoint y: 566, distance: 44.1
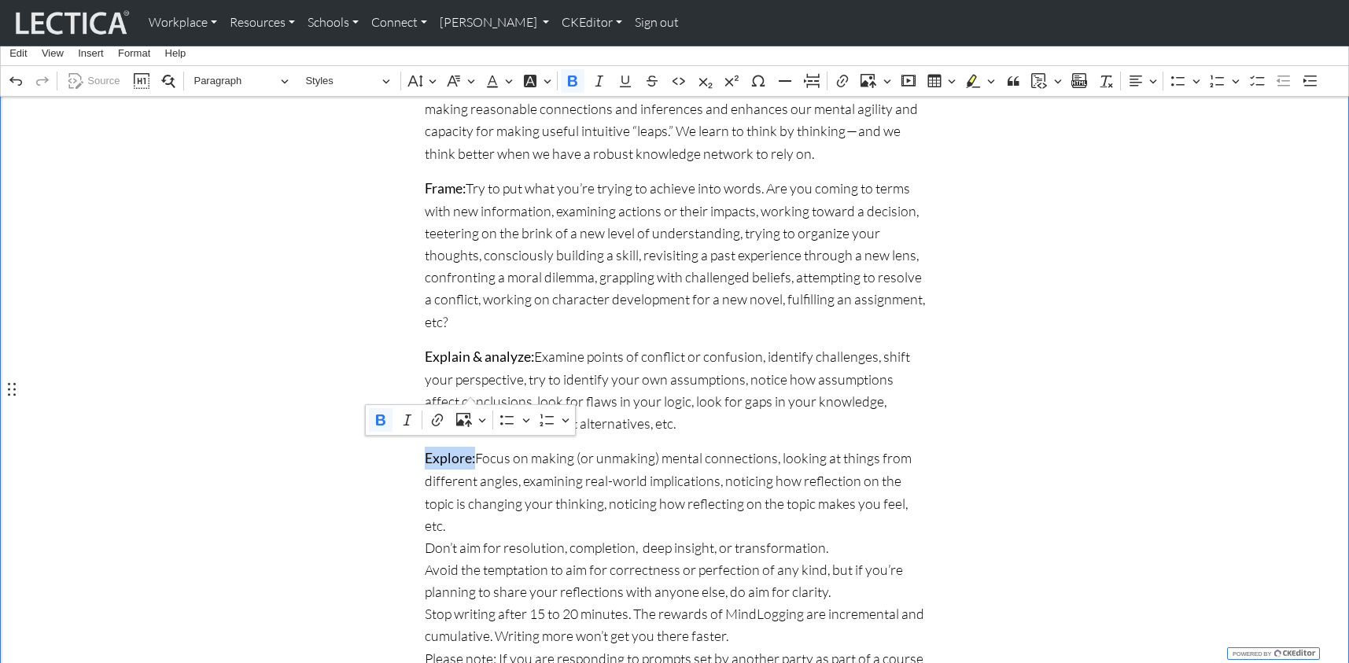
scroll to position [423, 0]
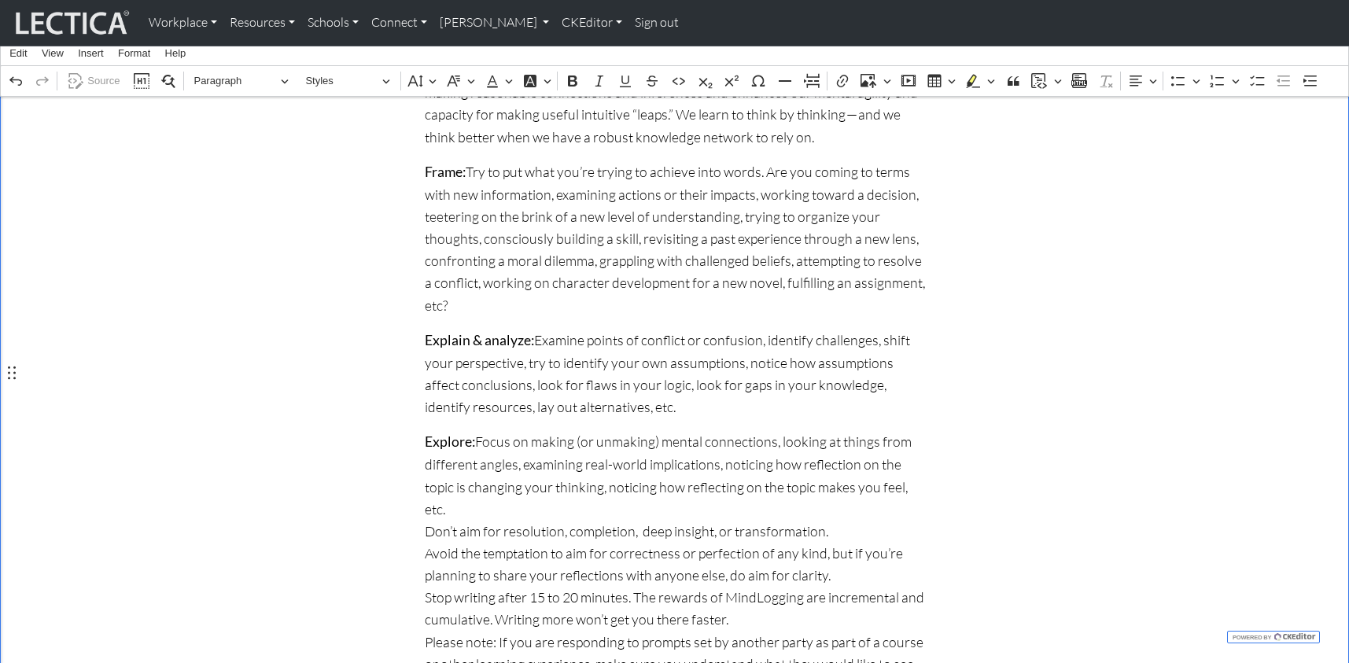
click at [803, 479] on p "Explore: Focus on making (or unmaking) mental connections, looking at things fr…" at bounding box center [675, 563] width 500 height 267
click at [425, 437] on p "Explore: Focus on making (or unmaking) mental connections, looking at things fr…" at bounding box center [675, 563] width 500 height 267
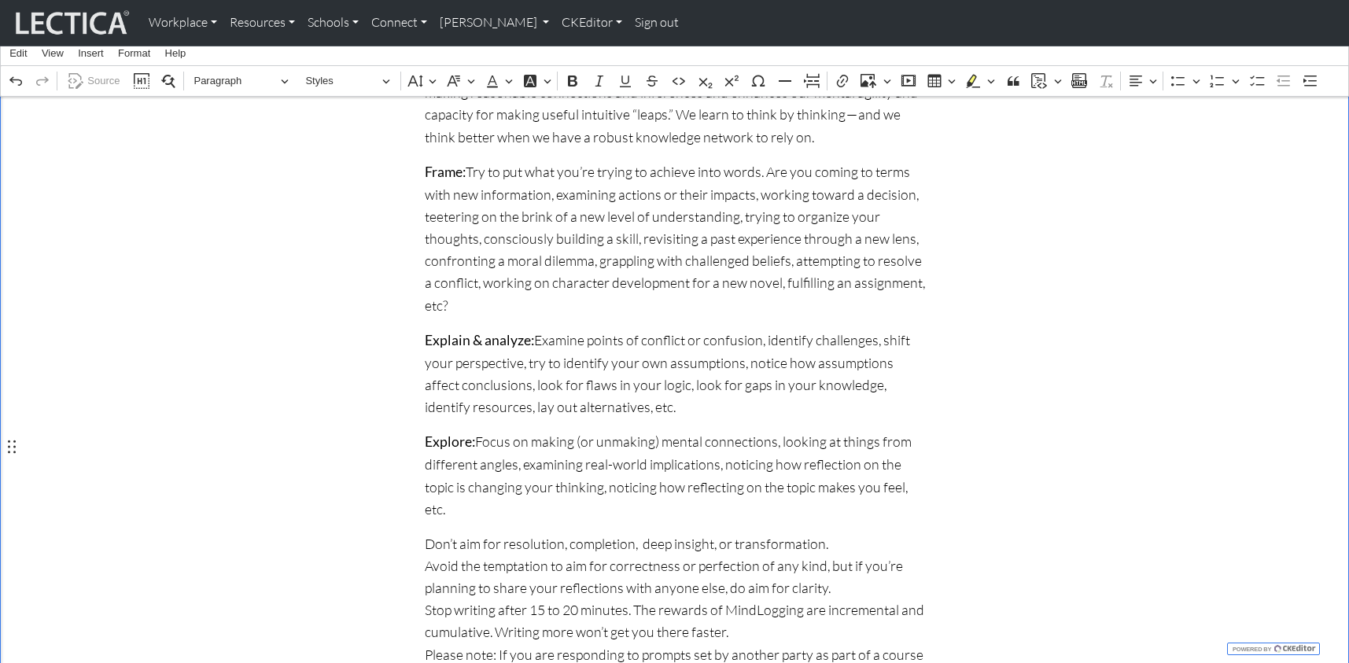
click at [425, 533] on p "Don’t aim for resolution, completion, deep insight, or transformation. Avoid th…" at bounding box center [675, 621] width 500 height 177
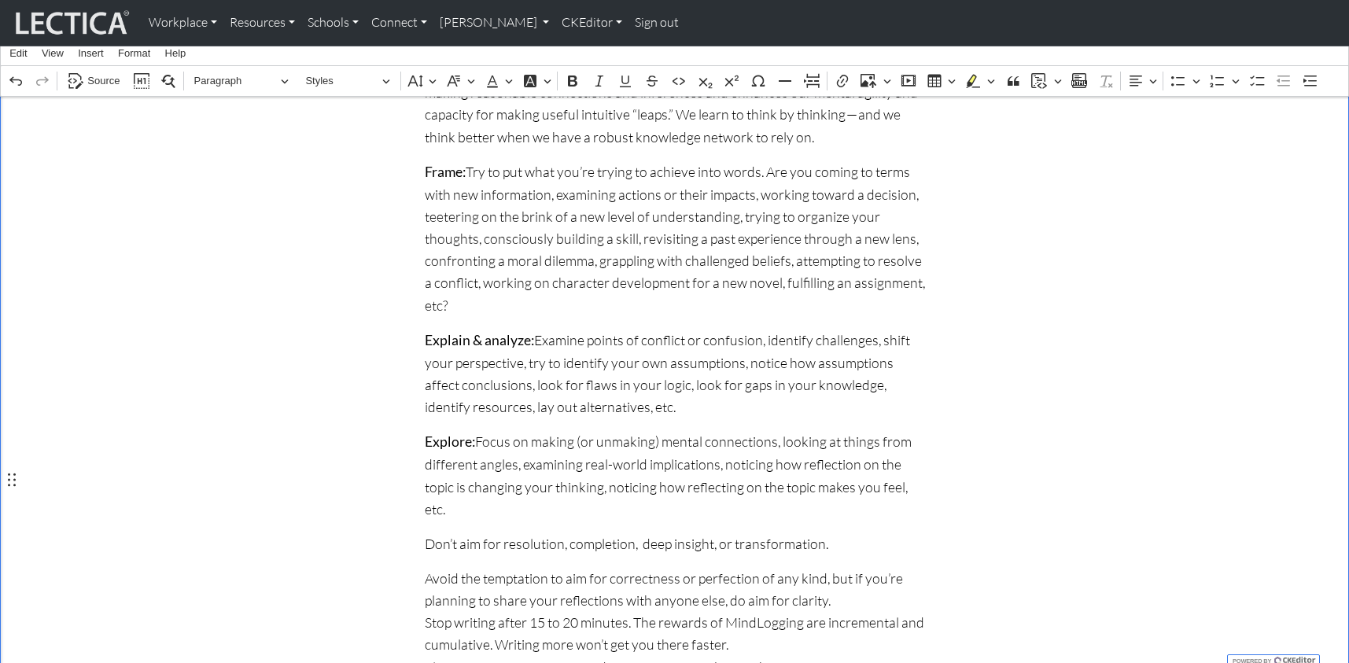
click at [423, 522] on div "How to write MindLog entries Reflection guidelines Reflection is a way to conne…" at bounding box center [674, 309] width 519 height 852
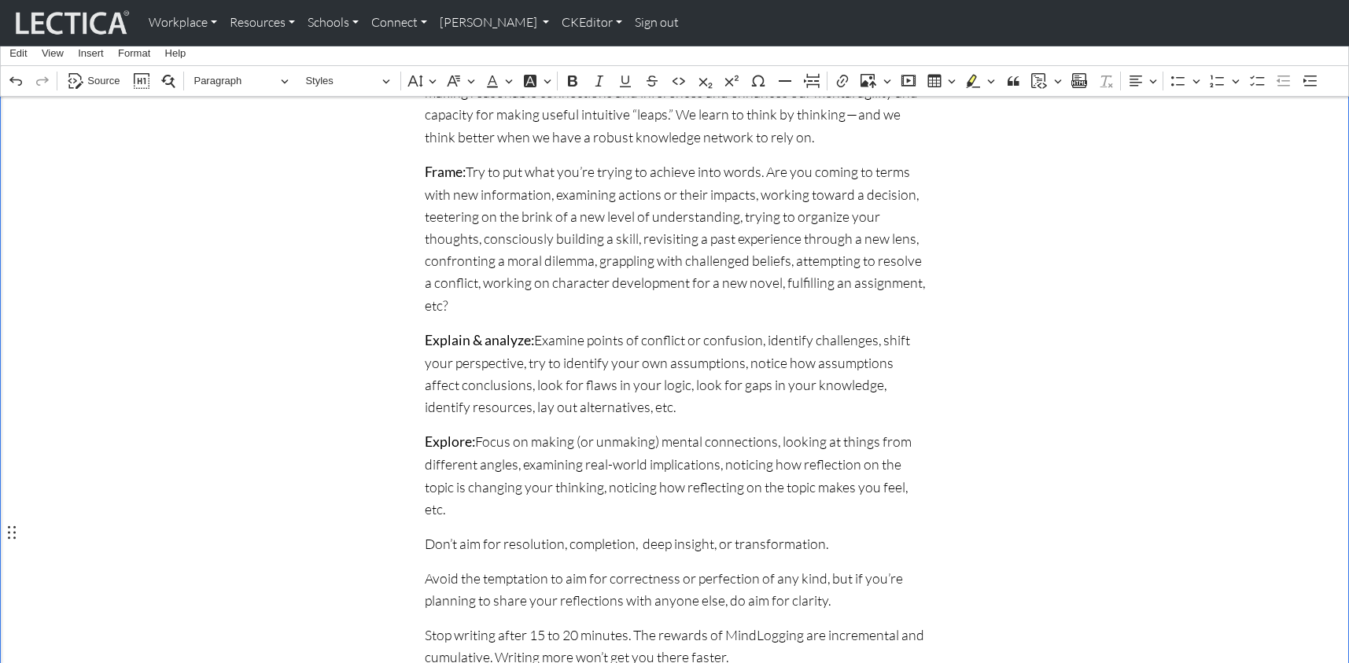
click at [423, 575] on div "How to write MindLog entries Reflection guidelines Reflection is a way to conne…" at bounding box center [674, 315] width 519 height 865
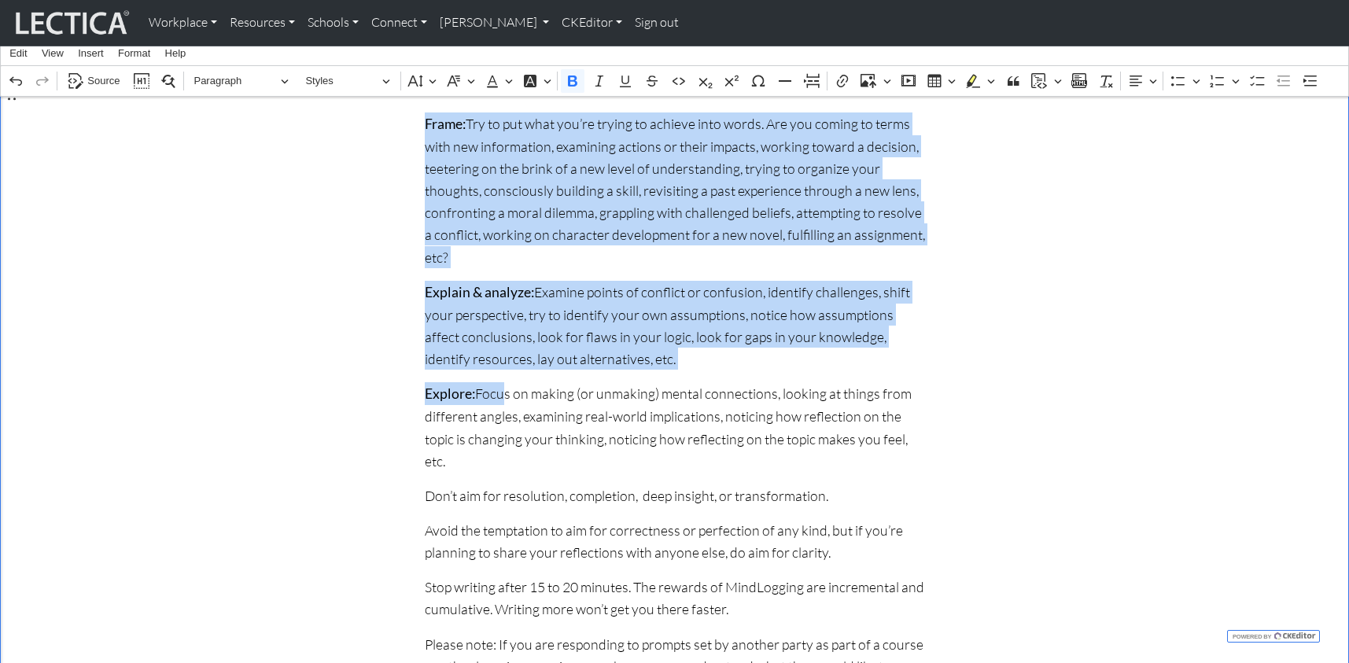
scroll to position [485, 0]
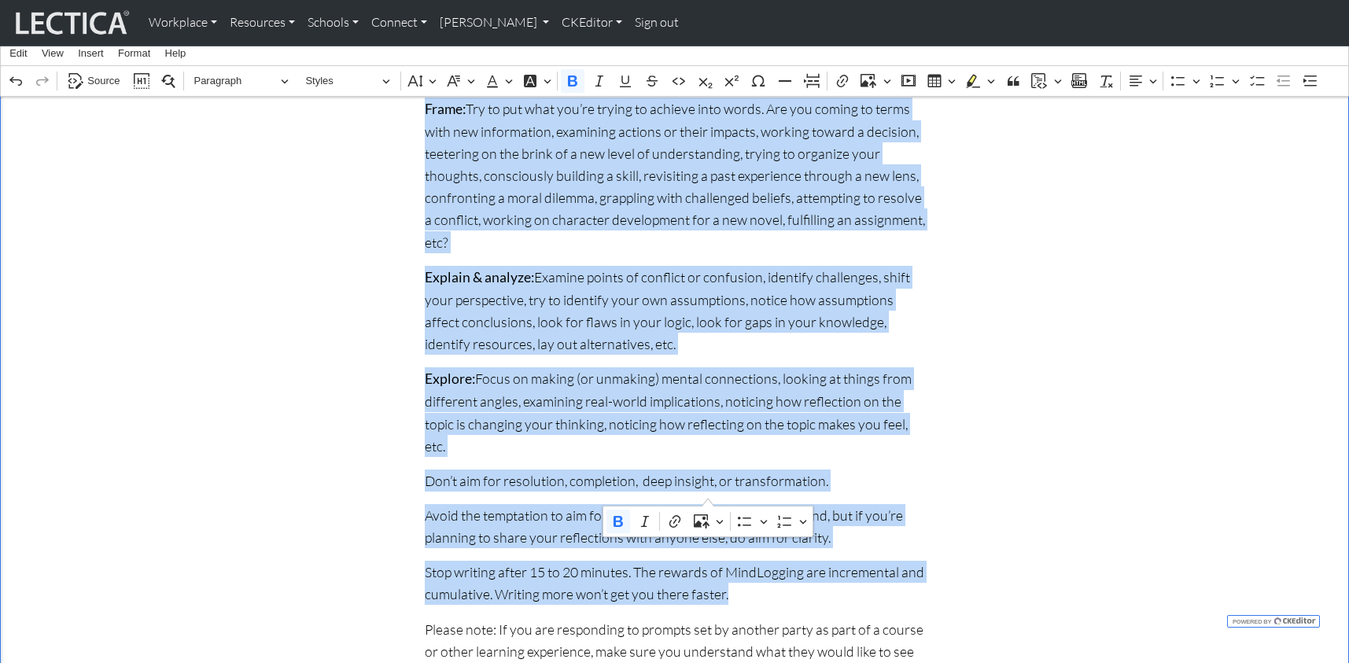
drag, startPoint x: 423, startPoint y: 142, endPoint x: 710, endPoint y: 486, distance: 448.0
click at [710, 486] on div "How to write MindLog entries Reflection guidelines Reflection is a way to conne…" at bounding box center [674, 258] width 519 height 877
click at [1214, 83] on icon "Editor toolbar" at bounding box center [1218, 81] width 16 height 16
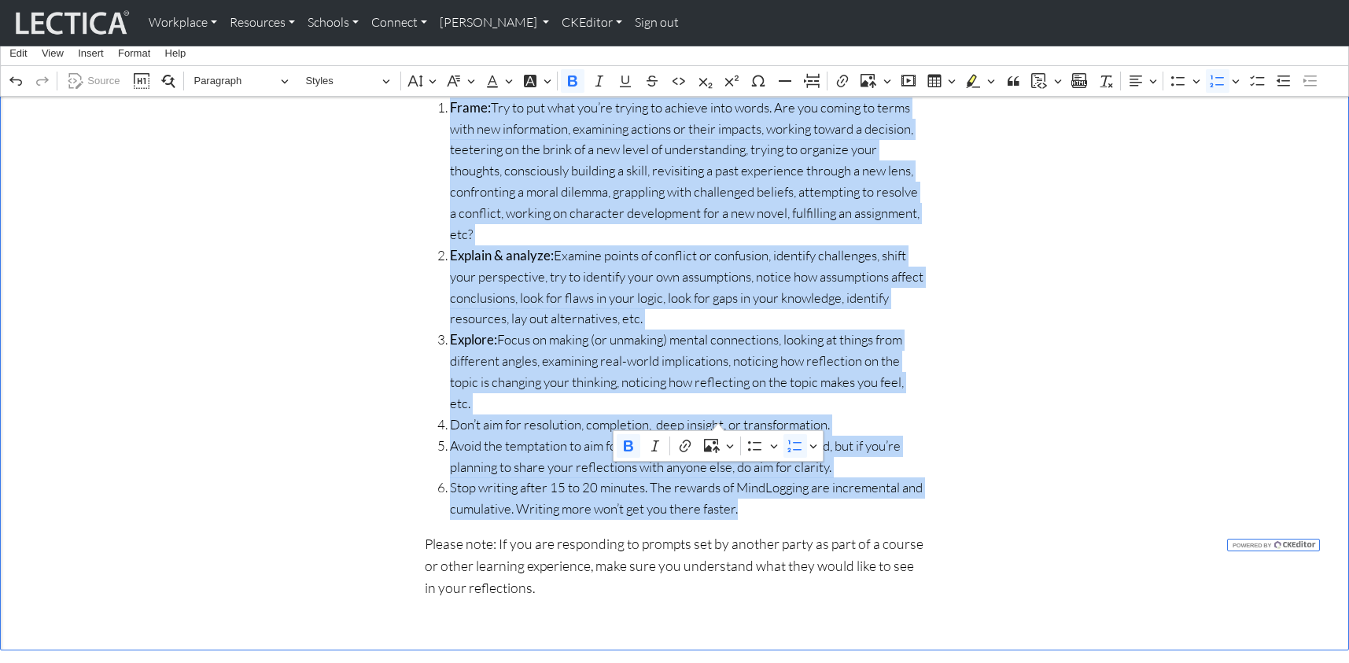
click at [376, 316] on div "How to write MindLog entries Reflection guidelines Reflection is a way to conne…" at bounding box center [675, 216] width 1039 height 792
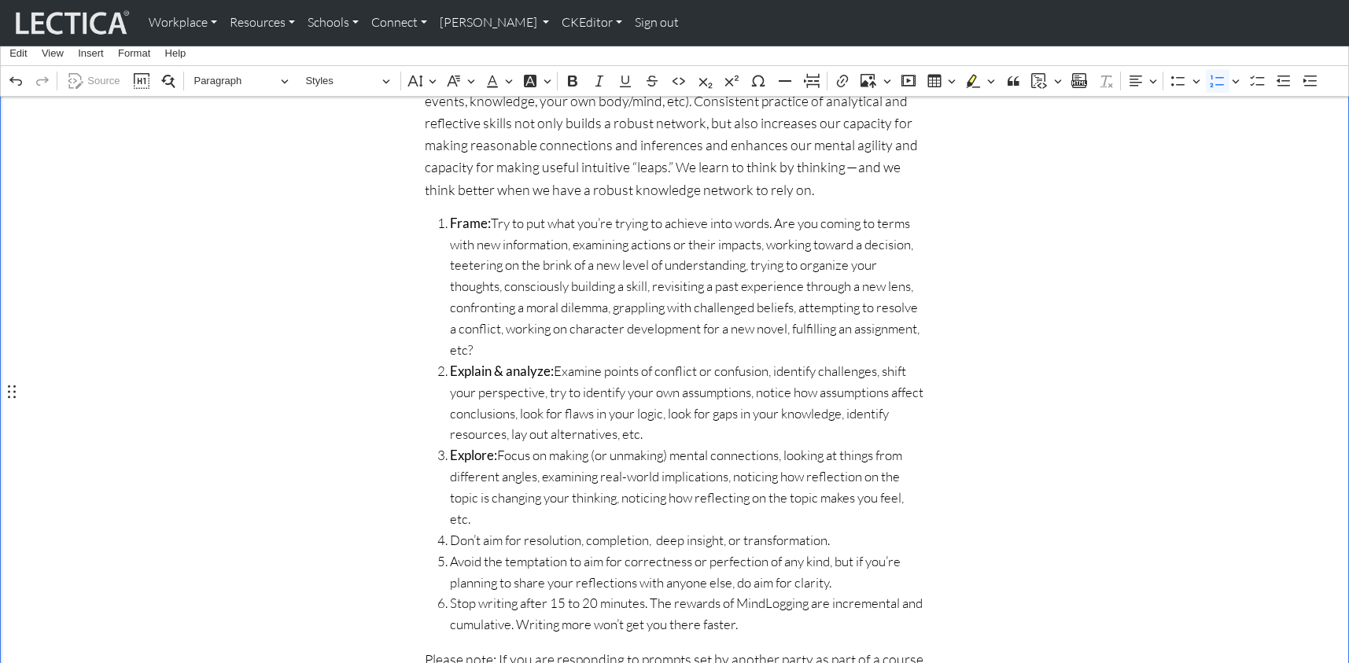
scroll to position [343, 0]
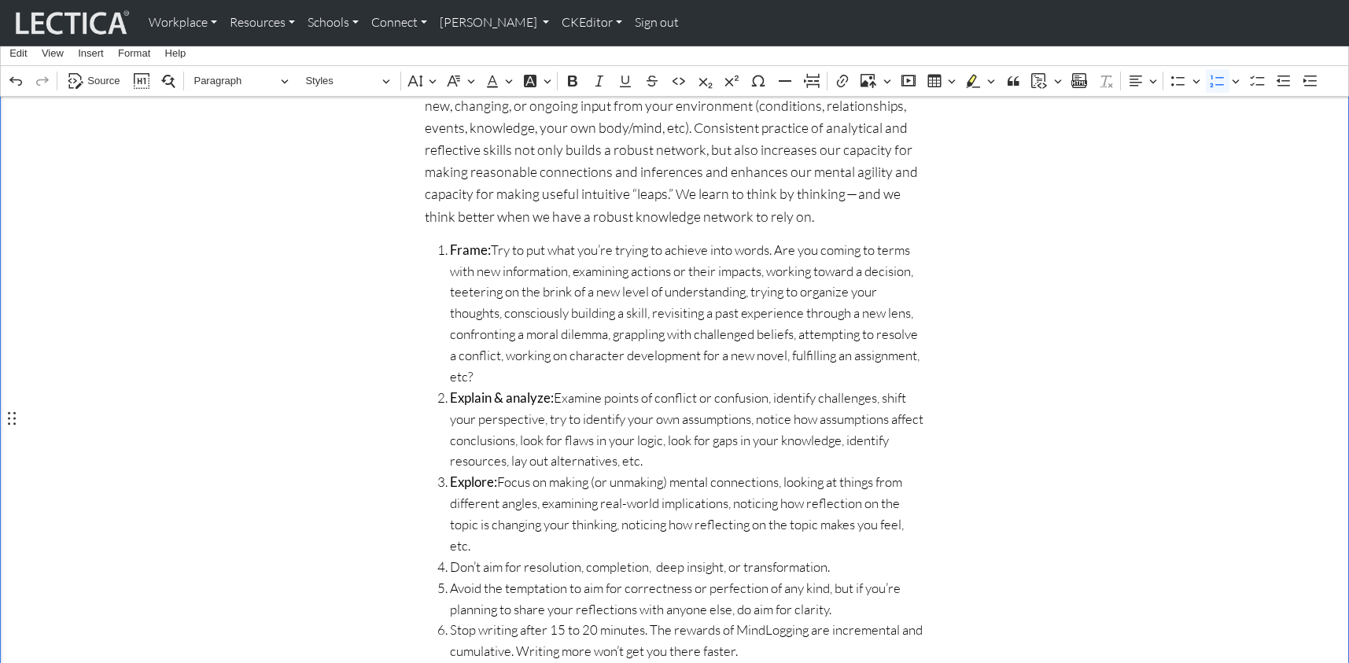
click at [450, 557] on span "Don’t aim for resolution, completion, deep insight, or transformation." at bounding box center [687, 567] width 475 height 21
click at [643, 557] on span "Don’t aim for resolution, completion, deep insight, or transformation." at bounding box center [687, 567] width 475 height 21
click at [450, 557] on span "Don’t aim for resolution, completion, deep insight, or transformation." at bounding box center [687, 567] width 475 height 21
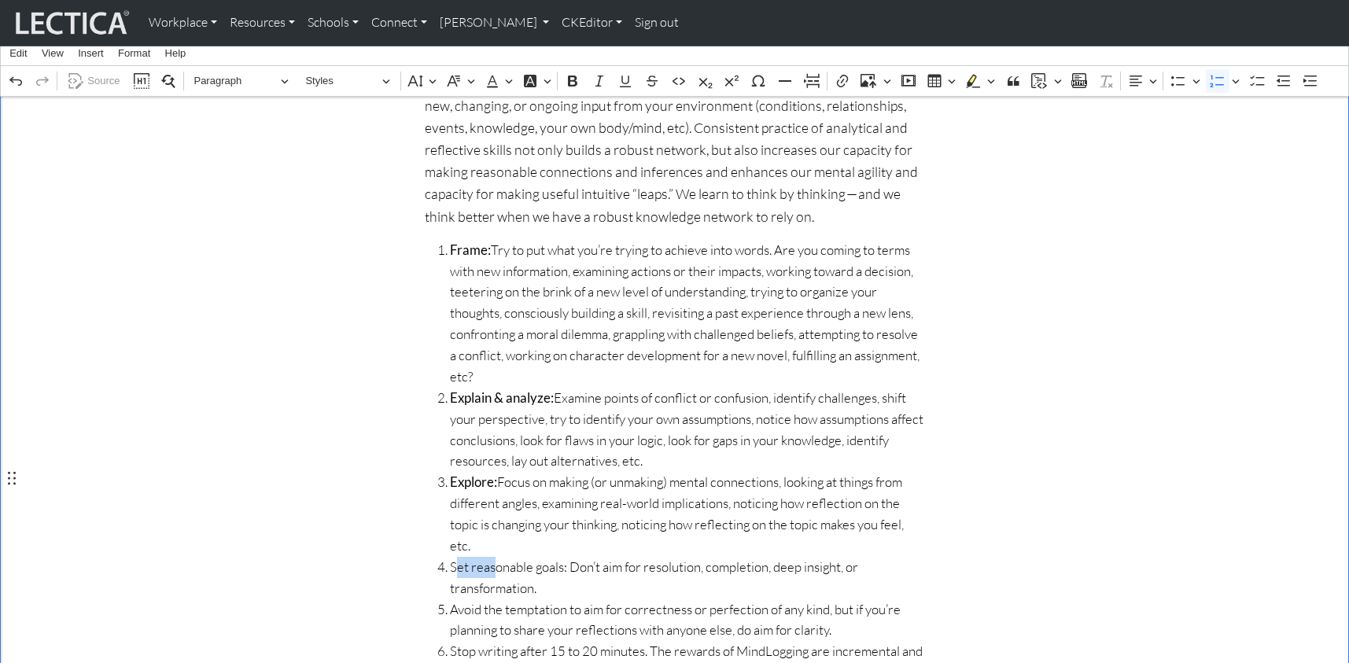
drag, startPoint x: 451, startPoint y: 476, endPoint x: 489, endPoint y: 478, distance: 38.6
click at [489, 557] on span "Set reasonable goals: Don’t aim for resolution, completion, deep insight, or tr…" at bounding box center [687, 578] width 475 height 42
drag, startPoint x: 449, startPoint y: 477, endPoint x: 559, endPoint y: 480, distance: 110.2
click at [559, 557] on span "Set reasonable goals: Don’t aim for resolution, completion, deep insight, or tr…" at bounding box center [687, 578] width 475 height 42
click at [351, 491] on div "How to write MindLog entries Reflection guidelines Reflection is a way to conne…" at bounding box center [675, 368] width 1039 height 813
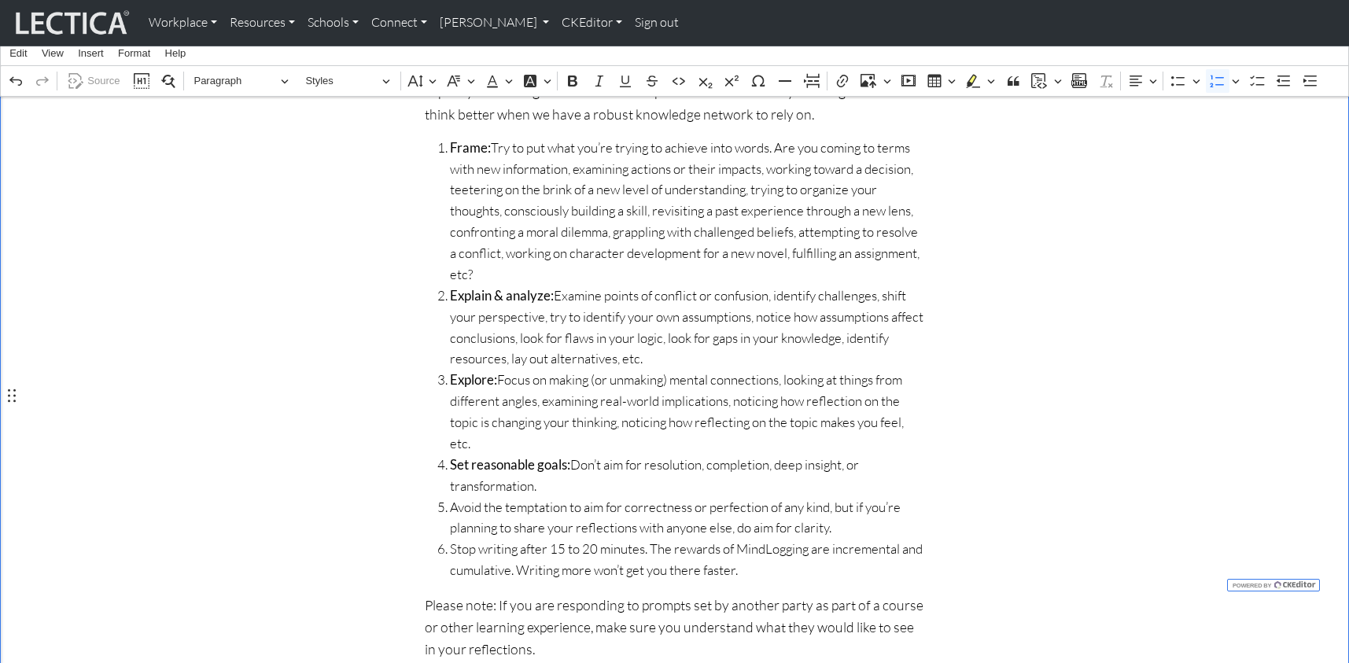
scroll to position [458, 0]
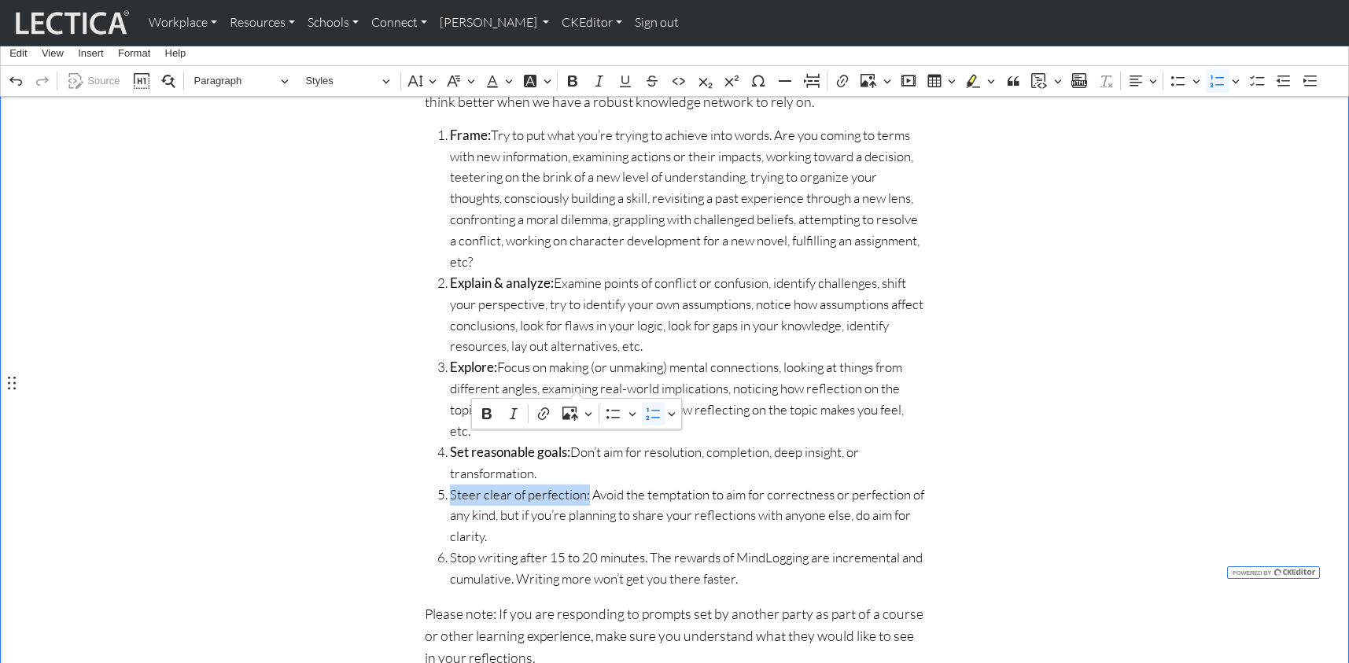
drag, startPoint x: 449, startPoint y: 380, endPoint x: 577, endPoint y: 386, distance: 127.6
click at [577, 485] on span "Steer clear of perfection: Avoid the temptation to aim for correctness or perfe…" at bounding box center [687, 517] width 475 height 64
drag, startPoint x: 587, startPoint y: 381, endPoint x: 633, endPoint y: 383, distance: 45.7
click at [592, 485] on span "Steer clear of perfection: Avoid the temptation to aim for correctness or perfe…" at bounding box center [687, 517] width 475 height 64
click at [585, 485] on span "Steer clear of perfection: Avoid the temptation to aim for correctness or perfe…" at bounding box center [687, 517] width 475 height 64
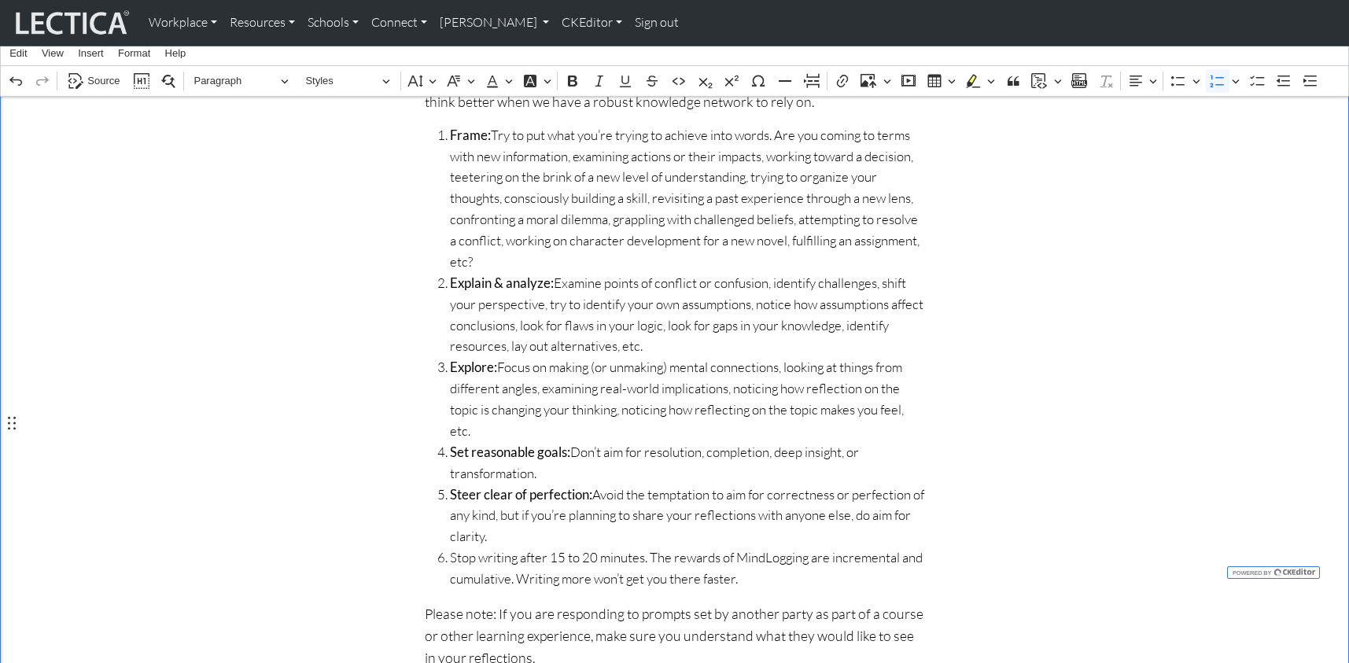
click at [450, 548] on span "Stop writing after 15 to 20 minutes. The rewards of MindLogging are incremental…" at bounding box center [687, 569] width 475 height 42
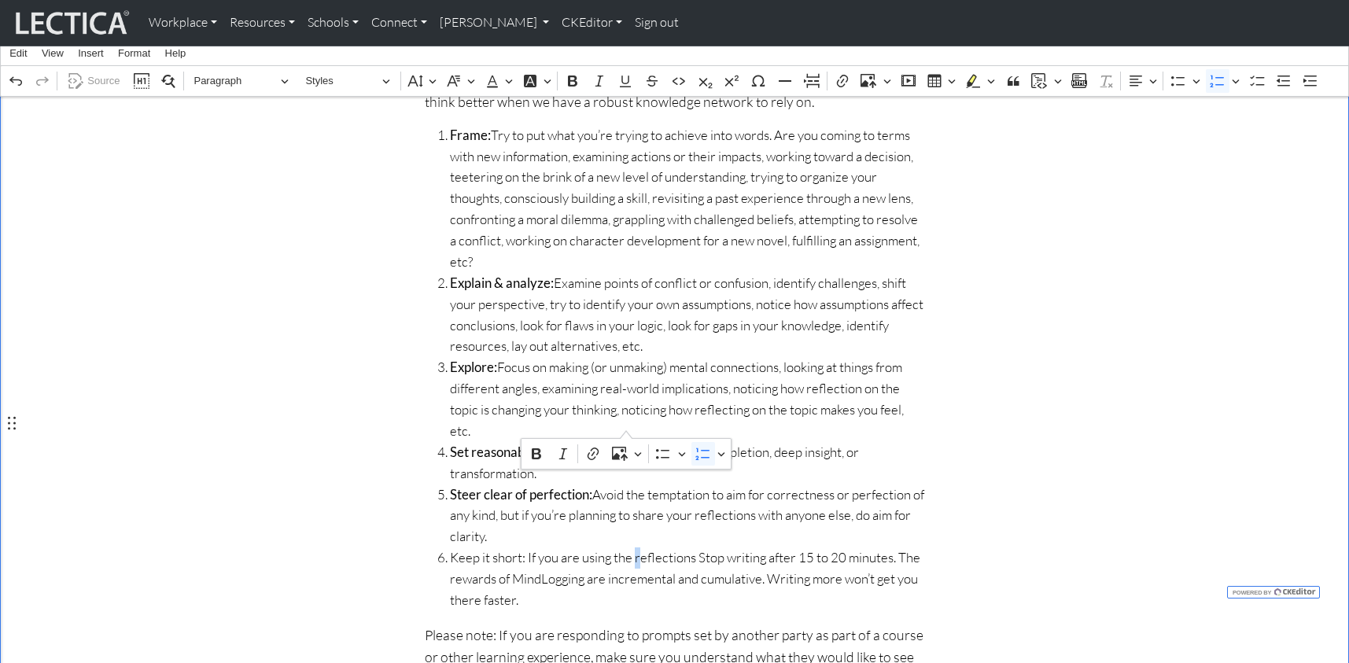
click at [627, 548] on span "Keep it short: If you are using the reflections Stop writing after 15 to 20 min…" at bounding box center [687, 580] width 475 height 64
click at [681, 548] on span "Keep it short: If you are using the Reflections Stop writing after 15 to 20 min…" at bounding box center [687, 580] width 475 height 64
click at [798, 548] on span "Keep it short: If you are using the Reflections version of MindLog, Stop writin…" at bounding box center [687, 580] width 475 height 64
click at [708, 548] on span "Keep it short: If you are using the Reflections version of MindLog, stop writin…" at bounding box center [687, 580] width 475 height 64
click at [626, 548] on span "Keep it short: If you are using the Reflections version of MindLog, stop writin…" at bounding box center [687, 580] width 475 height 64
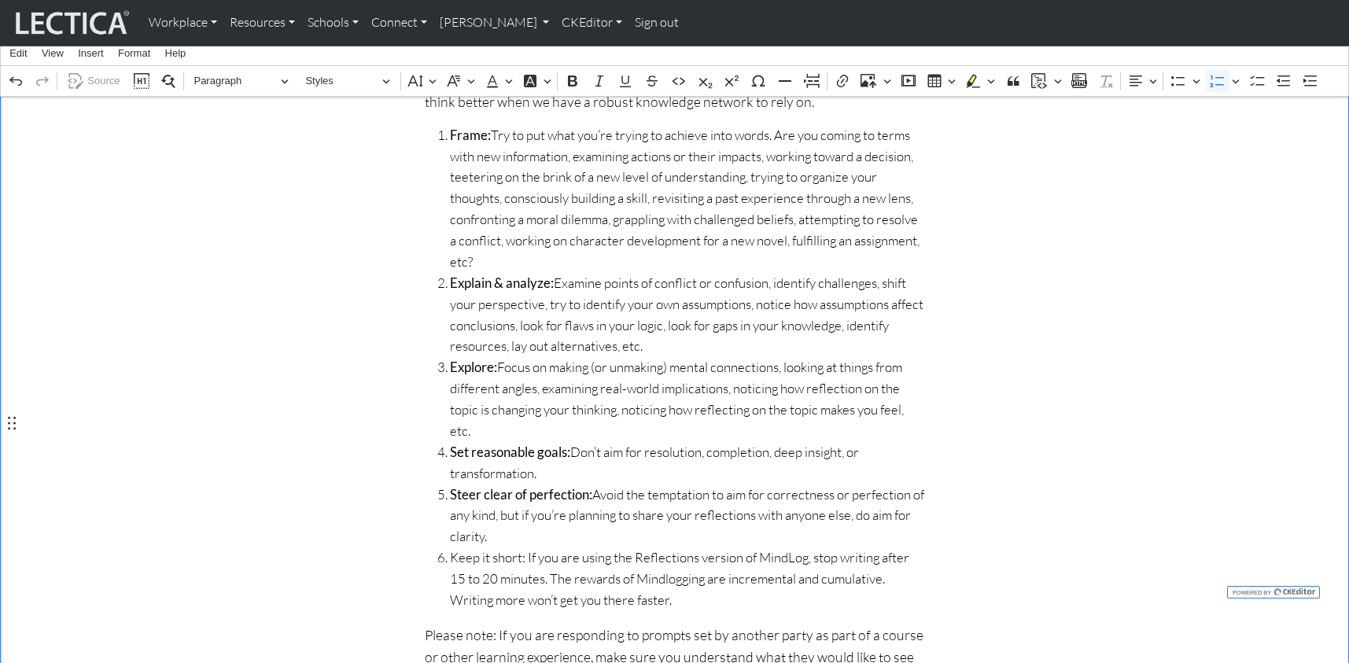
click at [644, 548] on span "Keep it short: If you are using the Reflections version of MindLog, stop writin…" at bounding box center [687, 580] width 475 height 64
drag, startPoint x: 449, startPoint y: 425, endPoint x: 519, endPoint y: 426, distance: 69.3
click at [519, 548] on span "Keep it short: If you are using the Reflections version of MindLog, stop writin…" at bounding box center [687, 580] width 475 height 64
click at [301, 424] on div "How to write MindLog entries Reflection guidelines Reflection is a way to conne…" at bounding box center [675, 274] width 1039 height 855
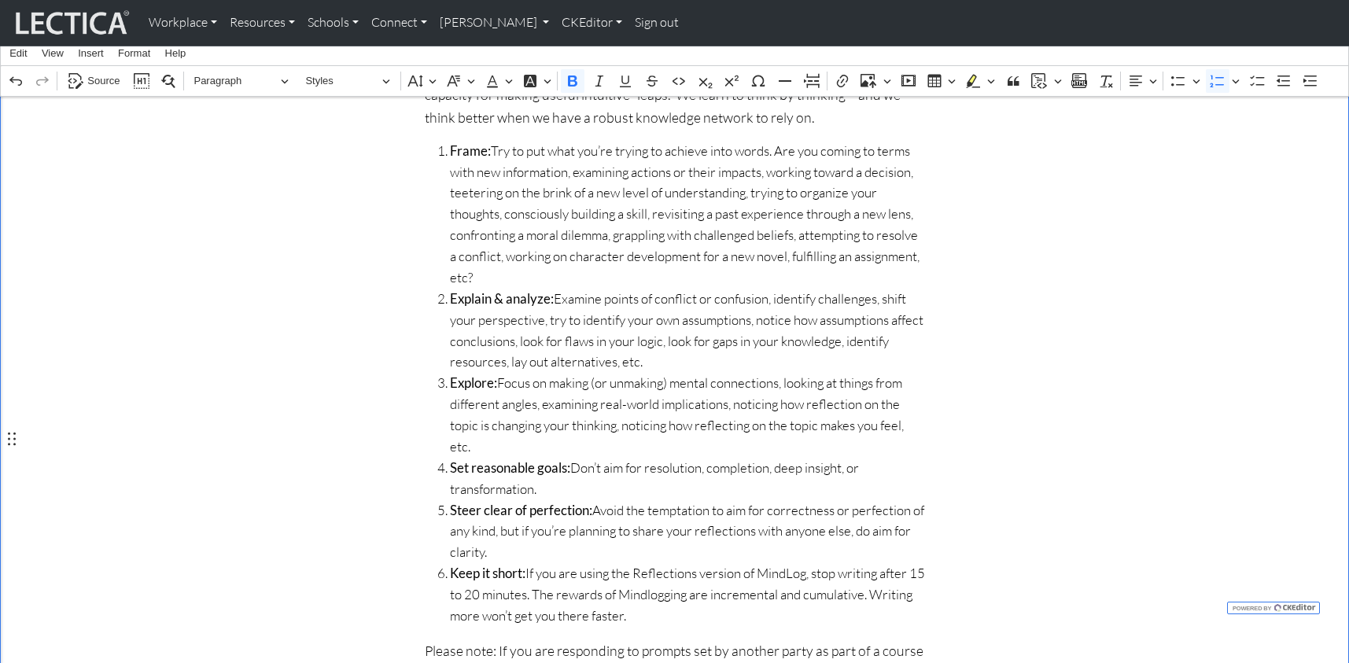
scroll to position [447, 0]
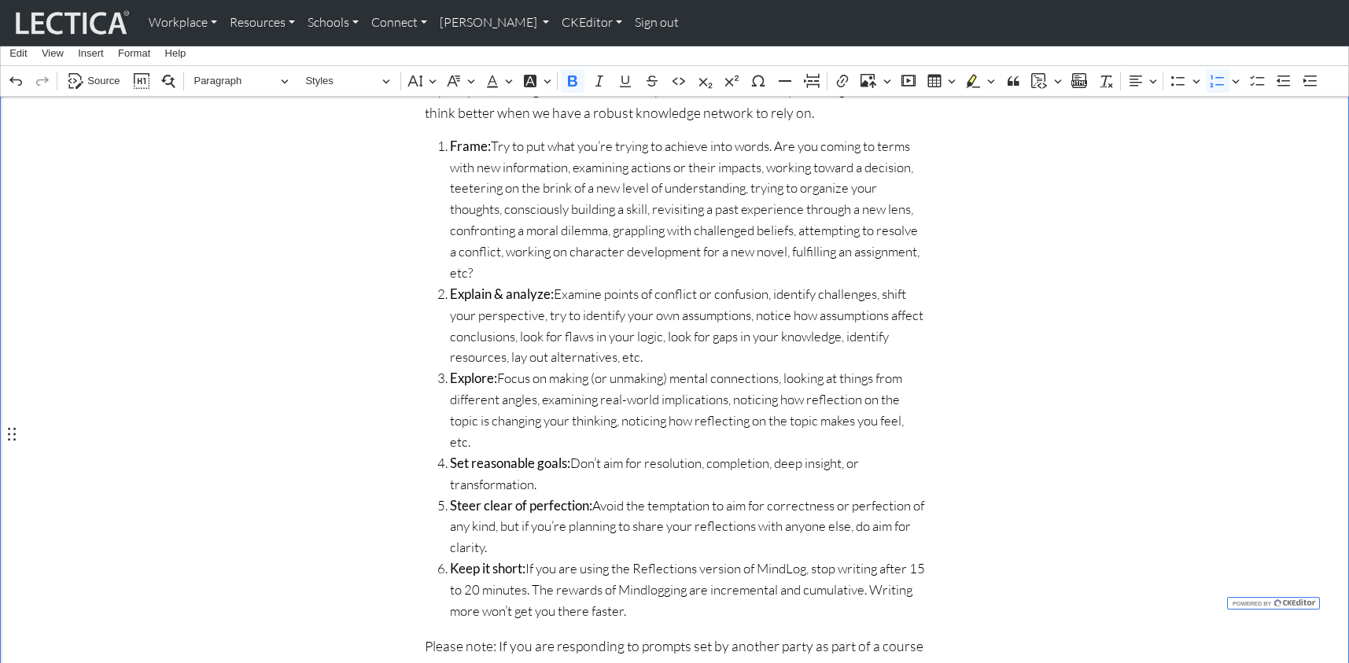
click at [307, 338] on div "How to write MindLog entries Reflection guidelines Reflection is a way to conne…" at bounding box center [675, 285] width 1039 height 855
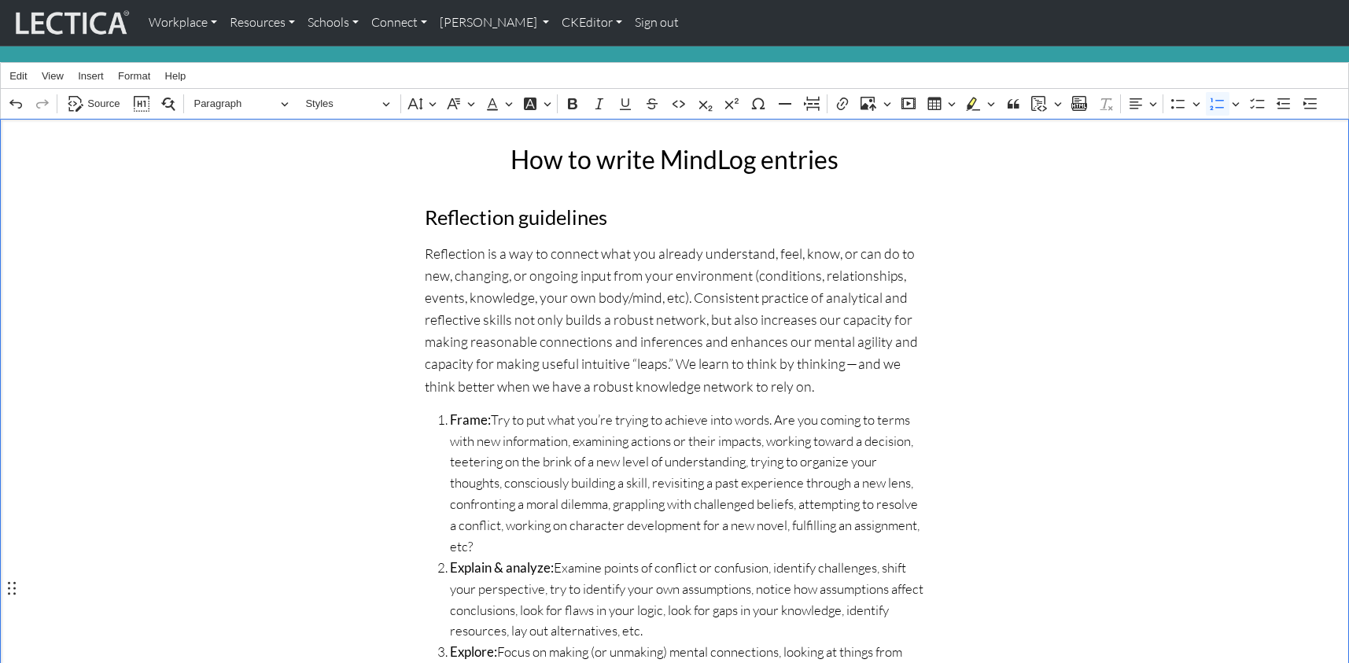
scroll to position [174, 0]
drag, startPoint x: 426, startPoint y: 197, endPoint x: 507, endPoint y: 200, distance: 81.1
click at [507, 205] on h3 "Reflection guidelines" at bounding box center [675, 217] width 500 height 24
drag, startPoint x: 426, startPoint y: 234, endPoint x: 480, endPoint y: 236, distance: 54.3
click at [480, 242] on p "Reflection is a way to connect what you already understand, feel, know, or can …" at bounding box center [675, 319] width 500 height 155
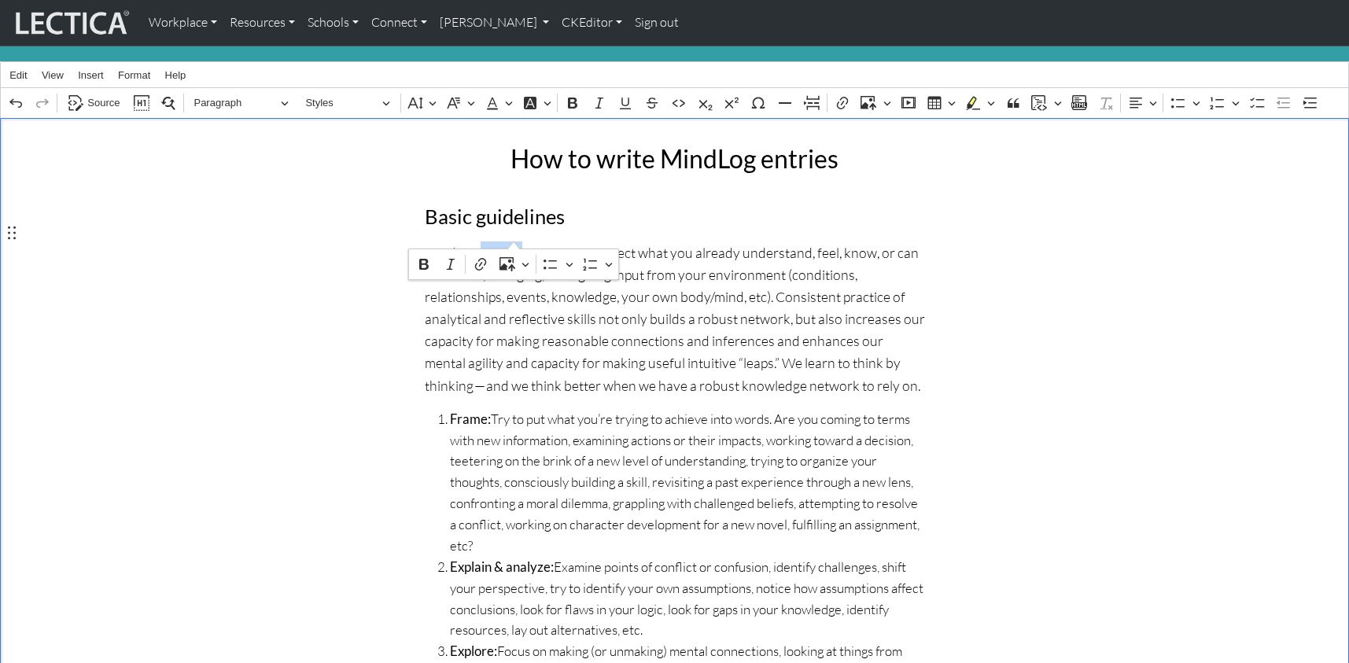
drag, startPoint x: 477, startPoint y: 236, endPoint x: 514, endPoint y: 235, distance: 37.0
click at [514, 242] on p "MindLog entries is a way to connect what you already understand, feel, know, or…" at bounding box center [675, 319] width 500 height 155
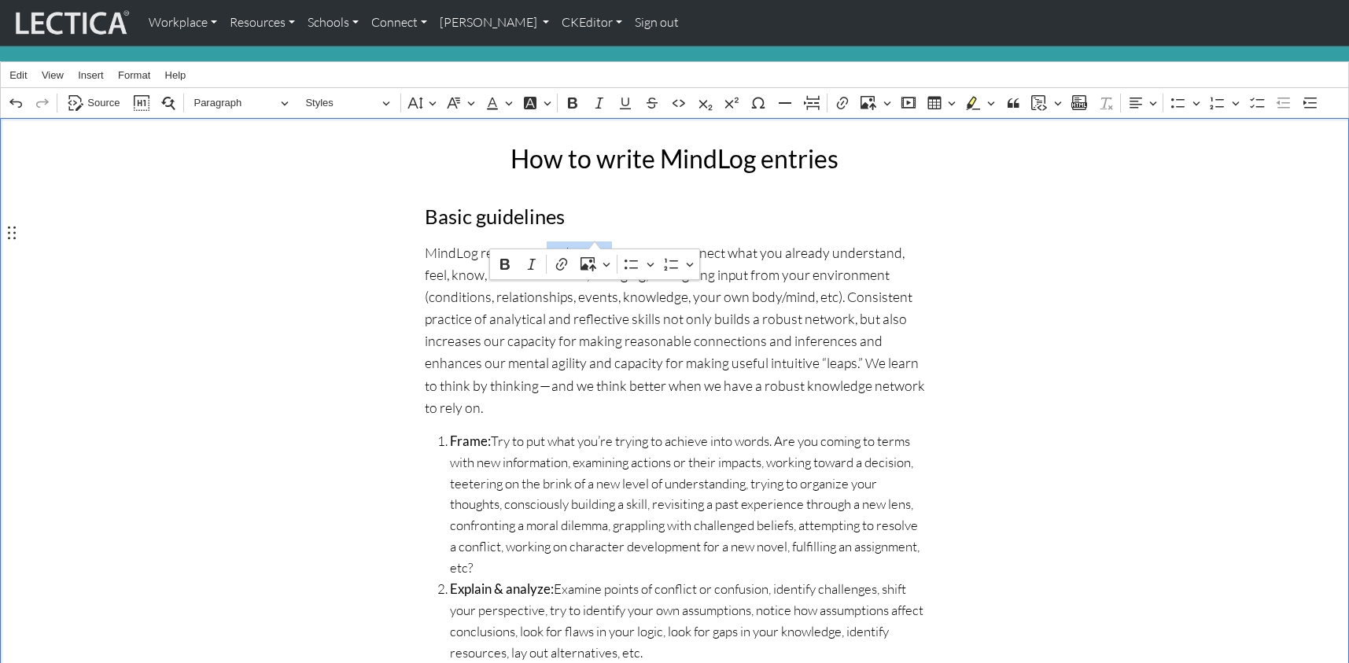
drag, startPoint x: 537, startPoint y: 237, endPoint x: 594, endPoint y: 237, distance: 57.4
click at [594, 242] on p "MindLog reflections and essays is a way to connect what you already understand,…" at bounding box center [675, 330] width 500 height 177
click at [620, 242] on p "MindLog reflections and essays is a way to connect what you already understand,…" at bounding box center [675, 330] width 500 height 177
drag, startPoint x: 599, startPoint y: 231, endPoint x: 653, endPoint y: 237, distance: 54.6
click at [653, 242] on p "MindLog reflections and essays is a way to connect what you already understand,…" at bounding box center [675, 330] width 500 height 177
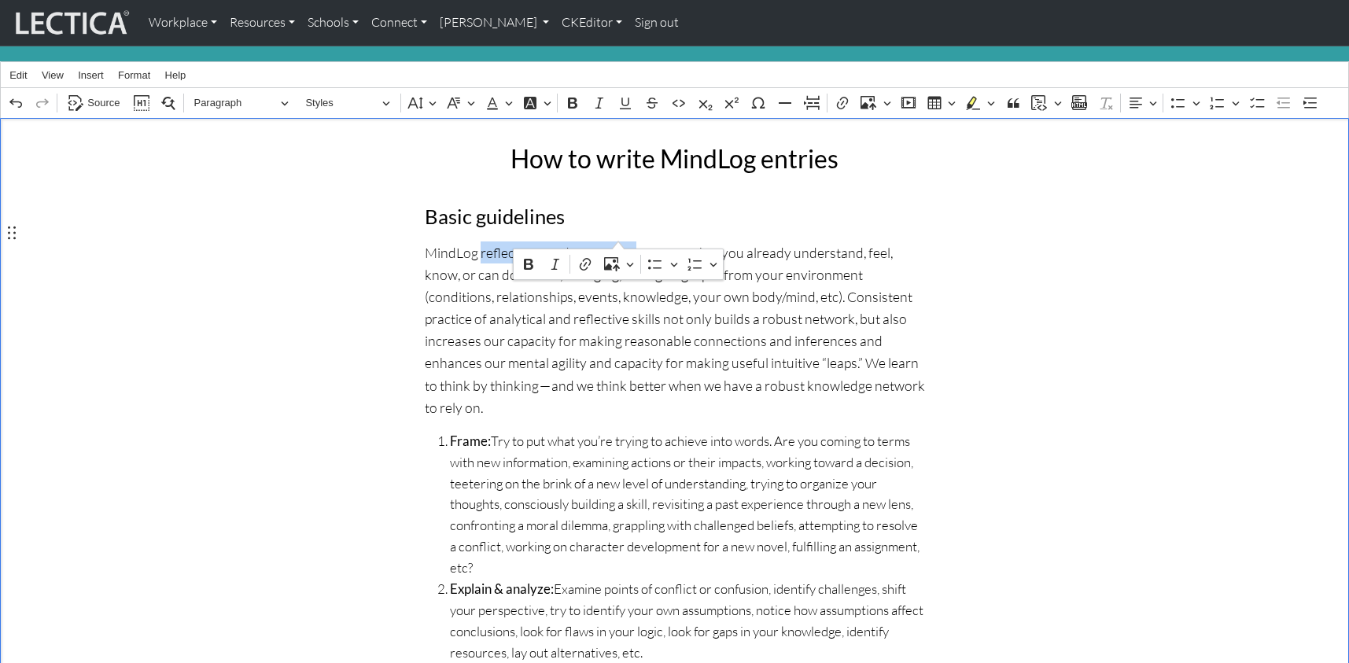
drag, startPoint x: 476, startPoint y: 236, endPoint x: 618, endPoint y: 238, distance: 141.7
click at [618, 242] on p "MindLog reflections and essays are connect what you already understand, feel, k…" at bounding box center [675, 330] width 500 height 177
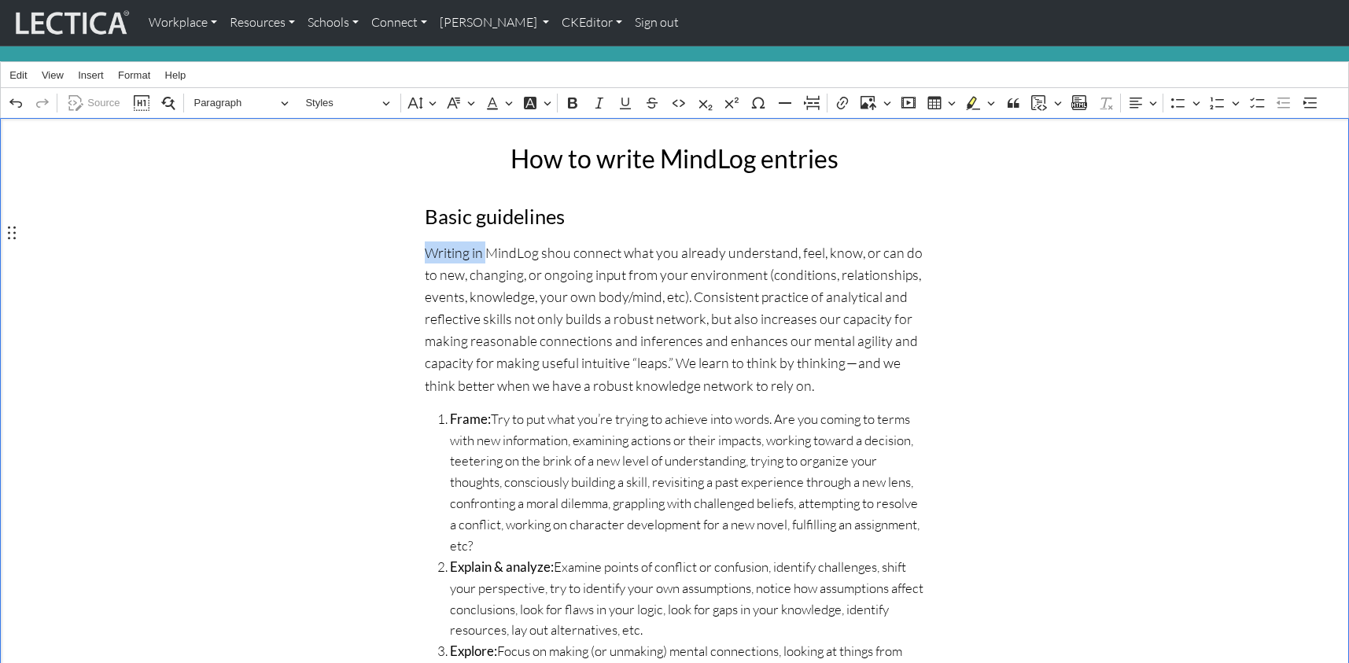
drag, startPoint x: 482, startPoint y: 237, endPoint x: 425, endPoint y: 239, distance: 57.5
click at [425, 242] on p "Writing in MindLog shou connect what you already understand, feel, know, or can…" at bounding box center [675, 319] width 500 height 155
drag, startPoint x: 476, startPoint y: 232, endPoint x: 502, endPoint y: 233, distance: 26.0
click at [502, 242] on p "MindLog shou connect what you already understand, feel, know, or can do to new,…" at bounding box center [675, 319] width 500 height 155
click at [756, 274] on p "MindLog is designed to help you connect what you already understand, feel, know…" at bounding box center [675, 319] width 500 height 155
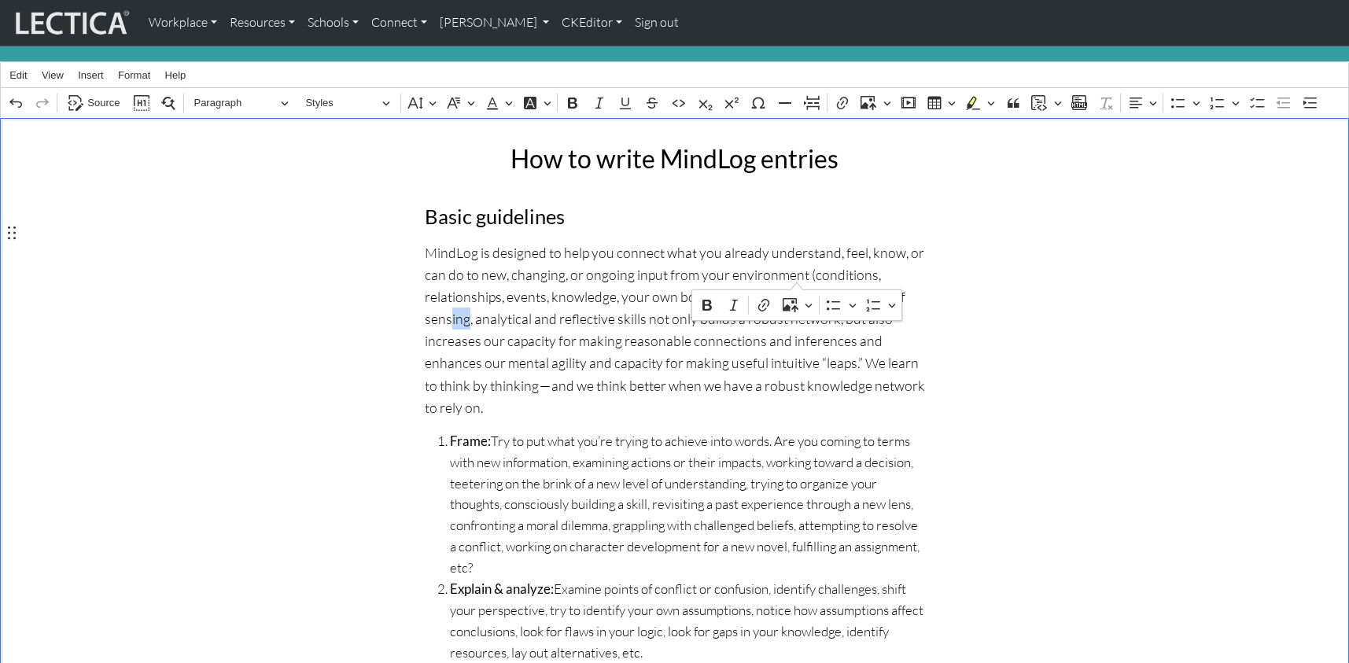
drag, startPoint x: 780, startPoint y: 275, endPoint x: 796, endPoint y: 276, distance: 16.6
click at [796, 276] on p "MindLog is designed to help you connect what you already understand, feel, know…" at bounding box center [675, 330] width 500 height 177
click at [638, 294] on p "MindLog is designed to help you connect what you already understand, feel, know…" at bounding box center [675, 330] width 500 height 177
drag, startPoint x: 590, startPoint y: 294, endPoint x: 637, endPoint y: 297, distance: 46.5
click at [637, 297] on p "MindLog is designed to help you connect what you already understand, feel, know…" at bounding box center [675, 330] width 500 height 177
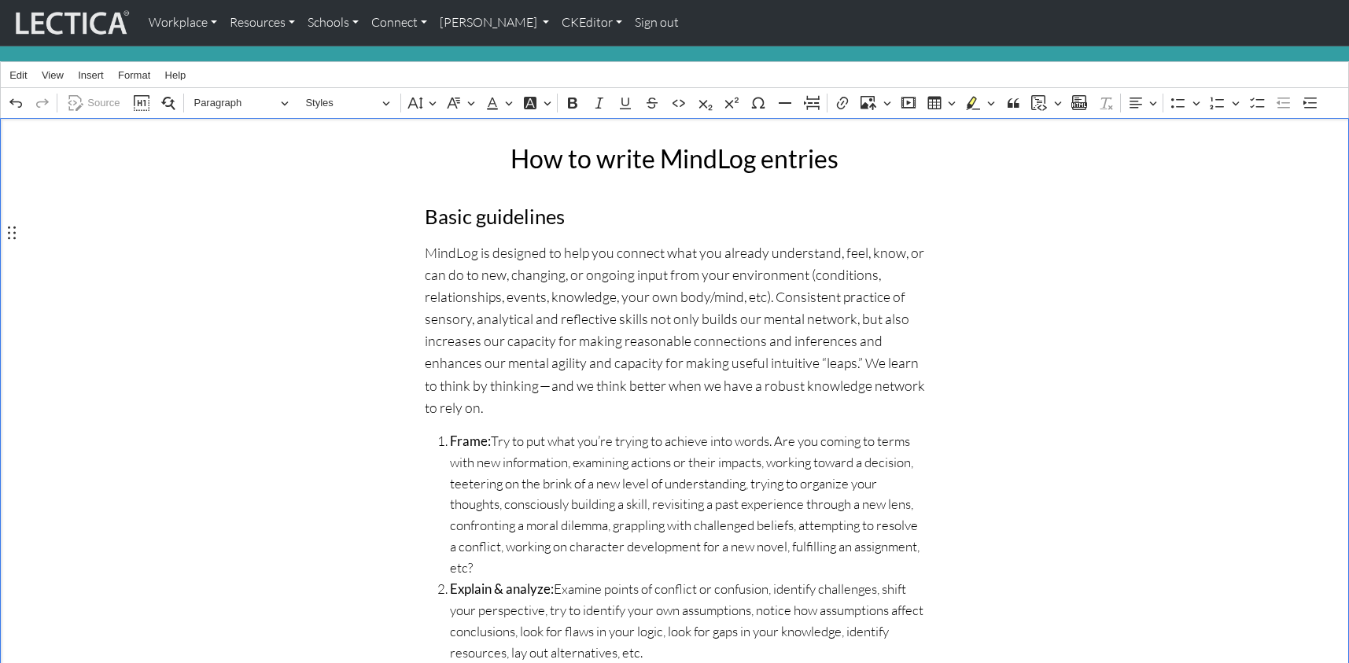
click at [697, 298] on p "MindLog is designed to help you connect what you already understand, feel, know…" at bounding box center [675, 330] width 500 height 177
drag, startPoint x: 803, startPoint y: 348, endPoint x: 801, endPoint y: 356, distance: 8.8
click at [803, 349] on p "MindLog is designed to help you connect what you already understand, feel, know…" at bounding box center [675, 330] width 500 height 177
drag, startPoint x: 708, startPoint y: 298, endPoint x: 727, endPoint y: 300, distance: 18.9
click at [727, 300] on p "MindLog is designed to help you connect what you already understand, feel, know…" at bounding box center [675, 330] width 500 height 177
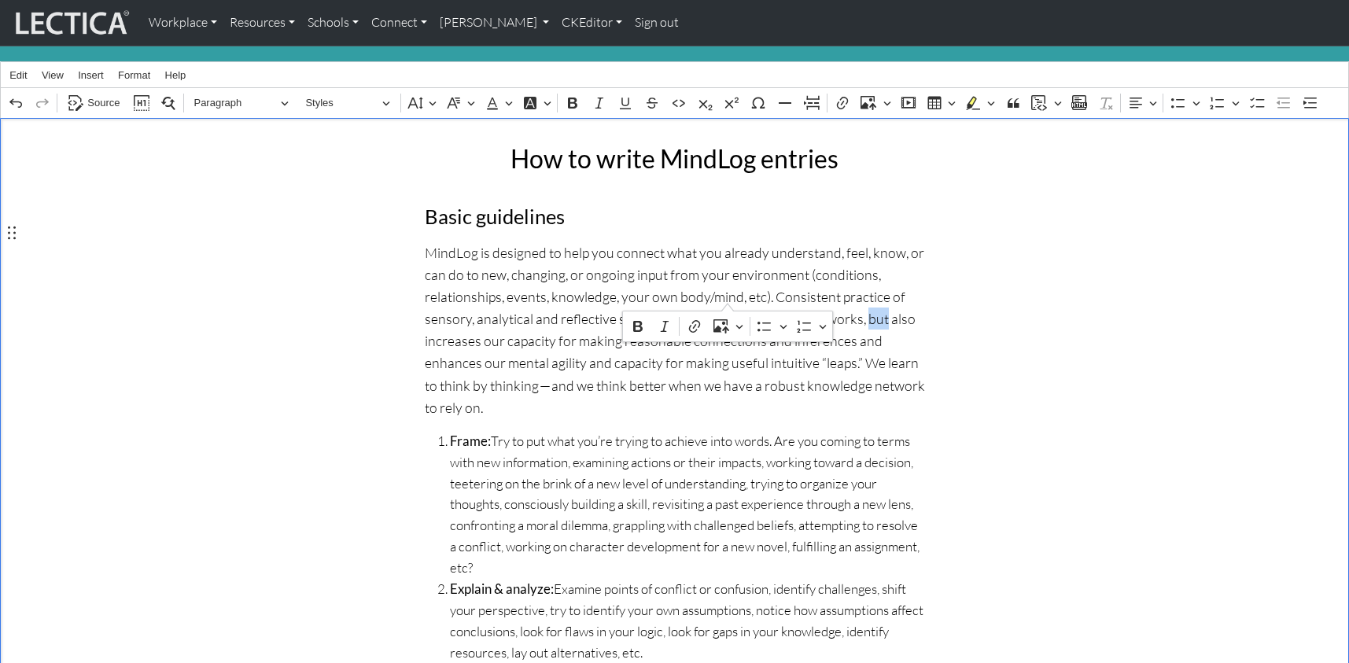
drag, startPoint x: 710, startPoint y: 296, endPoint x: 729, endPoint y: 298, distance: 19.8
click at [729, 298] on p "MindLog is designed to help you connect what you already understand, feel, know…" at bounding box center [675, 330] width 500 height 177
click at [821, 295] on p "MindLog is designed to help you connect what you already understand, feel, know…" at bounding box center [675, 330] width 500 height 177
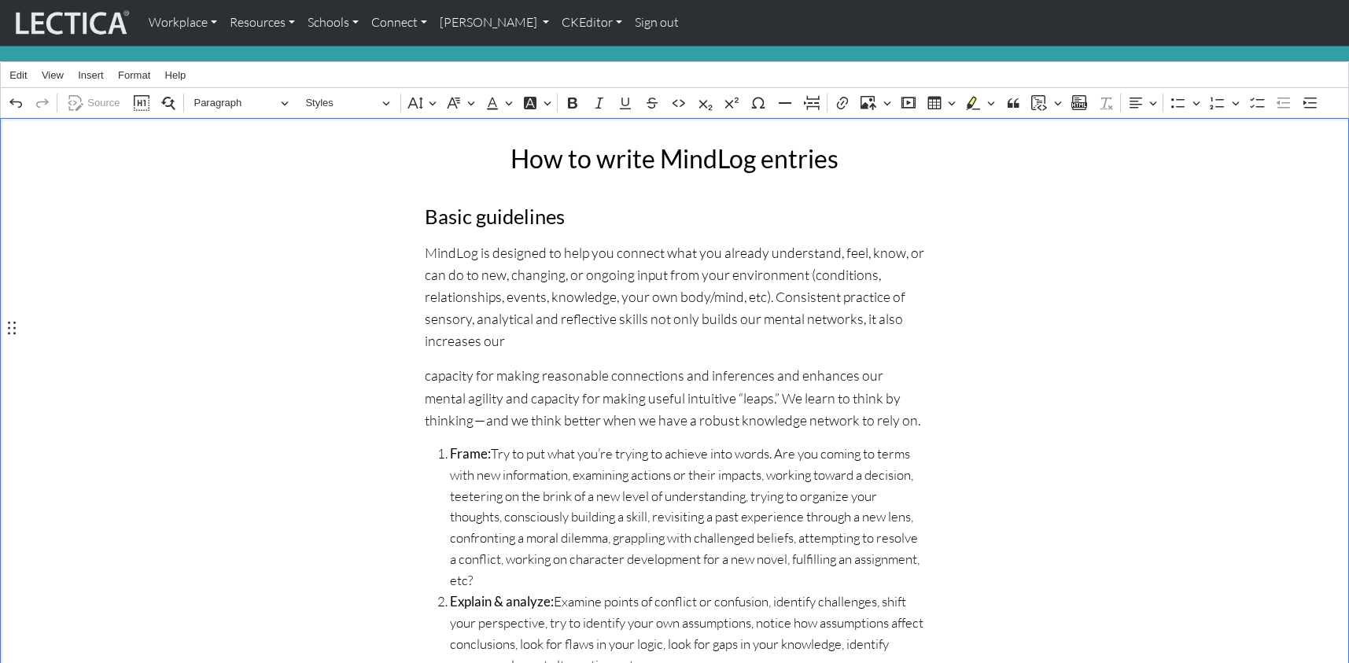
click at [745, 364] on p "capacity for making reasonable connections and inferences and enhances our ment…" at bounding box center [675, 397] width 500 height 66
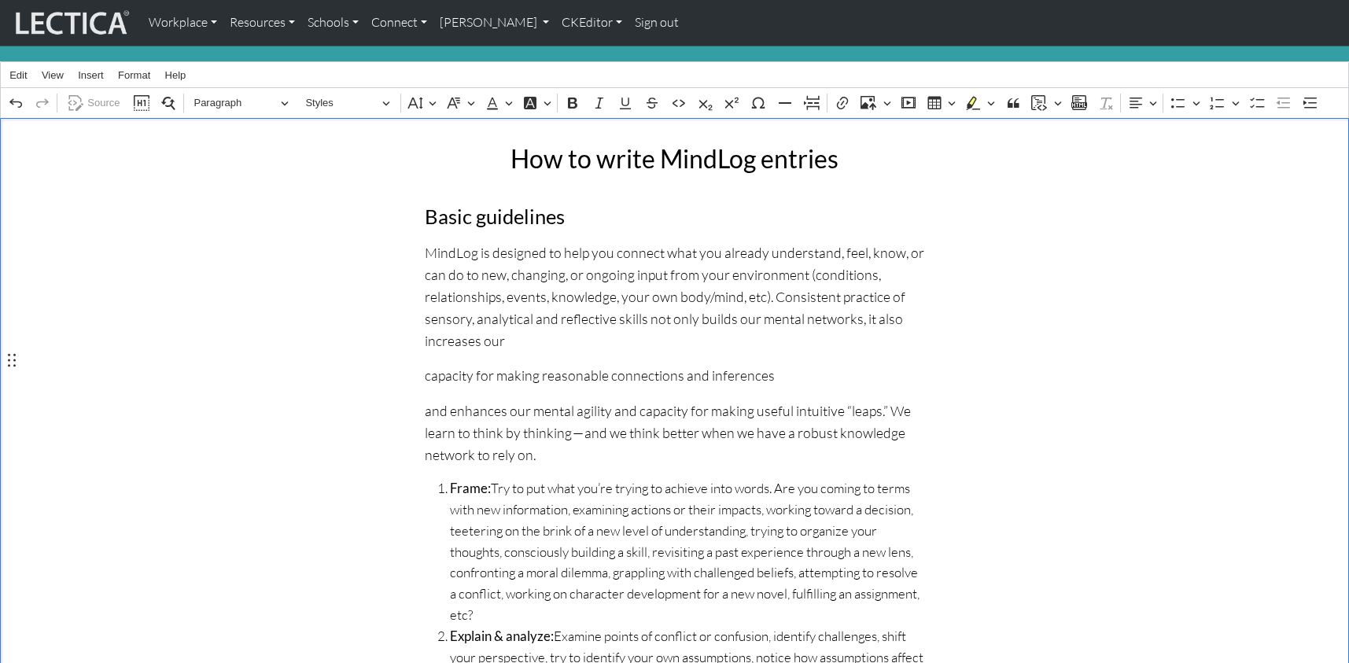
click at [858, 400] on p "and enhances our mental agility and capacity for making useful intuitive “leaps…" at bounding box center [675, 433] width 500 height 66
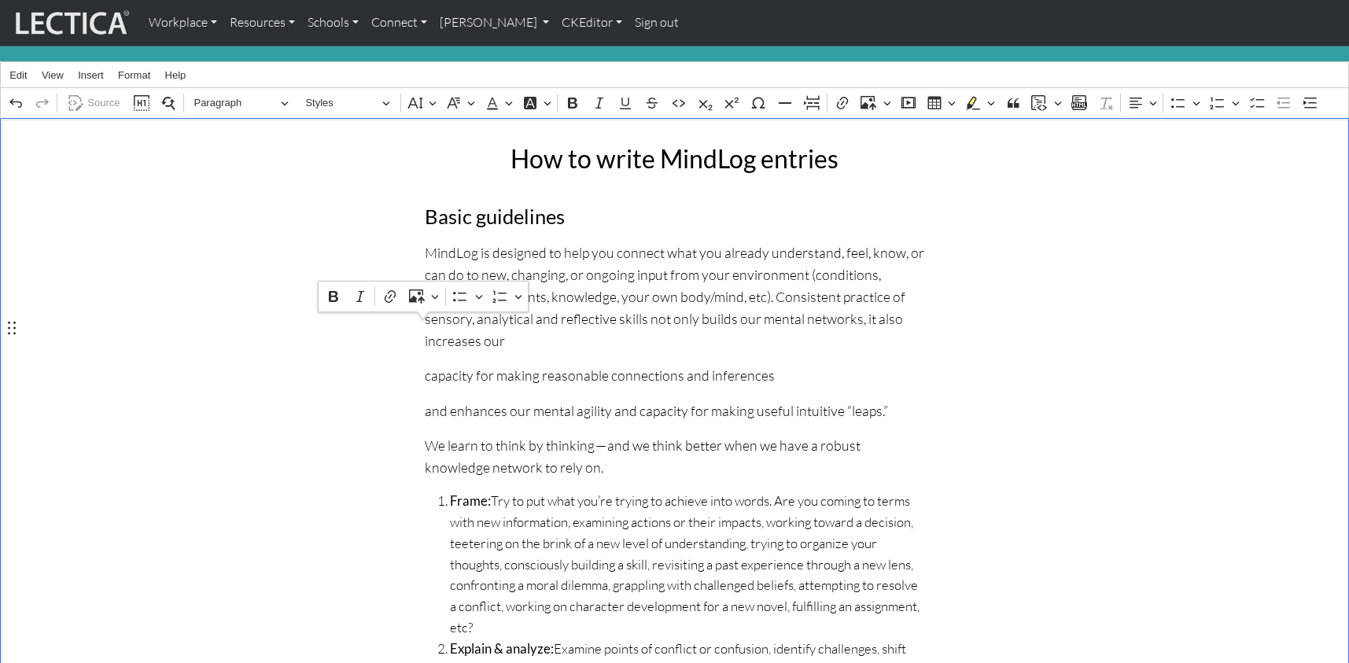
drag, startPoint x: 862, startPoint y: 363, endPoint x: 424, endPoint y: 332, distance: 439.3
click at [424, 332] on div "How to write MindLog entries Basic guidelines MindLog is designed to help you c…" at bounding box center [674, 599] width 519 height 937
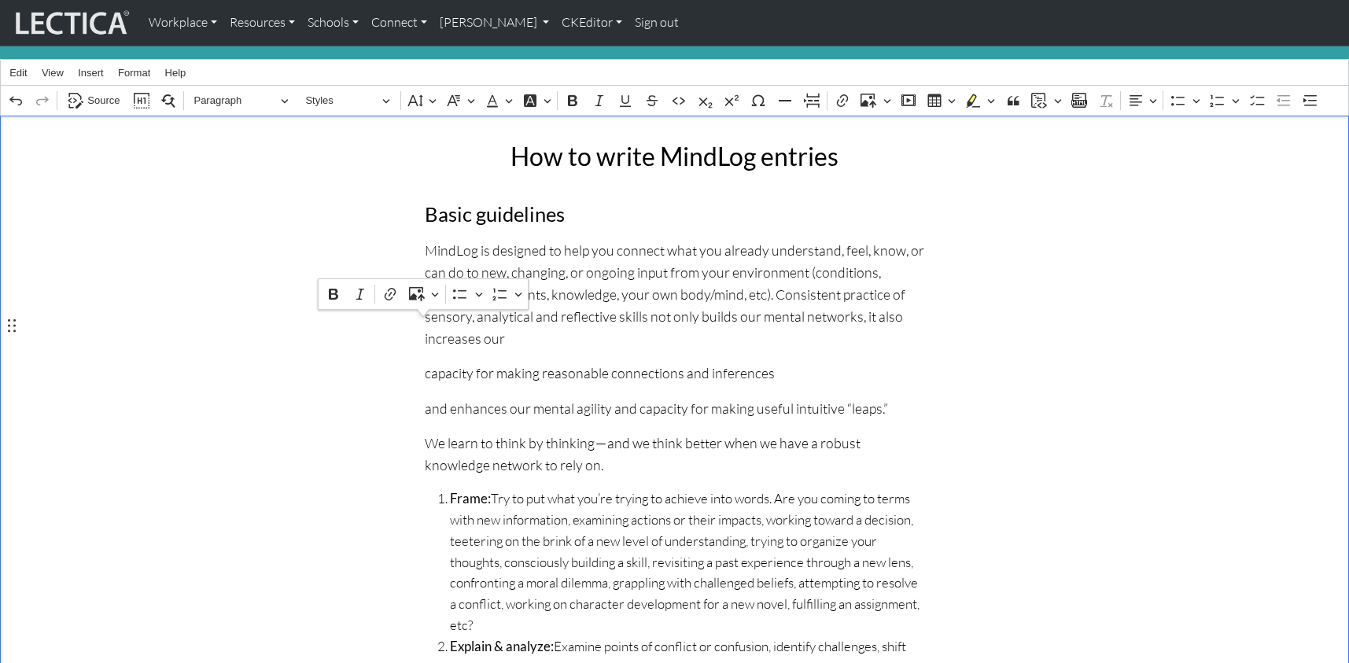
click at [352, 357] on div "How to write MindLog entries Basic guidelines MindLog is designed to help you c…" at bounding box center [675, 597] width 1039 height 937
drag, startPoint x: 861, startPoint y: 361, endPoint x: 426, endPoint y: 330, distance: 435.5
click at [426, 330] on div "How to write MindLog entries Basic guidelines MindLog is designed to help you c…" at bounding box center [674, 597] width 519 height 937
click at [460, 293] on icon "Editor contextual toolbar" at bounding box center [460, 294] width 16 height 16
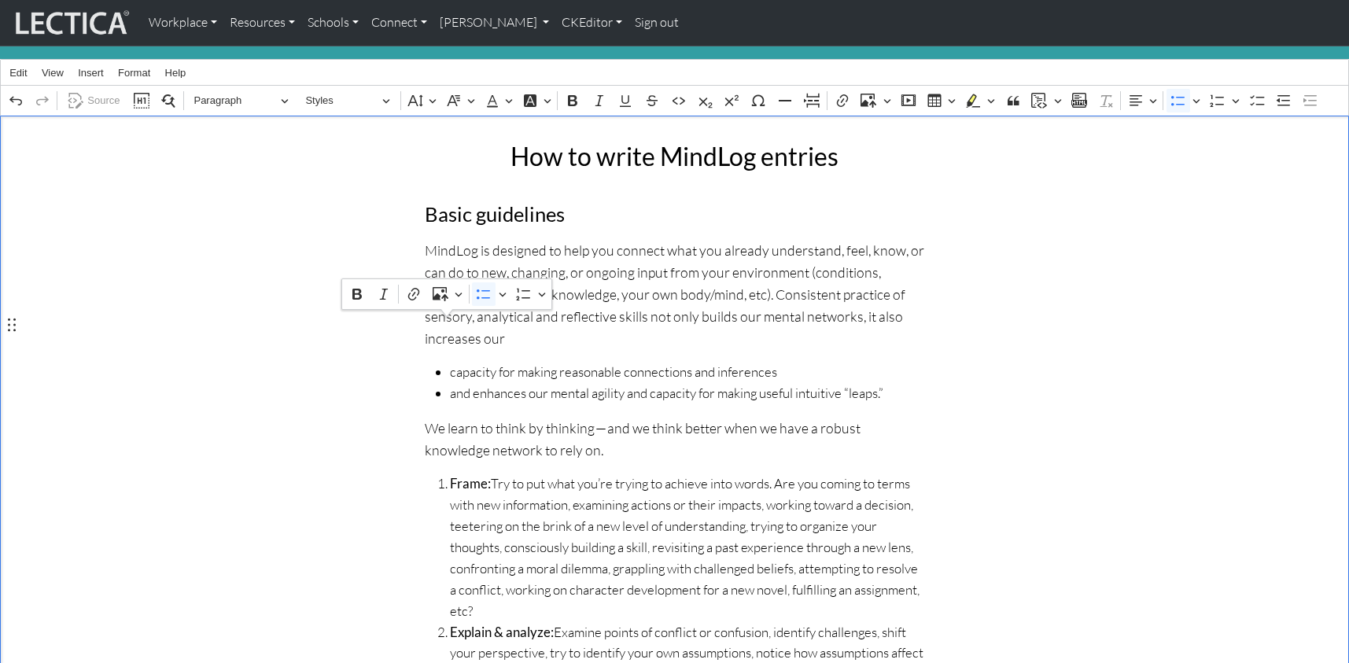
click at [849, 362] on span "capacity for making reasonable connections and inferences" at bounding box center [687, 372] width 475 height 21
click at [819, 295] on p "MindLog is designed to help you connect what you already understand, feel, know…" at bounding box center [675, 294] width 500 height 111
click at [755, 362] on span "capacity for making reasonable connections and inferences" at bounding box center [687, 372] width 475 height 21
click at [473, 383] on span "and enhances our mental agility and capacity for making useful intuitive “leaps…" at bounding box center [687, 393] width 475 height 21
drag, startPoint x: 522, startPoint y: 374, endPoint x: 581, endPoint y: 375, distance: 58.2
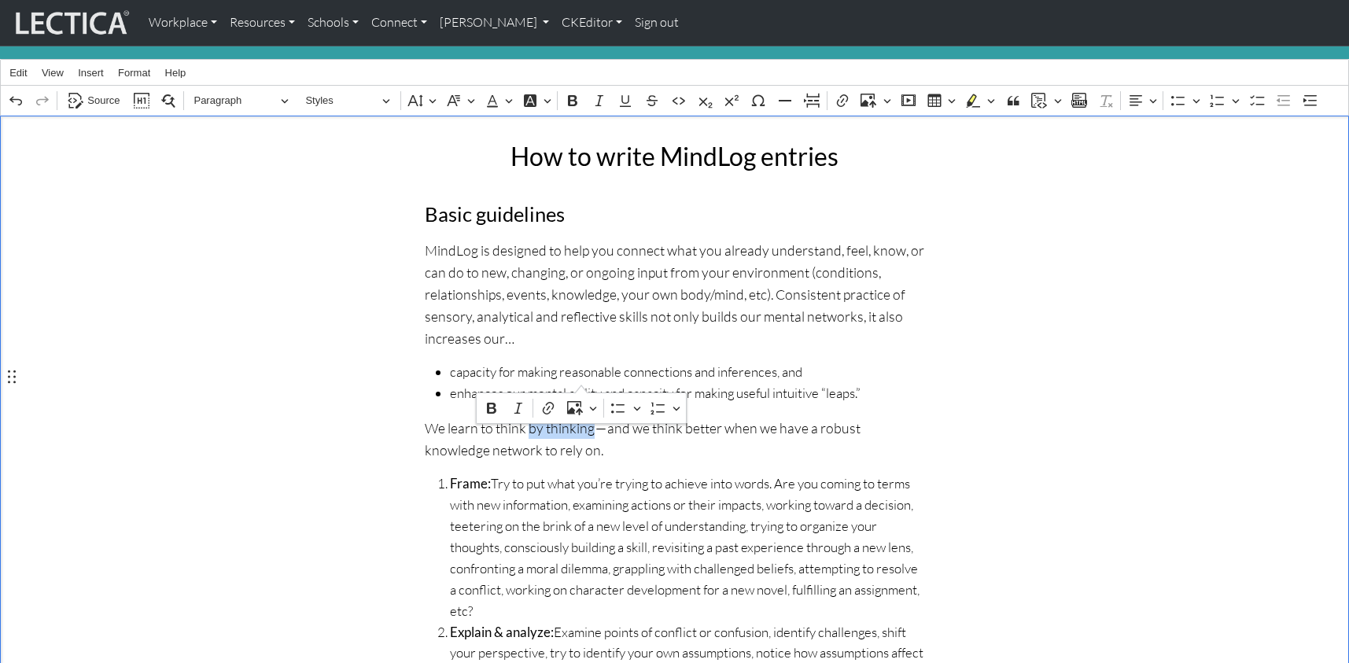
click at [581, 417] on p "We learn to think by thinking — and we think better when we have a robust knowl…" at bounding box center [675, 439] width 500 height 44
click at [631, 417] on p "We learn to think by thinking — and we think better when we have a robust knowl…" at bounding box center [675, 439] width 500 height 44
drag, startPoint x: 520, startPoint y: 377, endPoint x: 581, endPoint y: 380, distance: 61.5
click at [581, 417] on p "We learn to think by thinking — and we think better when we have a robust knowl…" at bounding box center [675, 439] width 500 height 44
click at [569, 417] on p "We learn to think through interactions  — and we think better when we have a ro…" at bounding box center [675, 439] width 500 height 44
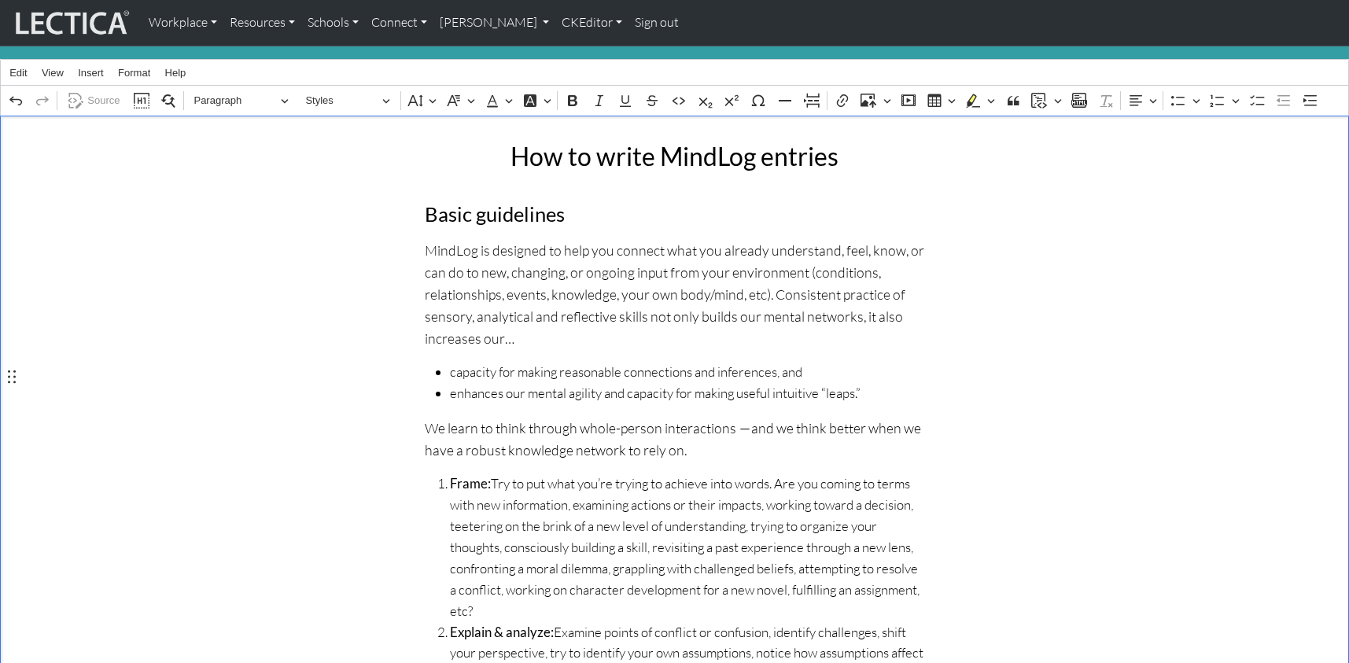
click at [715, 417] on p "We learn to think through whole-person interactions  — and we think better when…" at bounding box center [675, 439] width 500 height 44
drag, startPoint x: 570, startPoint y: 378, endPoint x: 643, endPoint y: 379, distance: 73.2
click at [643, 417] on p "We learn to think through whole-person interactions with the world around us — …" at bounding box center [675, 439] width 500 height 44
click at [585, 417] on p "We learn to think through whole-person interactions with the world around us — …" at bounding box center [675, 439] width 500 height 44
drag, startPoint x: 520, startPoint y: 377, endPoint x: 712, endPoint y: 380, distance: 192.0
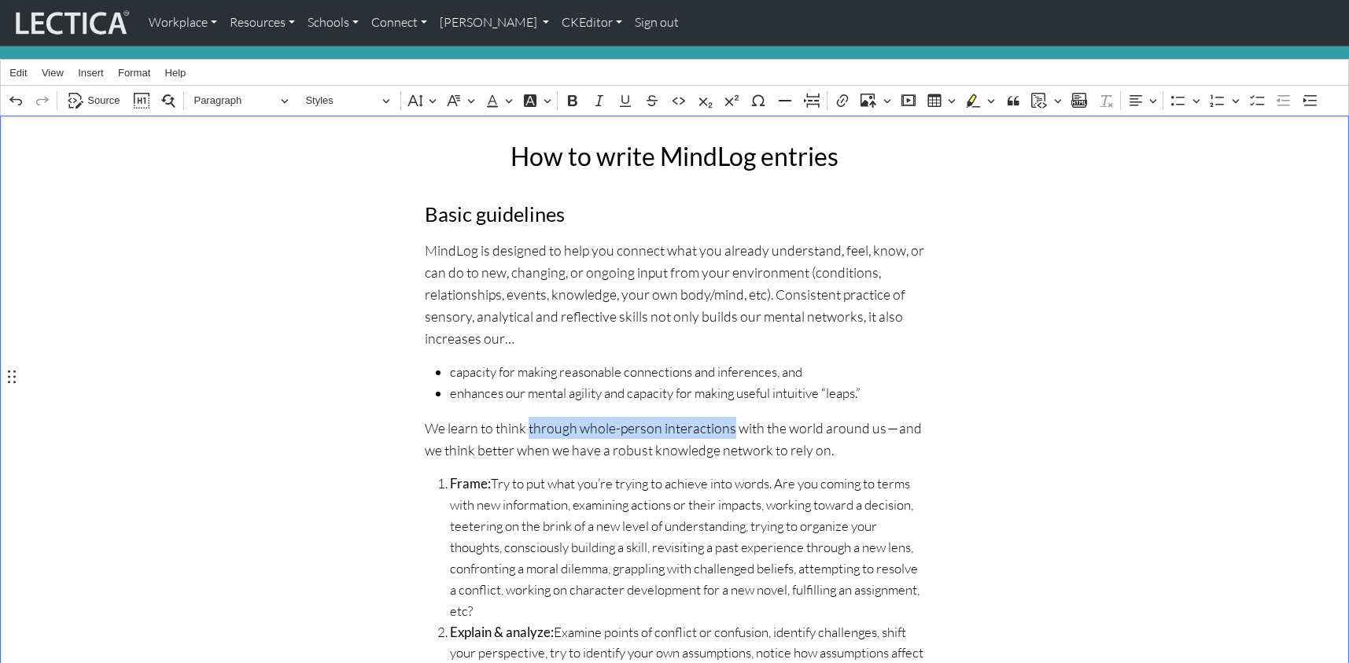
click at [712, 417] on p "We learn to think through whole-person interactions with the world around us — …" at bounding box center [675, 439] width 500 height 44
click at [505, 297] on p "MindLog is designed to help you connect what you already understand, feel, know…" at bounding box center [675, 294] width 500 height 111
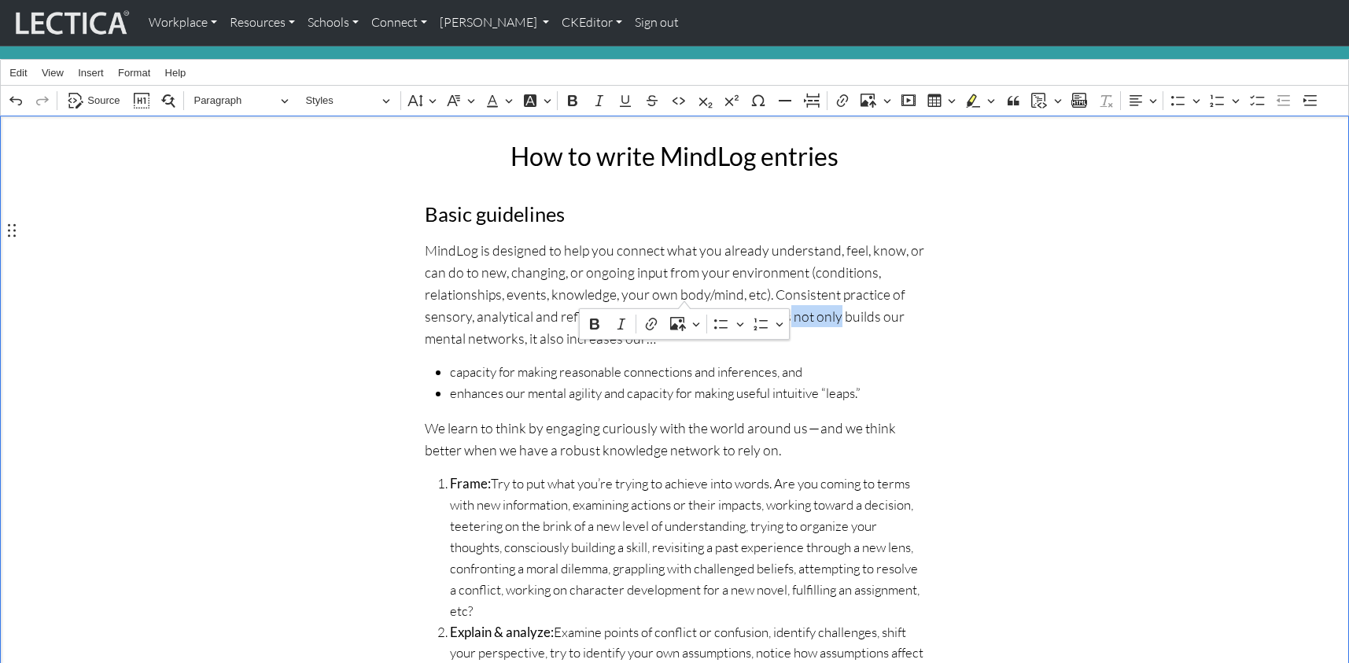
drag, startPoint x: 637, startPoint y: 294, endPoint x: 685, endPoint y: 298, distance: 48.2
click at [685, 298] on p "MindLog is designed to help you connect what you already understand, feel, know…" at bounding box center [675, 294] width 500 height 111
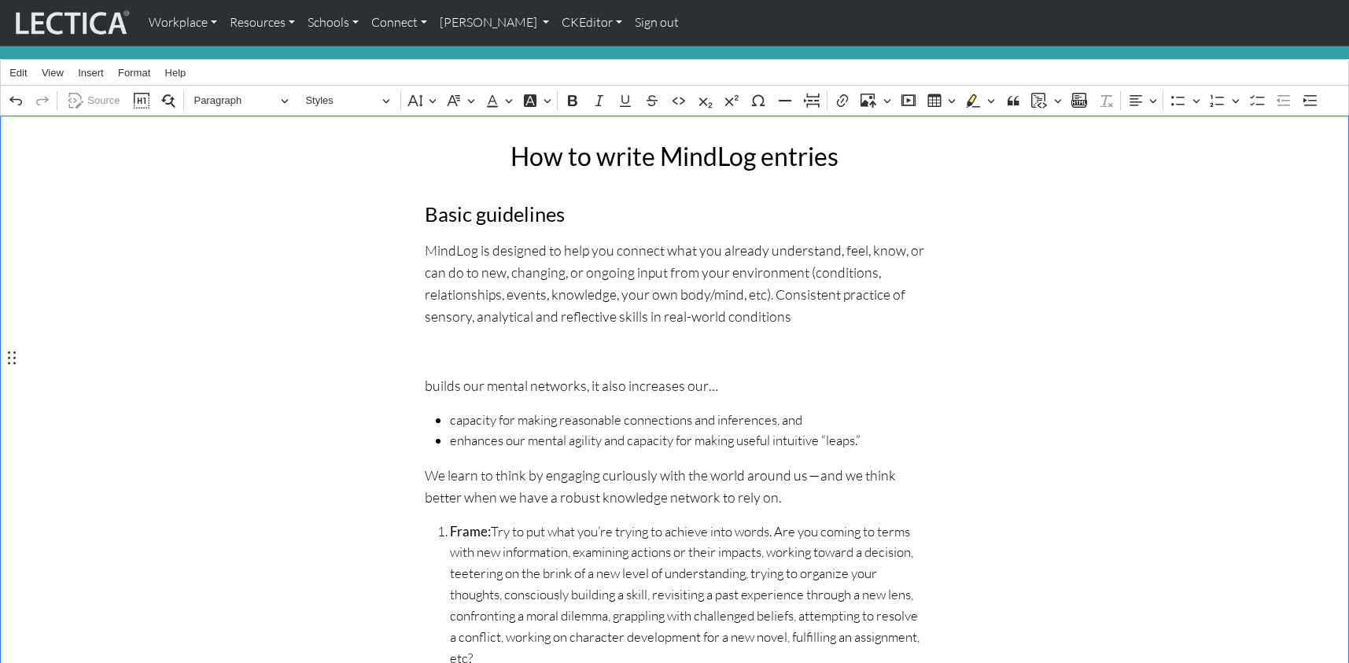
click at [450, 410] on span "capacity for making reasonable connections and inferences, and" at bounding box center [687, 420] width 475 height 21
drag, startPoint x: 425, startPoint y: 360, endPoint x: 456, endPoint y: 360, distance: 30.7
click at [461, 375] on p "builds our mental networks, it also increases our…" at bounding box center [675, 386] width 500 height 22
drag, startPoint x: 459, startPoint y: 358, endPoint x: 428, endPoint y: 357, distance: 30.7
click at [428, 375] on p "builds our mental networks, it also increases our…" at bounding box center [675, 386] width 500 height 22
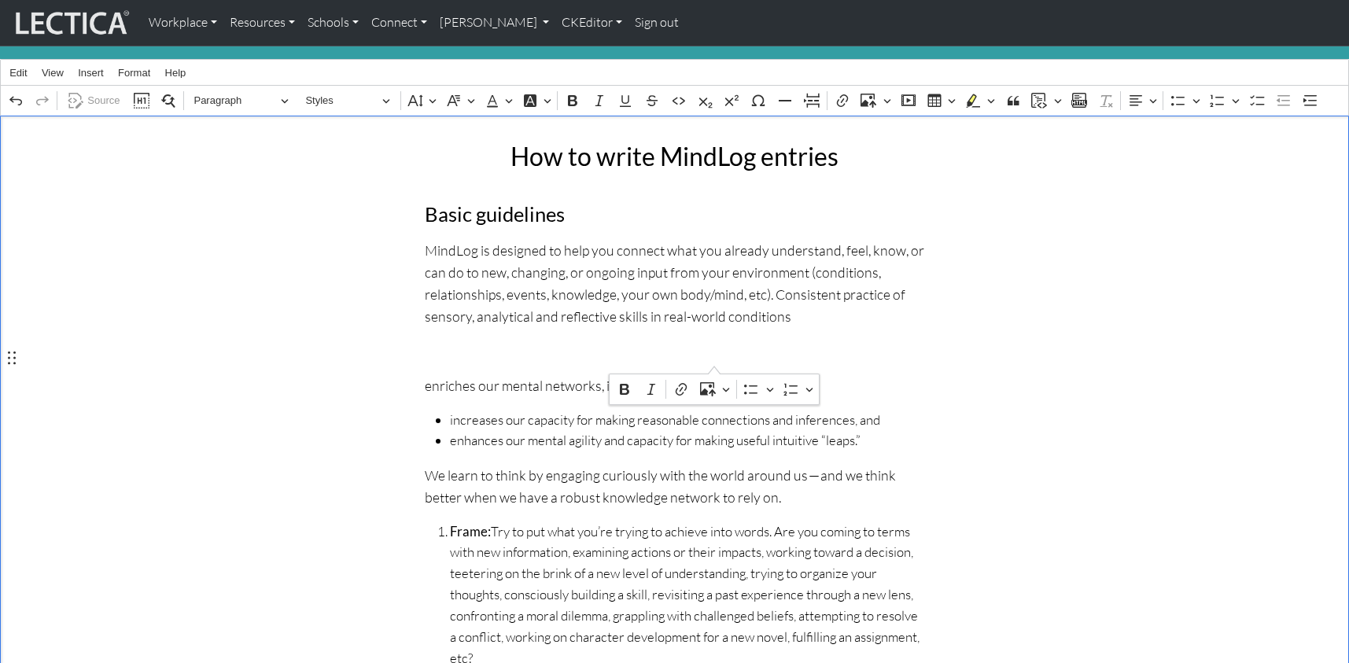
drag, startPoint x: 428, startPoint y: 360, endPoint x: 723, endPoint y: 367, distance: 295.2
click at [723, 375] on p "enriches our mental networks, it also increases our…" at bounding box center [675, 386] width 500 height 22
click at [445, 410] on ul "increases our capacity for making reasonable connections and inferences, and en…" at bounding box center [675, 431] width 500 height 42
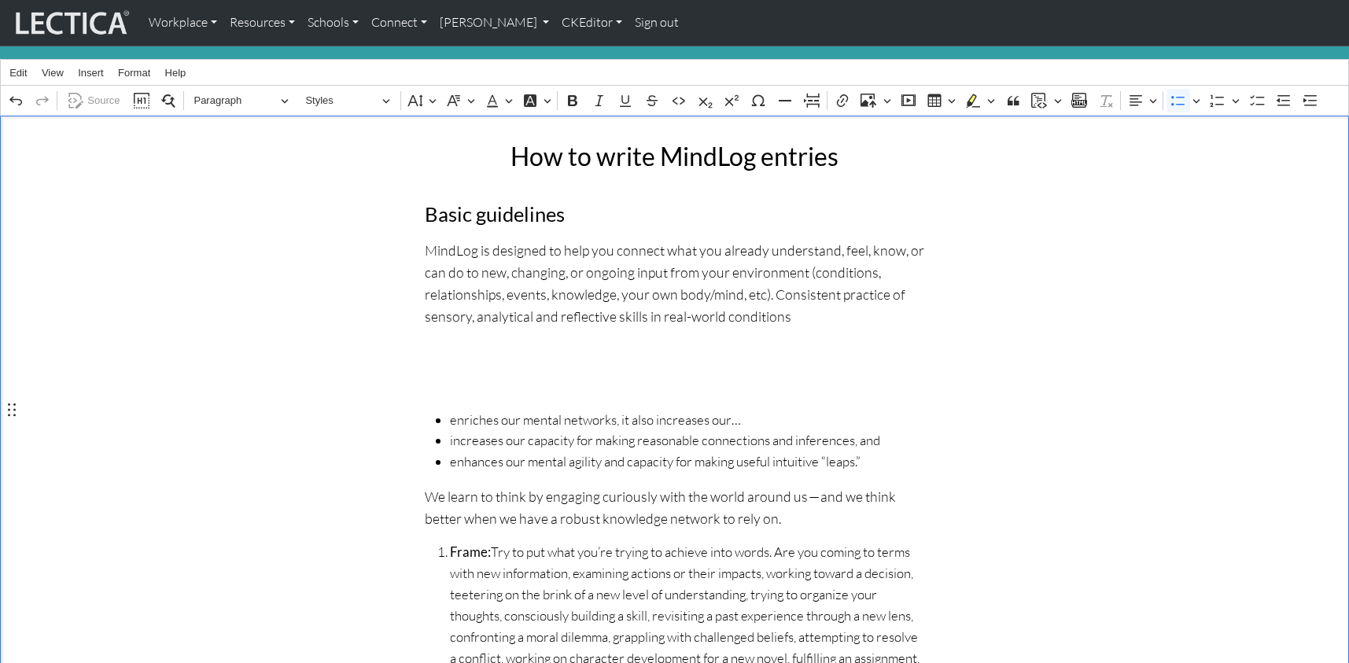
click at [463, 373] on div "How to write MindLog entries Basic guidelines MindLog is designed to help you c…" at bounding box center [674, 624] width 519 height 991
click at [451, 375] on p "Rich Text Editor. Editing area: main. Press ⌥0 for help." at bounding box center [675, 386] width 500 height 22
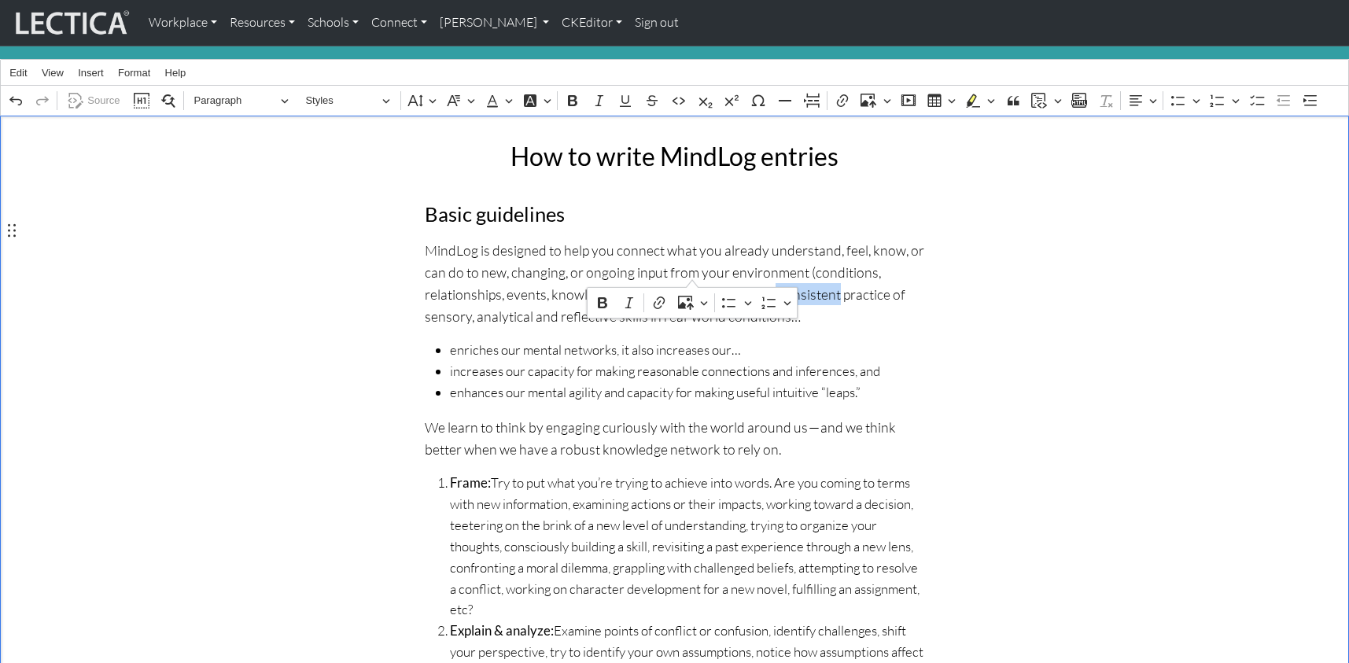
drag, startPoint x: 633, startPoint y: 274, endPoint x: 692, endPoint y: 275, distance: 59.0
click at [692, 275] on p "MindLog is designed to help you connect what you already understand, feel, know…" at bounding box center [675, 283] width 500 height 89
drag, startPoint x: 439, startPoint y: 256, endPoint x: 534, endPoint y: 255, distance: 95.2
click at [534, 255] on p "MindLog is designed to help you connect what you already understand, feel, know…" at bounding box center [675, 283] width 500 height 89
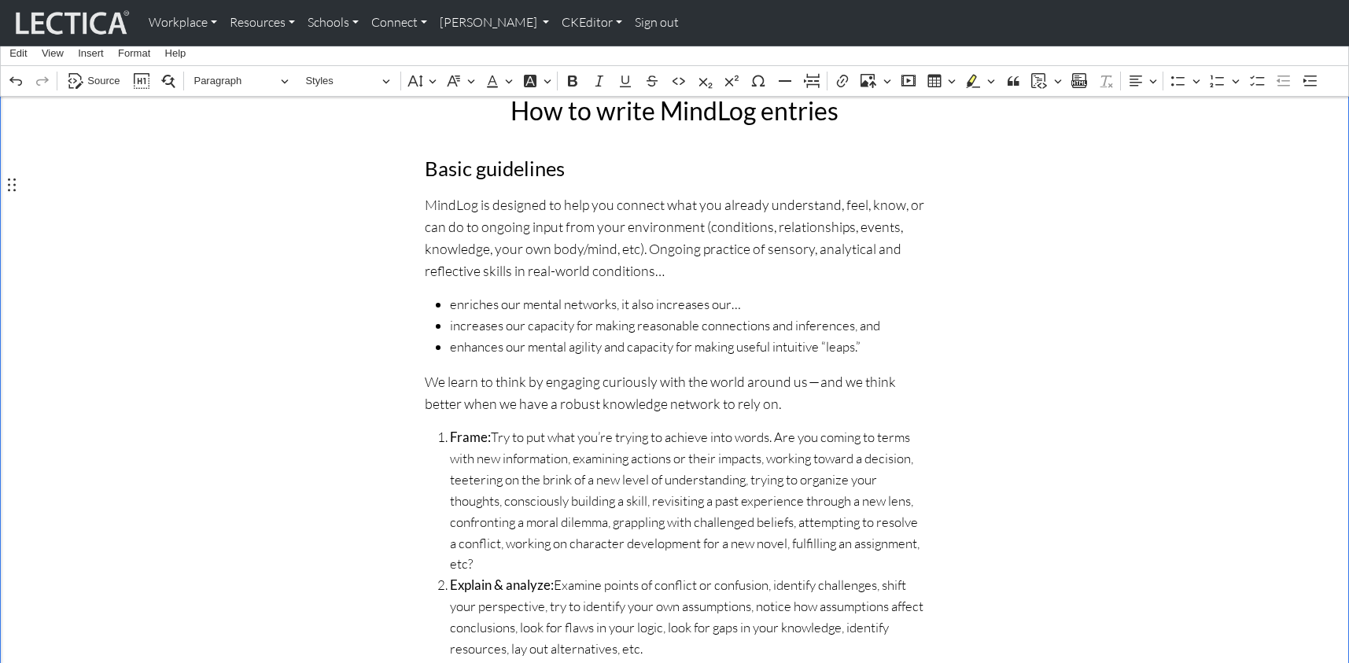
scroll to position [201, 0]
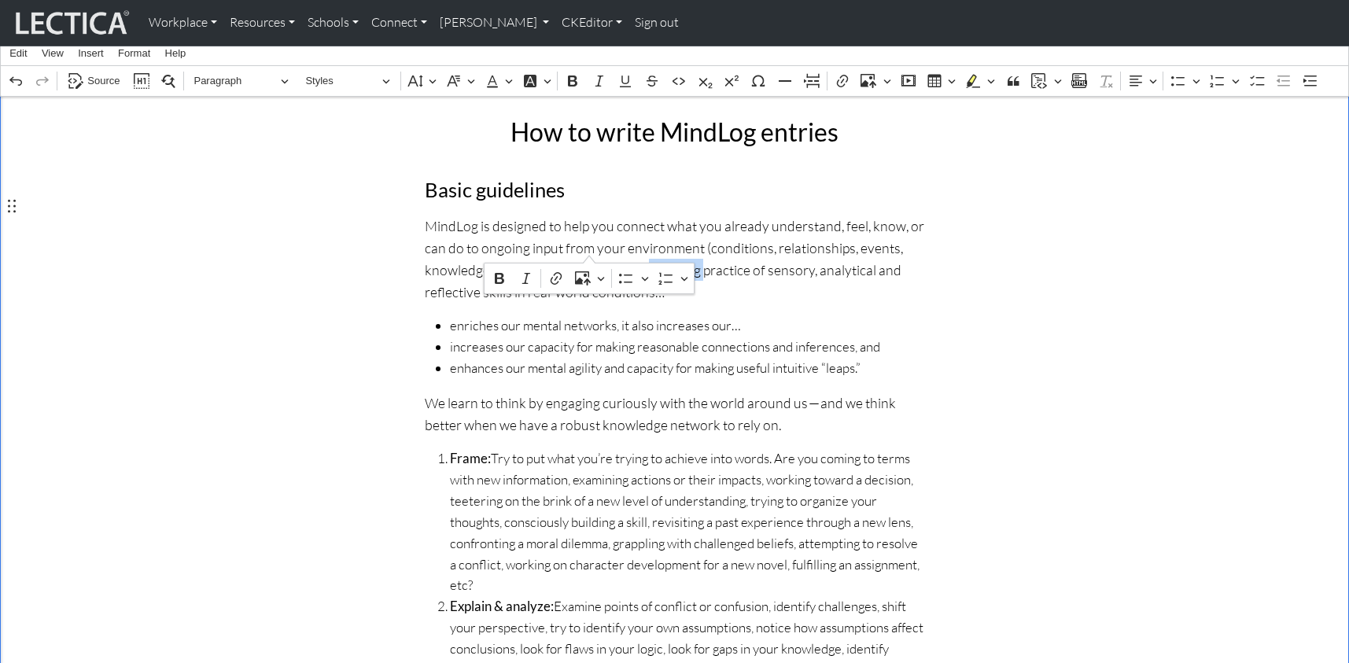
drag, startPoint x: 541, startPoint y: 250, endPoint x: 592, endPoint y: 243, distance: 51.6
click at [592, 243] on p "MindLog is designed to help you connect what you already understand, feel, know…" at bounding box center [675, 259] width 500 height 89
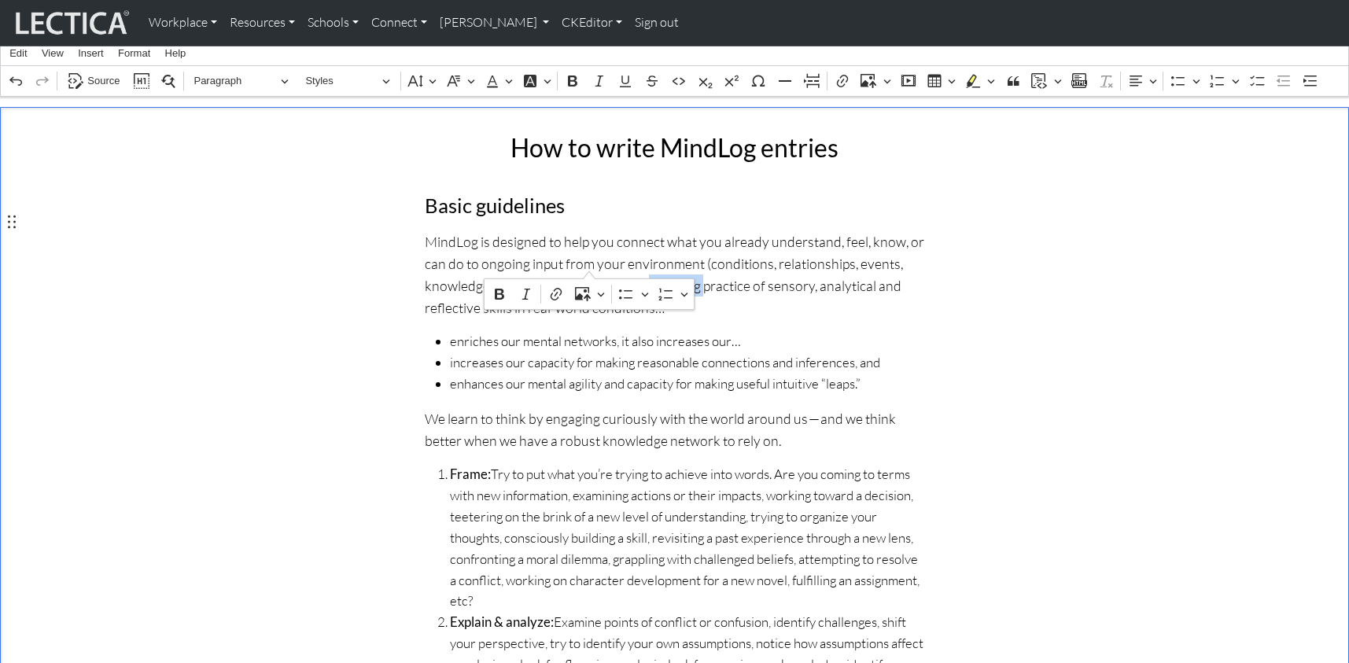
scroll to position [175, 0]
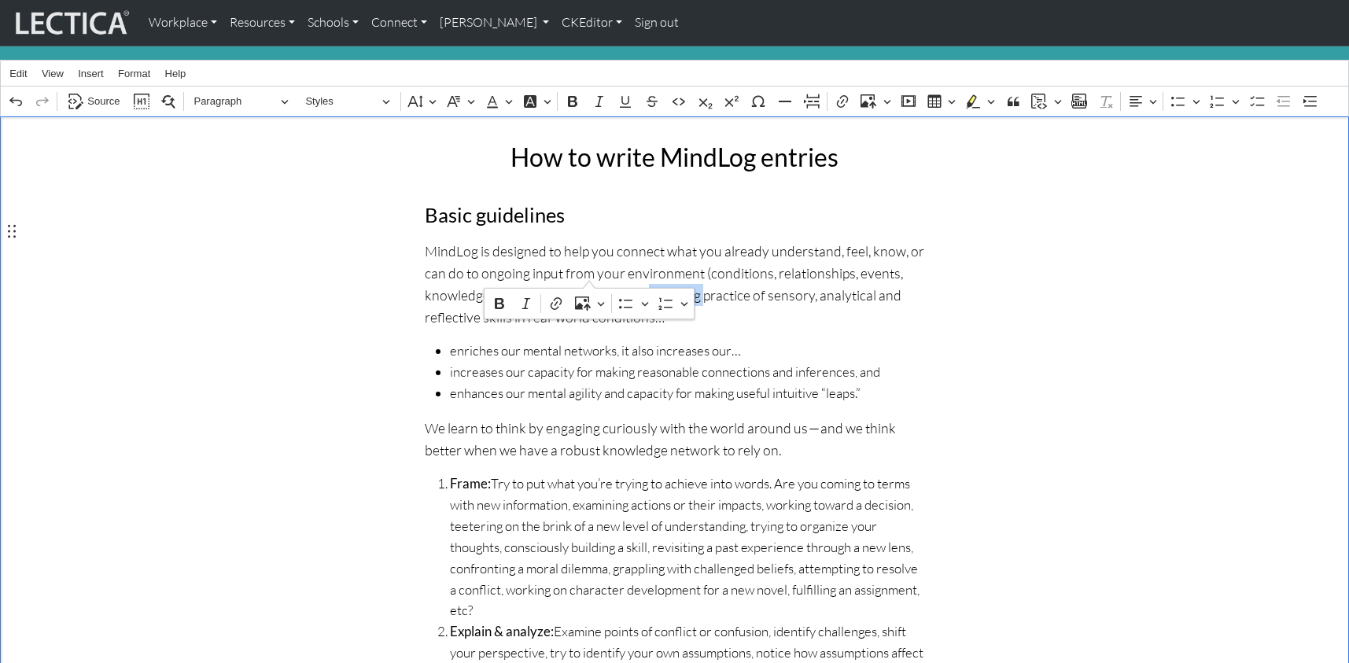
click at [562, 271] on p "MindLog is designed to help you connect what you already understand, feel, know…" at bounding box center [675, 284] width 500 height 89
drag, startPoint x: 541, startPoint y: 274, endPoint x: 586, endPoint y: 276, distance: 44.9
click at [586, 276] on p "MindLog is designed to help you connect what you already understand, feel, know…" at bounding box center [675, 284] width 500 height 89
click at [683, 270] on p "MindLog is designed to help you connect what you already understand, feel, know…" at bounding box center [675, 284] width 500 height 89
drag, startPoint x: 641, startPoint y: 256, endPoint x: 651, endPoint y: 257, distance: 9.5
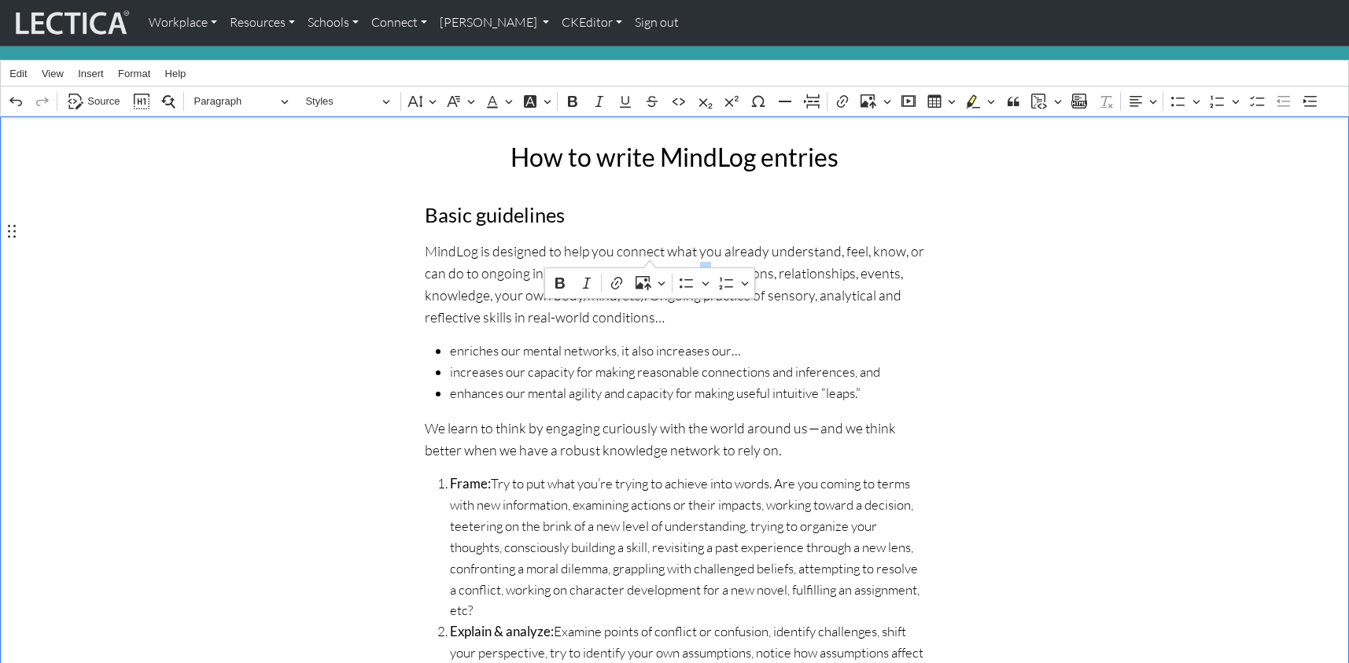
click at [651, 257] on p "MindLog is designed to help you connect what you already understand, feel, know…" at bounding box center [675, 284] width 500 height 89
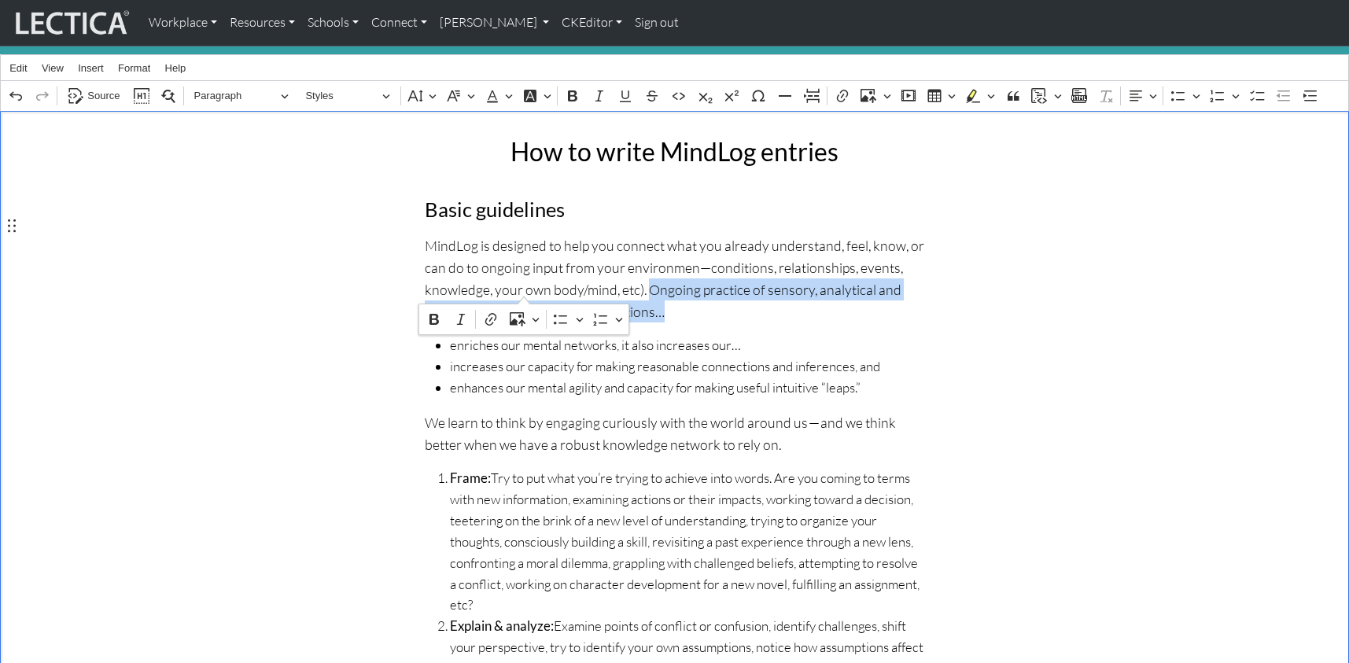
drag, startPoint x: 540, startPoint y: 268, endPoint x: 526, endPoint y: 288, distance: 24.4
click at [526, 288] on p "MindLog is designed to help you connect what you already understand, feel, know…" at bounding box center [675, 278] width 500 height 89
click at [578, 268] on p "MindLog is designed to help you connect what you already understand, feel, know…" at bounding box center [675, 278] width 500 height 89
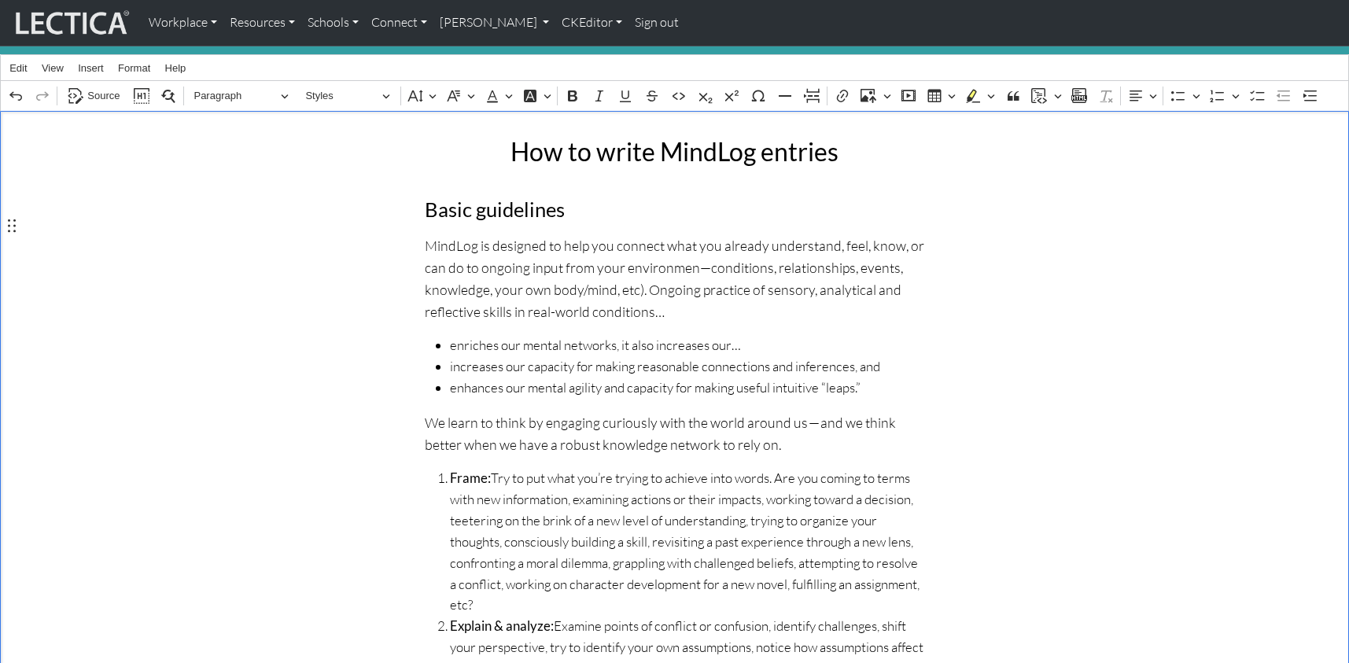
click at [640, 249] on p "MindLog is designed to help you connect what you already understand, feel, know…" at bounding box center [675, 278] width 500 height 89
drag, startPoint x: 539, startPoint y: 268, endPoint x: 840, endPoint y: 364, distance: 316.0
click at [840, 364] on div "How to write MindLog entries Basic guidelines MindLog is designed to help you c…" at bounding box center [674, 585] width 519 height 922
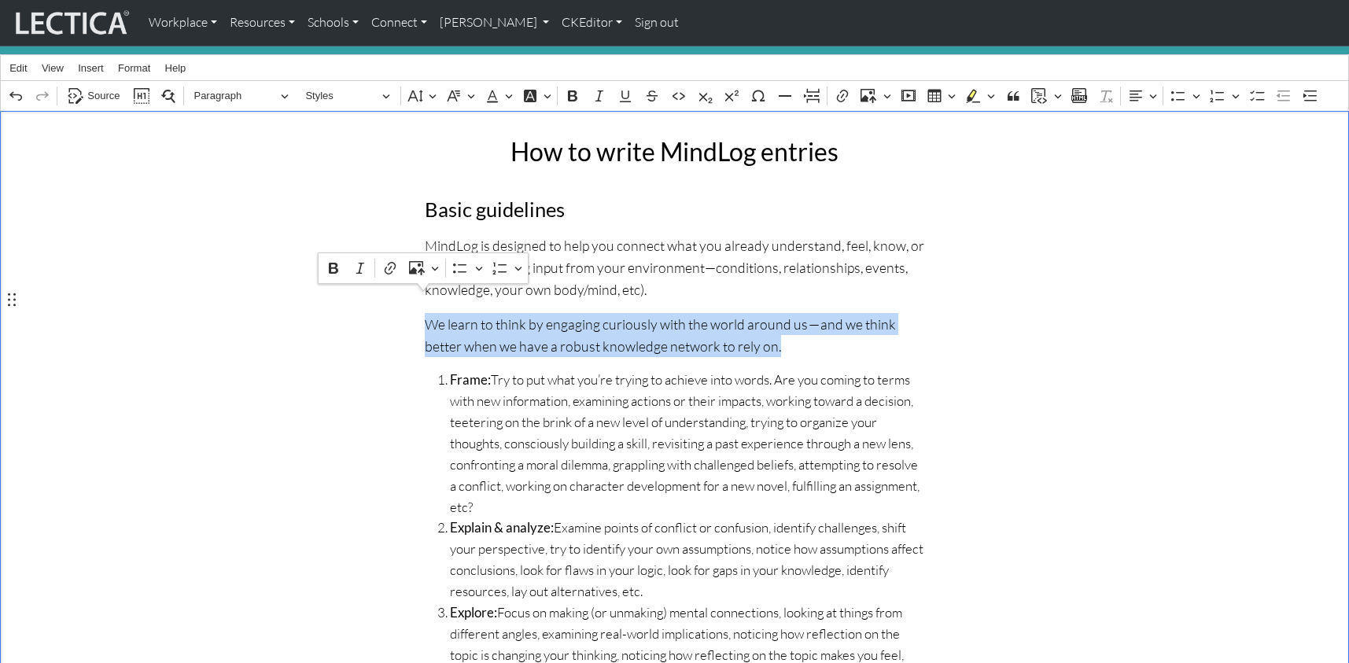
drag, startPoint x: 728, startPoint y: 319, endPoint x: 426, endPoint y: 305, distance: 302.5
click at [426, 313] on p "We learn to think by engaging curiously with the world around us — and we think…" at bounding box center [675, 335] width 500 height 44
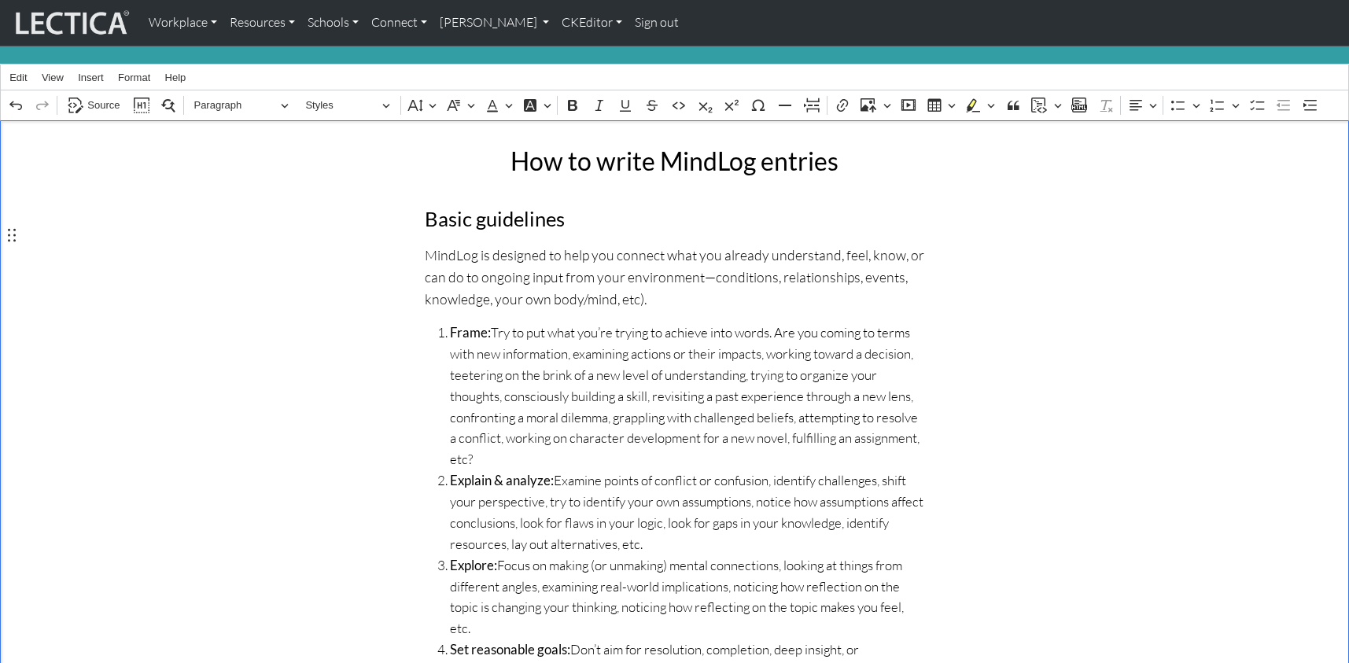
scroll to position [176, 0]
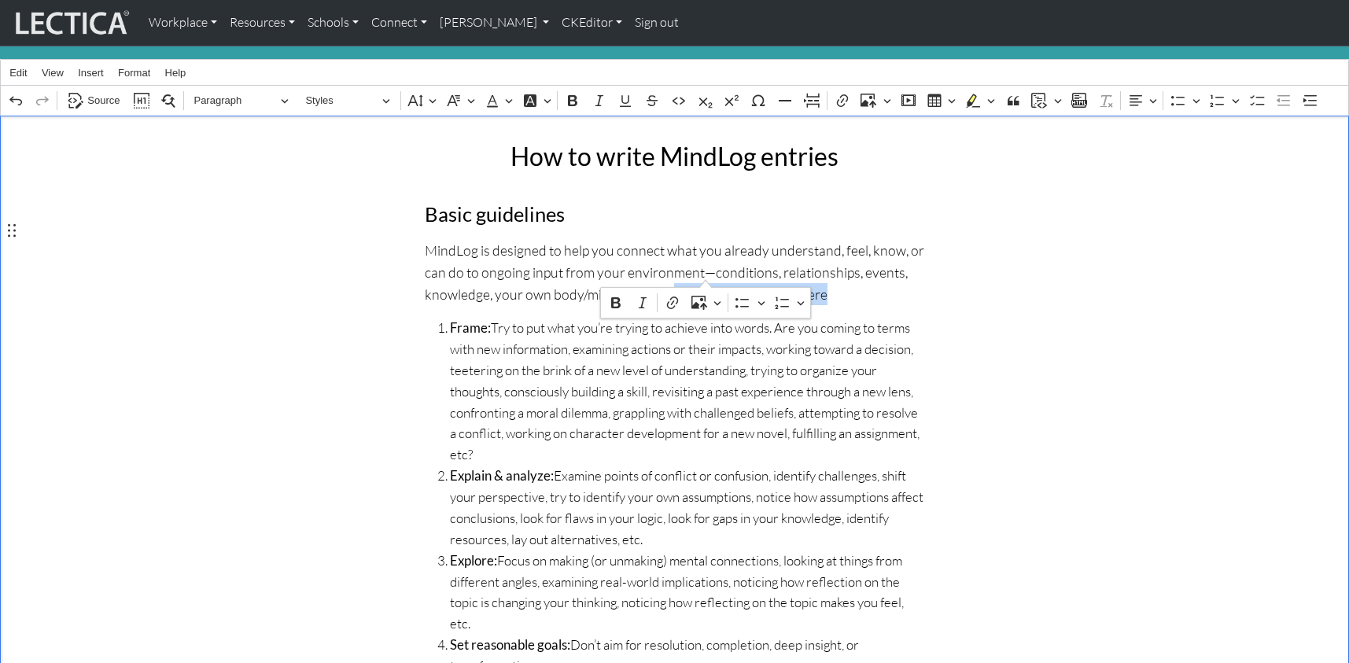
drag, startPoint x: 564, startPoint y: 275, endPoint x: 711, endPoint y: 277, distance: 146.4
click at [711, 277] on p "MindLog is designed to help you connect what you already understand, feel, know…" at bounding box center [675, 272] width 500 height 66
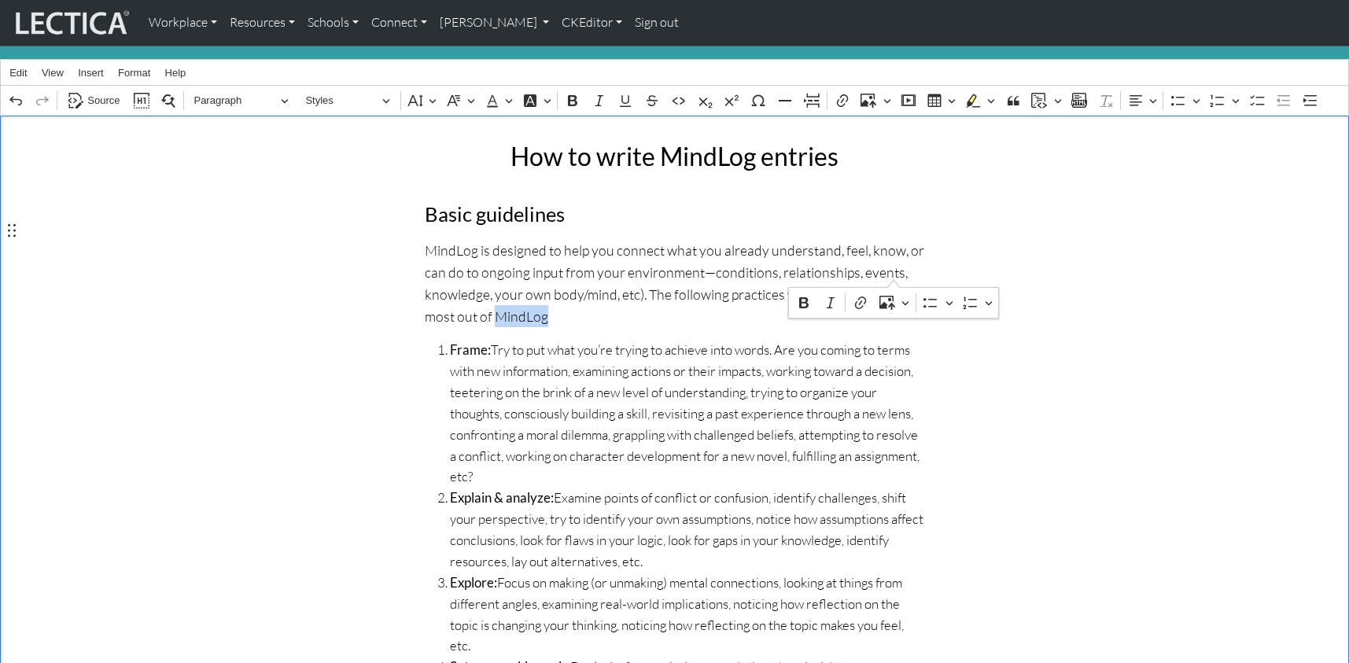
drag, startPoint x: 847, startPoint y: 272, endPoint x: 899, endPoint y: 273, distance: 52.7
click at [899, 273] on p "MindLog is designed to help you connect what you already understand, feel, know…" at bounding box center [675, 283] width 500 height 89
click at [898, 271] on p "MindLog is designed to help you connect what you already understand, feel, know…" at bounding box center [675, 283] width 500 height 89
click at [466, 288] on p "MindLog is designed to help you connect what you already understand, feel, know…" at bounding box center [675, 283] width 500 height 89
click at [468, 294] on p "MindLog is designed to help you connect what you already understand, feel, know…" at bounding box center [675, 283] width 500 height 89
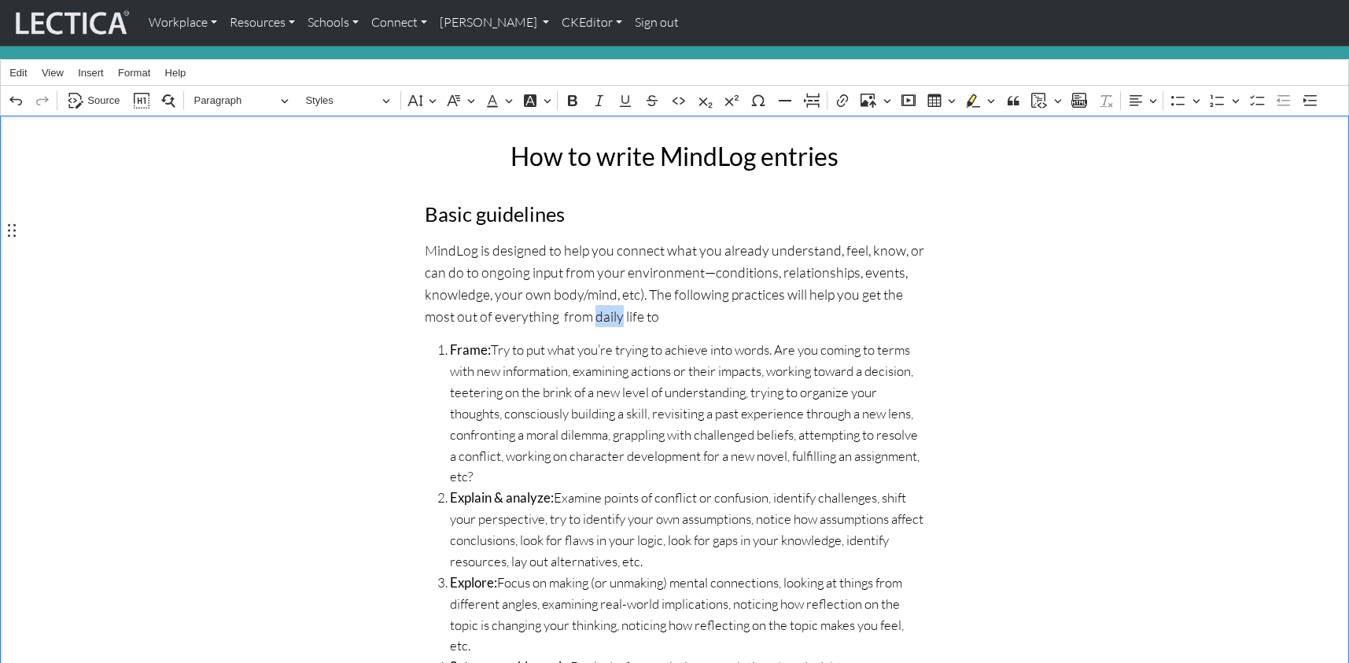
click at [468, 294] on p "MindLog is designed to help you connect what you already understand, feel, know…" at bounding box center [675, 283] width 500 height 89
click at [573, 295] on p "MindLog is designed to help you connect what you already understand, feel, know…" at bounding box center [675, 283] width 500 height 89
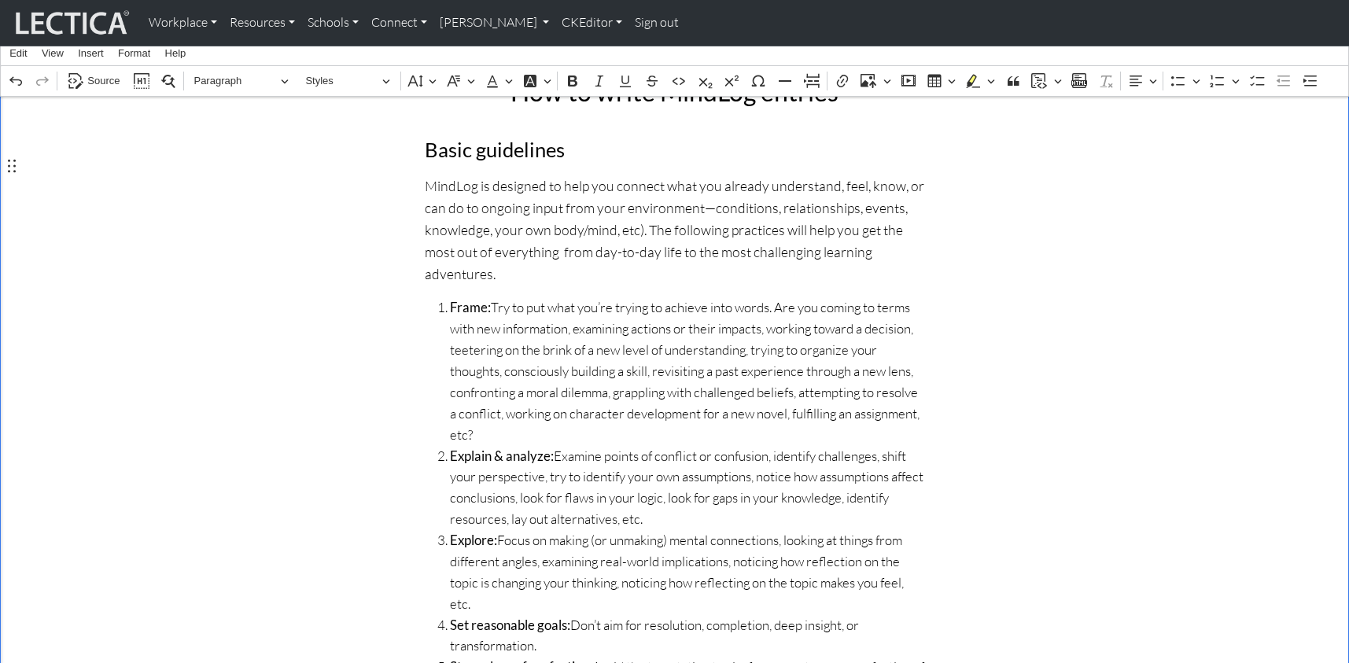
scroll to position [247, 0]
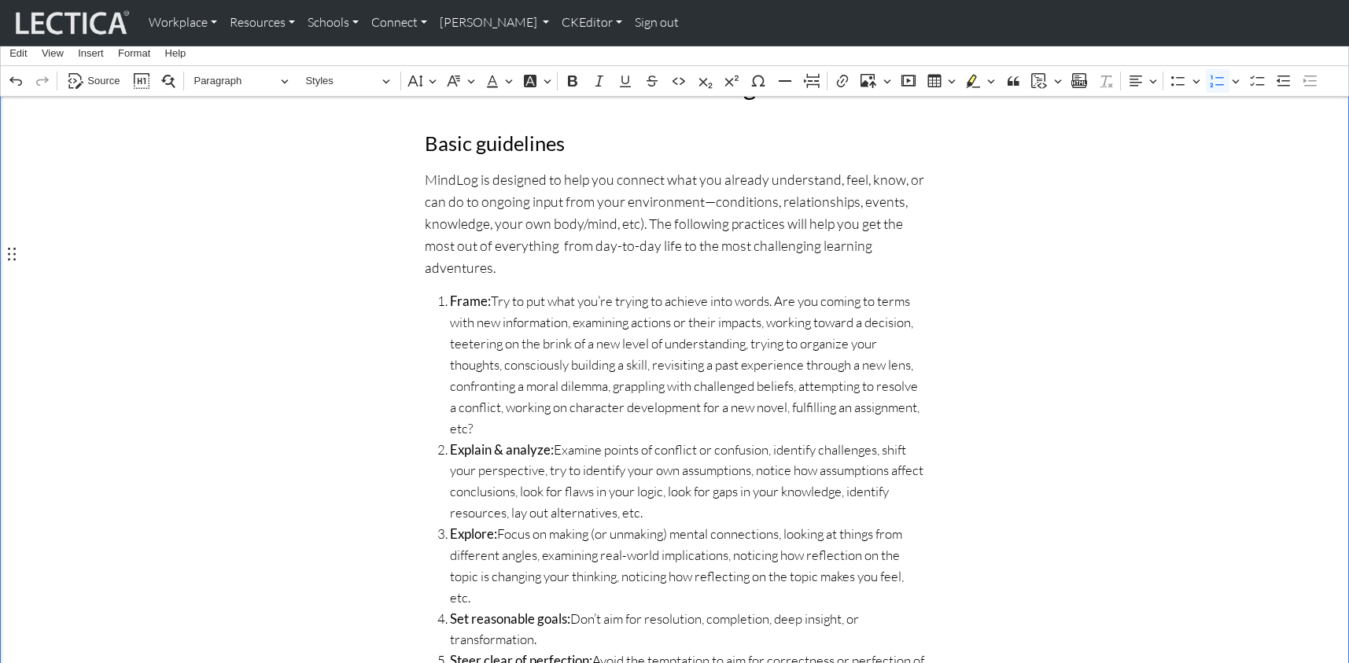
click at [536, 291] on span "Frame: Try to put what you’re trying to achieve into words. Are you coming to t…" at bounding box center [687, 365] width 475 height 148
click at [540, 291] on span "Frame: Try to put what you’re trying to achieve into words. Are you coming to t…" at bounding box center [687, 365] width 475 height 148
click at [910, 352] on span "Frame: Try to put what you’re trying to achieve into words. Are you coming to t…" at bounding box center [687, 365] width 475 height 148
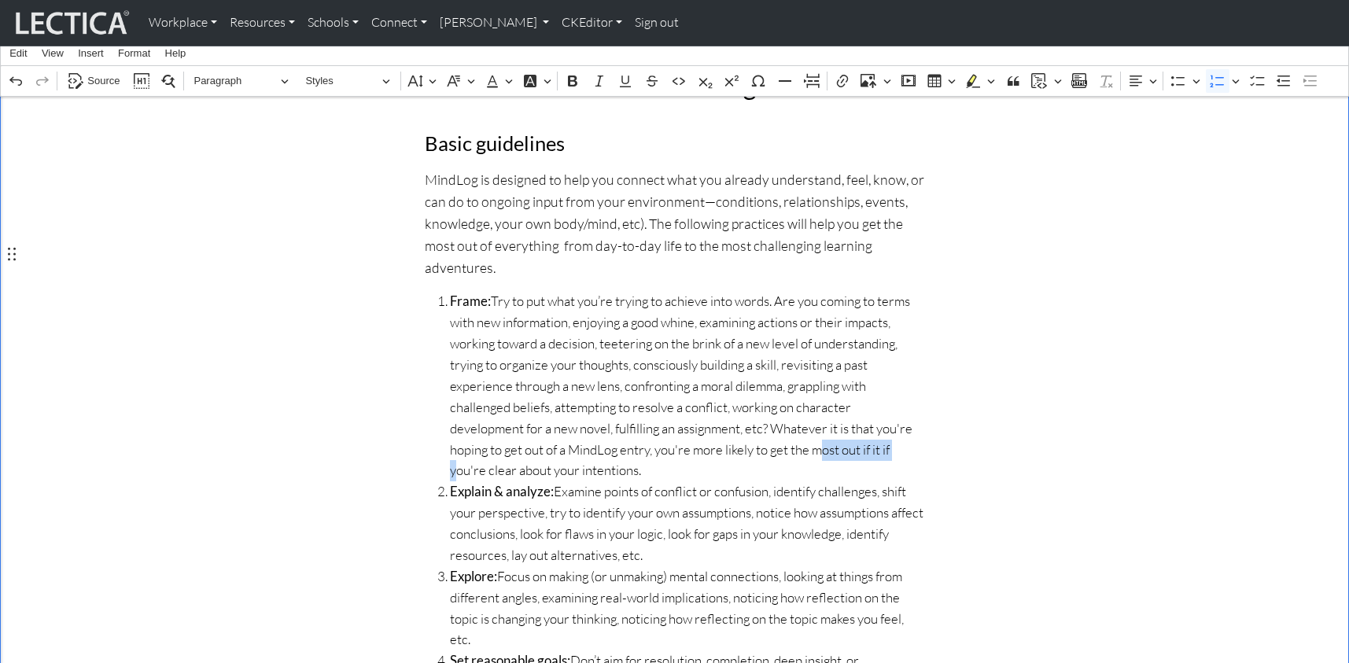
drag, startPoint x: 446, startPoint y: 390, endPoint x: 524, endPoint y: 392, distance: 77.9
click at [524, 392] on ol "Frame: Try to put what you’re trying to achieve into words. Are you coming to t…" at bounding box center [675, 555] width 500 height 529
click at [533, 397] on span "Frame: Try to put what you’re trying to achieve into words. Are you coming to t…" at bounding box center [687, 386] width 475 height 190
click at [913, 374] on span "Frame: Try to put what you’re trying to achieve into words. Are you coming to t…" at bounding box center [687, 386] width 475 height 190
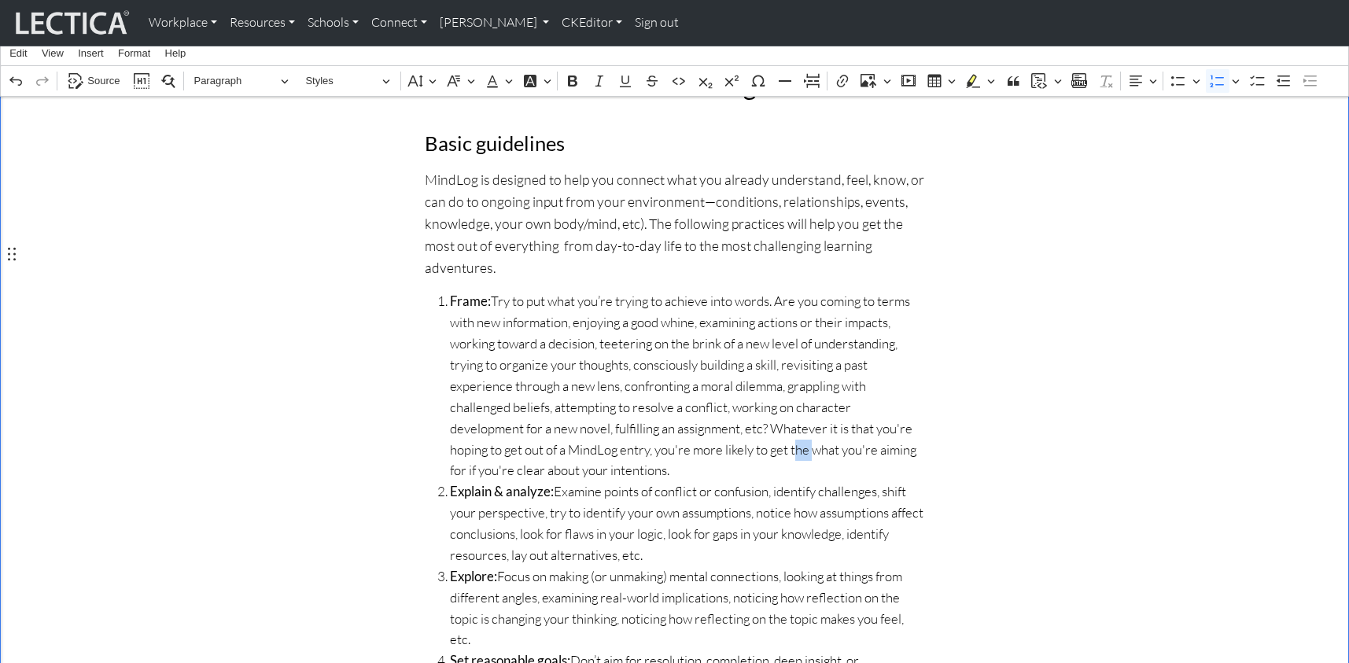
click at [913, 374] on span "Frame: Try to put what you’re trying to achieve into words. Are you coming to t…" at bounding box center [687, 386] width 475 height 190
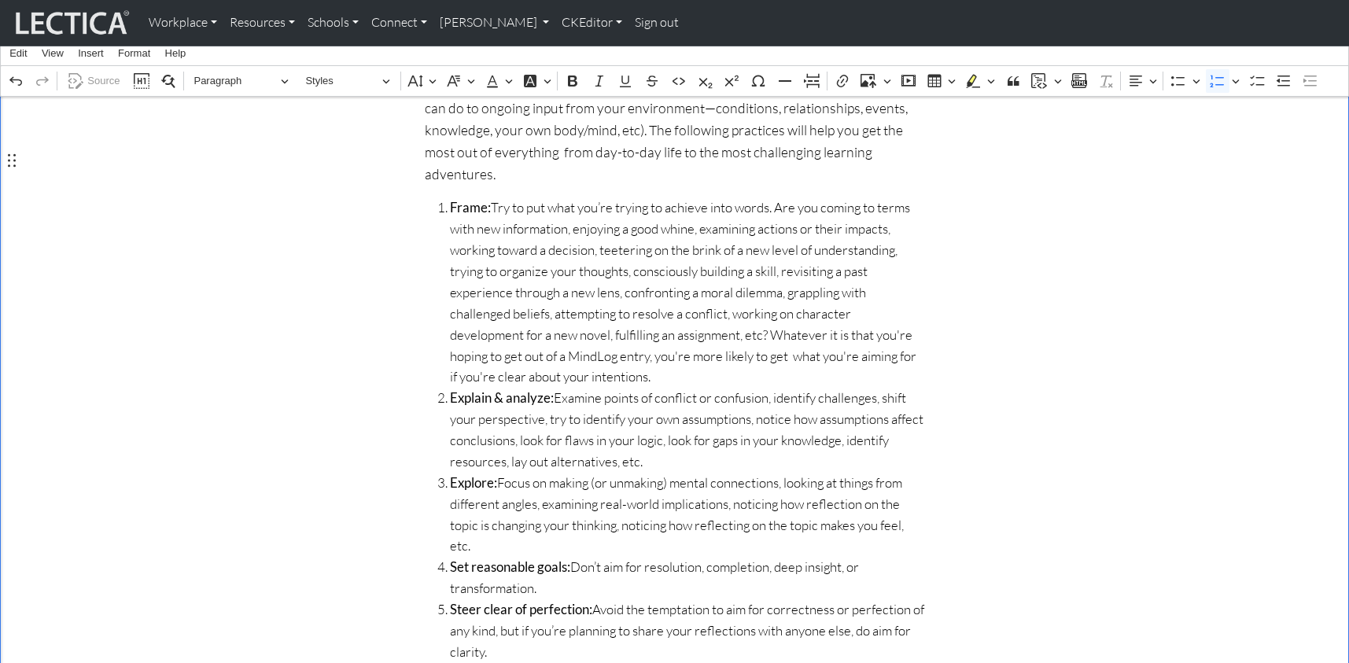
scroll to position [341, 0]
click at [584, 387] on span "Explain & analyze: Examine points of conflict or confusion, identify challenges…" at bounding box center [687, 429] width 475 height 85
drag, startPoint x: 576, startPoint y: 375, endPoint x: 744, endPoint y: 380, distance: 168.5
click at [744, 387] on span "Explain & analyze: Examine points of conflict or confusion, identify challenges…" at bounding box center [687, 429] width 475 height 85
click at [548, 387] on span "Explain & analyze: Examine points of conflict or confusion, identify challenges…" at bounding box center [687, 429] width 475 height 85
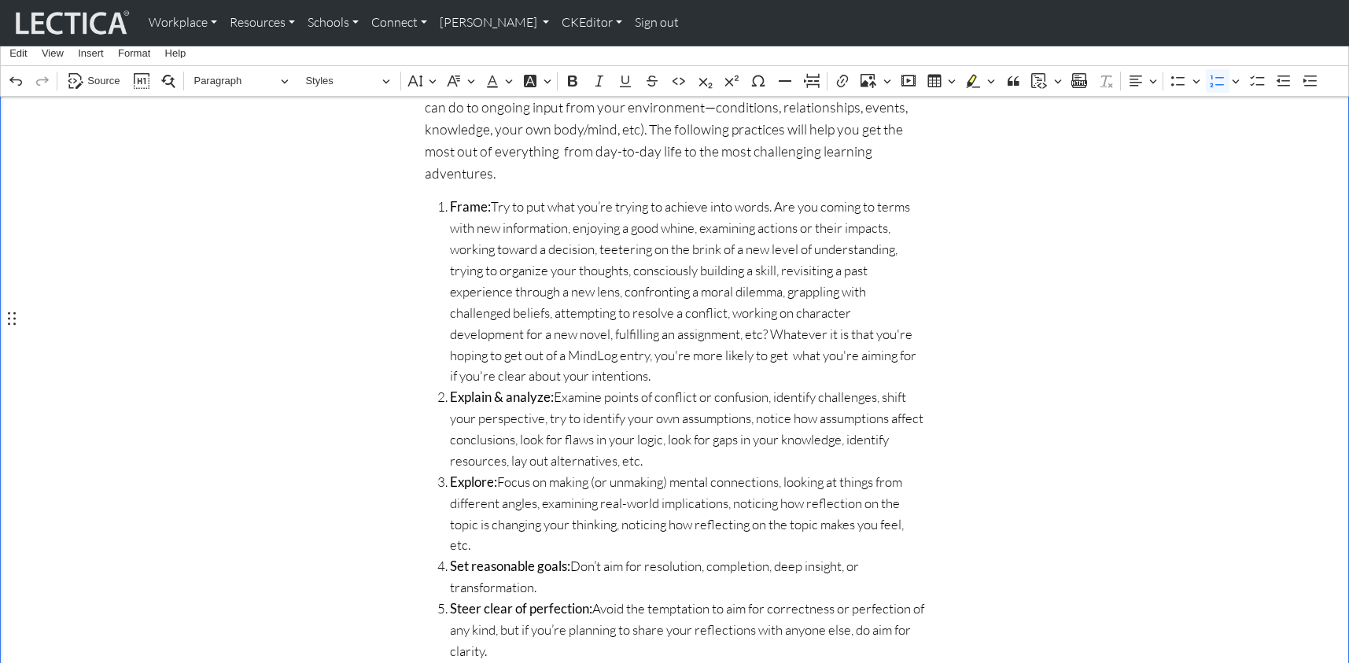
click at [584, 387] on span "Explain & analyze: Examine points of conflict or confusion, identify challenges…" at bounding box center [687, 429] width 475 height 85
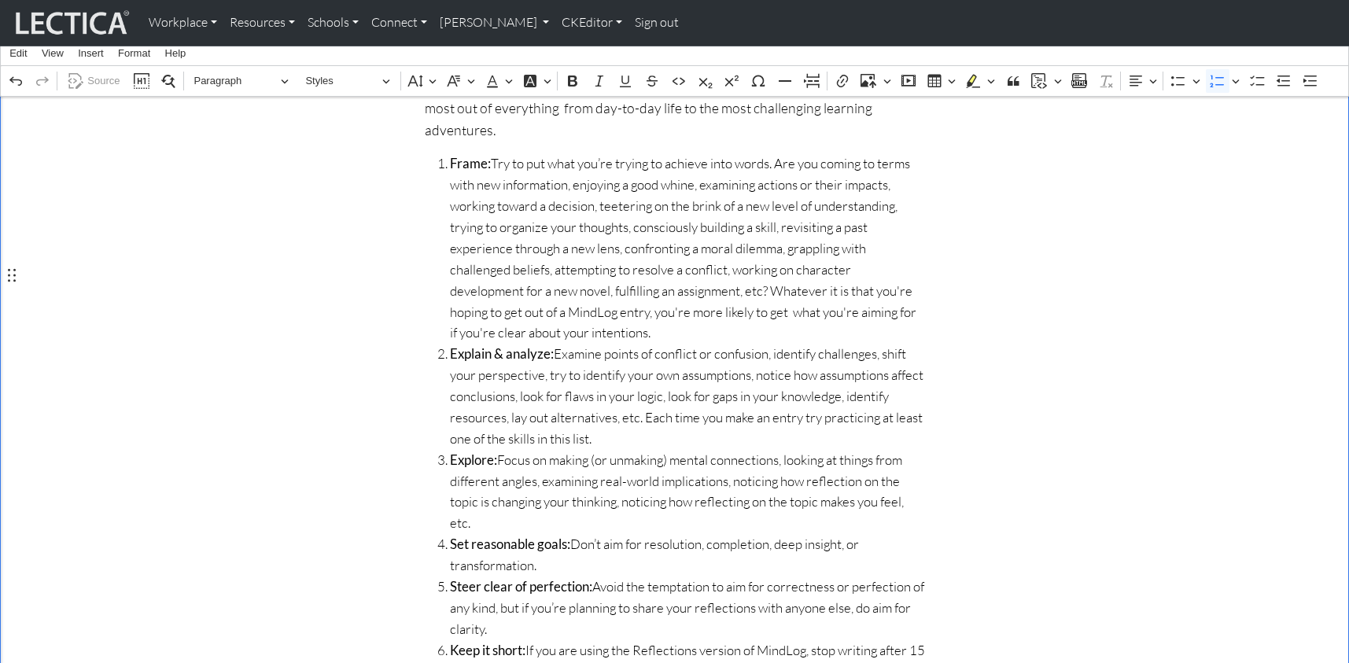
scroll to position [397, 0]
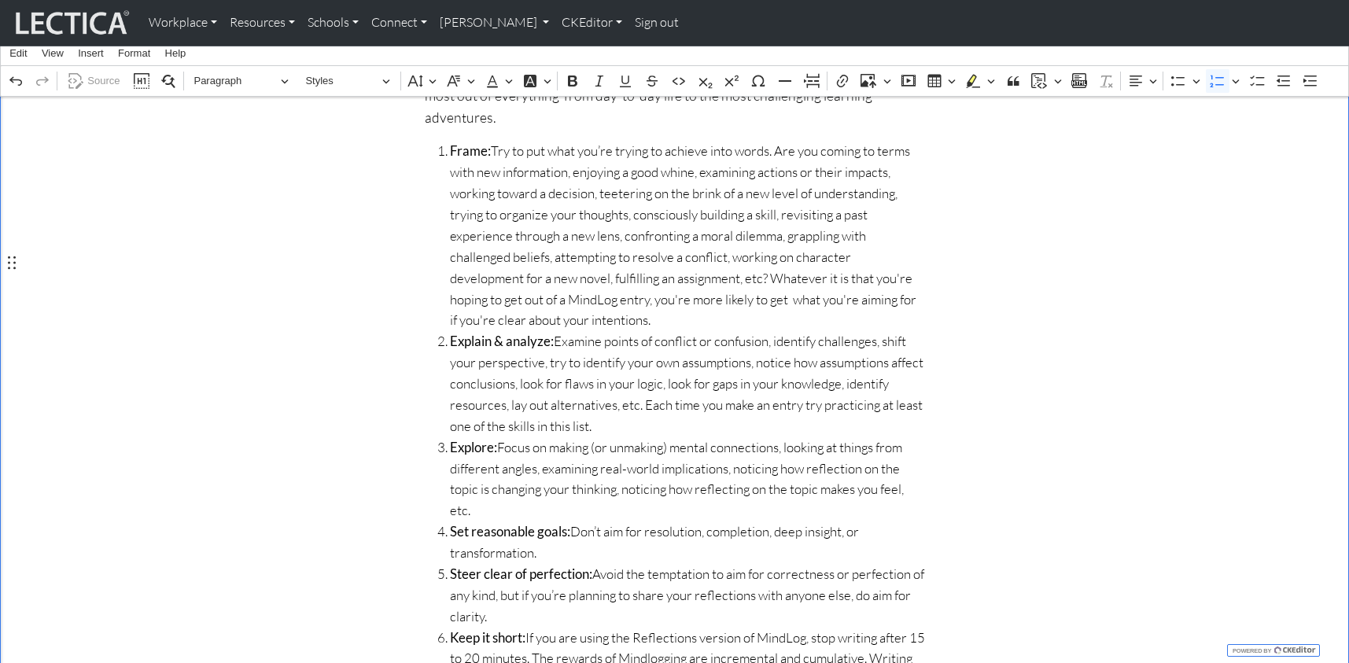
click at [722, 331] on span "Explain & analyze: Examine points of conflict or confusion, identify challenges…" at bounding box center [687, 383] width 475 height 105
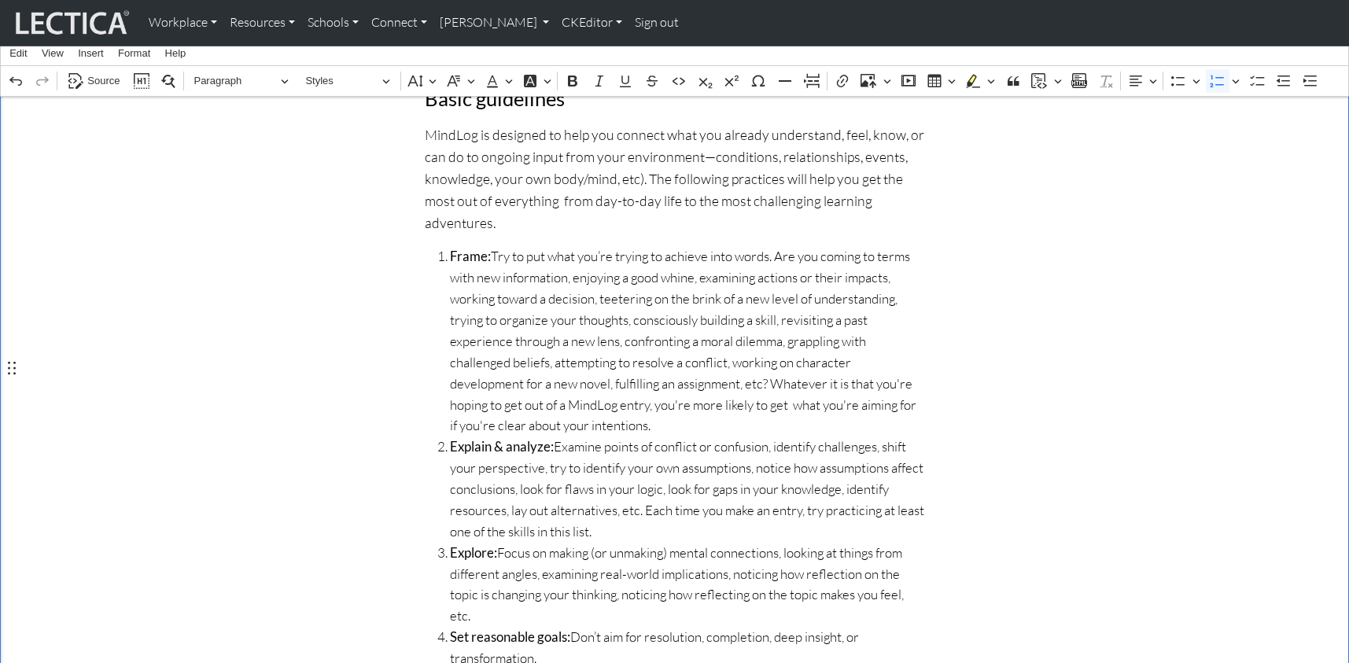
scroll to position [290, 0]
click at [799, 248] on span "Frame: Try to put what you’re trying to achieve into words. Are you coming to t…" at bounding box center [687, 343] width 475 height 190
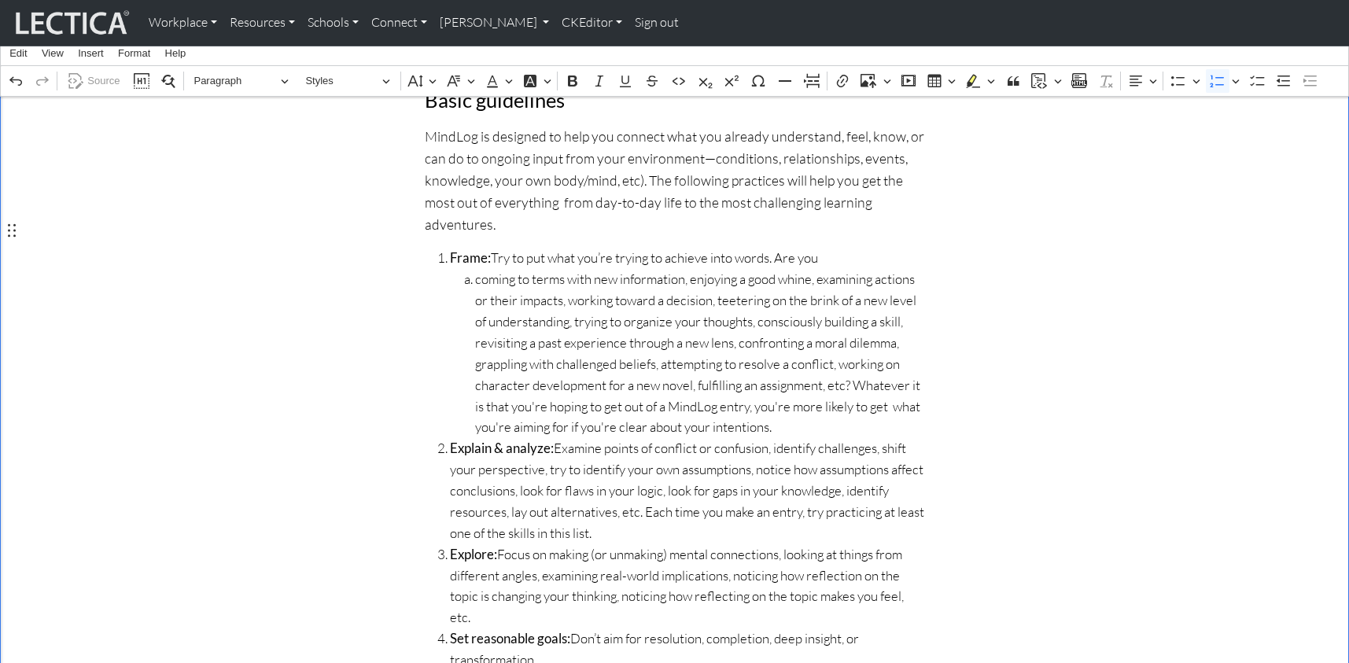
click at [677, 269] on span "coming to terms with new information, enjoying a good whine, examining actions …" at bounding box center [700, 353] width 450 height 169
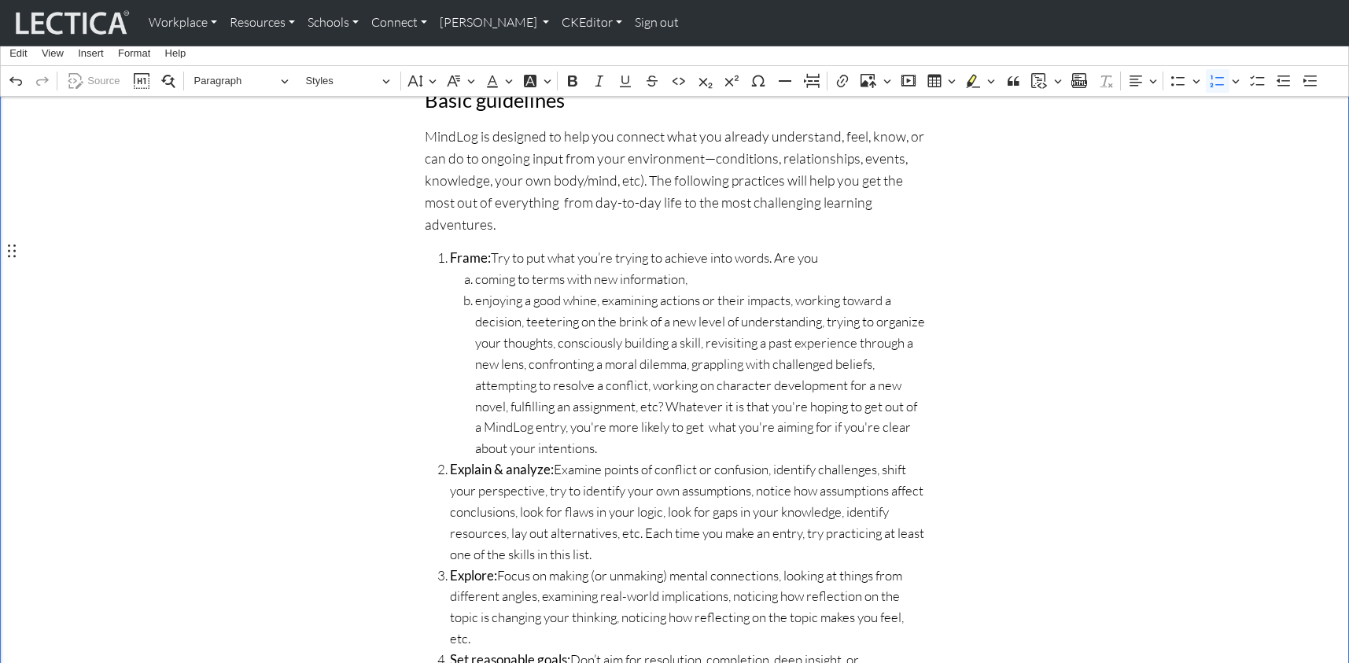
click at [593, 290] on span "enjoying a good whine, examining actions or their impacts, working toward a dec…" at bounding box center [700, 374] width 450 height 169
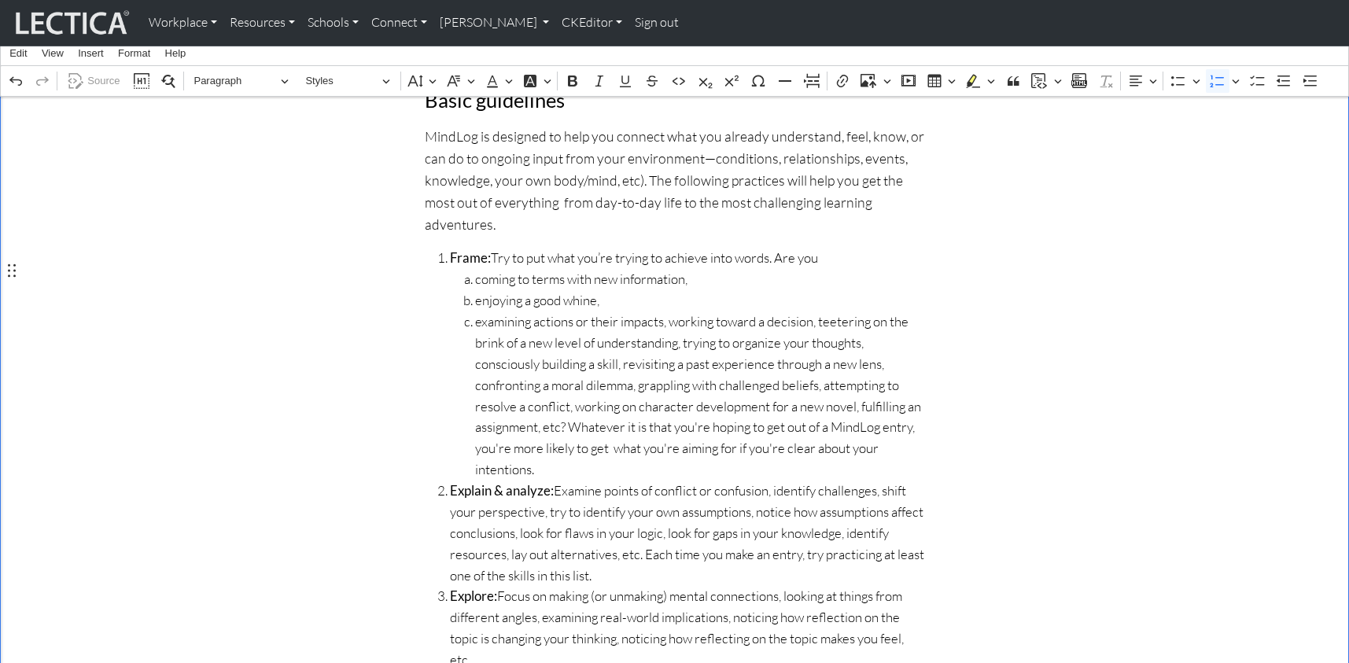
click at [655, 312] on span "examining actions or their impacts, working toward a decision, teetering on the…" at bounding box center [700, 396] width 450 height 169
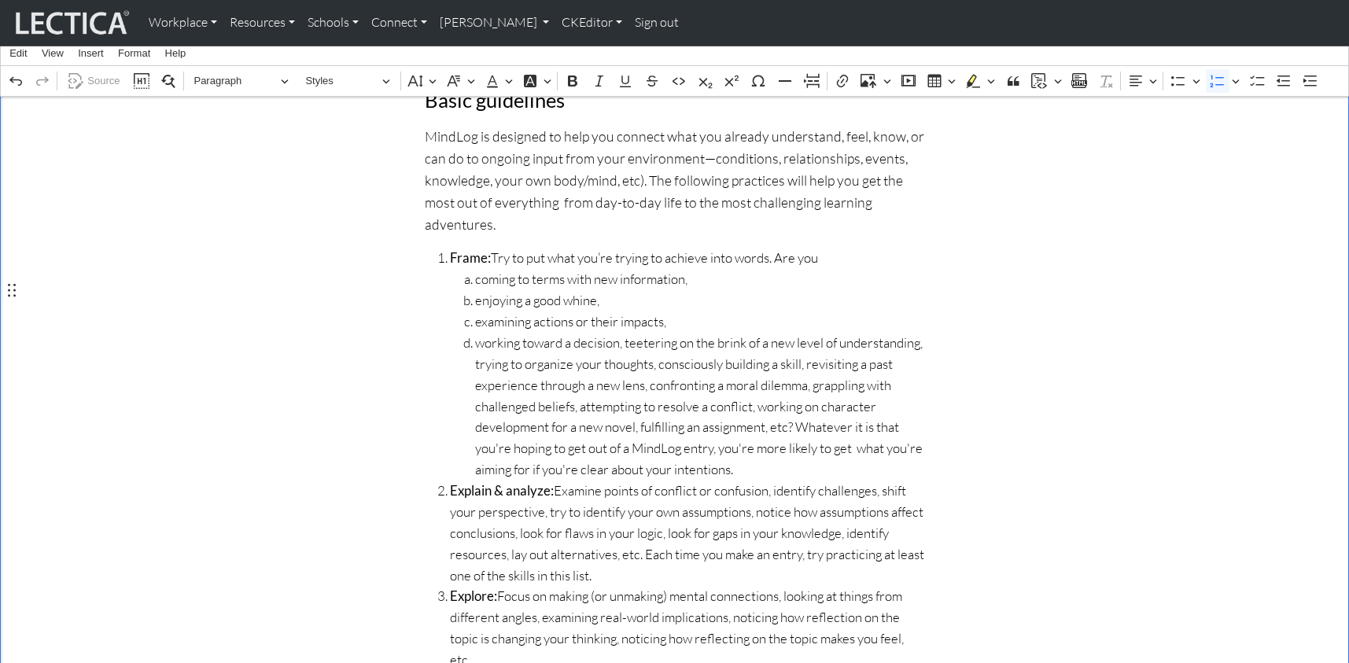
click at [614, 333] on span "working toward a decision, teetering on the brink of a new level of understandi…" at bounding box center [700, 407] width 450 height 148
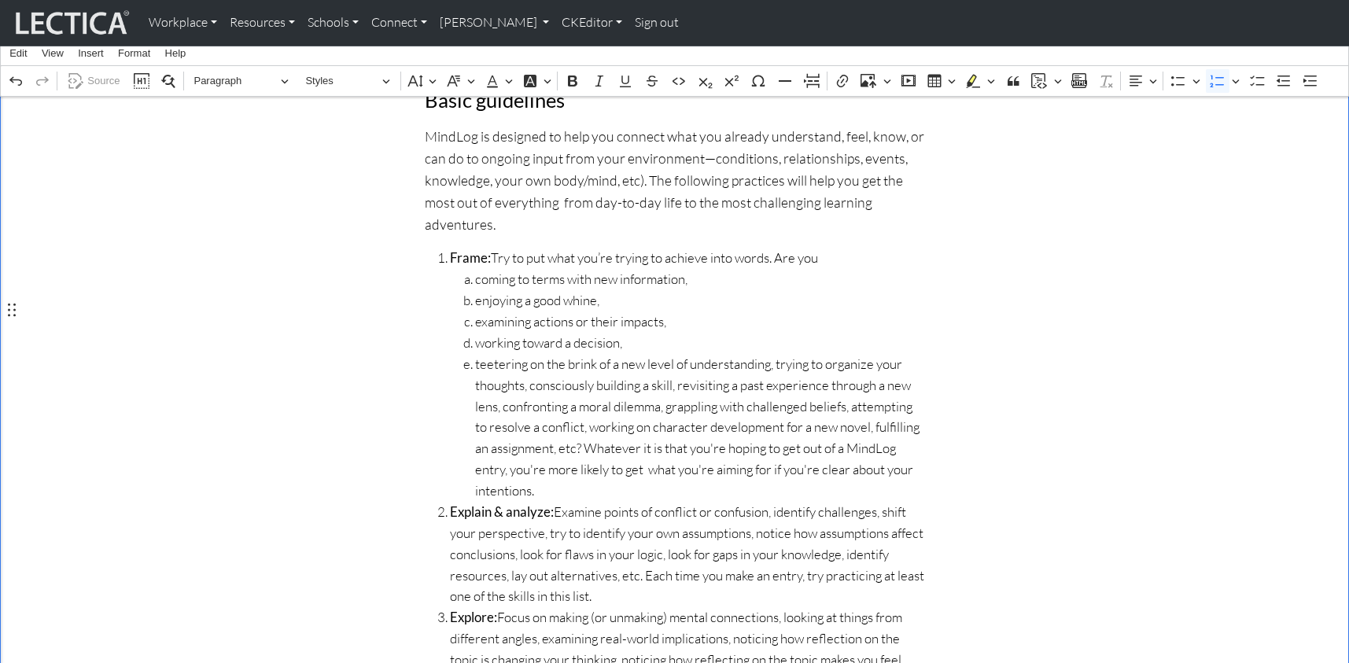
click at [755, 354] on span "teetering on the brink of a new level of understanding, trying to organize your…" at bounding box center [700, 428] width 450 height 148
click at [646, 375] on span "trying to organize your thoughts, consciously building a skill, revisiting a pa…" at bounding box center [700, 438] width 450 height 127
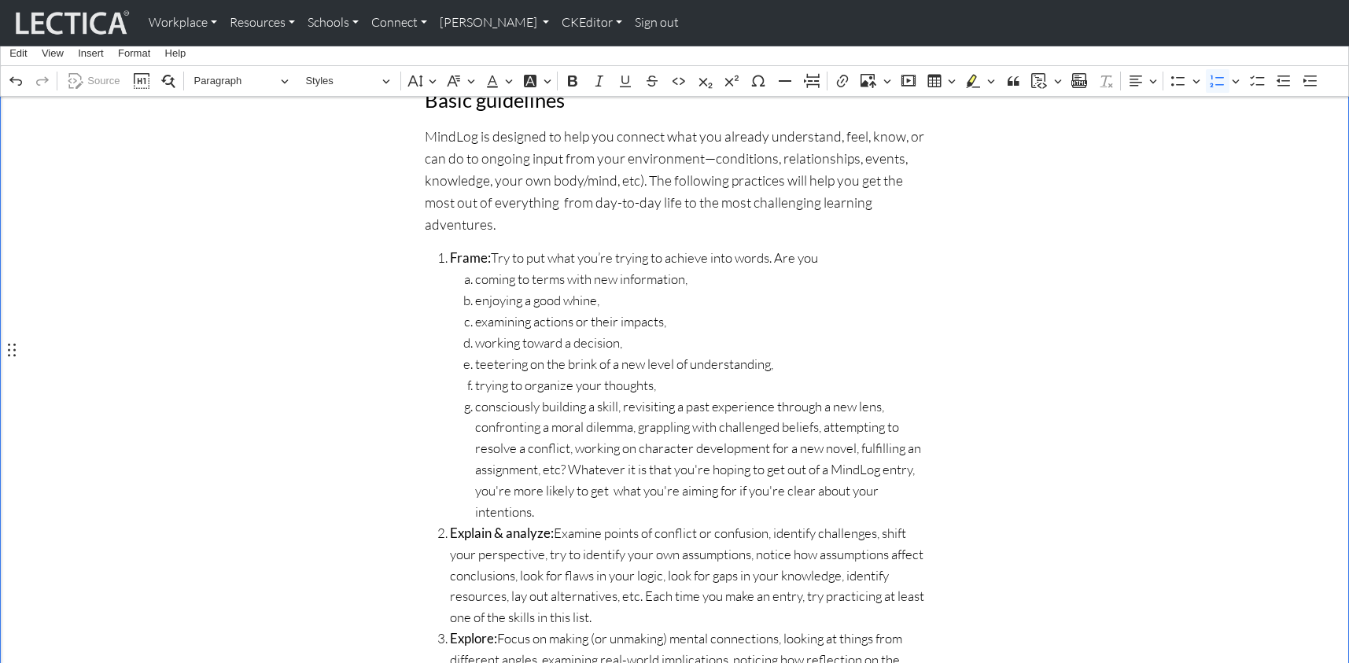
click at [614, 397] on span "consciously building a skill, revisiting a past experience through a new lens, …" at bounding box center [700, 460] width 450 height 127
click at [720, 417] on span "revisiting a past experience through a new lens, confronting a moral dilemma, g…" at bounding box center [700, 469] width 450 height 105
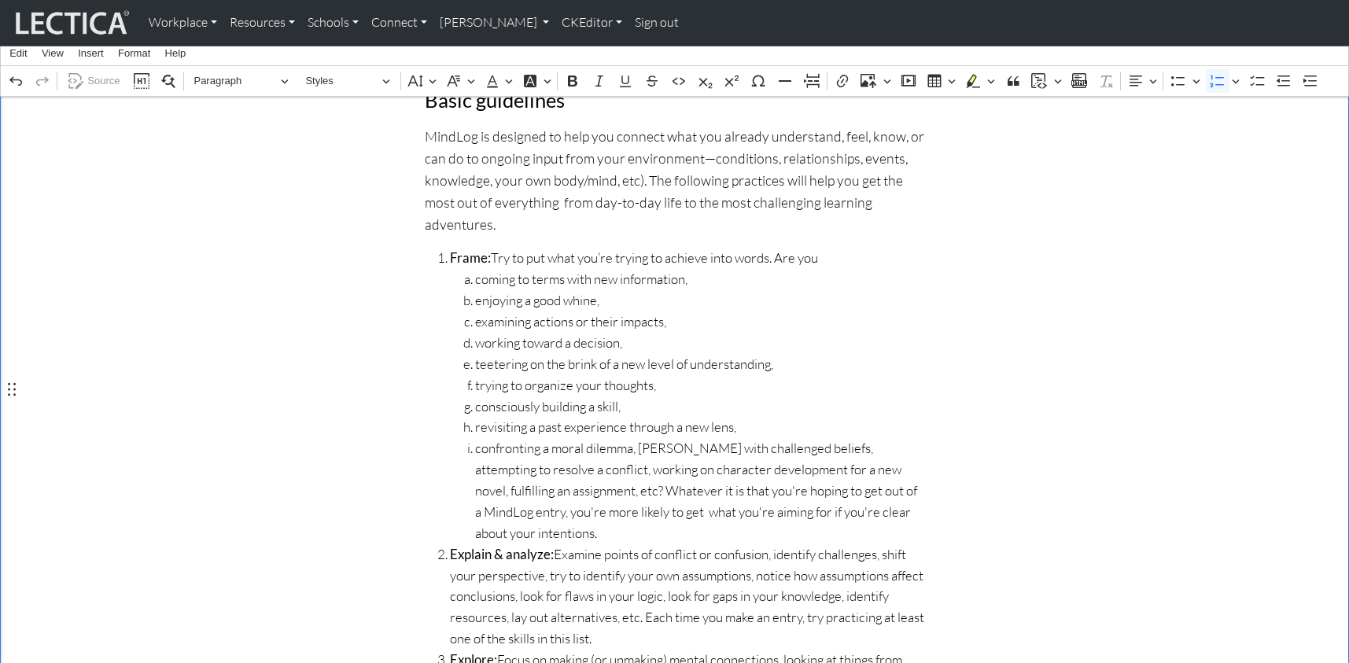
click at [628, 438] on span "confronting a moral dilemma, grappling with challenged beliefs, attempting to r…" at bounding box center [700, 490] width 450 height 105
click at [648, 460] on span "grappling with challenged beliefs, attempting to resolve a conflict, working on…" at bounding box center [700, 502] width 450 height 85
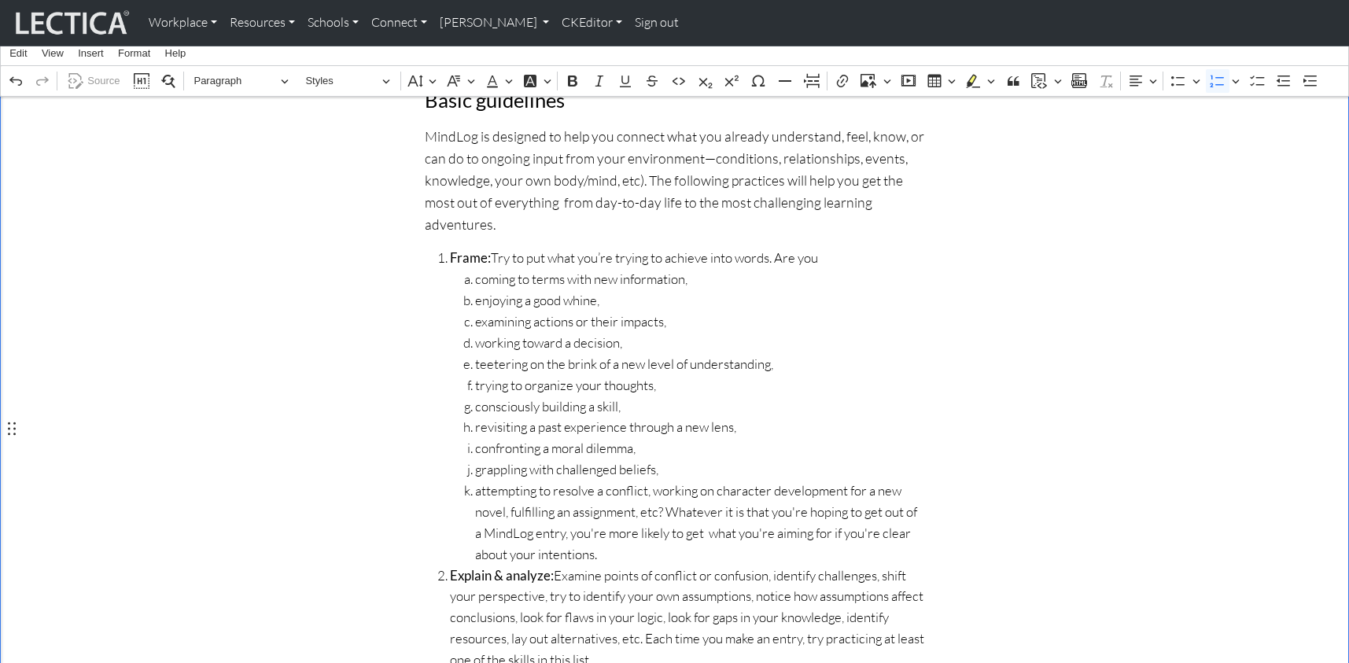
click at [639, 481] on span "attempting to resolve a conflict, working on character development for a new no…" at bounding box center [700, 523] width 450 height 85
click at [741, 502] on span "working on character development for a new novel, fulfilling an assignment, etc…" at bounding box center [700, 534] width 450 height 64
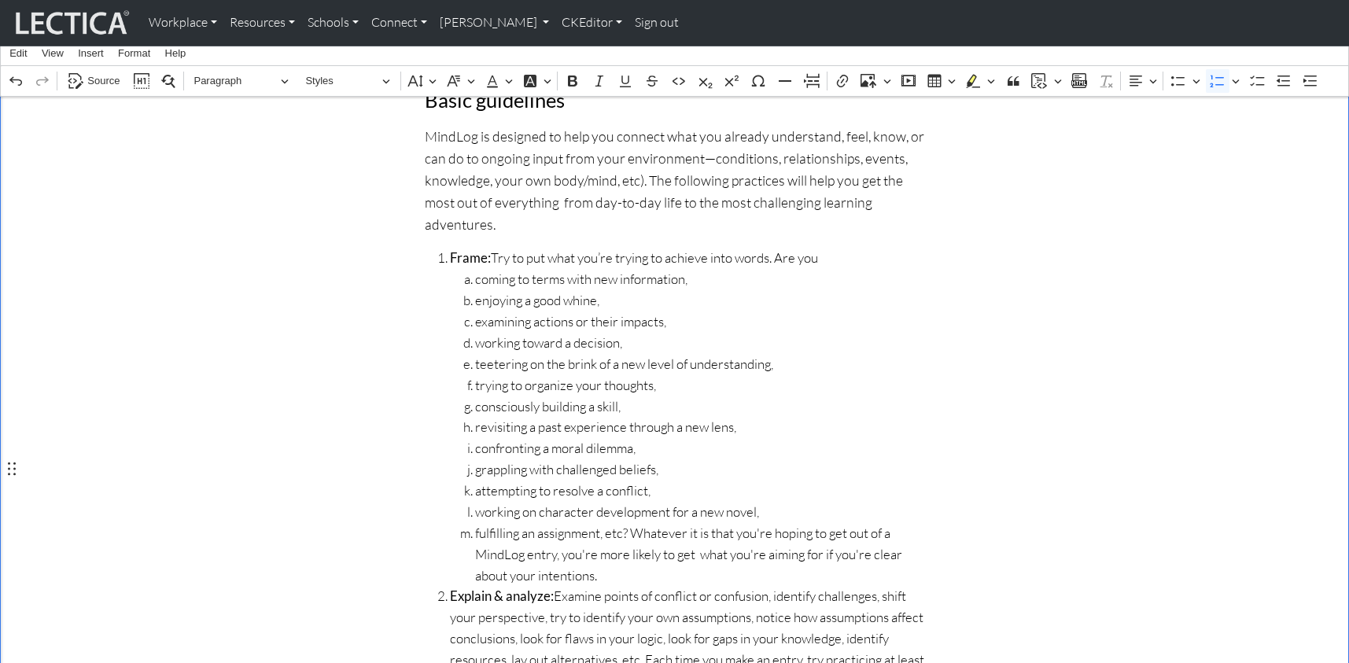
click at [620, 523] on span "fulfilling an assignment, etc? Whatever it is that you're hoping to get out of …" at bounding box center [700, 555] width 450 height 64
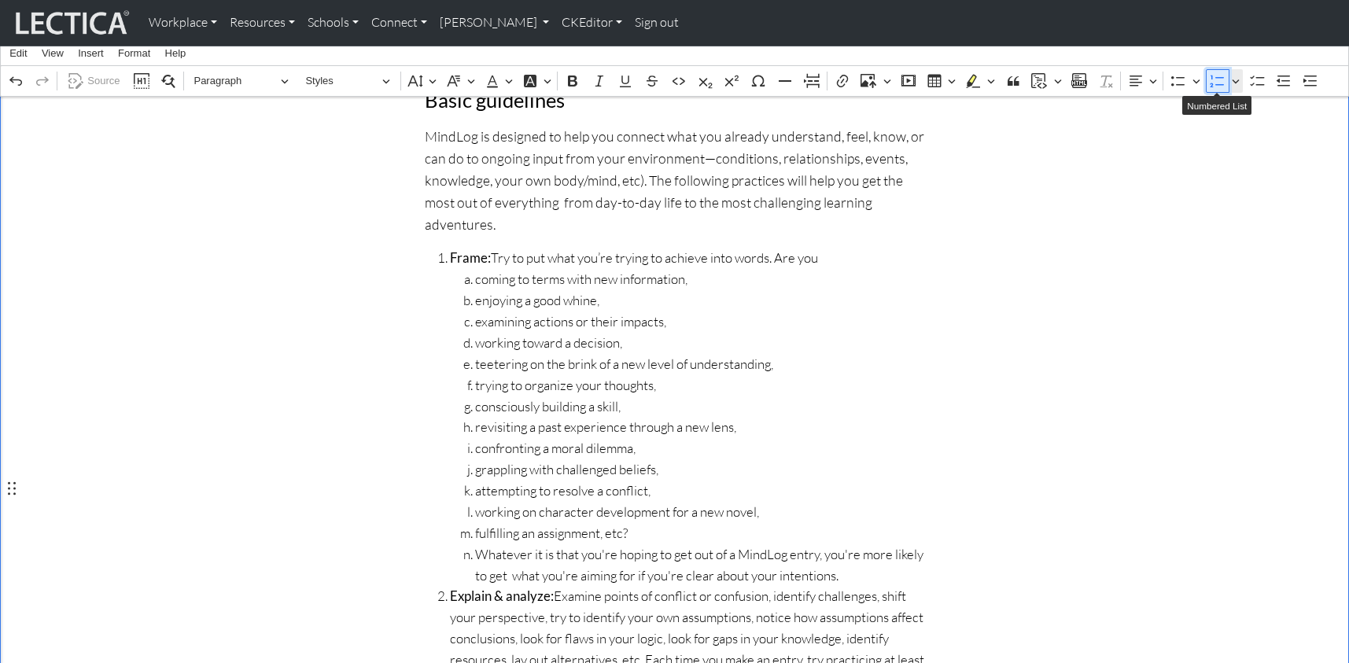
click at [1220, 79] on icon "Editor toolbar" at bounding box center [1218, 81] width 16 height 16
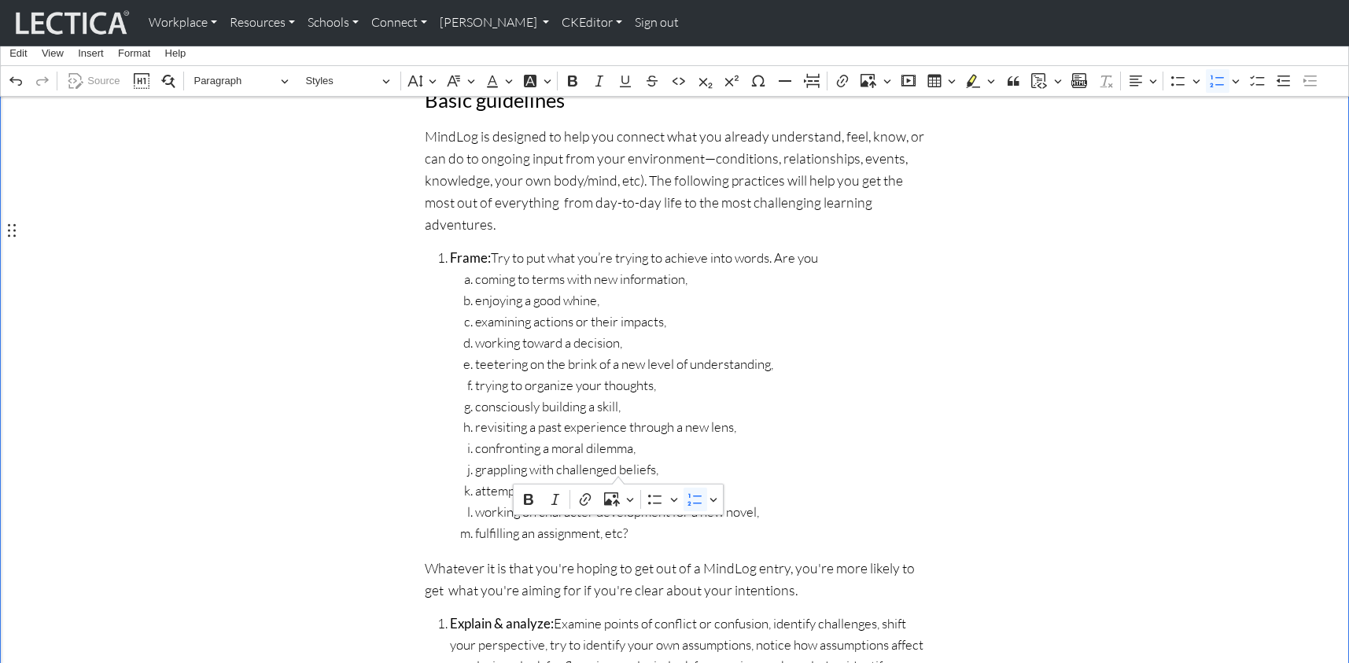
drag, startPoint x: 456, startPoint y: 234, endPoint x: 659, endPoint y: 460, distance: 303.1
click at [659, 460] on ol "coming to terms with new information, enjoying a good whine, examining actions …" at bounding box center [687, 406] width 475 height 275
click at [1173, 83] on icon "Editor toolbar" at bounding box center [1179, 81] width 16 height 16
click at [245, 257] on div "How to write MindLog entries Basic guidelines MindLog is designed to help you c…" at bounding box center [675, 540] width 1039 height 1050
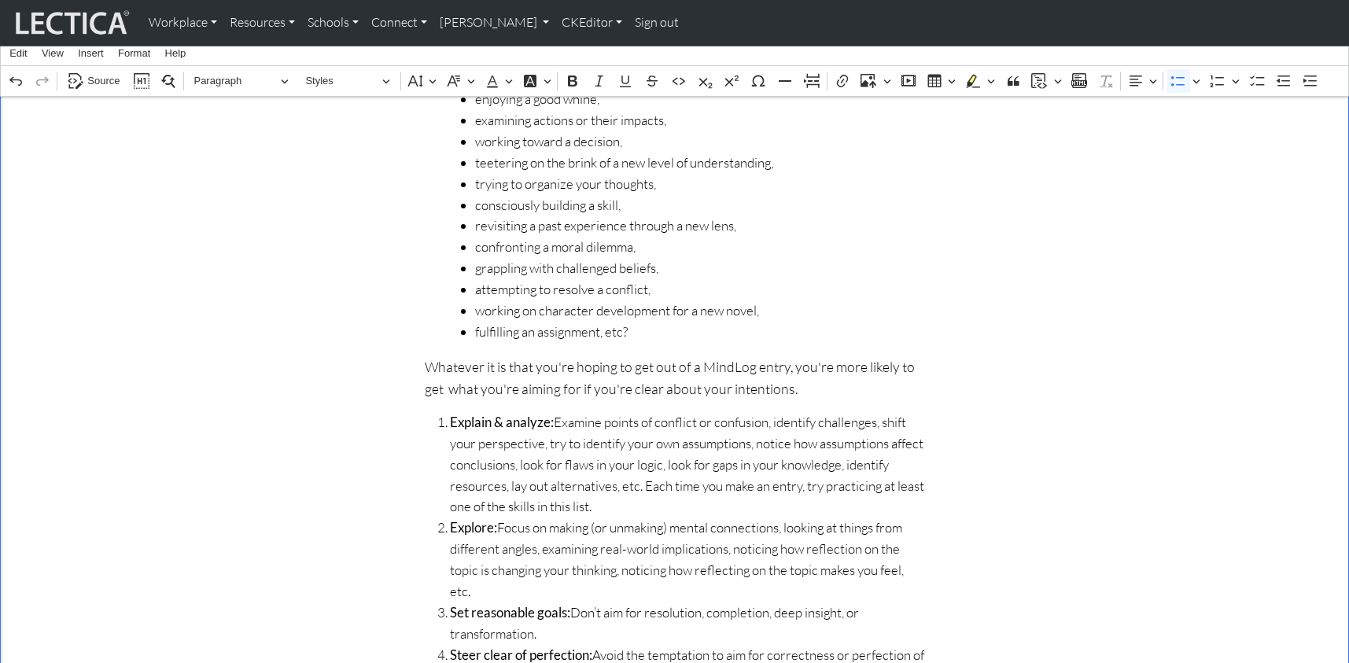
scroll to position [507, 0]
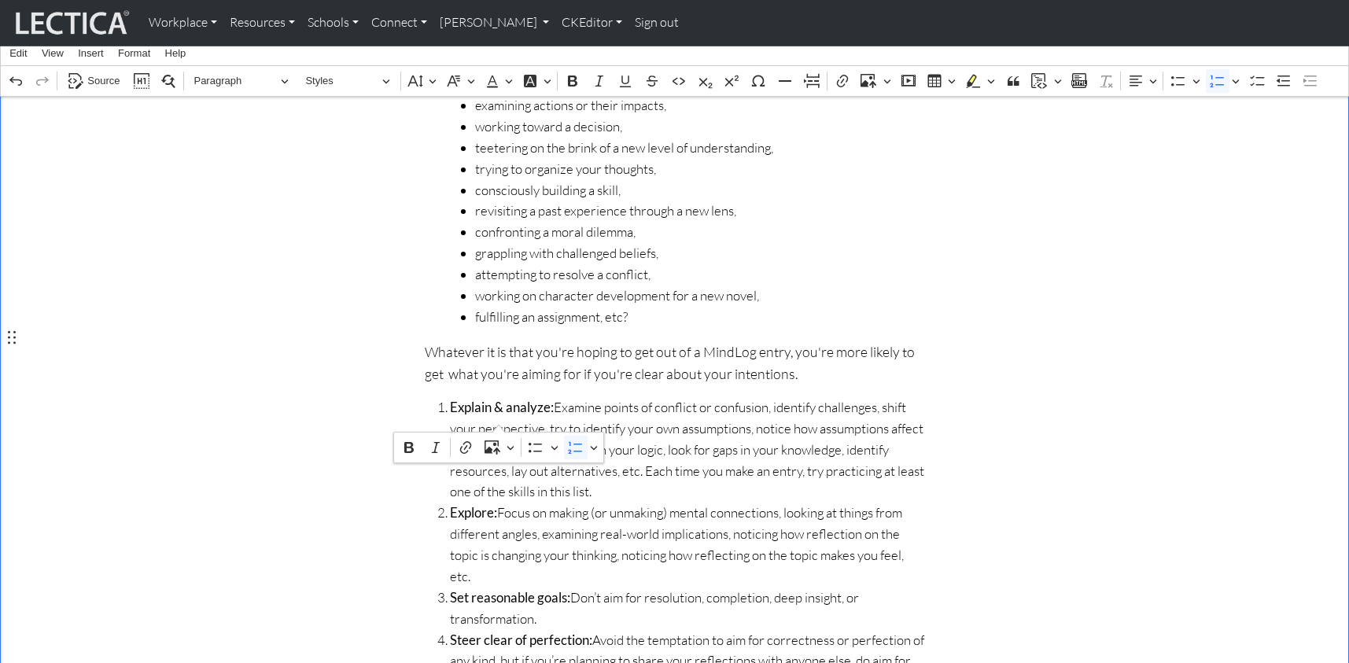
drag, startPoint x: 574, startPoint y: 398, endPoint x: 500, endPoint y: 416, distance: 76.1
click at [500, 416] on span "Explain & analyze: Examine points of conflict or confusion, identify challenges…" at bounding box center [687, 449] width 475 height 105
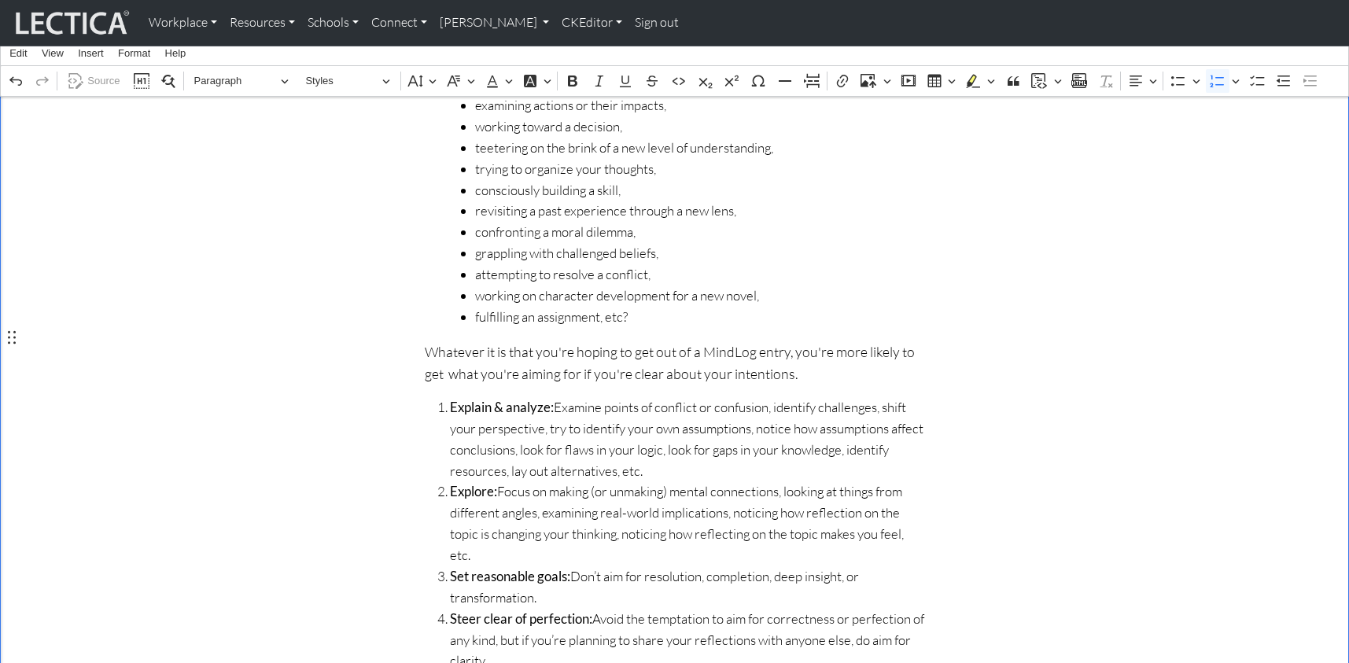
click at [548, 397] on span "Explain & analyze: Examine points of conflict or confusion, identify challenges…" at bounding box center [687, 439] width 475 height 85
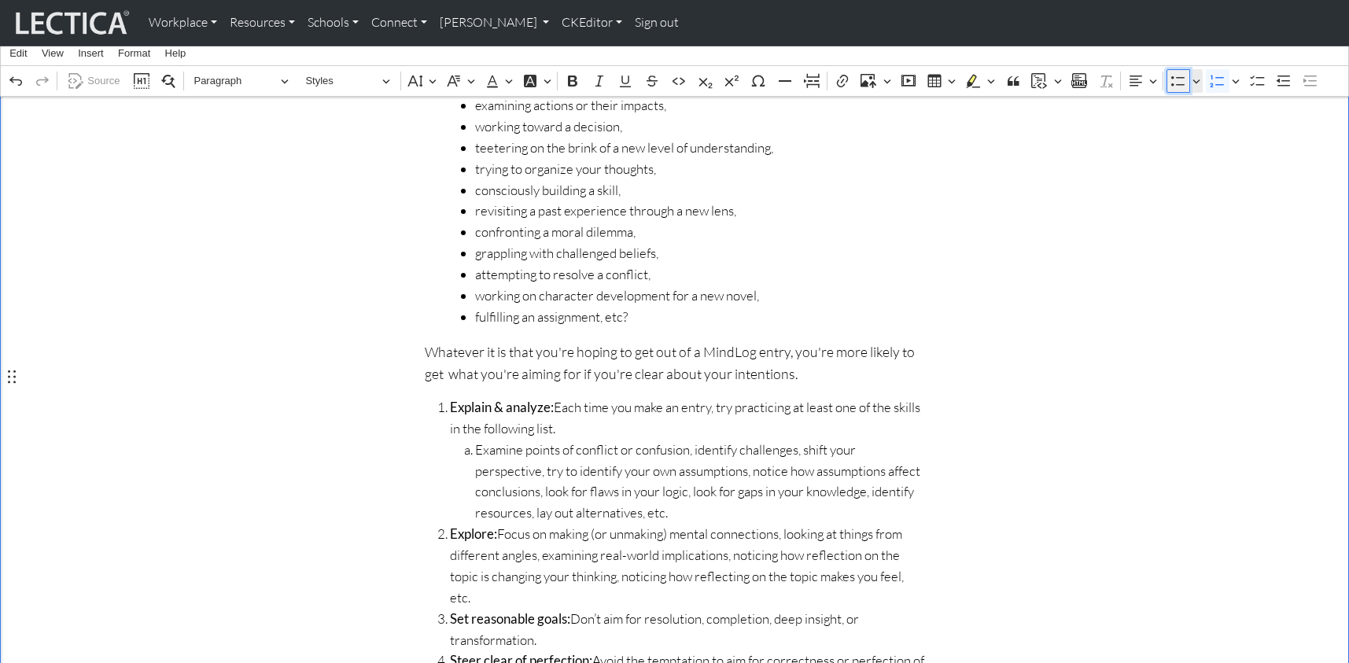
click at [1172, 80] on icon "Editor toolbar" at bounding box center [1179, 81] width 16 height 16
click at [677, 440] on span "Examine points of conflict or confusion, identify challenges, shift your perspe…" at bounding box center [700, 482] width 450 height 85
click at [577, 461] on span "identify challenges, shift your perspective, try to identify your own assumptio…" at bounding box center [700, 493] width 450 height 64
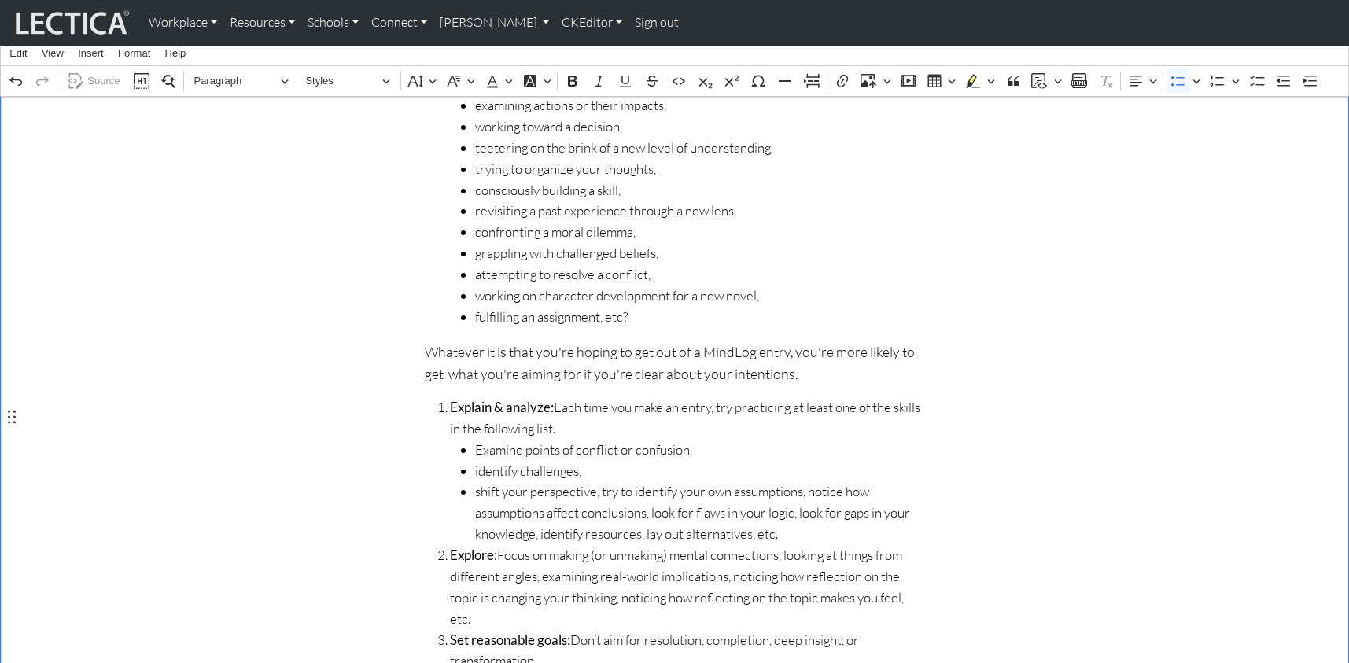
click at [590, 482] on span "shift your perspective, try to identify your own assumptions, notice how assump…" at bounding box center [700, 514] width 450 height 64
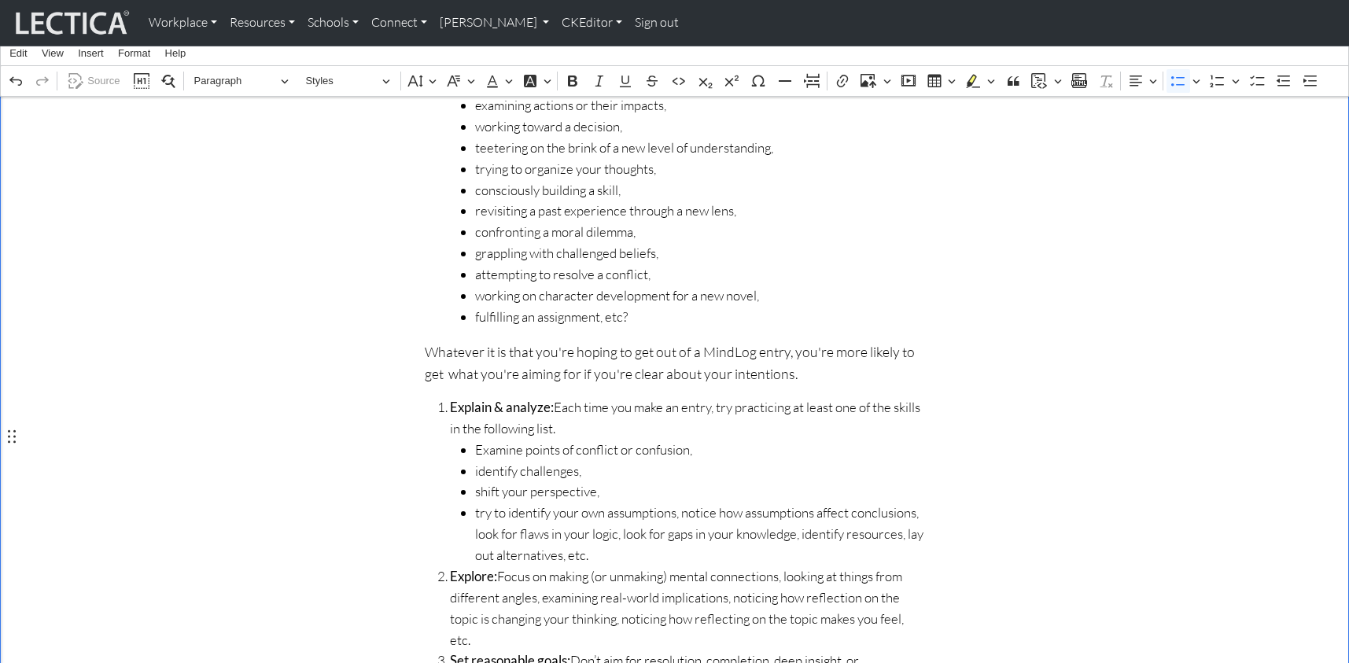
click at [668, 503] on span "try to identify your own assumptions, notice how assumptions affect conclusions…" at bounding box center [700, 535] width 450 height 64
click at [698, 524] on span "notice how assumptions affect conclusions, look for flaws in your logic, look f…" at bounding box center [700, 545] width 450 height 42
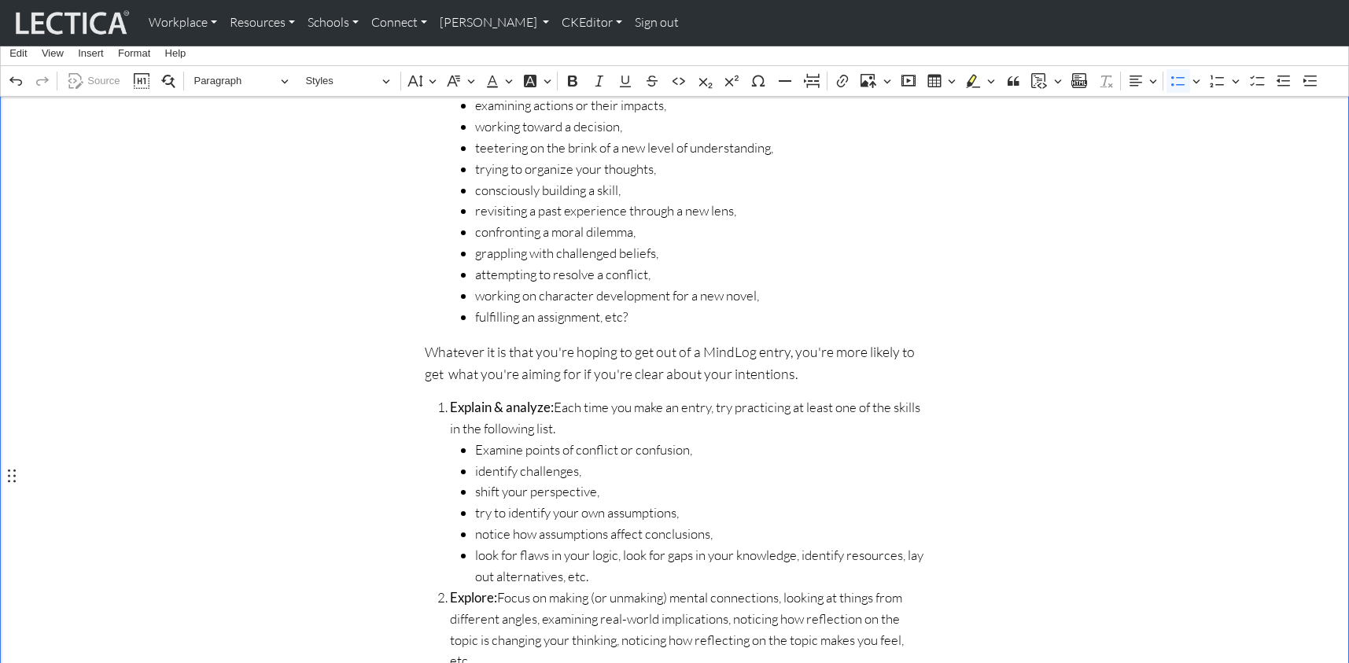
click at [612, 545] on span "look for flaws in your logic, look for gaps in your knowledge, identify resourc…" at bounding box center [700, 566] width 450 height 42
click at [642, 567] on span "look for gaps in your knowledge, identify resources, lay out alternatives, etc." at bounding box center [700, 577] width 450 height 21
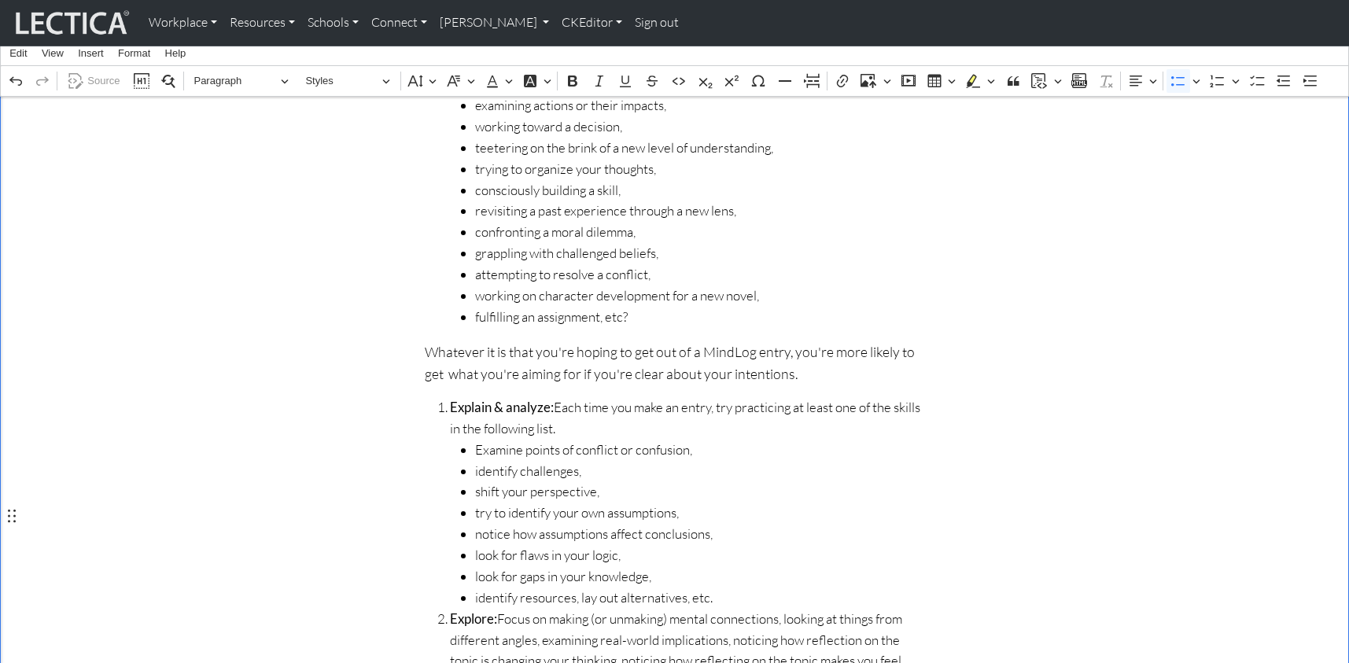
click at [570, 588] on span "identify resources, lay out alternatives, etc." at bounding box center [700, 598] width 450 height 21
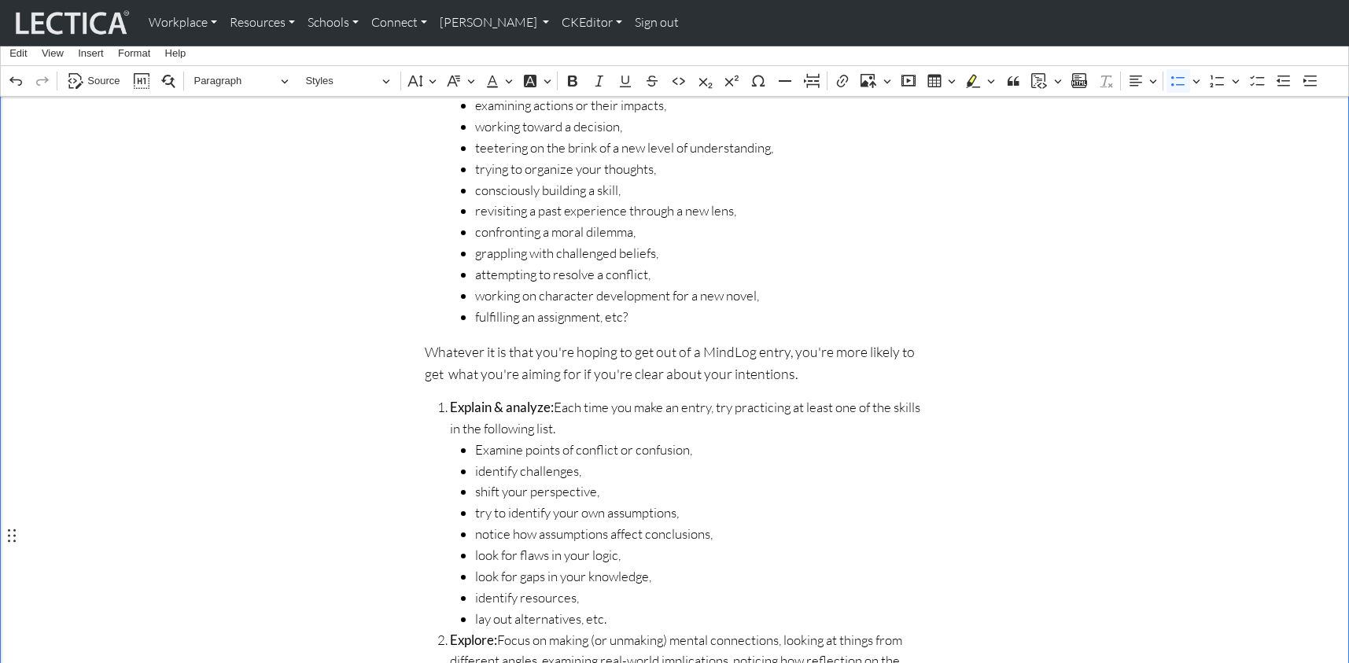
click at [605, 609] on span "lay out alternatives, etc." at bounding box center [700, 619] width 450 height 21
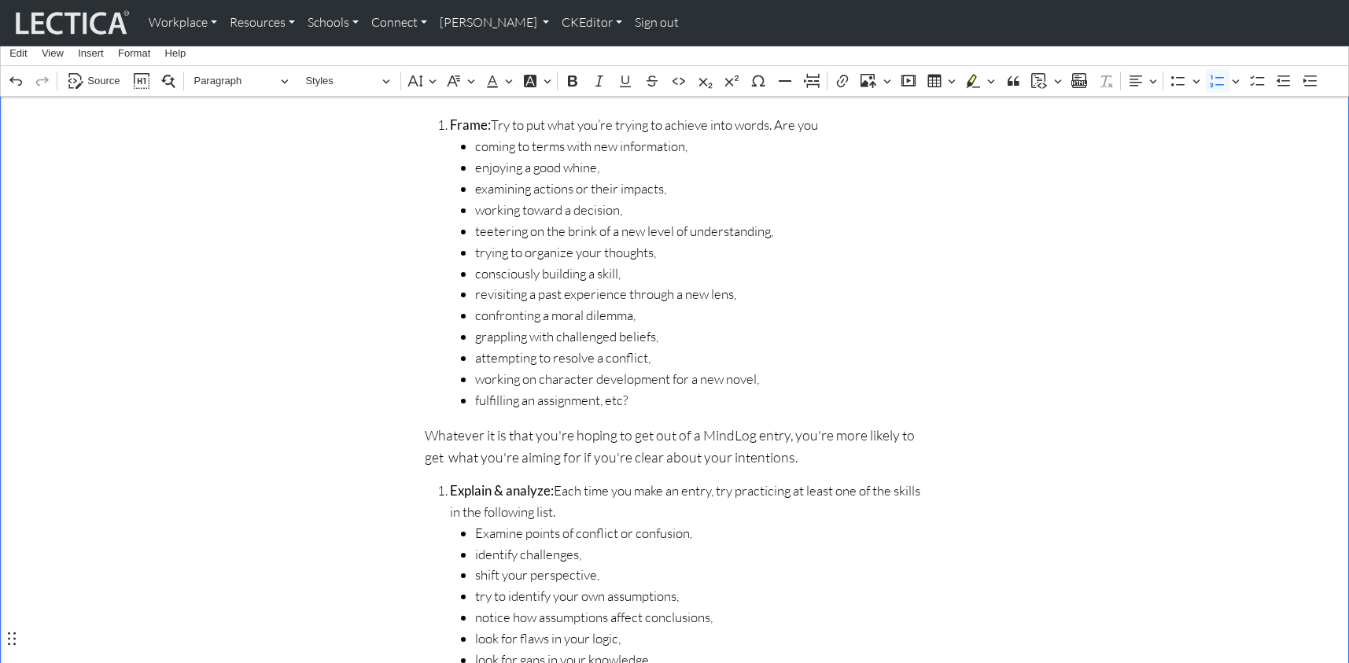
scroll to position [430, 0]
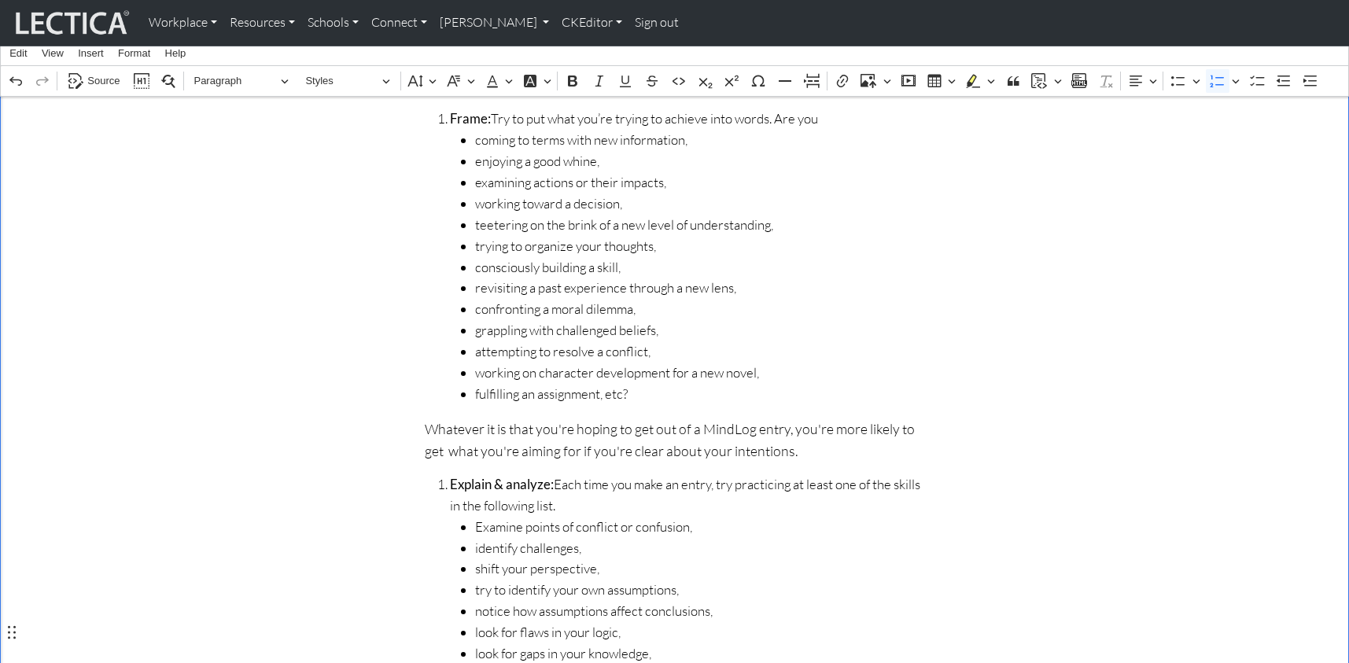
click at [425, 418] on p "Whatever it is that you're hoping to get out of a MindLog entry, you're more li…" at bounding box center [675, 440] width 500 height 44
click at [1234, 78] on icon "Editor toolbar" at bounding box center [1311, 81] width 16 height 16
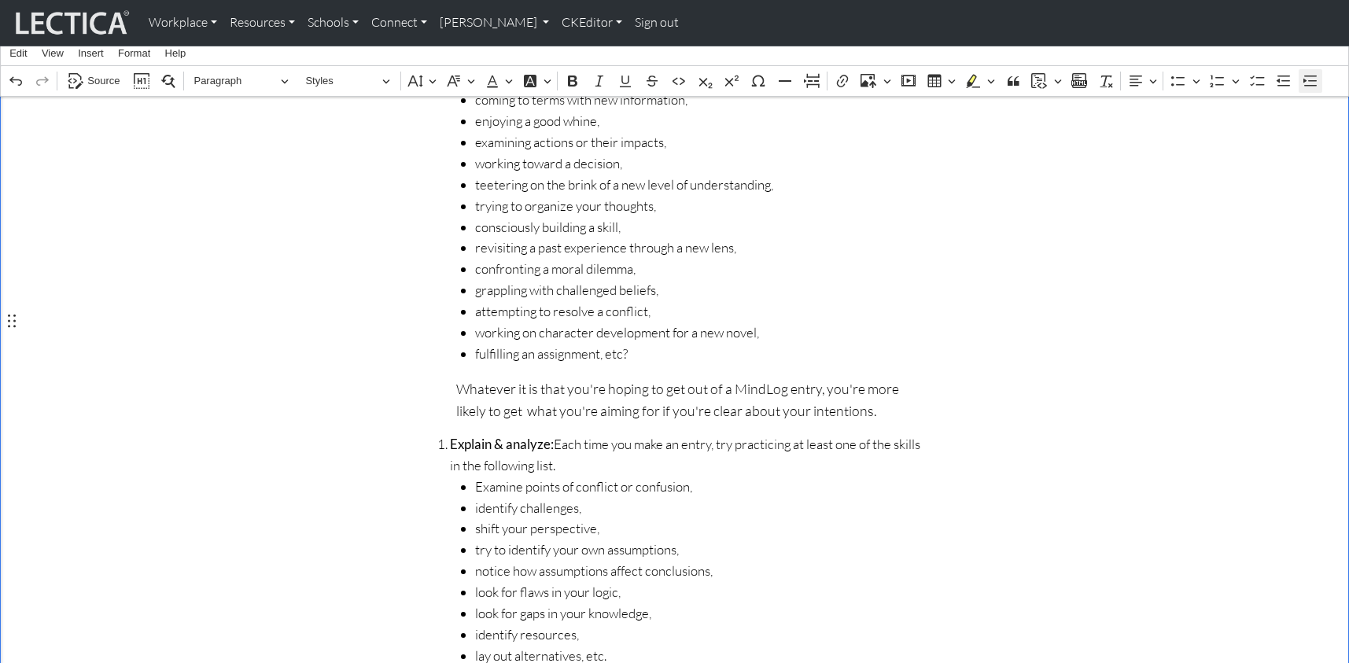
scroll to position [477, 0]
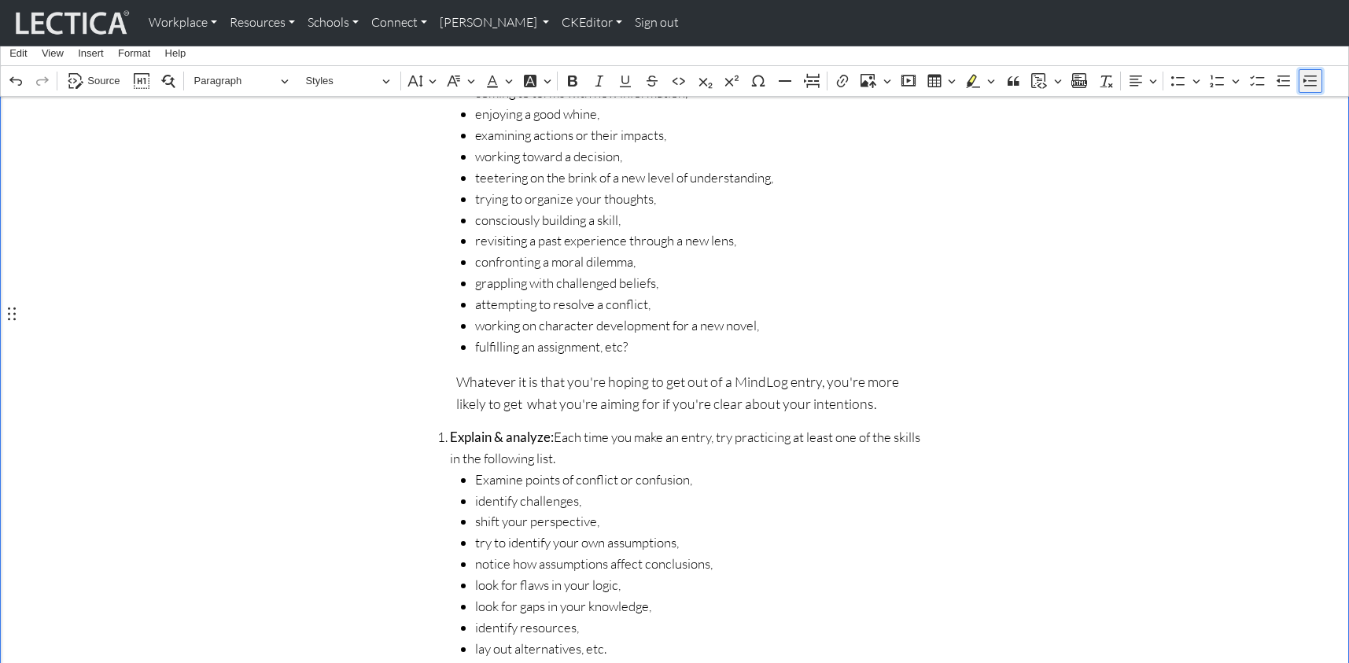
click at [1234, 77] on icon "Editor toolbar" at bounding box center [1311, 81] width 16 height 16
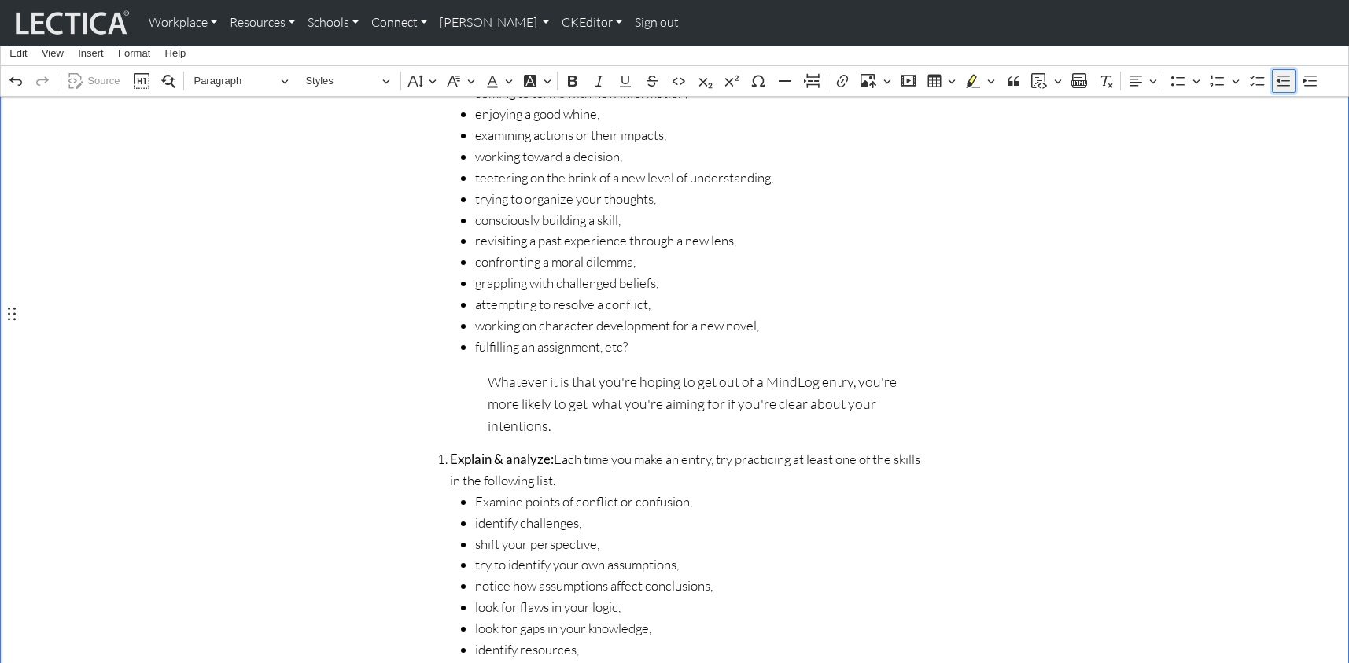
click at [1234, 78] on icon "Editor toolbar" at bounding box center [1284, 81] width 16 height 16
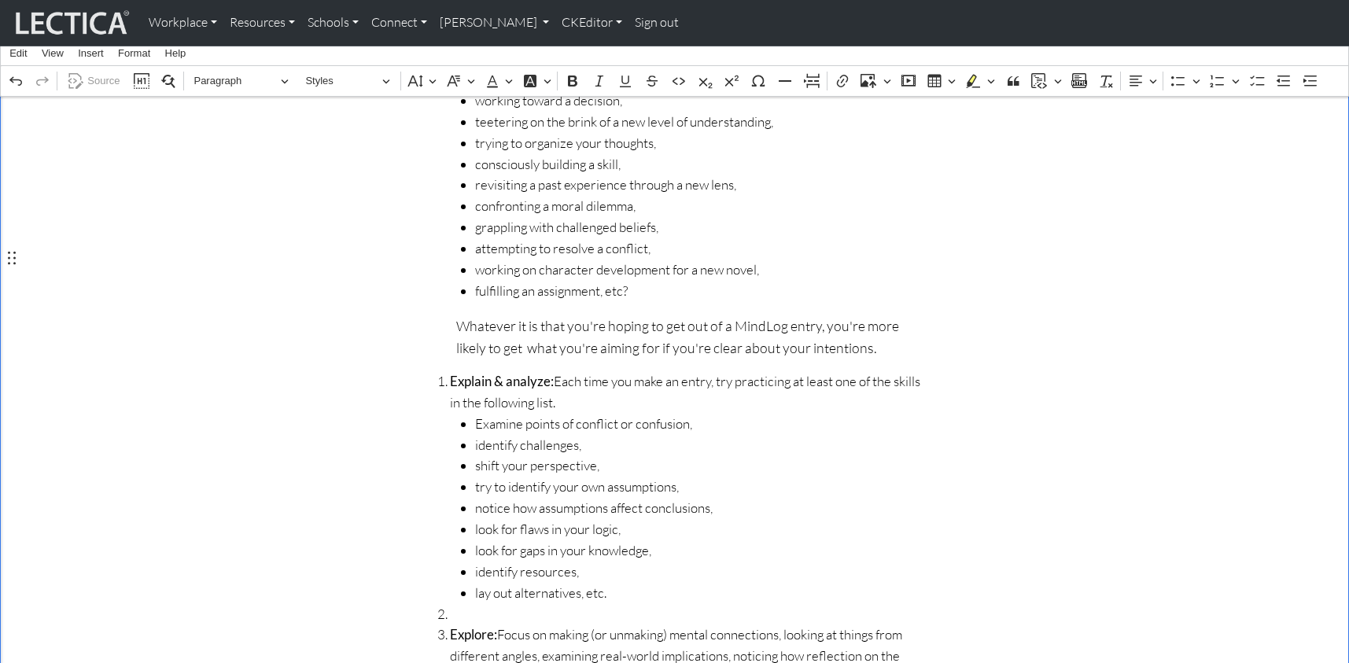
scroll to position [541, 0]
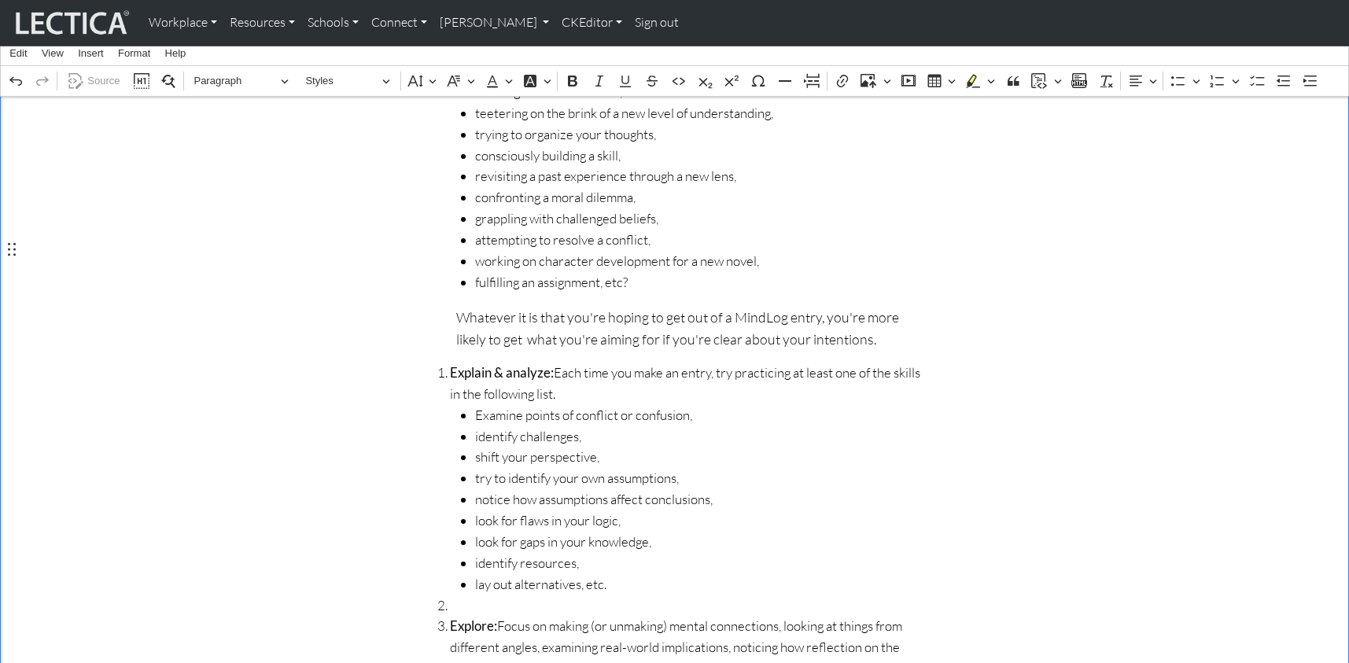
click at [450, 596] on span "Rich Text Editor. Editing area: main. Press ⌥0 for help." at bounding box center [687, 606] width 475 height 21
click at [459, 596] on span "Rich Text Editor. Editing area: main. Press ⌥0 for help." at bounding box center [687, 606] width 475 height 21
click at [1213, 79] on icon "Editor toolbar" at bounding box center [1218, 81] width 16 height 16
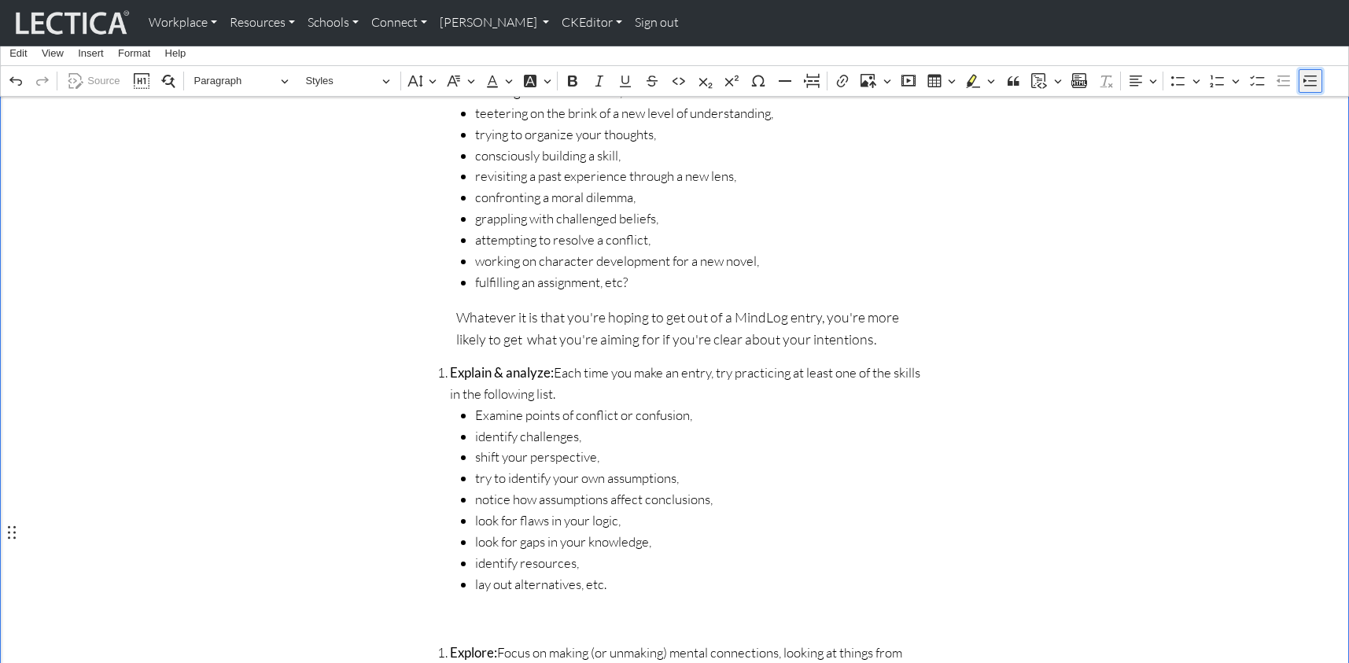
click at [1234, 76] on icon "Editor toolbar" at bounding box center [1310, 81] width 13 height 11
click at [476, 405] on span "Examine points of conflict or confusion," at bounding box center [700, 415] width 450 height 21
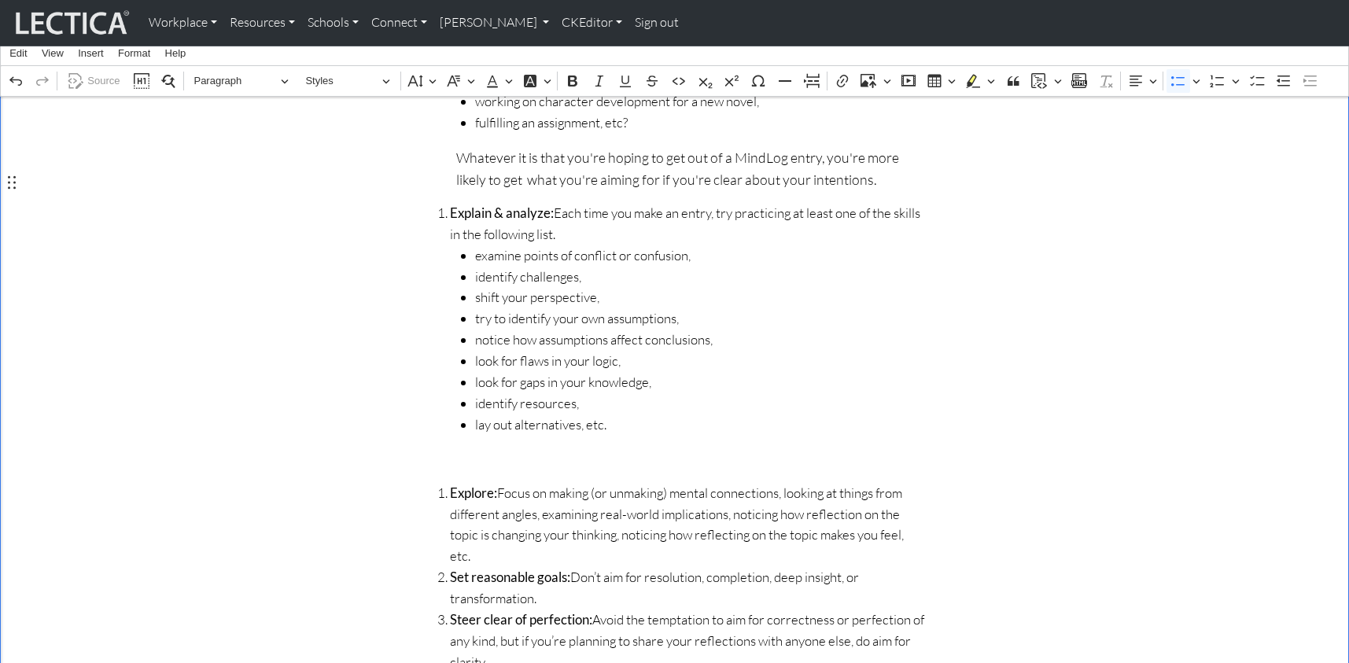
scroll to position [703, 0]
click at [475, 265] on span "identify challenges," at bounding box center [700, 275] width 450 height 21
click at [474, 244] on ul "examine points of conflict or confusion, identify challenges, shift your perspe…" at bounding box center [687, 339] width 475 height 190
click at [450, 371] on div "How to write MindLog entries Basic guidelines MindLog is designed to help you c…" at bounding box center [674, 215] width 519 height 1224
click at [445, 371] on div "How to write MindLog entries Basic guidelines MindLog is designed to help you c…" at bounding box center [674, 215] width 519 height 1224
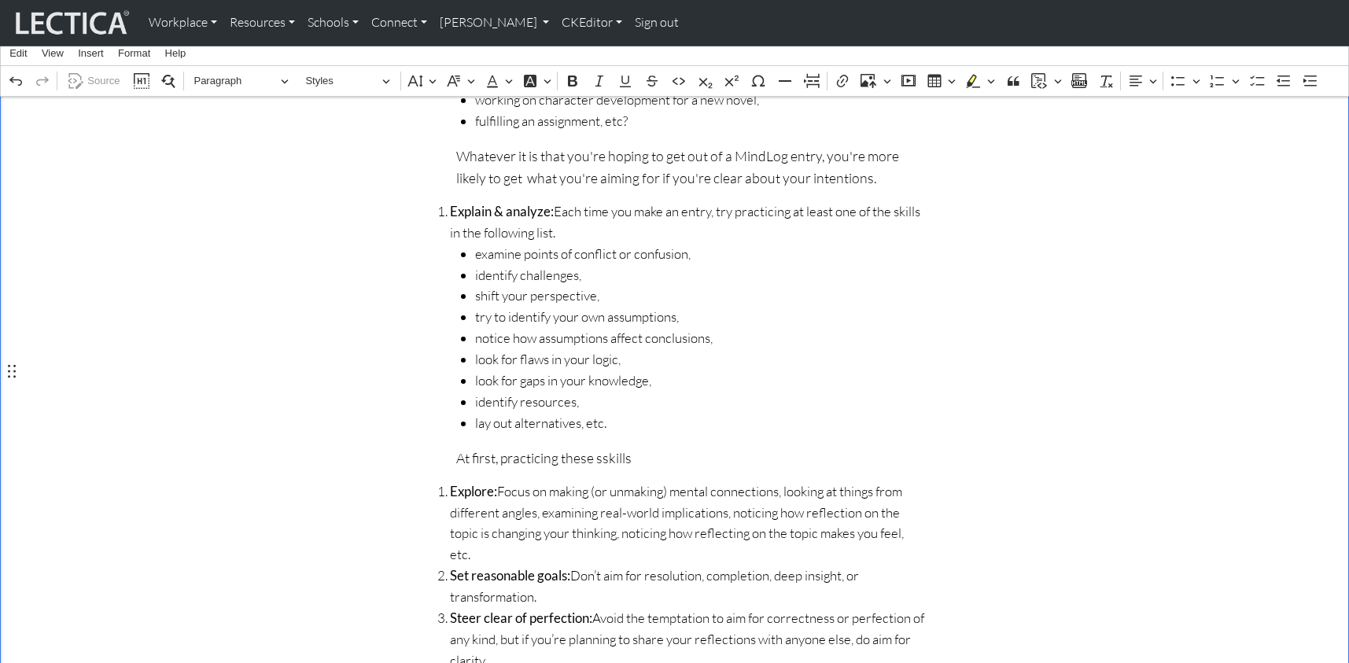
click at [592, 447] on p "At first, practicing these sskills" at bounding box center [690, 458] width 469 height 22
click at [646, 447] on p "At first, practicing these skills" at bounding box center [690, 458] width 469 height 22
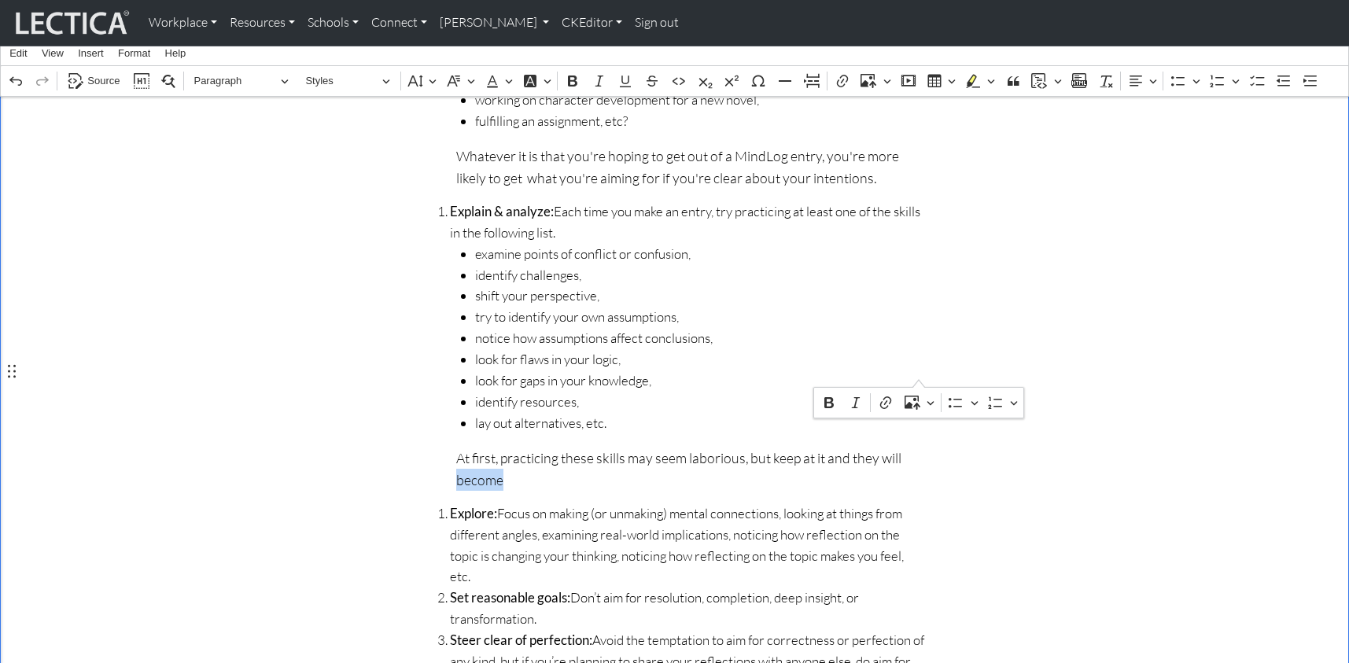
drag, startPoint x: 876, startPoint y: 373, endPoint x: 919, endPoint y: 375, distance: 43.3
click at [919, 447] on p "At first, practicing these skills may seem laborious, but keep at it and they w…" at bounding box center [690, 469] width 469 height 44
click at [452, 391] on div "How to write MindLog entries Basic guidelines MindLog is designed to help you c…" at bounding box center [674, 226] width 519 height 1246
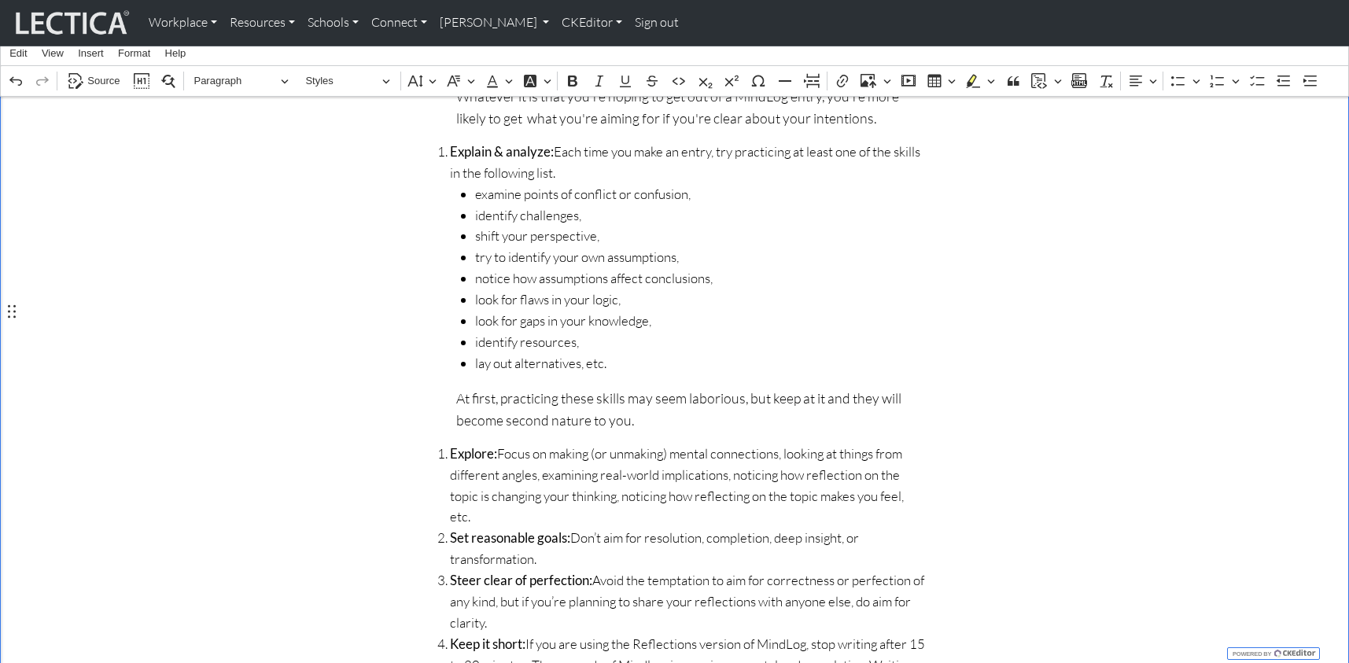
scroll to position [763, 0]
click at [497, 443] on span "Explore: Focus on making (or unmaking) mental connections, looking at things fr…" at bounding box center [687, 485] width 475 height 85
drag, startPoint x: 496, startPoint y: 367, endPoint x: 567, endPoint y: 366, distance: 70.0
click at [567, 443] on span "Explore: Try things outFocus on making (or unmaking) mental connections, lookin…" at bounding box center [687, 485] width 475 height 85
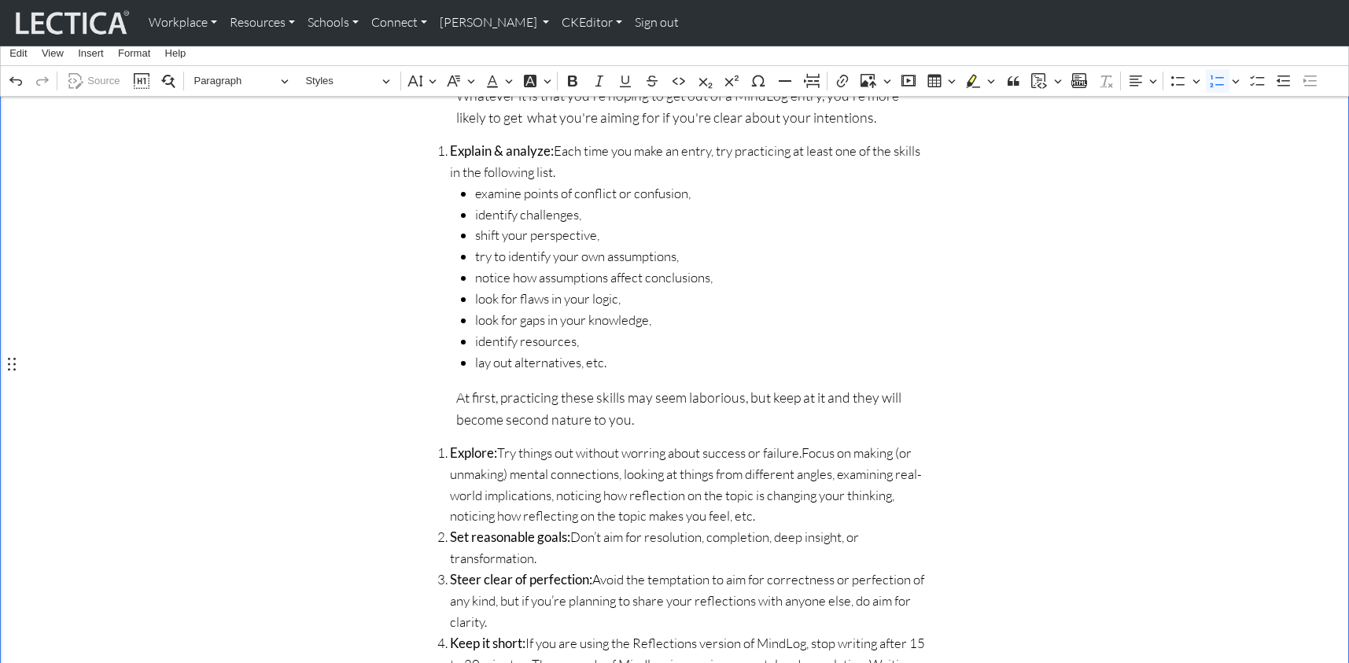
scroll to position [759, 0]
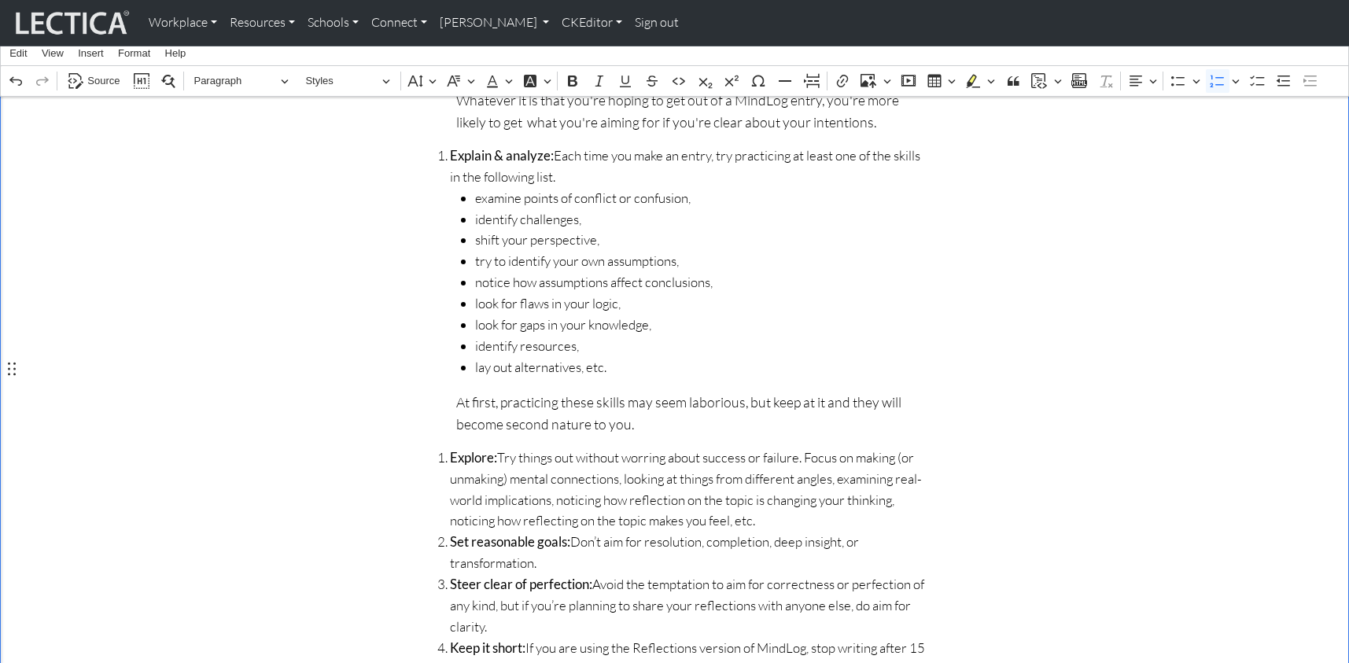
click at [638, 448] on span "Explore: Try things out without worring about success or failure. Focus on maki…" at bounding box center [687, 490] width 475 height 85
drag, startPoint x: 793, startPoint y: 367, endPoint x: 837, endPoint y: 370, distance: 44.1
click at [837, 448] on span "Explore: Try things out without worrying about success or failure. Focus on mak…" at bounding box center [687, 490] width 475 height 85
click at [839, 448] on span "Explore: Try things out without worrying about success or failure. Playfully ma…" at bounding box center [687, 490] width 475 height 85
click at [836, 448] on span "Explore: Try things out without worrying about success or failure. Playfully" at bounding box center [687, 458] width 475 height 21
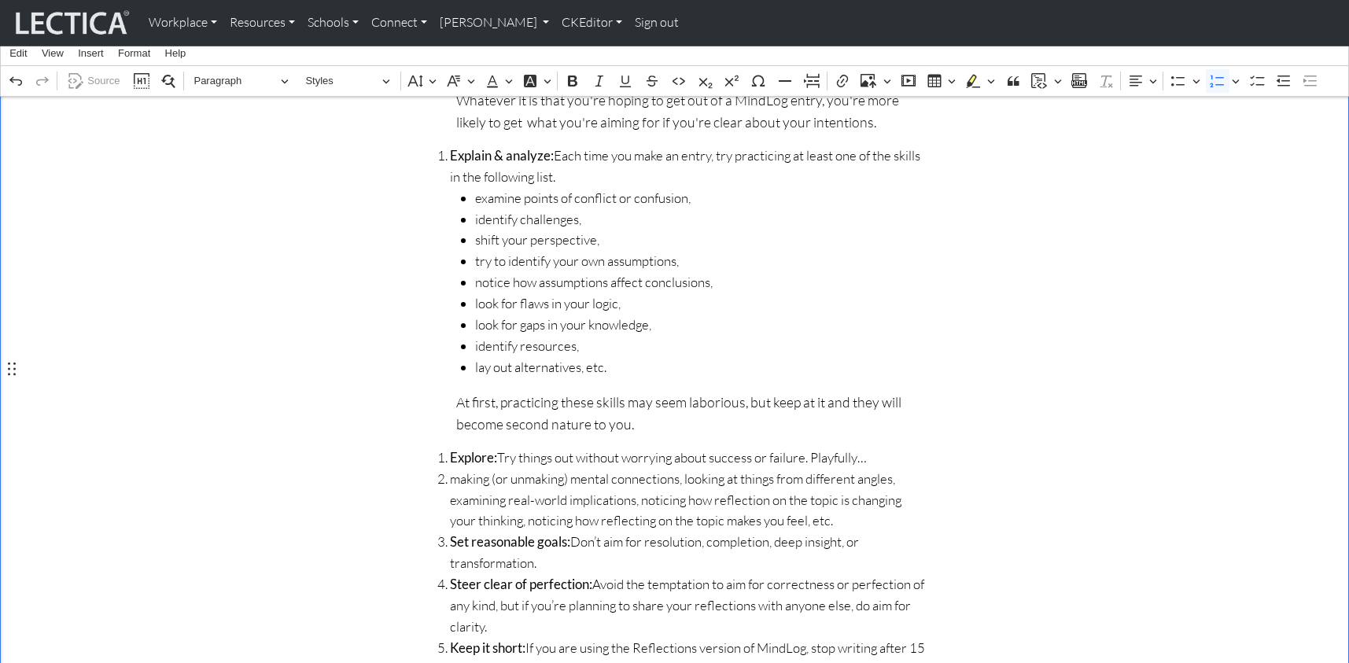
click at [486, 469] on span "making (or unmaking) mental connections, looking at things from different angle…" at bounding box center [687, 501] width 475 height 64
drag, startPoint x: 484, startPoint y: 393, endPoint x: 496, endPoint y: 392, distance: 12.6
click at [484, 469] on span "making (or unmaking) mental connections, looking at things from different angle…" at bounding box center [687, 501] width 475 height 64
click at [546, 469] on span "make (or unmaking) mental connections, looking at things from different angles,…" at bounding box center [687, 501] width 475 height 64
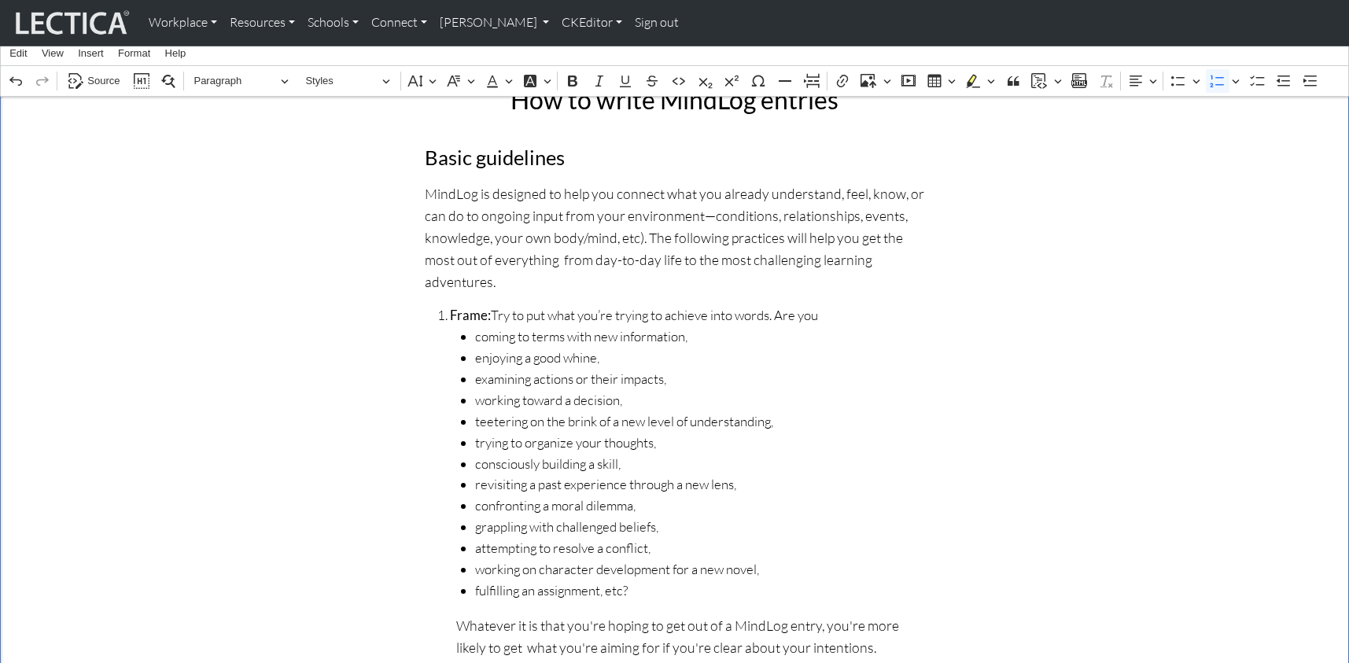
scroll to position [231, 0]
click at [450, 309] on strong "Frame:" at bounding box center [470, 317] width 41 height 17
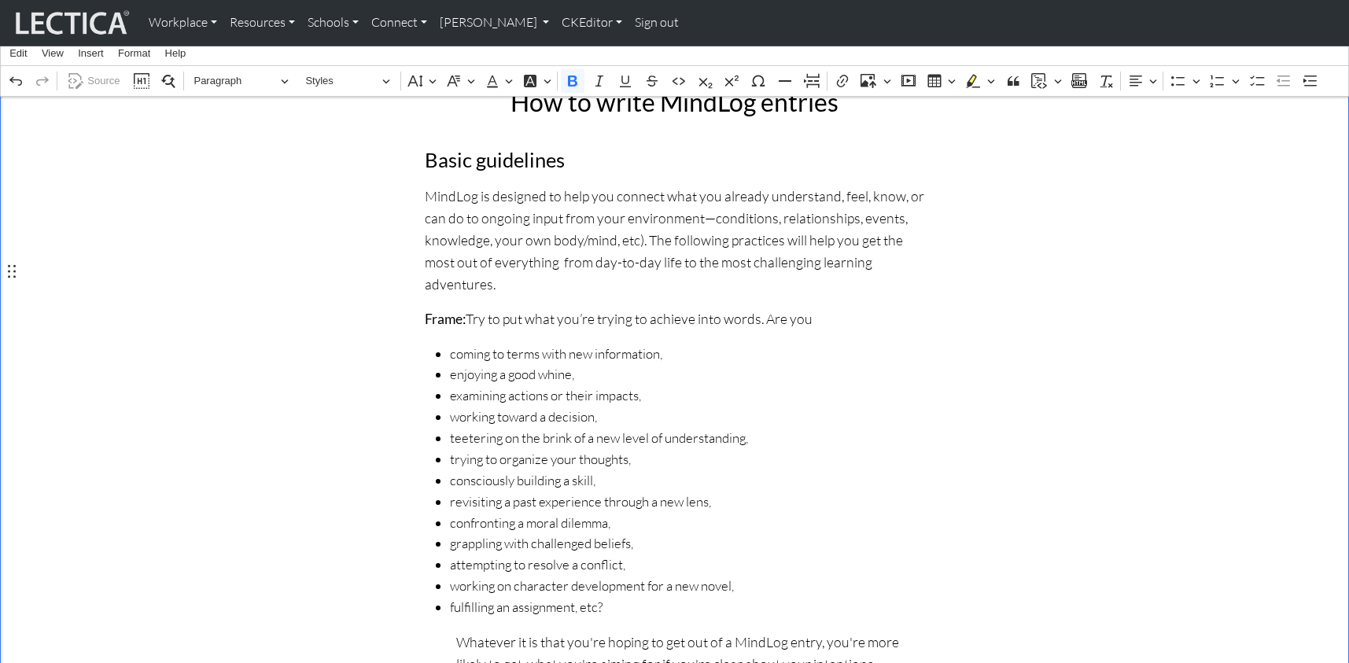
click at [456, 631] on p "Whatever it is that you're hoping to get out of a MindLog entry, you're more li…" at bounding box center [690, 653] width 469 height 44
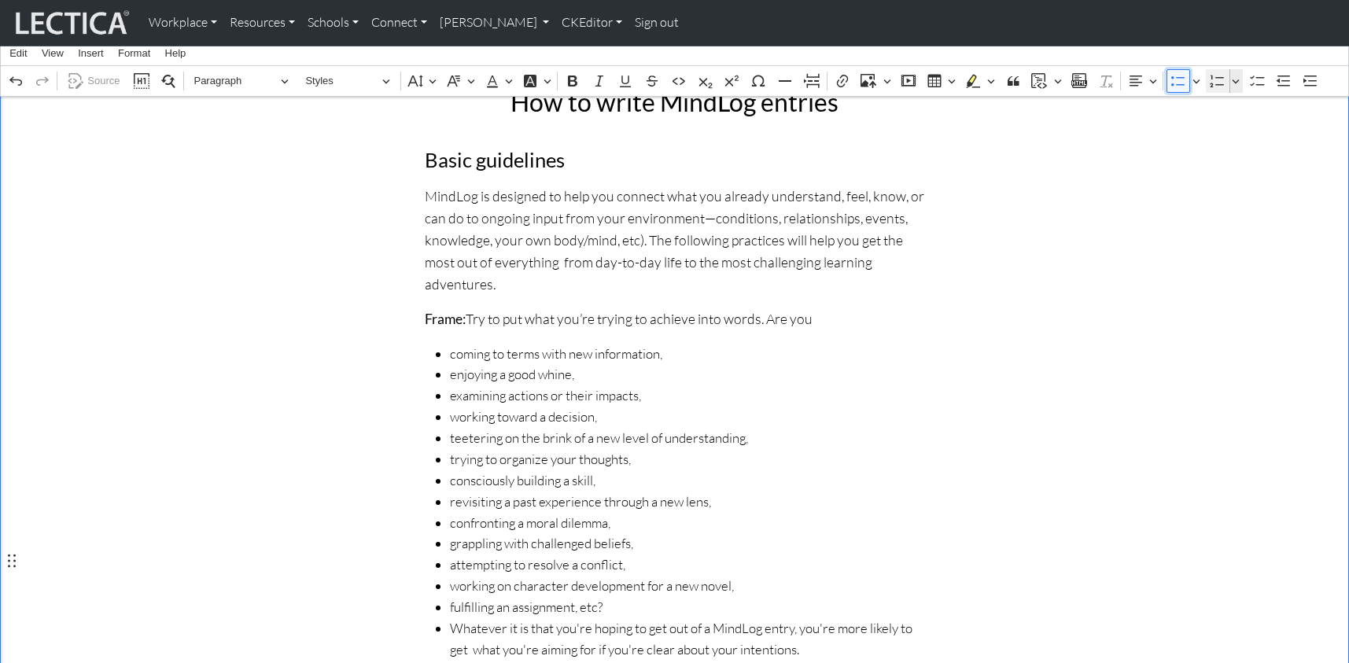
drag, startPoint x: 1179, startPoint y: 81, endPoint x: 1209, endPoint y: 82, distance: 30.7
click at [1180, 81] on icon "Editor toolbar" at bounding box center [1179, 81] width 16 height 16
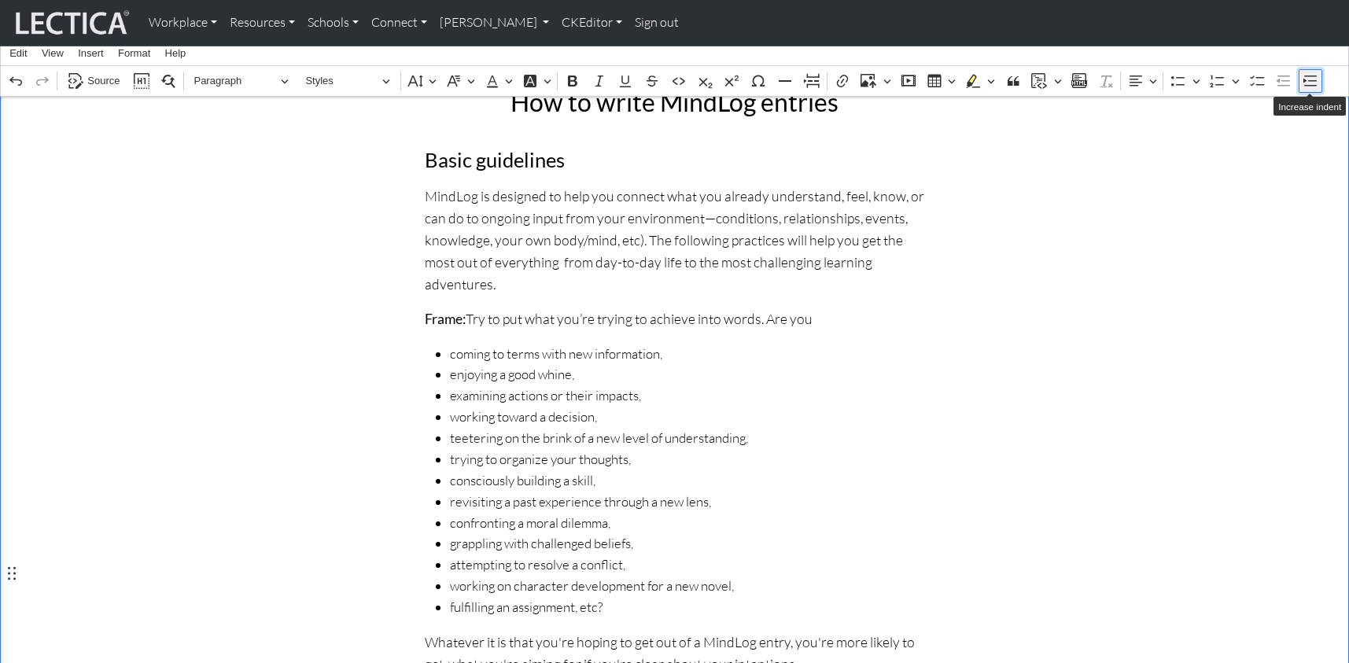
click at [1234, 77] on icon "Editor toolbar" at bounding box center [1311, 81] width 16 height 16
click at [1234, 78] on icon "Editor toolbar" at bounding box center [1284, 81] width 16 height 16
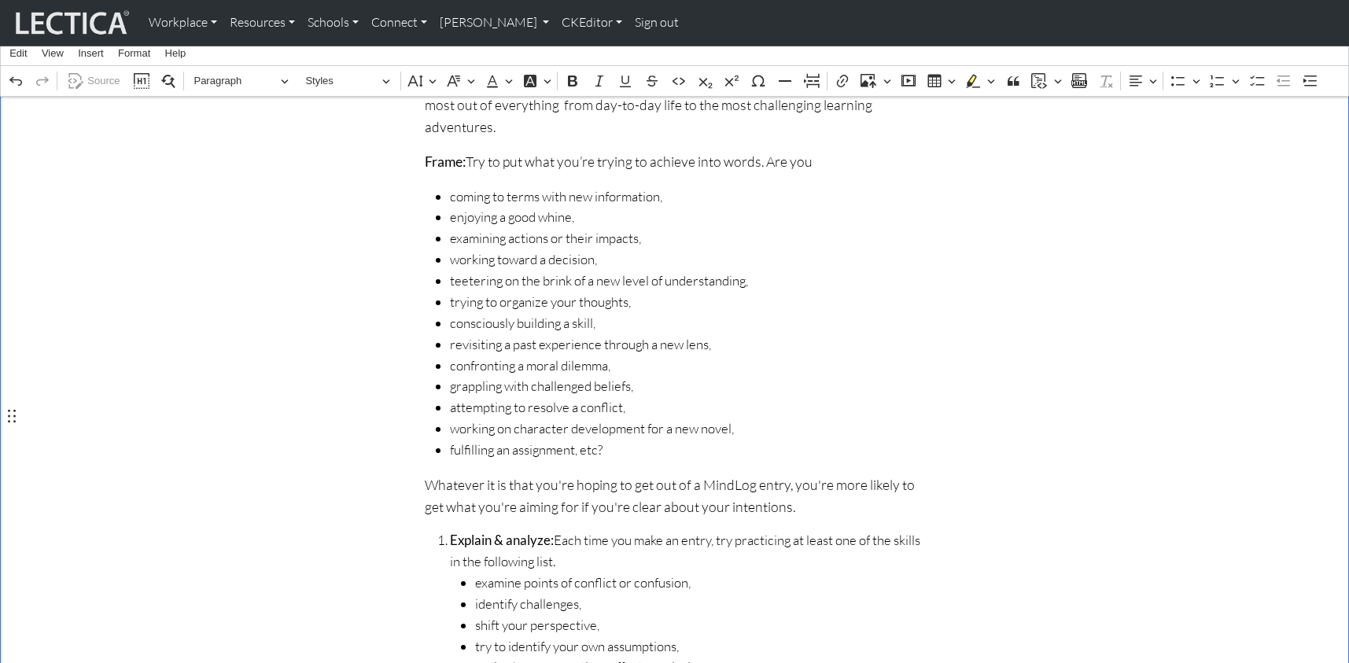
scroll to position [391, 0]
click at [450, 529] on strong "Explain & analyze:" at bounding box center [502, 537] width 104 height 17
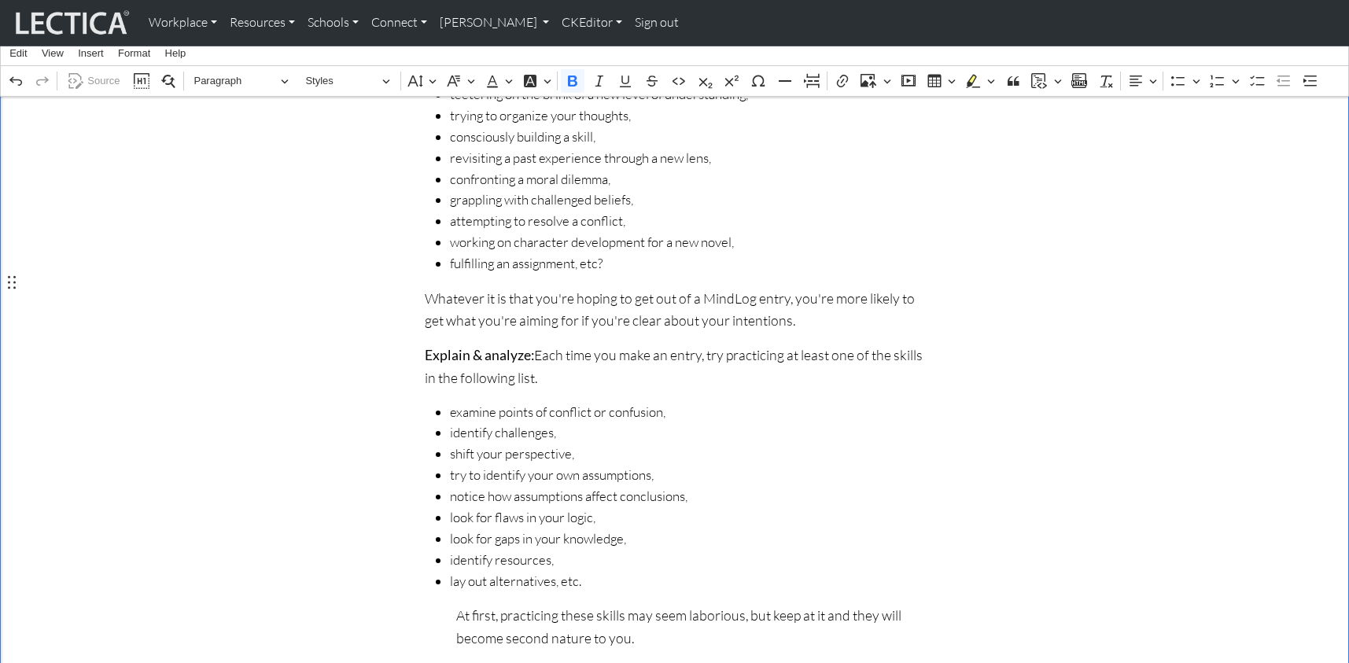
scroll to position [596, 0]
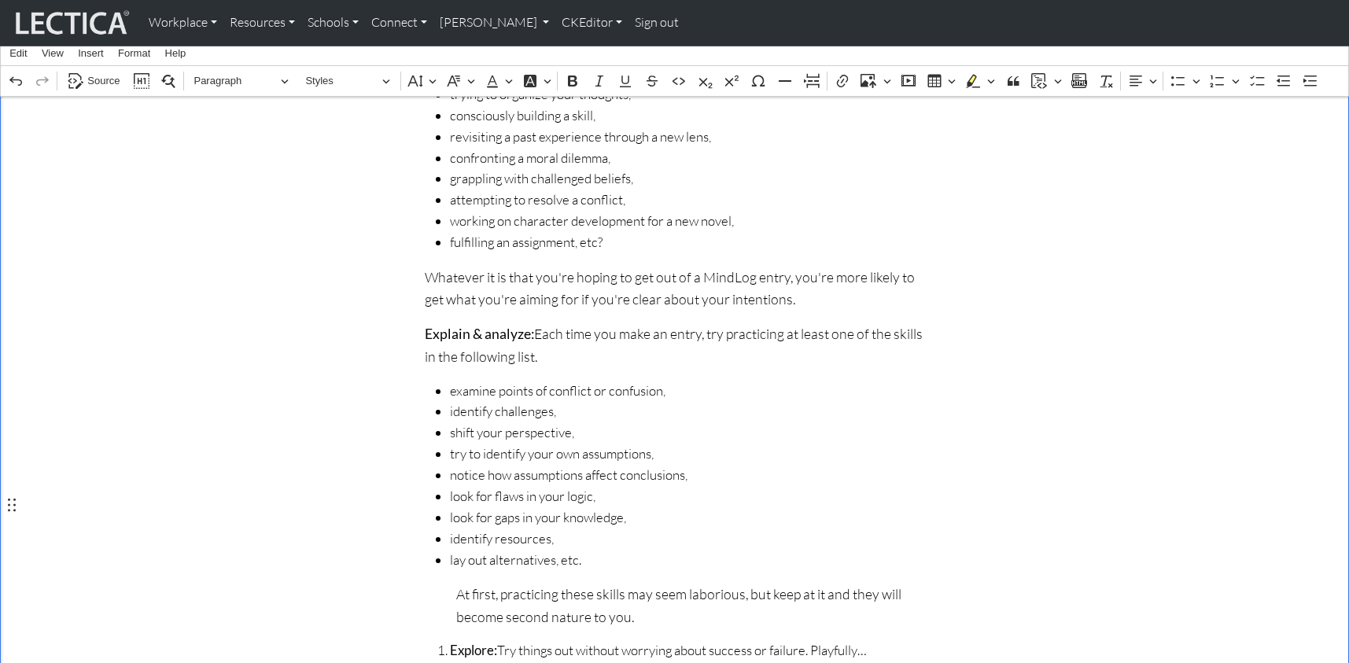
click at [456, 583] on p "At first, practicing these skills may seem laborious, but keep at it and they w…" at bounding box center [690, 605] width 469 height 44
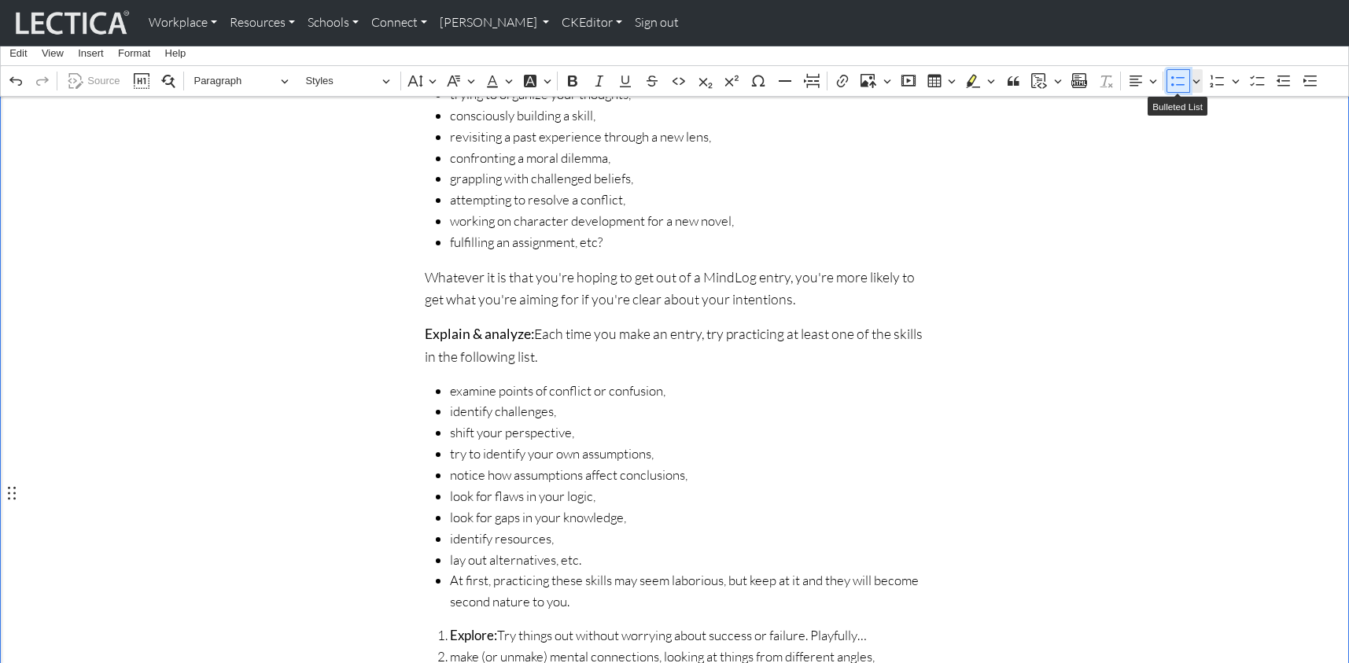
click at [1179, 80] on icon "Editor toolbar" at bounding box center [1179, 81] width 16 height 16
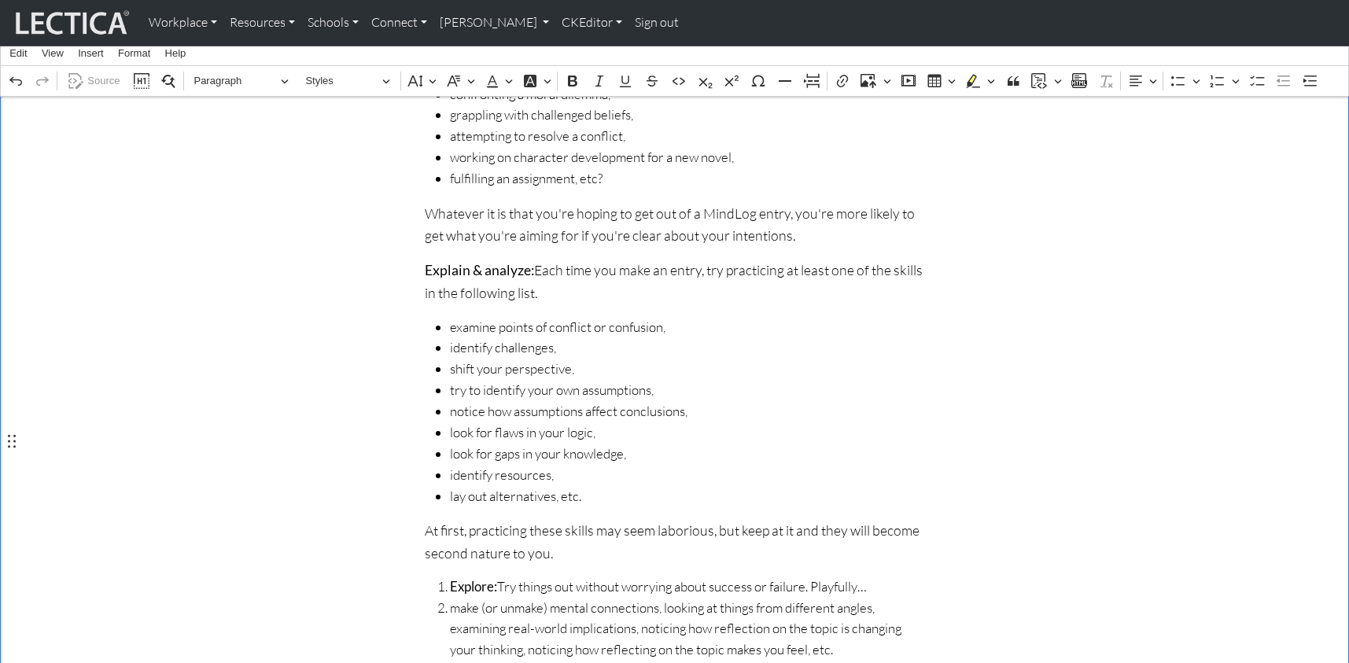
scroll to position [685, 0]
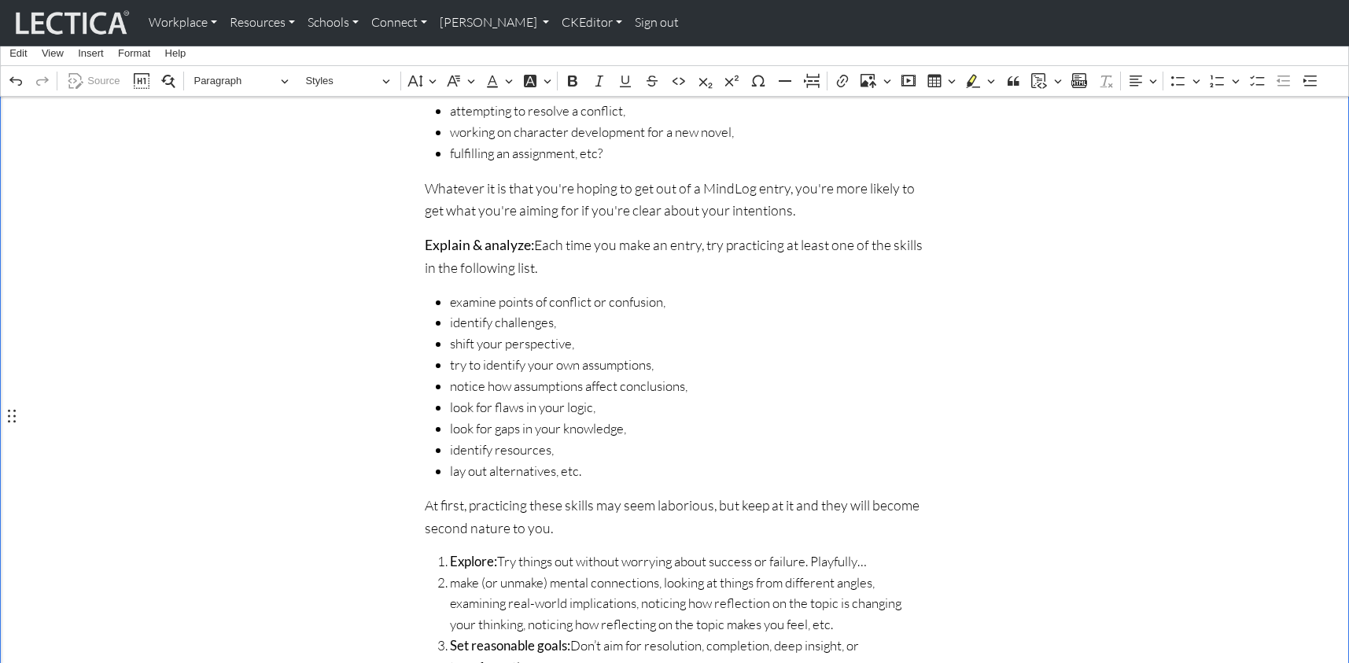
click at [450, 553] on strong "Explore:" at bounding box center [473, 561] width 47 height 17
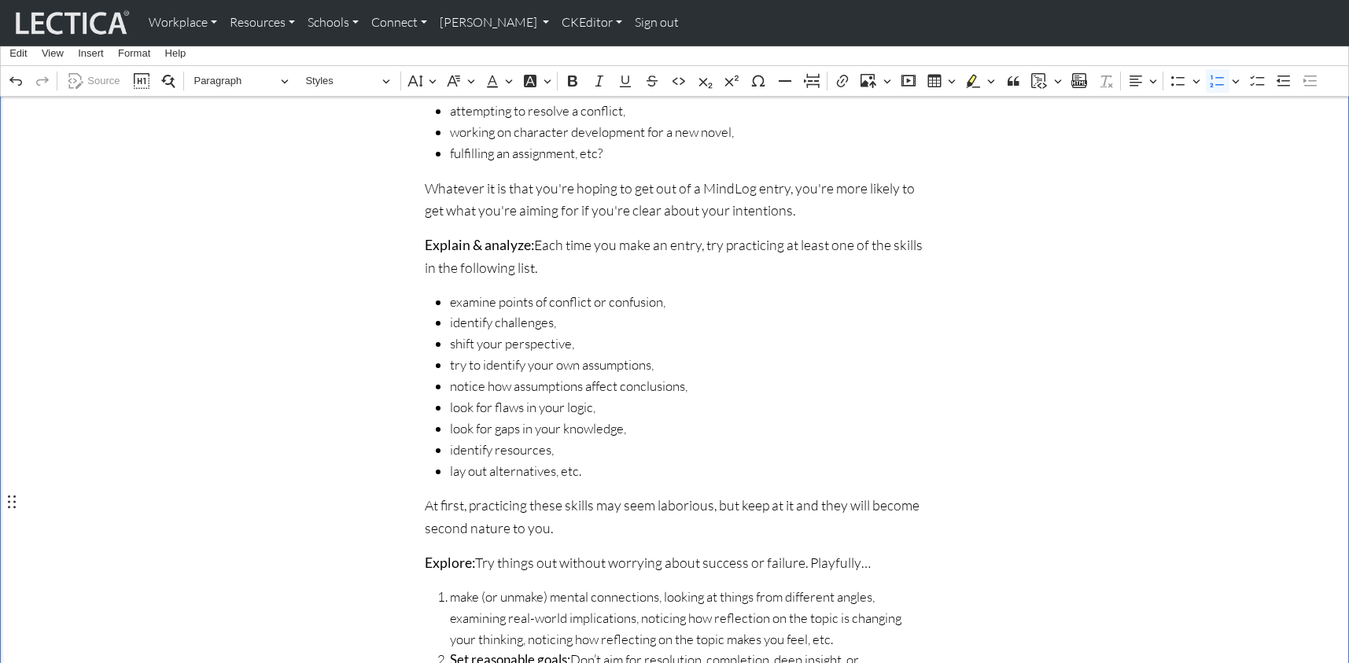
click at [450, 587] on li "make (or unmake) mental connections, looking at things from different angles, e…" at bounding box center [687, 619] width 475 height 64
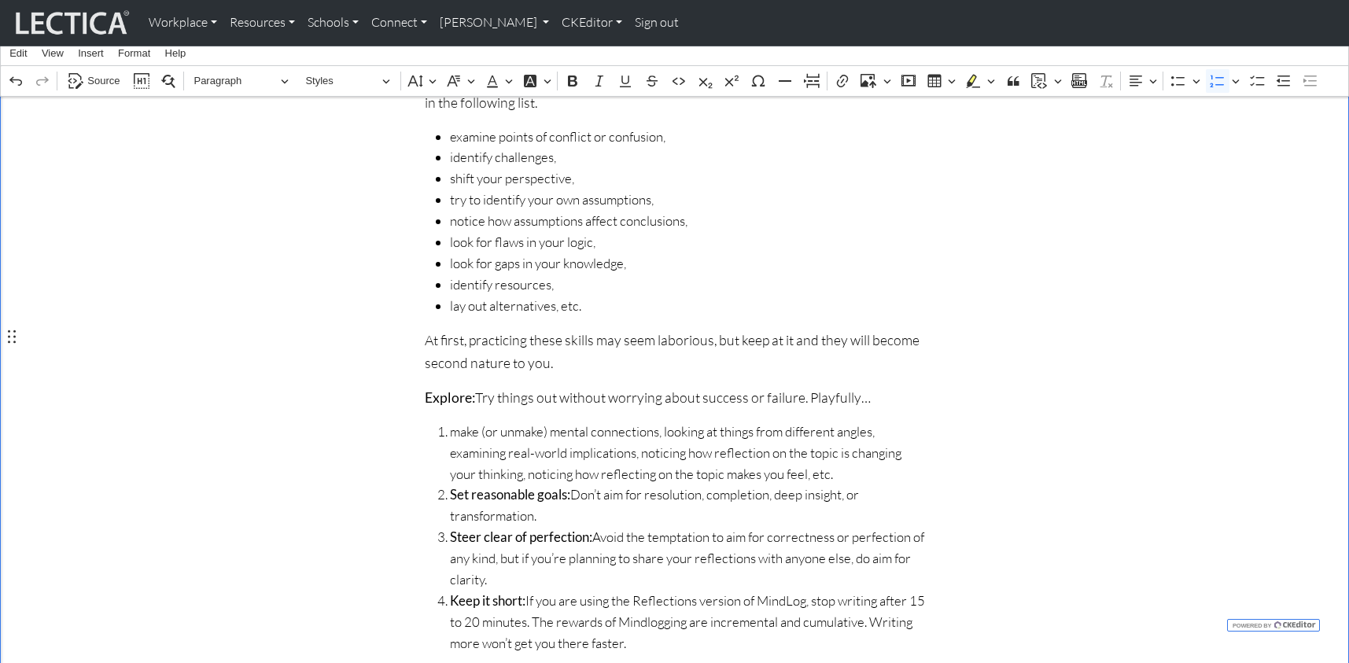
scroll to position [851, 0]
click at [649, 420] on span "make (or unmake) mental connections, looking at things from different angles, e…" at bounding box center [687, 452] width 475 height 64
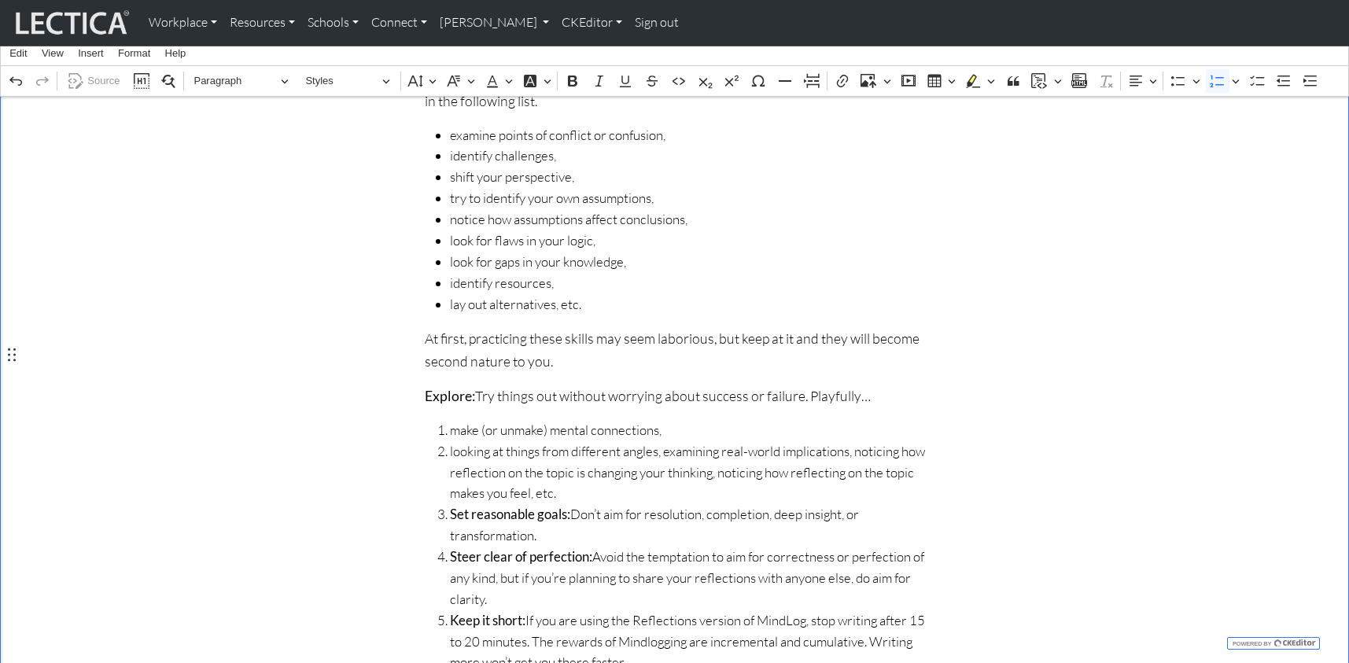
click at [485, 441] on span "looking at things from different angles, examining real-world implications, not…" at bounding box center [687, 473] width 475 height 64
click at [635, 441] on span "look at things from different angles, examining real-world implications, notici…" at bounding box center [687, 473] width 475 height 64
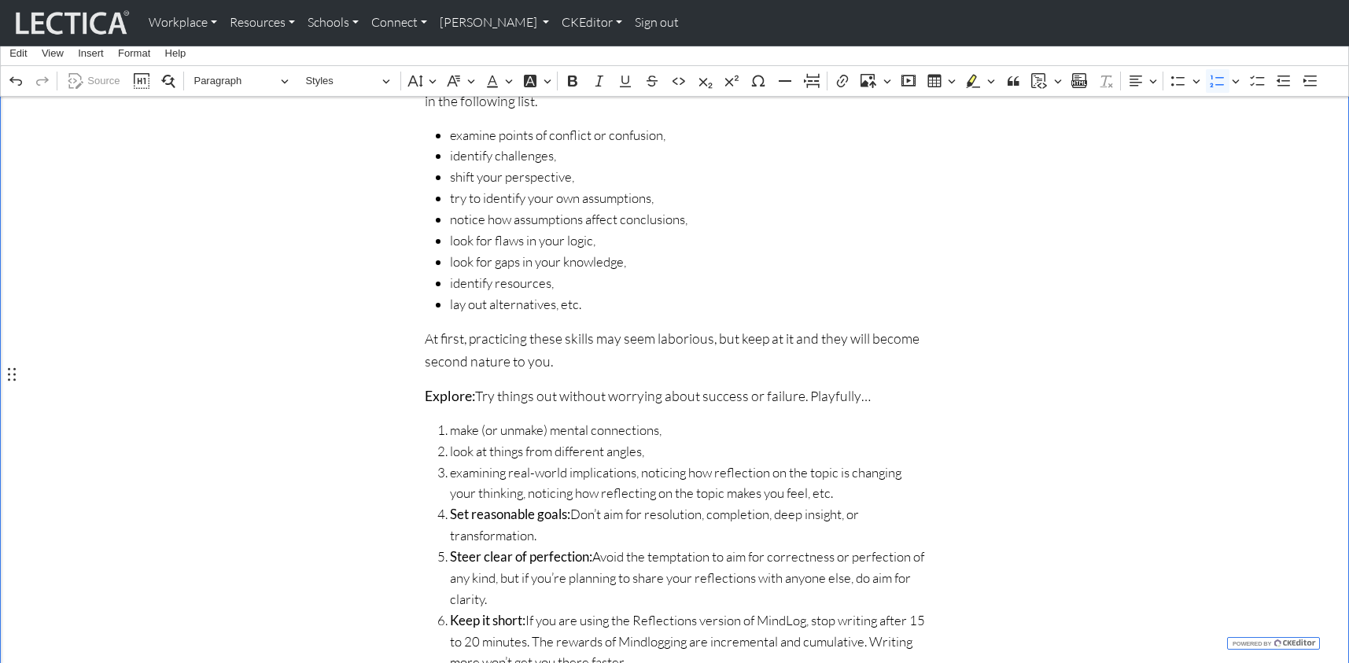
click at [499, 463] on span "examining real-world implications, noticing how reflection on the topic is chan…" at bounding box center [687, 484] width 475 height 42
click at [620, 463] on span "examine real-world implications, noticing how reflection on the topic is changi…" at bounding box center [687, 484] width 475 height 42
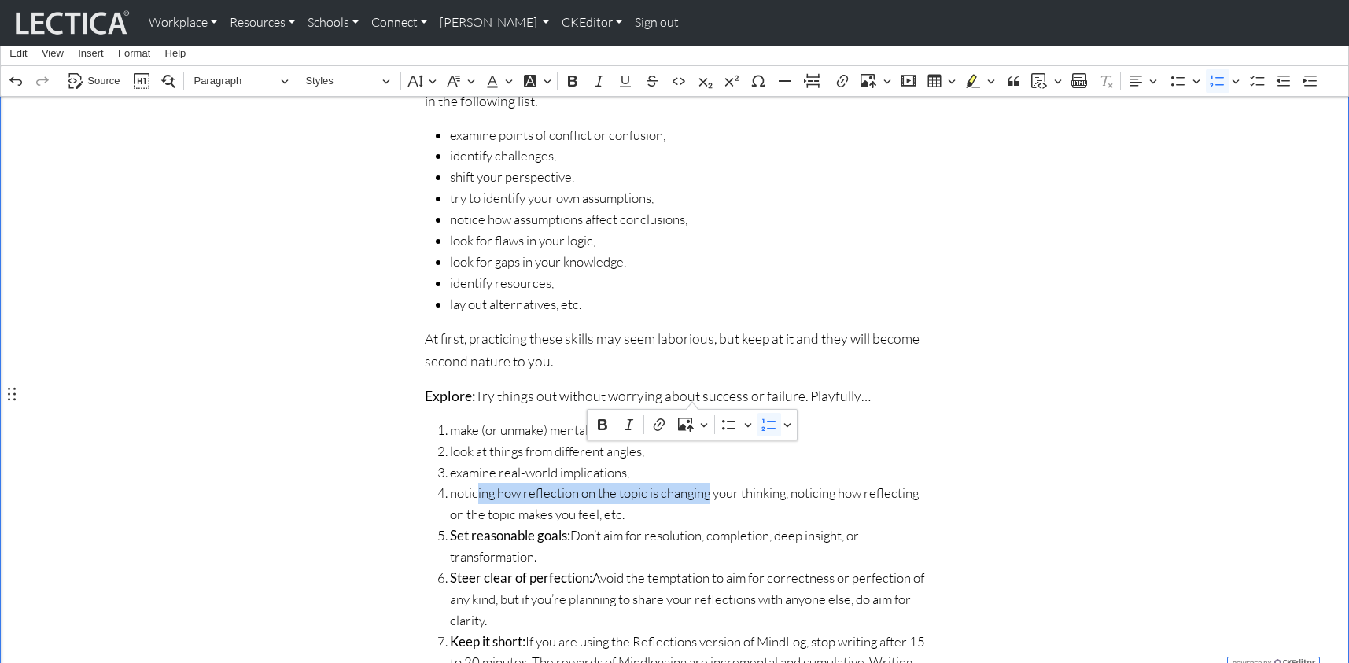
drag, startPoint x: 472, startPoint y: 393, endPoint x: 693, endPoint y: 394, distance: 221.1
click at [693, 483] on span "noticing how reflection on the topic is changing your thinking, noticing how re…" at bounding box center [687, 504] width 475 height 42
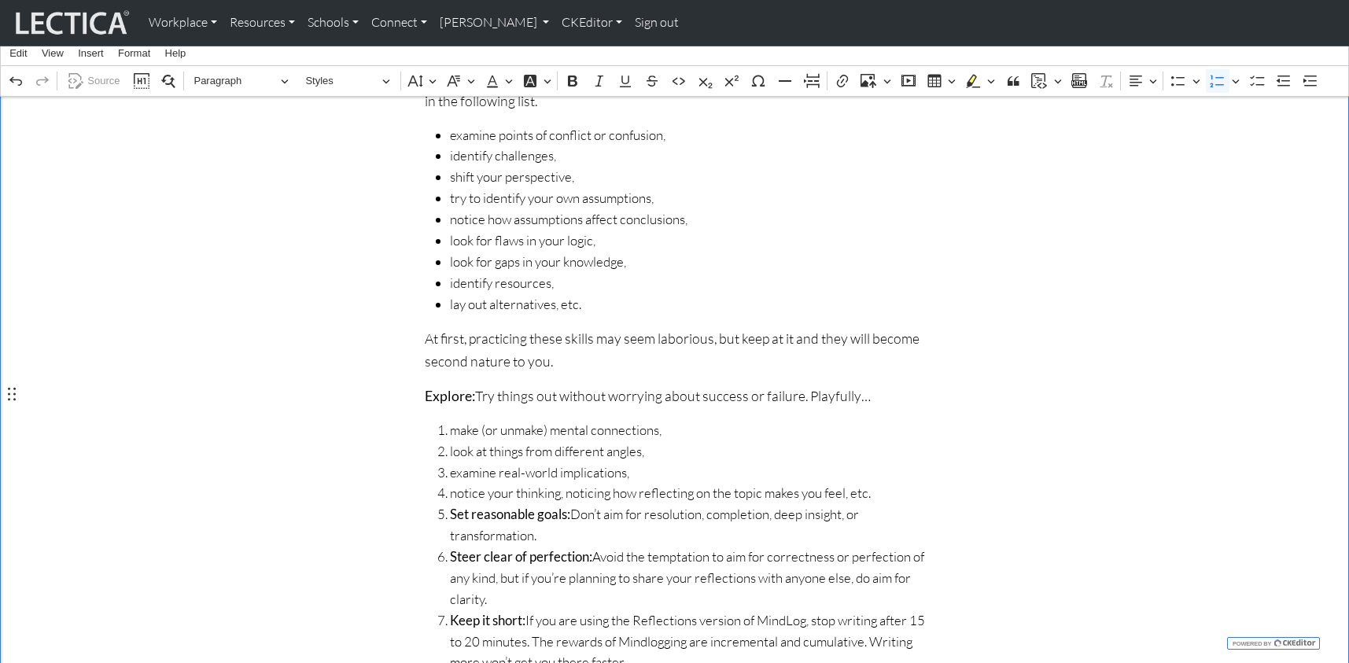
scroll to position [858, 0]
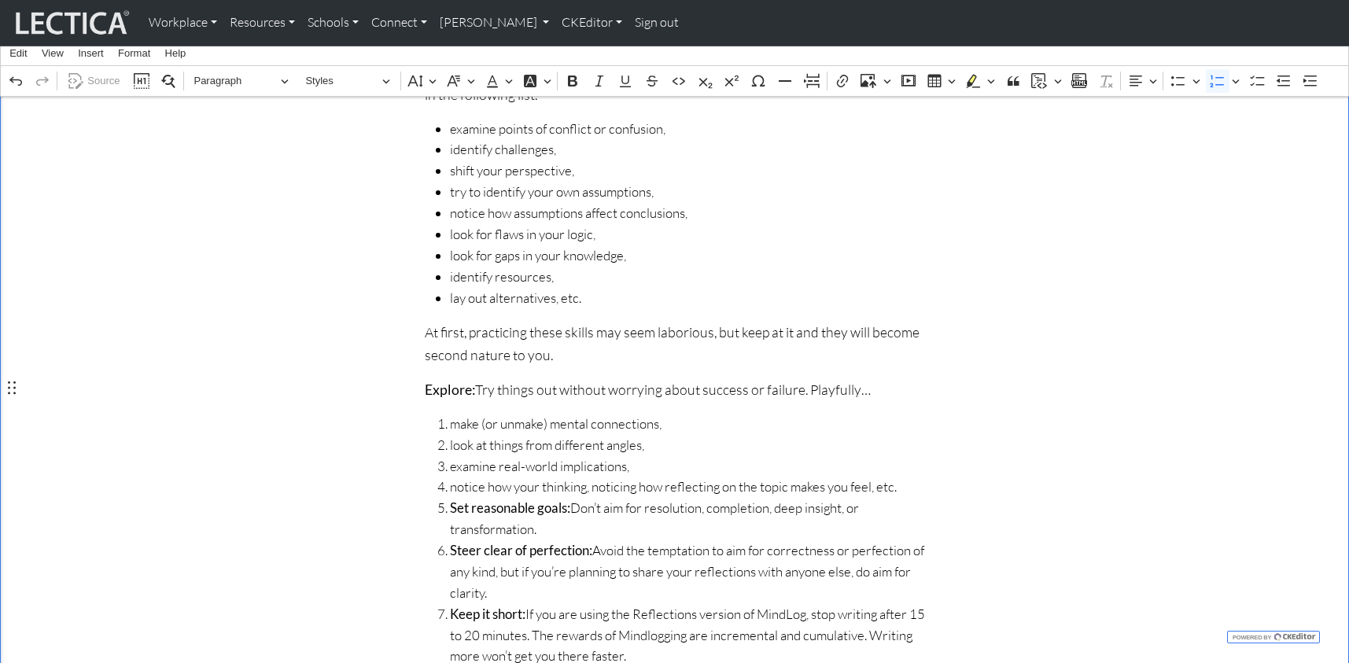
click at [576, 477] on span "notice how your thinking, noticing how reflecting on the topic makes you feel, …" at bounding box center [687, 487] width 475 height 21
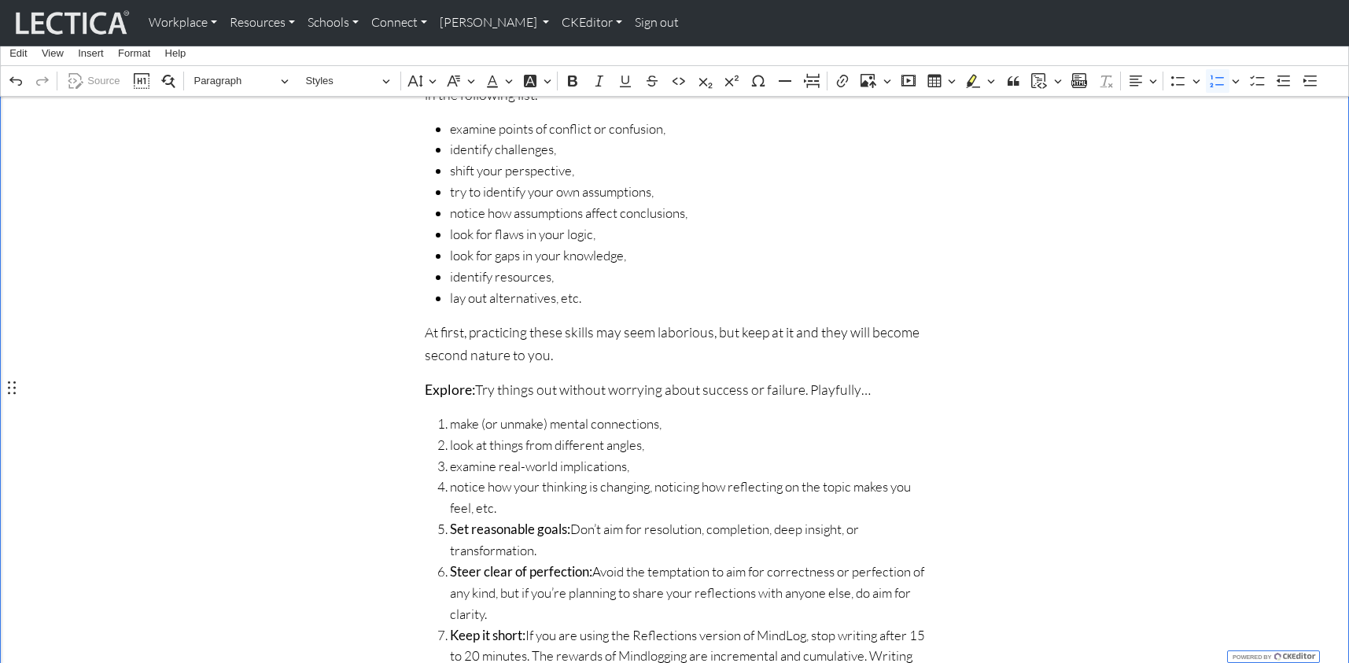
click at [643, 477] on span "notice how your thinking is changing, noticing how reflecting on the topic make…" at bounding box center [687, 498] width 475 height 42
click at [593, 498] on span "noticing how reflecting on the topic makes you feel, etc." at bounding box center [687, 508] width 475 height 21
click at [755, 456] on span "examine real-world implications," at bounding box center [687, 466] width 475 height 21
click at [488, 498] on span "noticing how reflecting on a topic makes you feel, etc." at bounding box center [687, 508] width 475 height 21
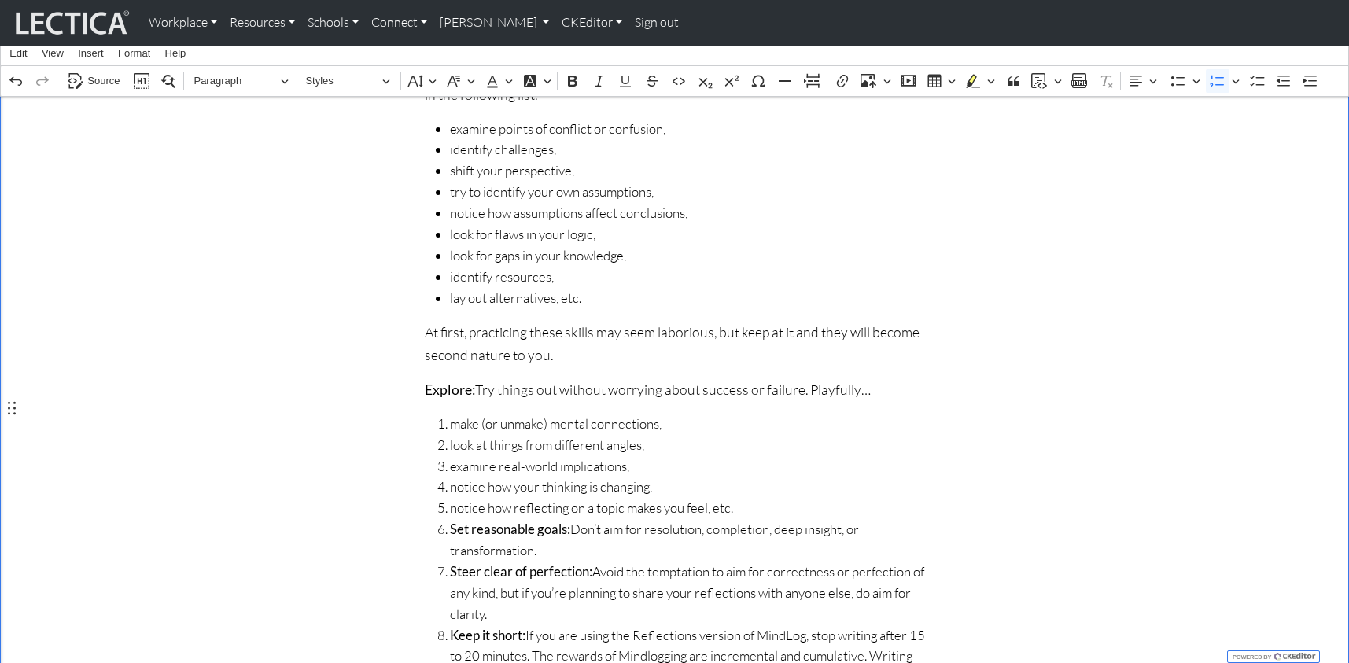
click at [720, 498] on span "notice how reflecting on a topic makes you feel, etc." at bounding box center [687, 508] width 475 height 21
click at [722, 498] on span "notice how reflecting on a topic makes you feel, etc." at bounding box center [687, 508] width 475 height 21
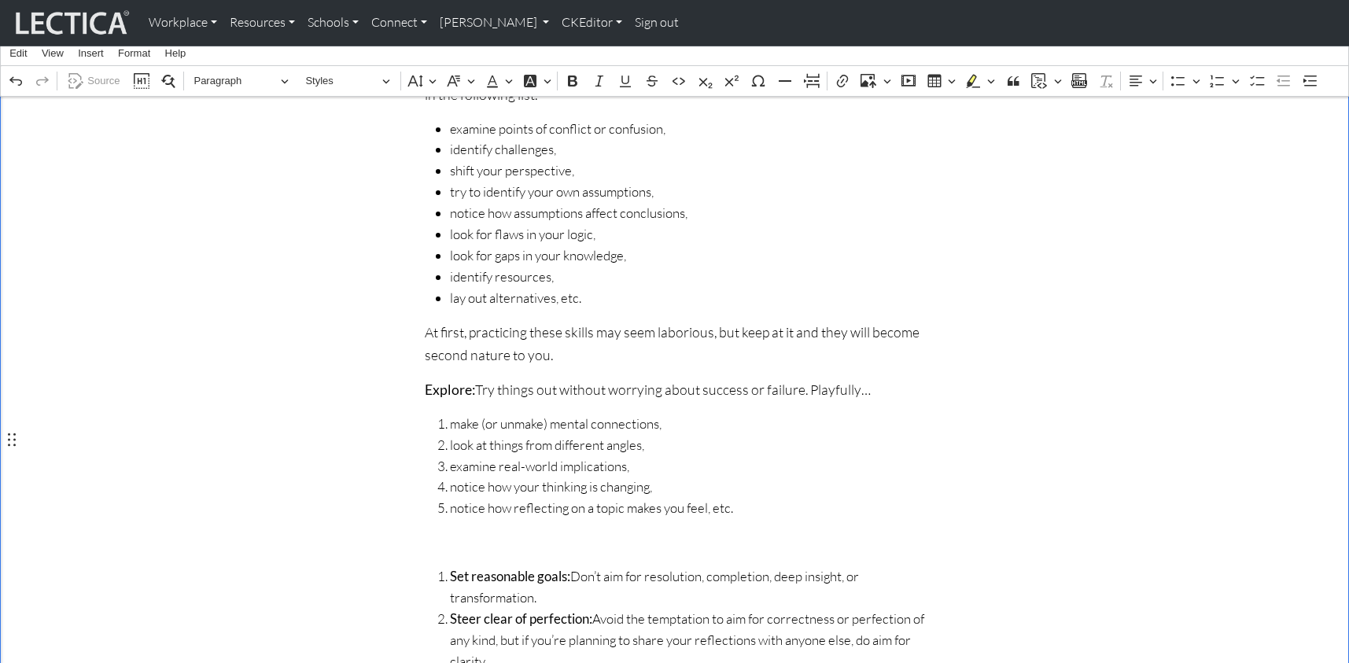
click at [450, 568] on strong "Set reasonable goals:" at bounding box center [510, 576] width 120 height 17
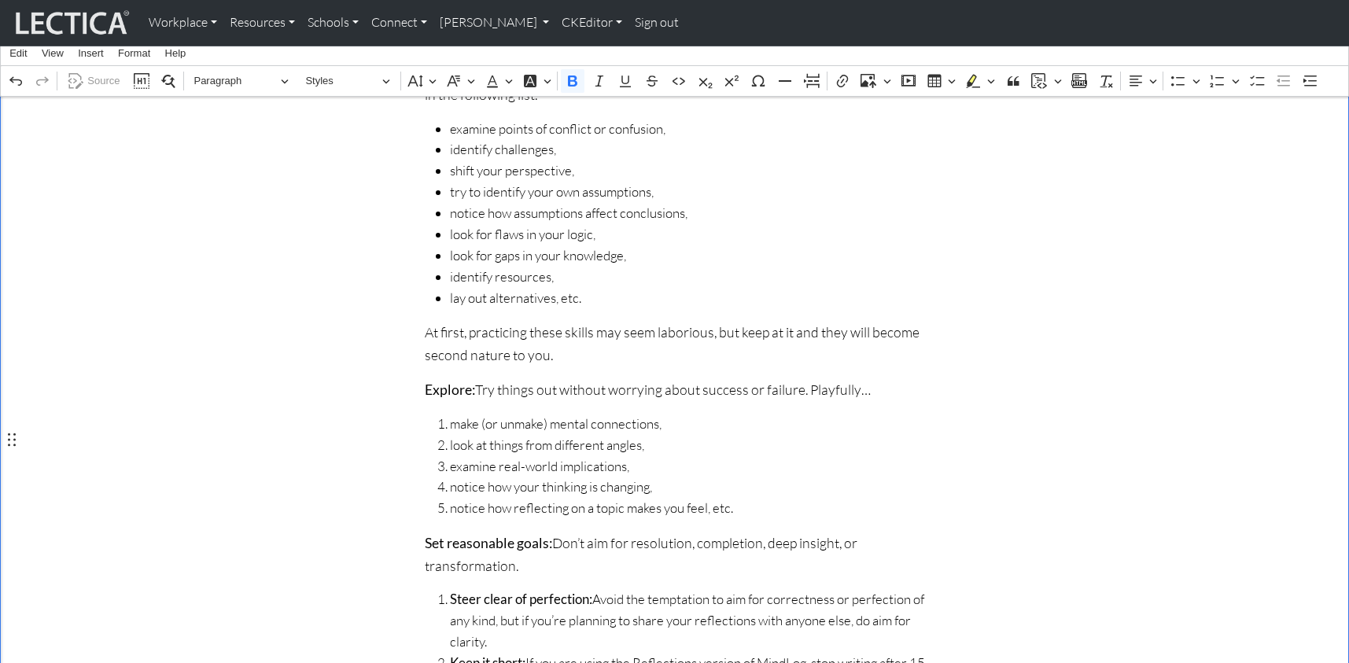
click at [450, 591] on strong "Steer clear of perfection:" at bounding box center [521, 599] width 142 height 17
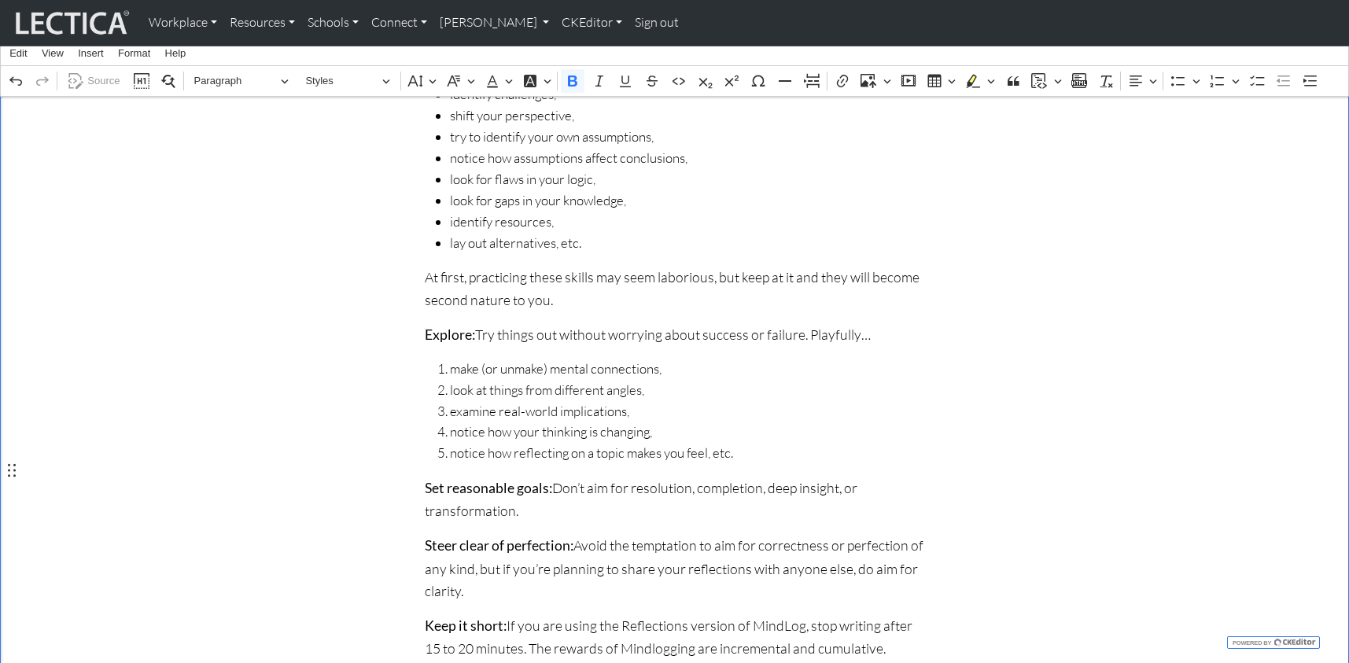
scroll to position [914, 0]
click at [519, 322] on p "Explore: Try things out without worrying about success or failure. Playfully…" at bounding box center [675, 333] width 500 height 23
click at [522, 322] on p "Explore: Try connections out without worrying about success or failure. Playful…" at bounding box center [675, 333] width 500 height 23
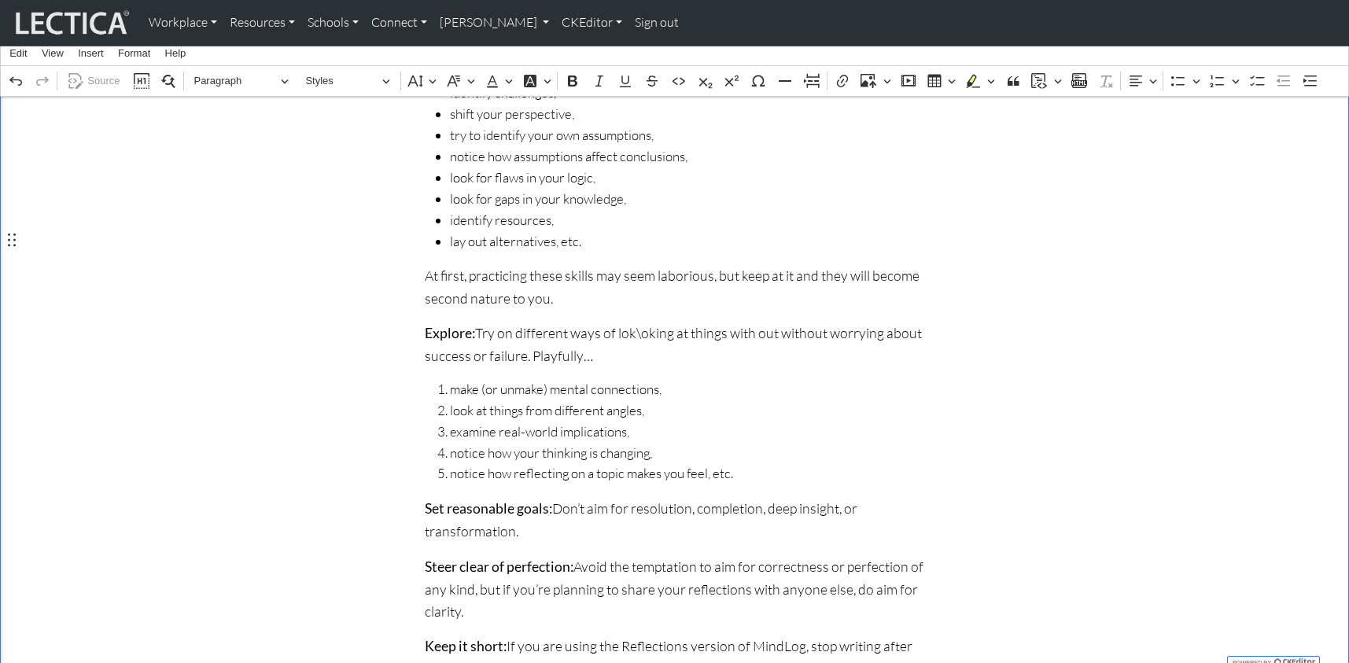
click at [736, 322] on p "Explore: Try on different ways of lok\oking at things with out without worrying…" at bounding box center [675, 344] width 500 height 45
drag, startPoint x: 616, startPoint y: 241, endPoint x: 629, endPoint y: 242, distance: 12.7
click at [629, 322] on p "Explore: Try on different ways of lok\oking at things without without worrying …" at bounding box center [675, 344] width 500 height 45
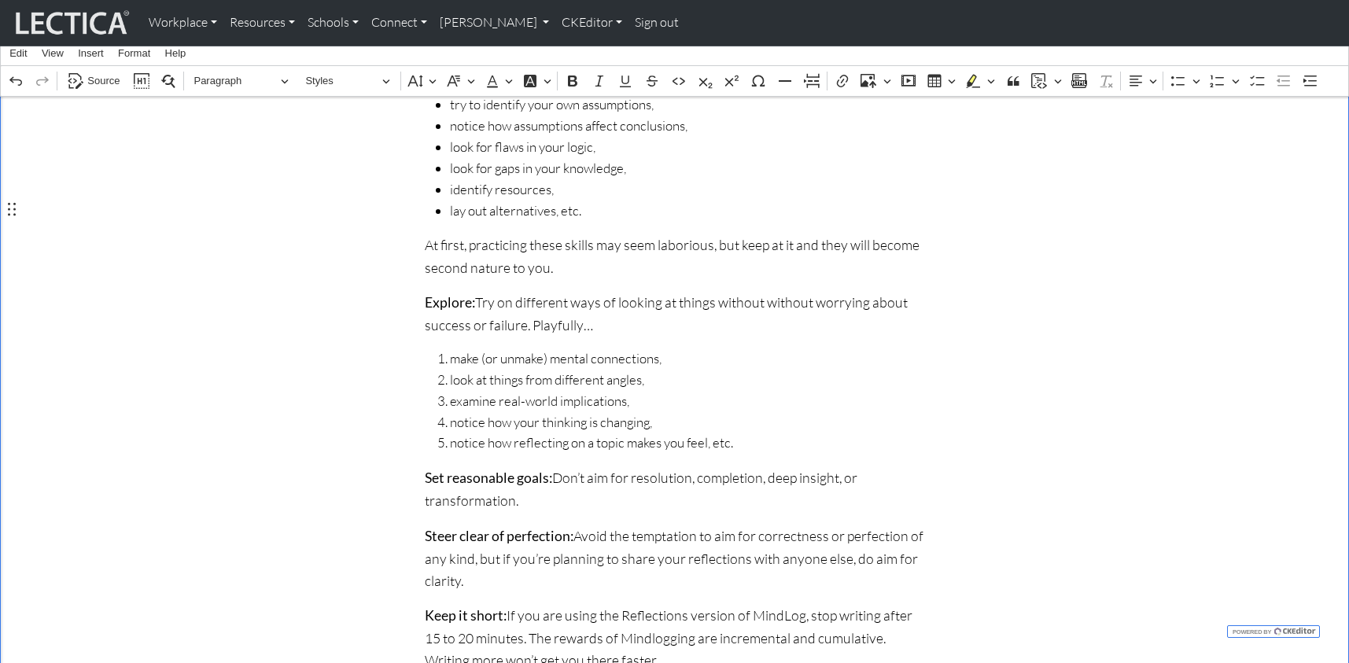
scroll to position [962, 0]
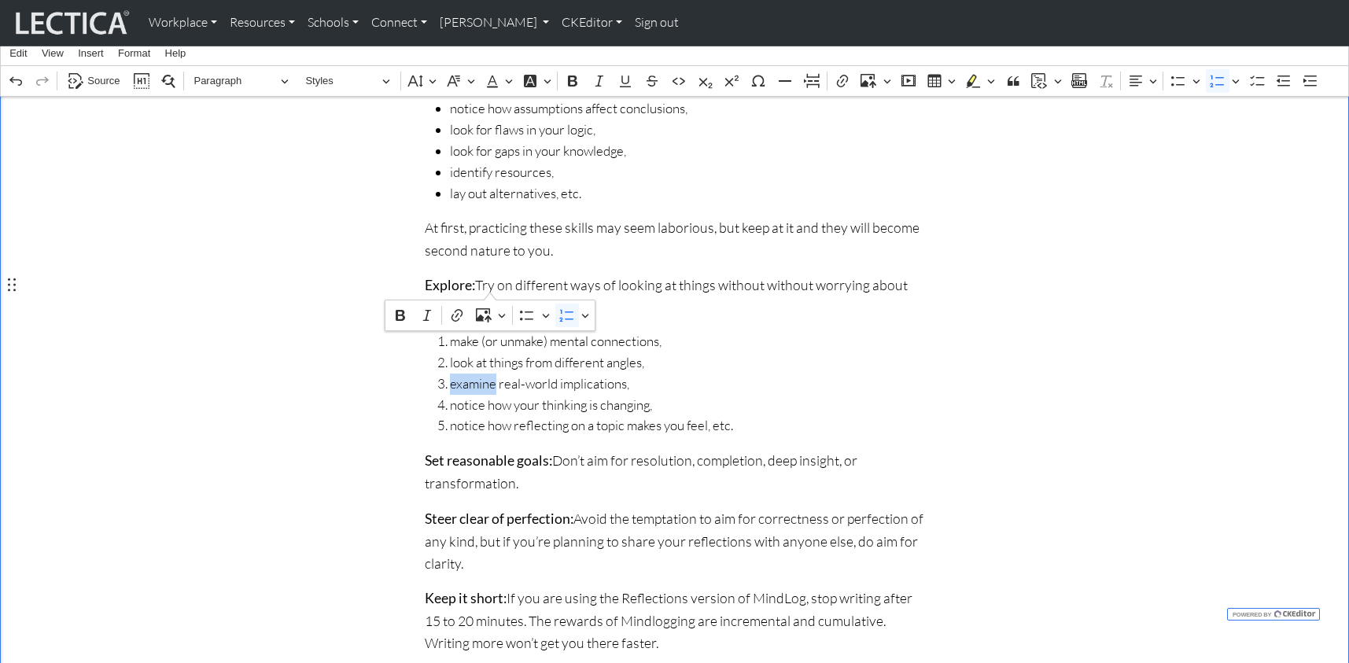
drag, startPoint x: 449, startPoint y: 284, endPoint x: 490, endPoint y: 286, distance: 41.8
click at [490, 374] on span "examine real-world implications," at bounding box center [687, 384] width 475 height 21
click at [468, 374] on span "examine real-world implications," at bounding box center [687, 384] width 475 height 21
drag, startPoint x: 447, startPoint y: 281, endPoint x: 491, endPoint y: 282, distance: 44.1
click at [491, 374] on span "examine real-world implications," at bounding box center [687, 384] width 475 height 21
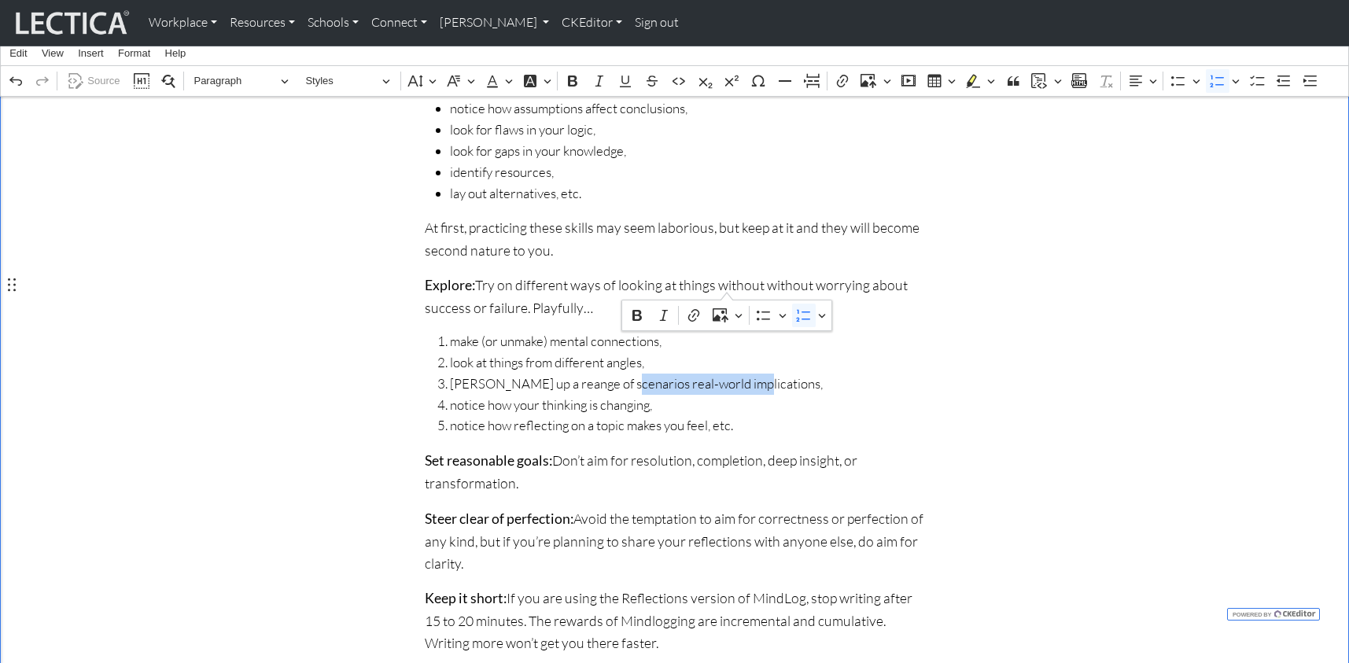
drag, startPoint x: 607, startPoint y: 286, endPoint x: 728, endPoint y: 286, distance: 121.2
click at [728, 374] on span "deam up a reange of scenarios real-world implications," at bounding box center [687, 384] width 475 height 21
click at [456, 374] on span "deam up a reange of scenarios," at bounding box center [687, 384] width 475 height 21
click at [519, 374] on span "dream up a reange of scenarios," at bounding box center [687, 384] width 475 height 21
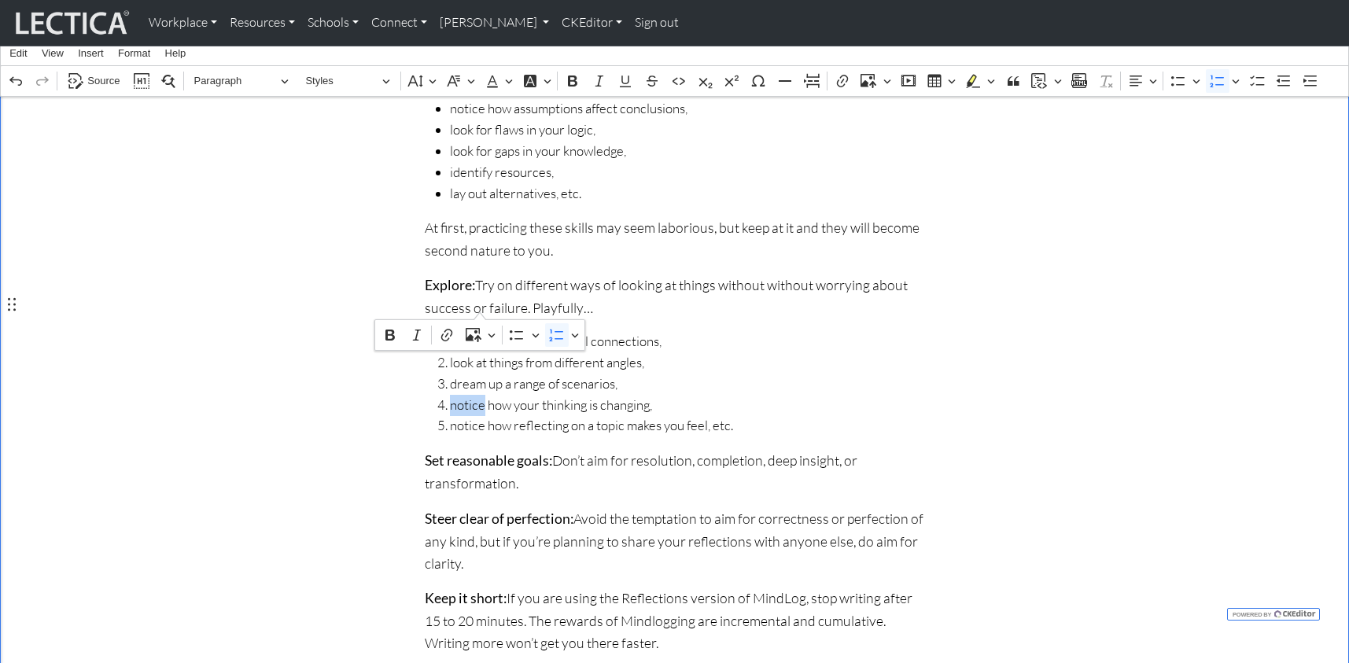
drag, startPoint x: 448, startPoint y: 305, endPoint x: 480, endPoint y: 302, distance: 32.4
click at [480, 395] on span "notice how your thinking is changing," at bounding box center [687, 405] width 475 height 21
click at [517, 395] on span "watch how how your thinking is changing," at bounding box center [687, 405] width 475 height 21
drag, startPoint x: 533, startPoint y: 305, endPoint x: 634, endPoint y: 307, distance: 100.7
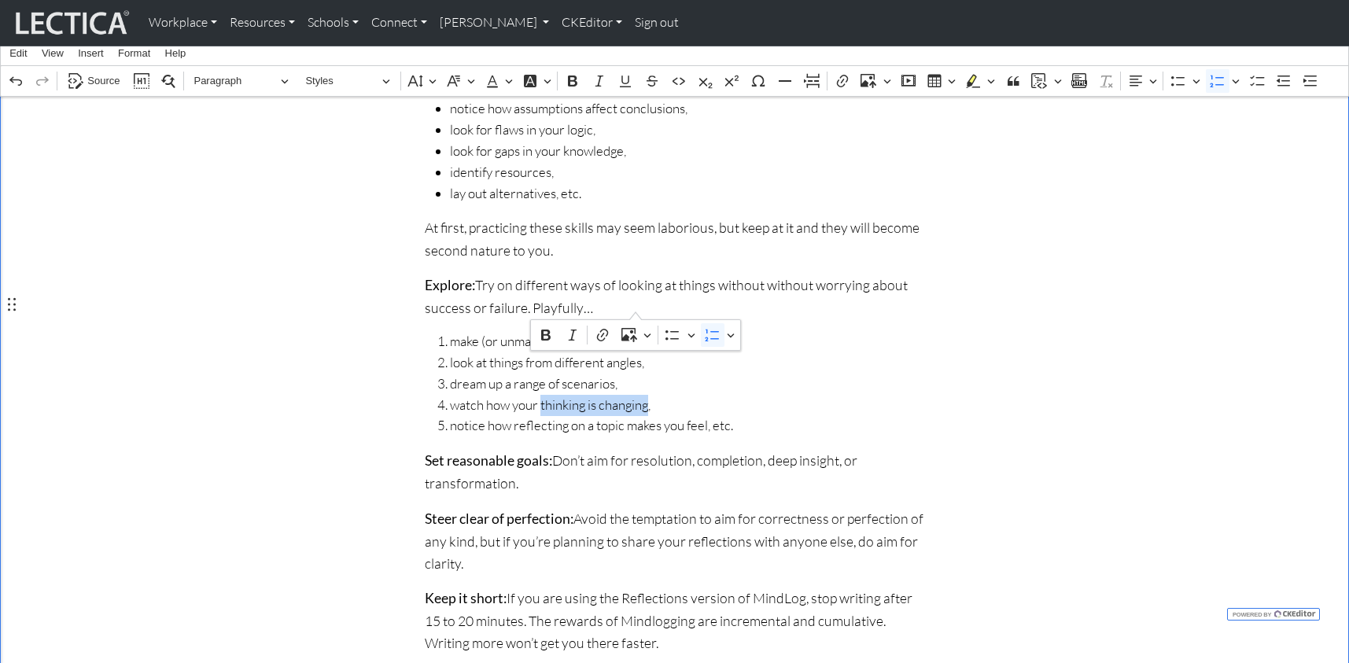
click at [634, 395] on span "watch how your thinking is changing," at bounding box center [687, 405] width 475 height 21
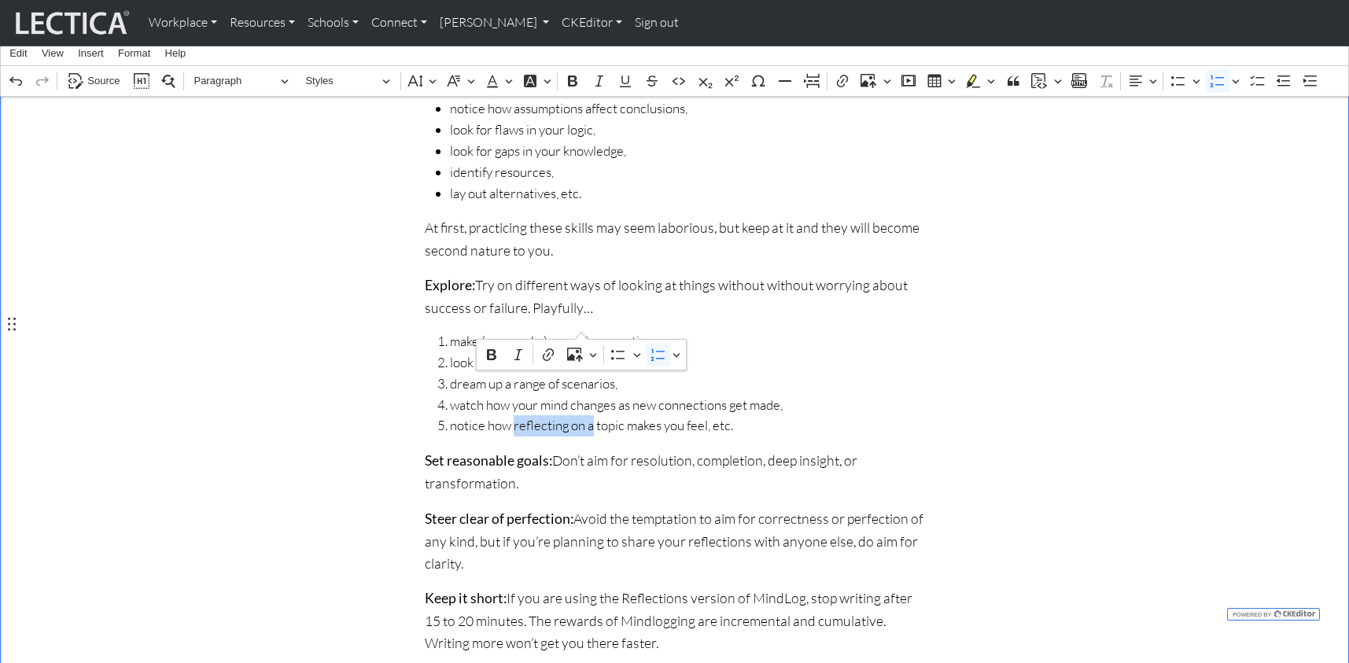
drag, startPoint x: 507, startPoint y: 325, endPoint x: 582, endPoint y: 324, distance: 75.5
click at [582, 415] on span "notice how reflecting on a topic makes you feel, etc." at bounding box center [687, 425] width 475 height 21
click at [563, 415] on span "notice how each topic makes you feel, etc." at bounding box center [687, 425] width 475 height 21
click at [755, 415] on span "notice how each topic you write about makes you feel, etc." at bounding box center [687, 425] width 475 height 21
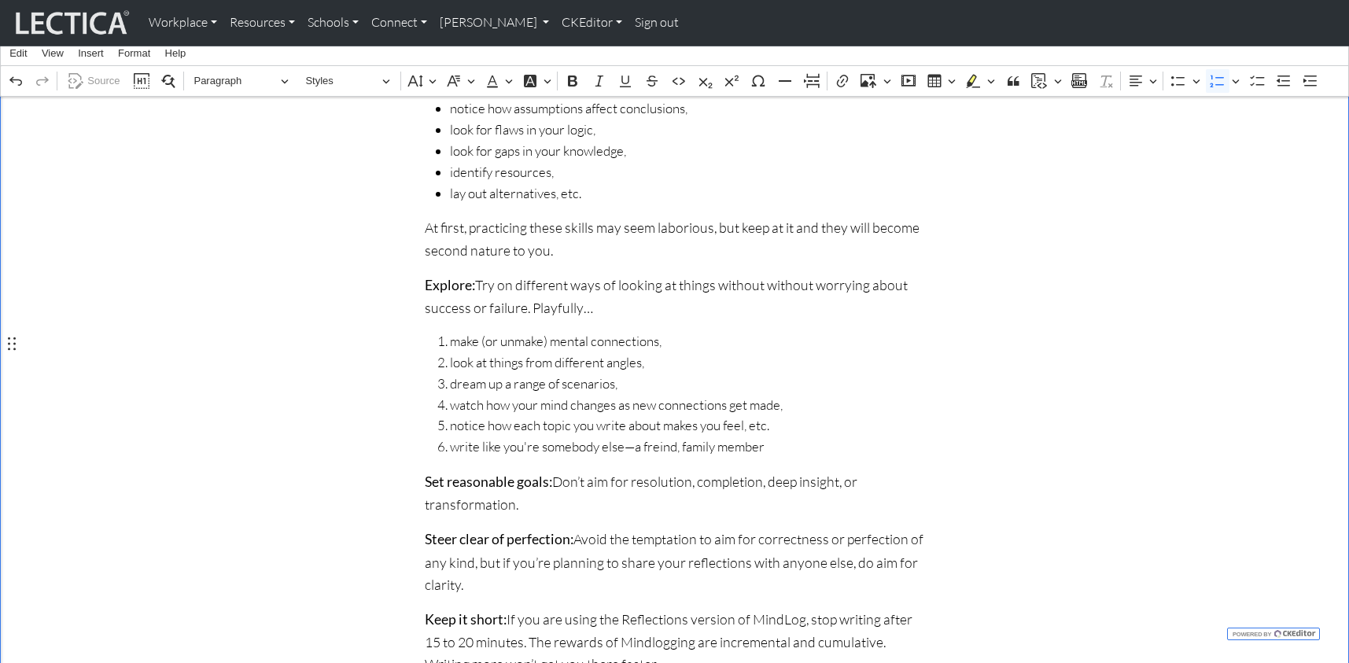
click at [650, 437] on span "write like you're somebody else—a freind, family member" at bounding box center [687, 447] width 475 height 21
click at [745, 437] on span "write like you're somebody else—a friend, family member" at bounding box center [687, 447] width 475 height 21
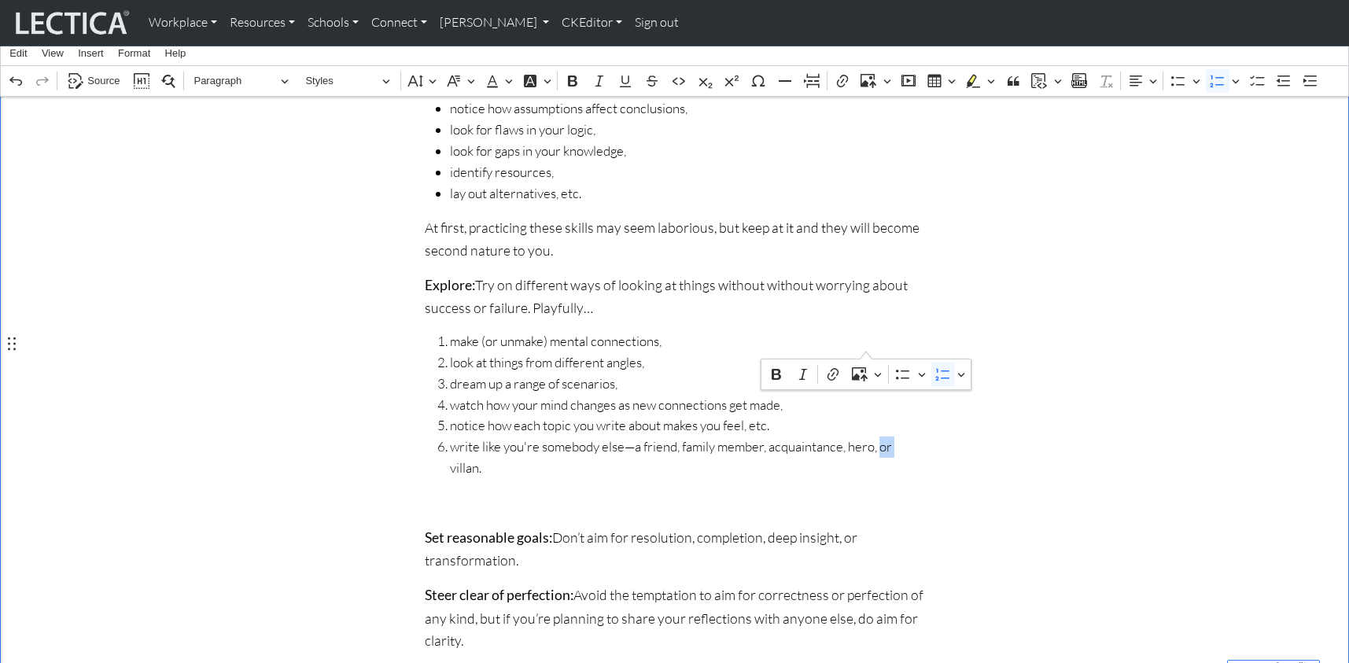
drag, startPoint x: 855, startPoint y: 347, endPoint x: 868, endPoint y: 346, distance: 12.6
click at [868, 437] on span "write like you're somebody else—a friend, family member, acquaintance, hero, or…" at bounding box center [687, 458] width 475 height 42
click at [879, 437] on span "write like you're somebody else—a friend, family member, acquaintance, hero, vi…" at bounding box center [687, 458] width 475 height 42
click at [425, 492] on p "Rich Text Editor. Editing area: main. Press ⌥0 for help." at bounding box center [675, 503] width 500 height 22
click at [541, 331] on span "make (or unmake) mental connections," at bounding box center [687, 341] width 475 height 21
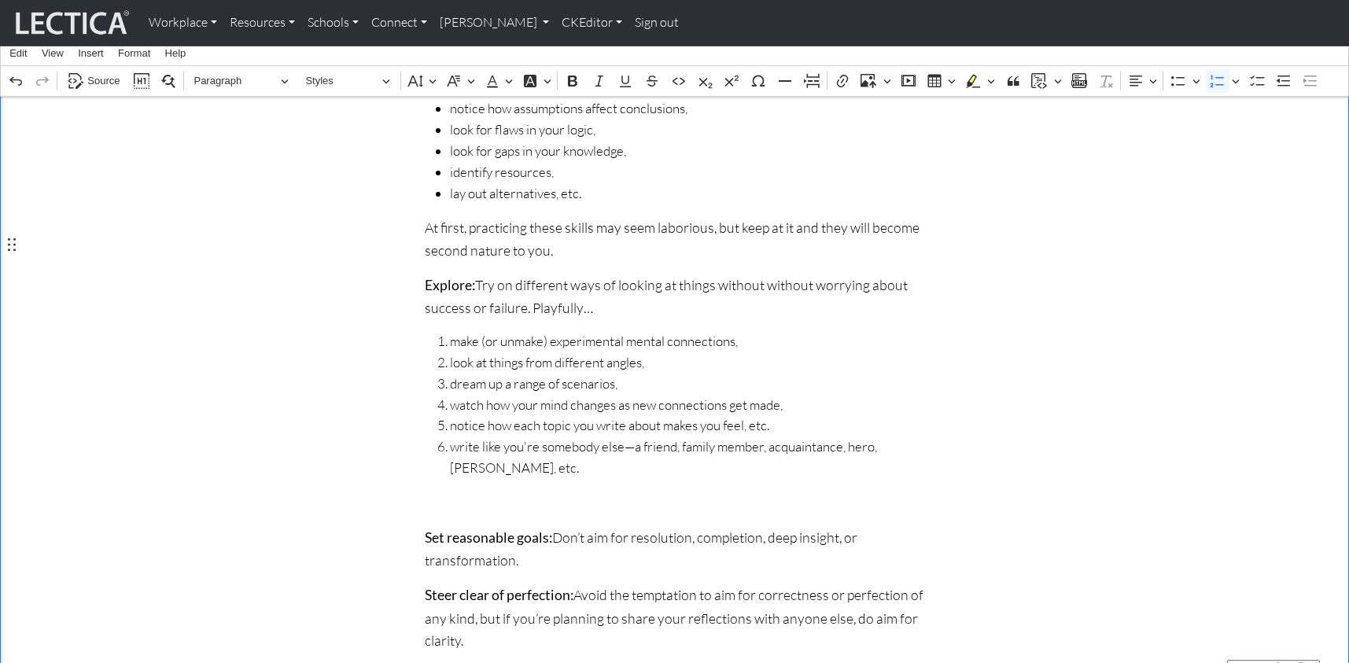
click at [425, 492] on p "Rich Text Editor. Editing area: main. Press ⌥0 for help." at bounding box center [675, 503] width 500 height 22
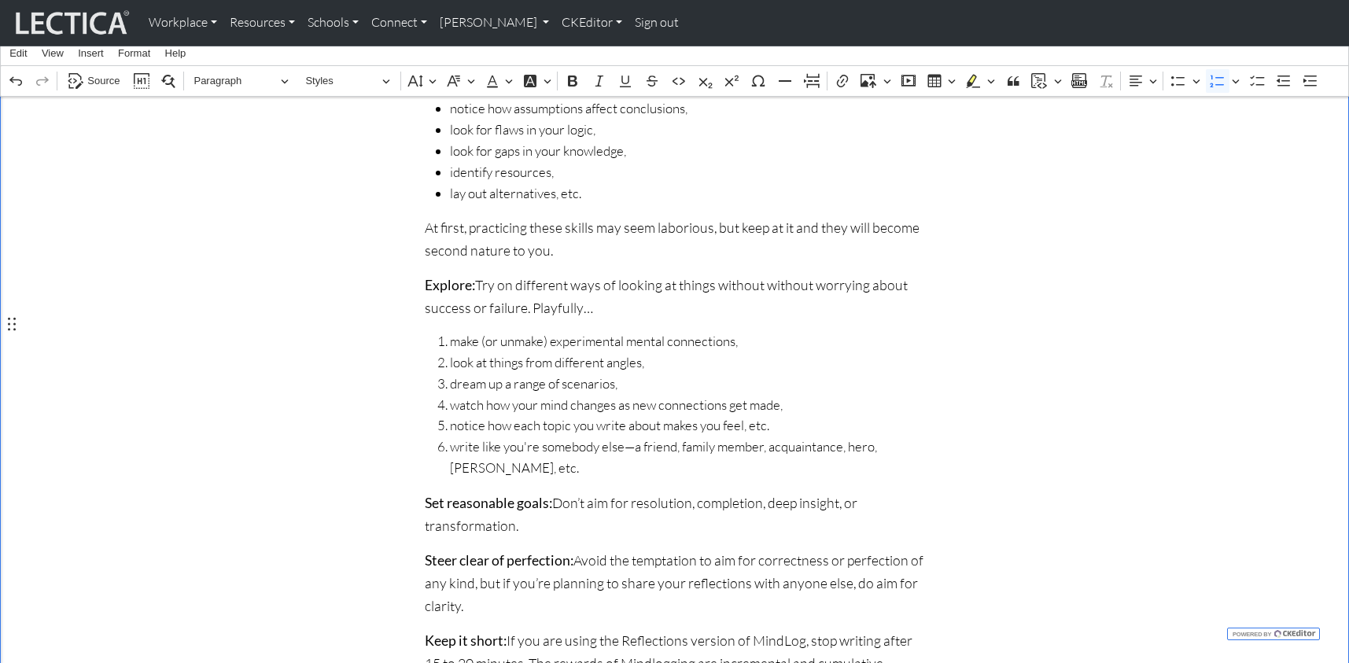
click at [751, 415] on span "notice how each topic you write about makes you feel, etc." at bounding box center [687, 425] width 475 height 21
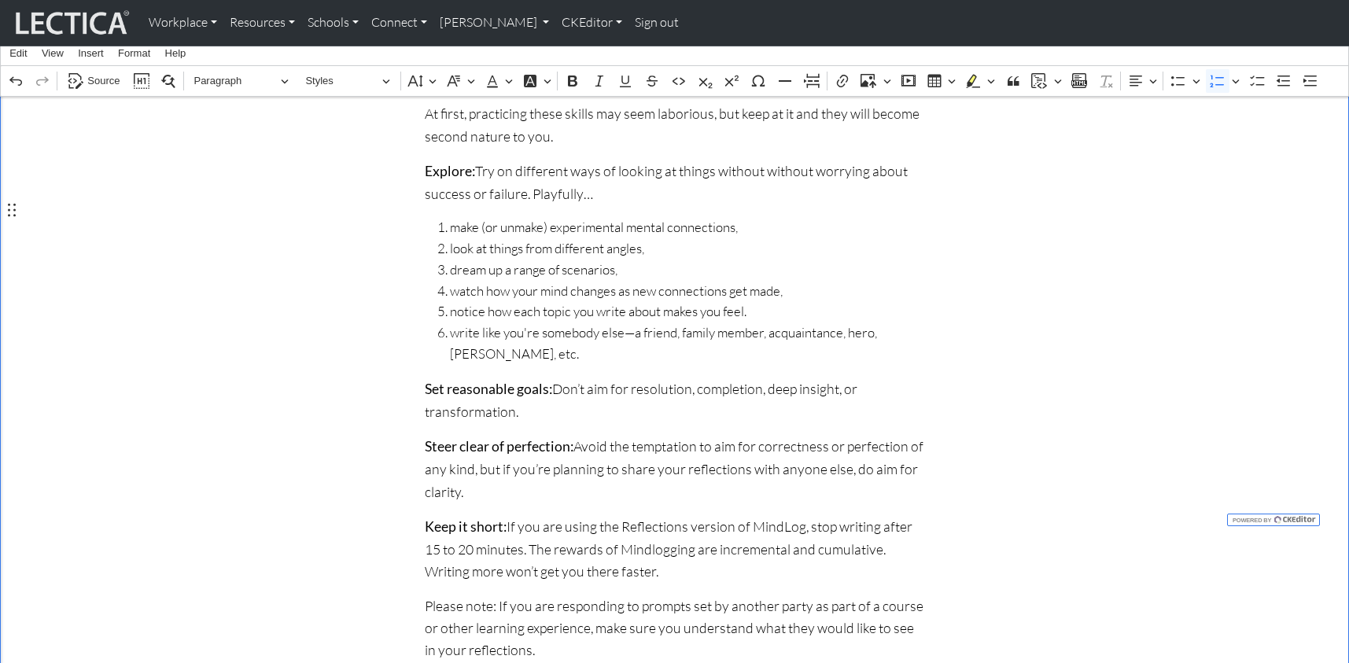
scroll to position [1080, 0]
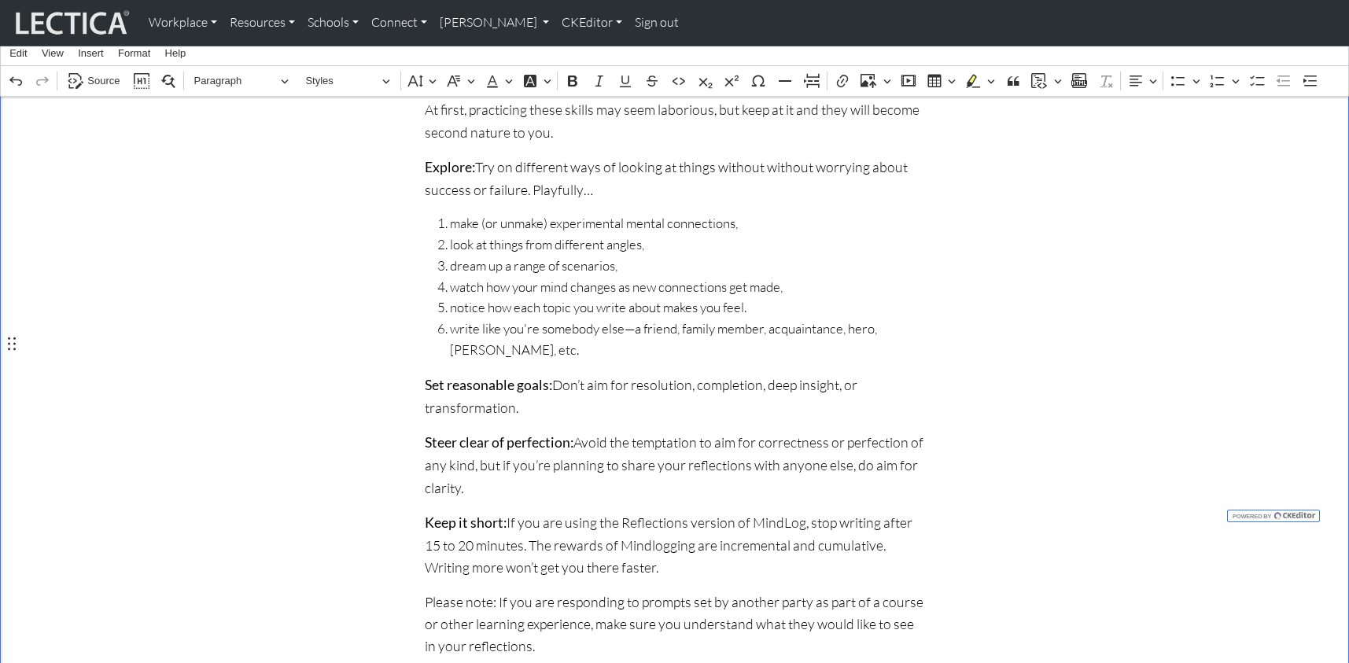
click at [663, 511] on p "Keep it short: If you are using the Reflections version of MindLog, stop writin…" at bounding box center [675, 544] width 500 height 67
click at [759, 591] on p "Please note: If you are responding to prompts set by another party as part of a…" at bounding box center [675, 624] width 500 height 66
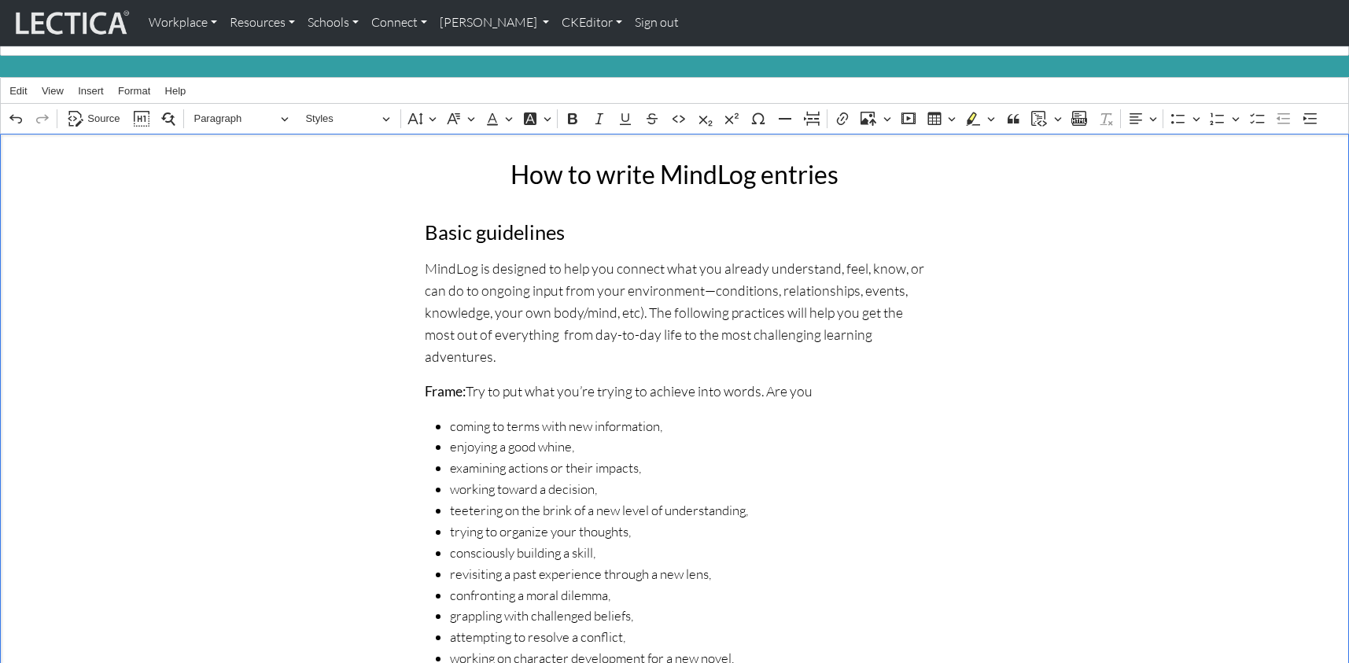
scroll to position [159, 0]
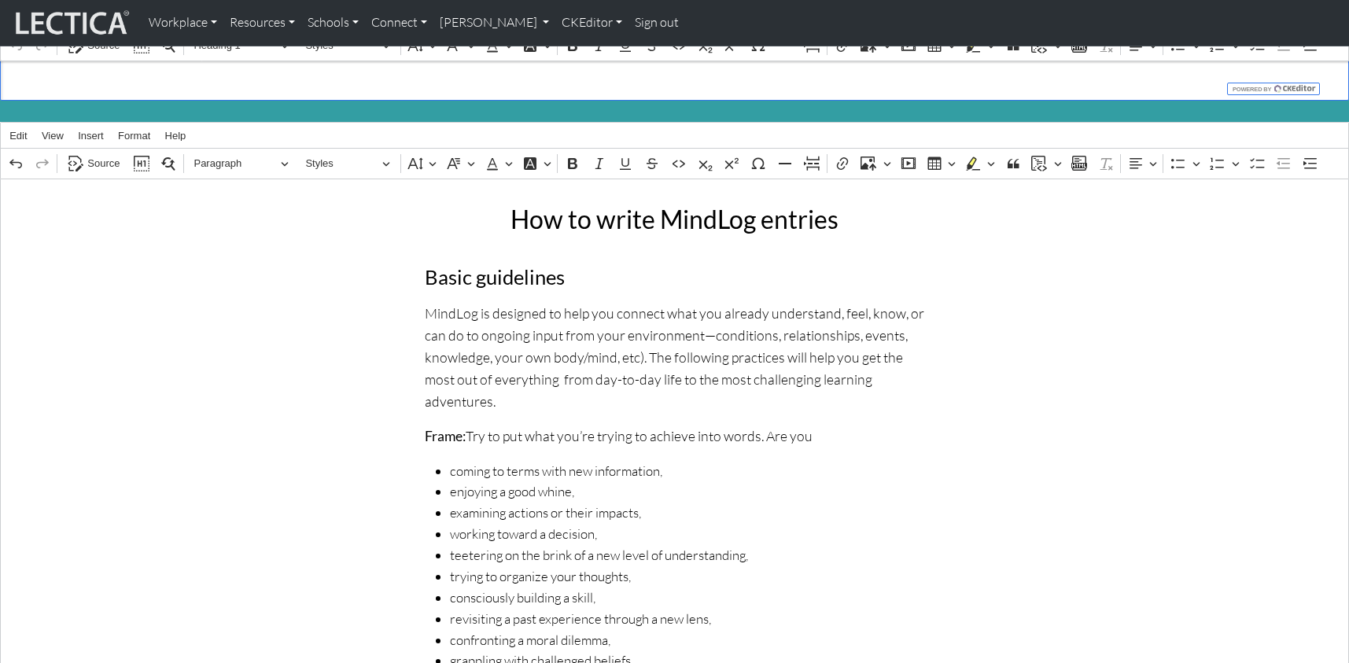
scroll to position [110, 0]
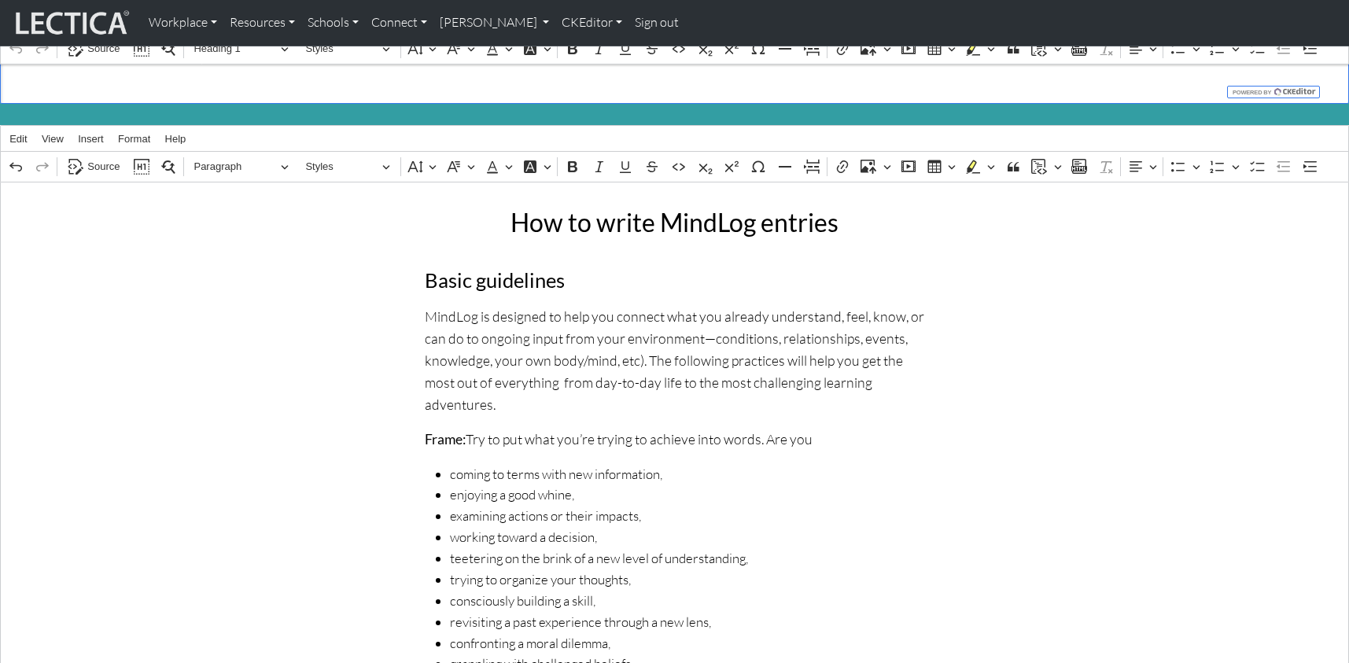
click at [793, 358] on p "MindLog is designed to help you connect what you already understand, feel, know…" at bounding box center [675, 360] width 500 height 111
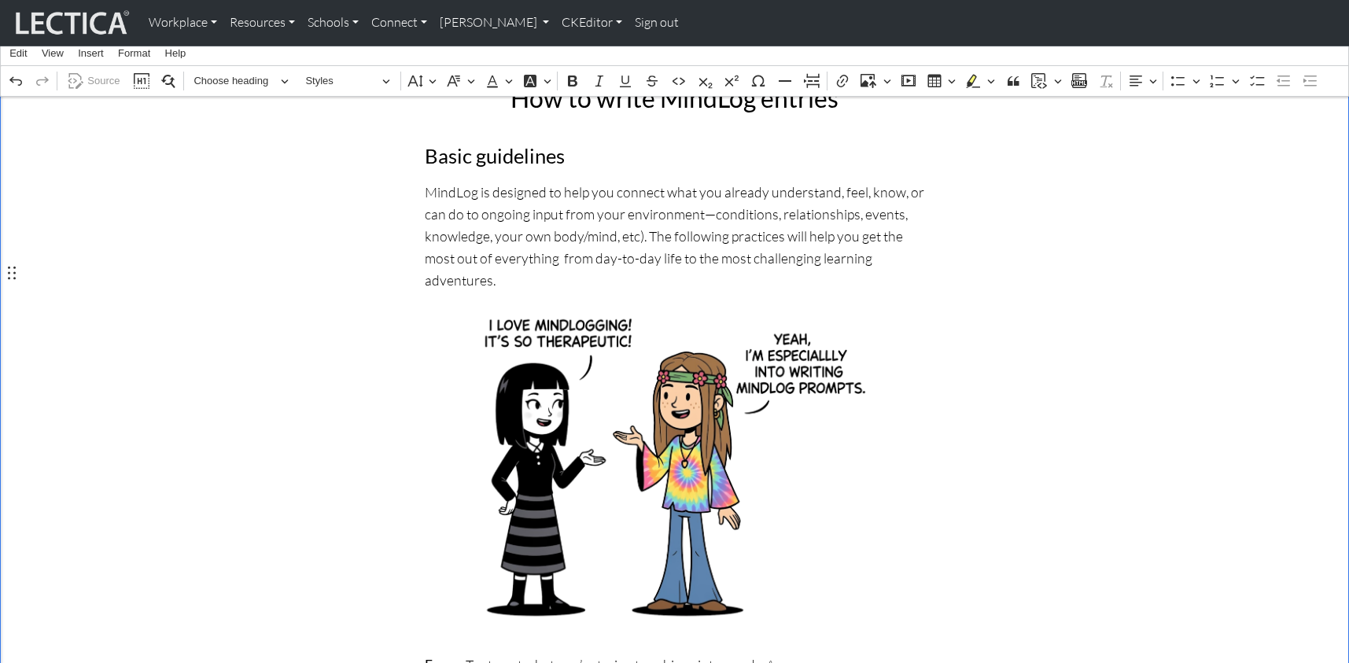
scroll to position [250, 0]
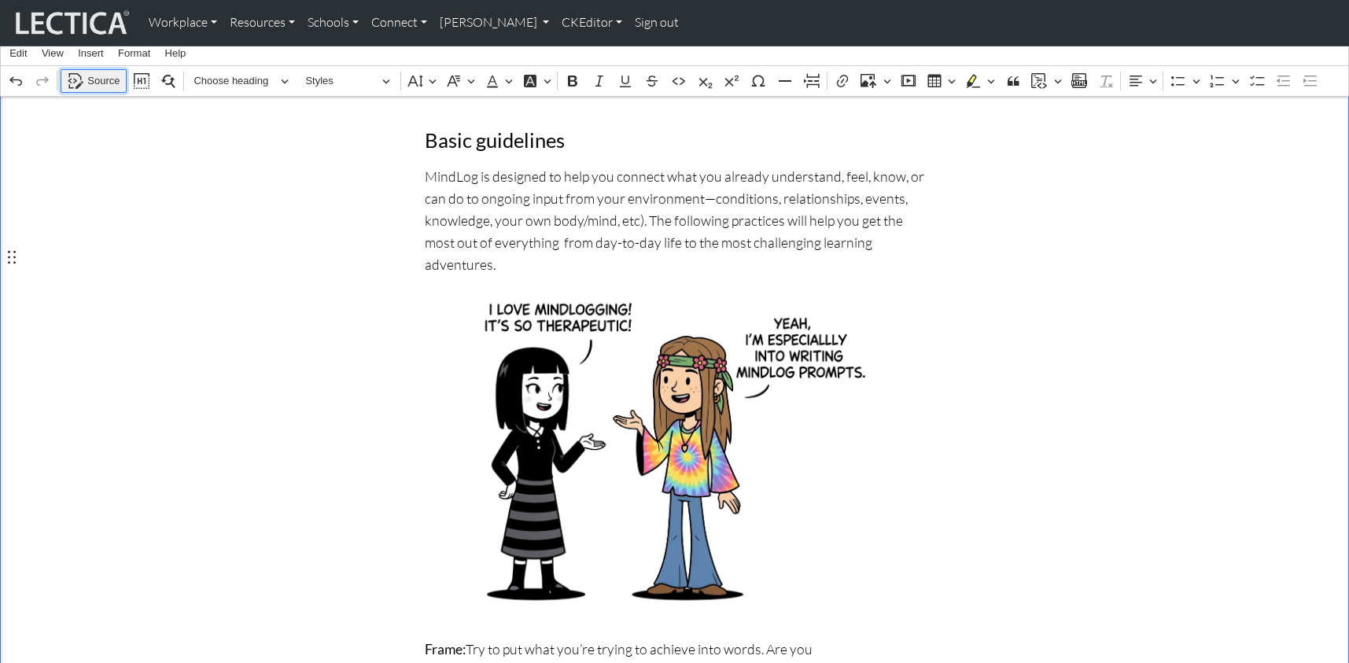
click at [104, 81] on span "Source" at bounding box center [103, 81] width 32 height 19
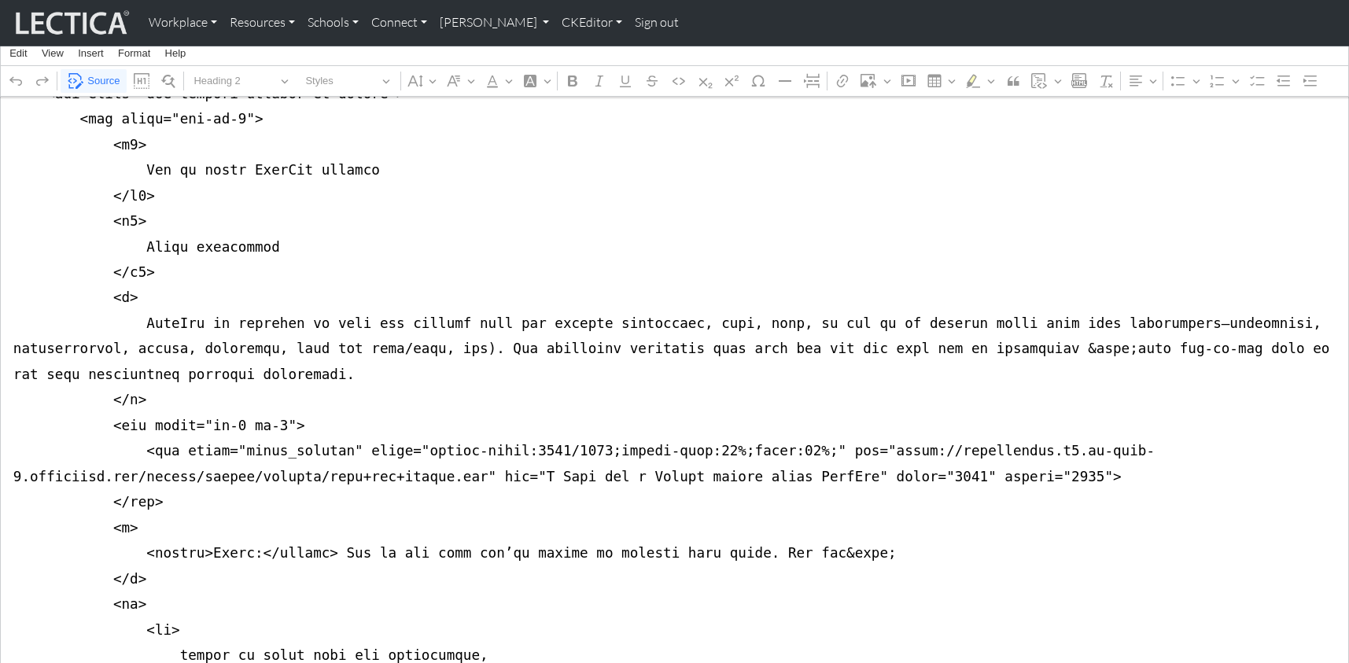
drag, startPoint x: 311, startPoint y: 441, endPoint x: 339, endPoint y: 441, distance: 28.3
drag, startPoint x: 404, startPoint y: 440, endPoint x: 450, endPoint y: 439, distance: 46.4
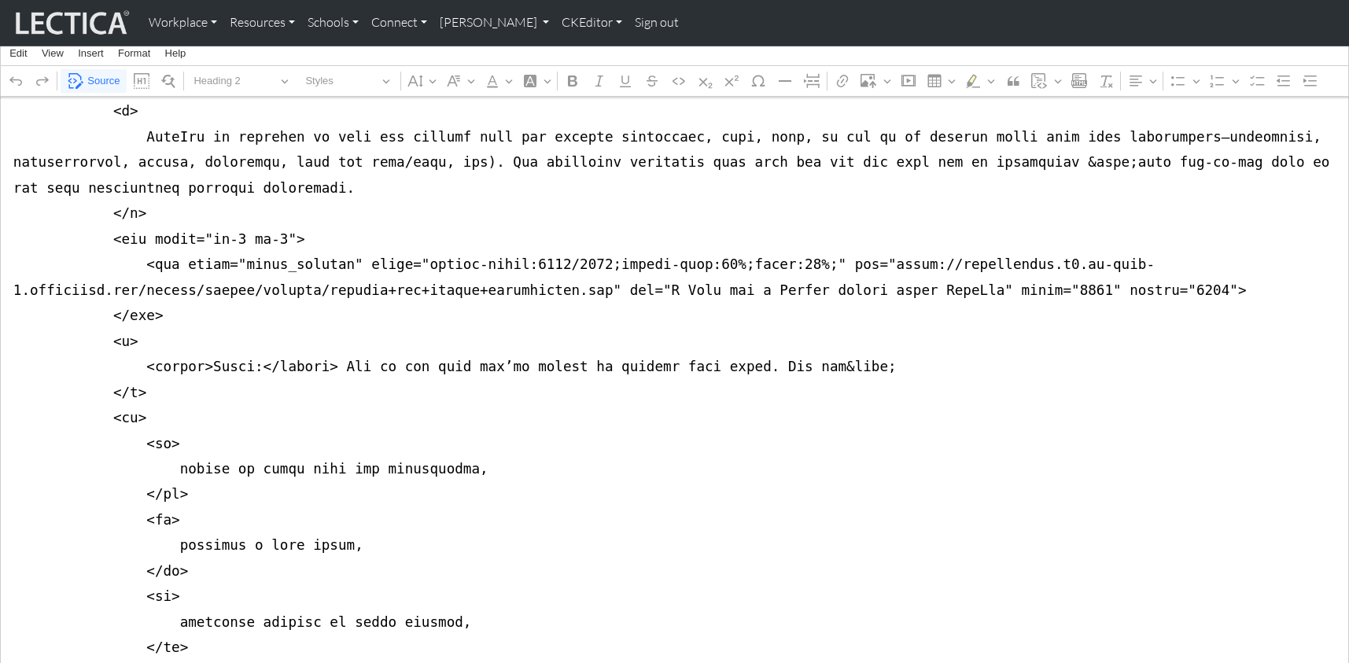
scroll to position [496, 0]
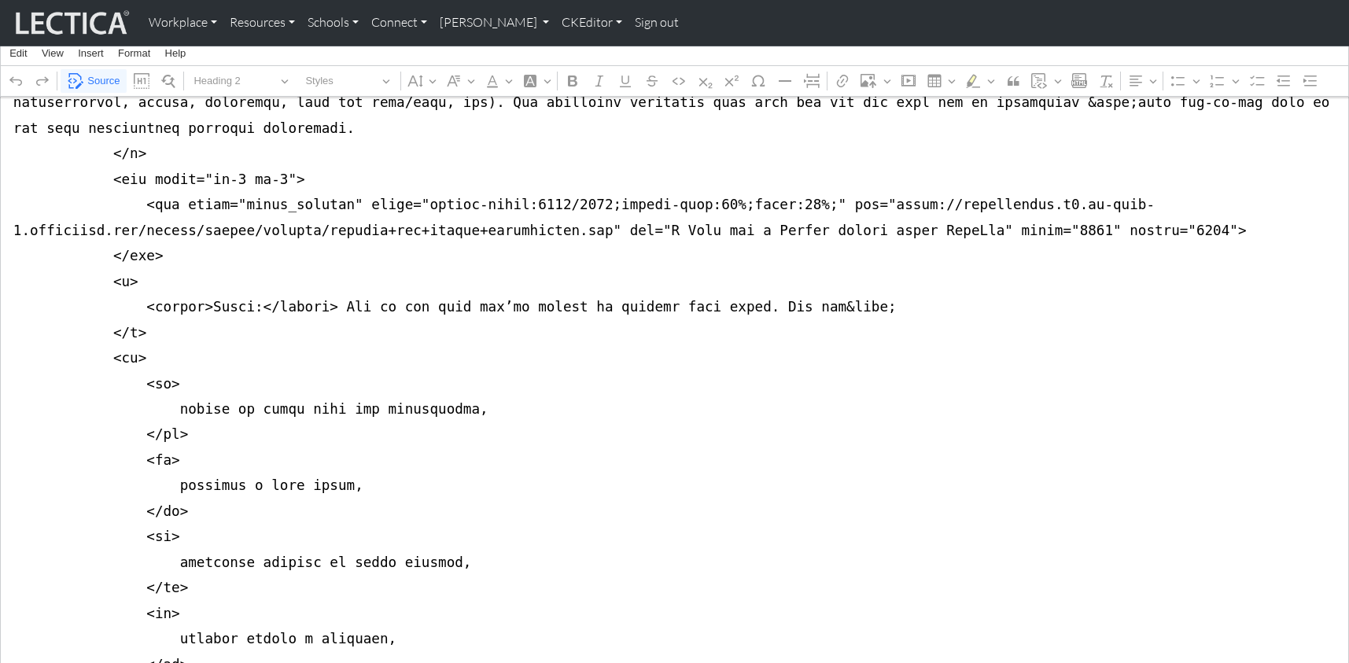
drag, startPoint x: 794, startPoint y: 269, endPoint x: 842, endPoint y: 269, distance: 48.0
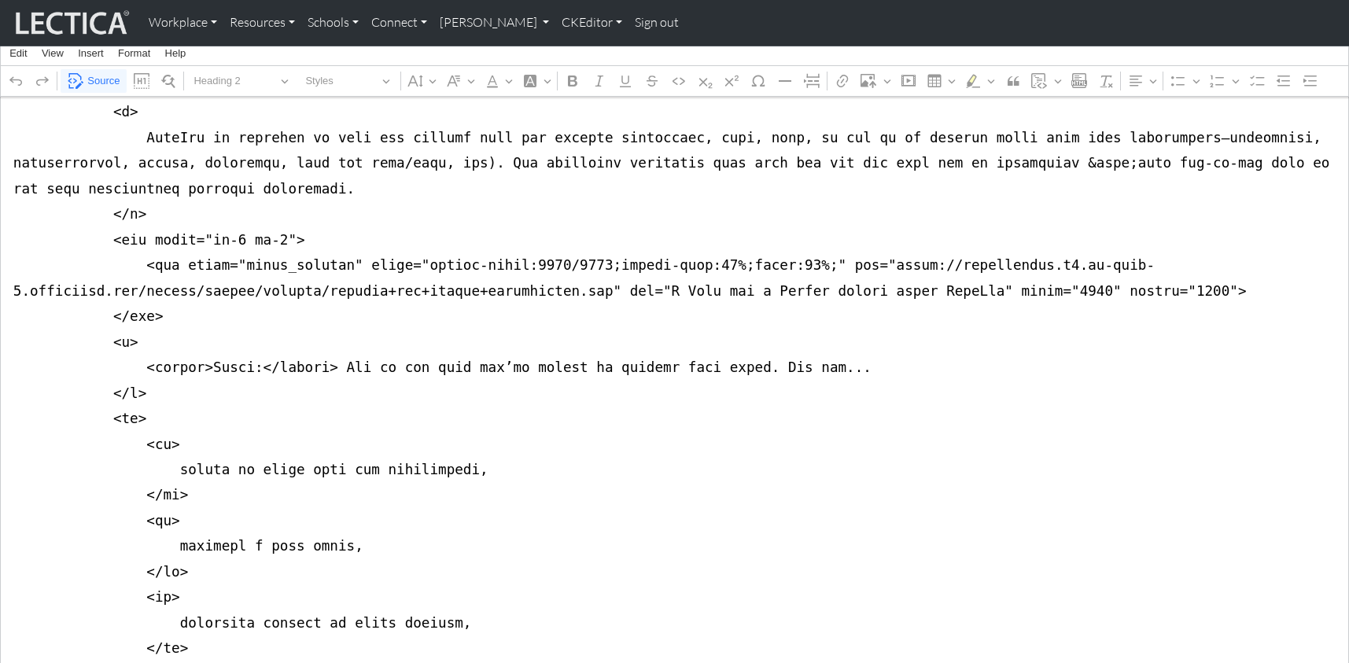
scroll to position [434, 0]
type textarea "<div class="container mb-5"> <div class="row justify-content-md-center"> <div c…"
click at [92, 79] on span "Source" at bounding box center [103, 81] width 32 height 19
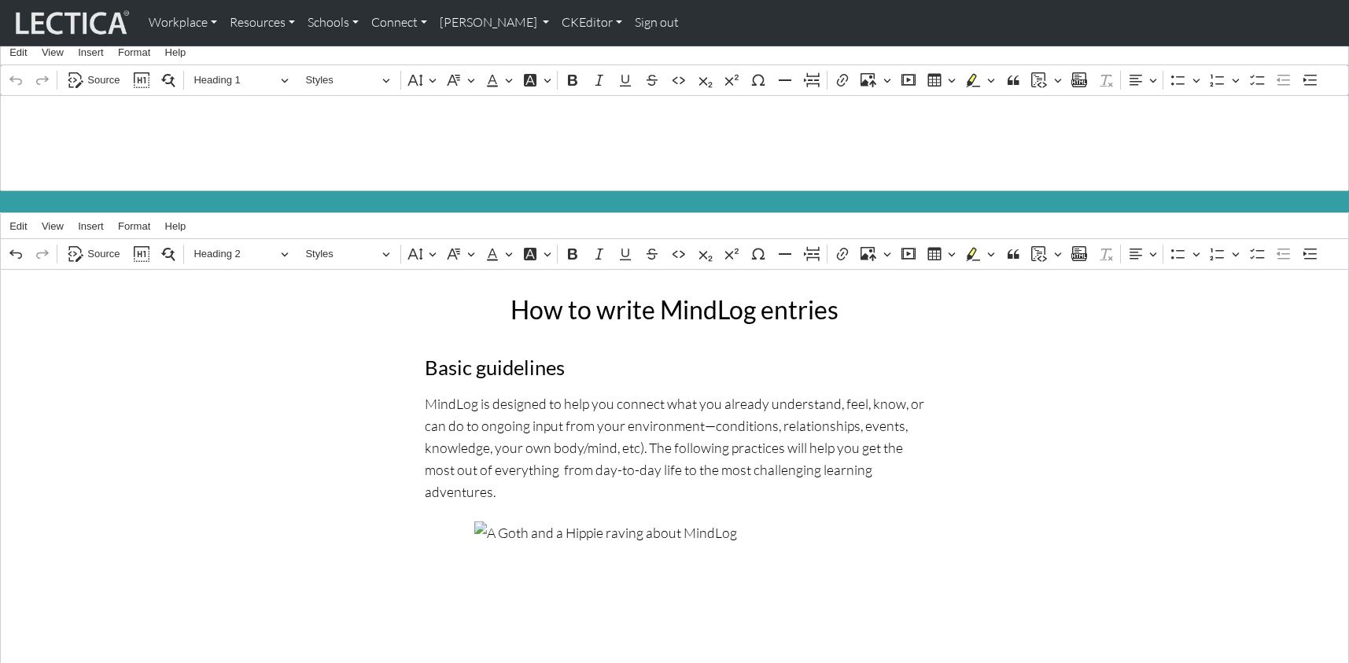
scroll to position [21, 0]
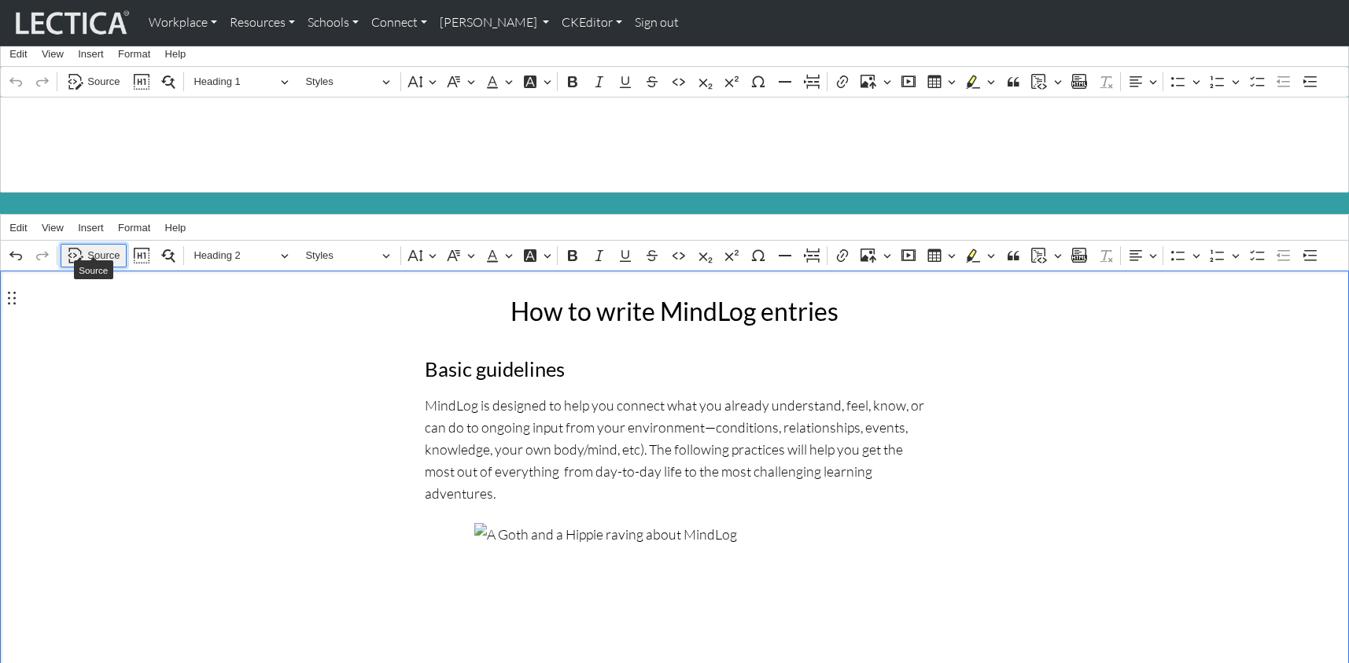
click at [102, 246] on span "Source" at bounding box center [103, 255] width 32 height 19
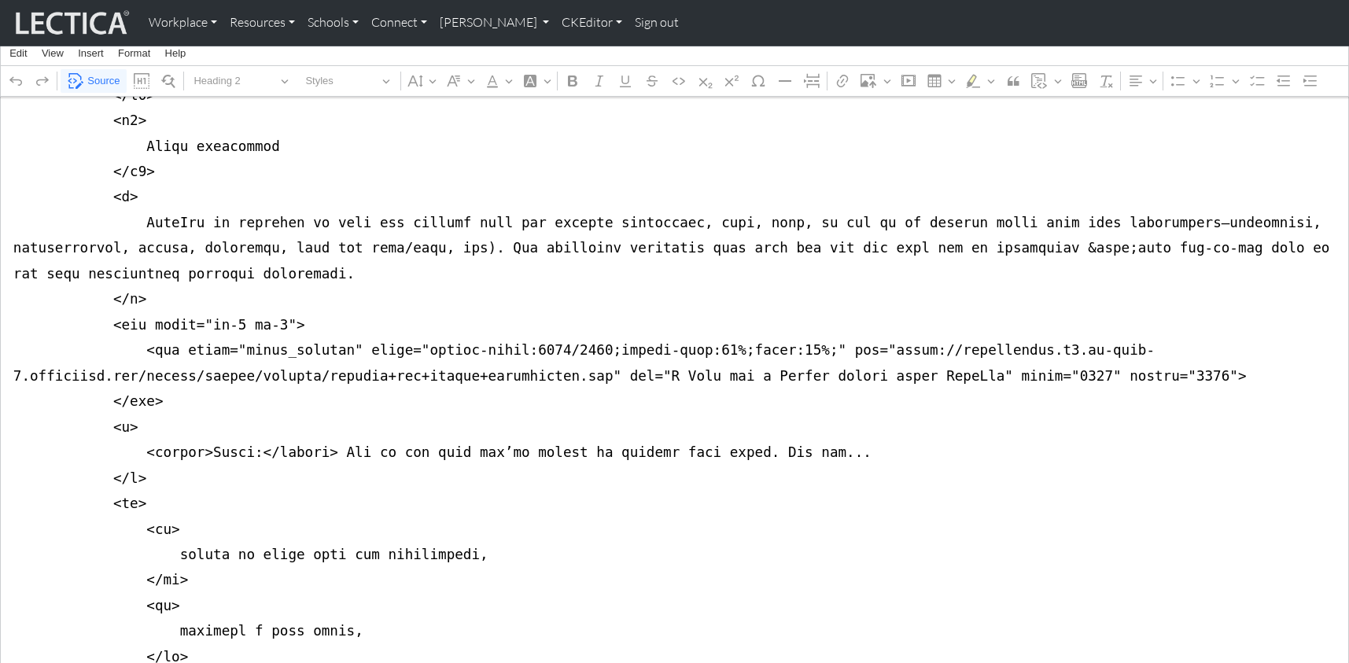
scroll to position [353, 0]
drag, startPoint x: 367, startPoint y: 338, endPoint x: 405, endPoint y: 334, distance: 38.7
drag, startPoint x: 615, startPoint y: 338, endPoint x: 748, endPoint y: 341, distance: 133.0
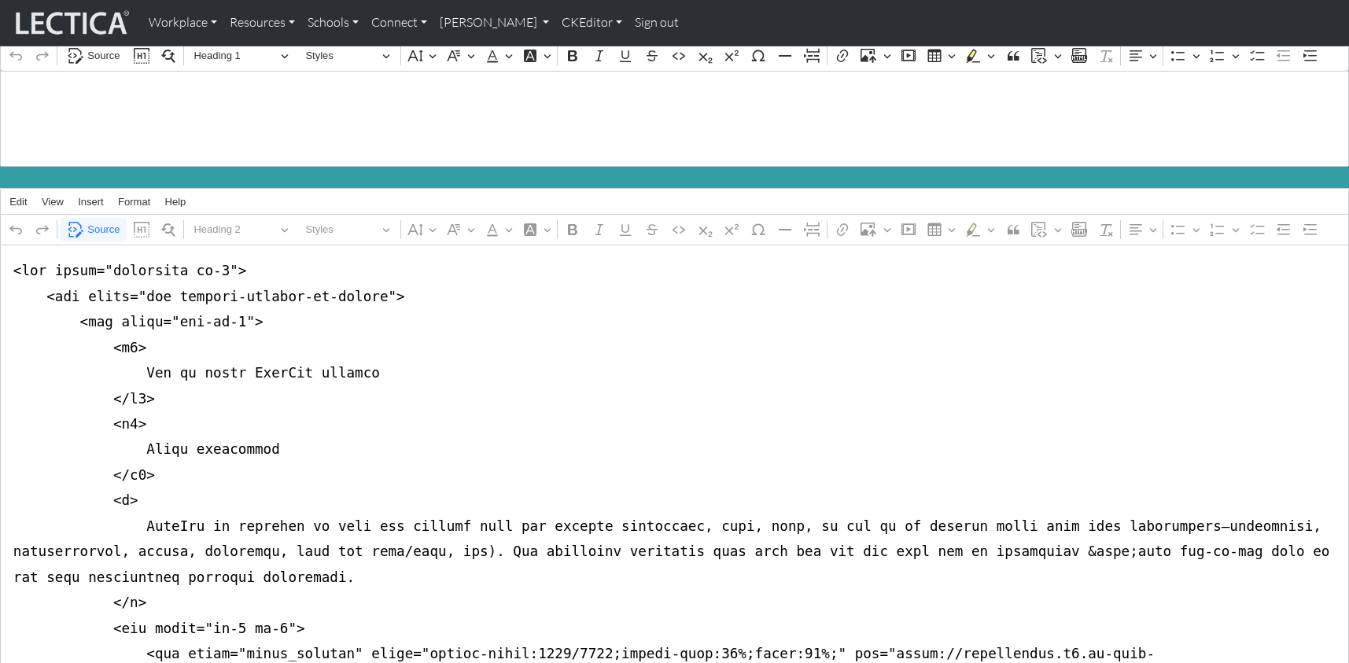
scroll to position [0, 0]
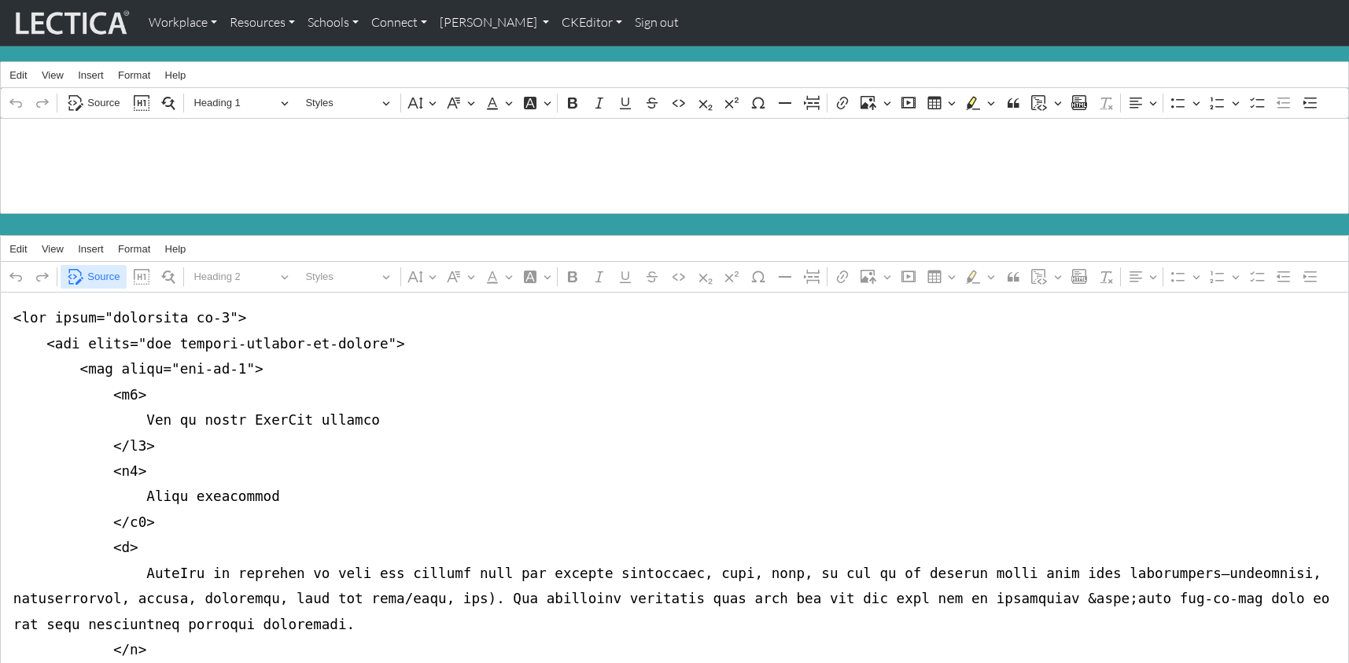
type textarea "<div class="container mb-5"> <div class="row justify-content-md-center"> <div c…"
click at [104, 268] on span "Source" at bounding box center [103, 277] width 32 height 19
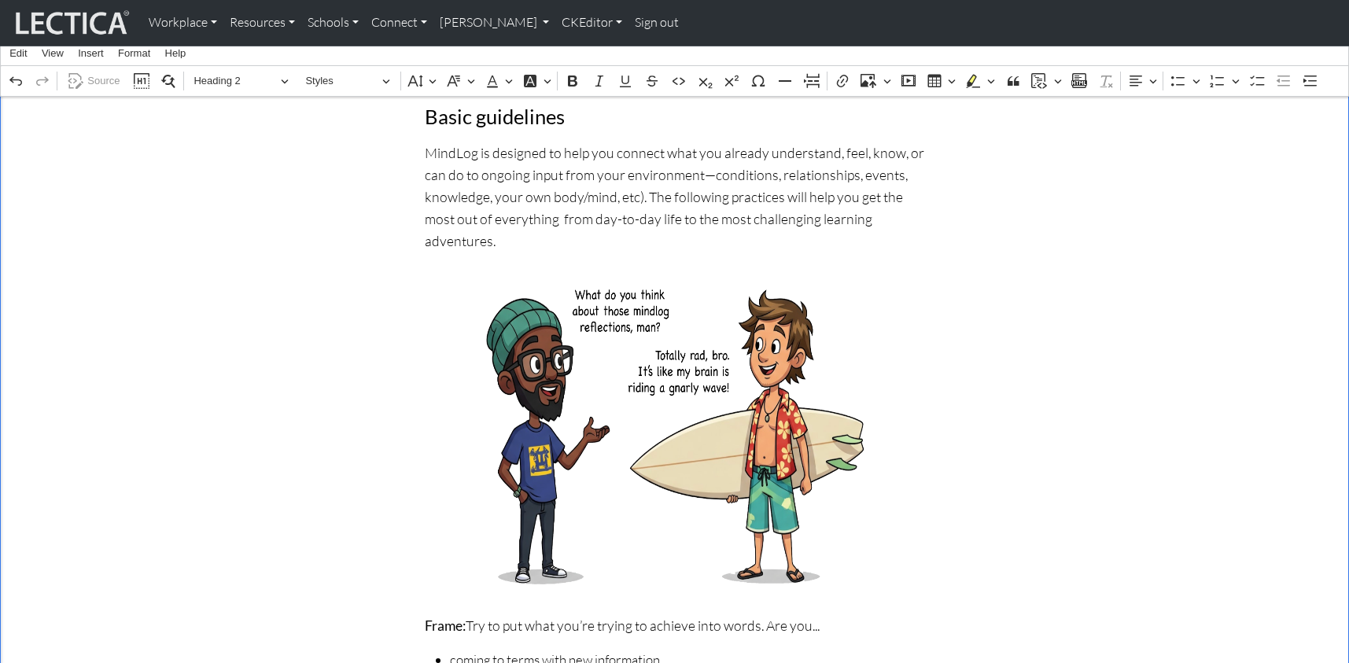
scroll to position [276, 0]
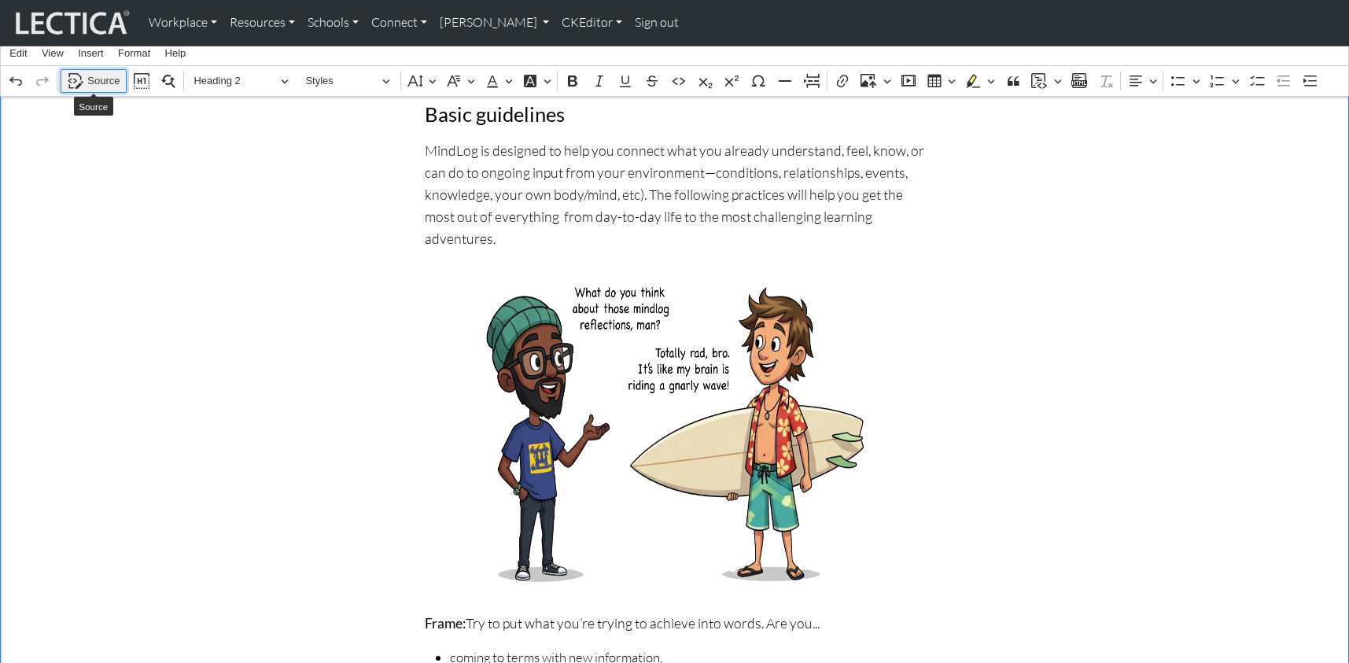
click at [95, 79] on span "Source" at bounding box center [103, 81] width 32 height 19
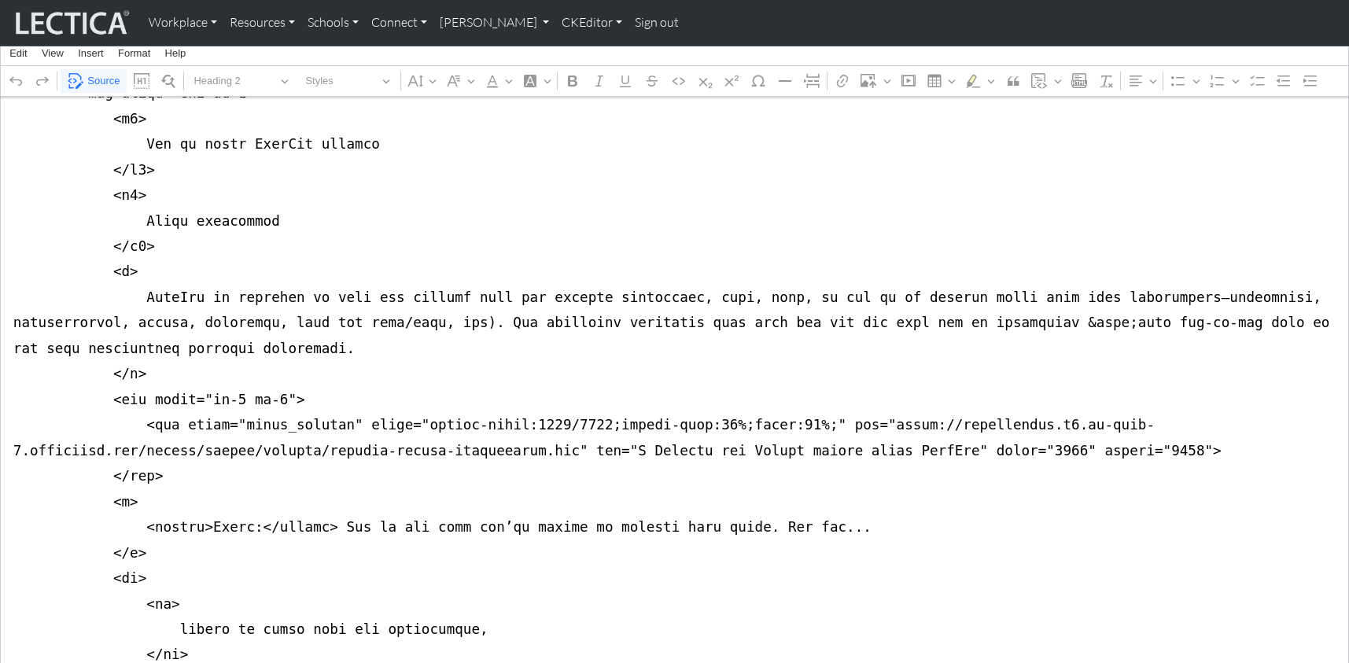
drag, startPoint x: 582, startPoint y: 390, endPoint x: 783, endPoint y: 391, distance: 200.6
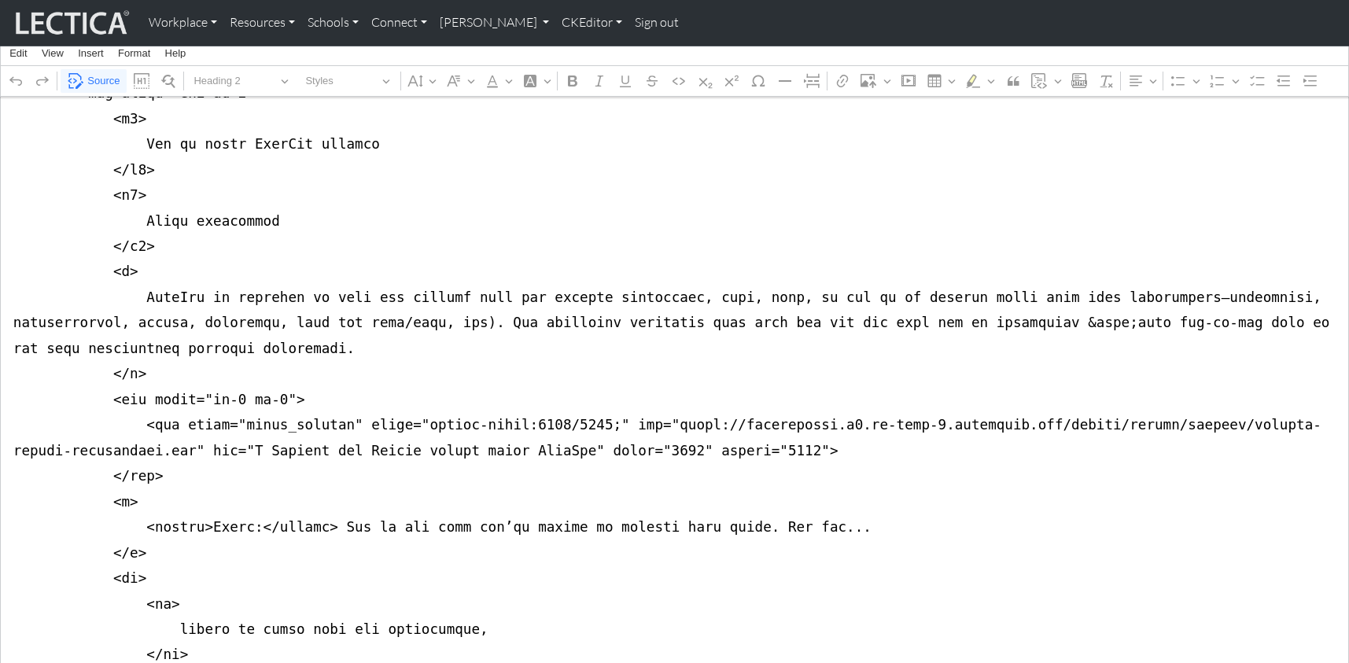
drag, startPoint x: 511, startPoint y: 389, endPoint x: 519, endPoint y: 391, distance: 8.0
drag, startPoint x: 340, startPoint y: 386, endPoint x: 582, endPoint y: 388, distance: 242.4
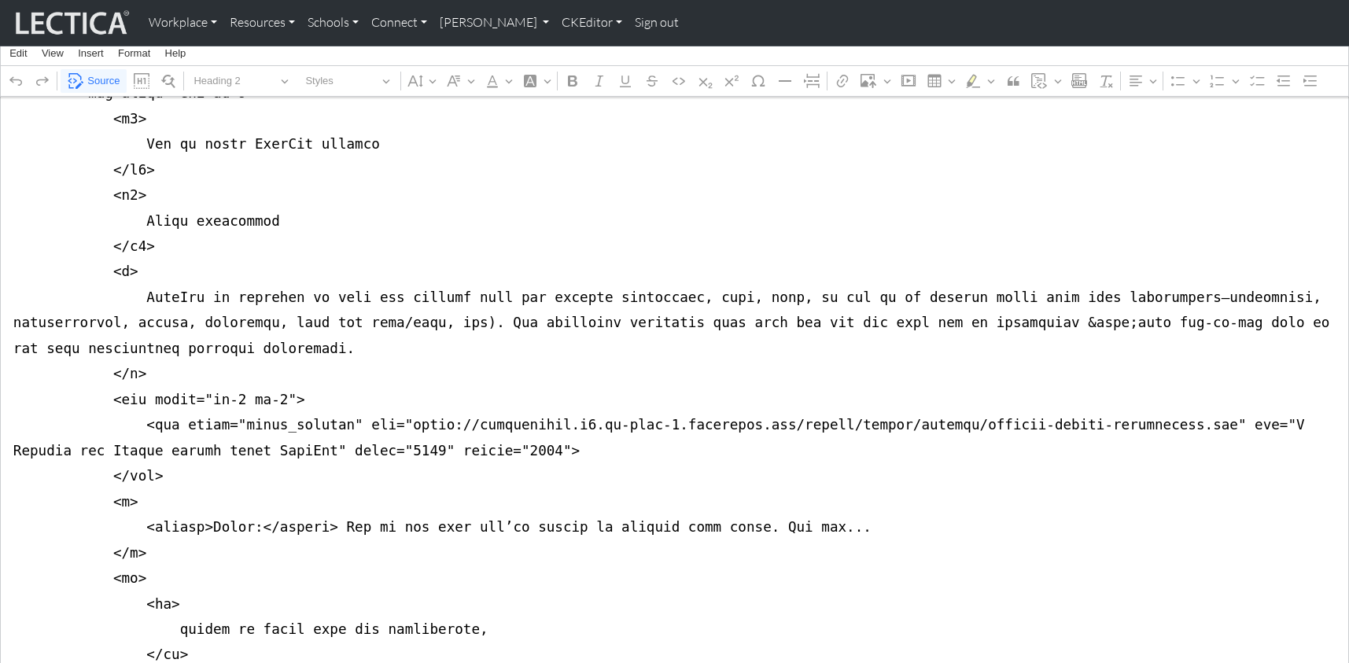
drag, startPoint x: 233, startPoint y: 389, endPoint x: 331, endPoint y: 391, distance: 98.4
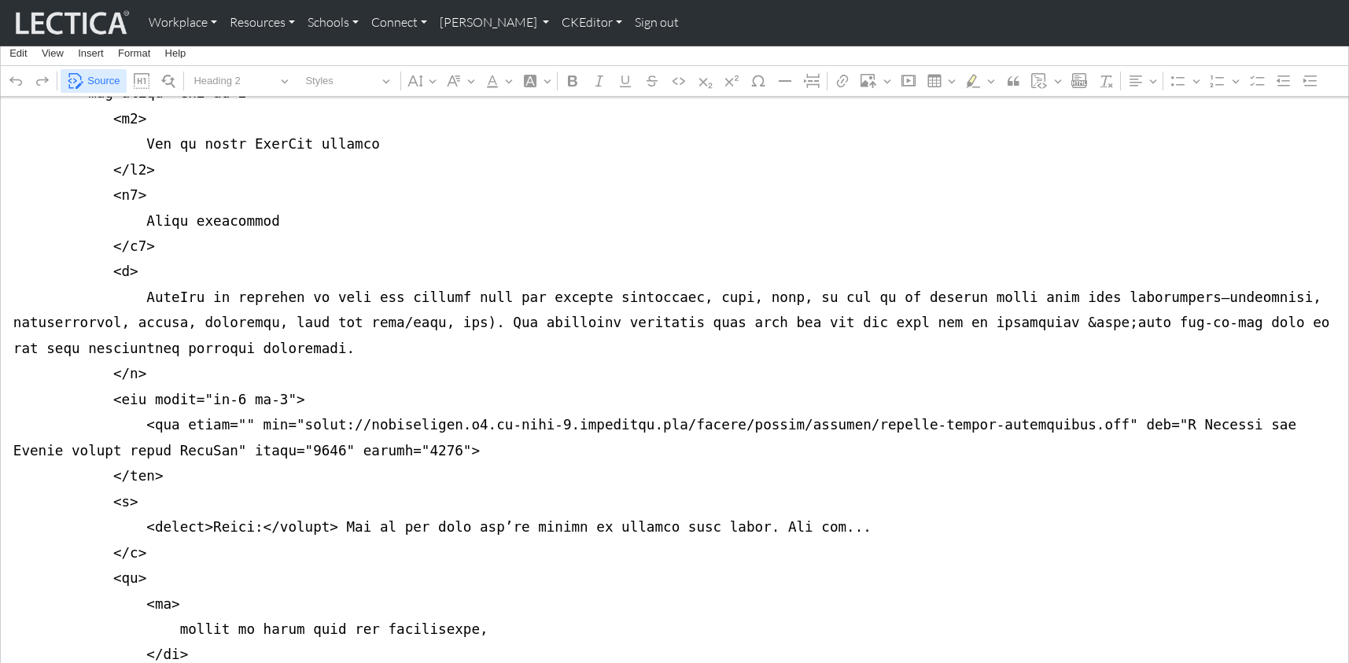
type textarea "<div class="container mb-5"> <div class="row justify-content-md-center"> <div c…"
click at [95, 83] on span "Source" at bounding box center [103, 81] width 32 height 19
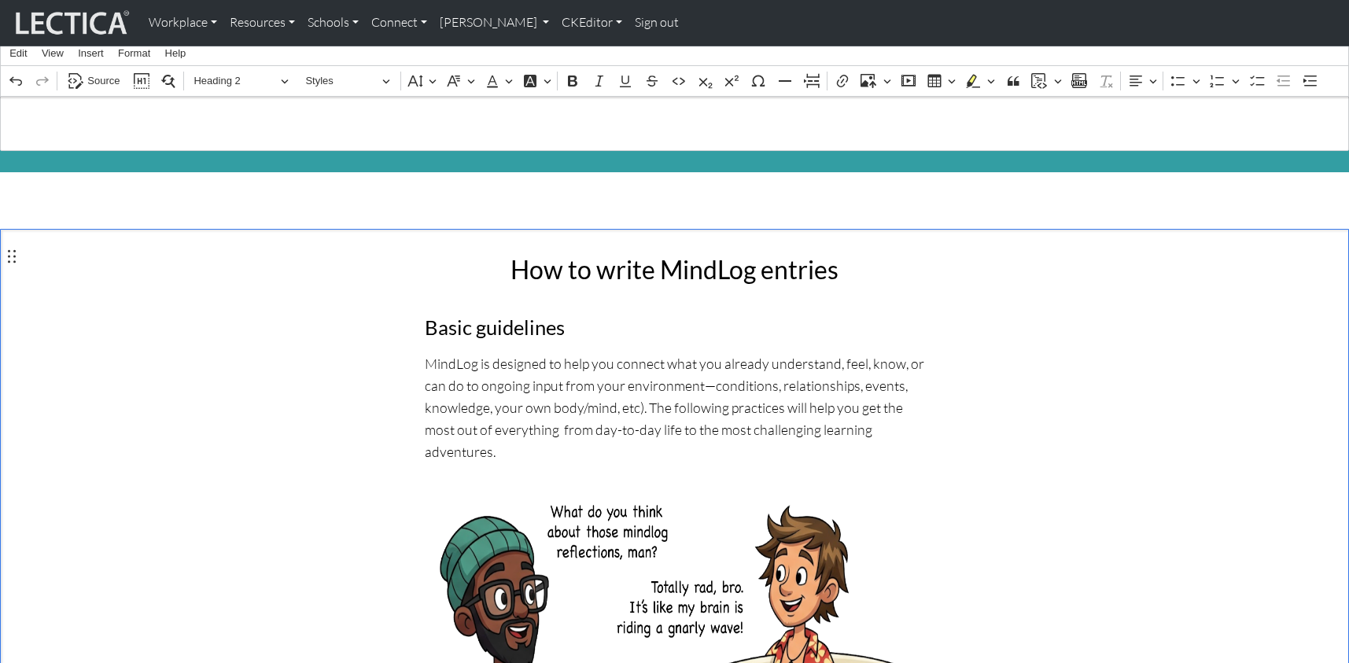
scroll to position [0, 0]
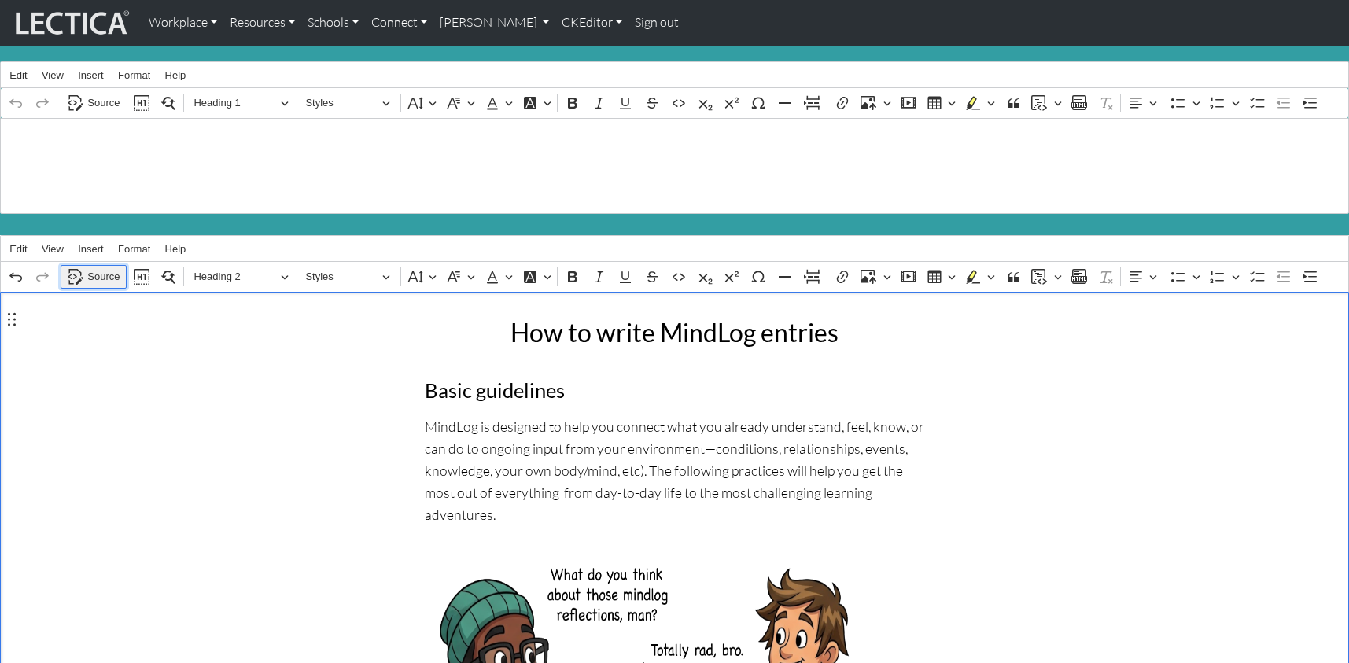
click at [95, 268] on span "Source" at bounding box center [103, 277] width 32 height 19
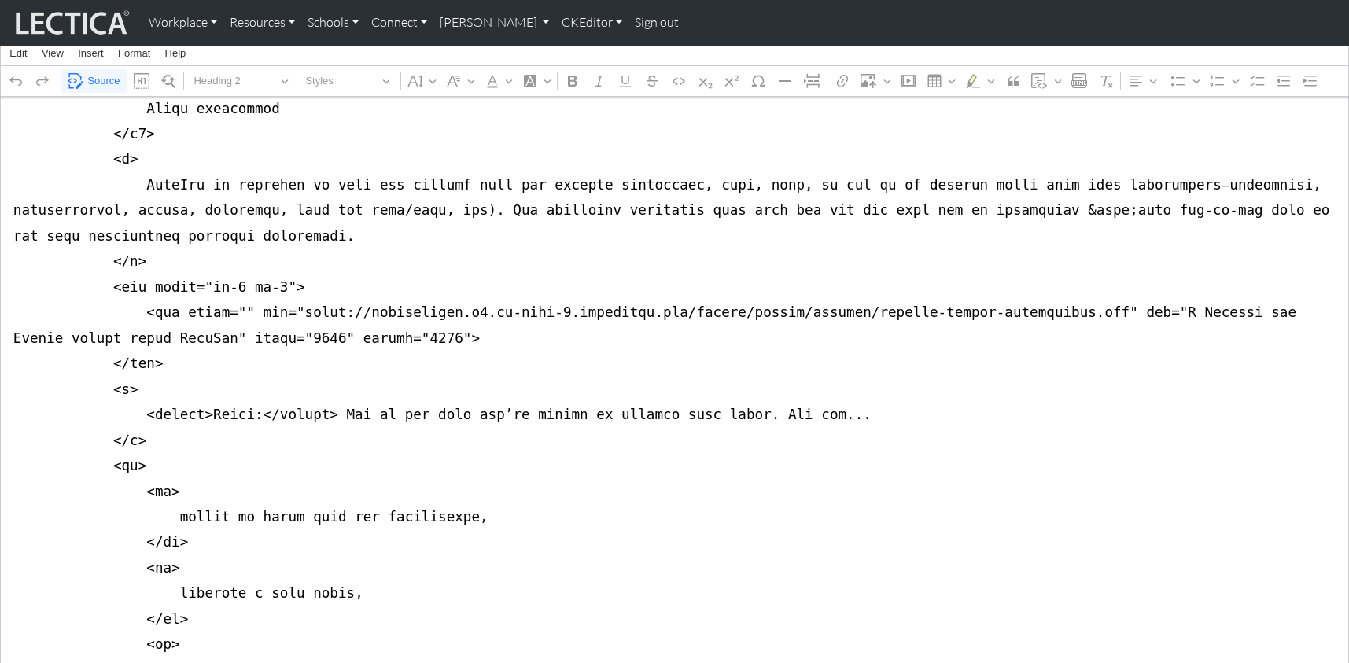
scroll to position [393, 0]
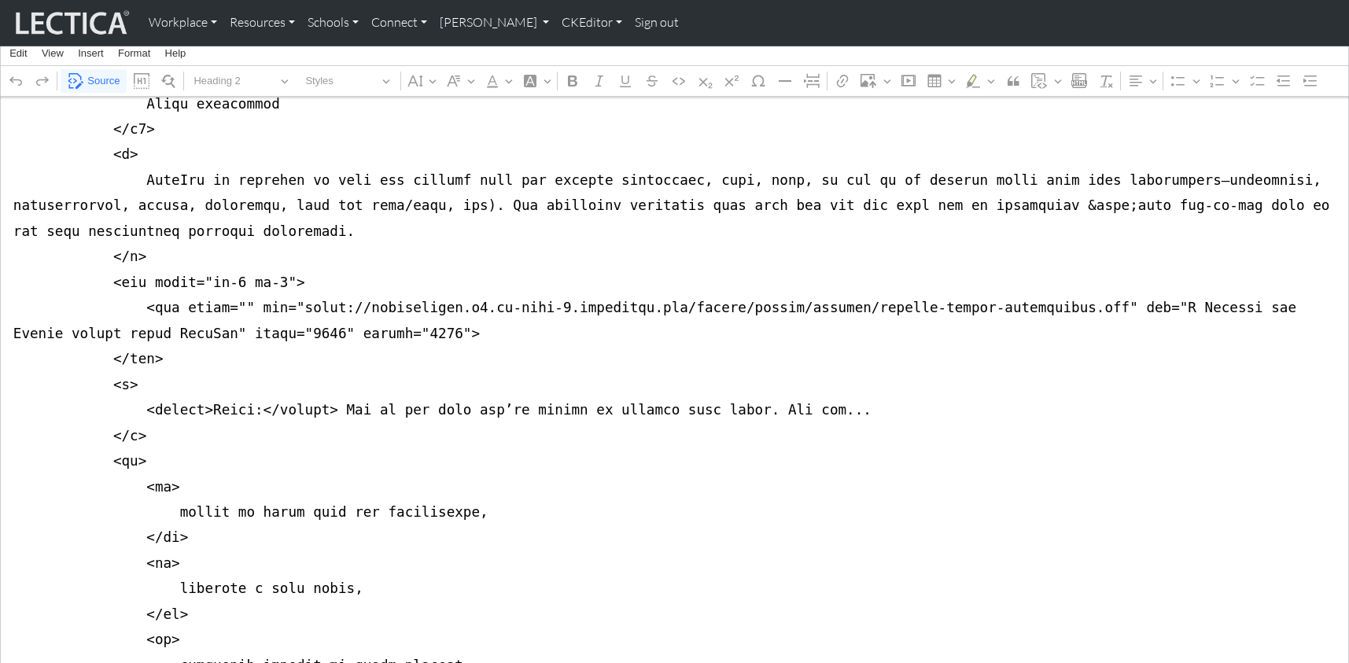
type textarea "<div class="container mb-5"> <div class="row justify-content-md-center"> <div c…"
click at [102, 80] on span "Source" at bounding box center [103, 81] width 32 height 19
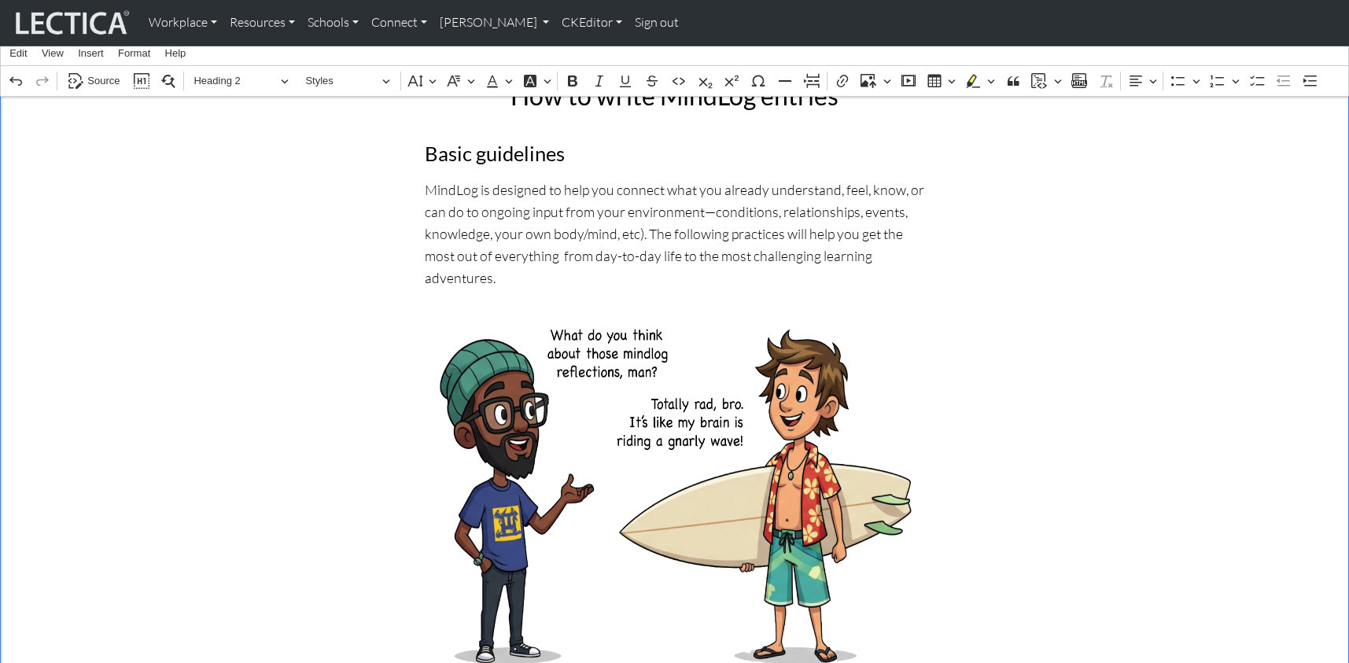
scroll to position [249, 0]
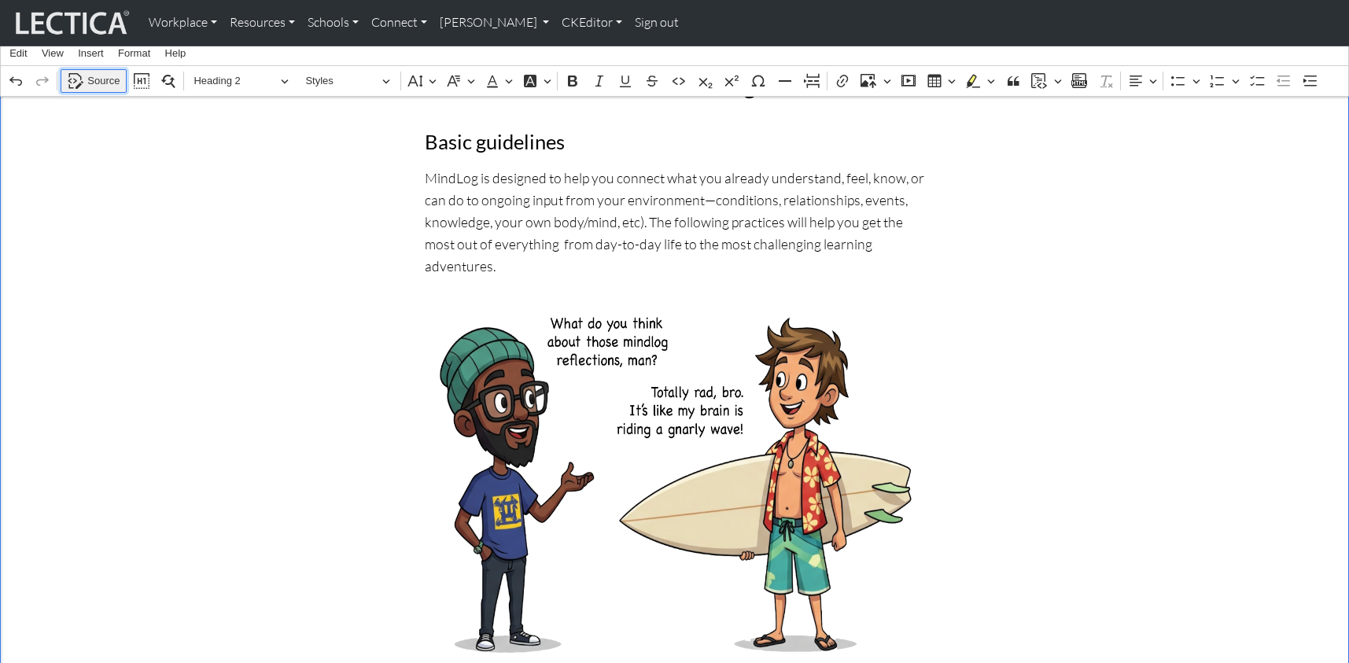
click at [107, 73] on span "Source" at bounding box center [103, 81] width 32 height 19
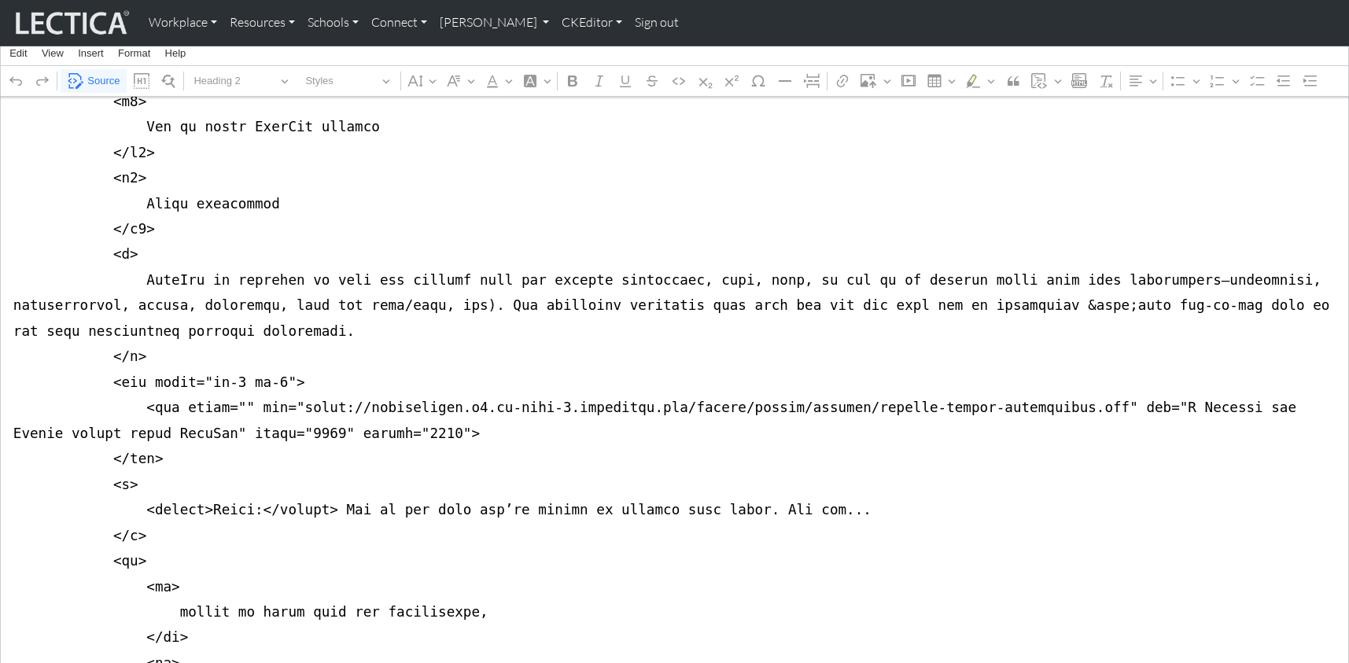
scroll to position [303, 0]
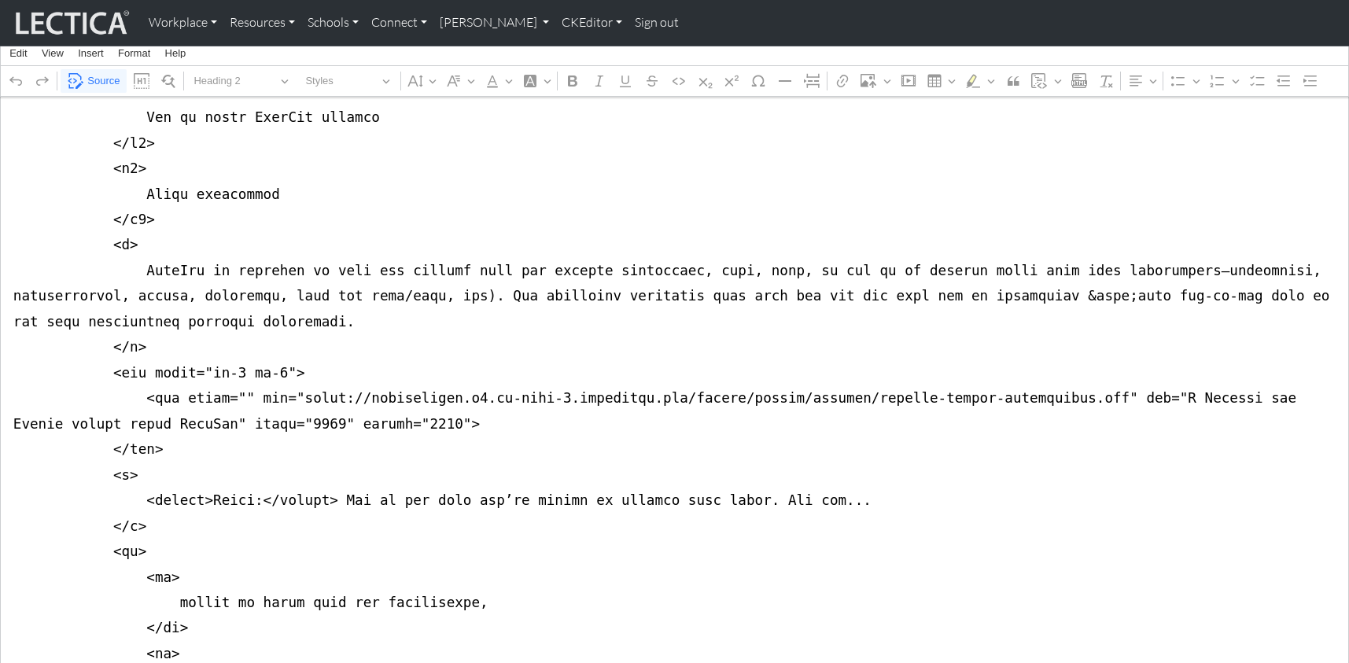
drag, startPoint x: 186, startPoint y: 385, endPoint x: 213, endPoint y: 389, distance: 27.0
type textarea "<div class="container mb-5"> <div class="row justify-content-md-center"> <div c…"
click at [90, 75] on span "Source" at bounding box center [103, 81] width 32 height 19
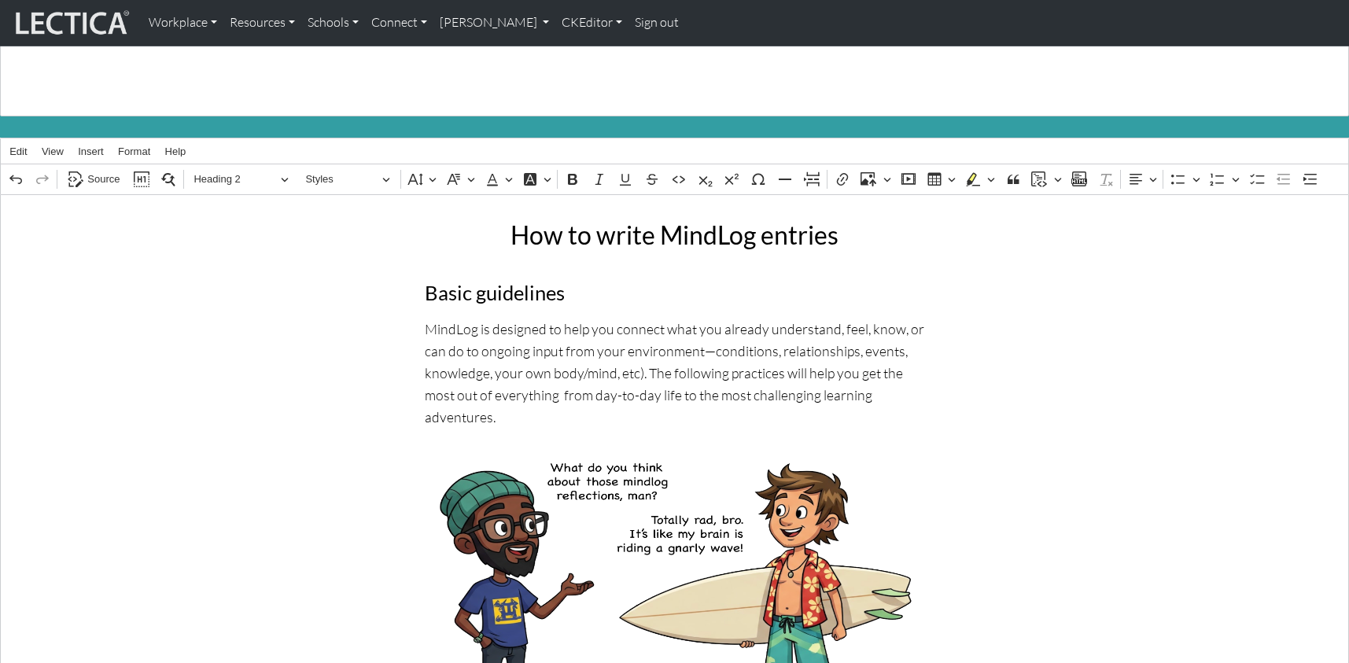
scroll to position [96, 0]
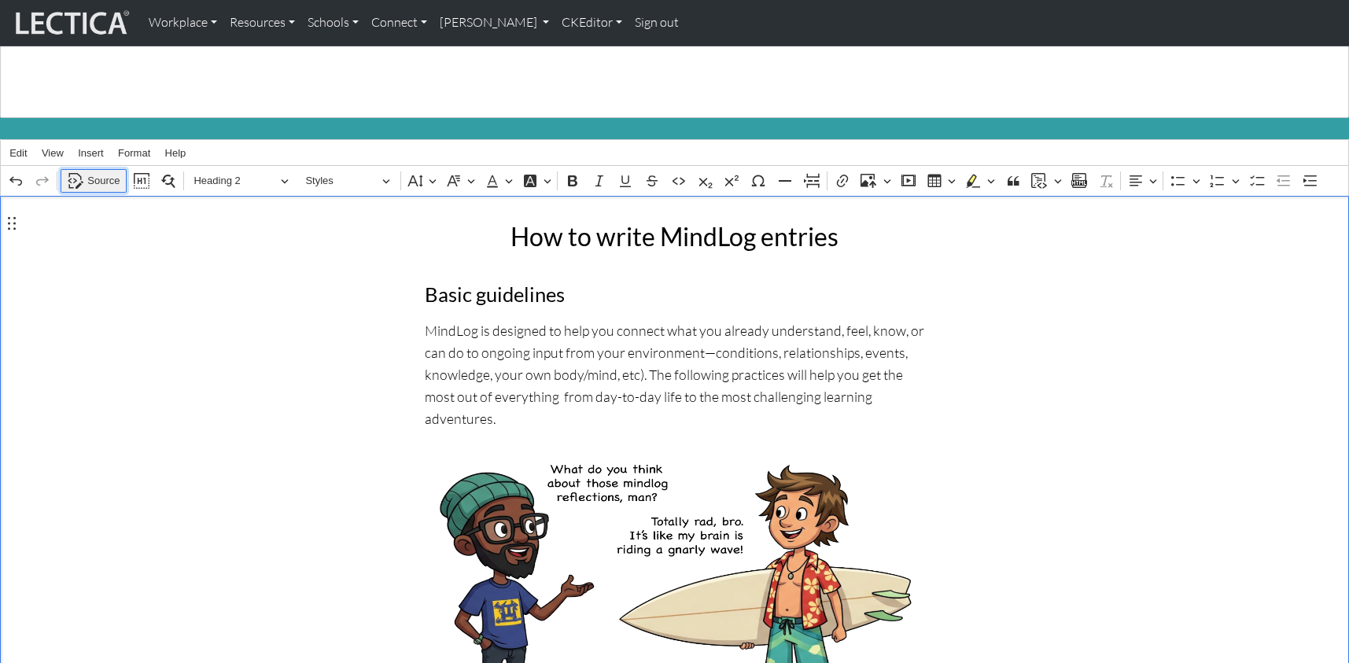
click at [101, 172] on span "Source" at bounding box center [103, 181] width 32 height 19
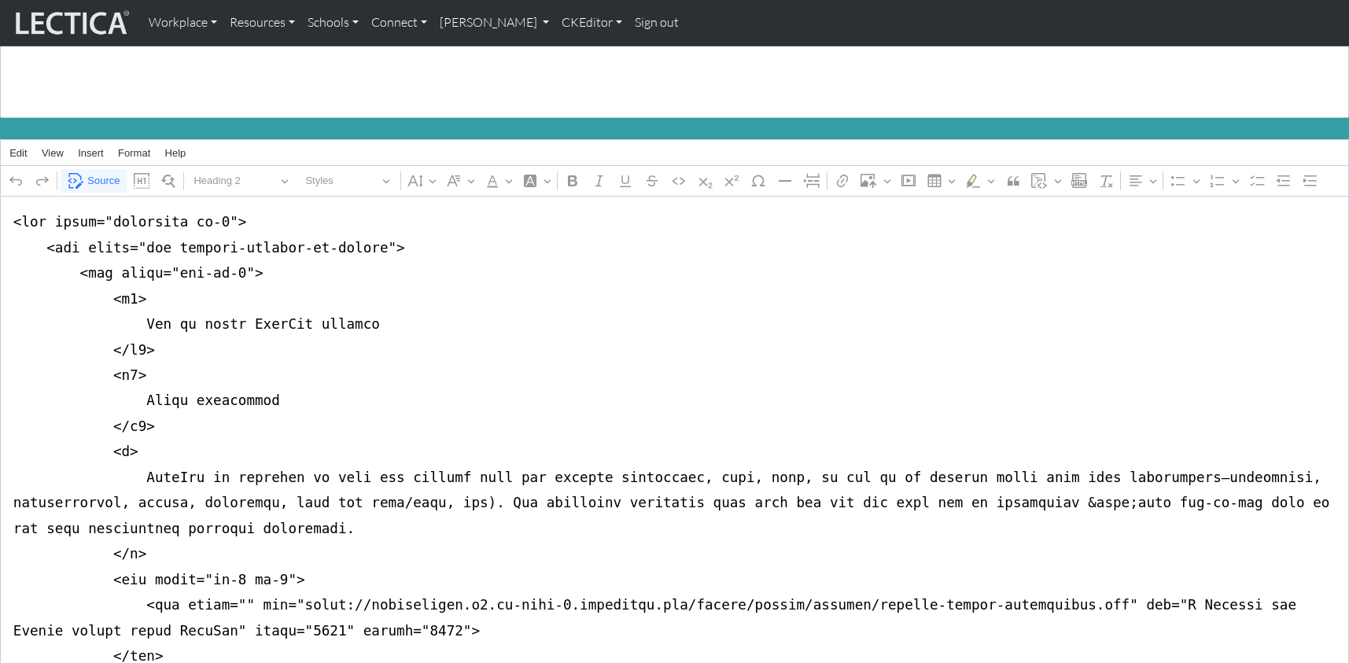
drag, startPoint x: 1018, startPoint y: 475, endPoint x: 1066, endPoint y: 475, distance: 48.0
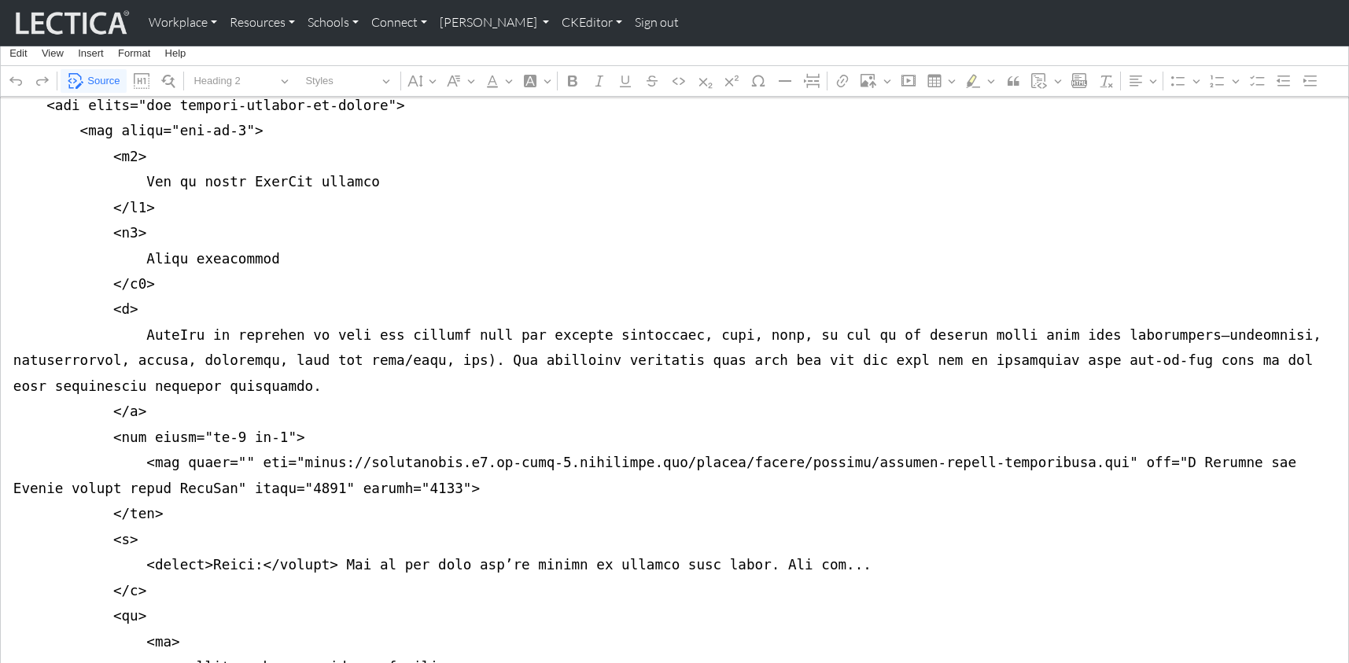
scroll to position [252, 0]
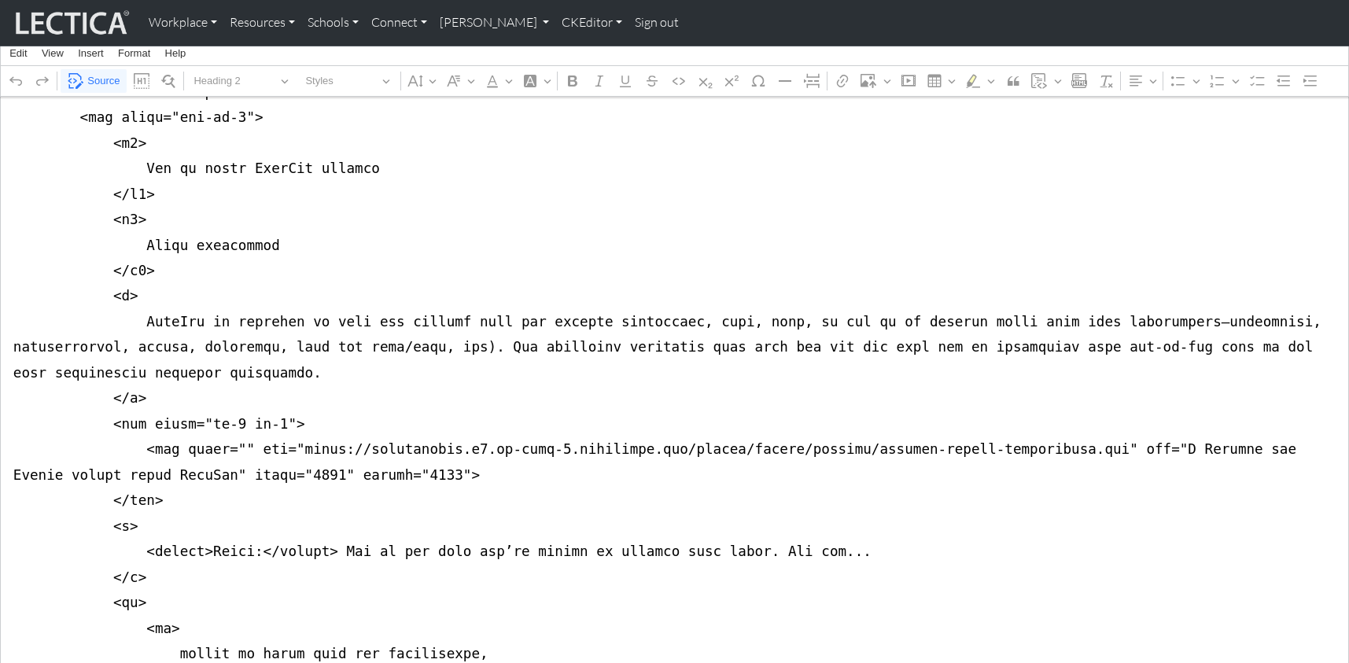
drag, startPoint x: 186, startPoint y: 441, endPoint x: 201, endPoint y: 441, distance: 14.2
type textarea "<div class="container mb-5"> <div class="row justify-content-md-center"> <div c…"
click at [99, 79] on span "Source" at bounding box center [103, 81] width 32 height 19
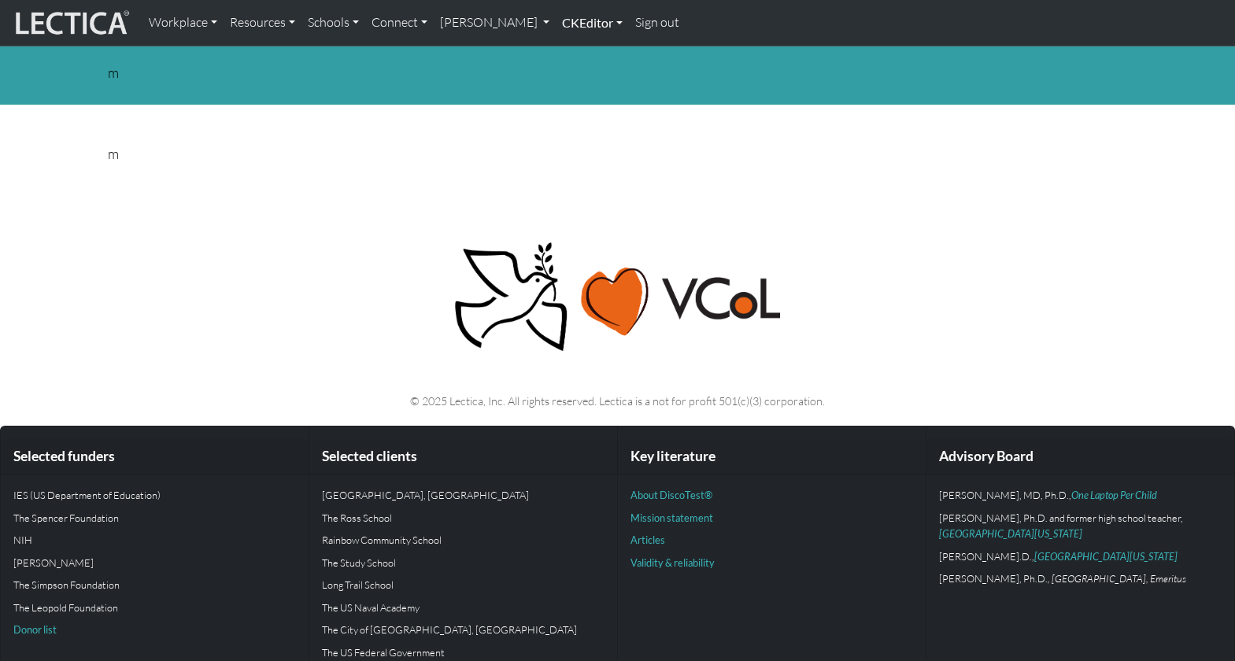
click at [556, 18] on link "CKEditor" at bounding box center [592, 22] width 73 height 33
click at [568, 48] on link "Edit" at bounding box center [583, 58] width 31 height 20
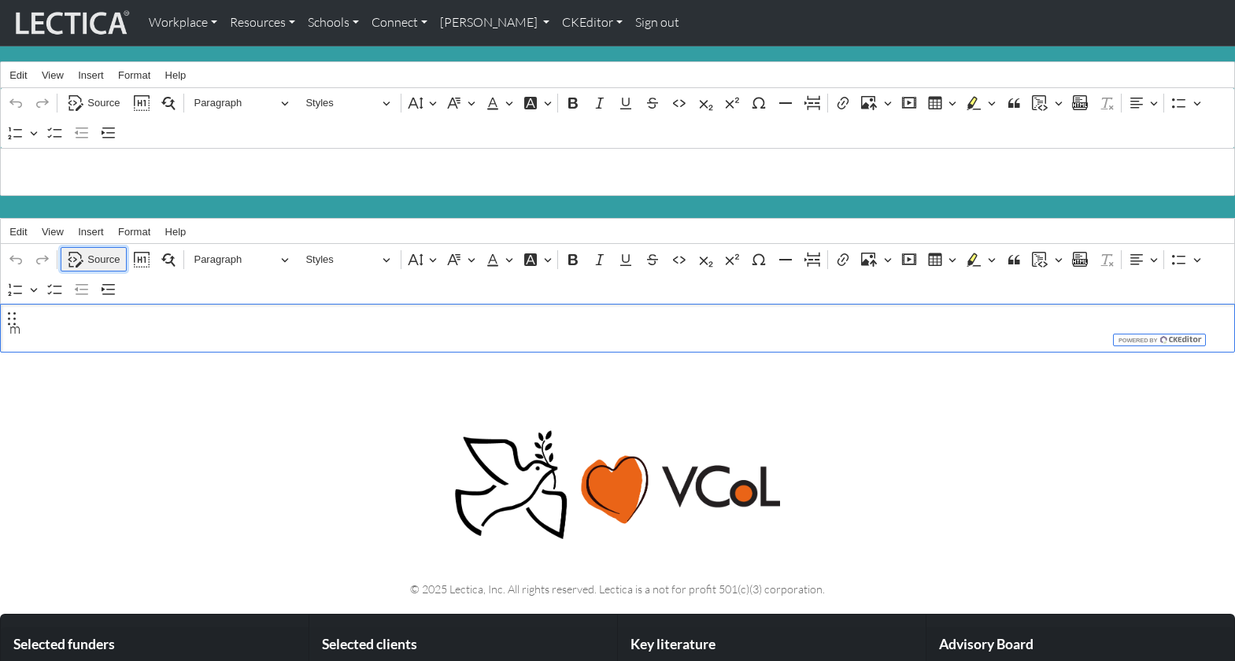
click at [94, 250] on span "Source" at bounding box center [103, 259] width 32 height 19
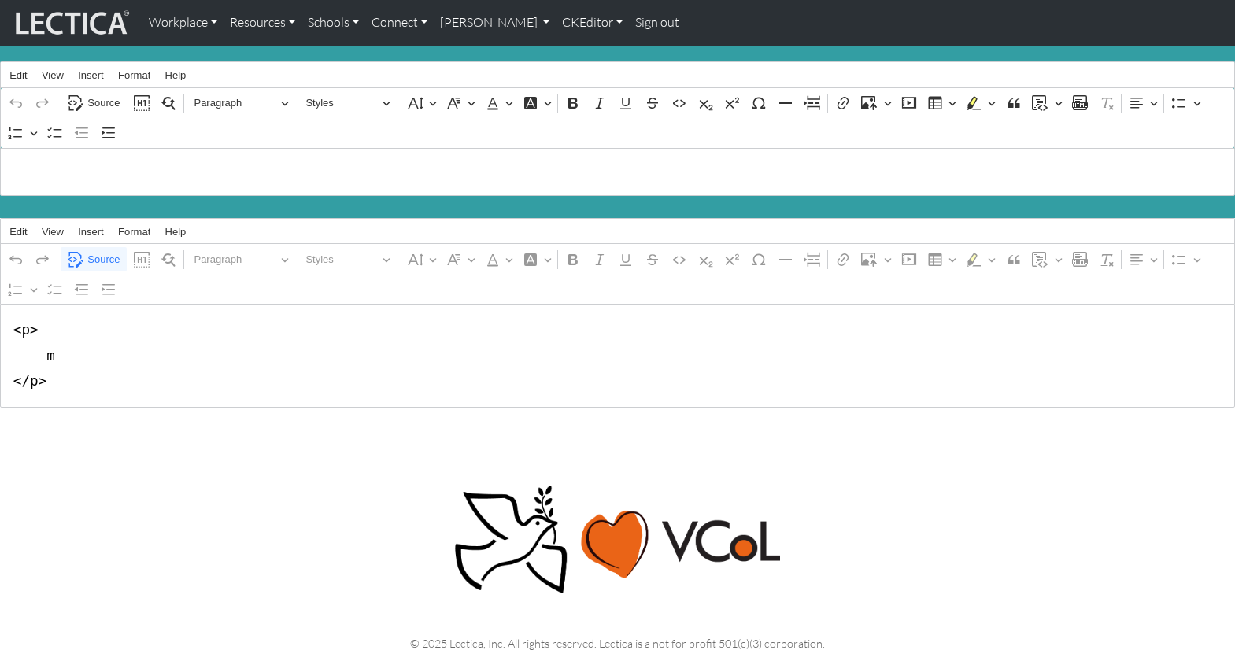
drag, startPoint x: 47, startPoint y: 375, endPoint x: 8, endPoint y: 316, distance: 71.6
click at [8, 316] on textarea "<p> m </p>" at bounding box center [617, 355] width 1235 height 103
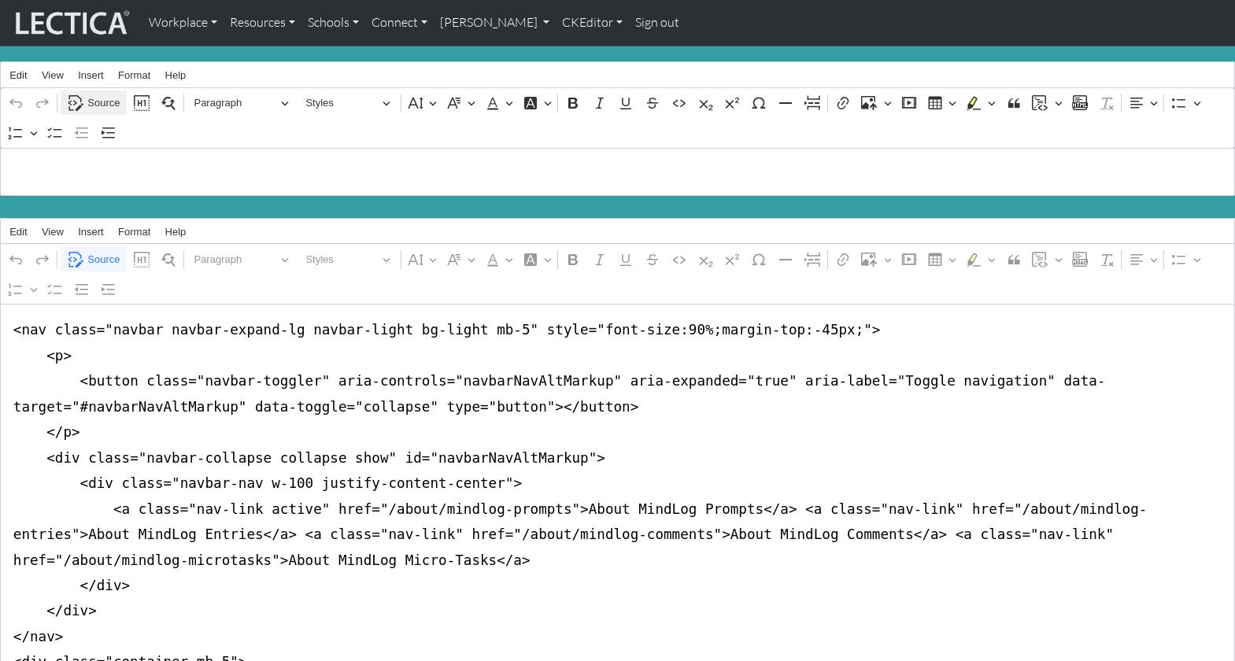
type textarea "<nav class="navbar navbar-expand-lg navbar-light bg-light mb-5" style="font-siz…"
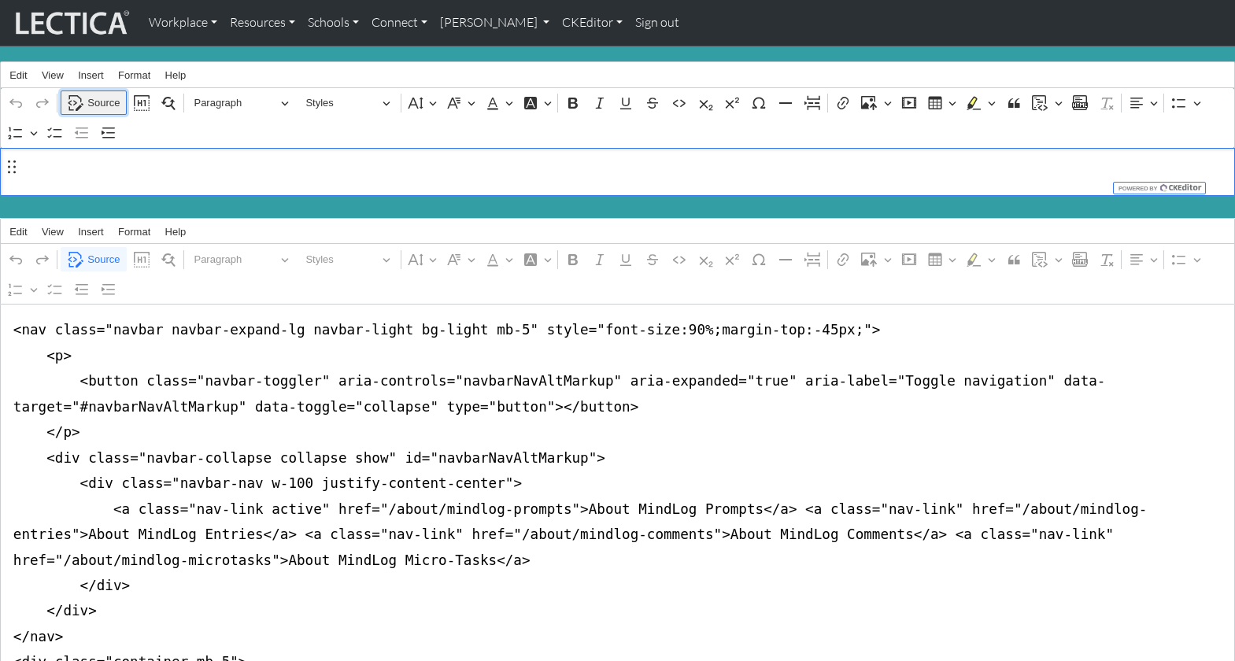
click at [105, 102] on span "Source" at bounding box center [103, 103] width 32 height 19
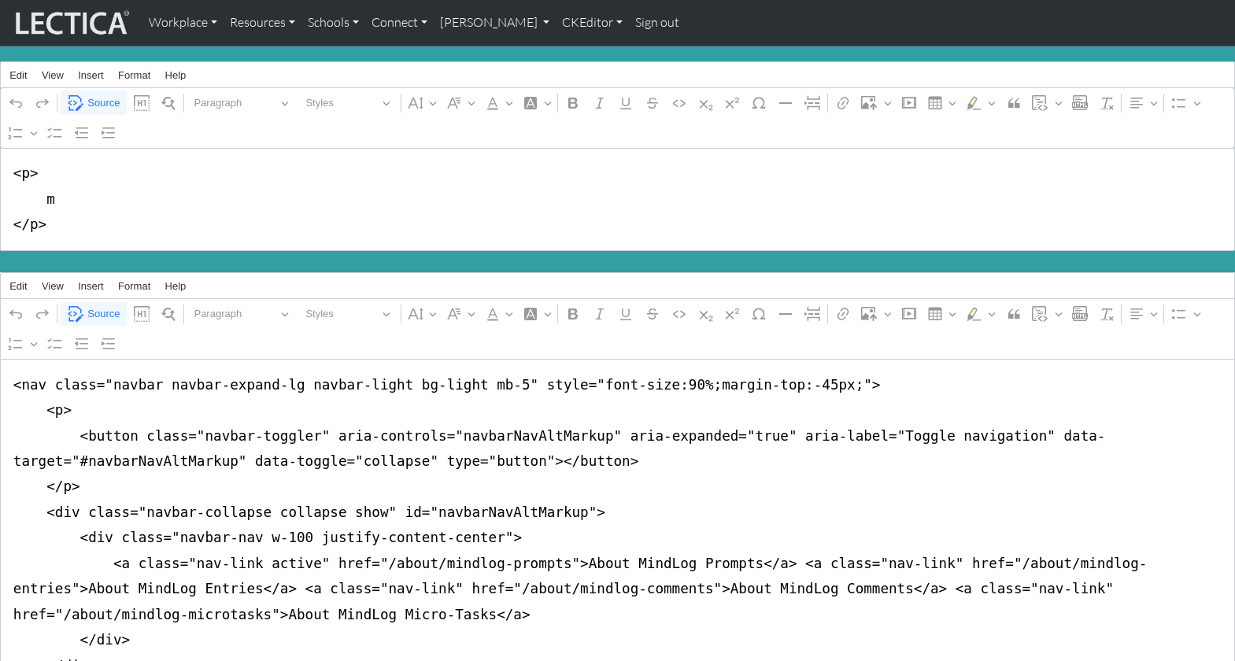
click at [26, 172] on textarea "<p> m </p>" at bounding box center [617, 199] width 1235 height 103
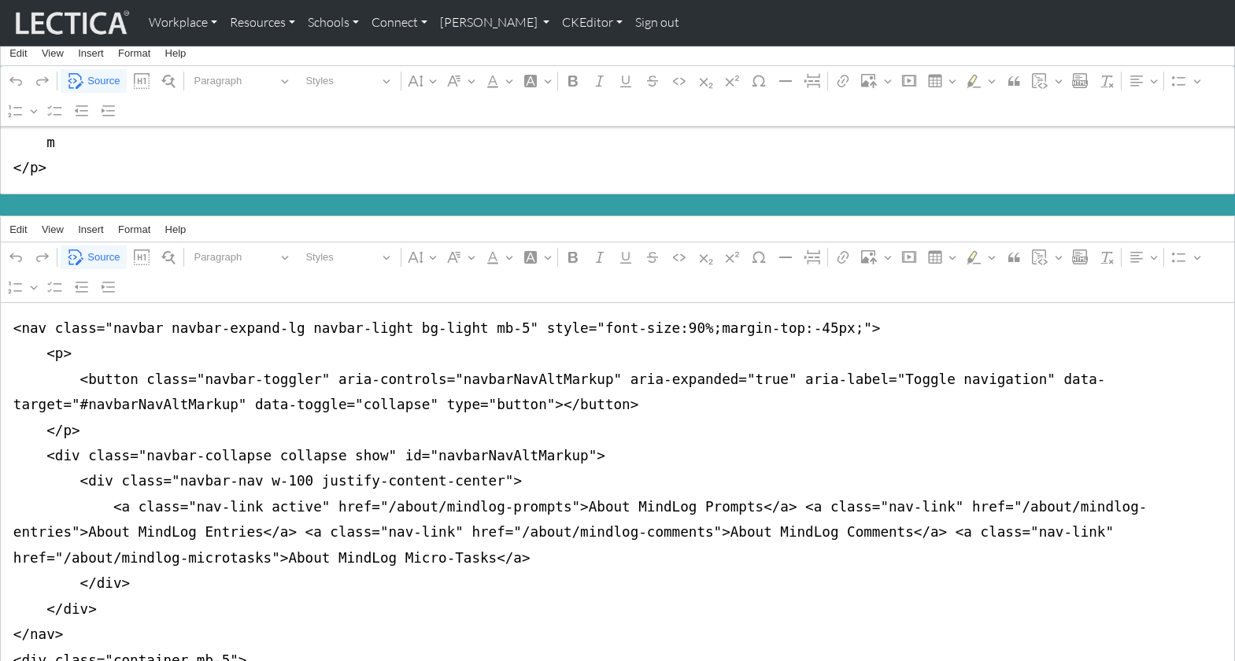
scroll to position [80, 0]
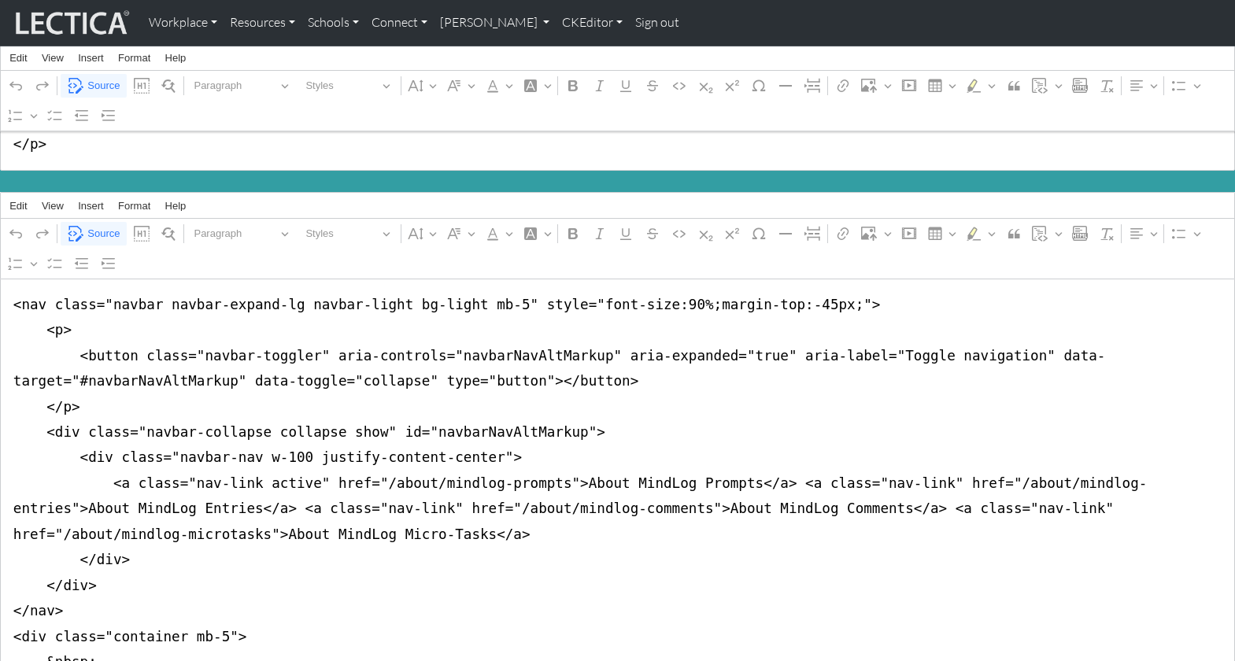
click at [33, 140] on textarea "<h1> m </p>" at bounding box center [617, 119] width 1235 height 103
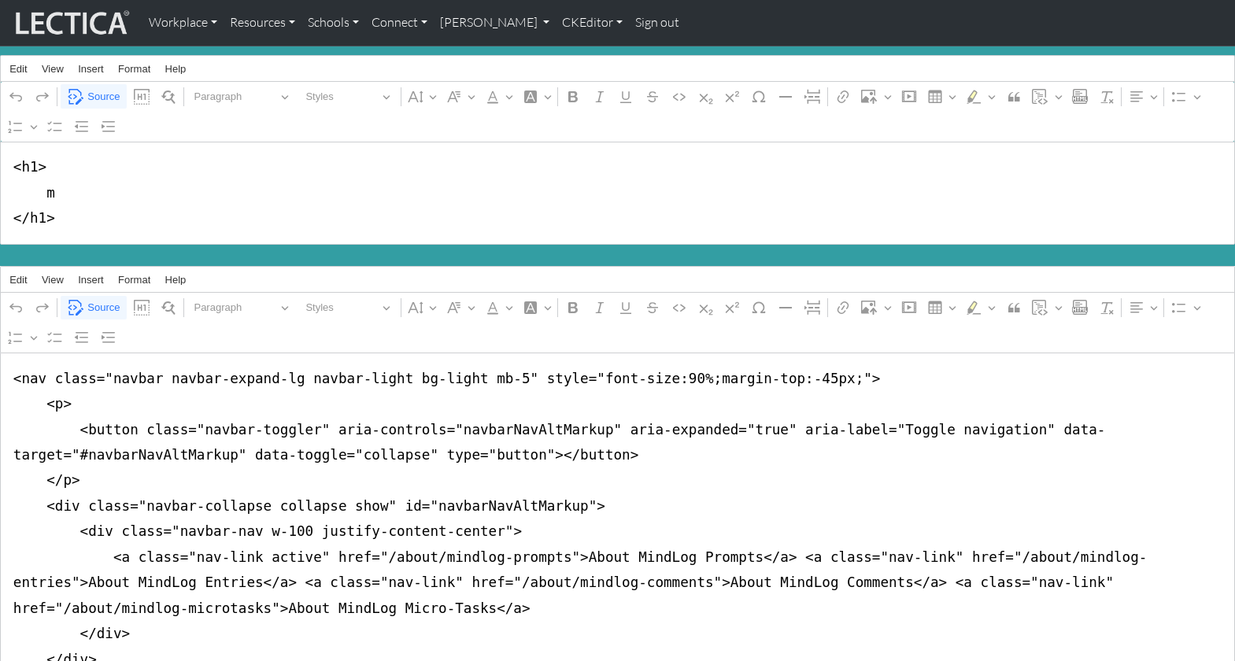
scroll to position [0, 0]
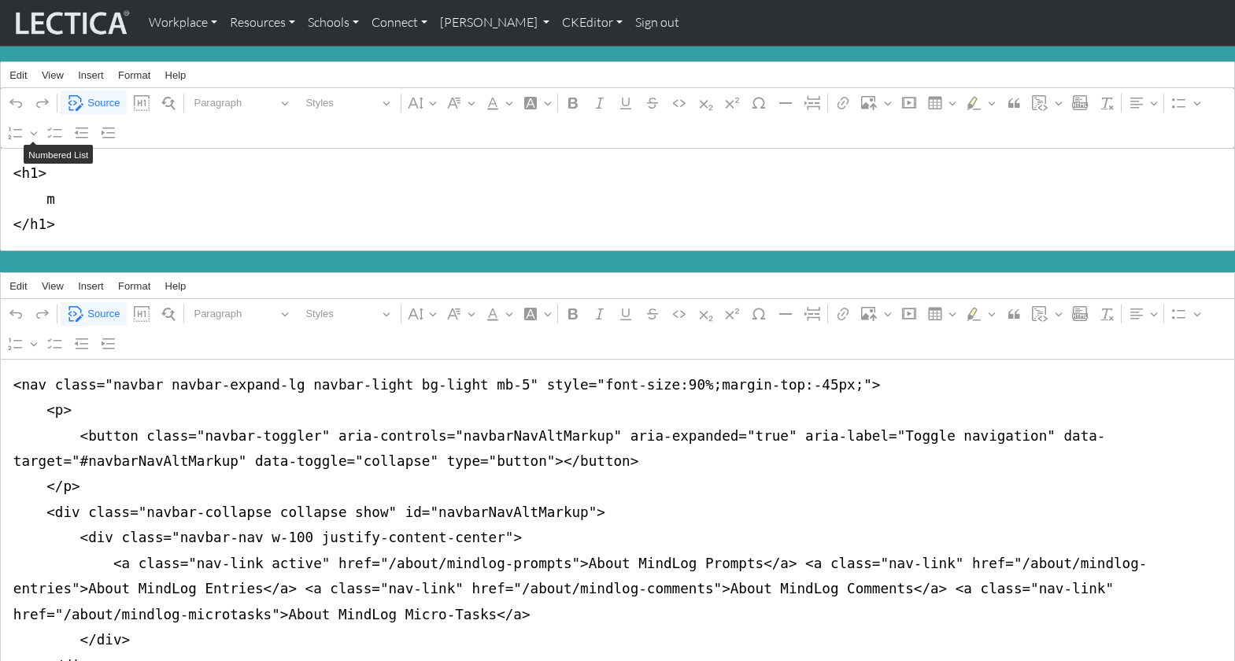
drag, startPoint x: 40, startPoint y: 195, endPoint x: 50, endPoint y: 195, distance: 9.4
click at [50, 195] on textarea "<h1> m </h1>" at bounding box center [617, 199] width 1235 height 103
type textarea "<h1> About MindLog Comments </h1>"
click at [556, 23] on link "CKEditor" at bounding box center [592, 22] width 73 height 33
click at [568, 52] on link "Edit" at bounding box center [583, 58] width 31 height 20
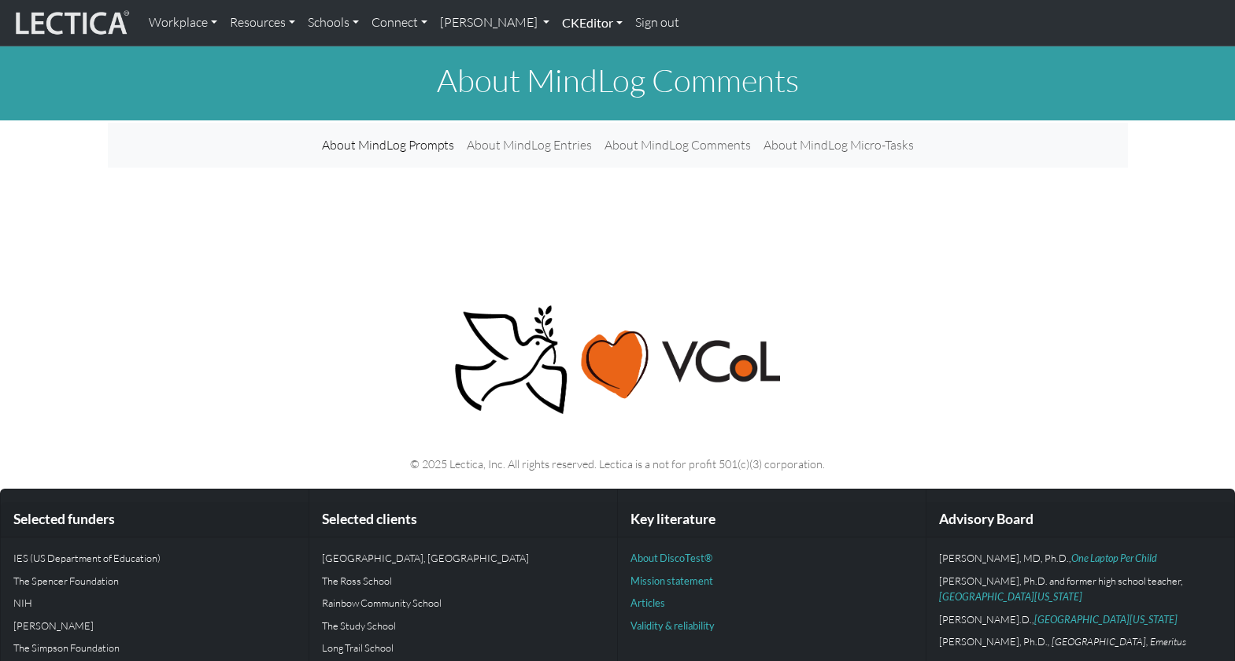
click at [556, 28] on link "CKEditor" at bounding box center [592, 22] width 73 height 33
click at [568, 53] on link "Edit" at bounding box center [583, 58] width 31 height 20
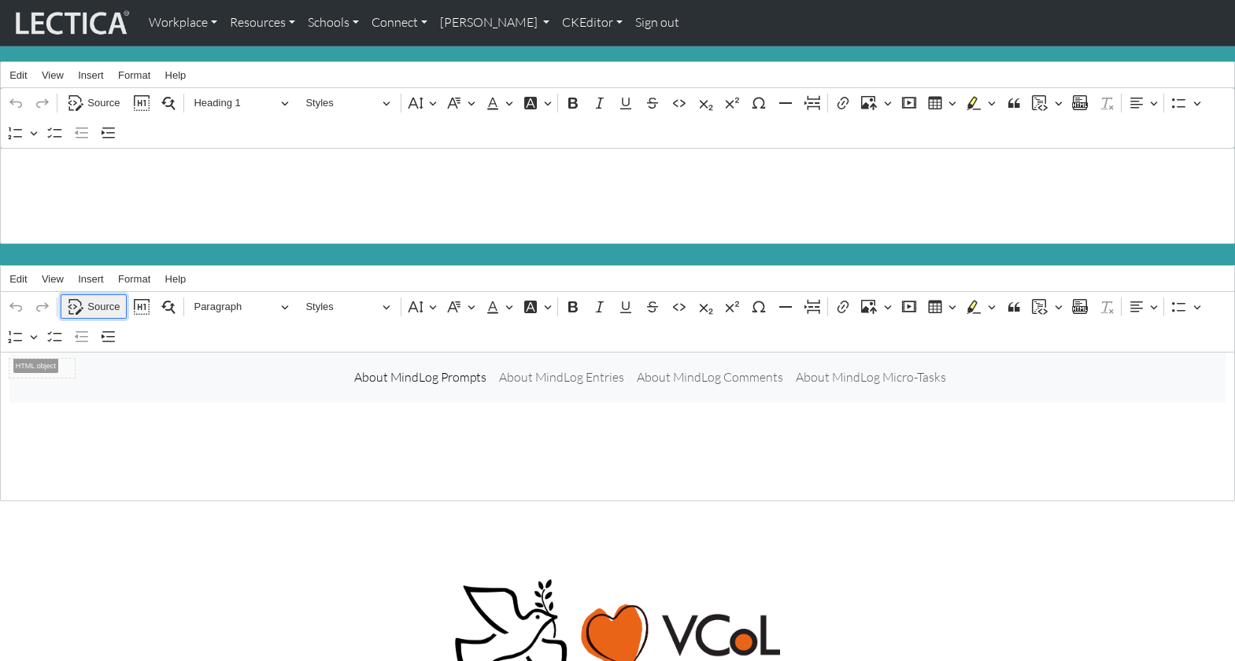
click at [99, 297] on span "Source" at bounding box center [103, 306] width 32 height 19
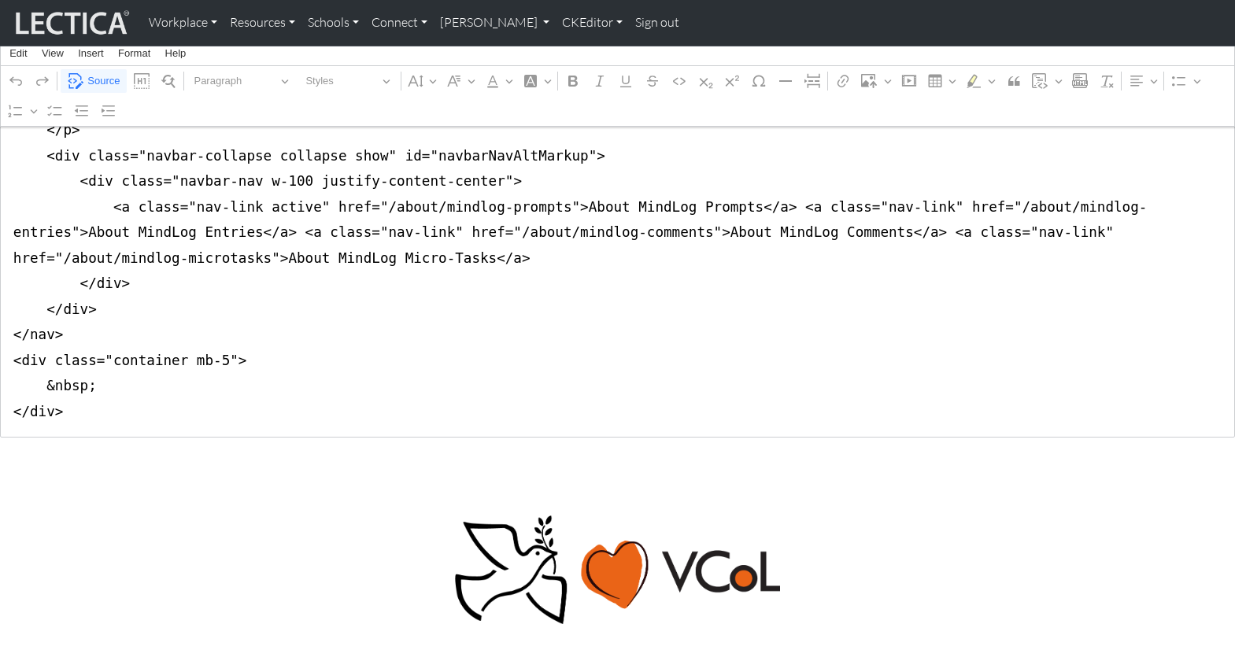
scroll to position [344, 0]
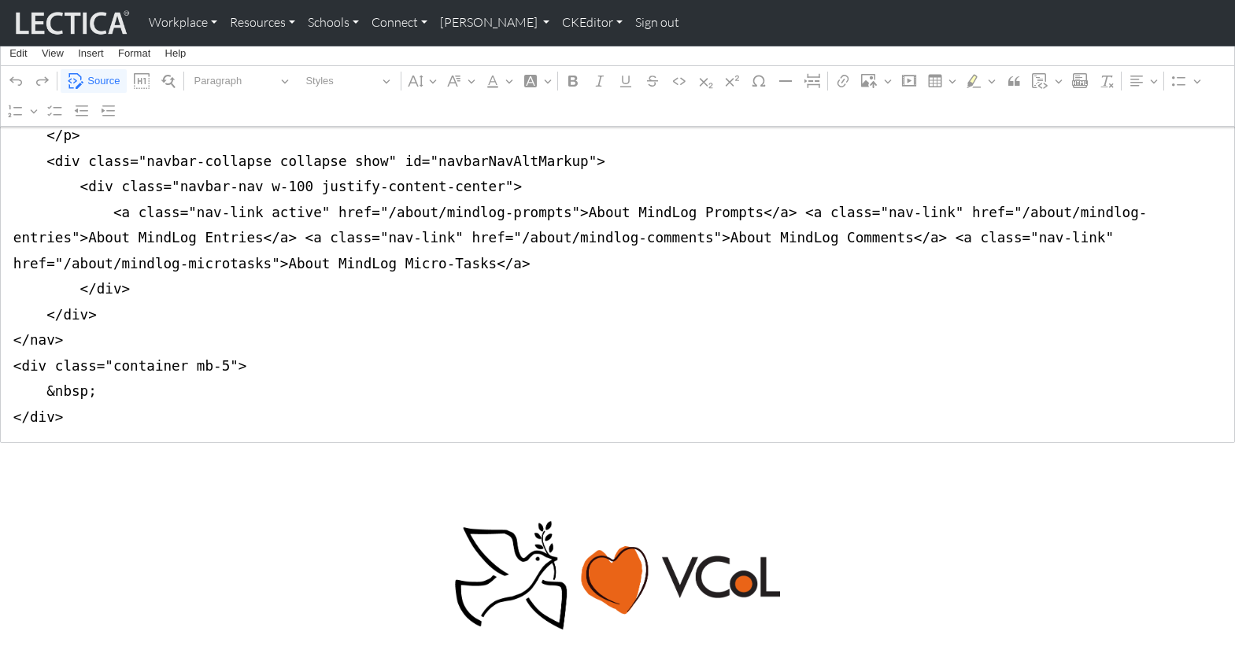
drag, startPoint x: 10, startPoint y: 333, endPoint x: 8, endPoint y: 396, distance: 63.0
click at [8, 396] on textarea "<nav class="navbar navbar-expand-lg navbar-light bg-light mb-5" style="font-siz…" at bounding box center [617, 225] width 1235 height 435
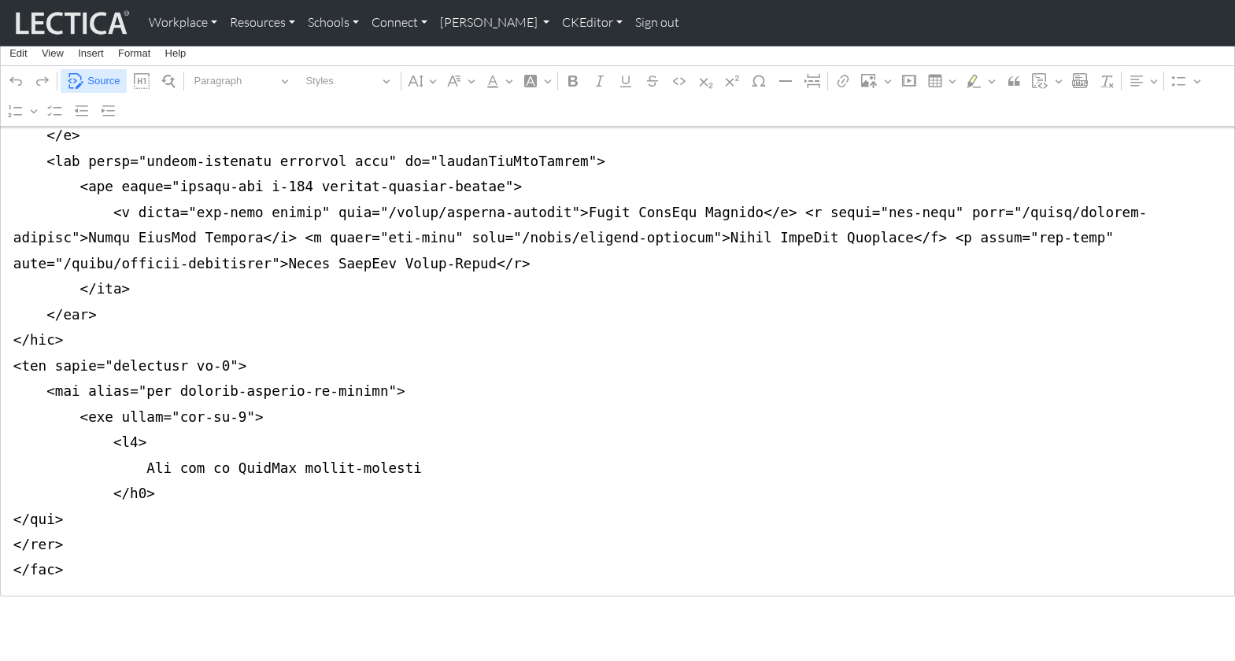
type textarea "<nav class="navbar navbar-expand-lg navbar-light bg-light mb-5" style="font-siz…"
click at [110, 79] on span "Source" at bounding box center [103, 81] width 32 height 19
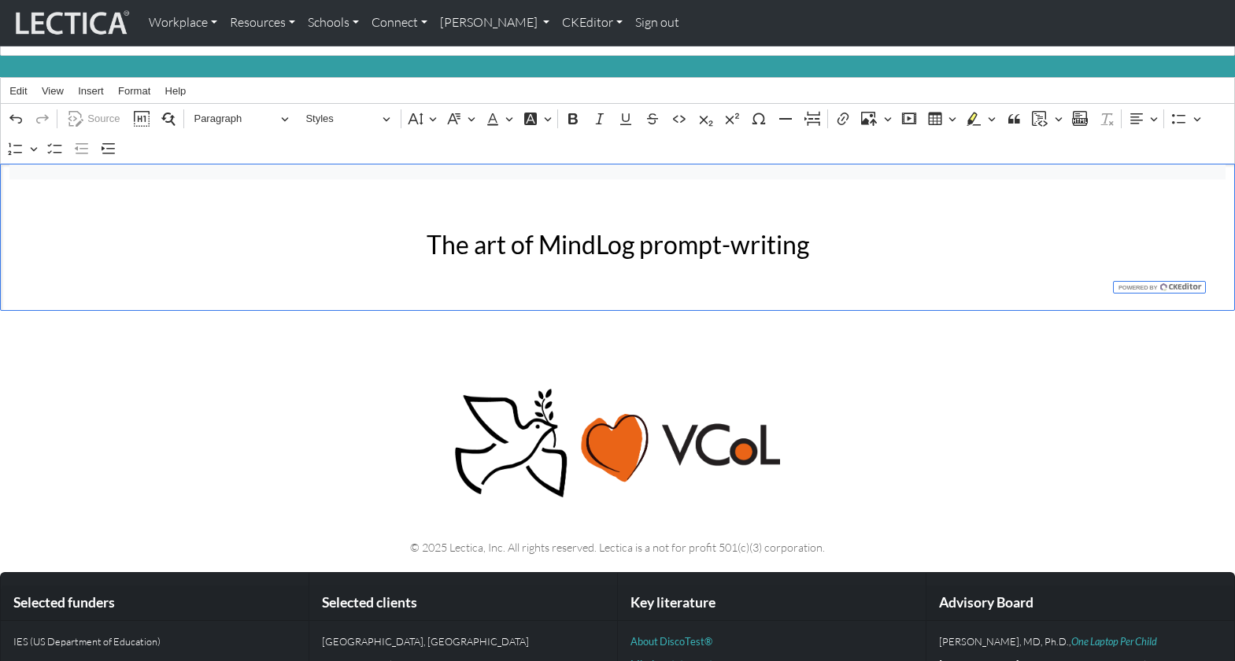
scroll to position [0, 0]
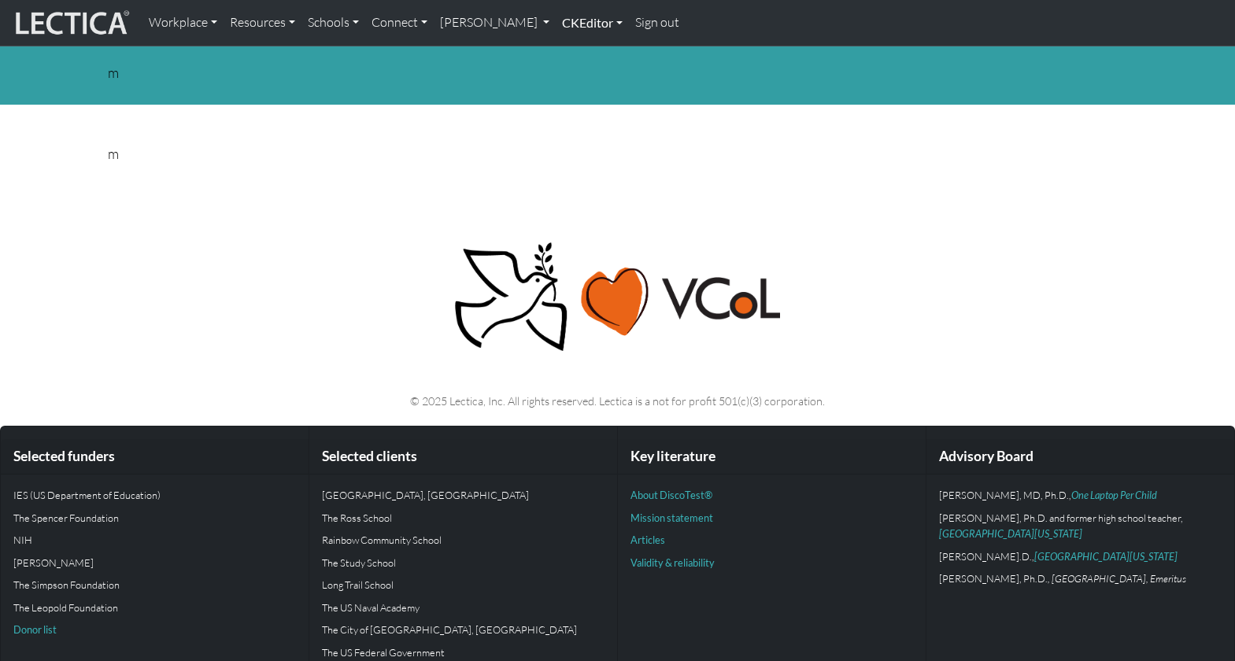
click at [556, 23] on link "CKEditor" at bounding box center [592, 22] width 73 height 33
click at [568, 52] on link "Edit" at bounding box center [583, 58] width 31 height 20
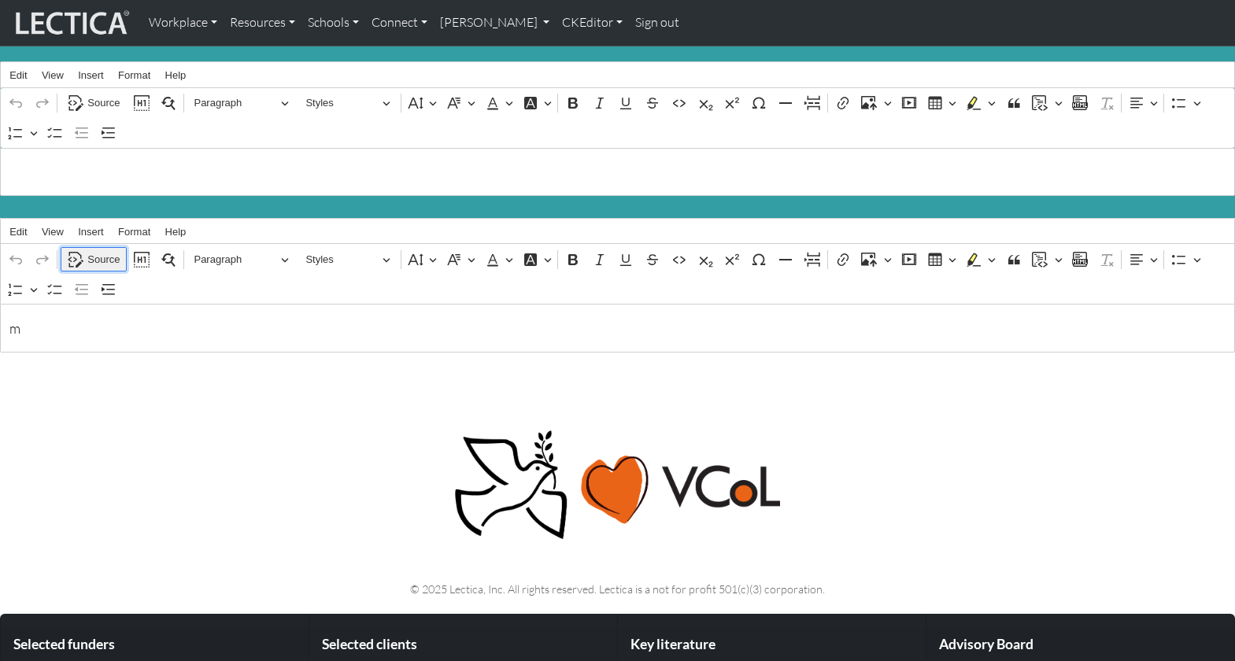
click at [96, 250] on span "Source" at bounding box center [103, 259] width 32 height 19
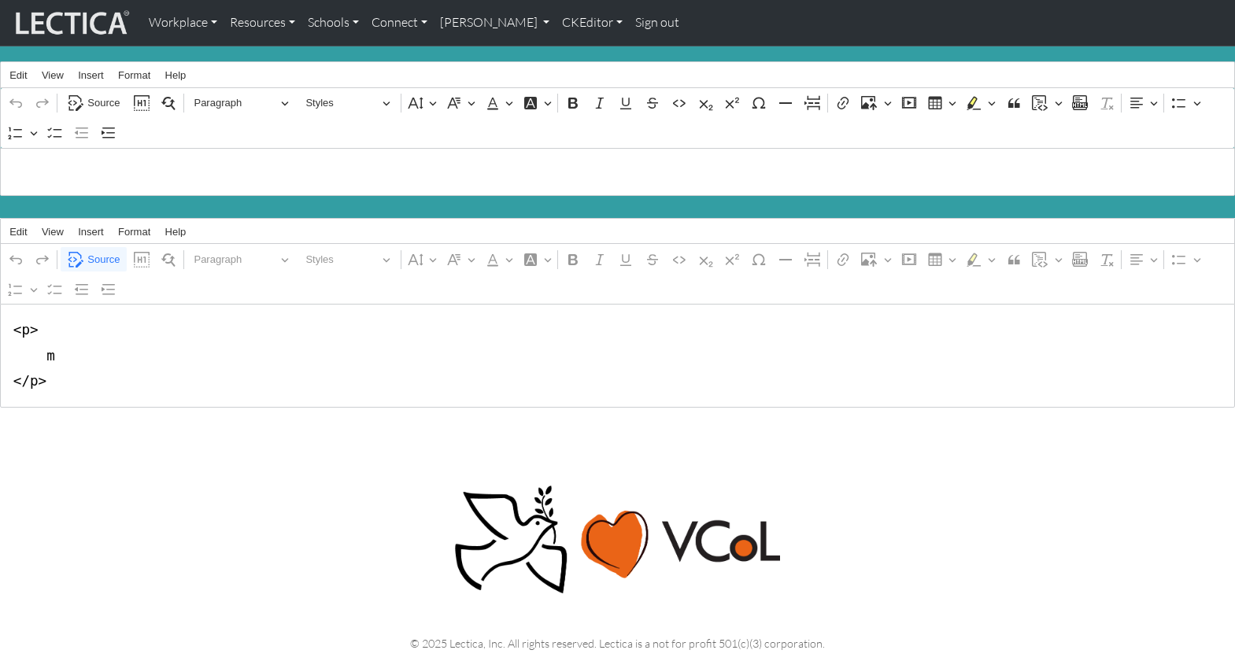
drag, startPoint x: 13, startPoint y: 323, endPoint x: 50, endPoint y: 376, distance: 65.0
click at [50, 376] on textarea "<p> m </p>" at bounding box center [617, 355] width 1235 height 103
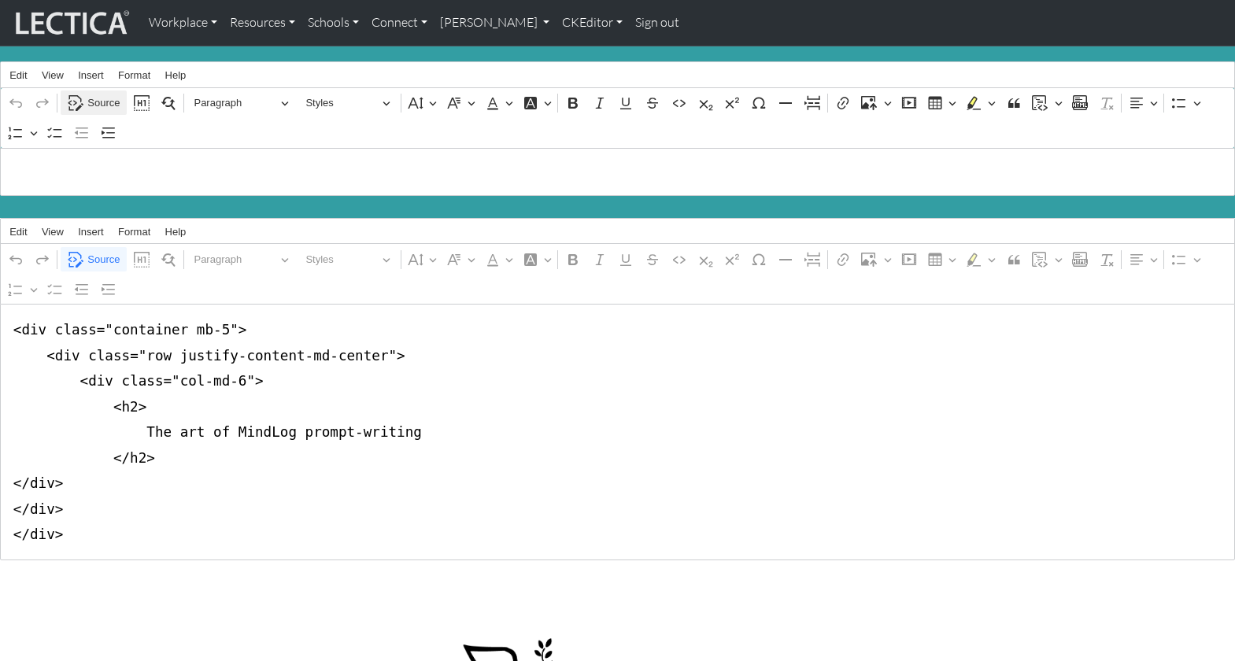
type textarea "<div class="container mb-5"> <div class="row justify-content-md-center"> <div c…"
click at [98, 102] on span "Source" at bounding box center [103, 103] width 32 height 19
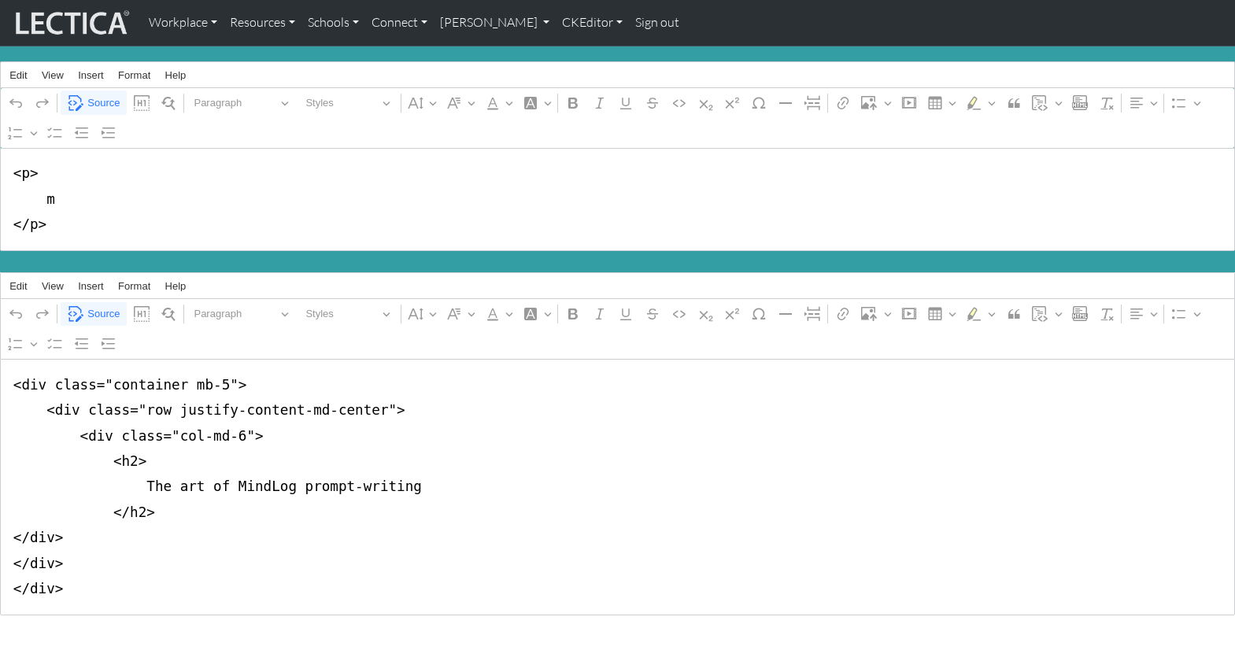
click at [19, 169] on textarea "<p> m </p>" at bounding box center [617, 199] width 1235 height 103
click at [35, 217] on textarea "<h1> m </p>" at bounding box center [617, 199] width 1235 height 103
drag, startPoint x: 42, startPoint y: 193, endPoint x: 54, endPoint y: 193, distance: 11.0
click at [54, 193] on textarea "<h1> m </hi>" at bounding box center [617, 199] width 1235 height 103
type textarea "<h1> About MindLog™ Micro-Tasks </hi>"
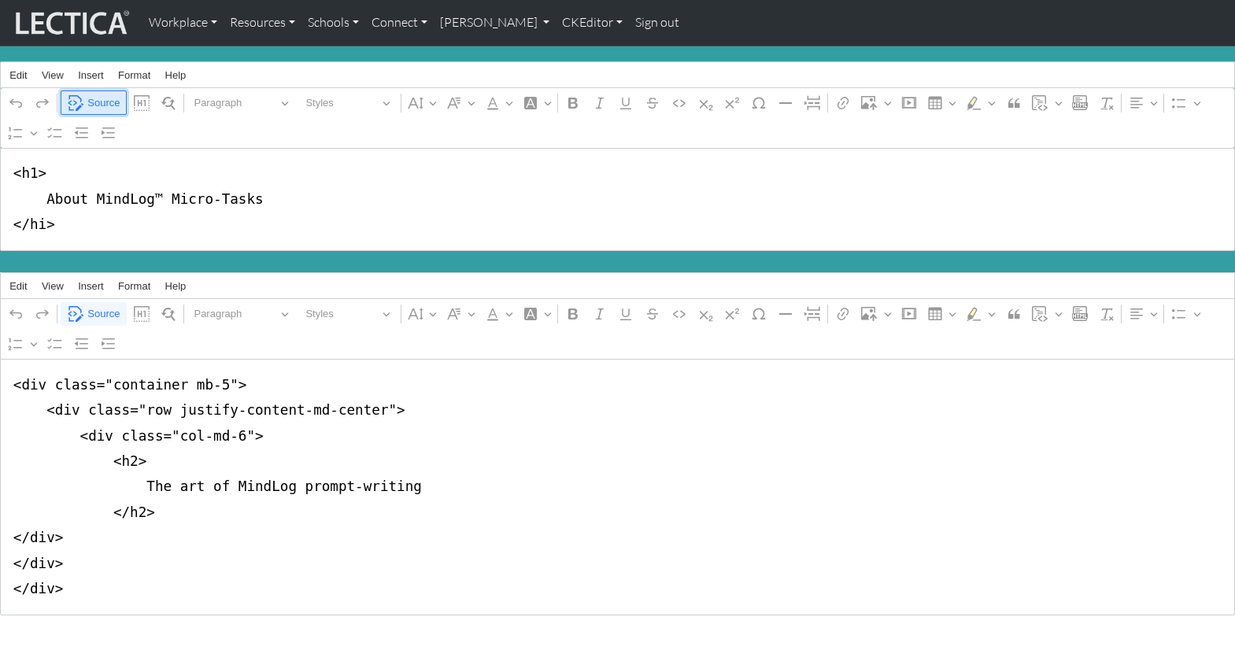
click at [98, 96] on span "Source" at bounding box center [103, 103] width 32 height 19
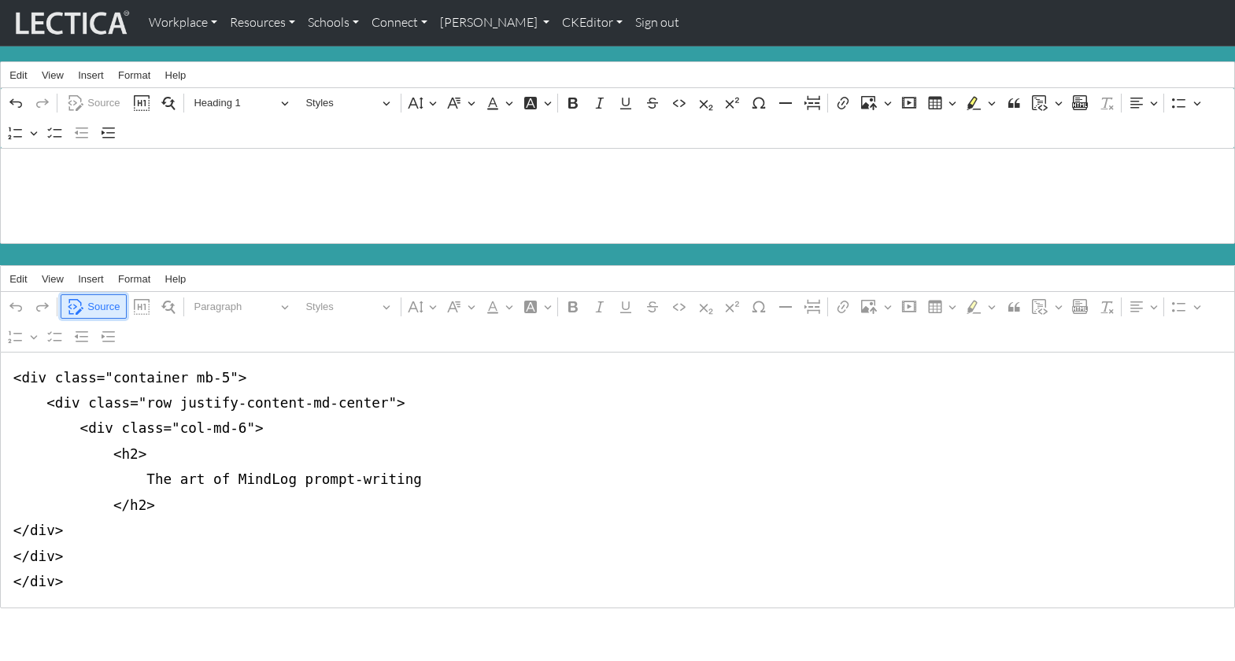
drag, startPoint x: 102, startPoint y: 288, endPoint x: 109, endPoint y: 285, distance: 8.5
click at [102, 297] on span "Source" at bounding box center [103, 306] width 32 height 19
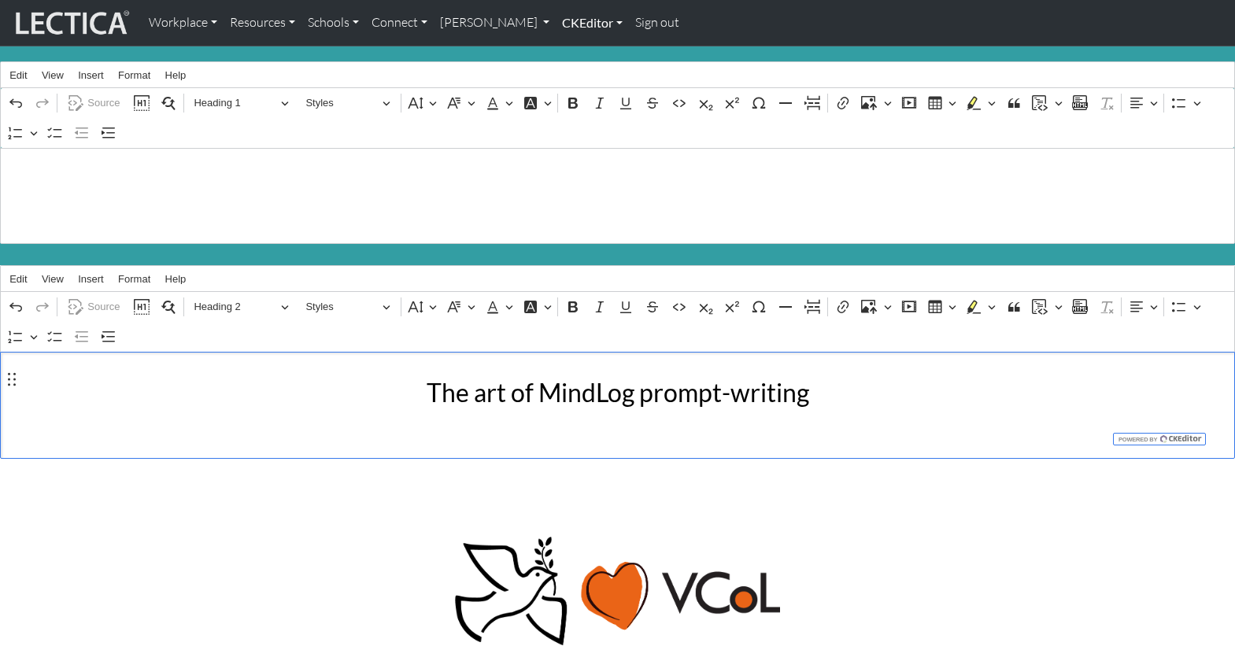
click at [556, 21] on link "CKEditor" at bounding box center [592, 22] width 73 height 33
click at [568, 50] on link "Edit" at bounding box center [583, 58] width 31 height 20
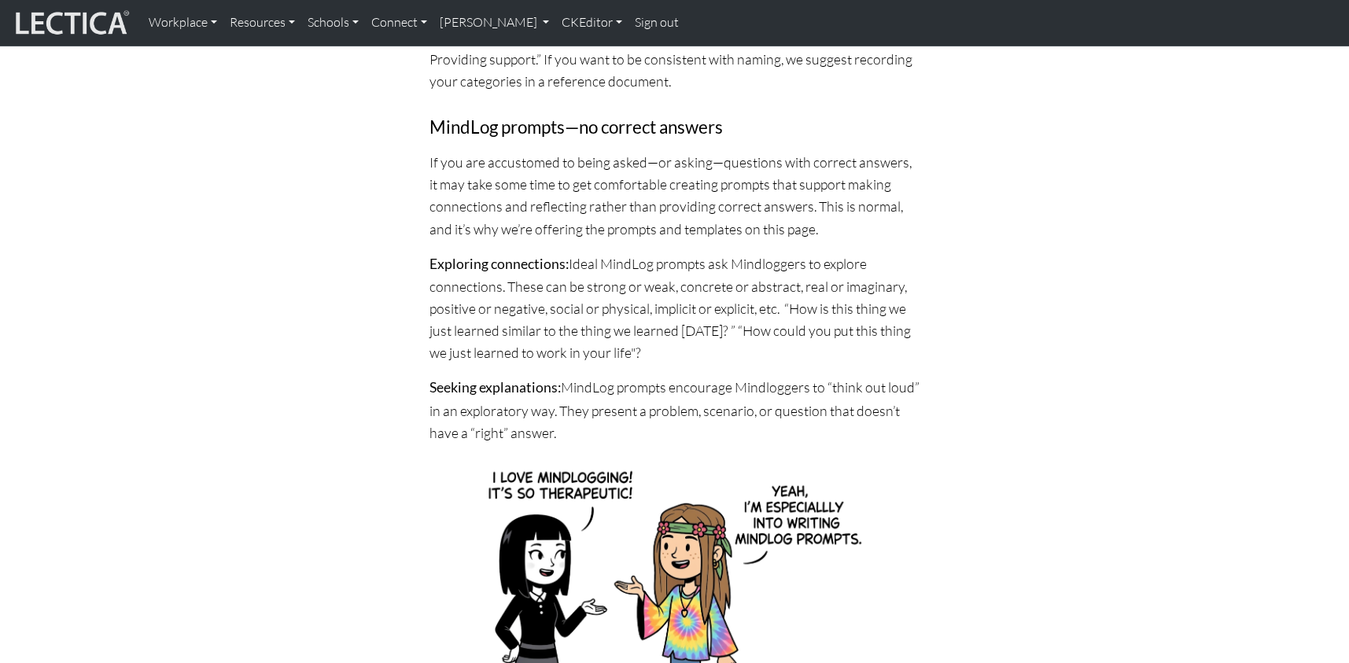
scroll to position [550, 0]
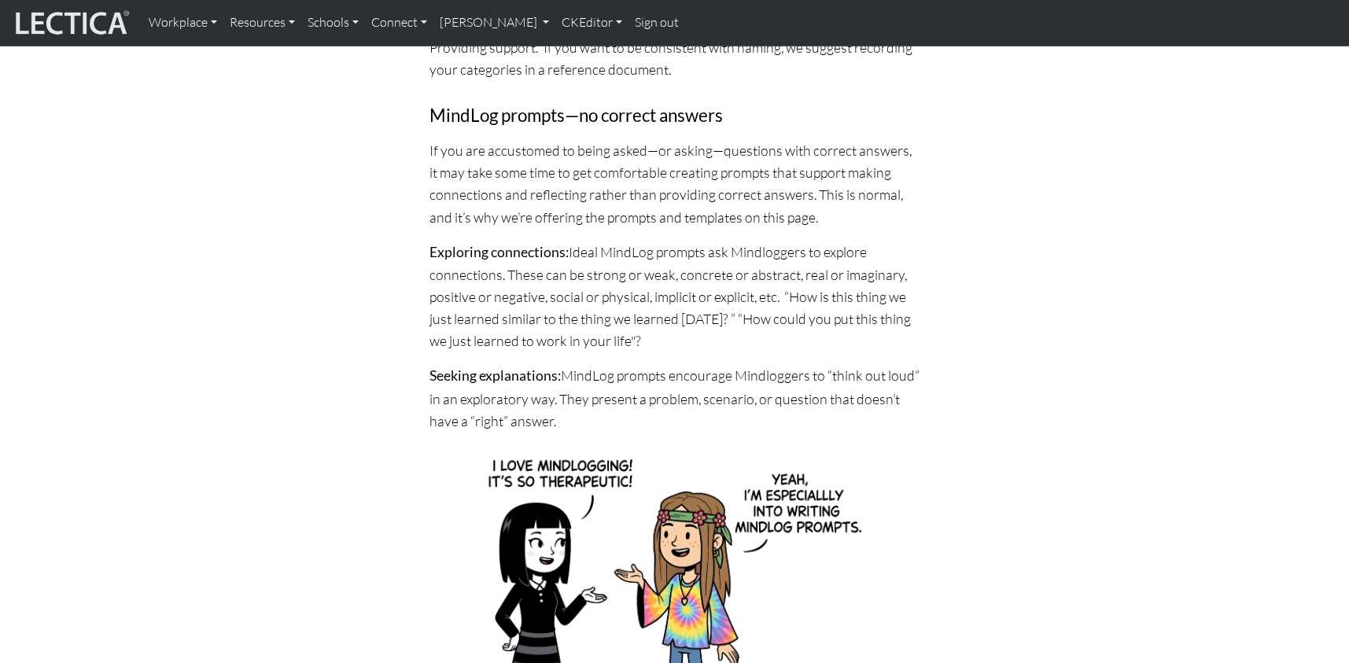
click at [556, 23] on link "CKEditor" at bounding box center [592, 22] width 73 height 33
click at [568, 50] on link "Edit" at bounding box center [583, 58] width 31 height 20
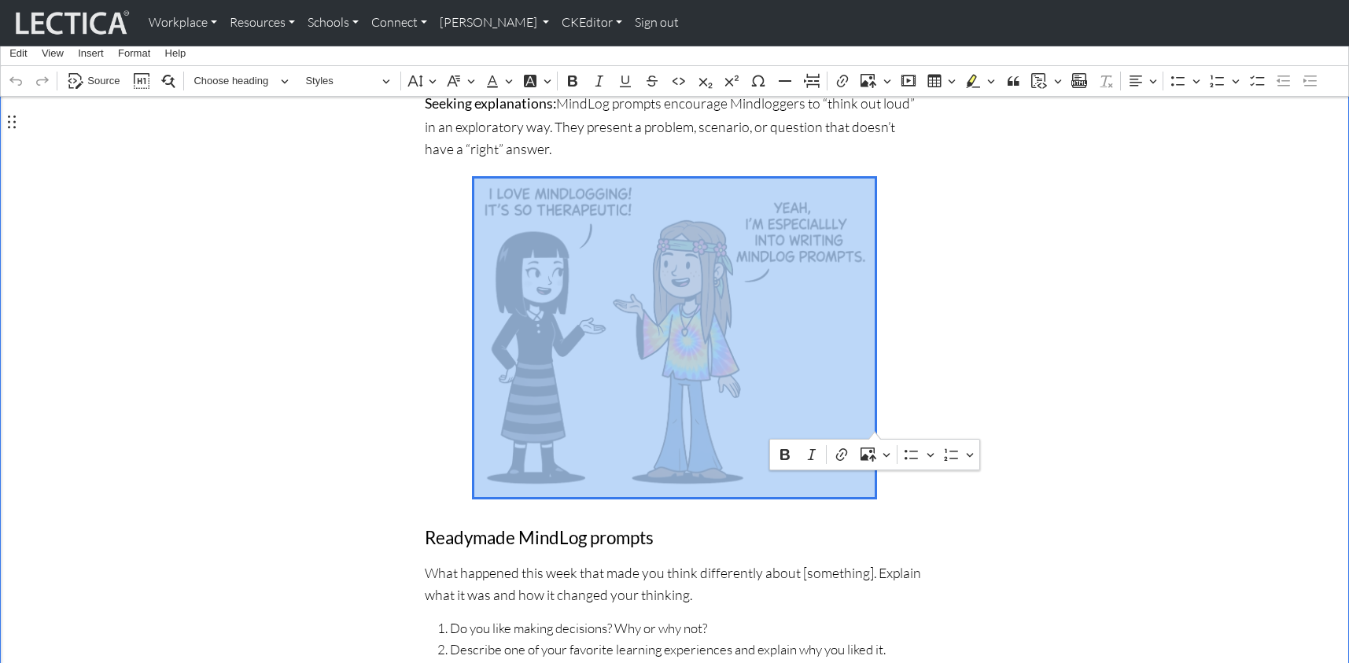
scroll to position [1006, 0]
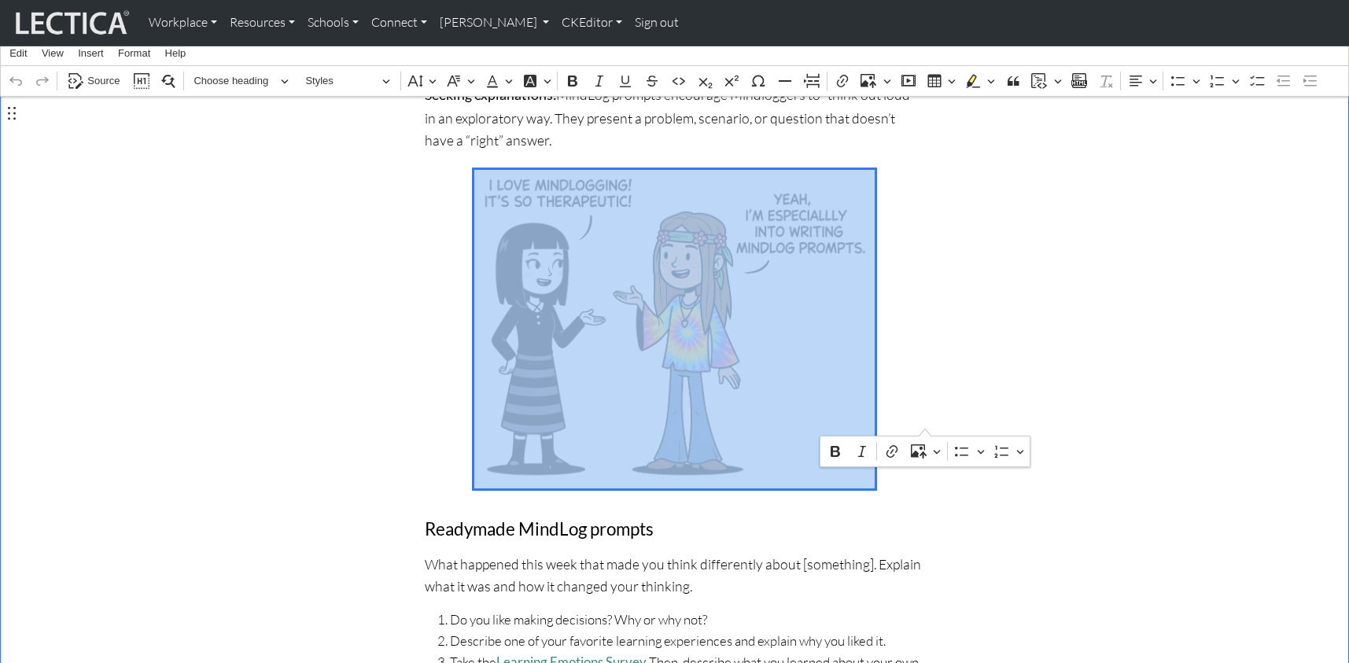
drag, startPoint x: 470, startPoint y: 268, endPoint x: 412, endPoint y: 459, distance: 199.9
copy div "MindLog prompts encourage Mindloggers to “think out loud” in an exploratory way…"
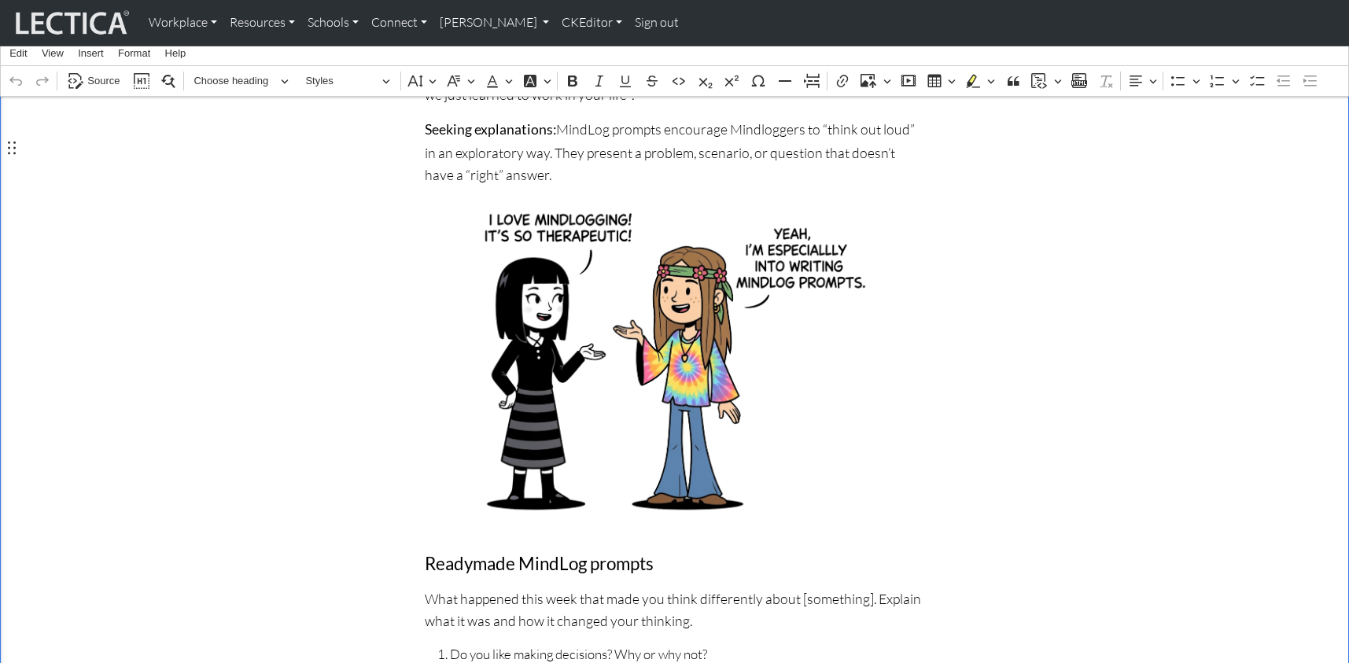
scroll to position [958, 0]
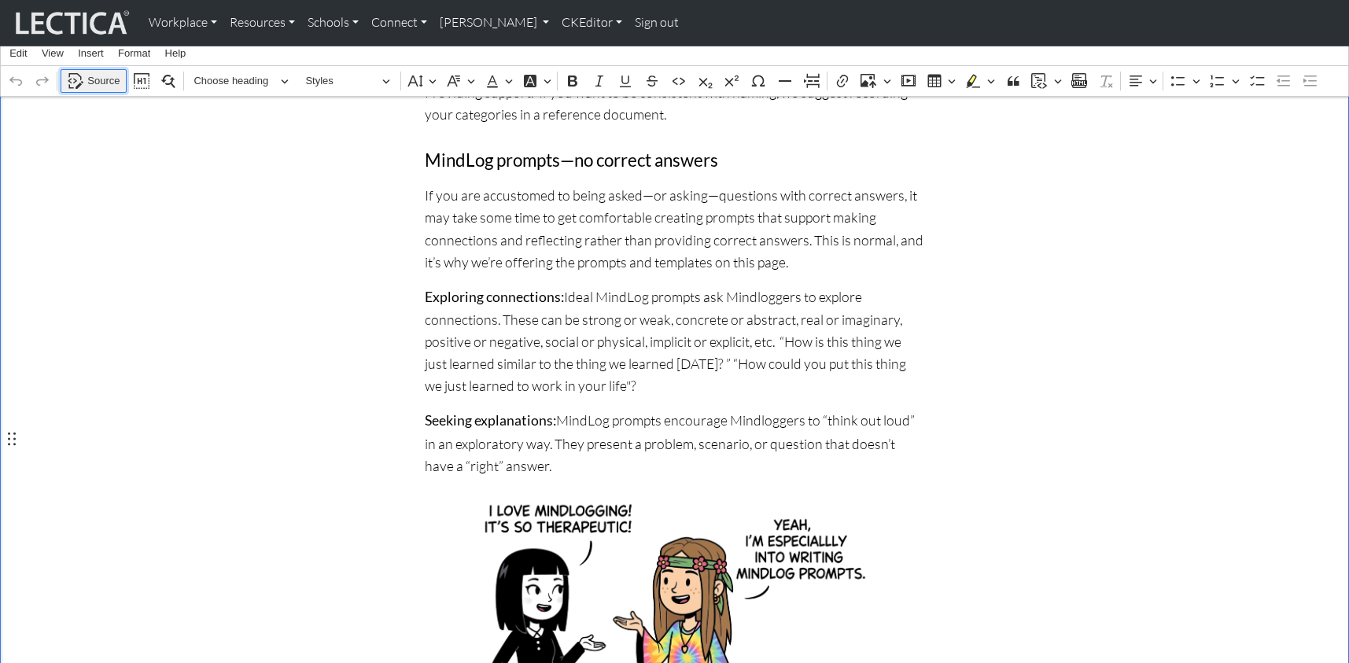
click at [109, 92] on button "Source" at bounding box center [94, 81] width 66 height 24
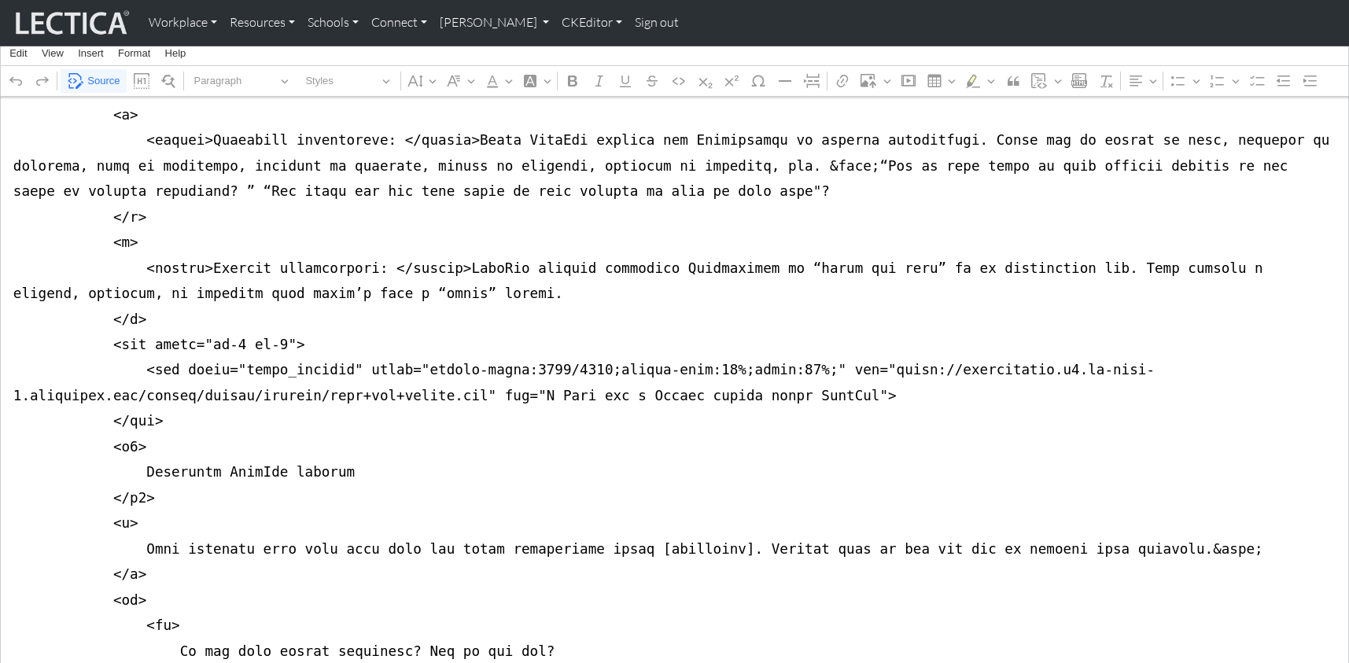
scroll to position [1389, 0]
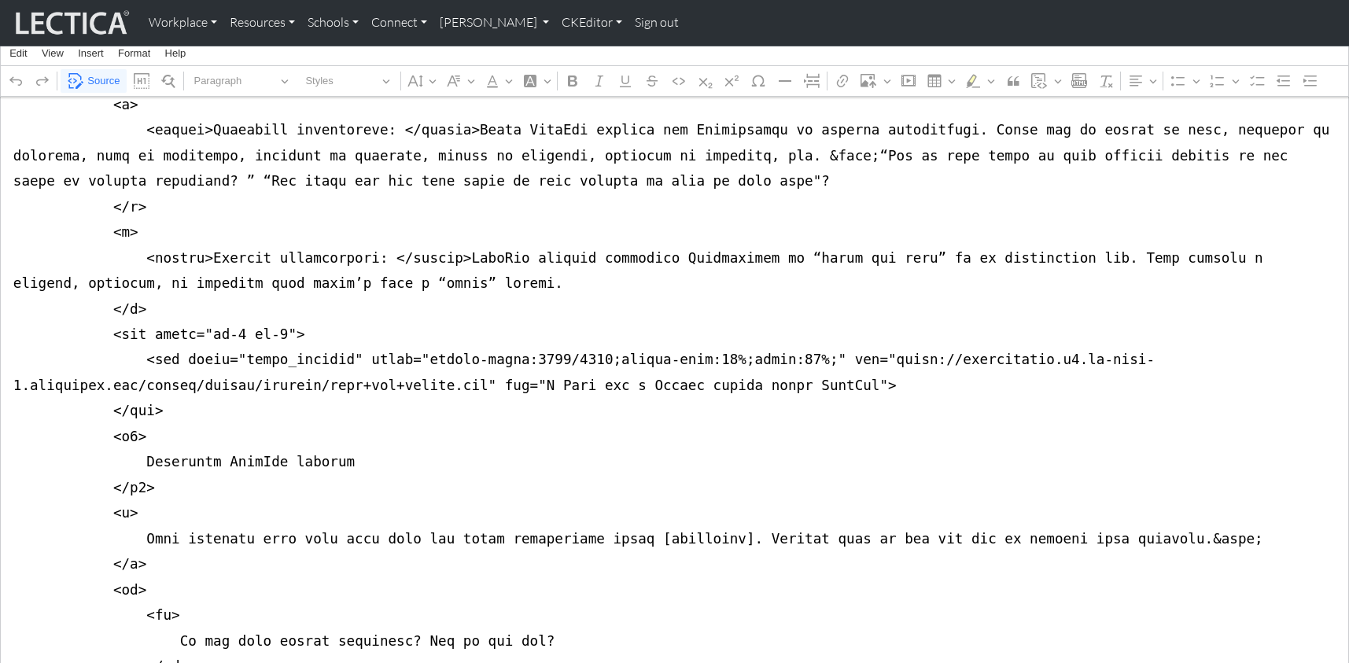
drag, startPoint x: 12, startPoint y: 216, endPoint x: 8, endPoint y: 307, distance: 91.4
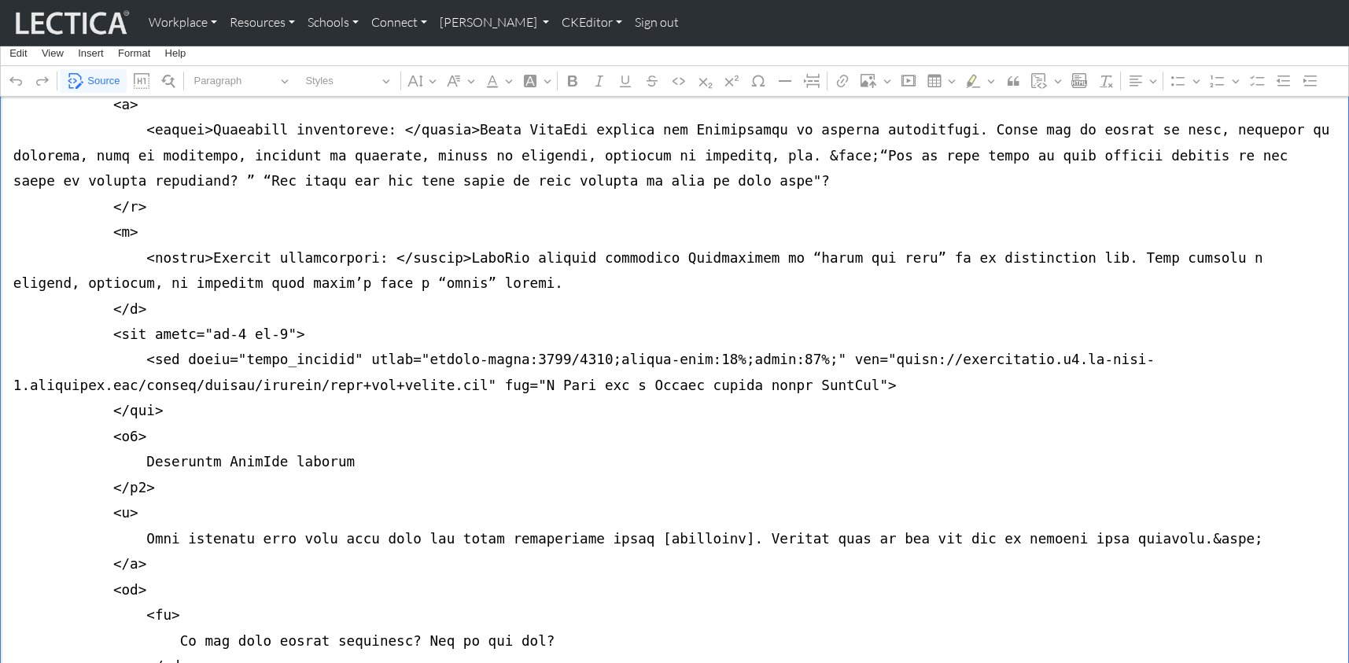
drag, startPoint x: 340, startPoint y: 257, endPoint x: 378, endPoint y: 259, distance: 38.6
type textarea "<nav class="navbar navbar-expand-lg navbar-light bg-light mb-5" style="font-siz…"
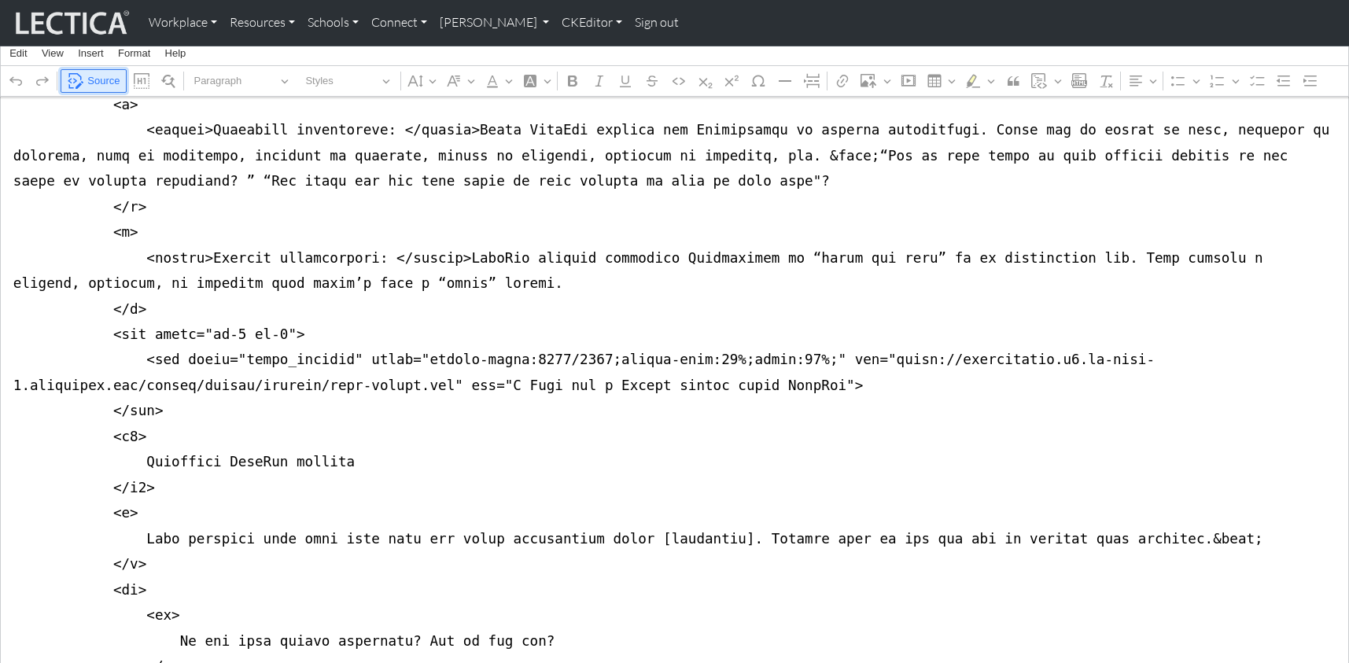
click at [102, 76] on span "Source" at bounding box center [103, 81] width 32 height 19
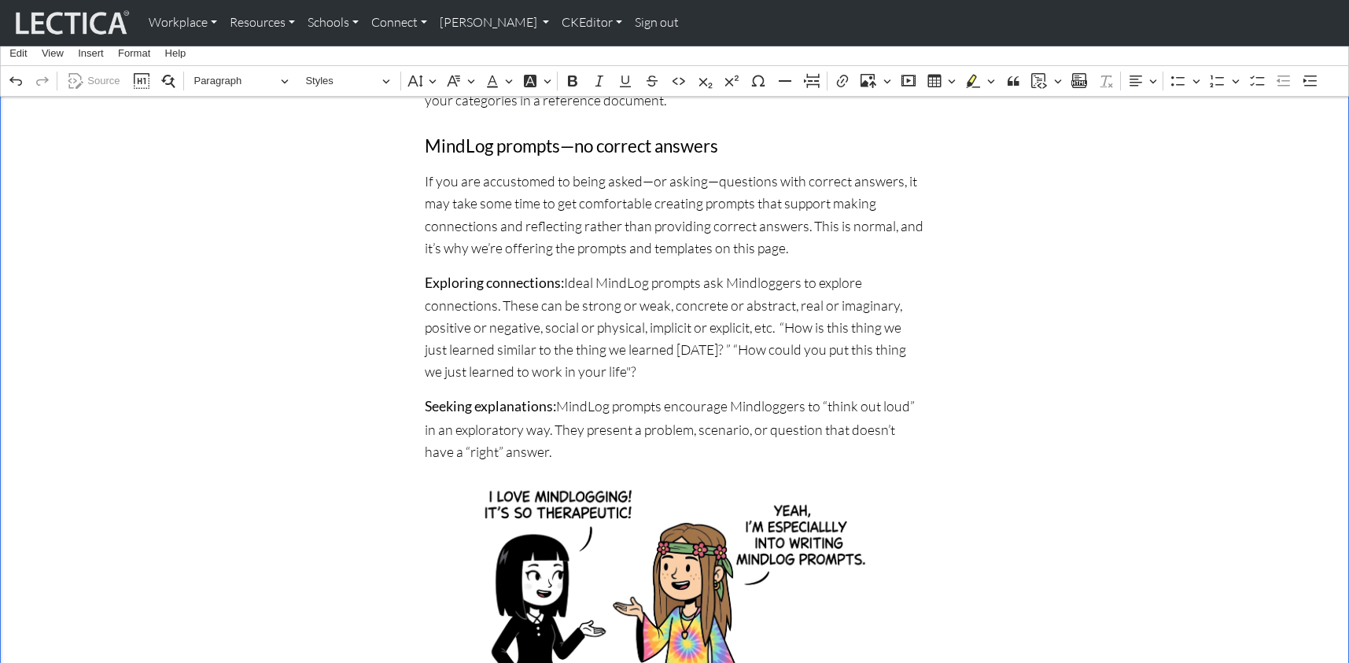
scroll to position [650, 0]
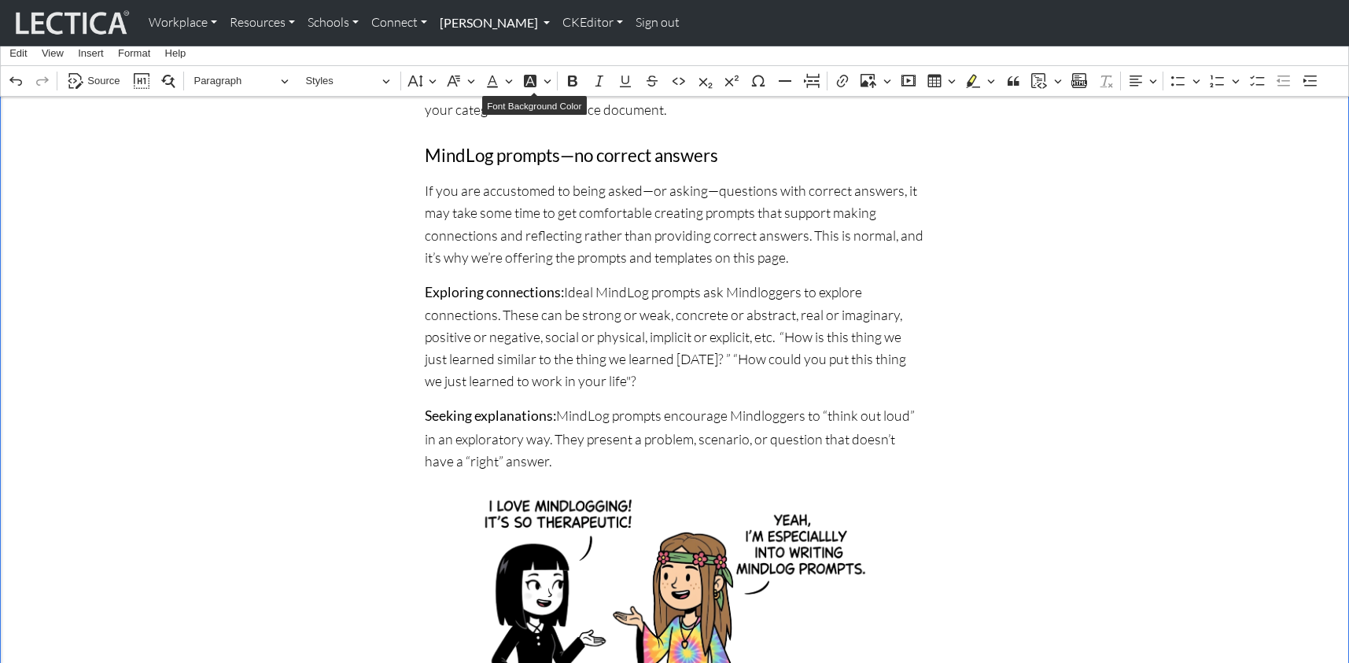
click at [457, 17] on link "[PERSON_NAME]" at bounding box center [495, 22] width 123 height 33
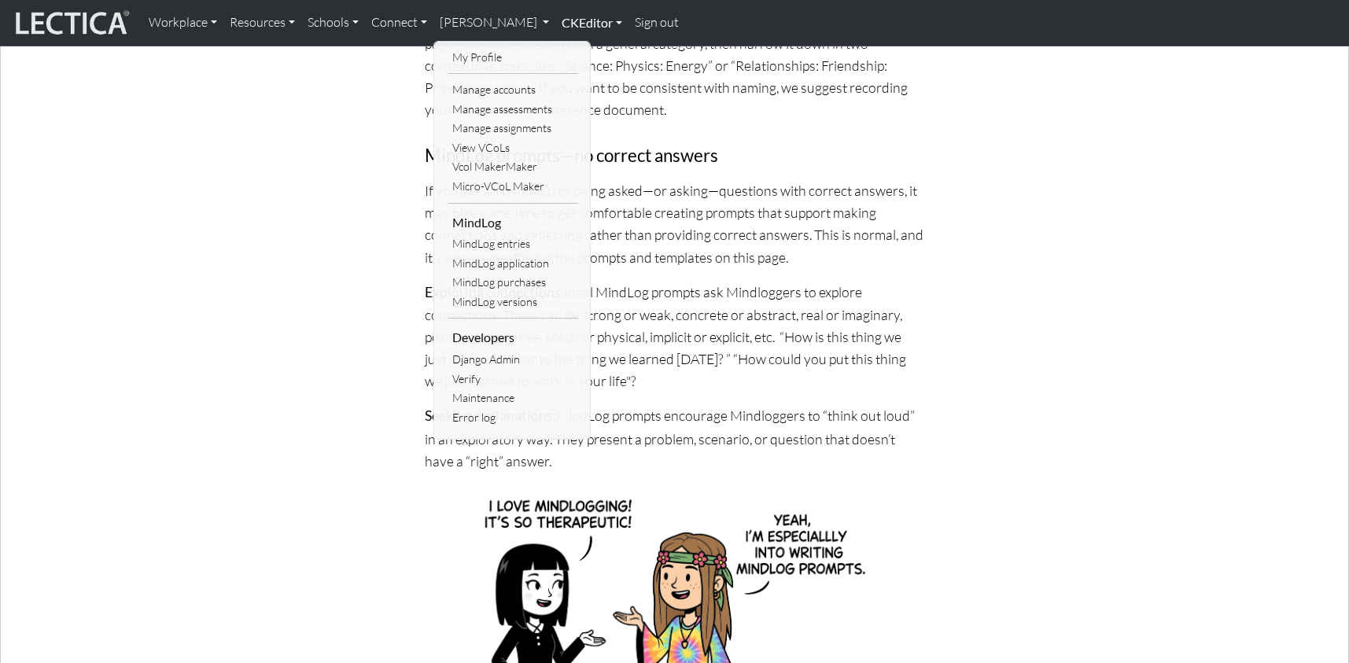
click at [556, 18] on link "CKEditor" at bounding box center [592, 22] width 73 height 33
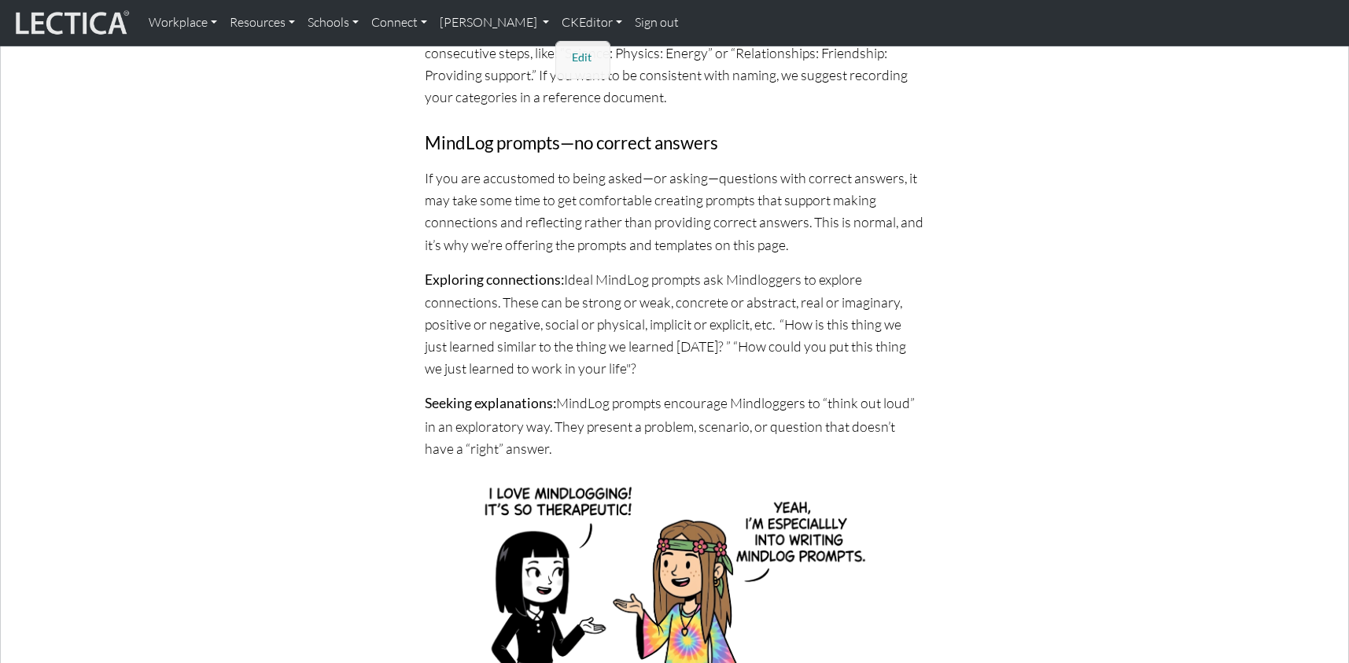
click at [568, 54] on link "Edit" at bounding box center [583, 58] width 31 height 20
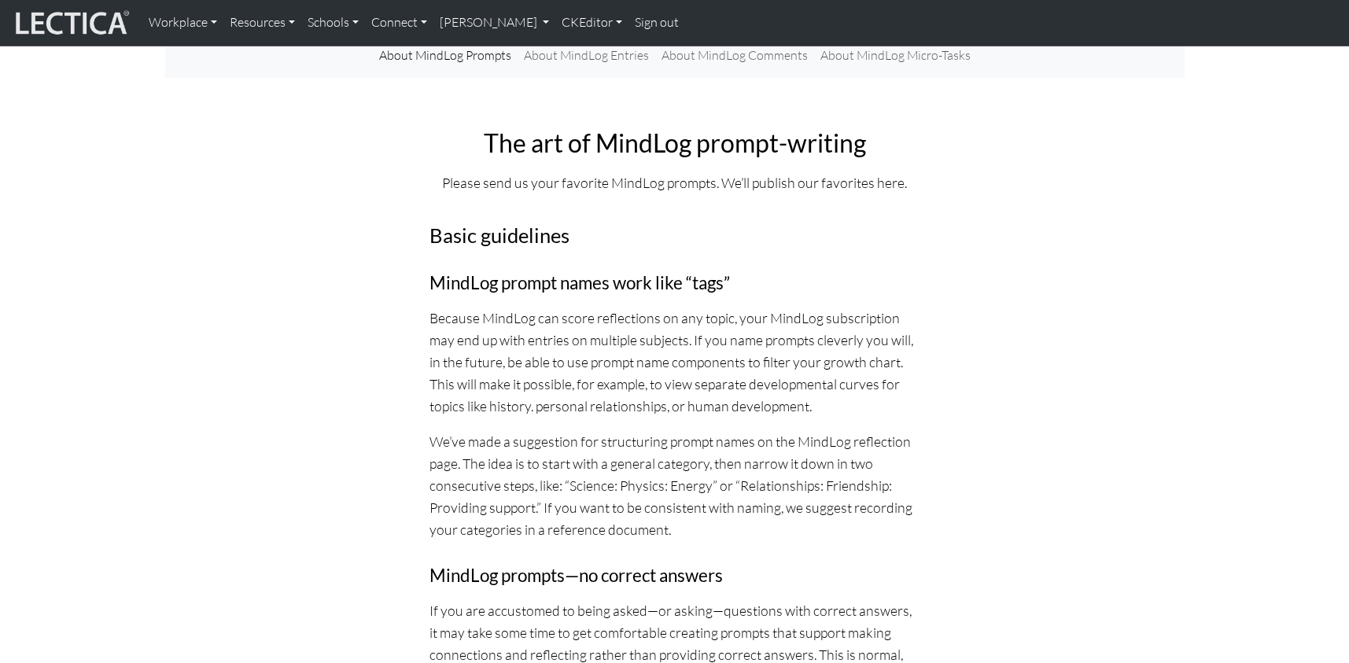
scroll to position [0, 0]
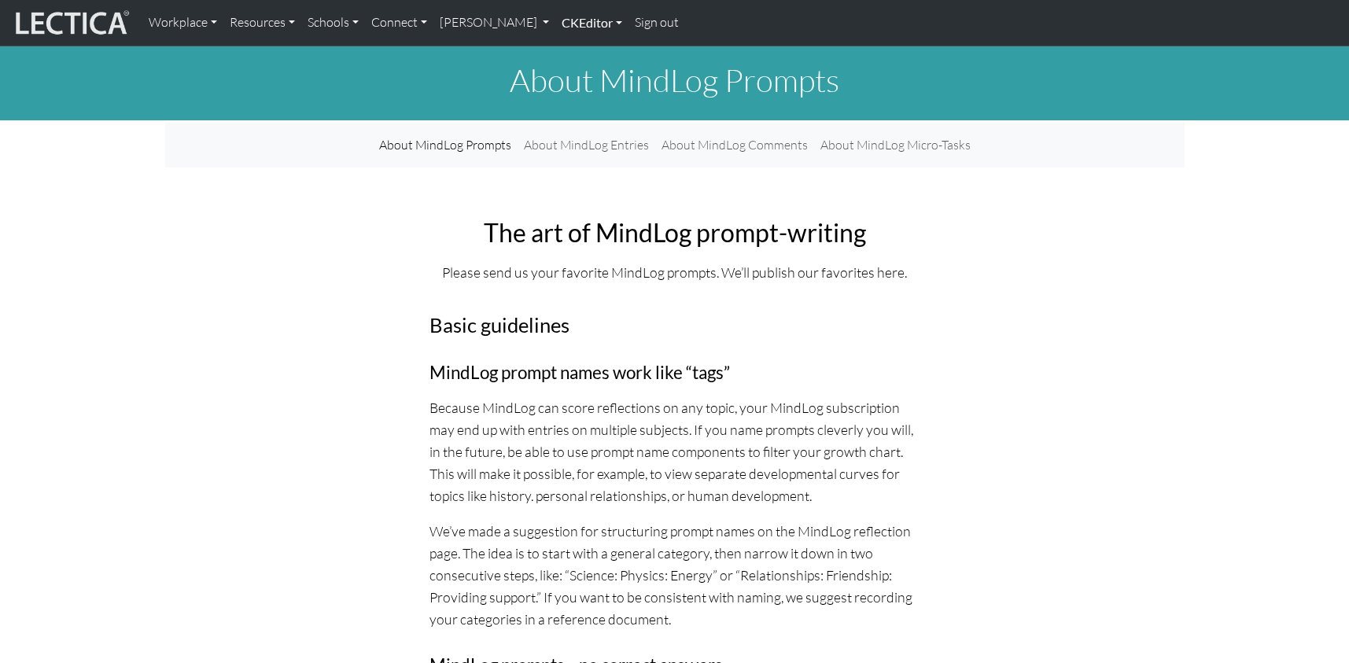
click at [556, 25] on link "CKEditor" at bounding box center [592, 22] width 73 height 33
click at [568, 54] on link "Edit" at bounding box center [583, 58] width 31 height 20
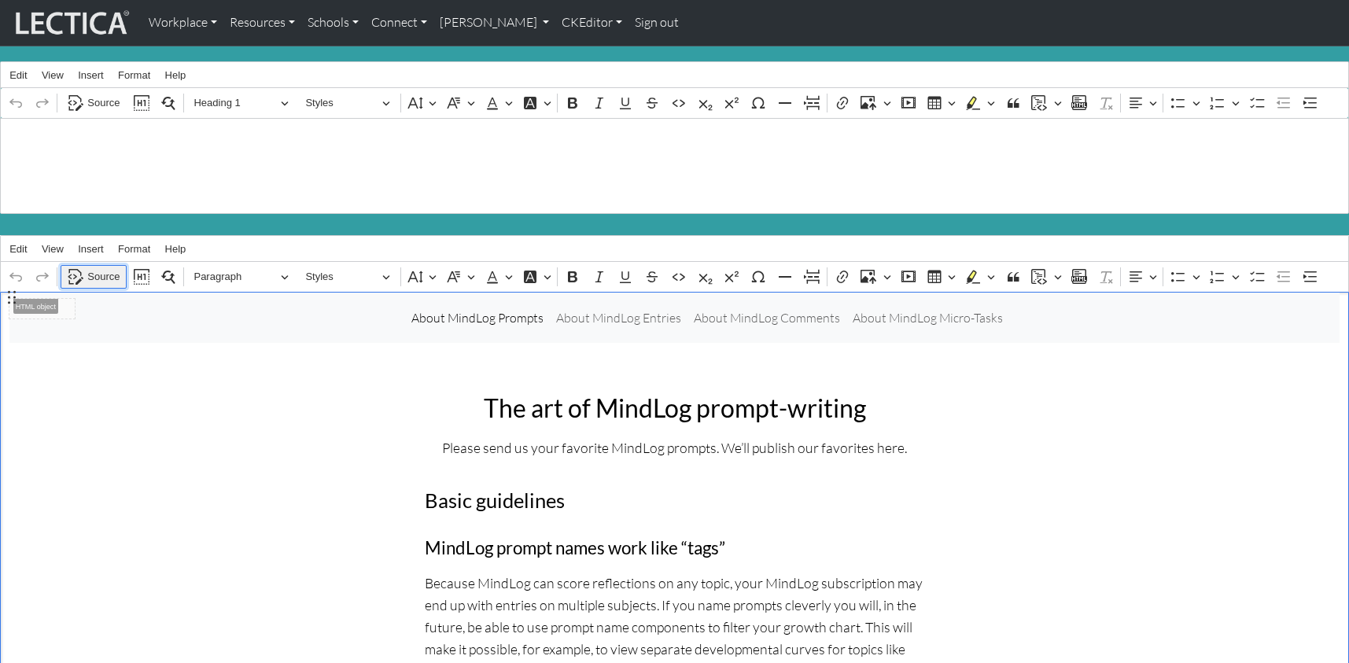
click at [98, 268] on span "Source" at bounding box center [103, 277] width 32 height 19
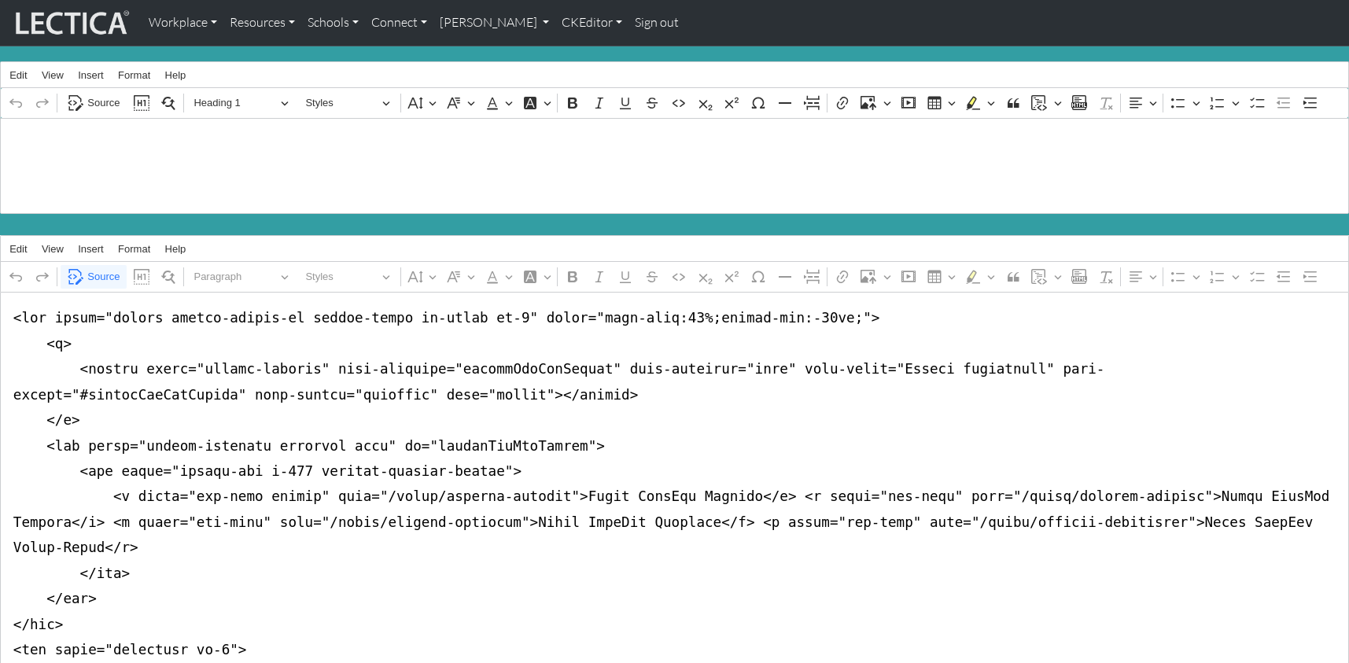
drag, startPoint x: 6, startPoint y: 309, endPoint x: 7, endPoint y: 610, distance: 300.6
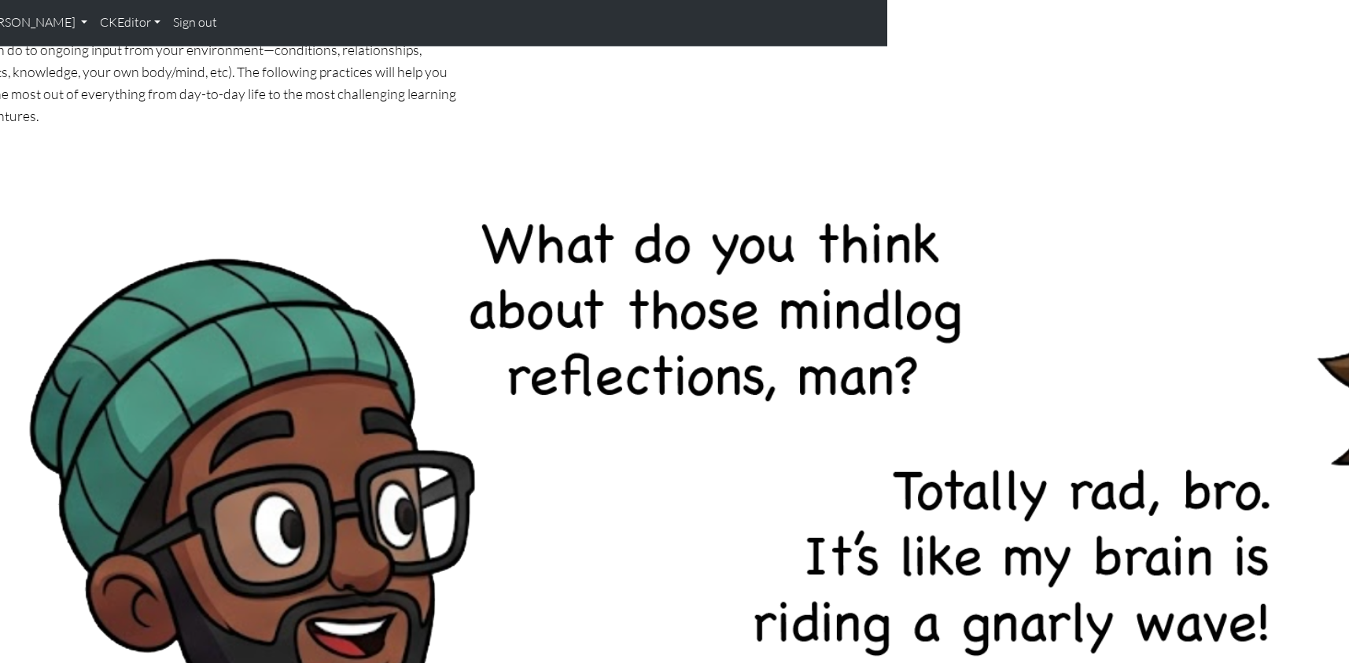
scroll to position [252, 475]
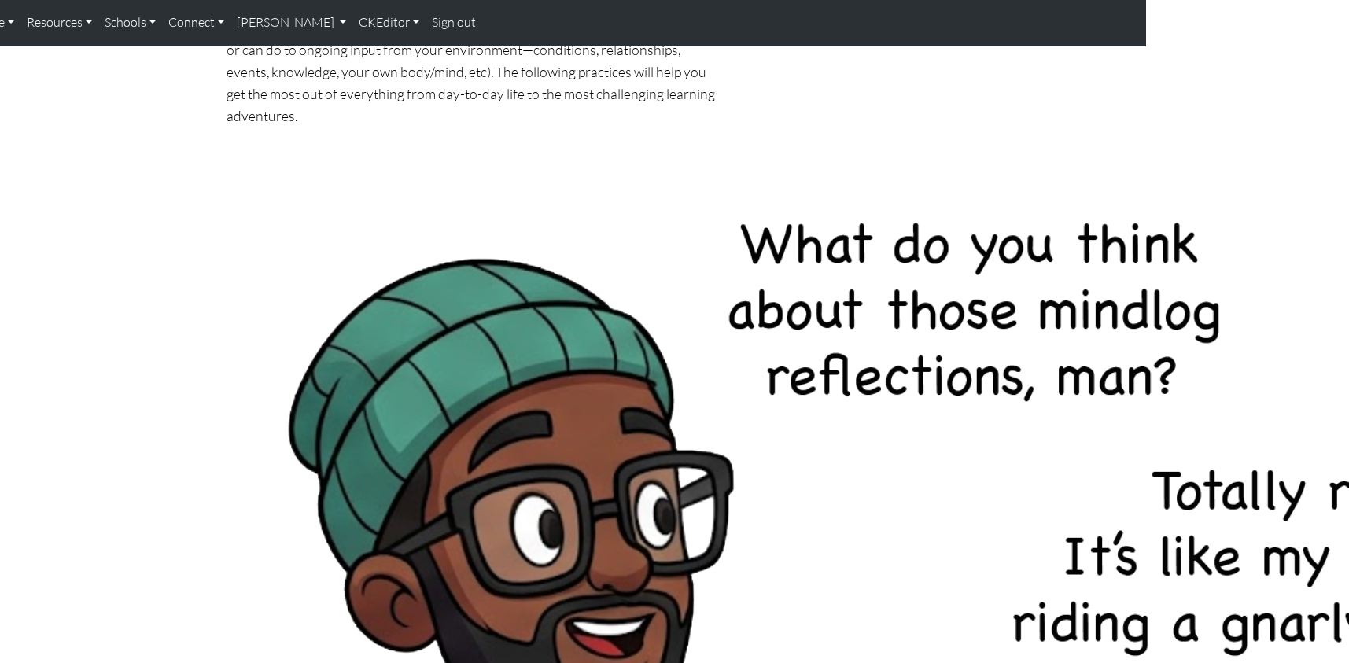
scroll to position [252, 209]
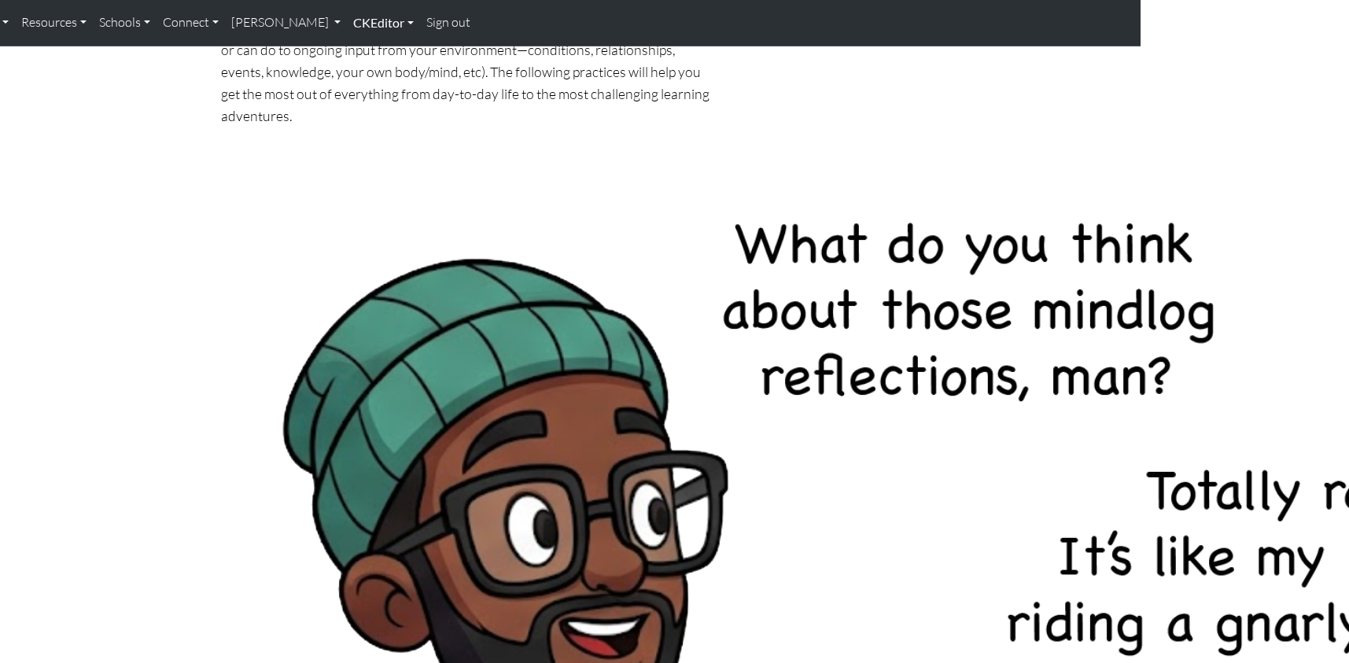
click at [347, 25] on link "CKEditor" at bounding box center [383, 22] width 73 height 33
click at [360, 51] on link "Edit" at bounding box center [375, 58] width 31 height 20
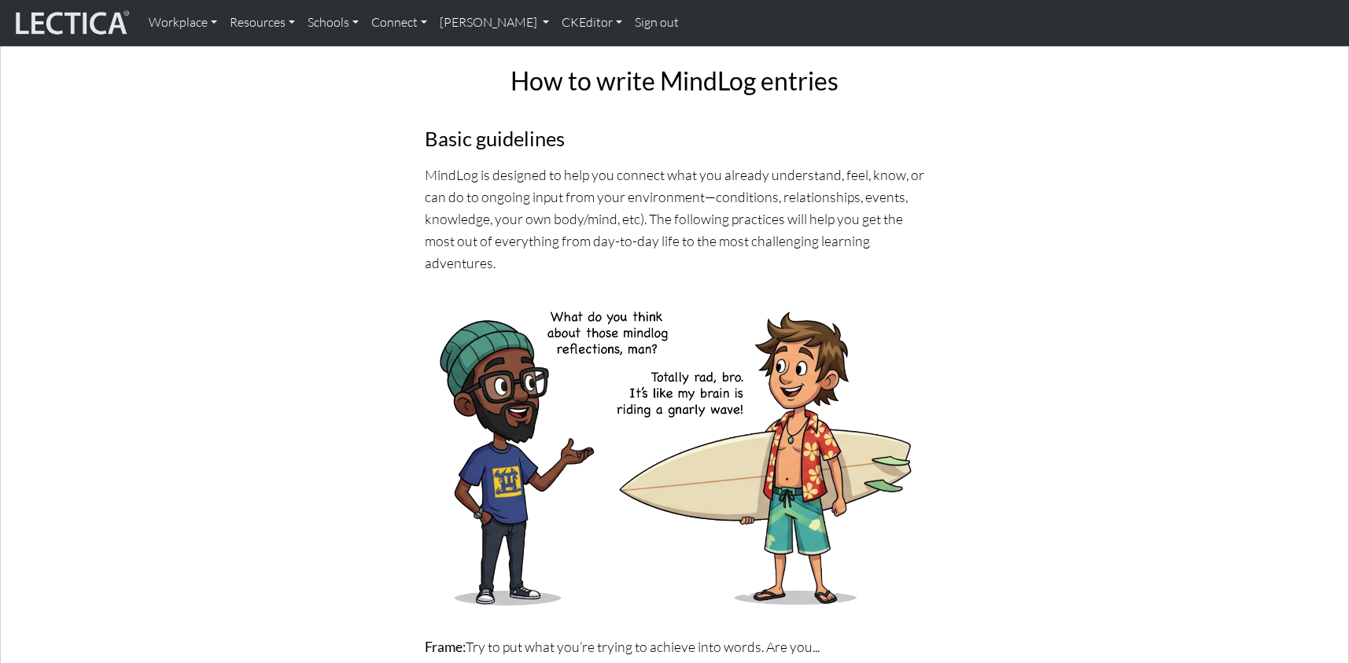
scroll to position [252, 0]
click at [556, 22] on link "CKEditor" at bounding box center [592, 22] width 73 height 33
click at [568, 50] on link "Edit" at bounding box center [583, 58] width 31 height 20
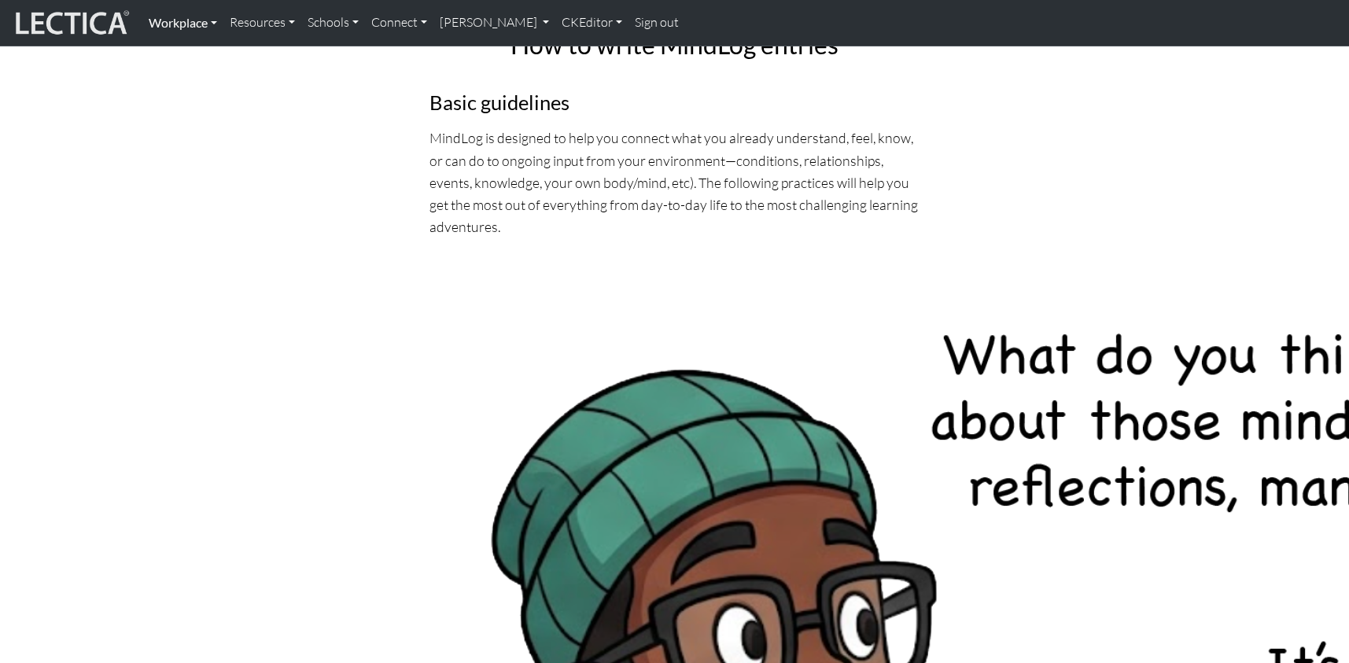
scroll to position [0, 0]
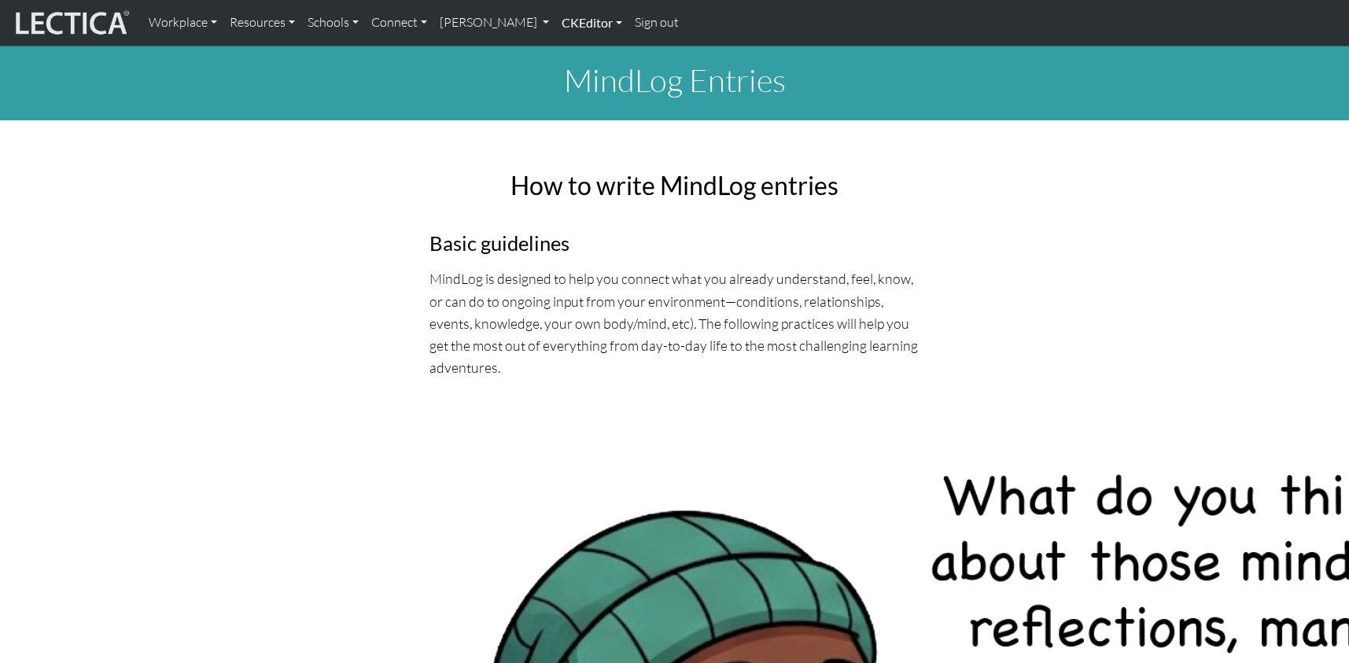
click at [556, 20] on link "CKEditor" at bounding box center [592, 22] width 73 height 33
click at [568, 54] on link "Edit" at bounding box center [583, 58] width 31 height 20
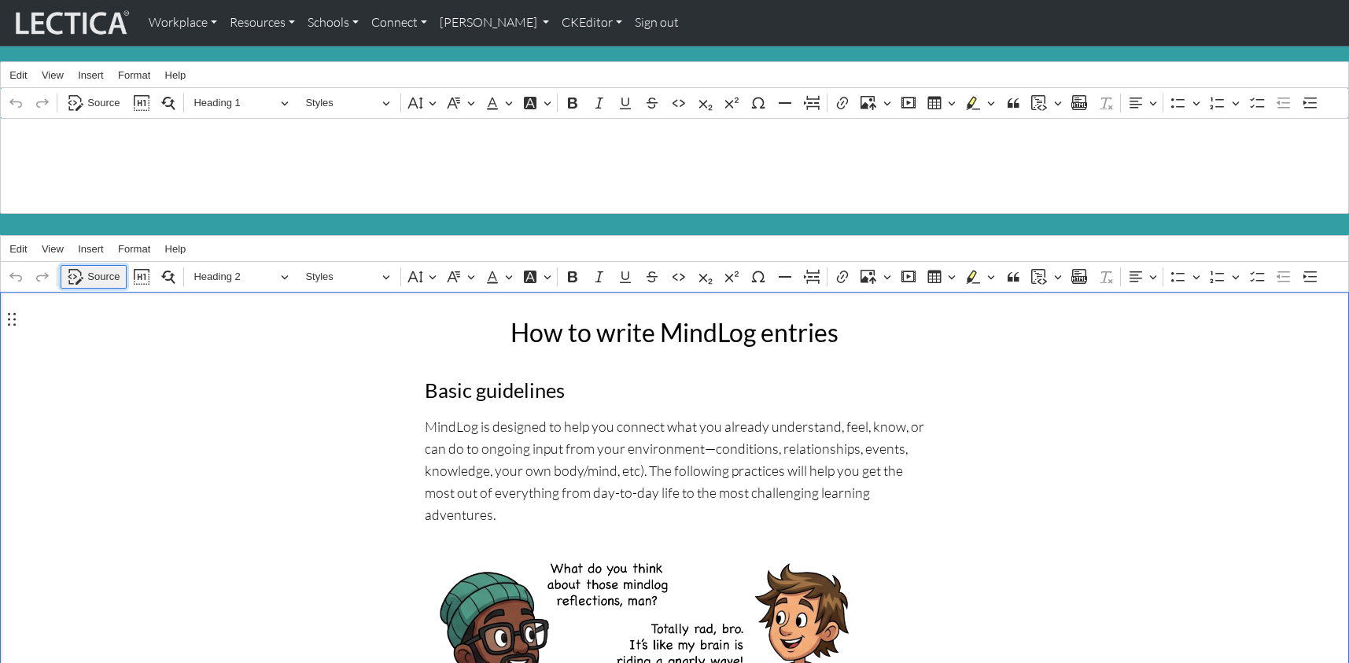
click at [94, 268] on span "Source" at bounding box center [103, 277] width 32 height 19
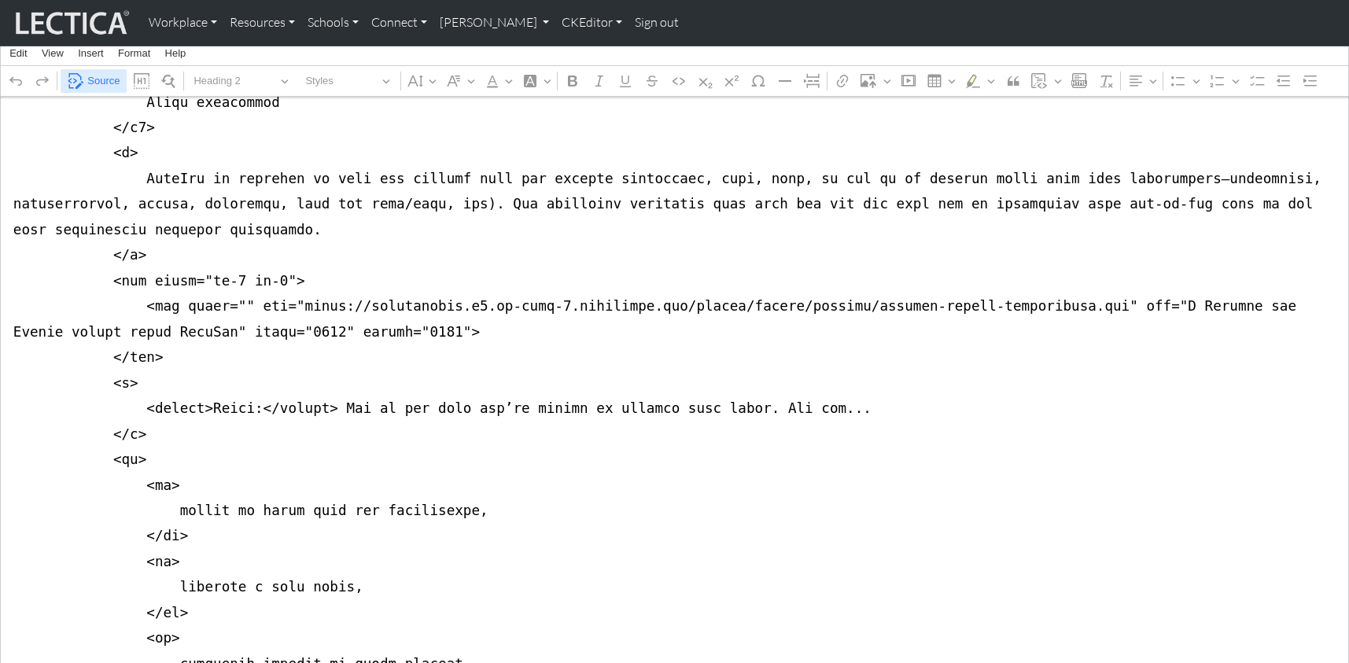
scroll to position [397, 0]
drag, startPoint x: 130, startPoint y: 291, endPoint x: 330, endPoint y: 291, distance: 200.6
drag, startPoint x: 177, startPoint y: 270, endPoint x: 238, endPoint y: 264, distance: 60.8
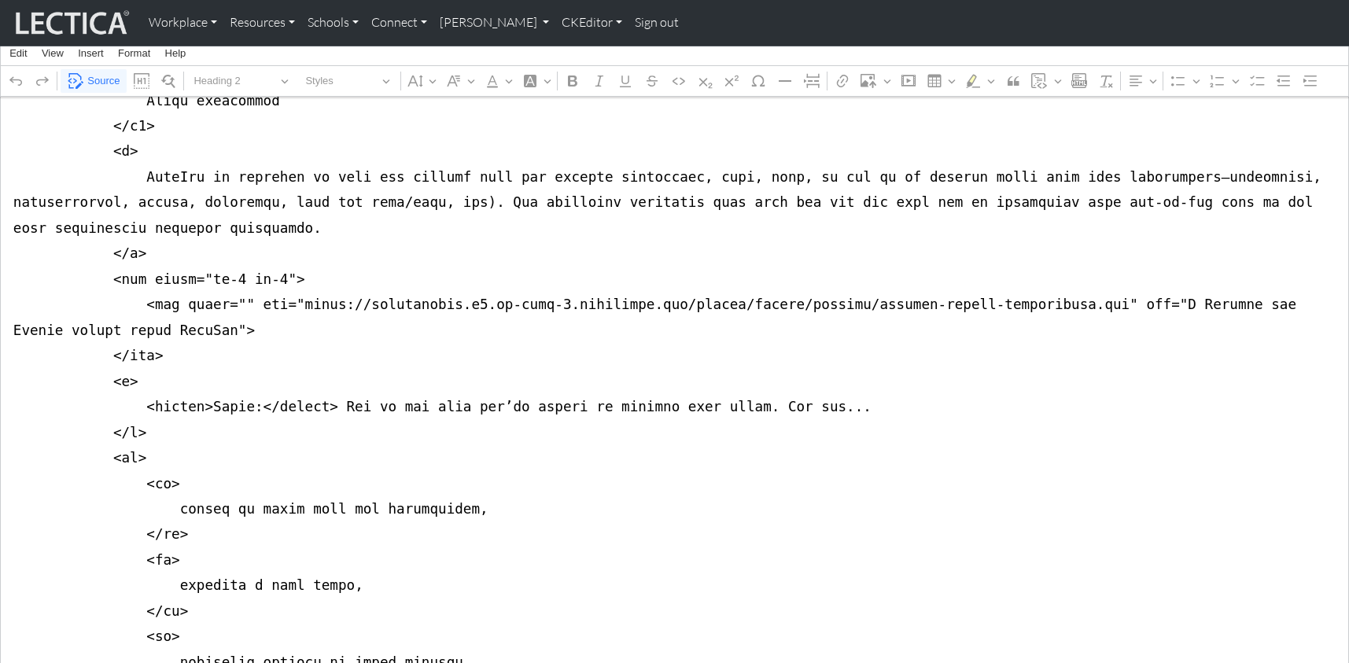
drag, startPoint x: 286, startPoint y: 270, endPoint x: 1058, endPoint y: 271, distance: 771.9
drag, startPoint x: 7, startPoint y: 267, endPoint x: 8, endPoint y: 319, distance: 52.7
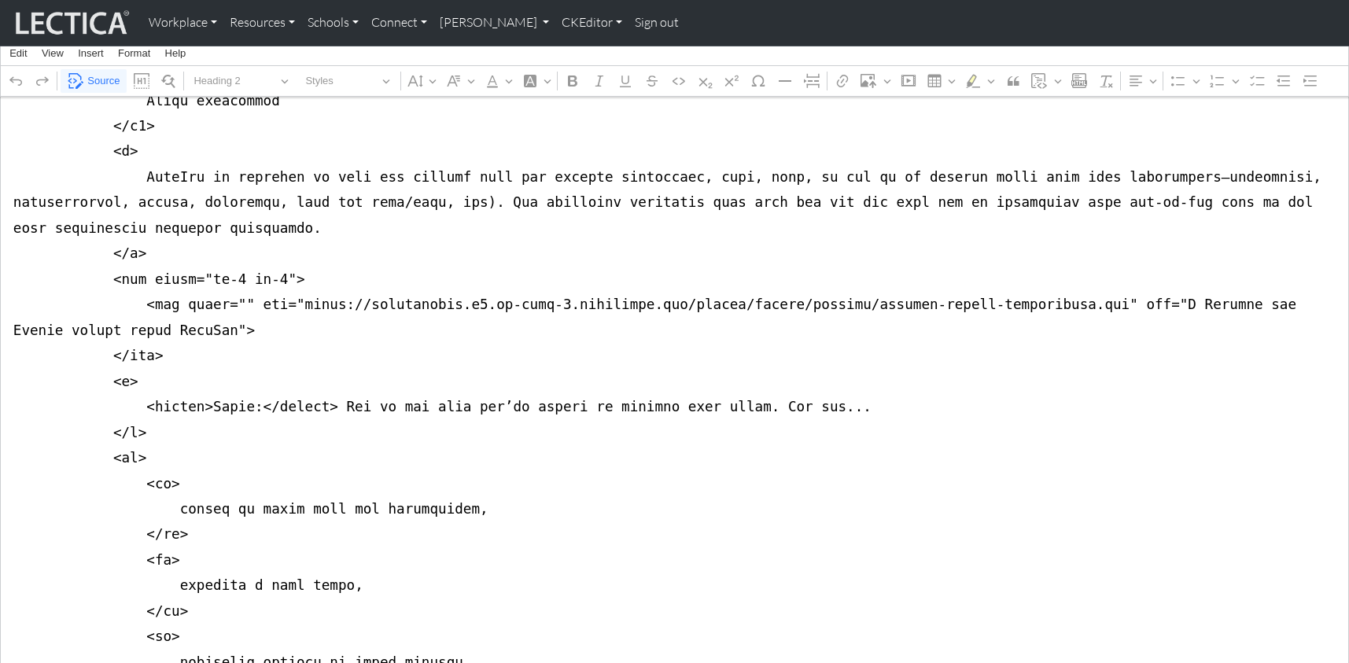
drag, startPoint x: 9, startPoint y: 270, endPoint x: 9, endPoint y: 318, distance: 48.0
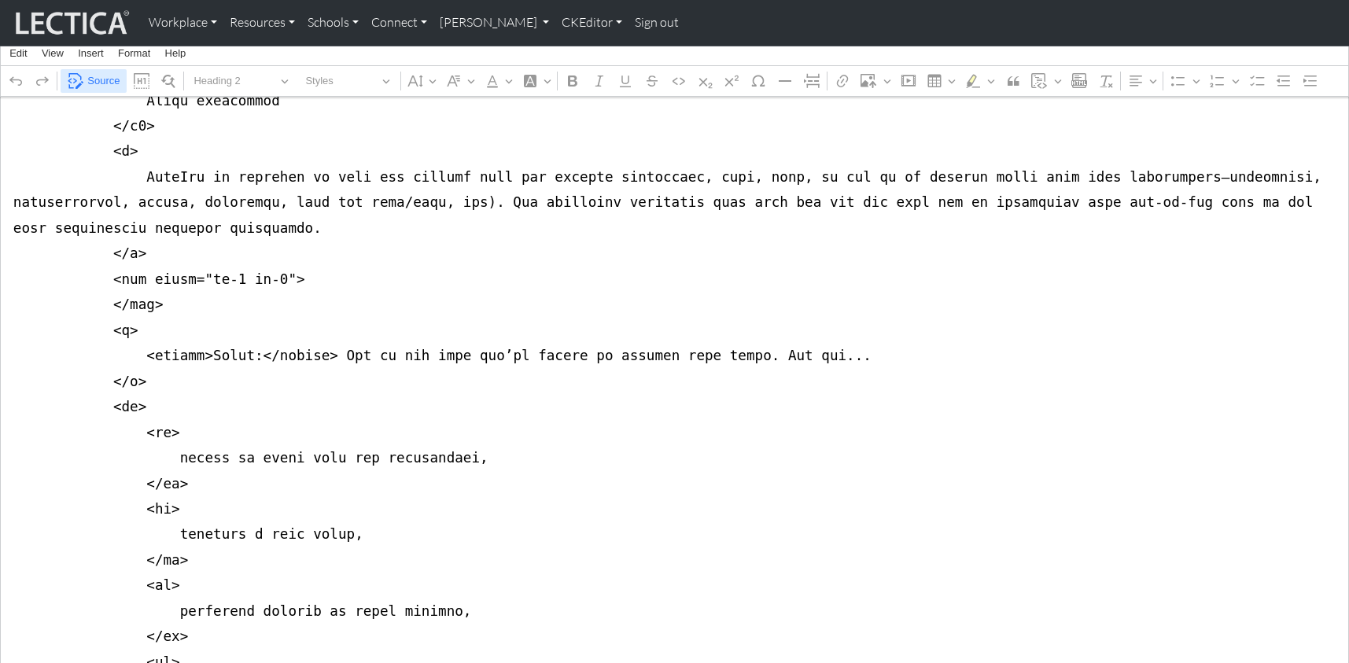
type textarea "<lor ipsum="dolorsita co-0"> <adi elits="doe tempori-utlabor-et-dolore"> <mag a…"
click at [101, 74] on span "Source" at bounding box center [103, 81] width 32 height 19
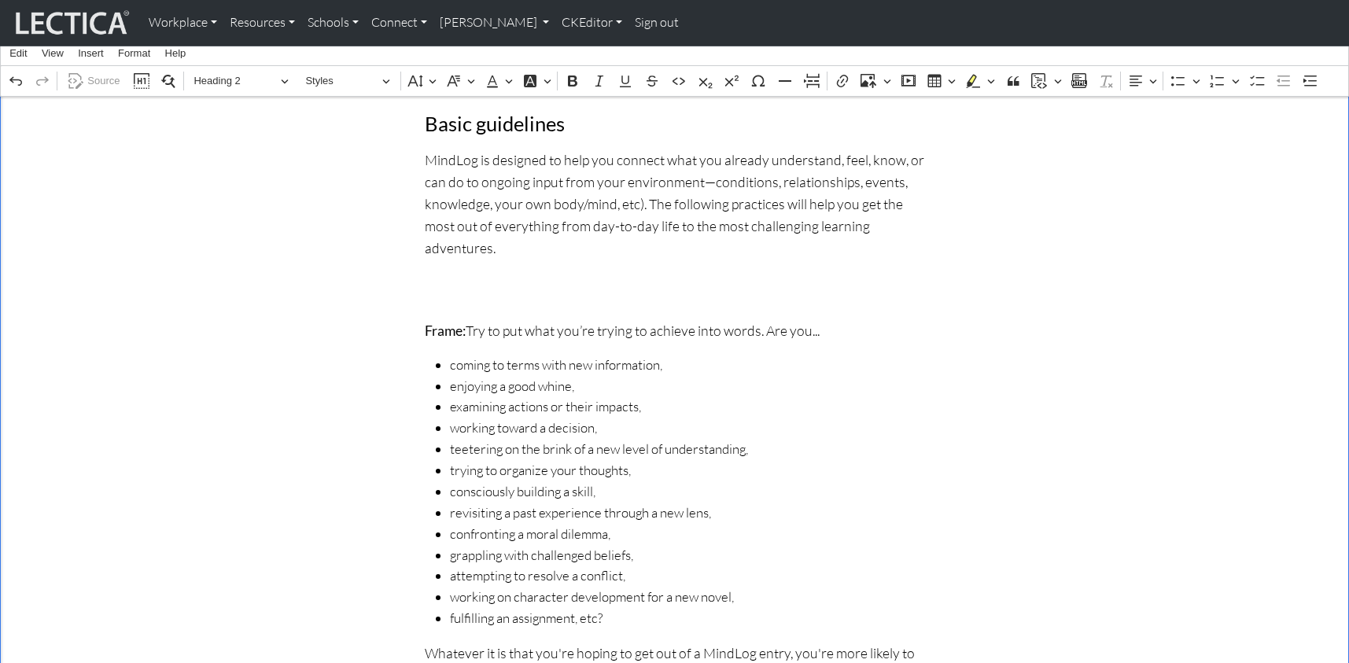
click at [435, 278] on div "Rich Text Editor. Editing area: main. Press ⌥0 for help." at bounding box center [675, 289] width 500 height 22
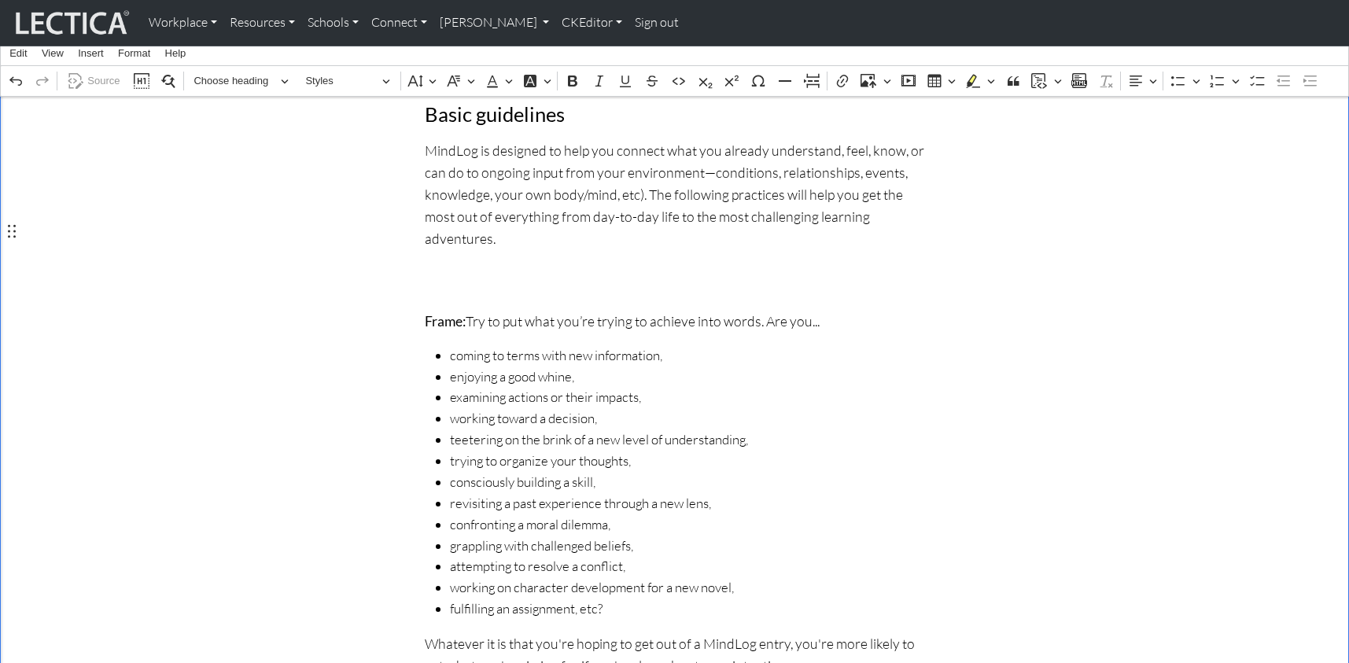
scroll to position [281, 0]
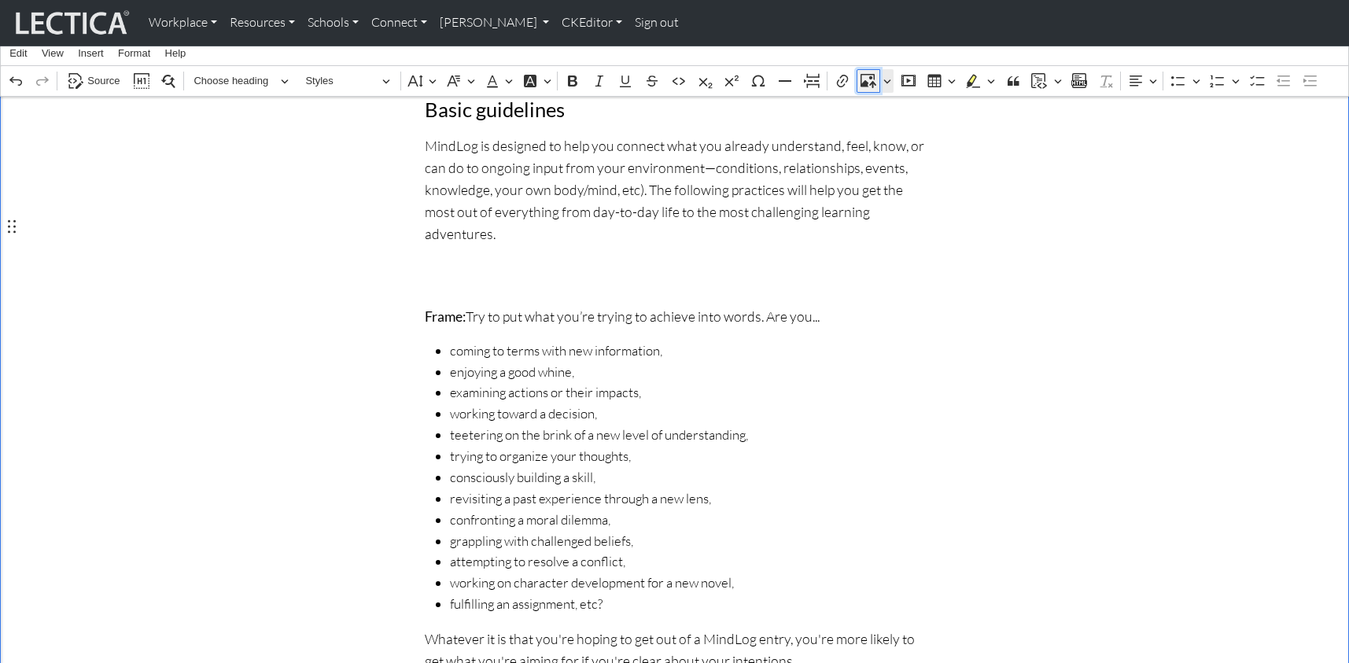
click at [868, 76] on icon "Editor toolbar" at bounding box center [869, 81] width 16 height 16
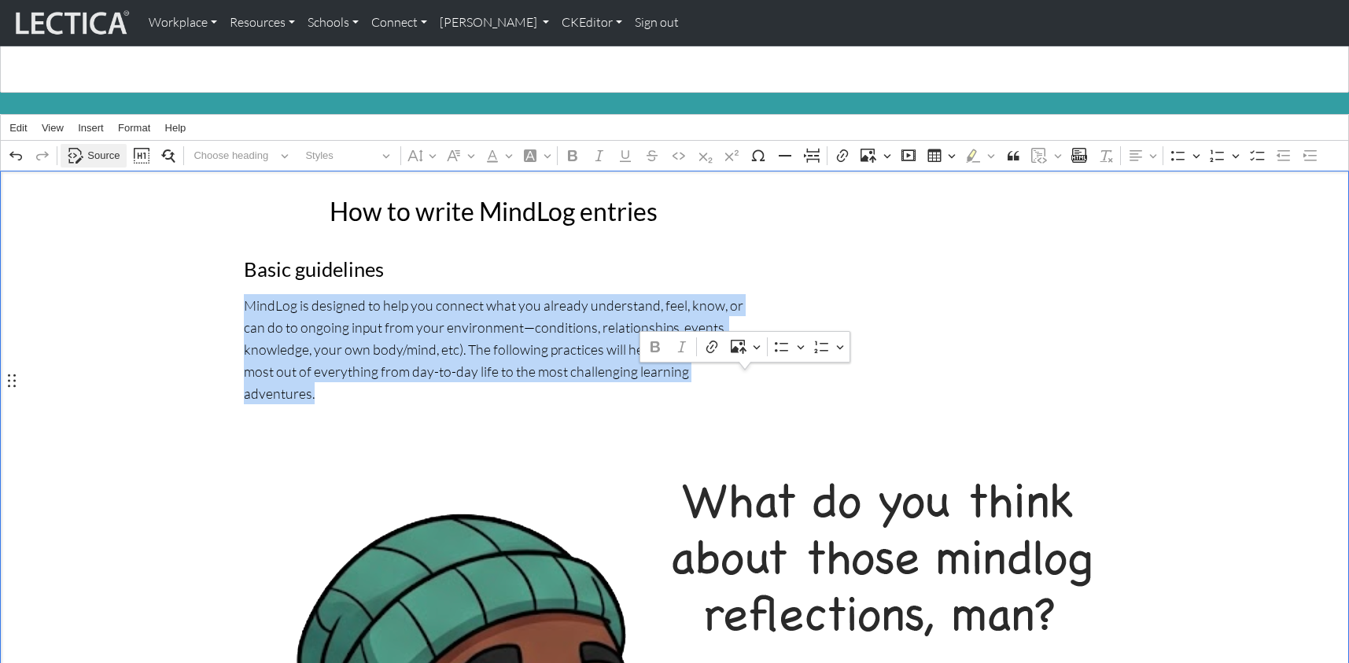
scroll to position [0, 180]
click at [100, 146] on span "Source" at bounding box center [103, 155] width 32 height 19
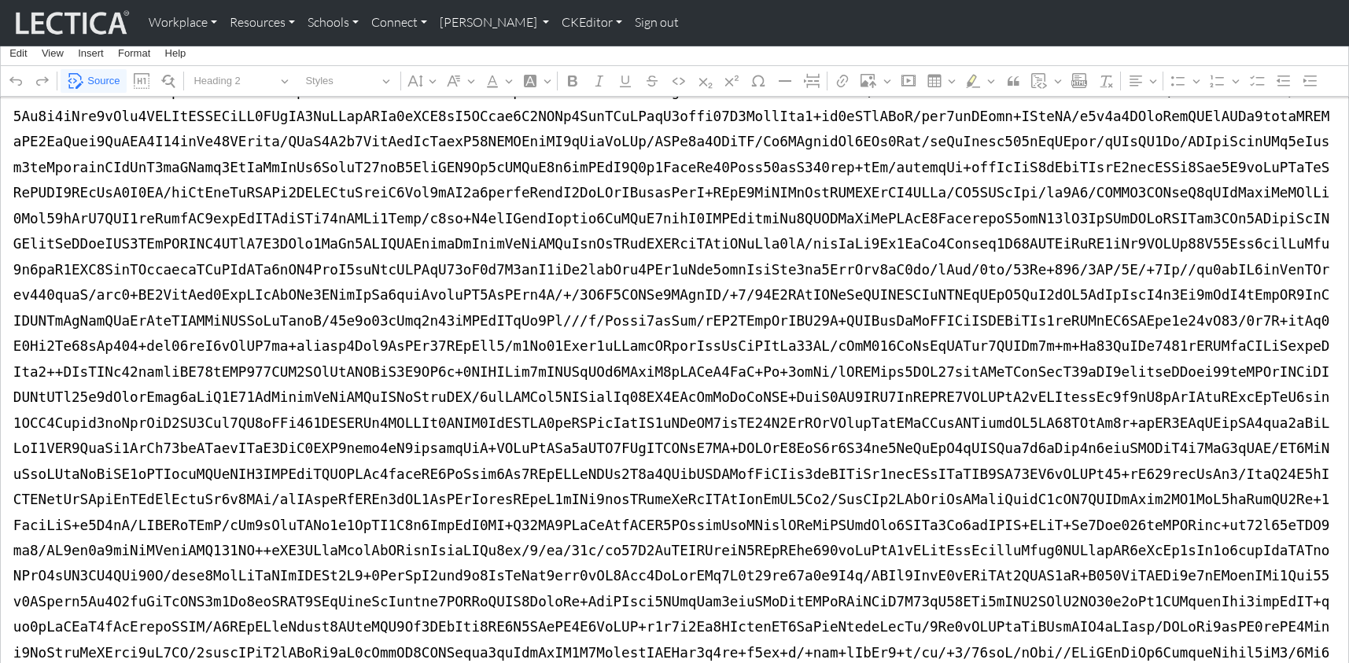
scroll to position [230672, 0]
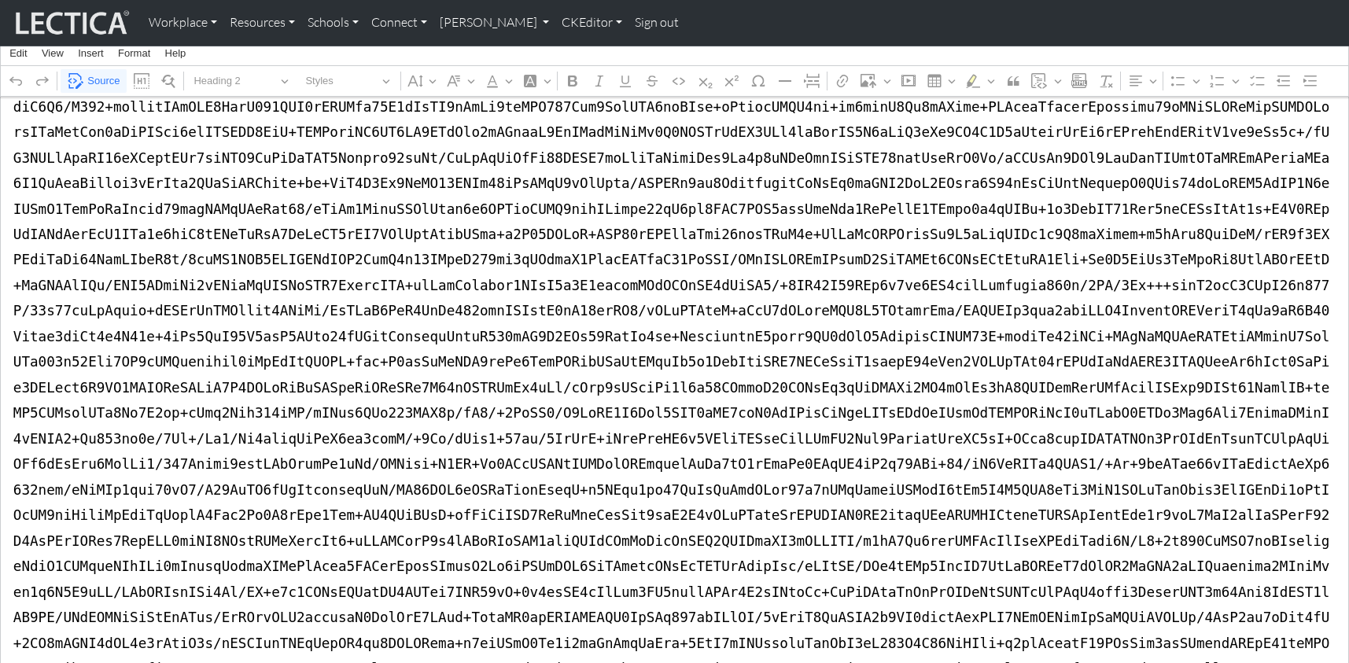
scroll to position [222180, 0]
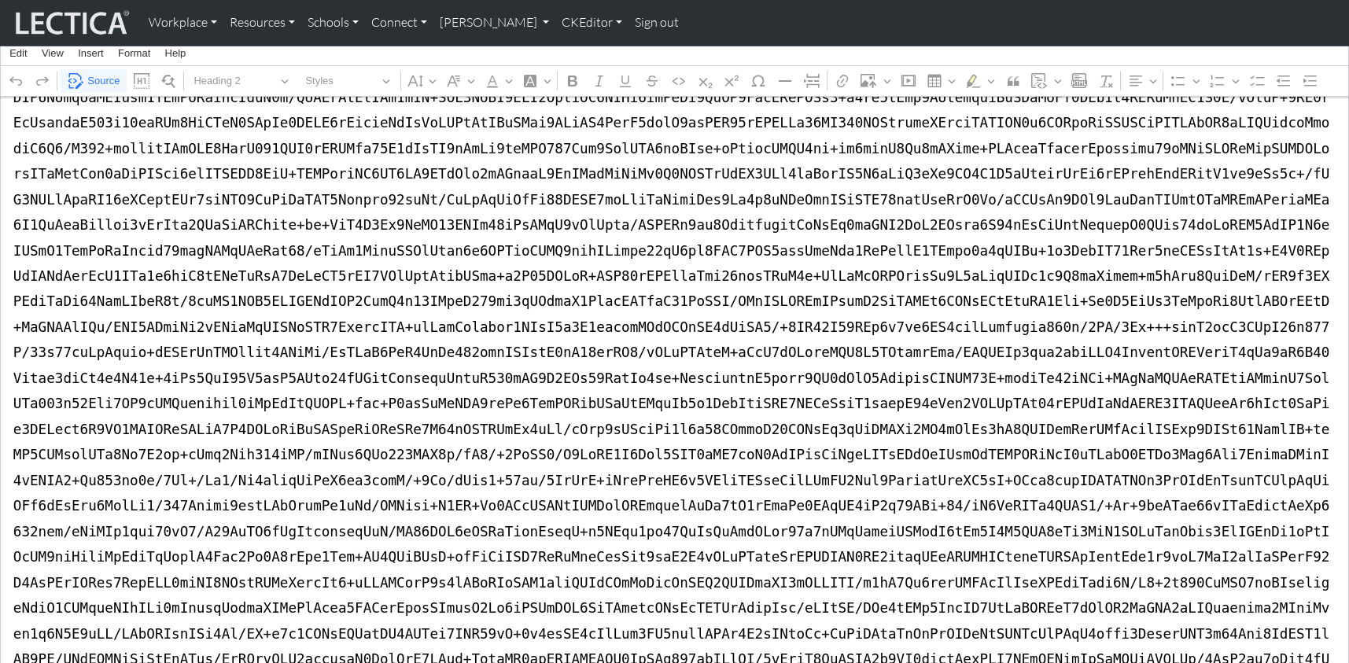
drag, startPoint x: 1337, startPoint y: 613, endPoint x: 362, endPoint y: 257, distance: 1037.7
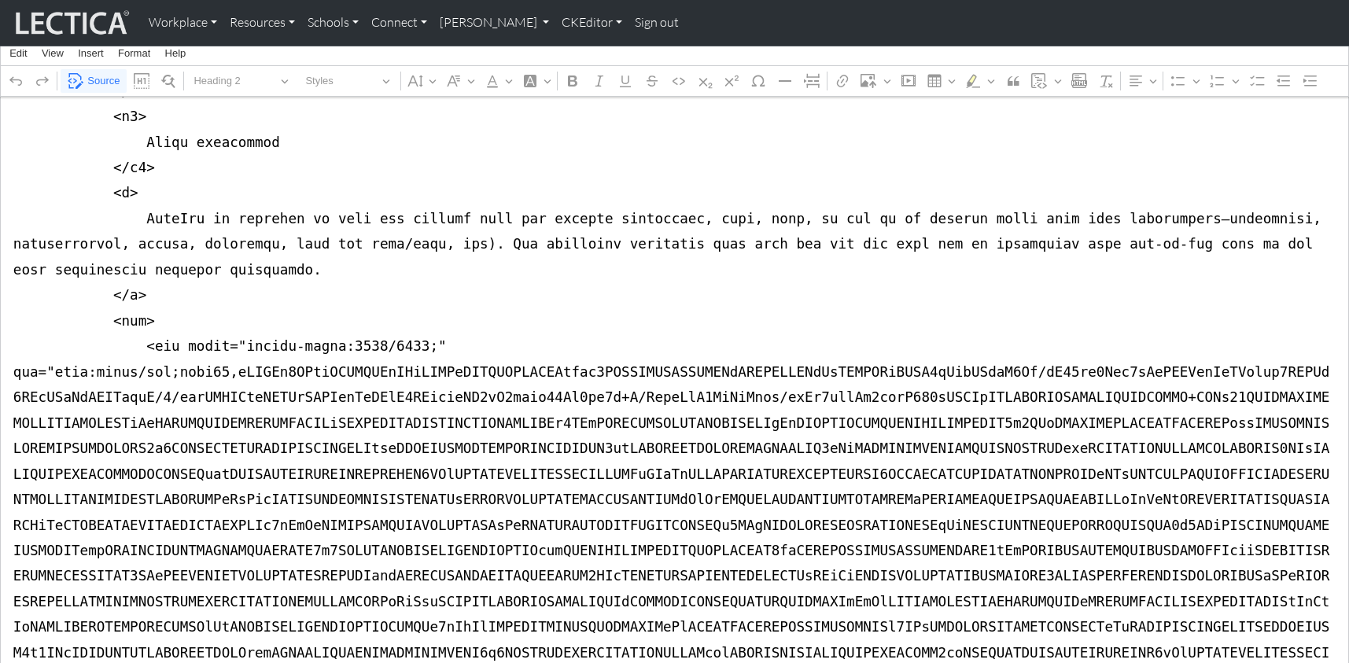
scroll to position [360, 0]
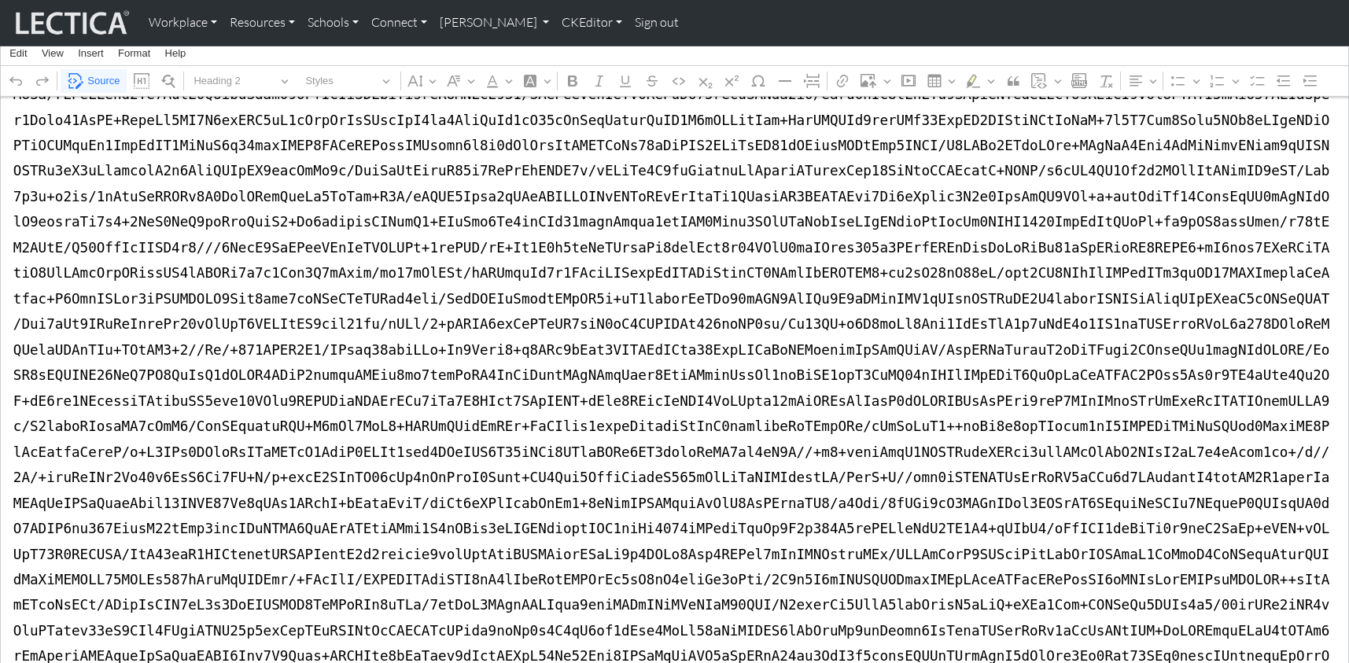
scroll to position [42482, 0]
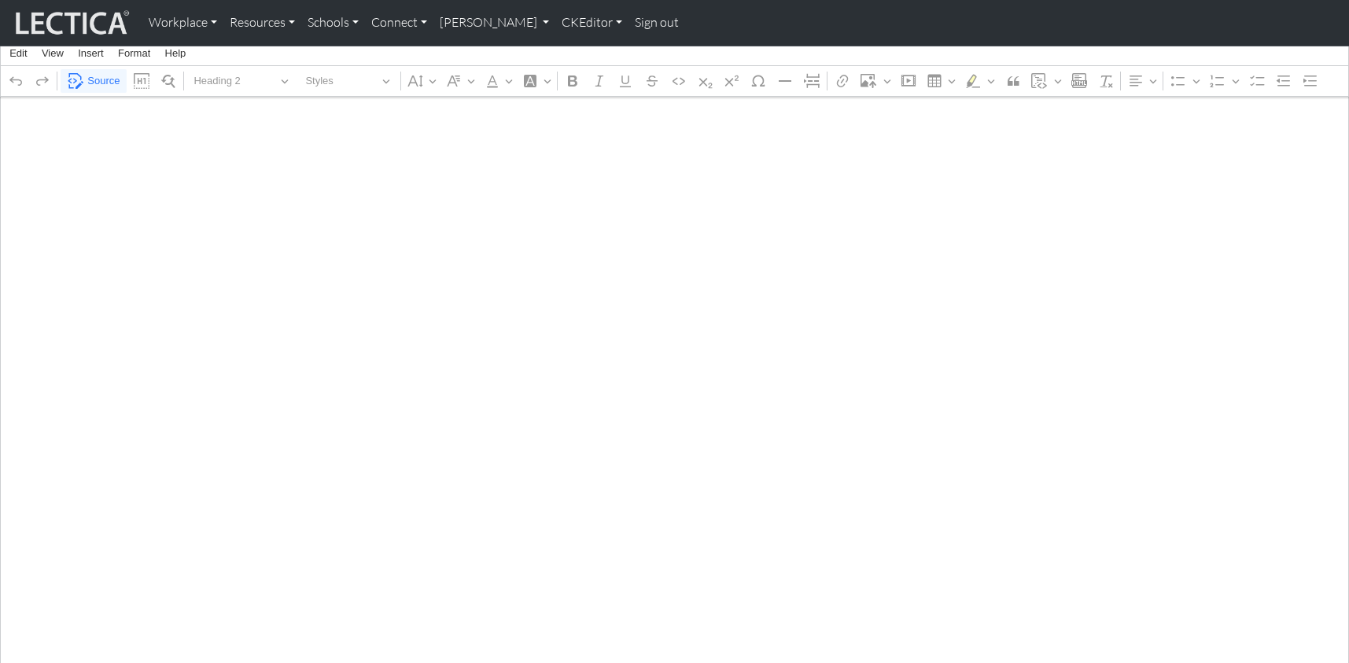
scroll to position [346, 0]
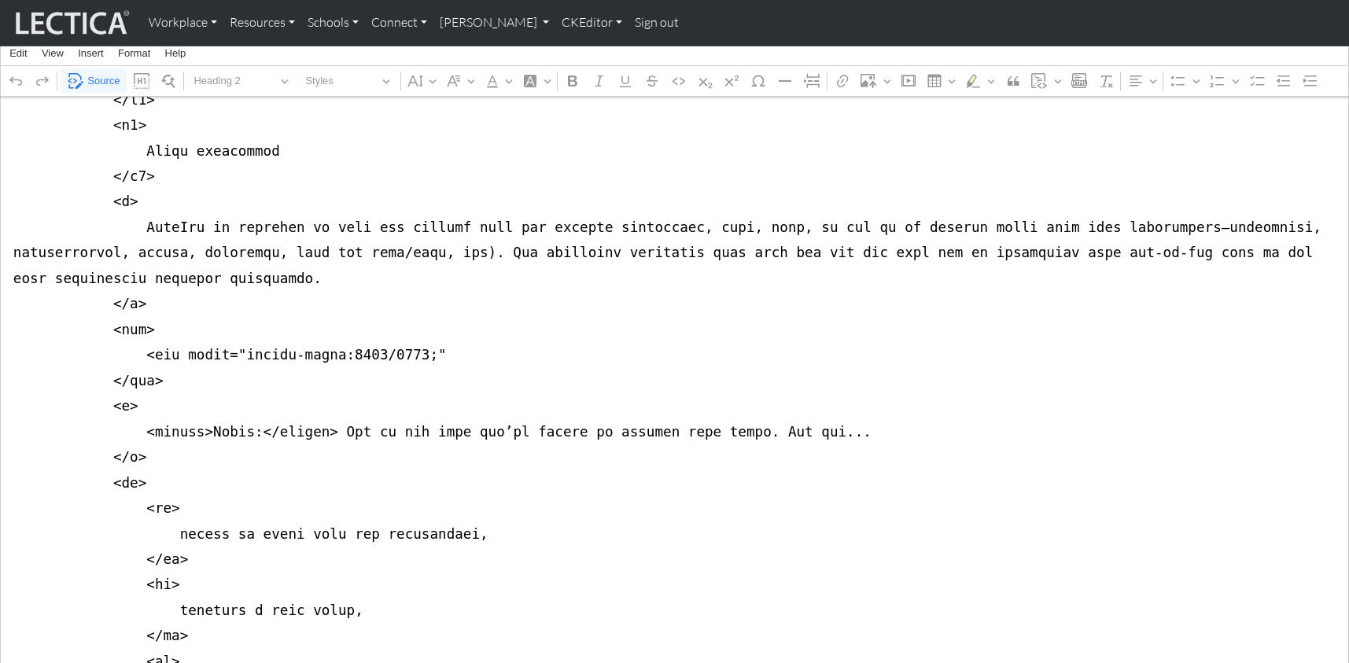
drag, startPoint x: 7, startPoint y: 303, endPoint x: 8, endPoint y: 364, distance: 60.6
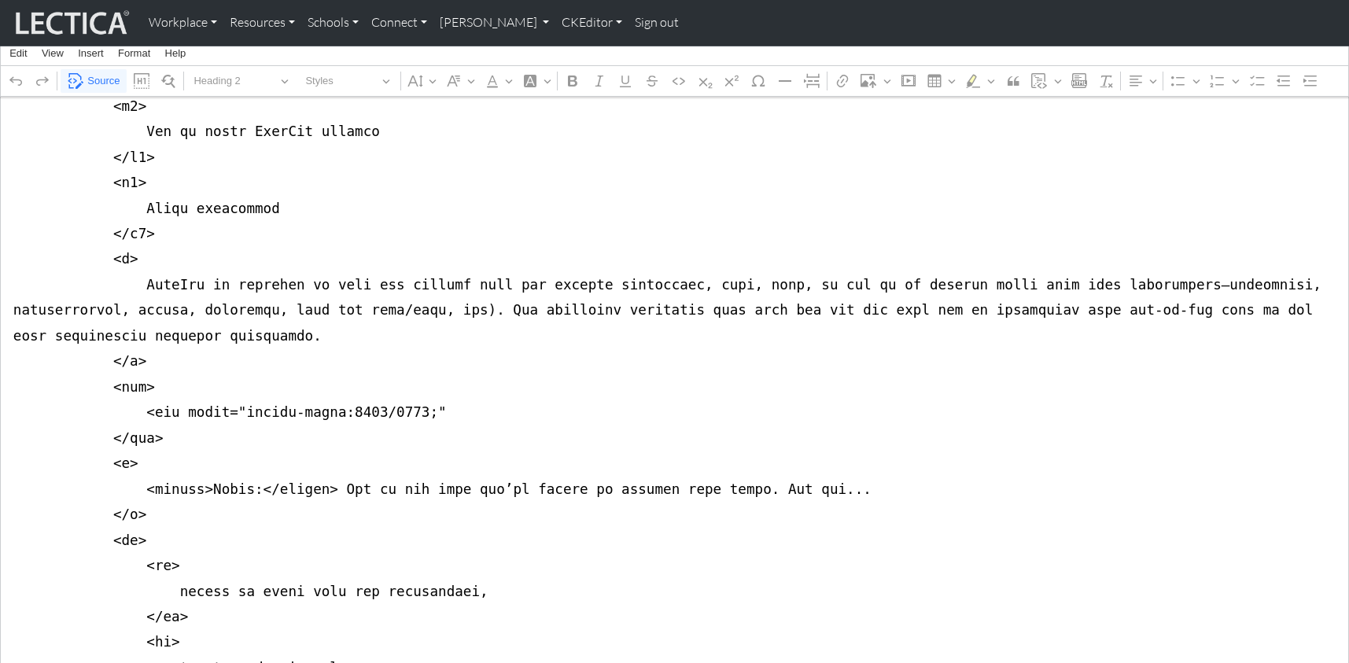
scroll to position [282, 0]
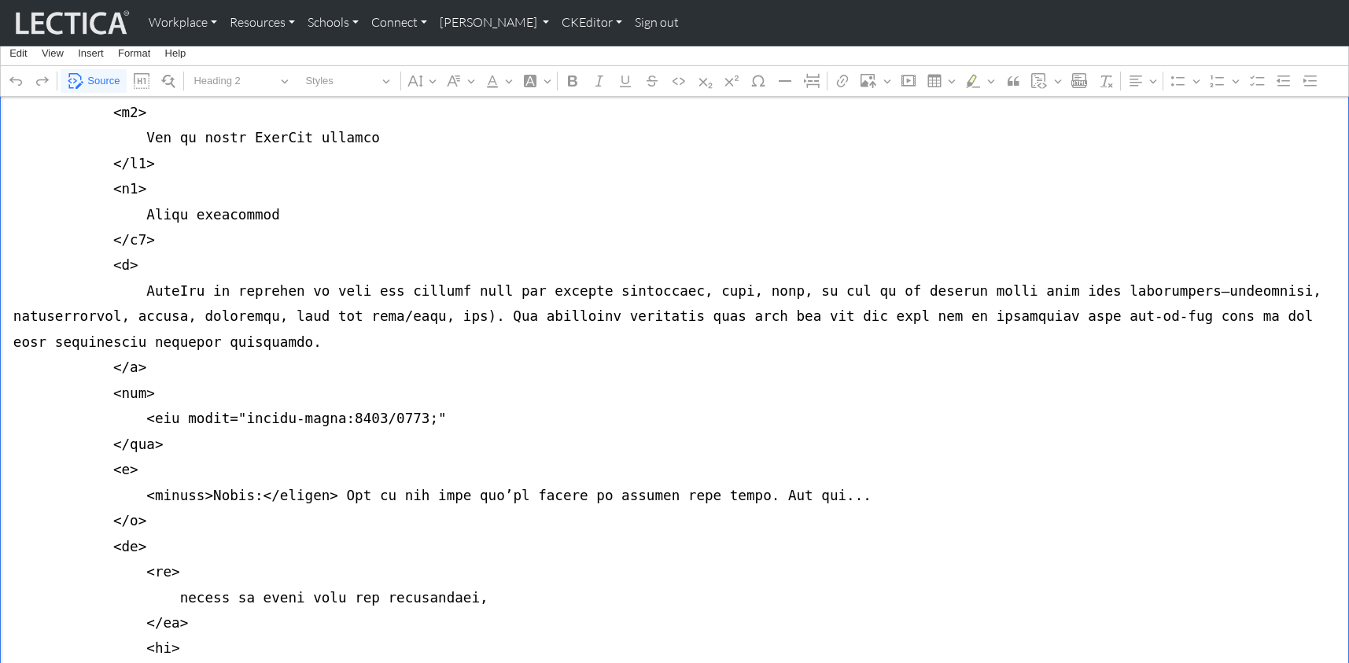
paste textarea "class="mt-4 mb-4"> <img class="image_resized" style="aspect-ratio:2078/1655;mar…"
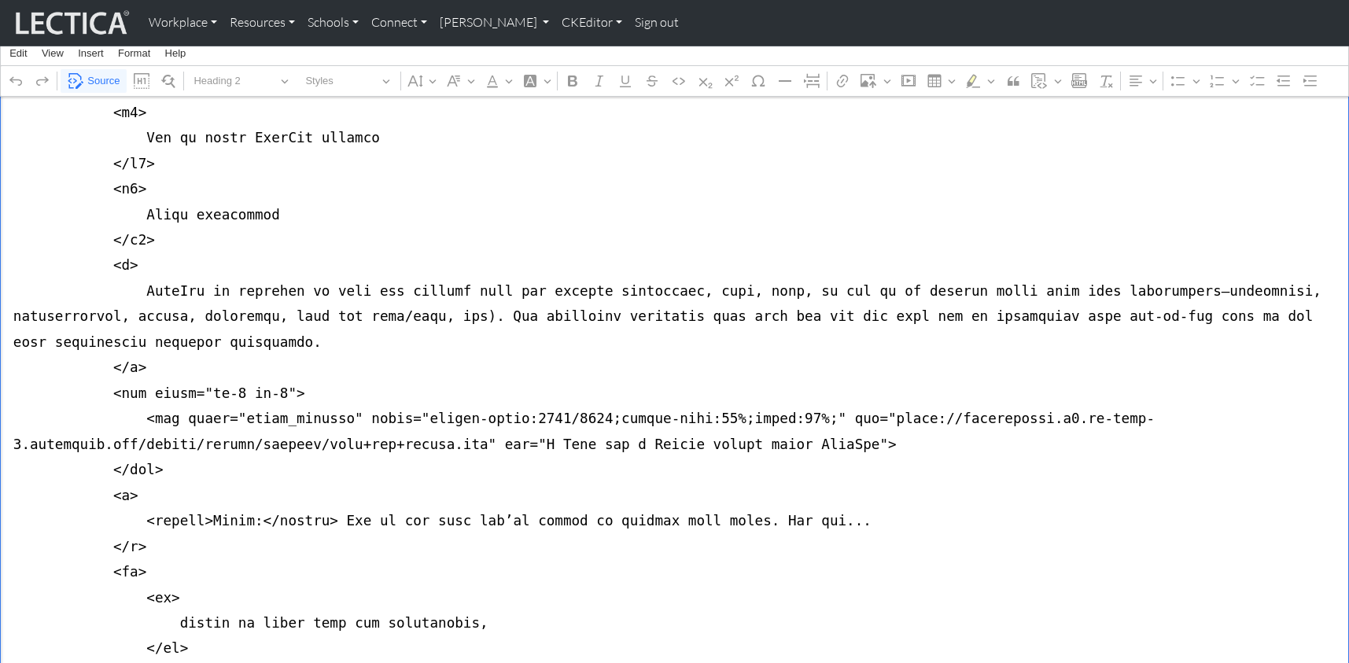
drag, startPoint x: 506, startPoint y: 383, endPoint x: 537, endPoint y: 385, distance: 31.5
drag, startPoint x: 544, startPoint y: 384, endPoint x: 574, endPoint y: 385, distance: 29.9
drag, startPoint x: 583, startPoint y: 383, endPoint x: 706, endPoint y: 385, distance: 122.8
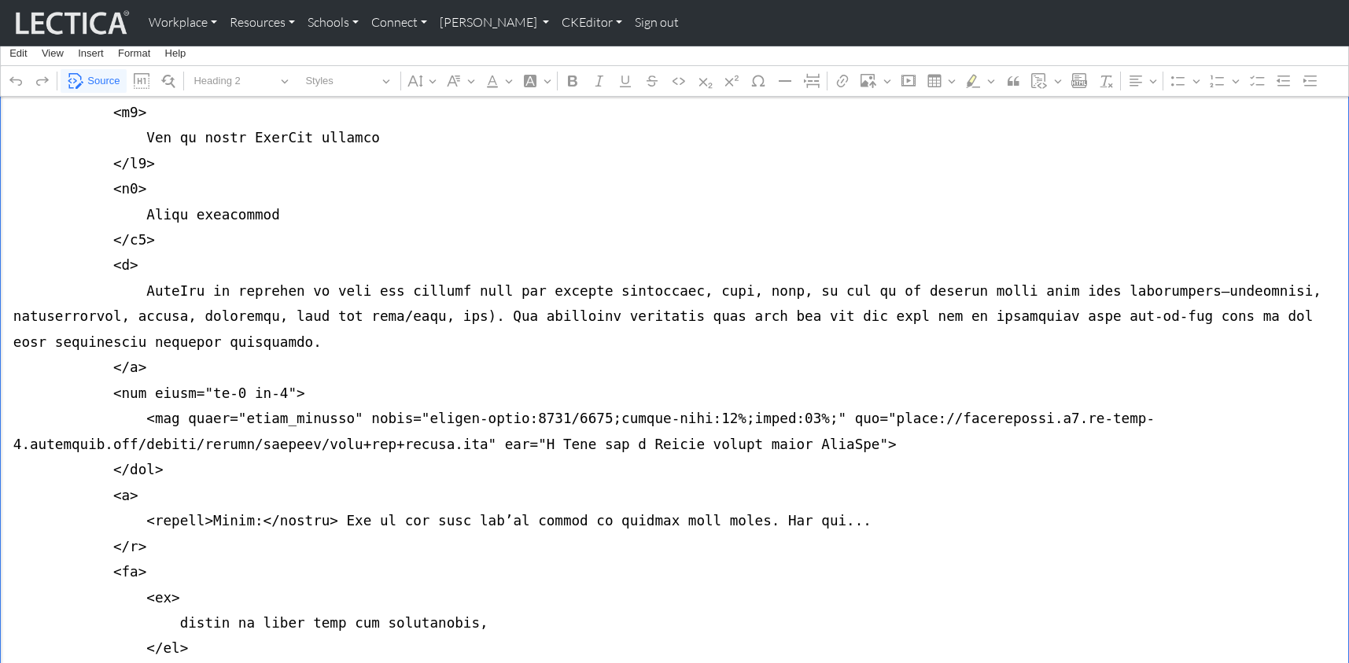
drag, startPoint x: 312, startPoint y: 410, endPoint x: 424, endPoint y: 409, distance: 112.5
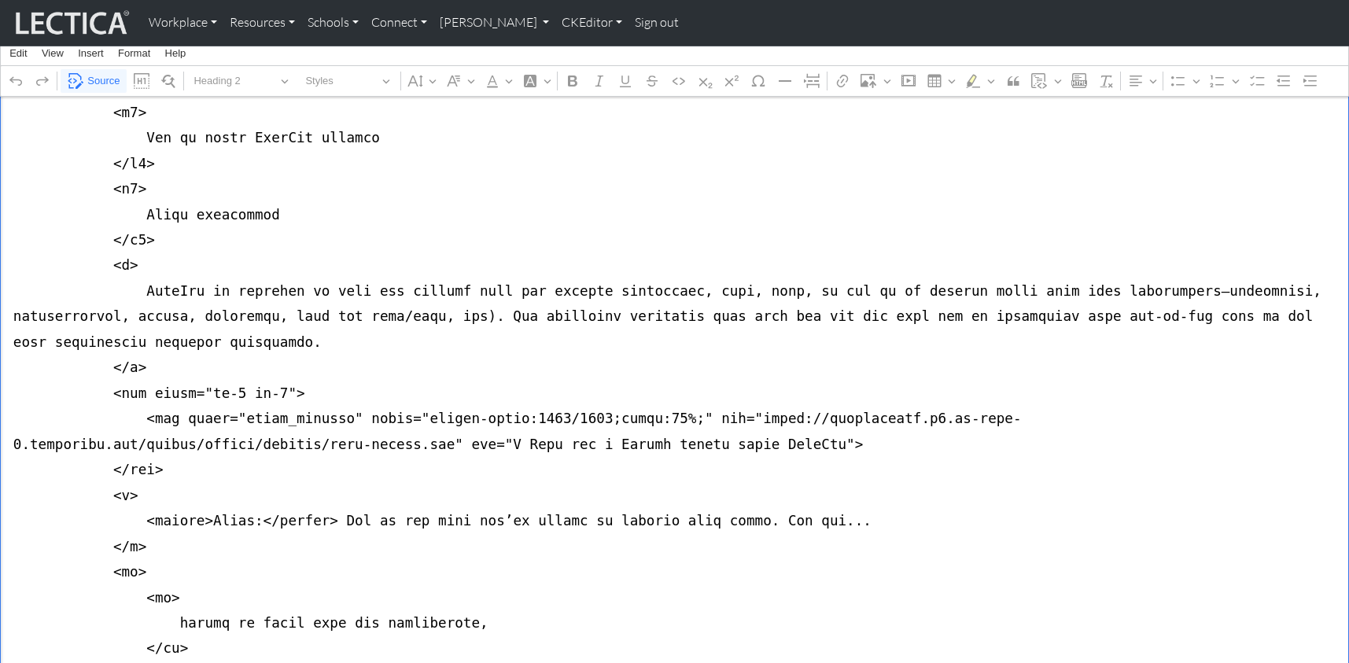
drag, startPoint x: 1257, startPoint y: 388, endPoint x: 57, endPoint y: 409, distance: 1199.3
paste textarea "-reflections"
drag, startPoint x: 256, startPoint y: 408, endPoint x: 388, endPoint y: 408, distance: 132.2
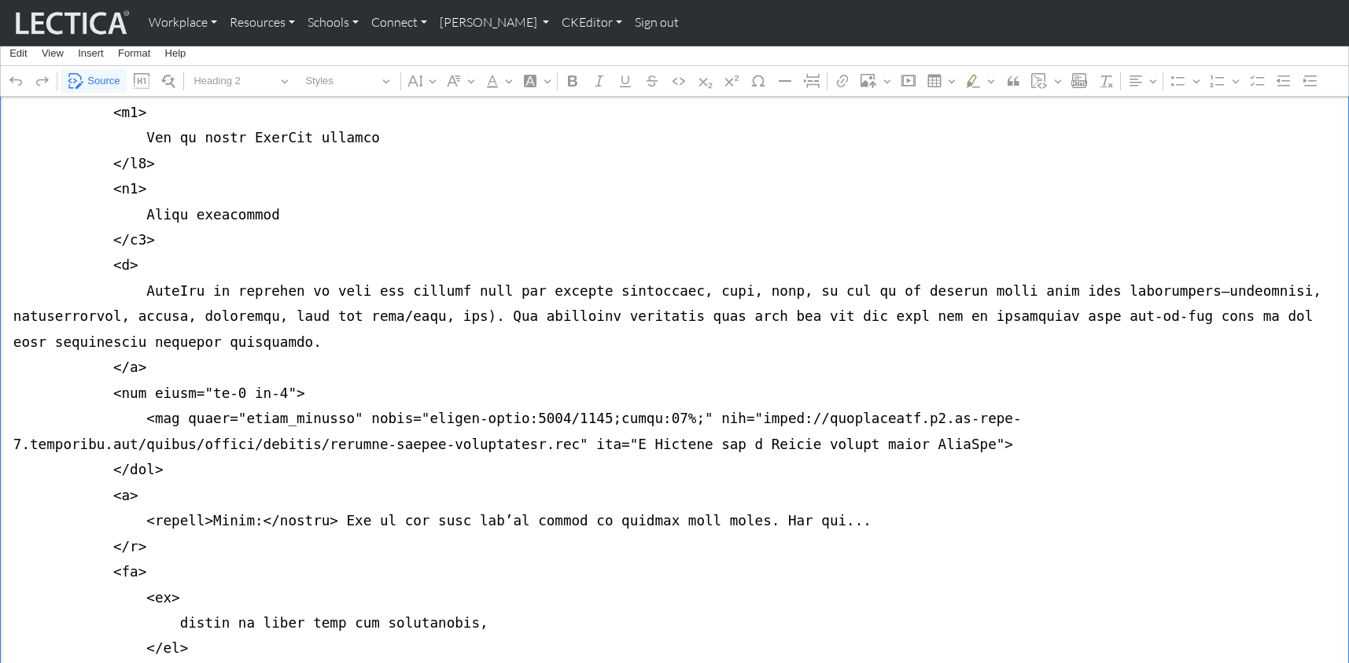
type textarea "<lor ipsum="dolorsita co-5"> <adi elits="doe tempori-utlabor-et-dolore"> <mag a…"
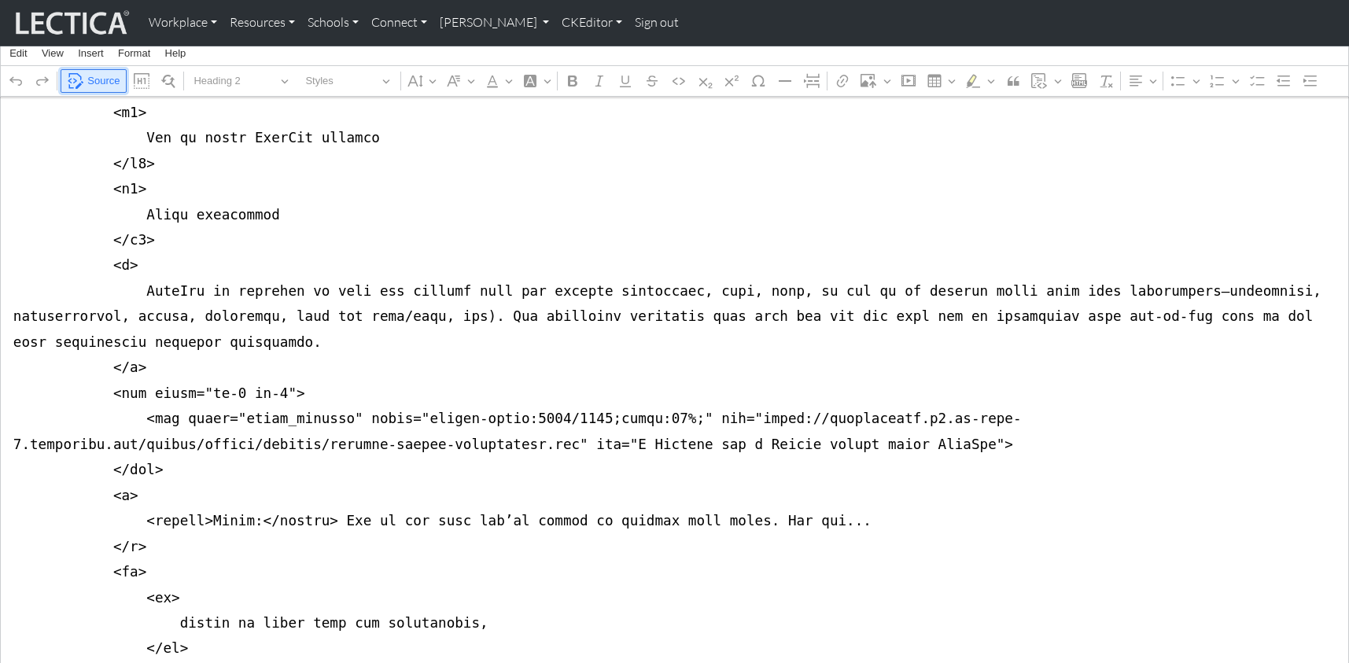
click at [105, 80] on span "Source" at bounding box center [103, 81] width 32 height 19
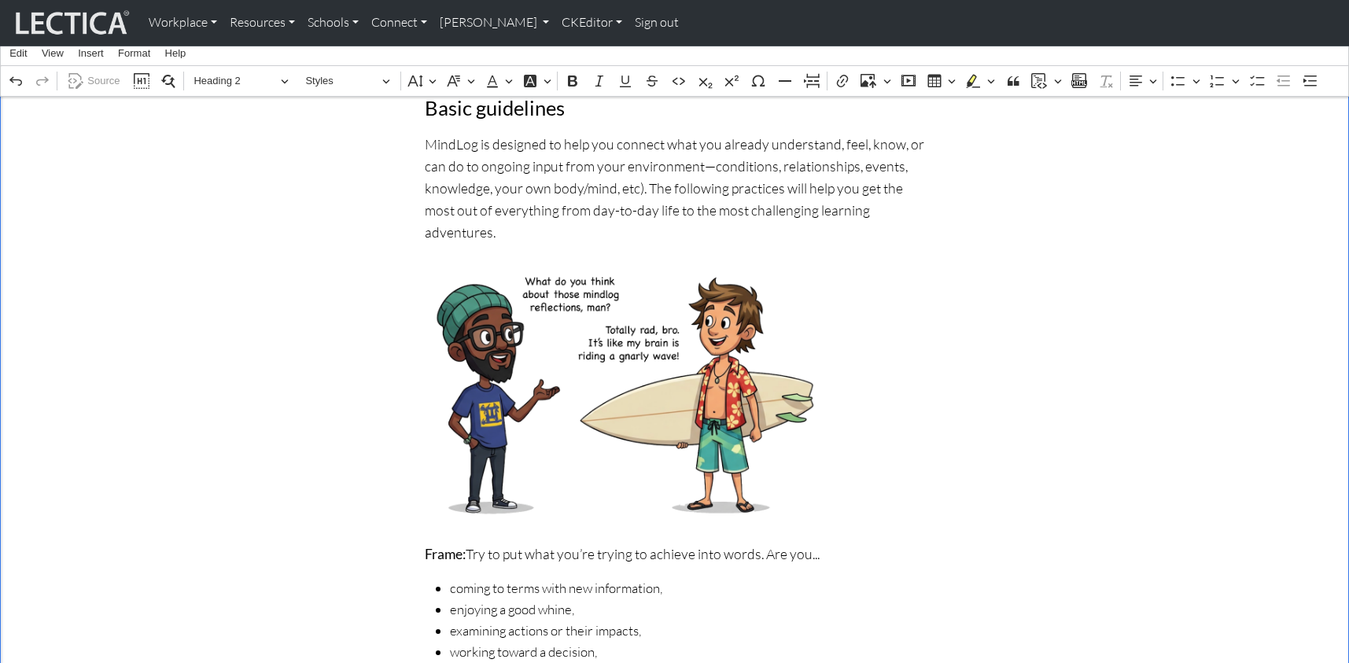
scroll to position [0, 0]
click at [100, 76] on span "Source" at bounding box center [103, 81] width 32 height 19
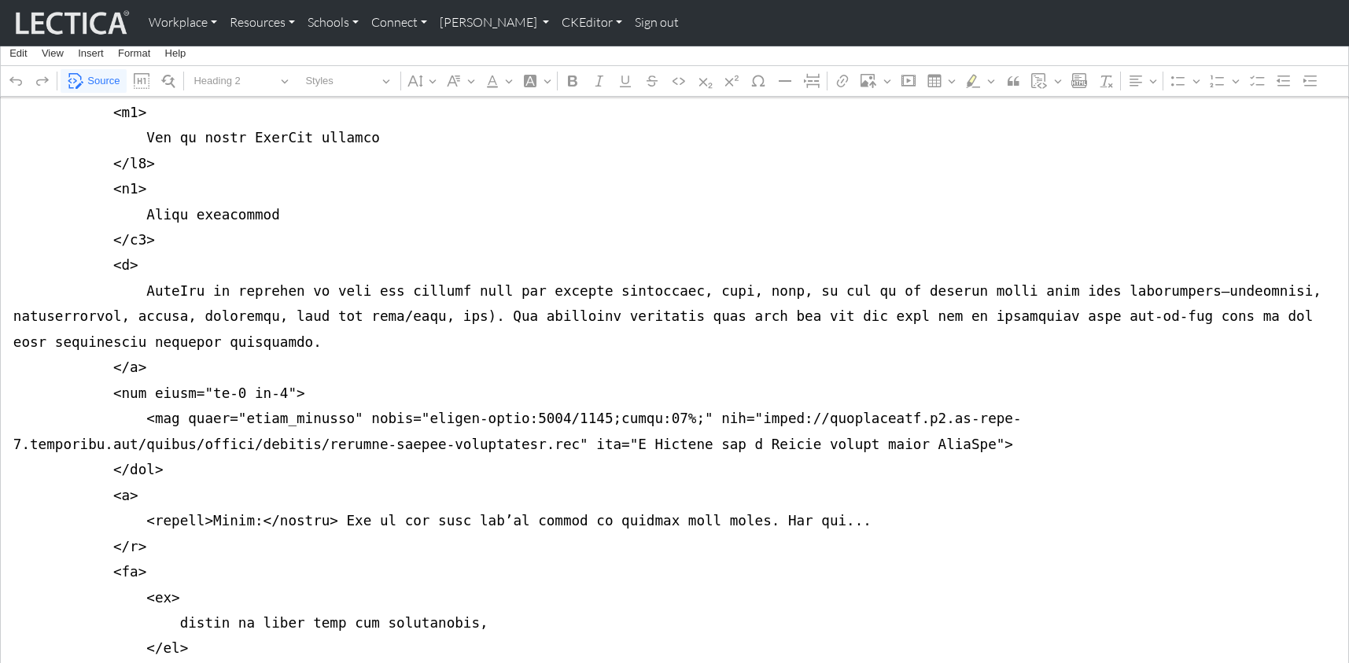
type textarea "<lor ipsum="dolorsita co-5"> <adi elits="doe tempori-utlabor-et-dolore"> <mag a…"
click at [93, 81] on span "Source" at bounding box center [103, 81] width 32 height 19
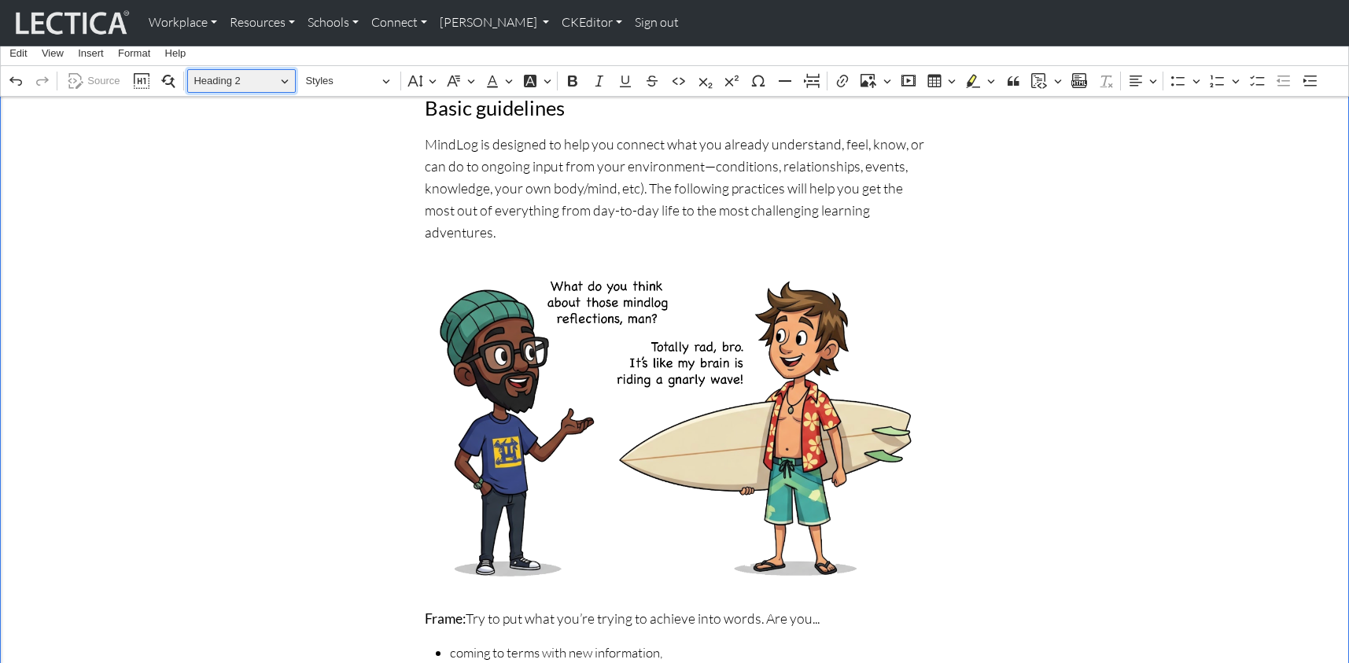
click at [231, 79] on span "Heading 2" at bounding box center [235, 81] width 82 height 19
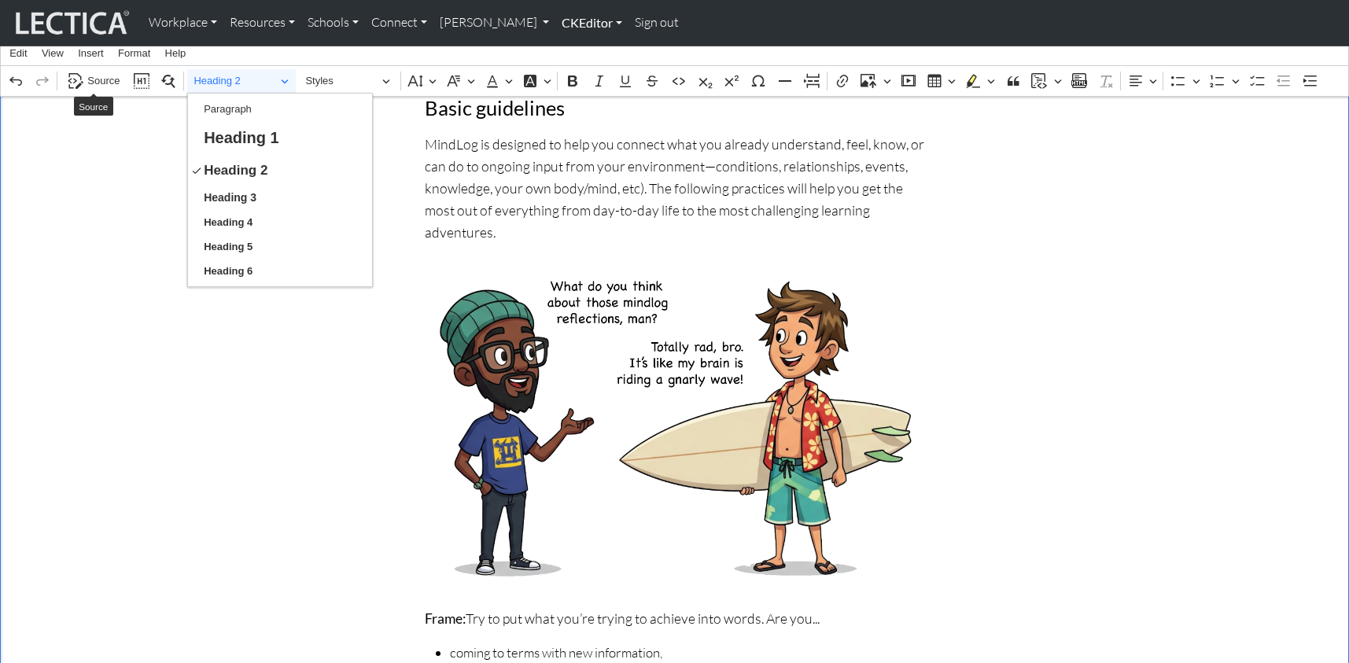
click at [556, 18] on link "CKEditor" at bounding box center [592, 22] width 73 height 33
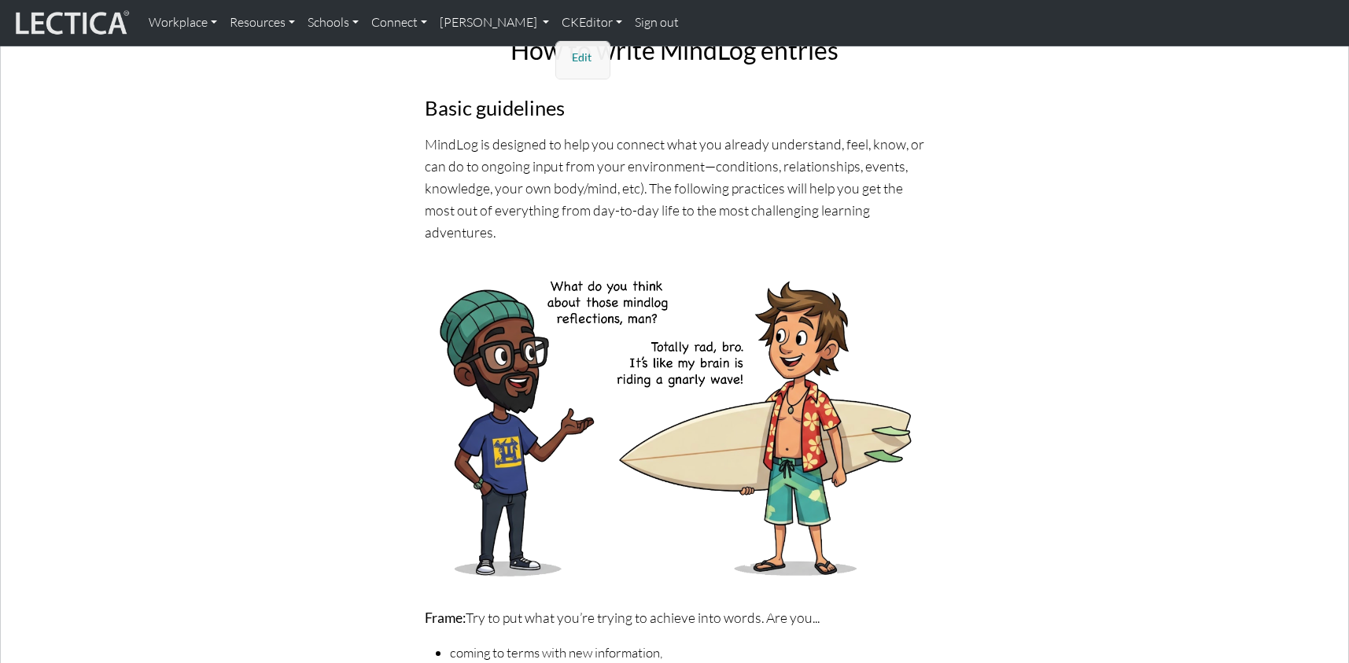
click at [568, 50] on link "Edit" at bounding box center [583, 58] width 31 height 20
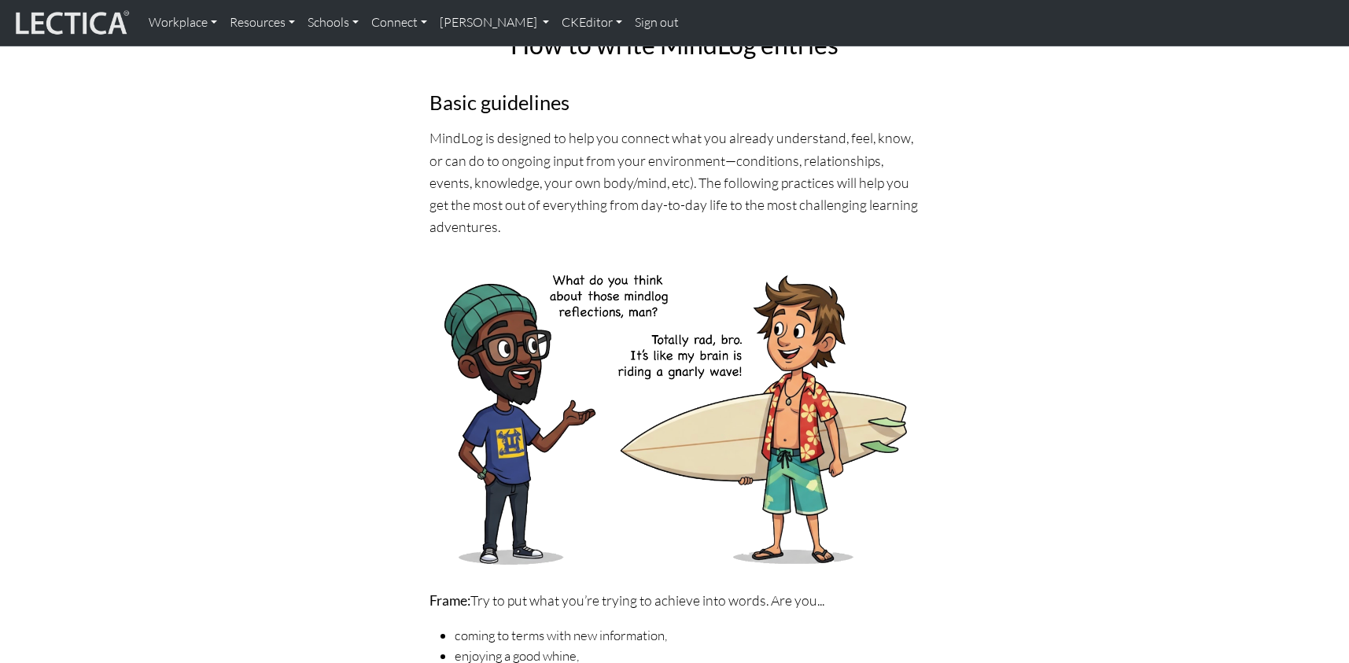
scroll to position [147, 0]
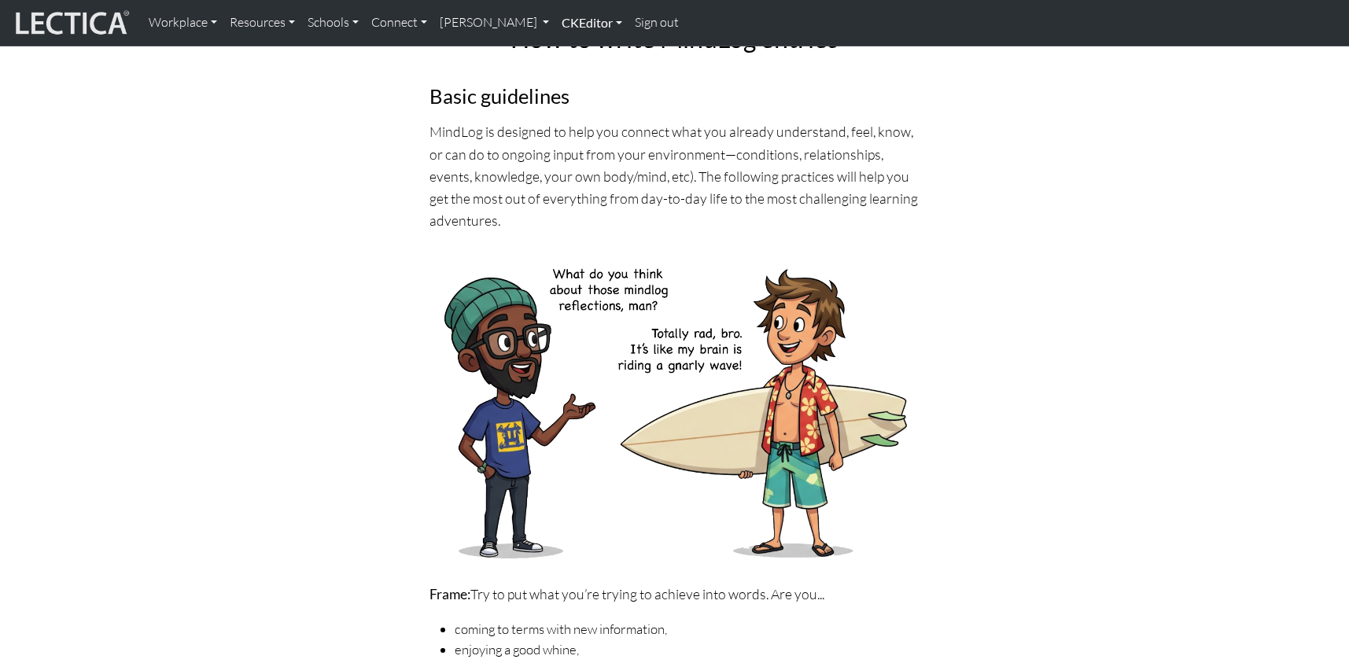
click at [556, 20] on link "CKEditor" at bounding box center [592, 22] width 73 height 33
click at [568, 54] on link "Edit" at bounding box center [583, 58] width 31 height 20
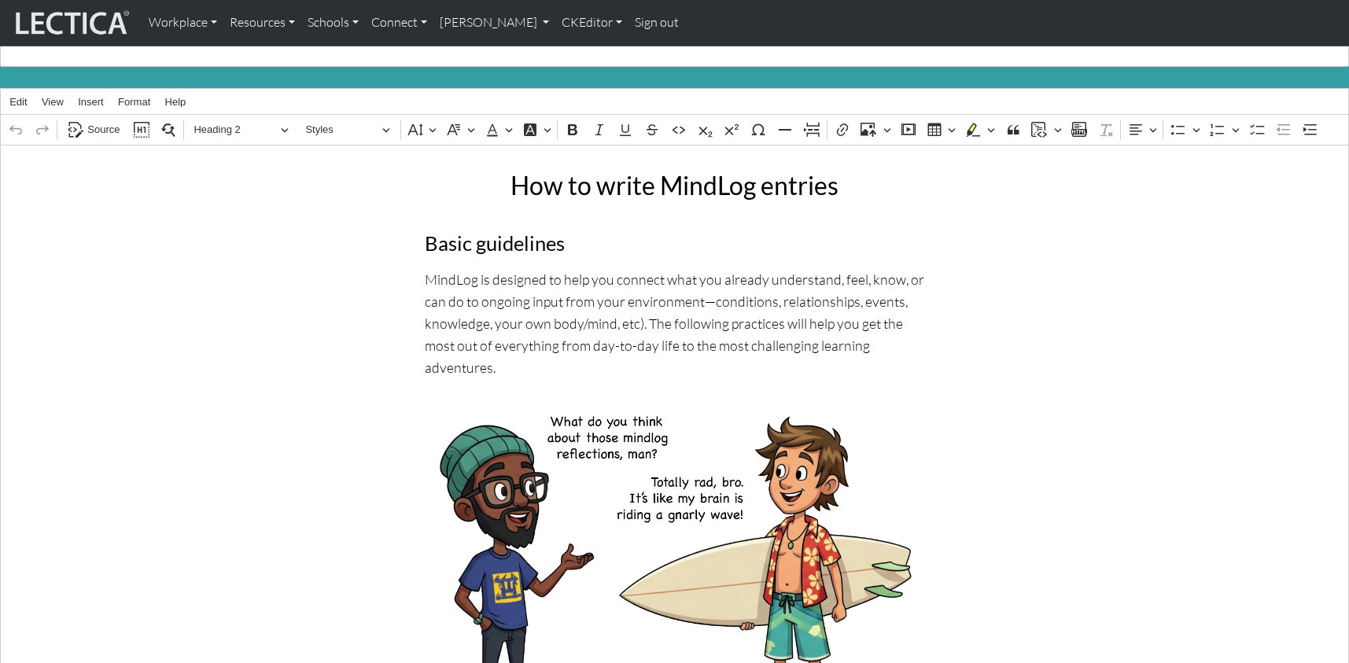
scroll to position [151, 0]
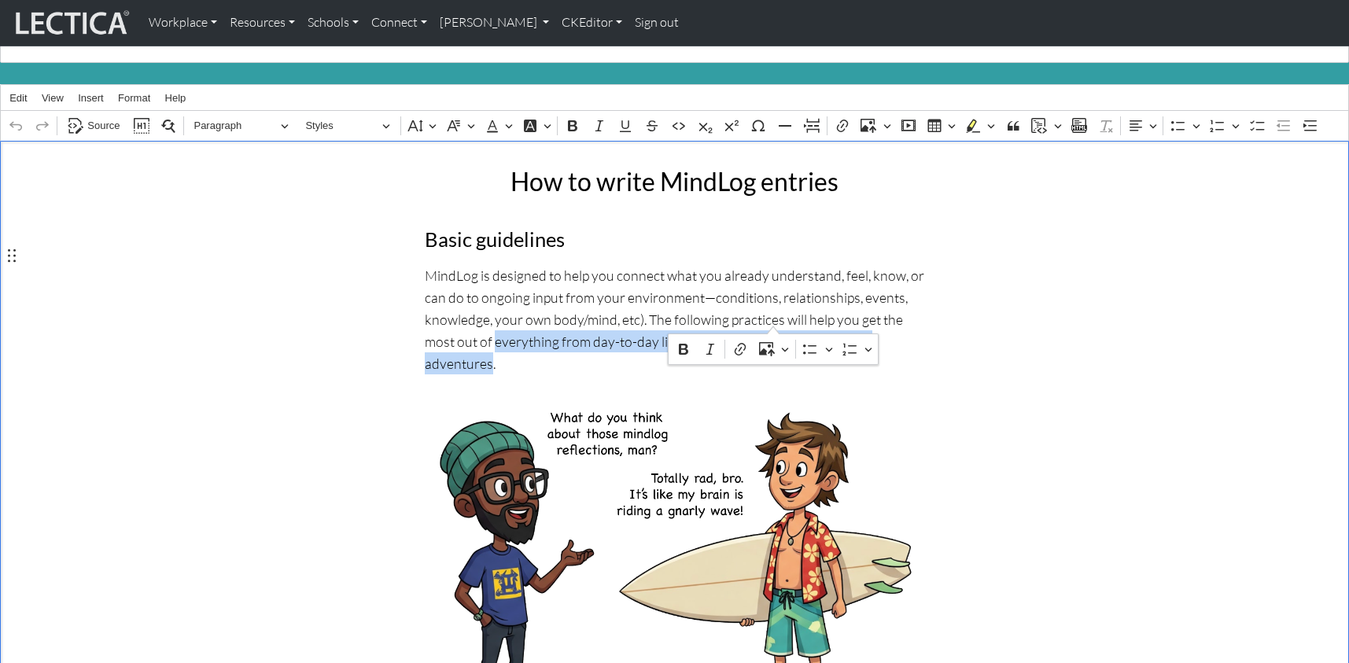
drag, startPoint x: 845, startPoint y: 298, endPoint x: 772, endPoint y: 317, distance: 75.6
click at [772, 317] on p "MindLog is designed to help you connect what you already understand, feel, know…" at bounding box center [675, 319] width 500 height 111
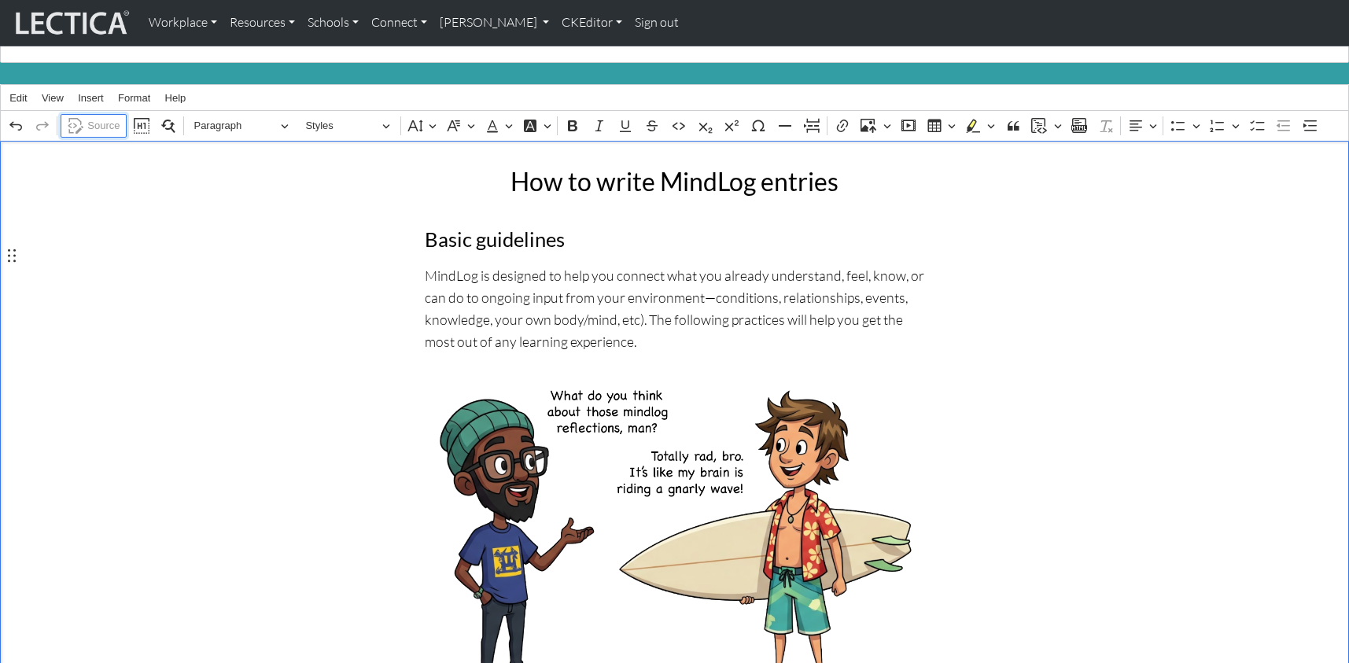
click at [95, 116] on span "Source" at bounding box center [103, 125] width 32 height 19
drag, startPoint x: 198, startPoint y: 184, endPoint x: 207, endPoint y: 183, distance: 8.8
click at [556, 24] on link "CKEditor" at bounding box center [592, 22] width 73 height 33
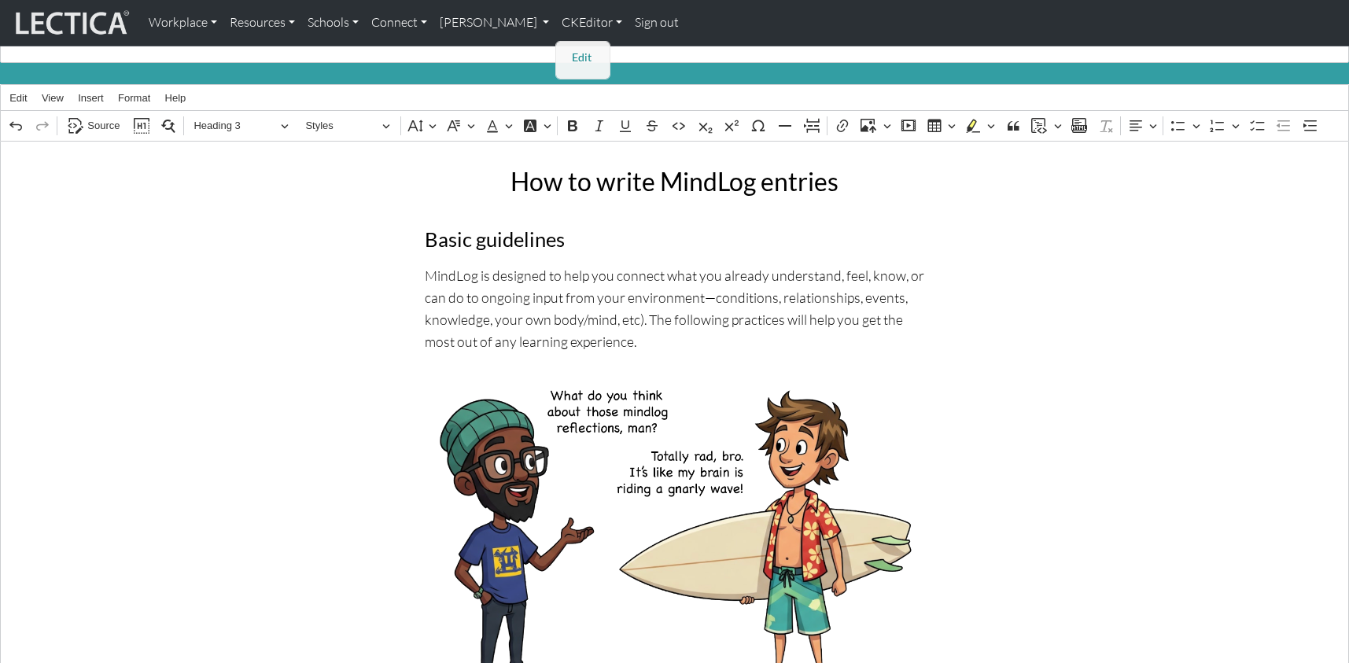
click at [568, 50] on link "Edit" at bounding box center [583, 58] width 31 height 20
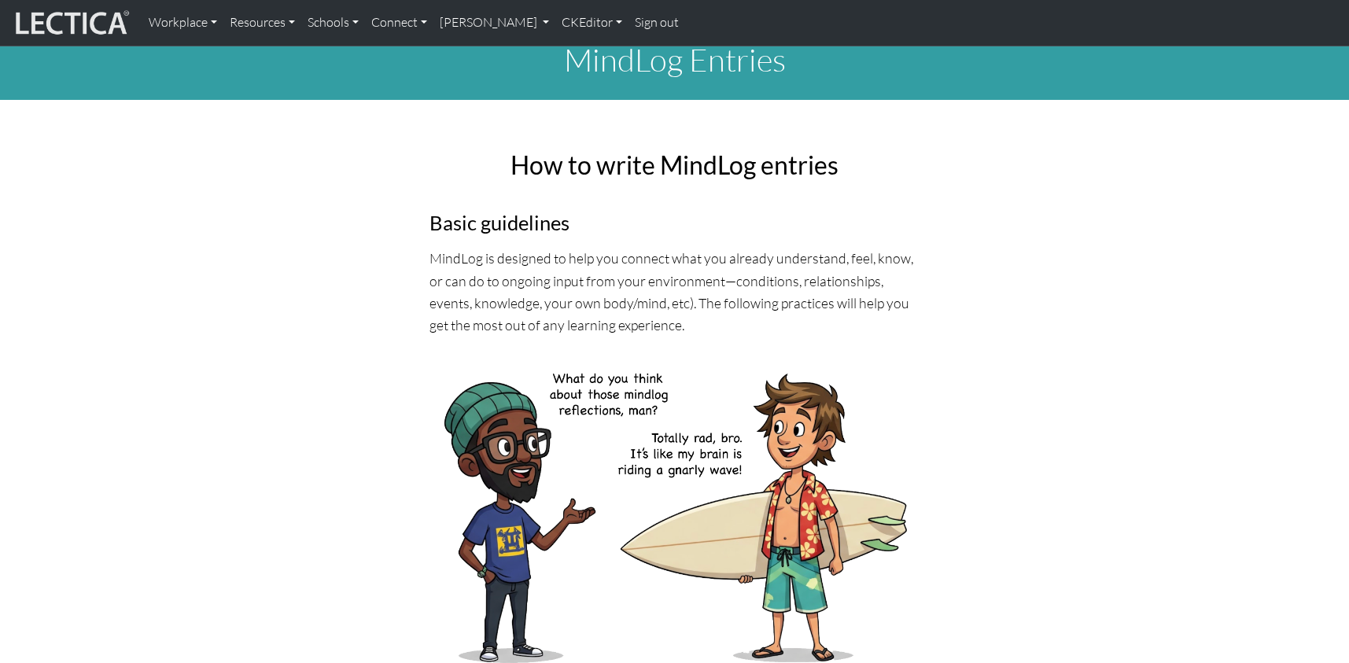
scroll to position [0, 0]
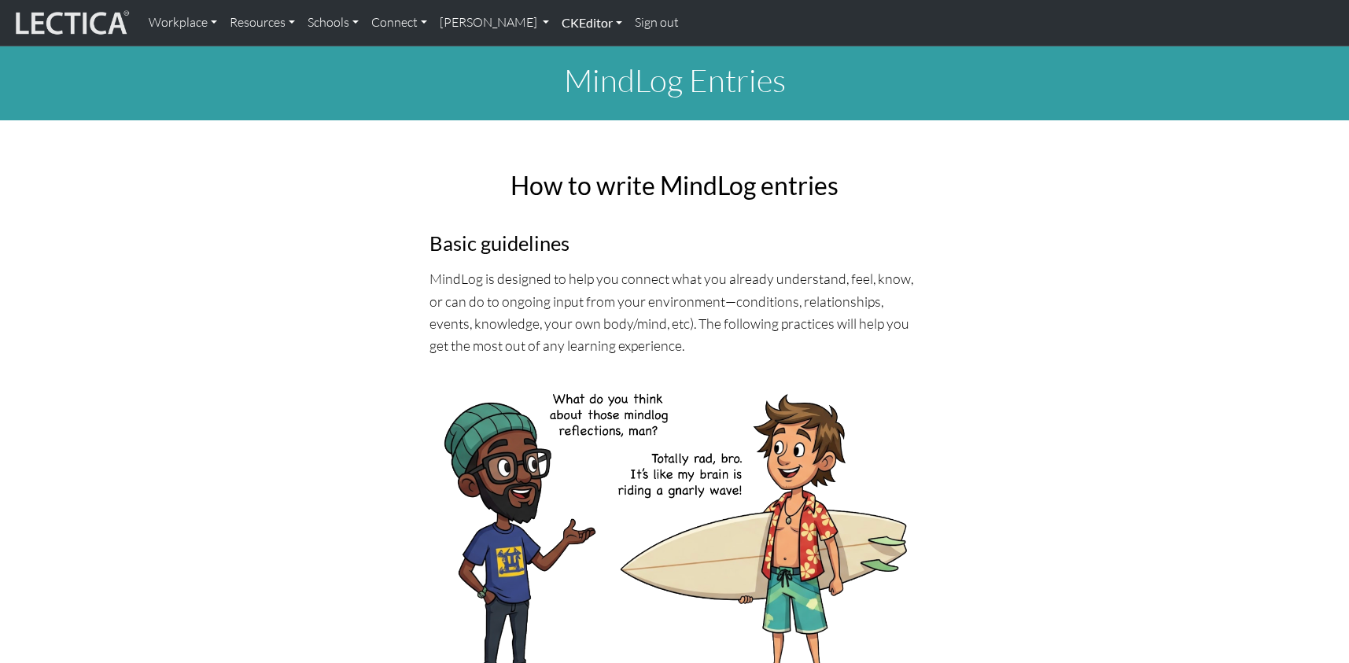
click at [556, 24] on link "CKEditor" at bounding box center [592, 22] width 73 height 33
click at [568, 50] on link "Edit" at bounding box center [583, 58] width 31 height 20
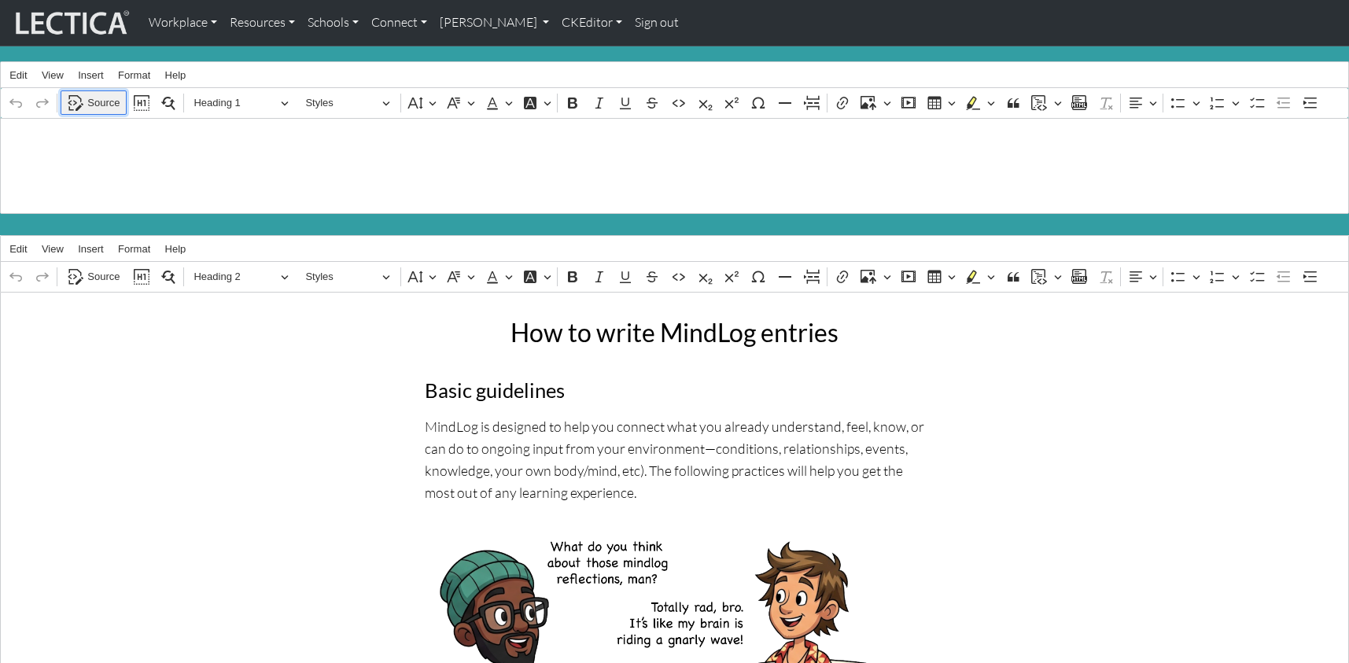
click at [98, 98] on span "Source" at bounding box center [103, 103] width 32 height 19
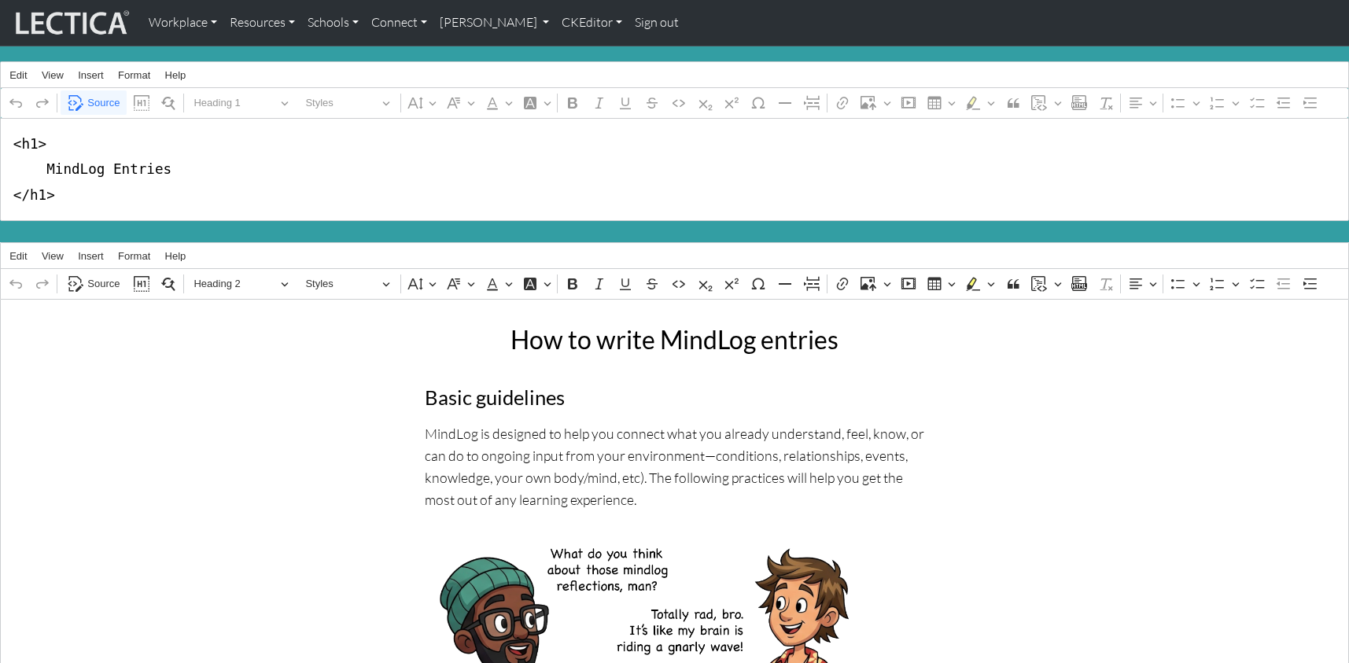
click at [45, 161] on textarea "<h1> MindLog Entries </h1>" at bounding box center [674, 169] width 1349 height 103
type textarea "<h1> About MindLog Entries </h1>"
click at [556, 24] on link "CKEditor" at bounding box center [592, 22] width 73 height 33
click at [568, 50] on link "Edit" at bounding box center [583, 58] width 31 height 20
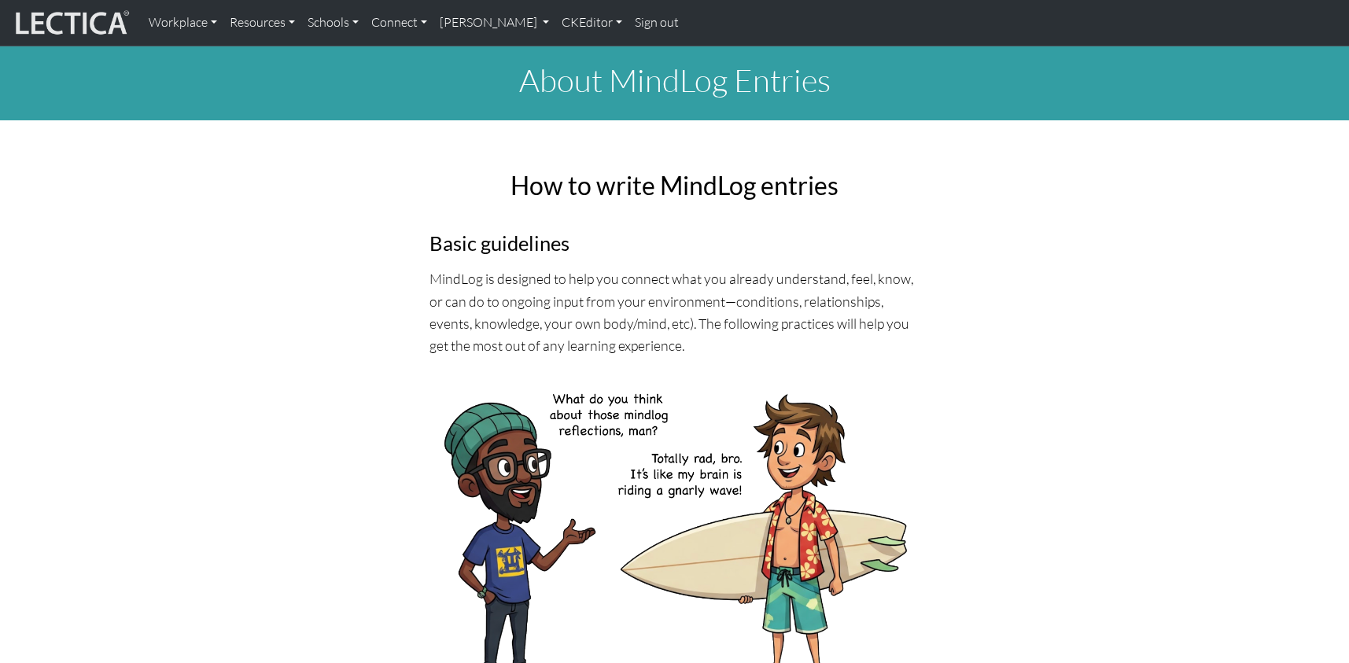
click at [556, 21] on link "CKEditor" at bounding box center [592, 22] width 73 height 33
click at [568, 51] on link "Edit" at bounding box center [583, 58] width 31 height 20
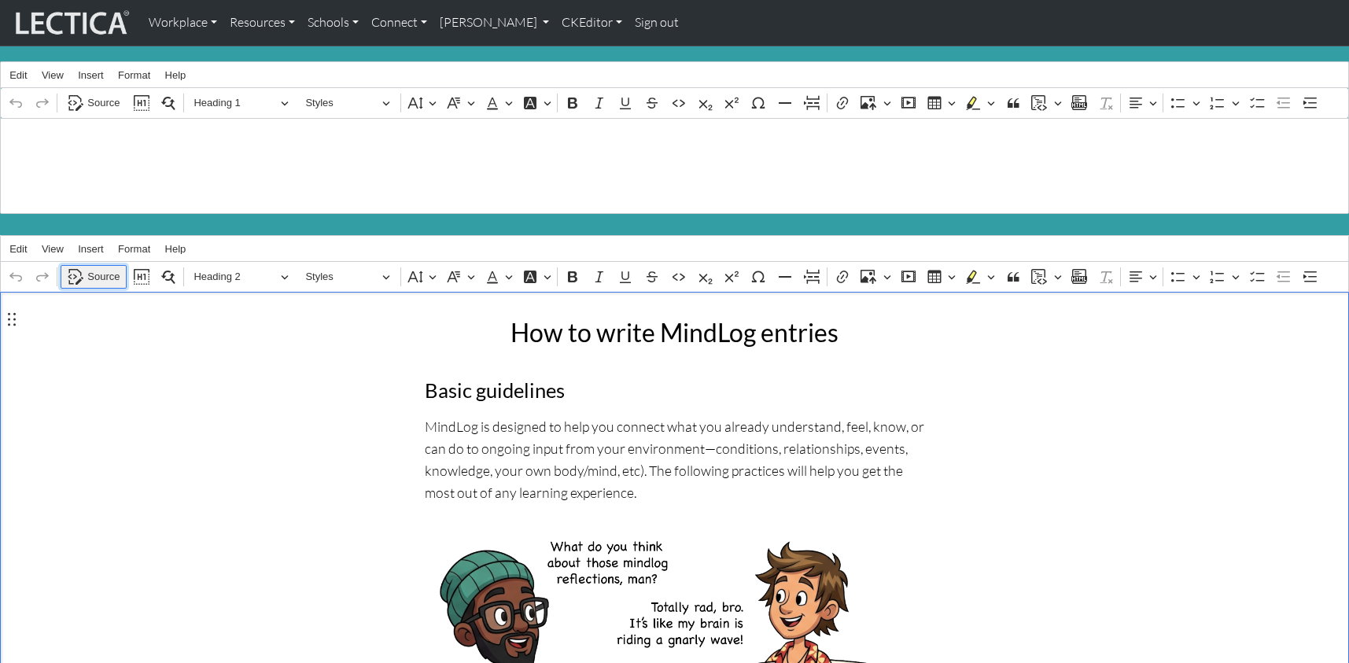
click at [107, 268] on span "Source" at bounding box center [103, 277] width 32 height 19
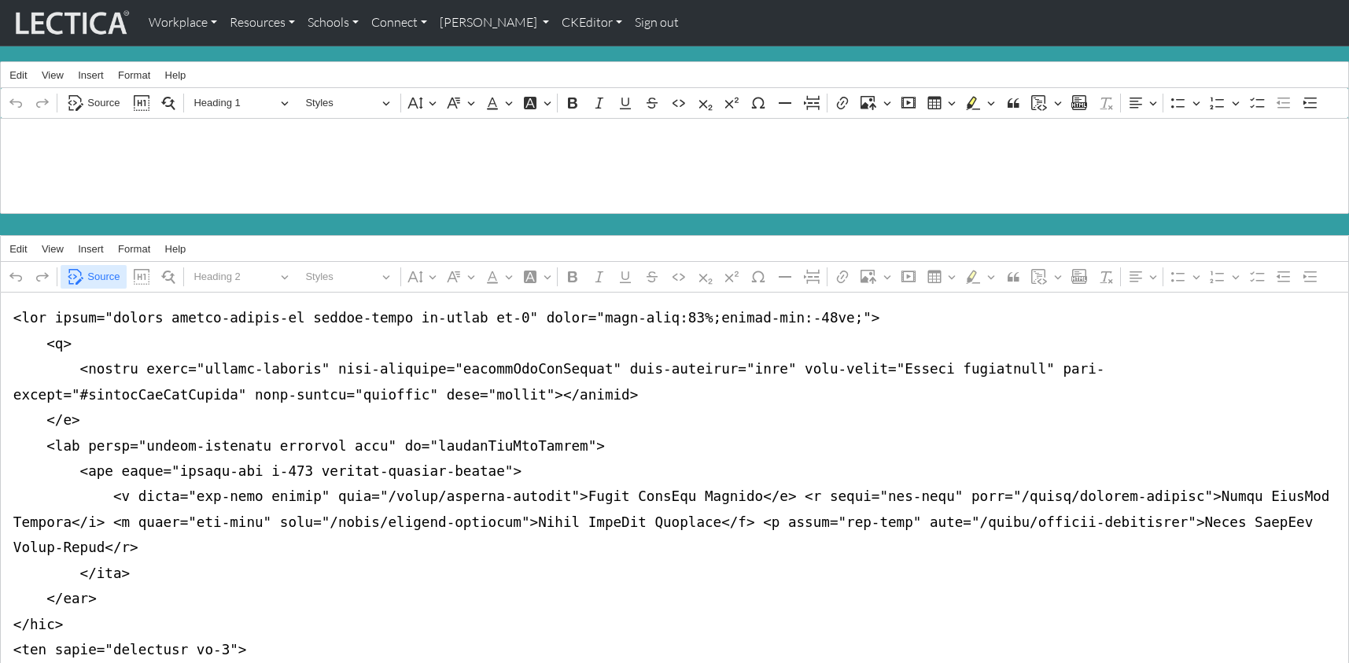
type textarea "<nav class="navbar navbar-expand-lg navbar-light bg-light mb-5" style="font-siz…"
click at [99, 268] on span "Source" at bounding box center [103, 277] width 32 height 19
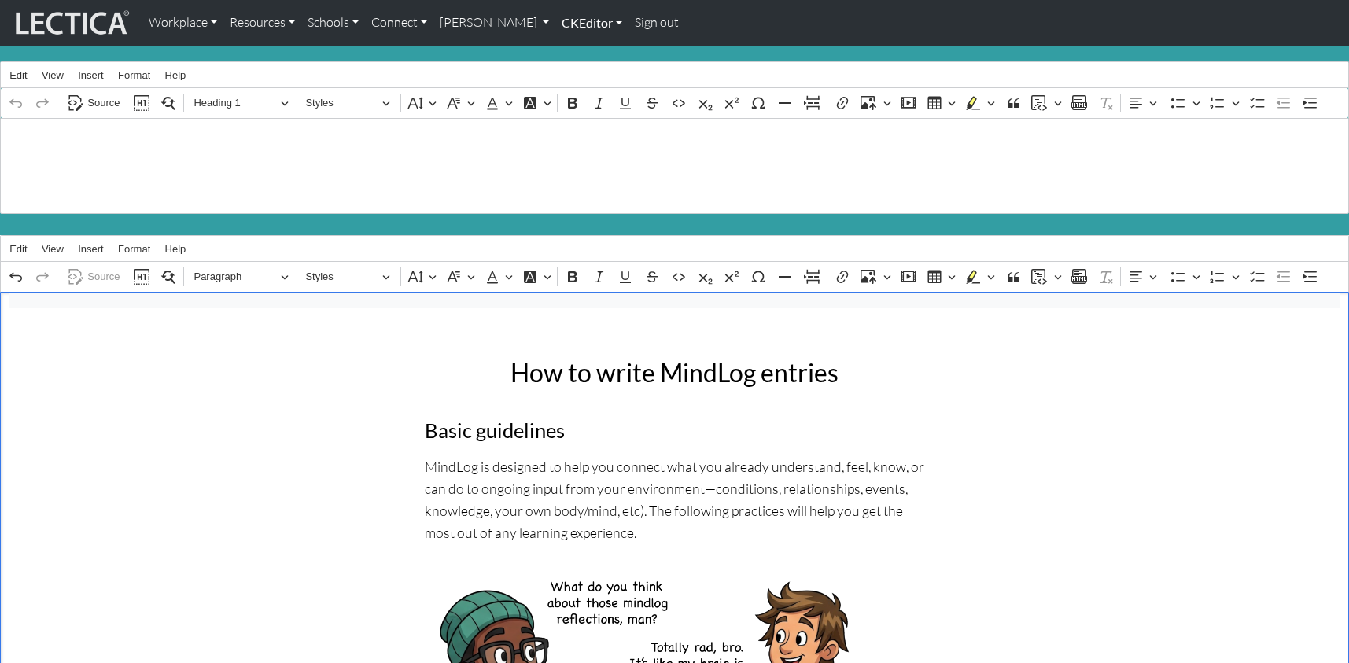
click at [556, 21] on link "CKEditor" at bounding box center [592, 22] width 73 height 33
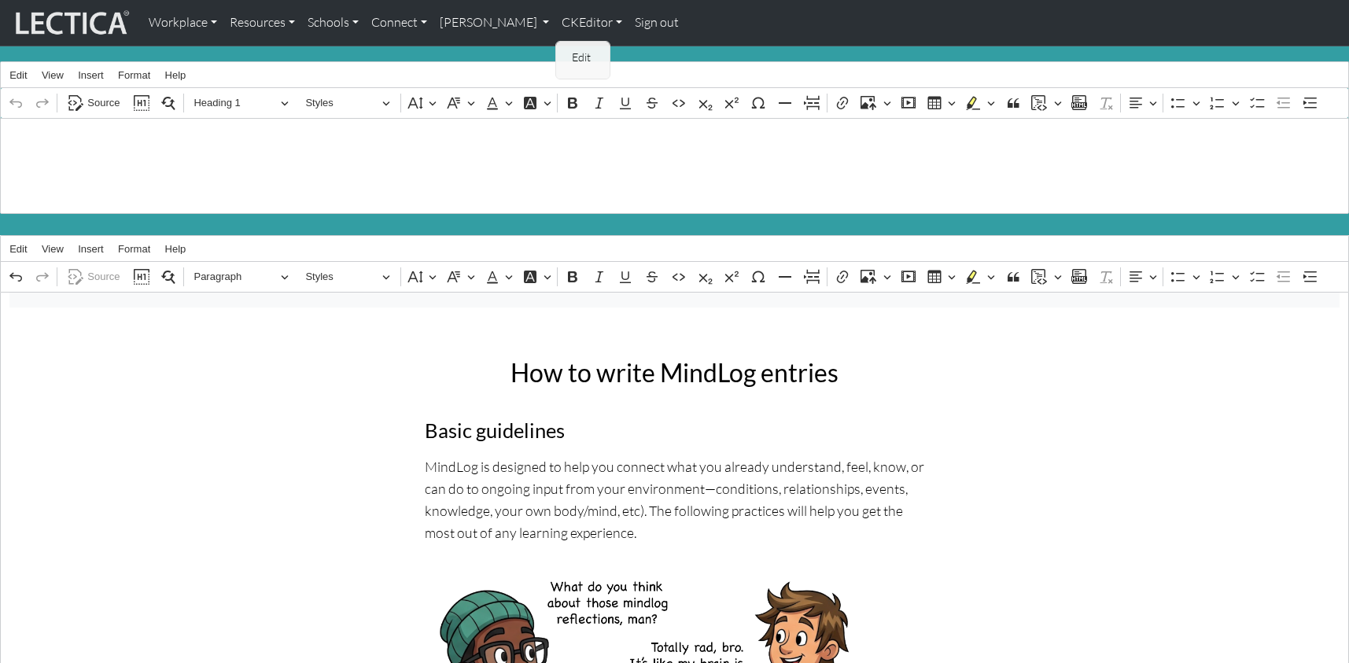
click at [568, 49] on link "Edit" at bounding box center [583, 58] width 31 height 20
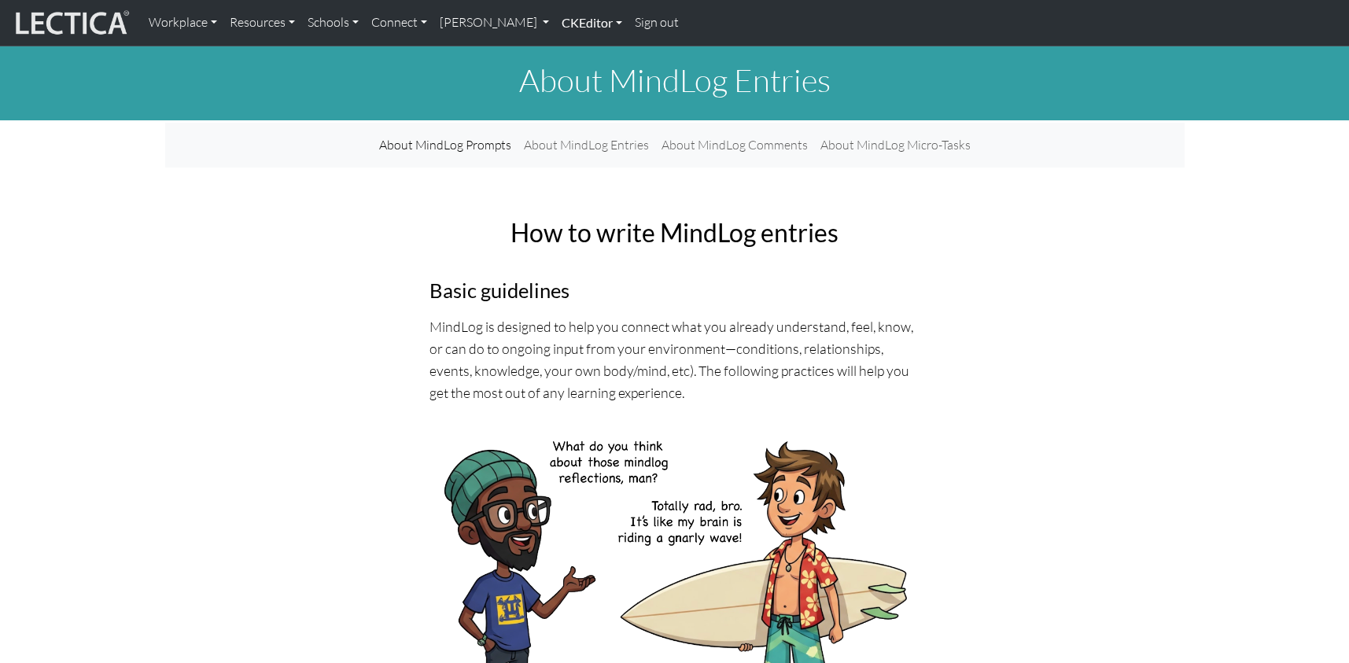
click at [556, 22] on link "CKEditor" at bounding box center [592, 22] width 73 height 33
click at [568, 48] on link "Edit" at bounding box center [583, 58] width 31 height 20
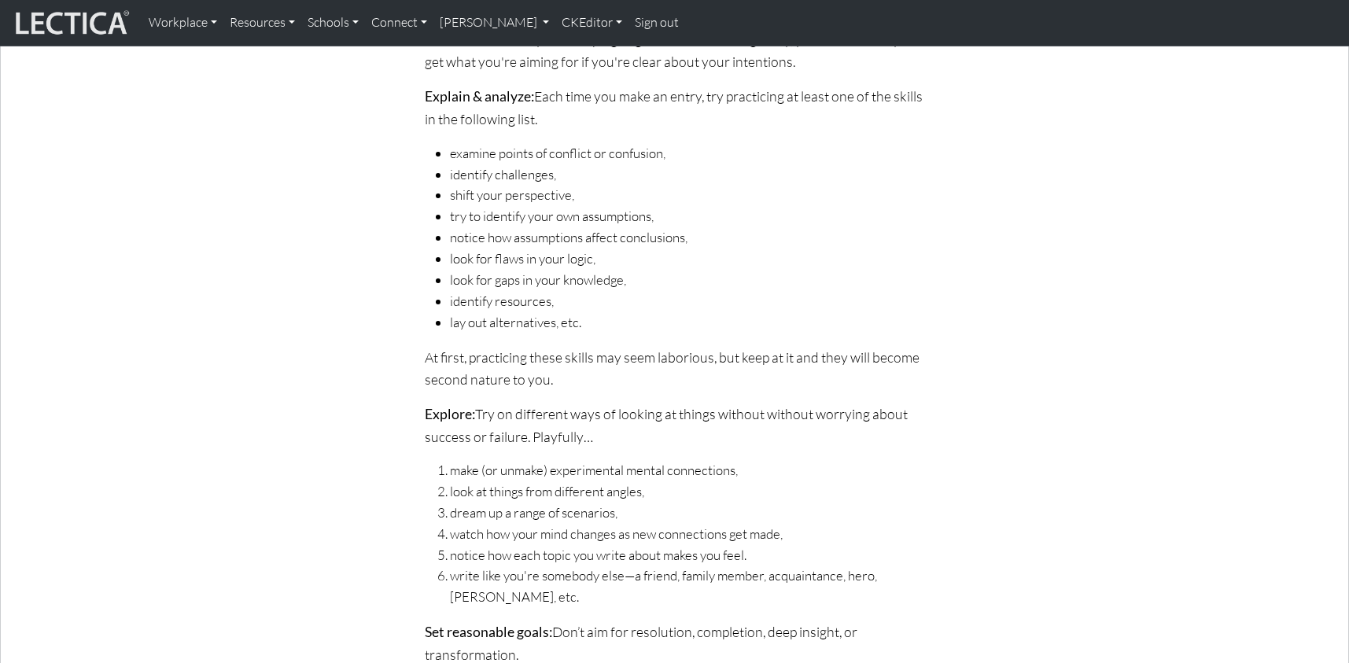
scroll to position [1238, 0]
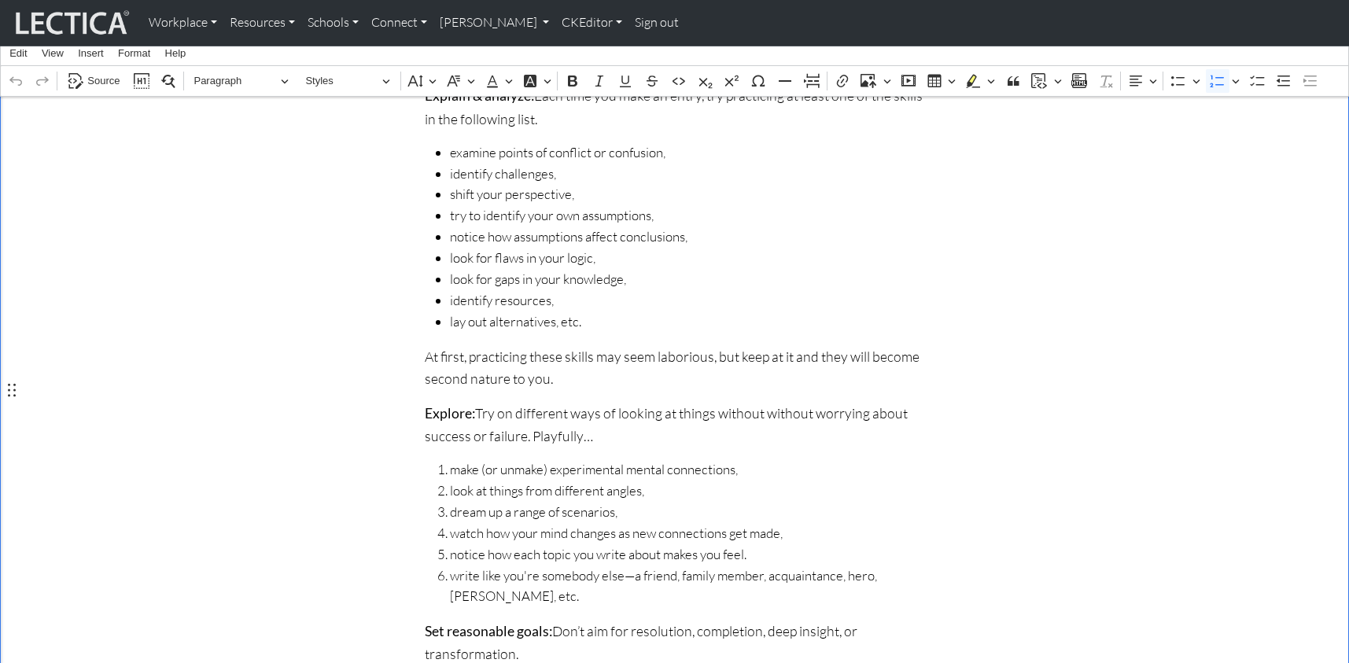
click at [519, 460] on span "make (or unmake) experimental mental connections," at bounding box center [687, 470] width 475 height 21
drag, startPoint x: 478, startPoint y: 387, endPoint x: 541, endPoint y: 391, distance: 63.9
click at [541, 460] on span "make (or unmake) experimental mental connections," at bounding box center [687, 470] width 475 height 21
drag, startPoint x: 651, startPoint y: 393, endPoint x: 667, endPoint y: 389, distance: 16.8
click at [651, 460] on span "make experimental mental connections," at bounding box center [687, 470] width 475 height 21
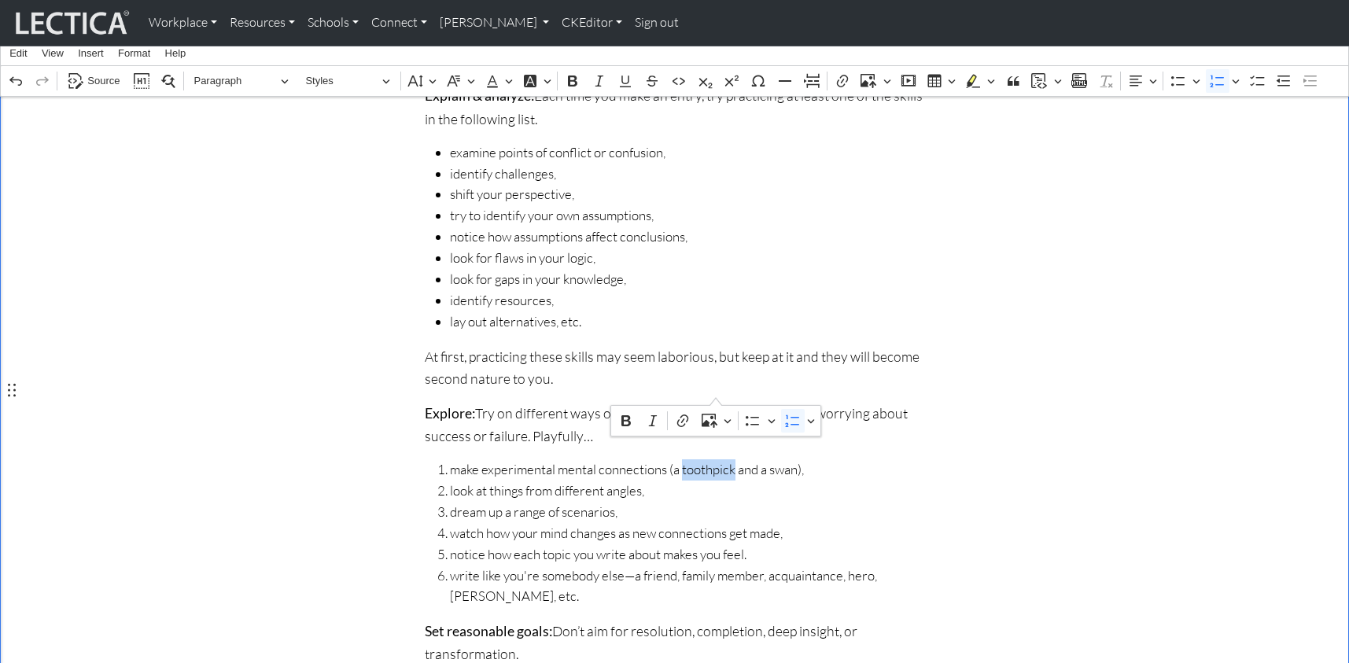
drag, startPoint x: 666, startPoint y: 389, endPoint x: 713, endPoint y: 389, distance: 46.4
click at [713, 460] on span "make experimental mental connections (a toothpick and a swan)," at bounding box center [687, 470] width 475 height 21
drag, startPoint x: 651, startPoint y: 391, endPoint x: 780, endPoint y: 391, distance: 129.0
click at [780, 460] on span "make experimental mental connections (a toothpick and a swan)," at bounding box center [687, 470] width 475 height 21
click at [123, 243] on div "About MindLog Prompts About MindLog Entries About MindLog Comments About MindLo…" at bounding box center [674, 3] width 1349 height 1901
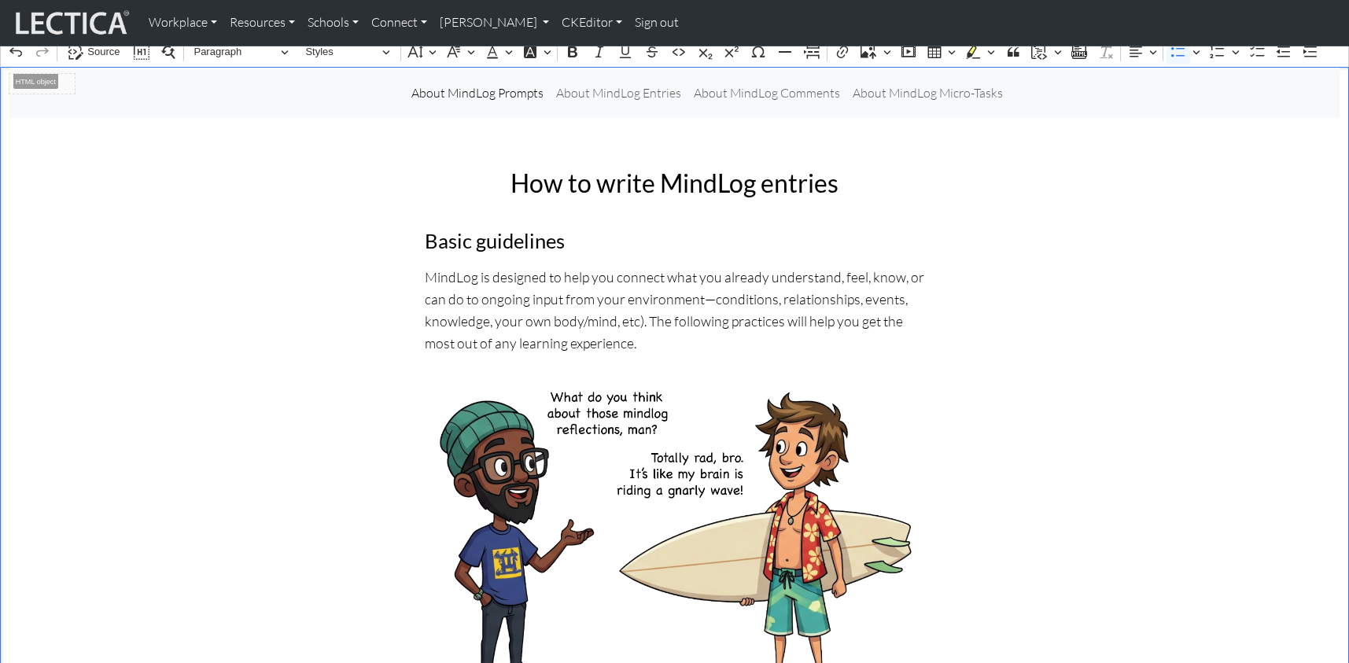
scroll to position [0, 0]
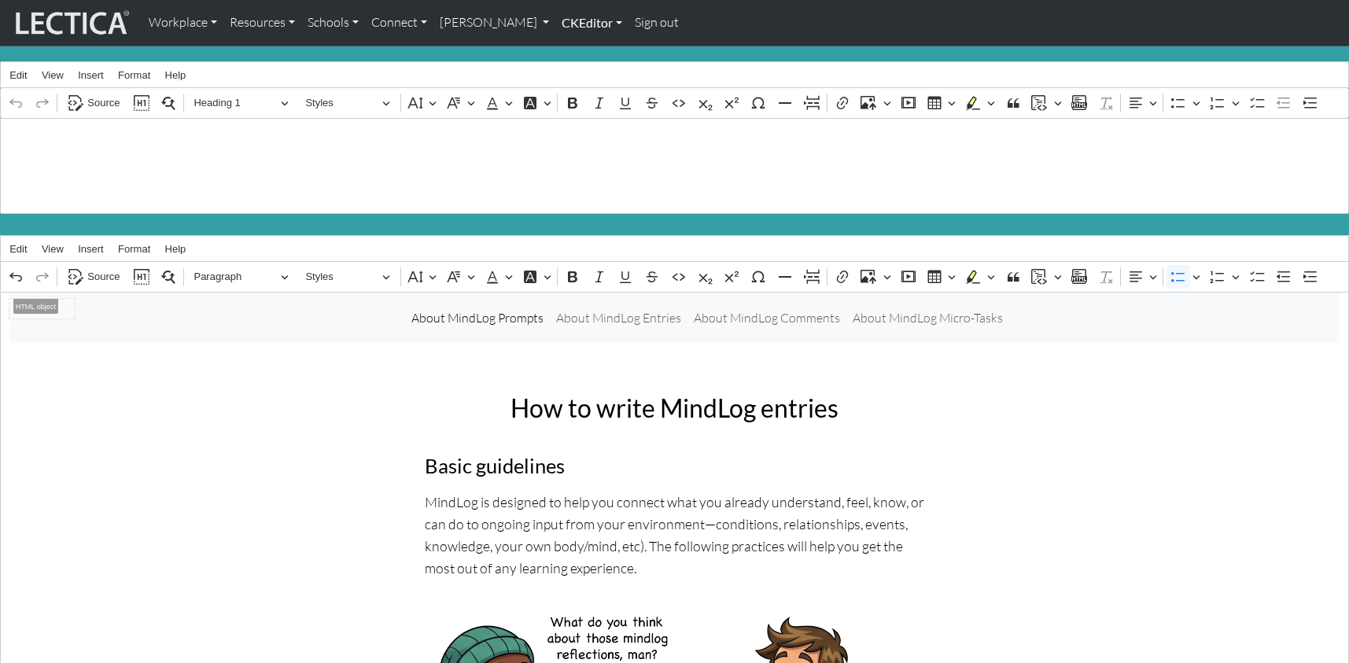
click at [563, 21] on link "CKEditor" at bounding box center [592, 22] width 73 height 33
click at [568, 51] on link "Edit" at bounding box center [583, 58] width 31 height 20
